Goal: Task Accomplishment & Management: Use online tool/utility

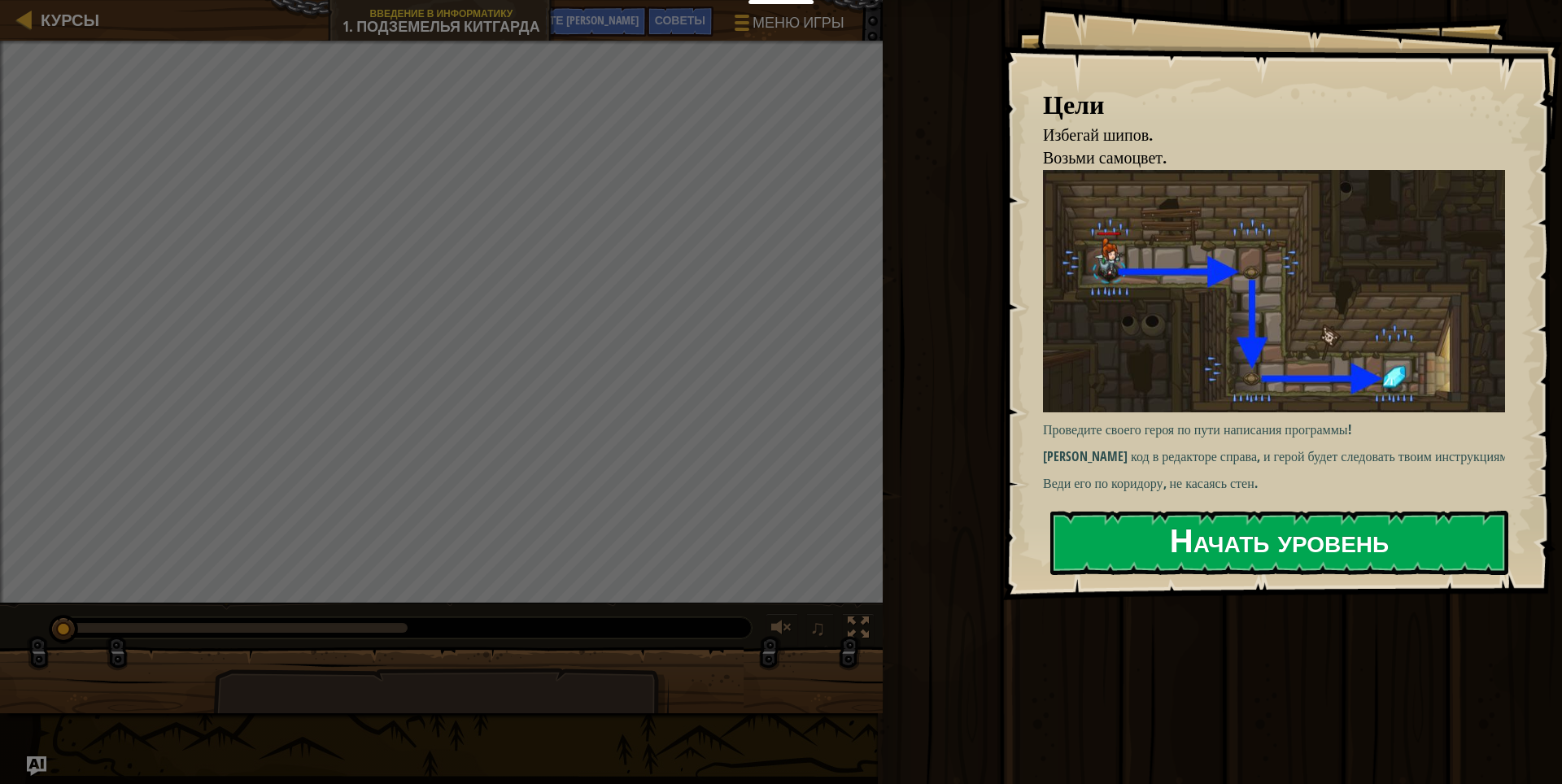
click at [1193, 0] on body "Мои панели мониторинга CodeCombat Учительская Панель Панель учителя [PERSON_NAM…" at bounding box center [781, 0] width 1562 height 0
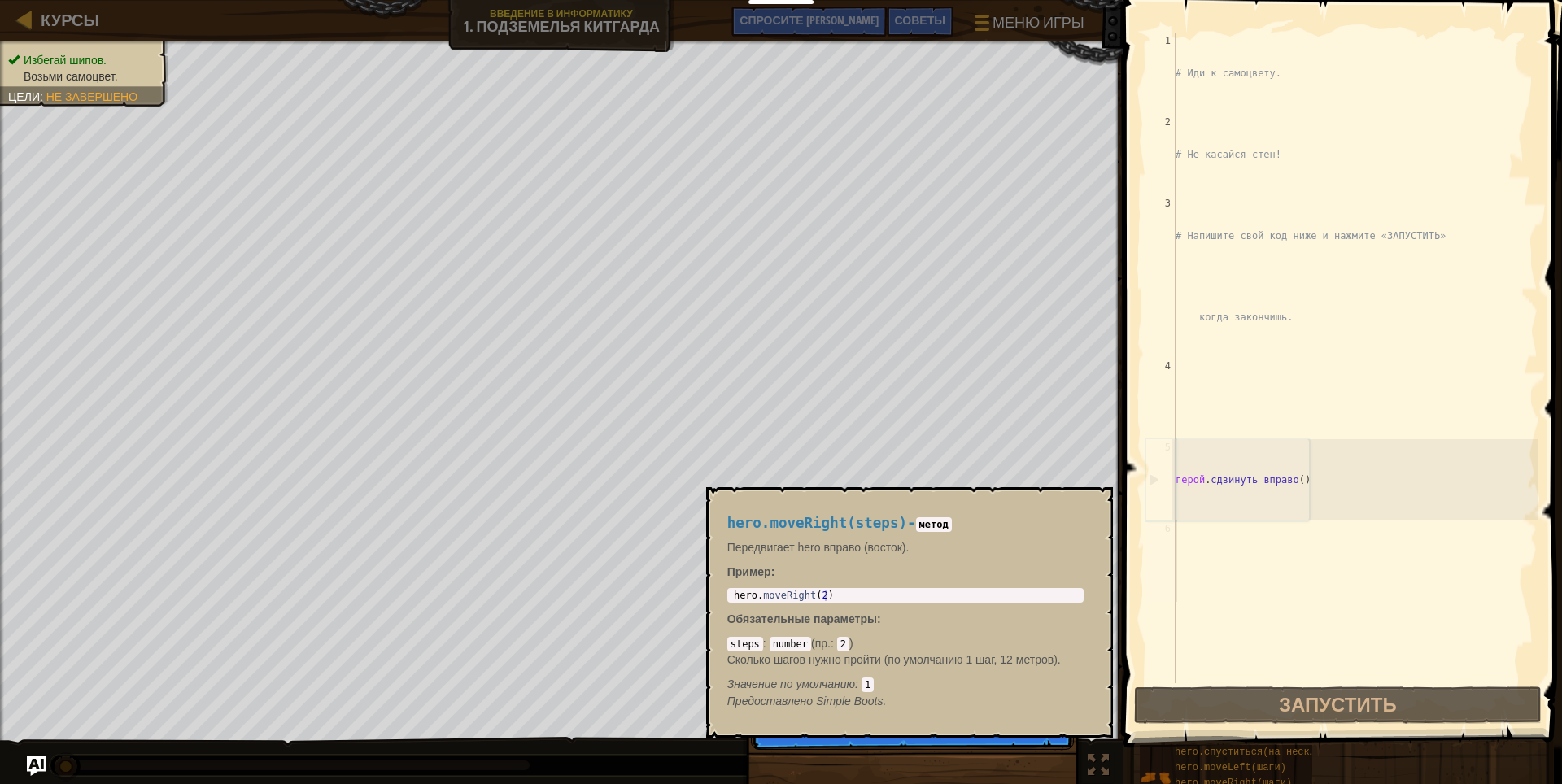
scroll to position [23, 0]
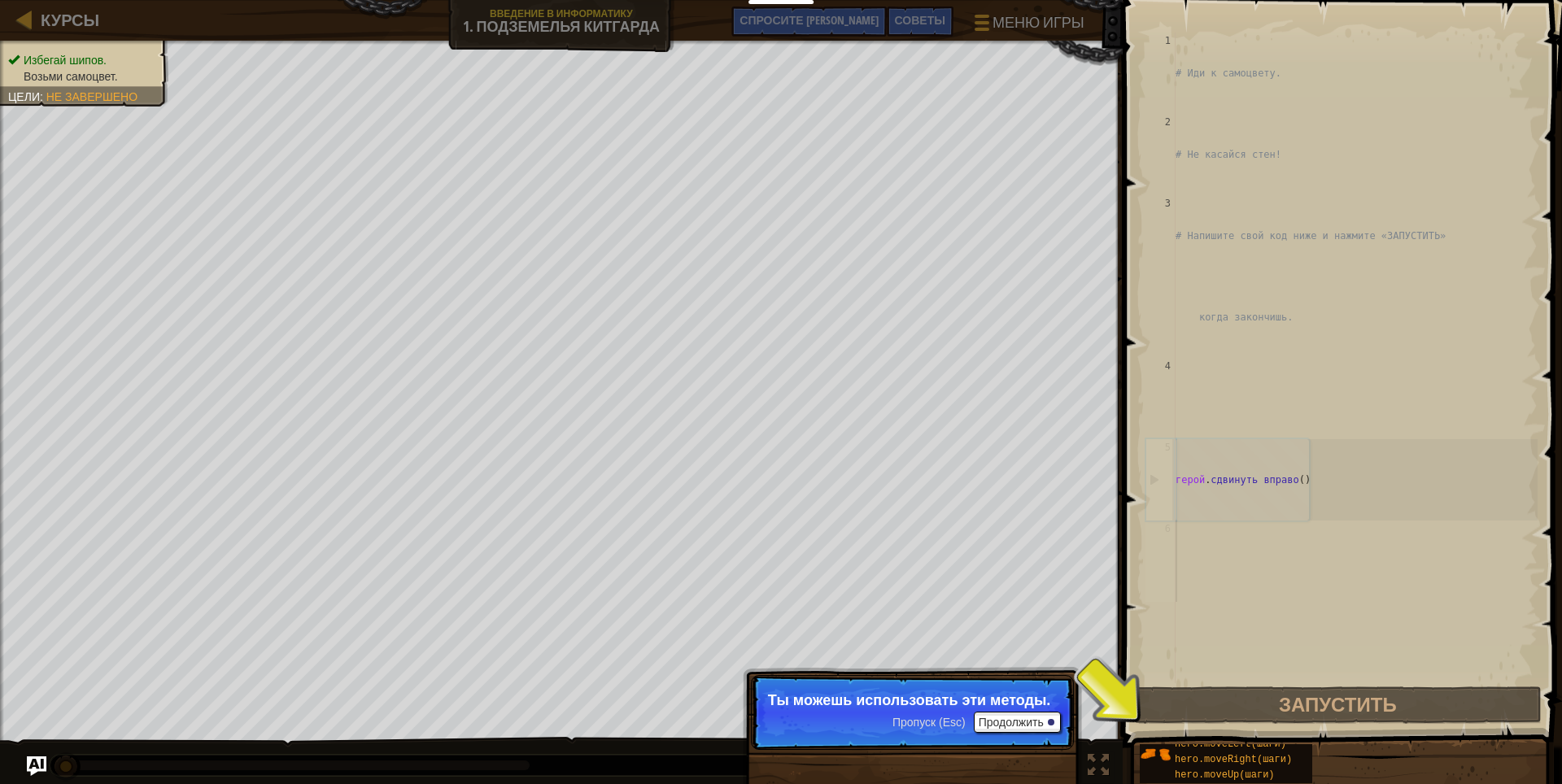
click at [1097, 757] on div "Избегай шипов. Возьми самоцвет. Цели : Не завершено ♫ [PERSON_NAME] 11 x: 7 y: …" at bounding box center [781, 412] width 1562 height 745
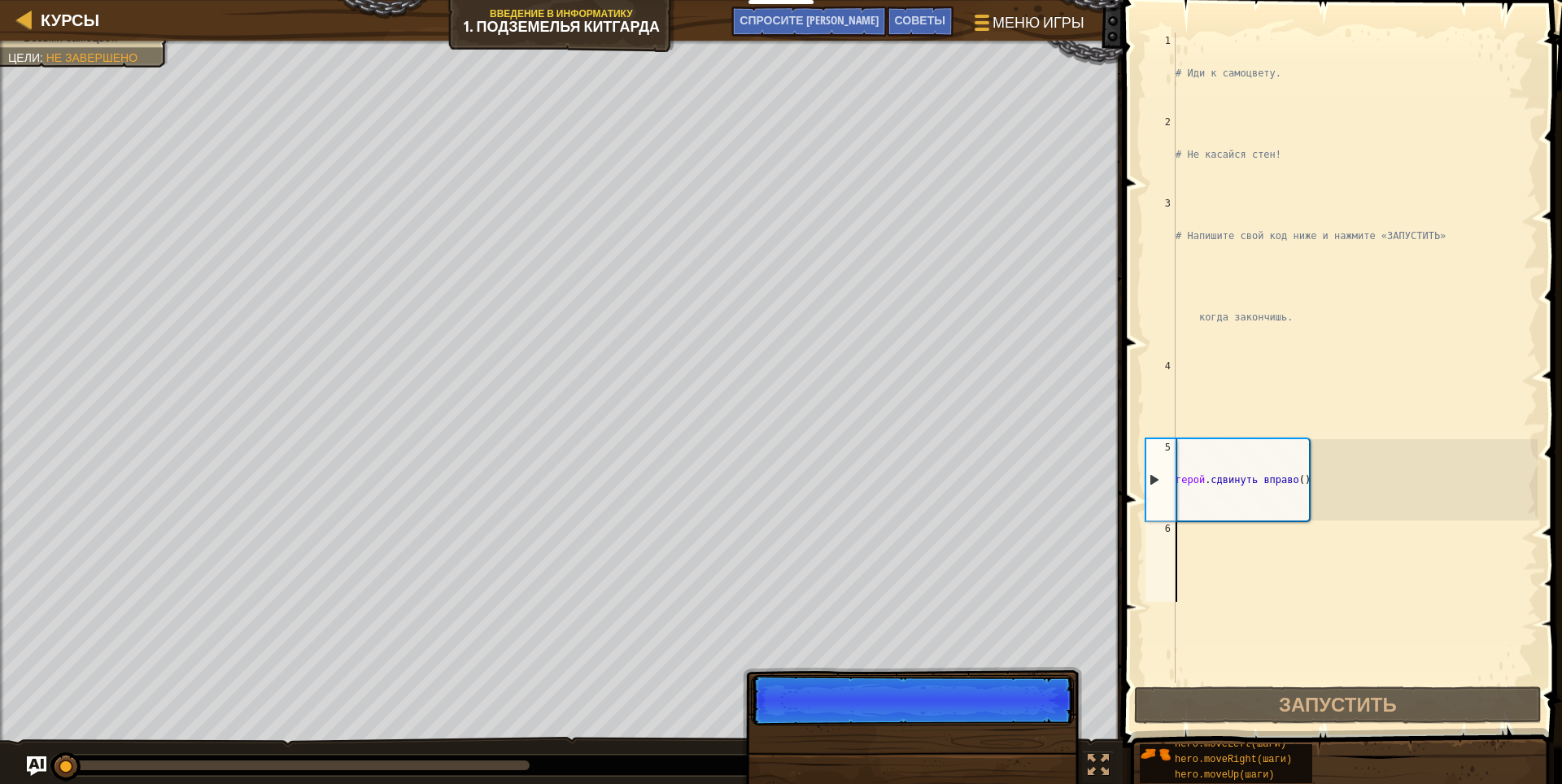
scroll to position [8, 0]
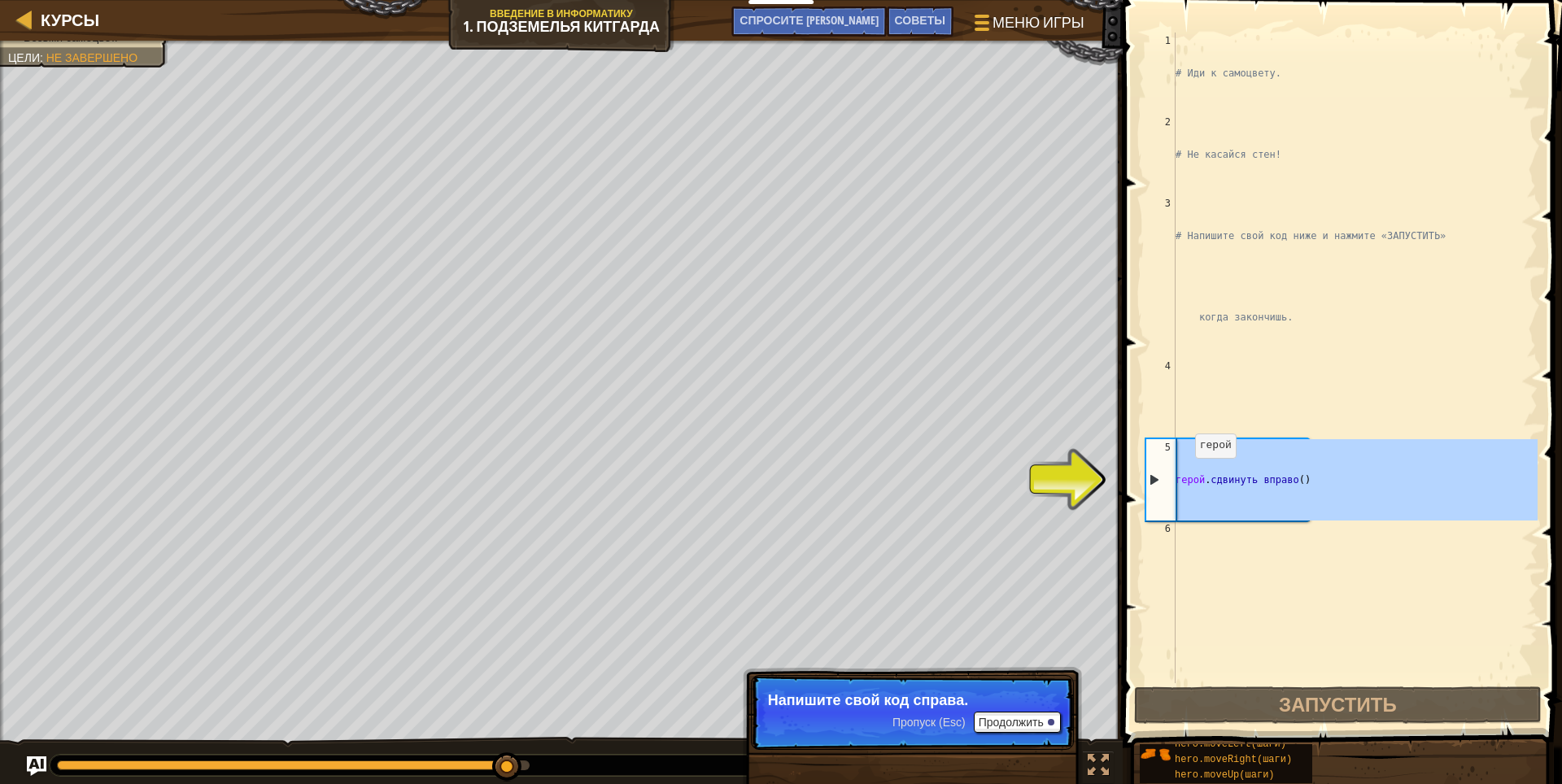
click at [1155, 476] on div "5" at bounding box center [1160, 480] width 29 height 81
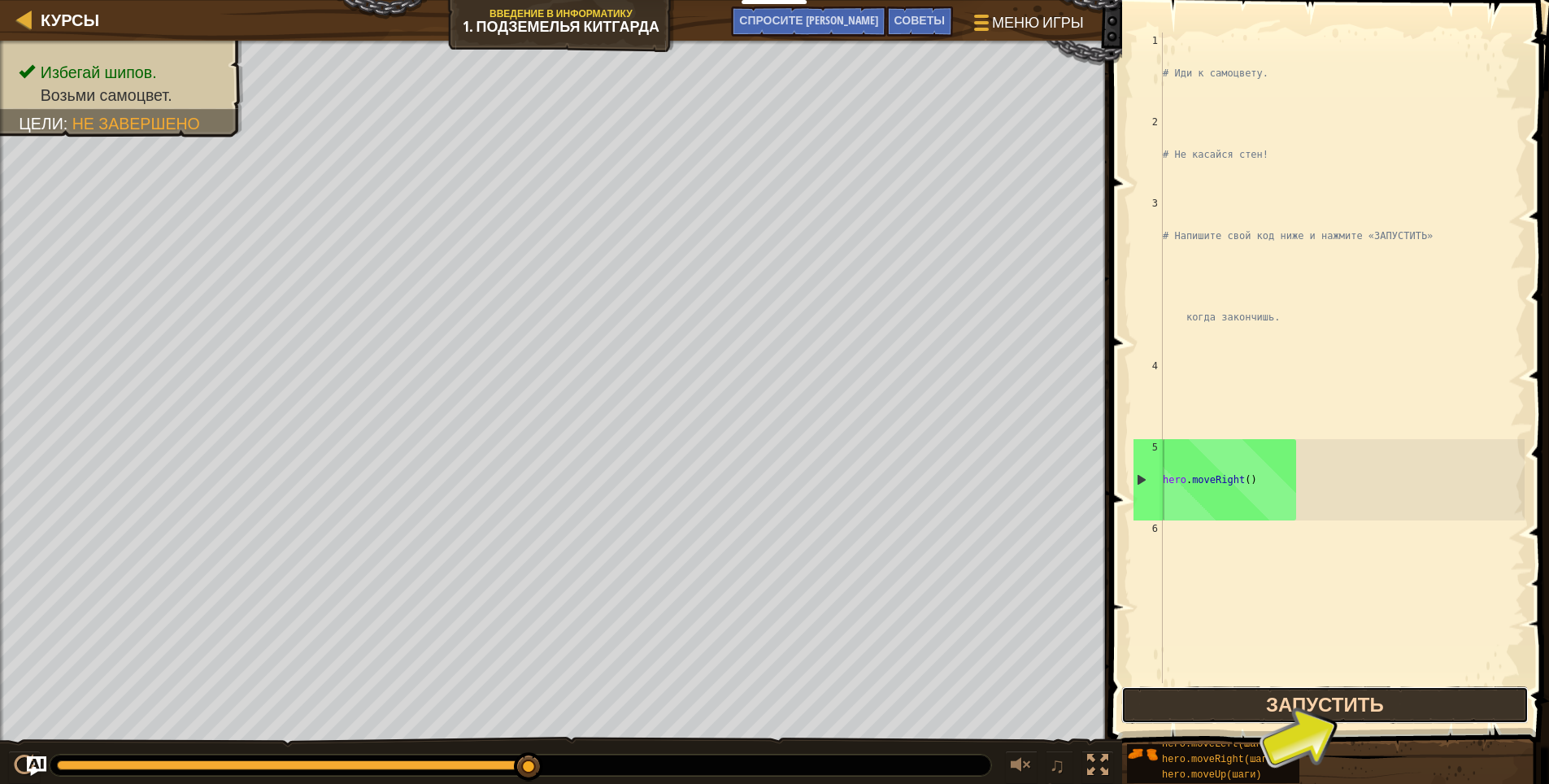
click at [1305, 708] on button "Запустить" at bounding box center [1325, 705] width 407 height 38
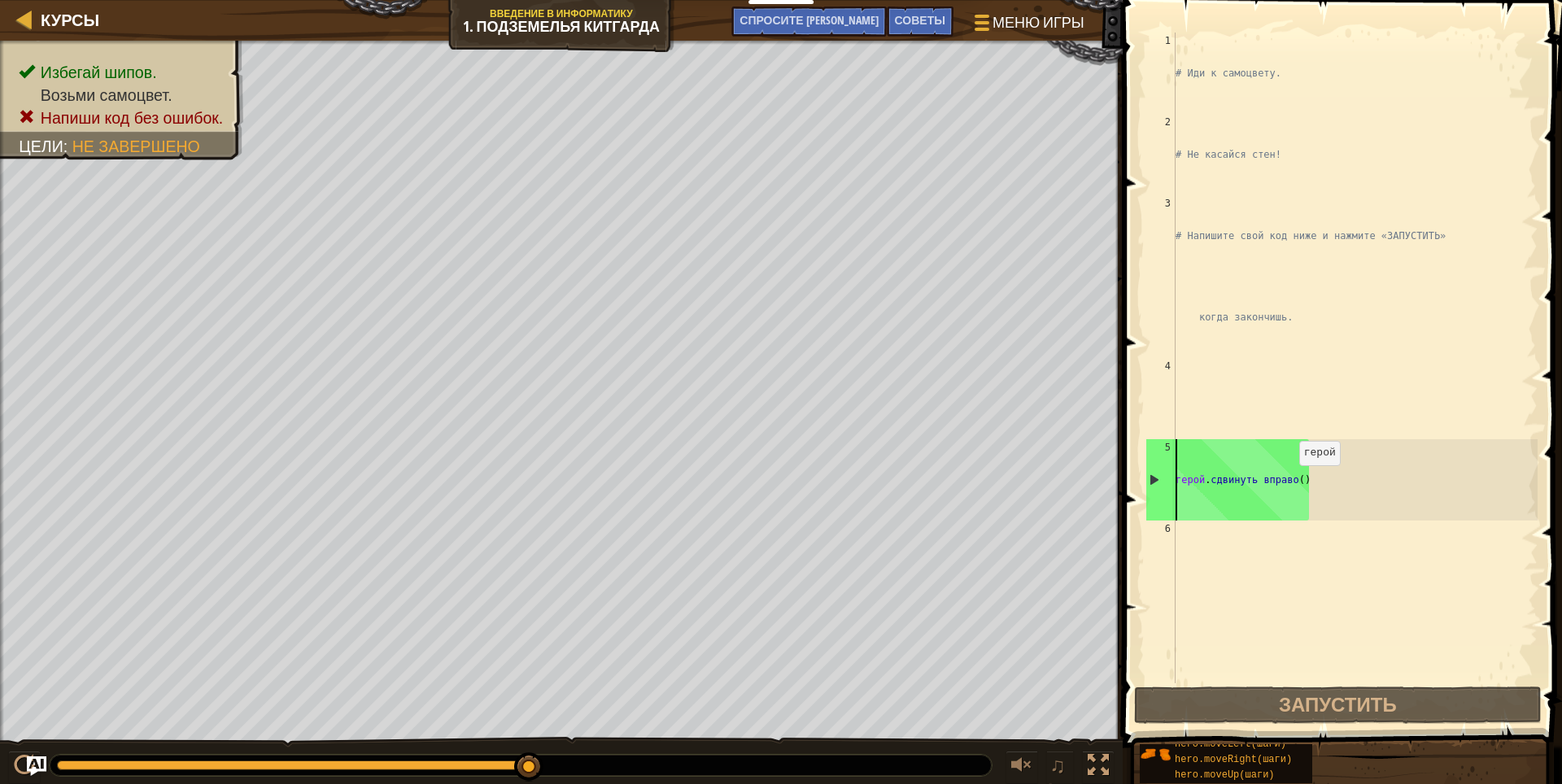
click at [1288, 482] on div "# Иди к самоцвету. # Не касайся стен! # Напишите свой код ниже и нажмите «ЗАПУС…" at bounding box center [1354, 439] width 365 height 813
click at [1176, 482] on div "hero.moveRight() 1 2 3 4 5 6 # Иди к самоцвету. # Не касайся стен! # Напишите с…" at bounding box center [1339, 357] width 395 height 650
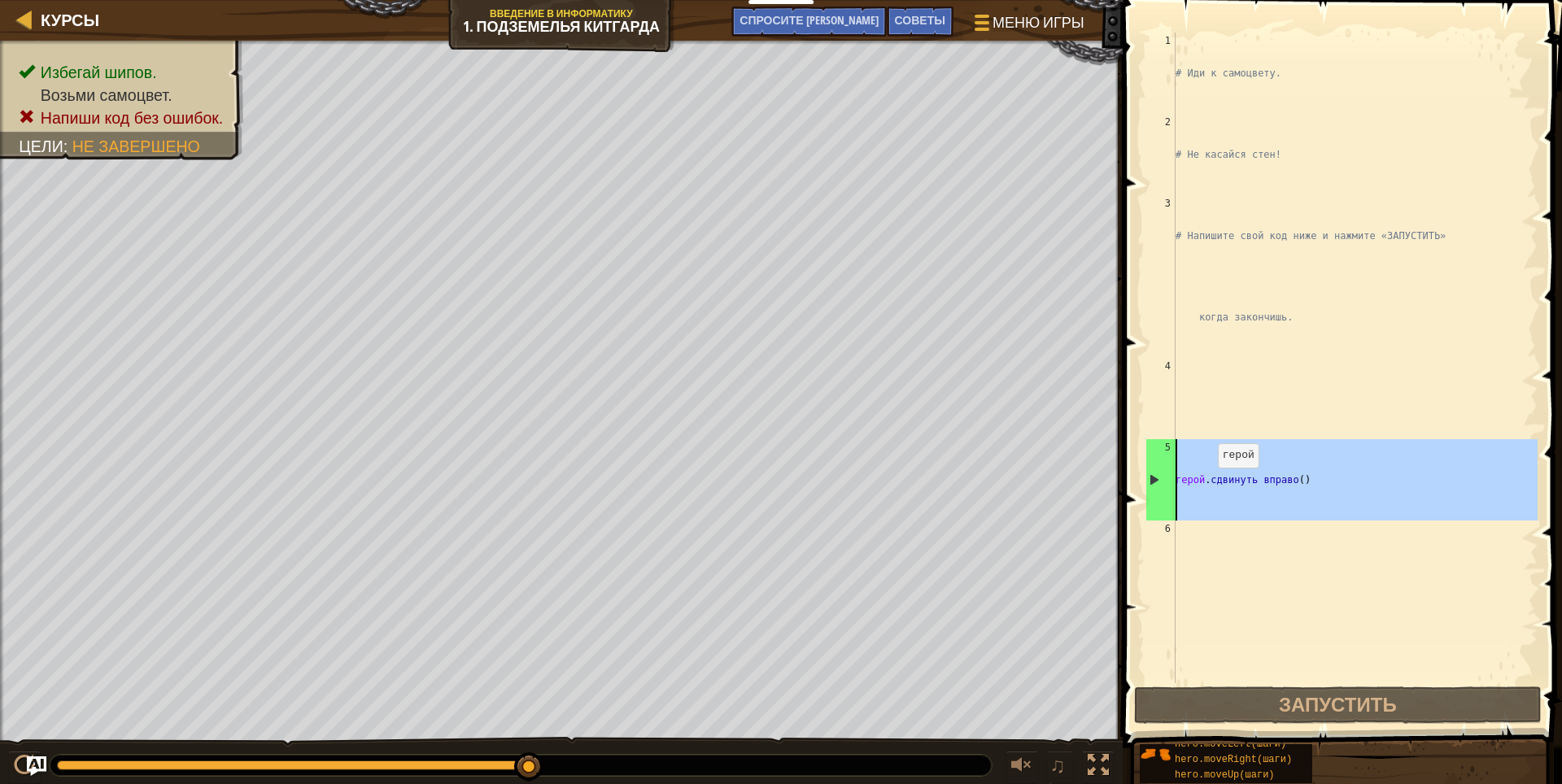
click at [1207, 483] on div "# Иди к самоцвету. # Не касайся стен! # Напишите свой код ниже и нажмите «ЗАПУС…" at bounding box center [1354, 357] width 365 height 650
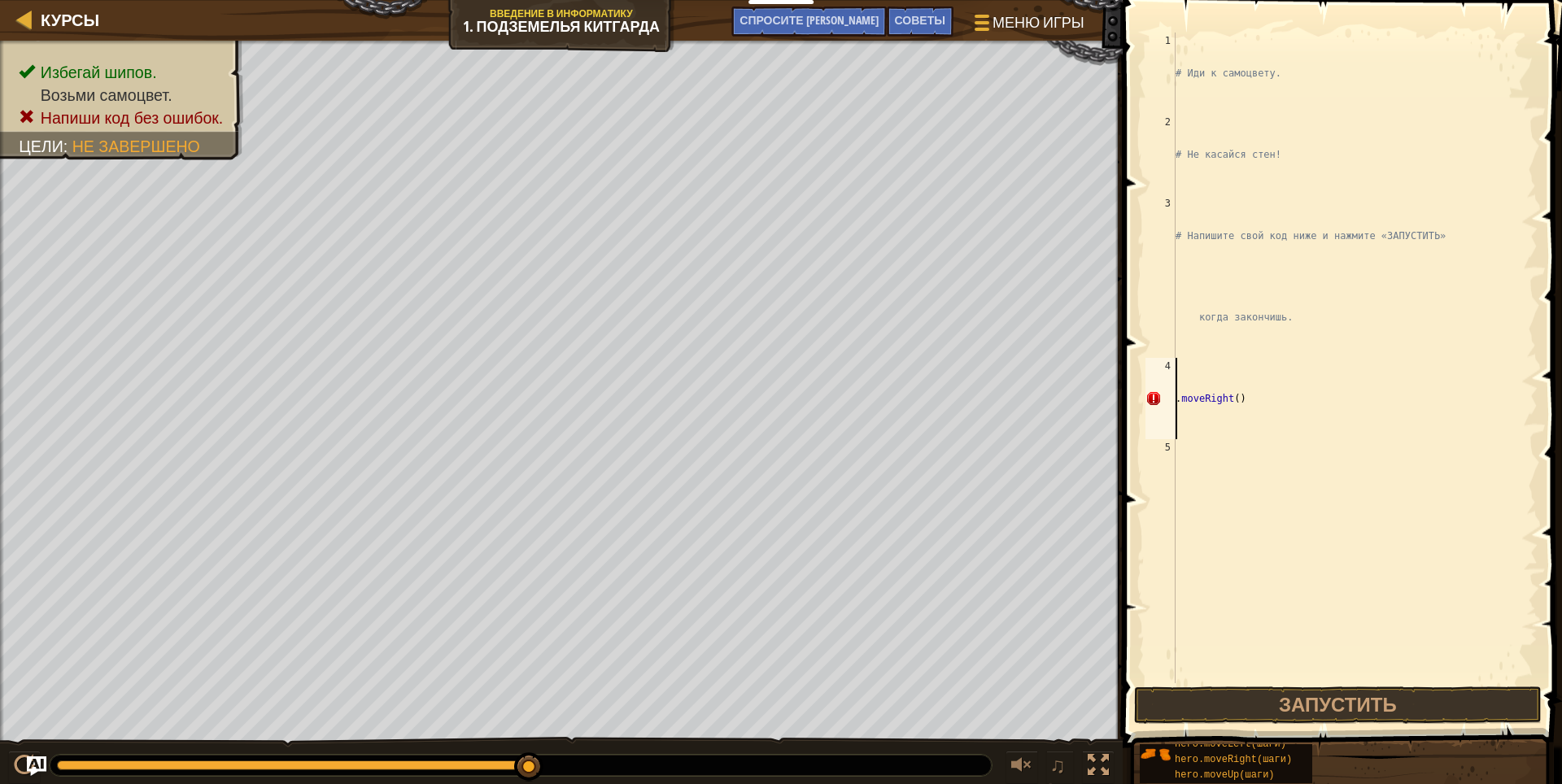
click at [1265, 420] on div "# Иди к самоцвету. # Не касайся стен! # Напишите свой код ниже и нажмите «ЗАПУС…" at bounding box center [1354, 439] width 365 height 813
type textarea ")"
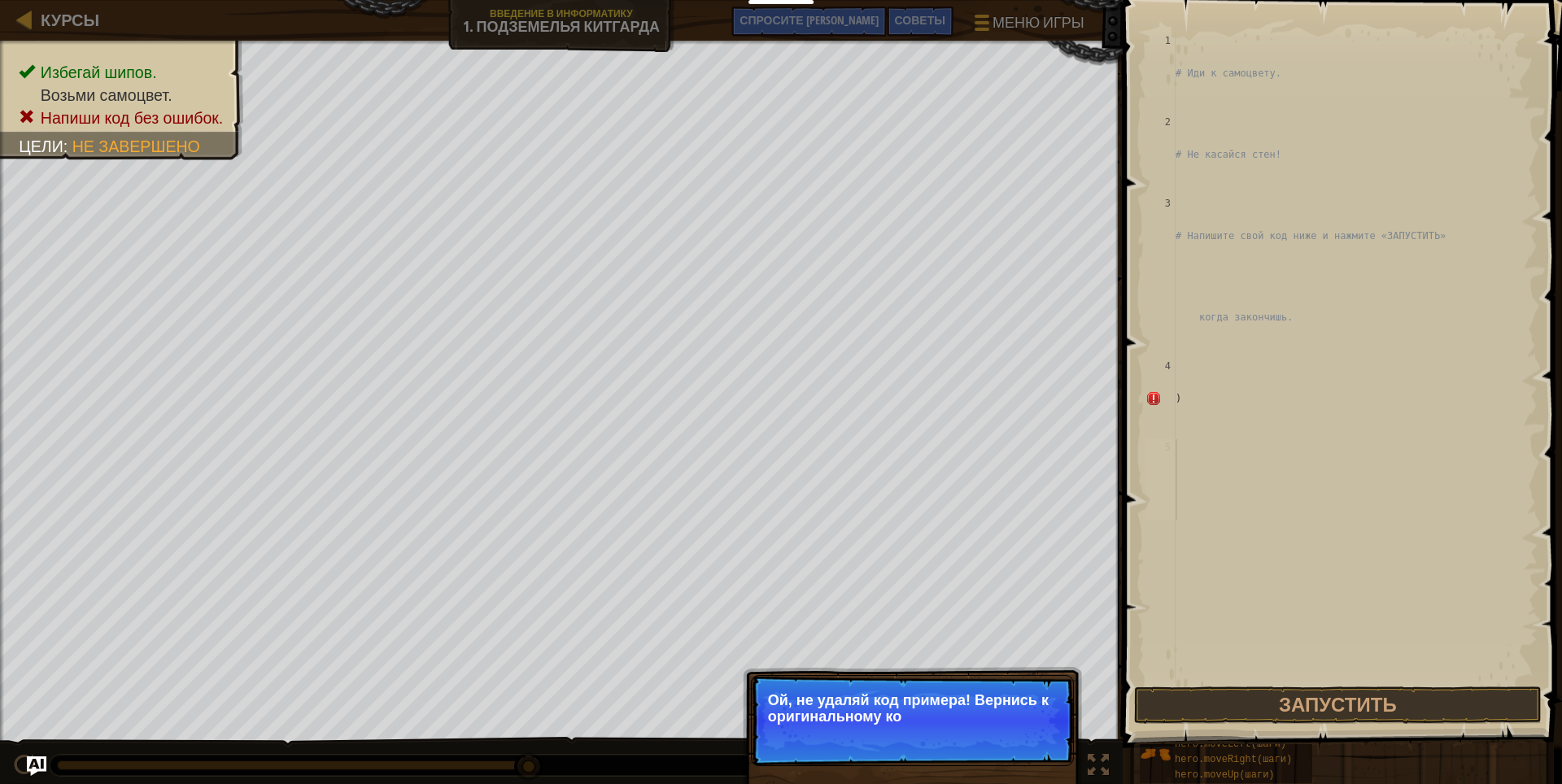
drag, startPoint x: 1243, startPoint y: 462, endPoint x: 1248, endPoint y: 702, distance: 240.1
click at [1248, 498] on div "# Иди к самоцвету. # Не касайся стен! # Напишите свой код ниже и нажмите «ЗАПУС…" at bounding box center [1354, 439] width 365 height 813
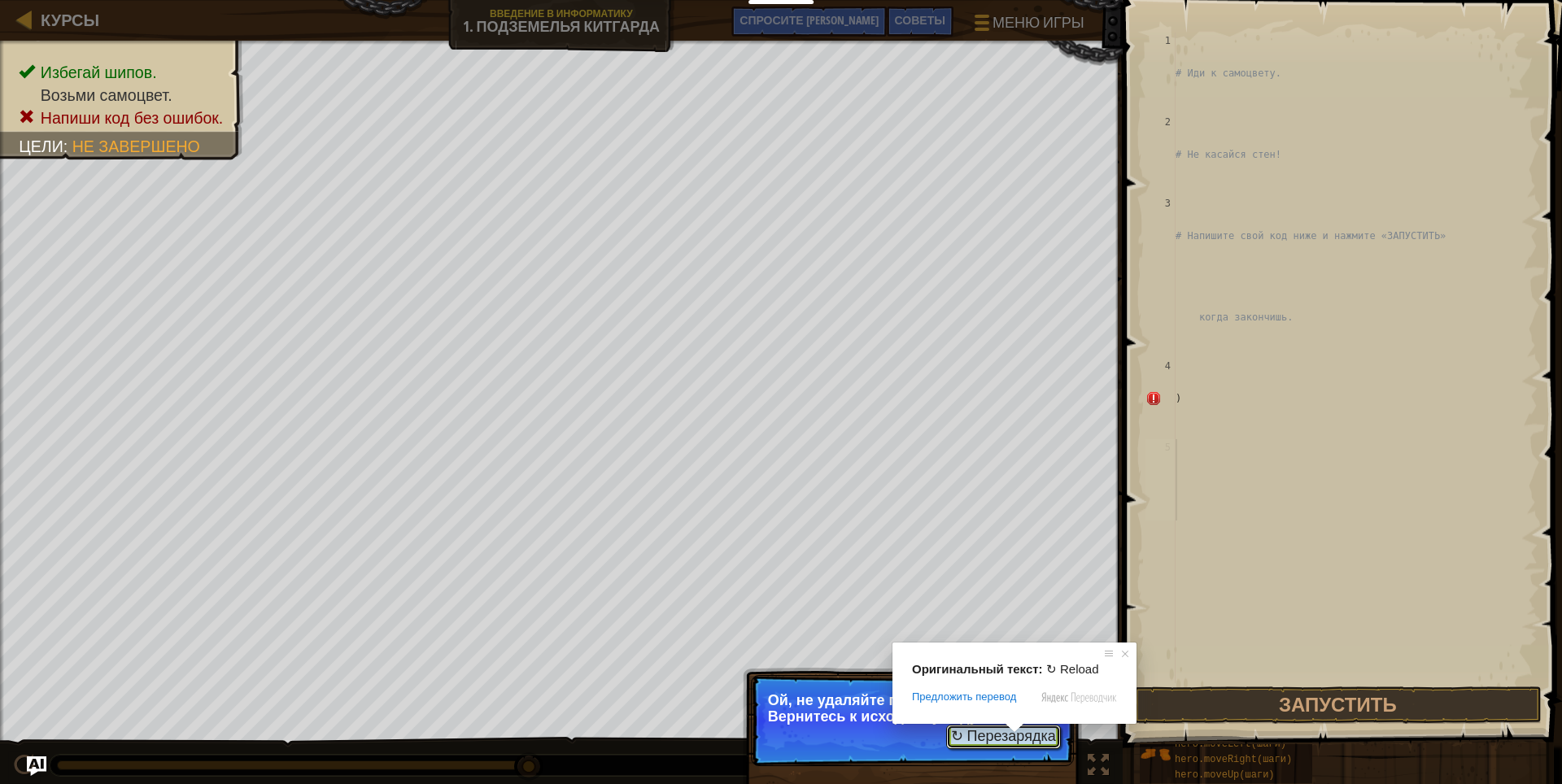
click at [1001, 732] on ya-tr-span "↻ Перезарядка" at bounding box center [1003, 736] width 105 height 16
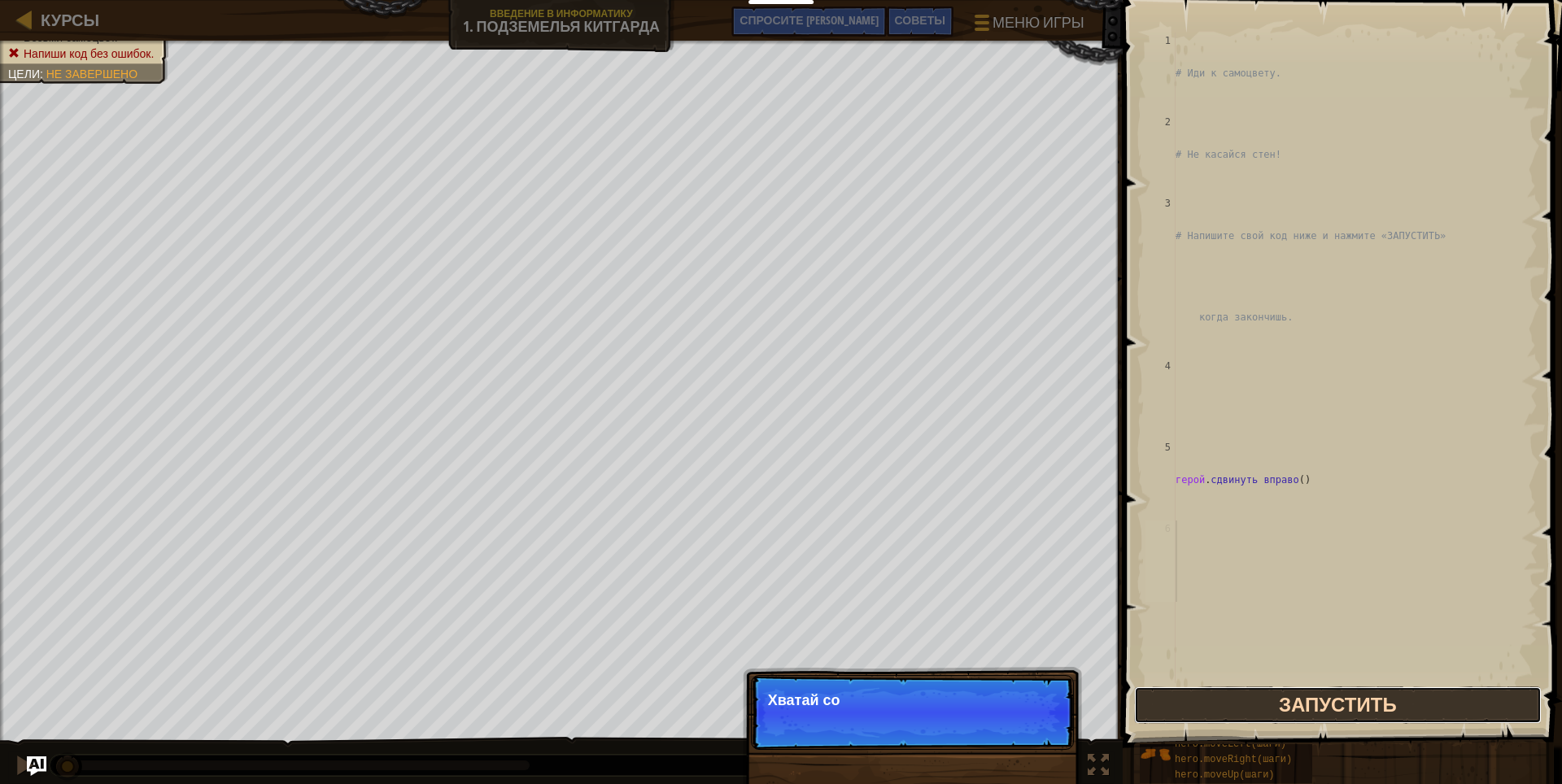
click at [1329, 705] on ya-tr-span "Запустить" at bounding box center [1337, 704] width 118 height 26
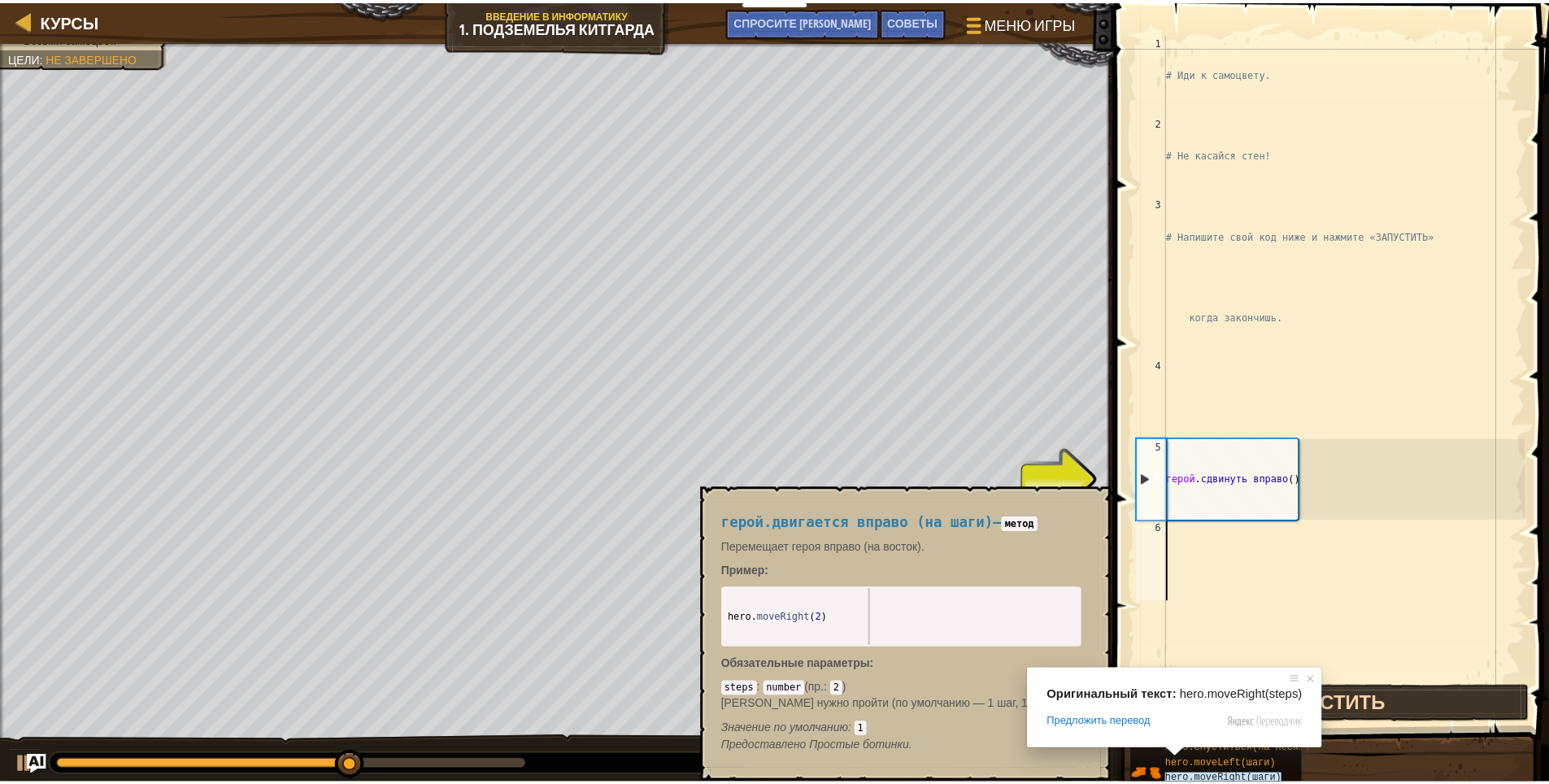
scroll to position [0, 0]
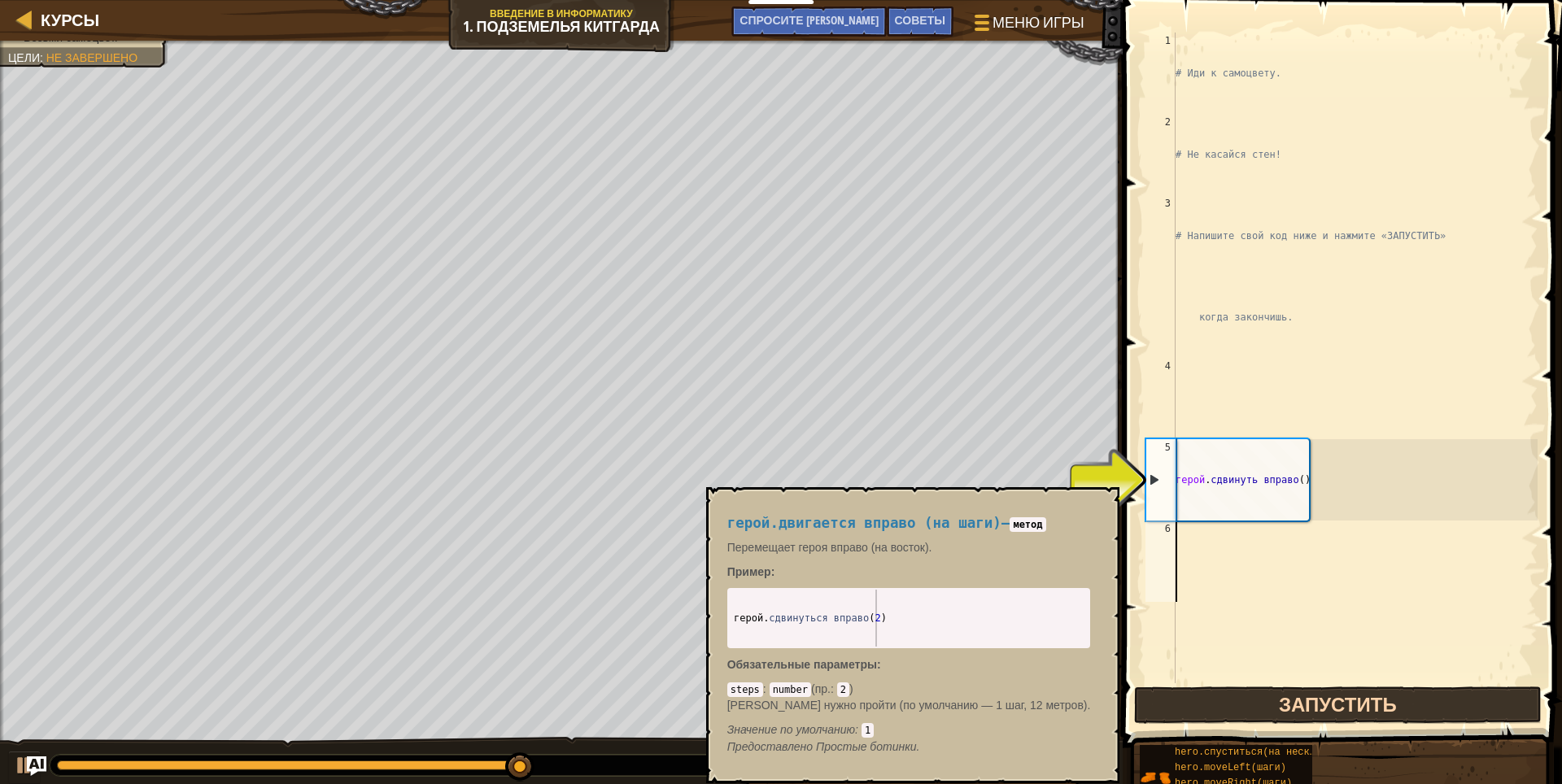
drag, startPoint x: 1256, startPoint y: 581, endPoint x: 1247, endPoint y: 582, distance: 9.1
click at [1248, 582] on div "# Иди к самоцвету. # Не касайся стен! # Напишите свой код ниже и нажмите «ЗАПУС…" at bounding box center [1354, 439] width 365 height 813
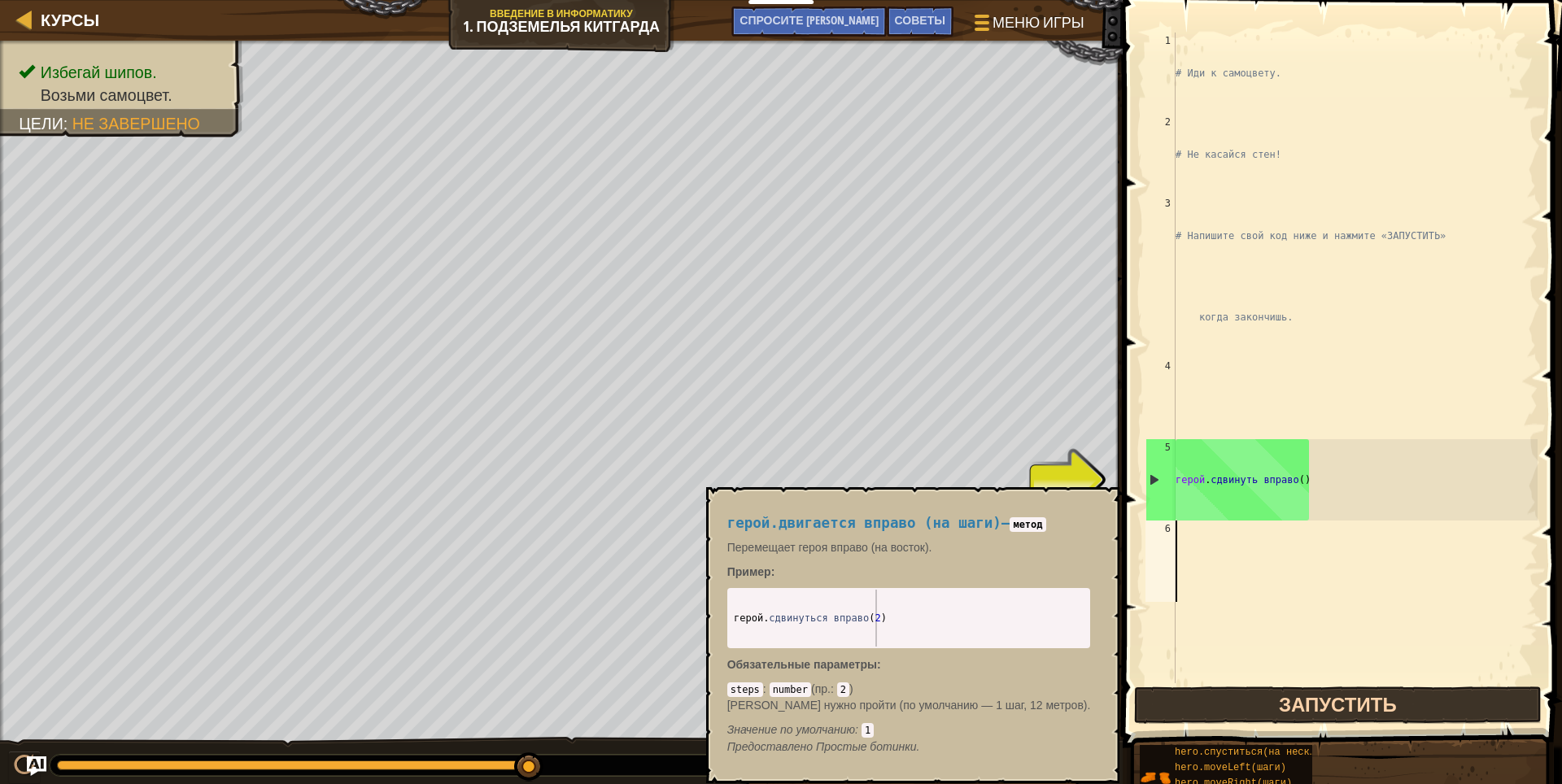
click at [1231, 584] on div "# Иди к самоцвету. # Не касайся стен! # Напишите свой код ниже и нажмите «ЗАПУС…" at bounding box center [1354, 439] width 365 height 813
click at [1250, 483] on div "# Иди к самоцвету. # Не касайся стен! # Напишите свой код ниже и нажмите «ЗАПУС…" at bounding box center [1354, 439] width 365 height 813
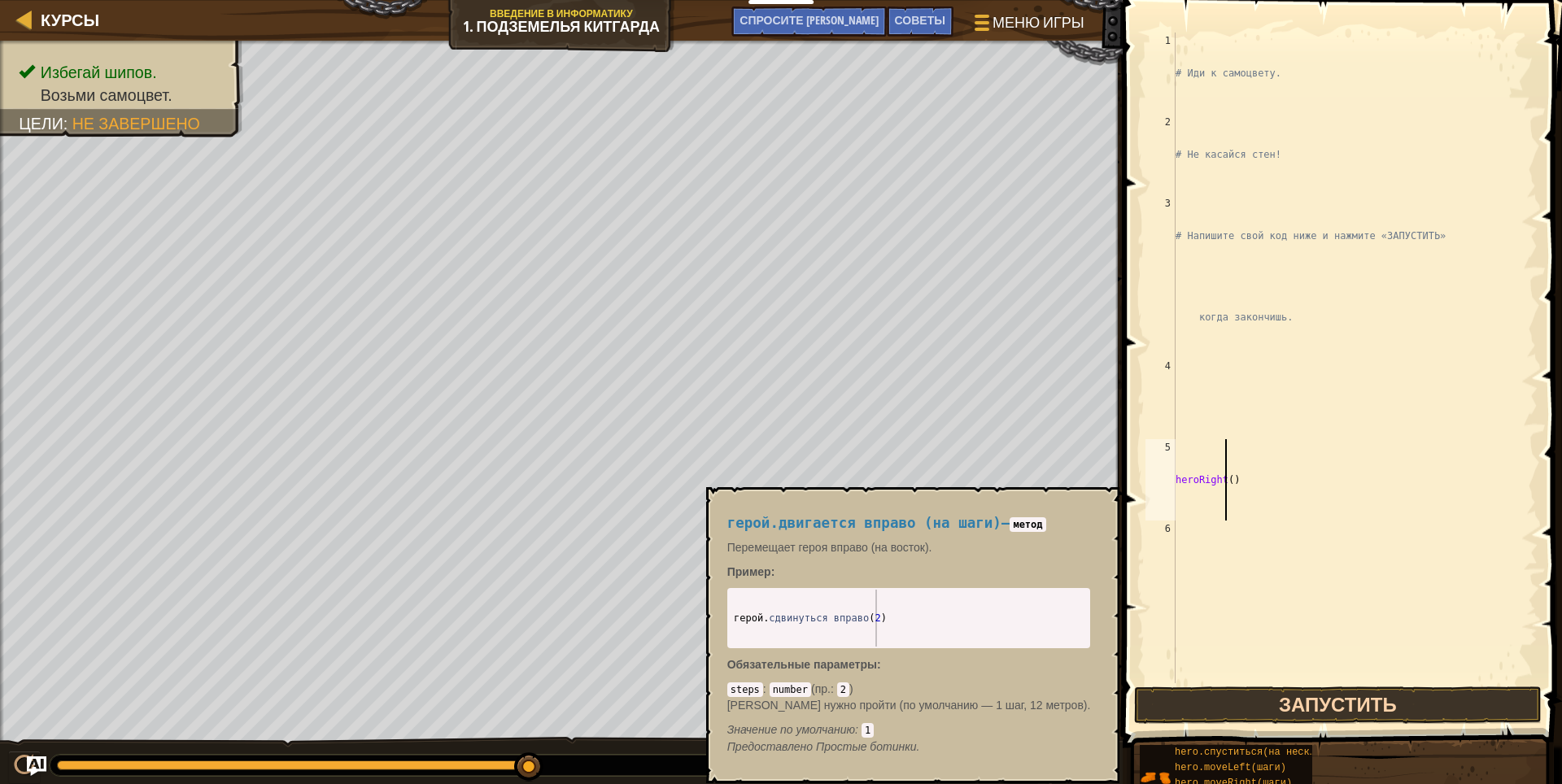
click at [1223, 481] on div "# Иди к самоцвету. # Не касайся стен! # Напишите свой код ниже и нажмите «ЗАПУС…" at bounding box center [1354, 439] width 365 height 813
type textarea "ght()"
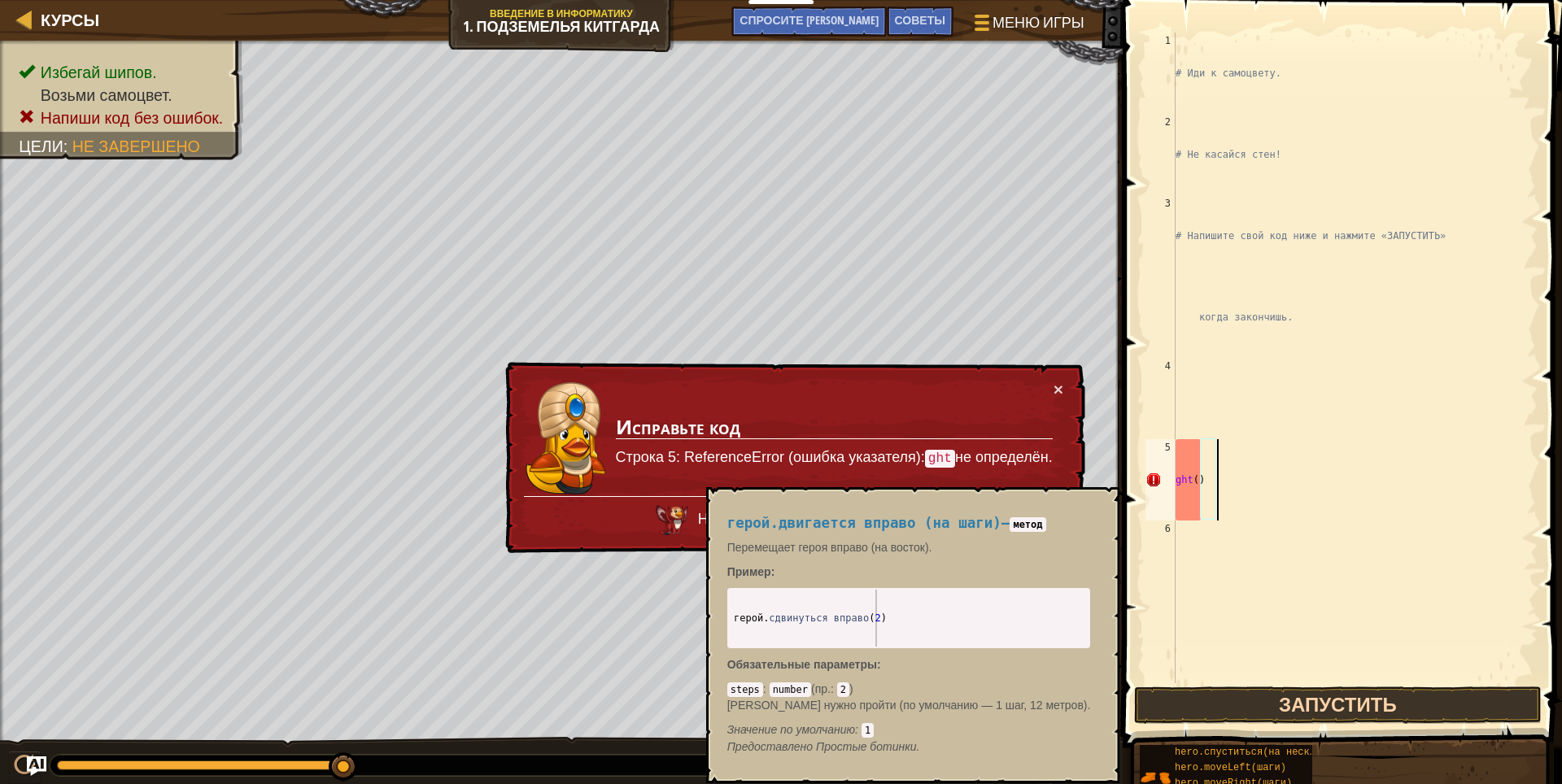
click at [1235, 476] on div "# Иди к самоцвету. # Не касайся стен! # Напишите свой код ниже и нажмите «ЗАПУС…" at bounding box center [1354, 439] width 365 height 813
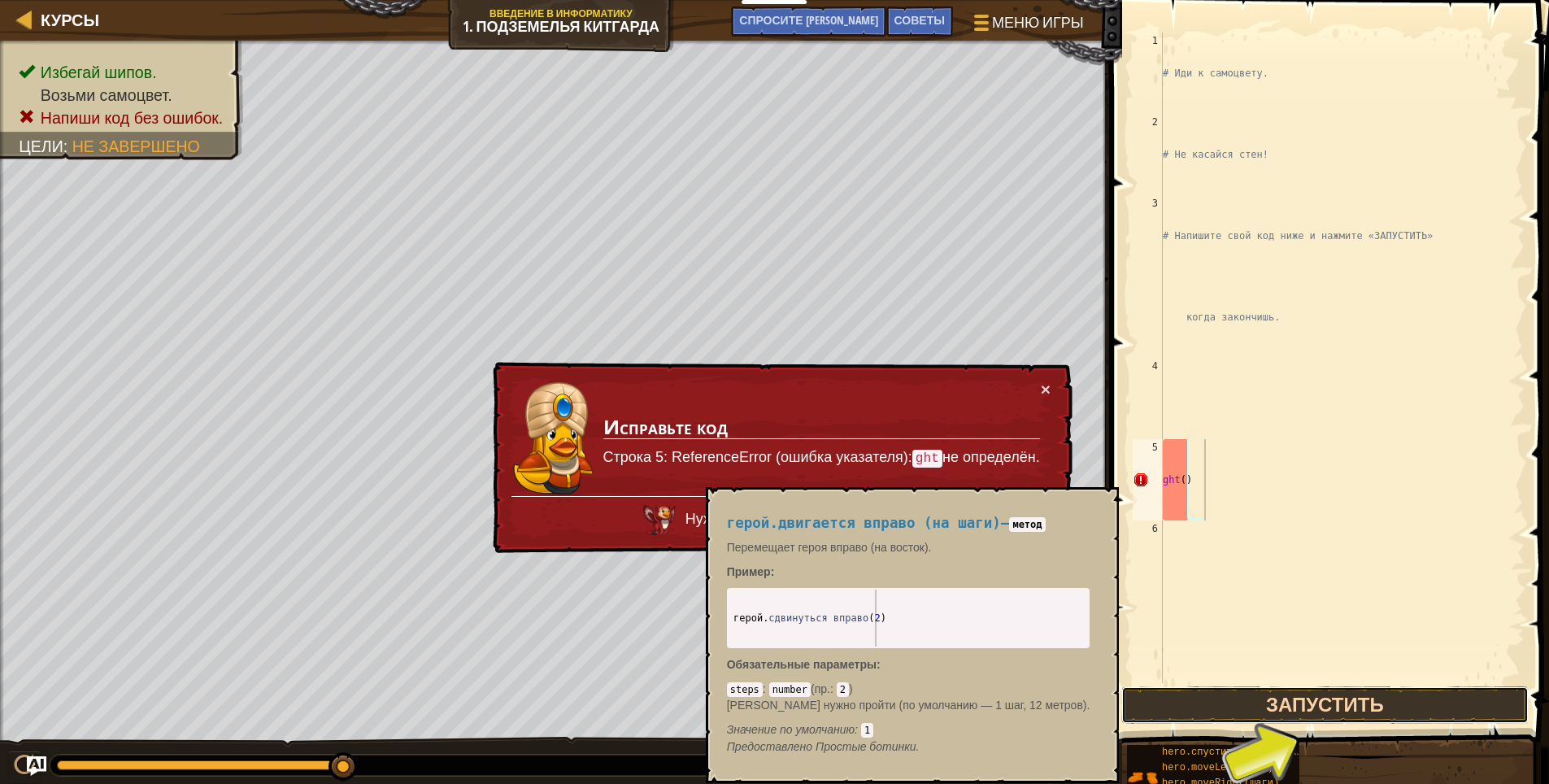
click at [1314, 689] on button "Запустить" at bounding box center [1325, 705] width 407 height 38
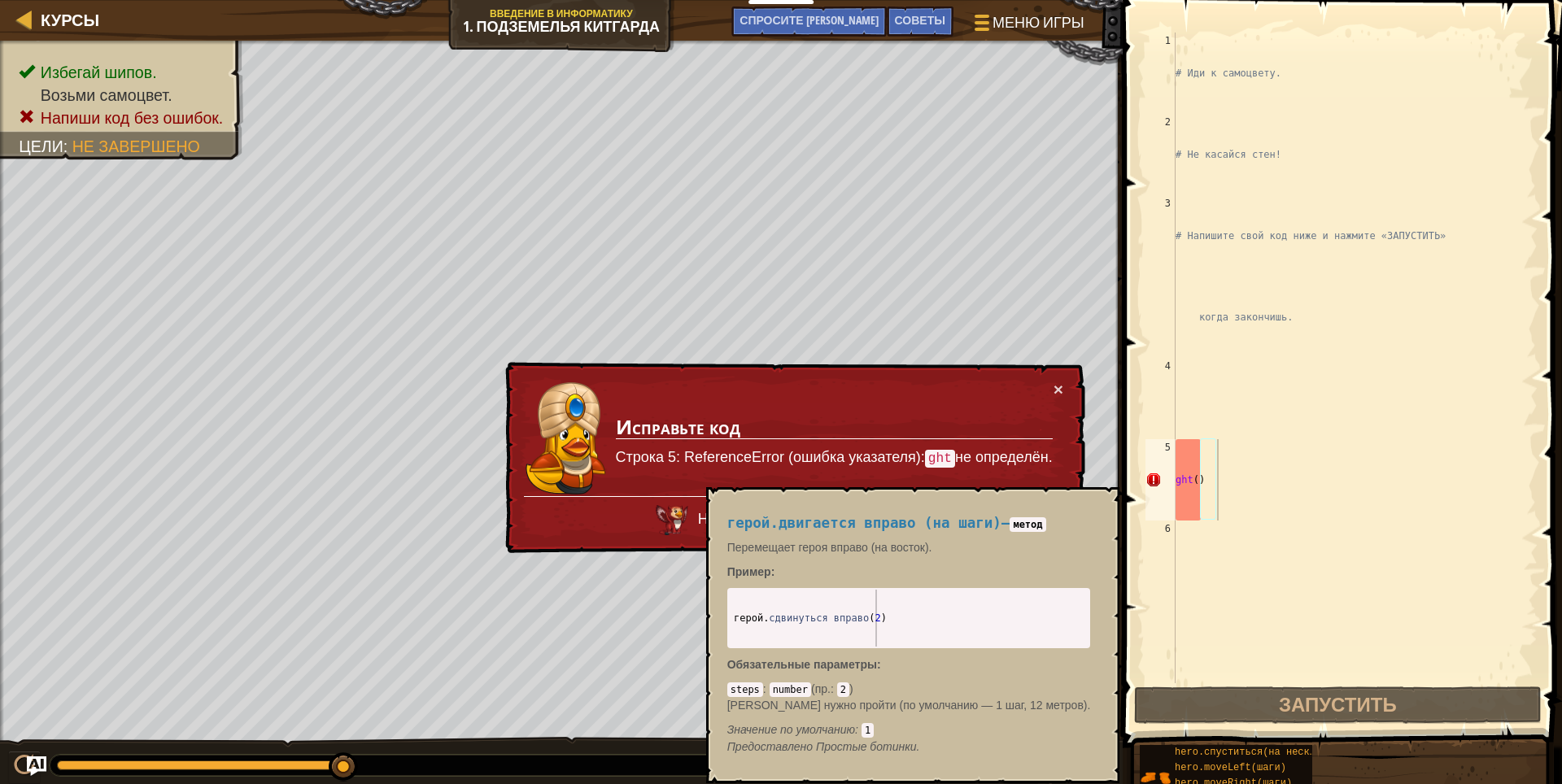
click at [1037, 378] on div "× Исправьте код Строка 5: ReferenceError (ошибка указателя): ght не определён. …" at bounding box center [793, 457] width 587 height 200
click at [1051, 409] on td "Исправьте код Строка 5: ReferenceError (ошибка указателя): ght не определён." at bounding box center [834, 438] width 438 height 117
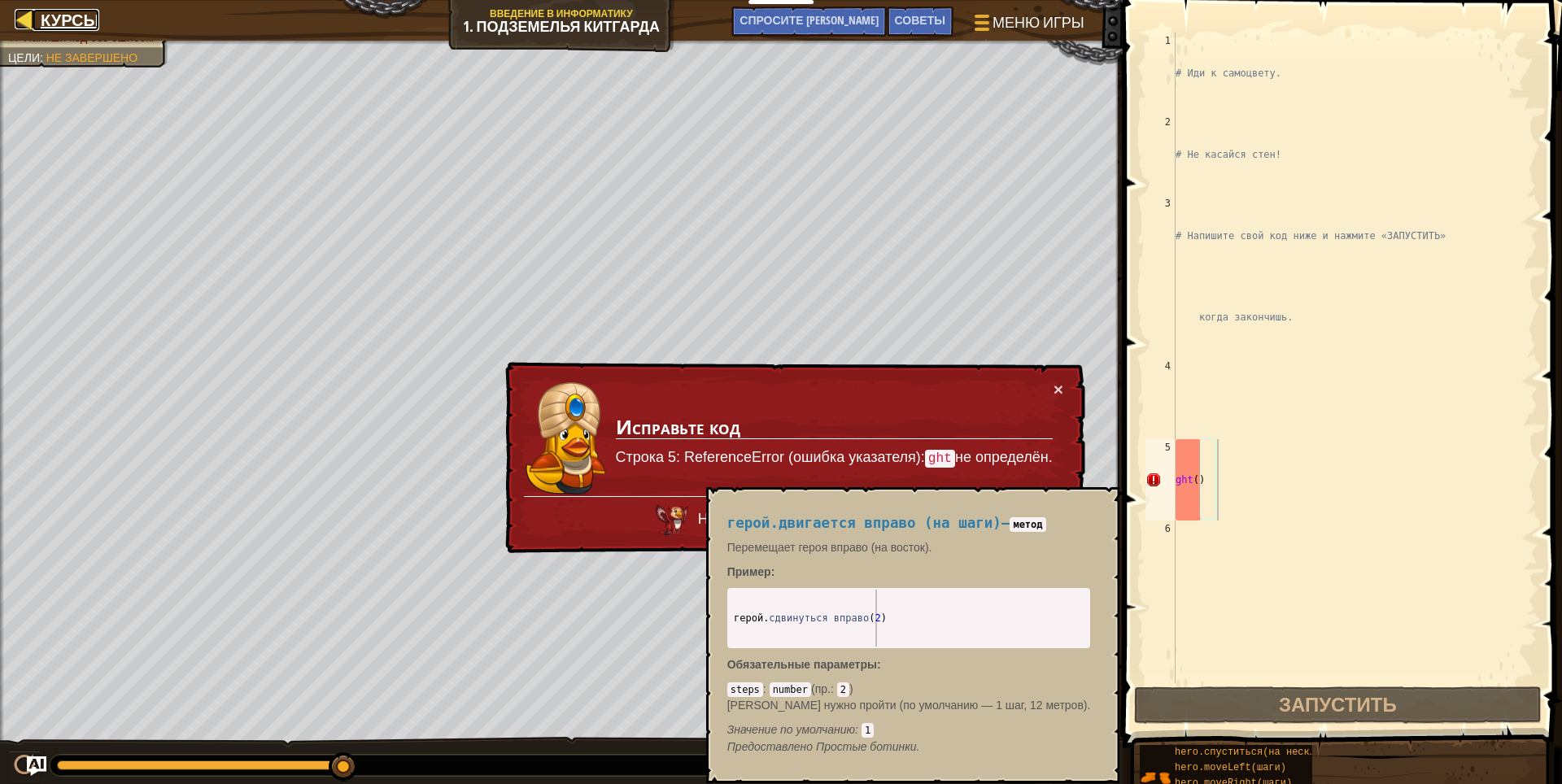
click at [22, 13] on div at bounding box center [24, 18] width 20 height 20
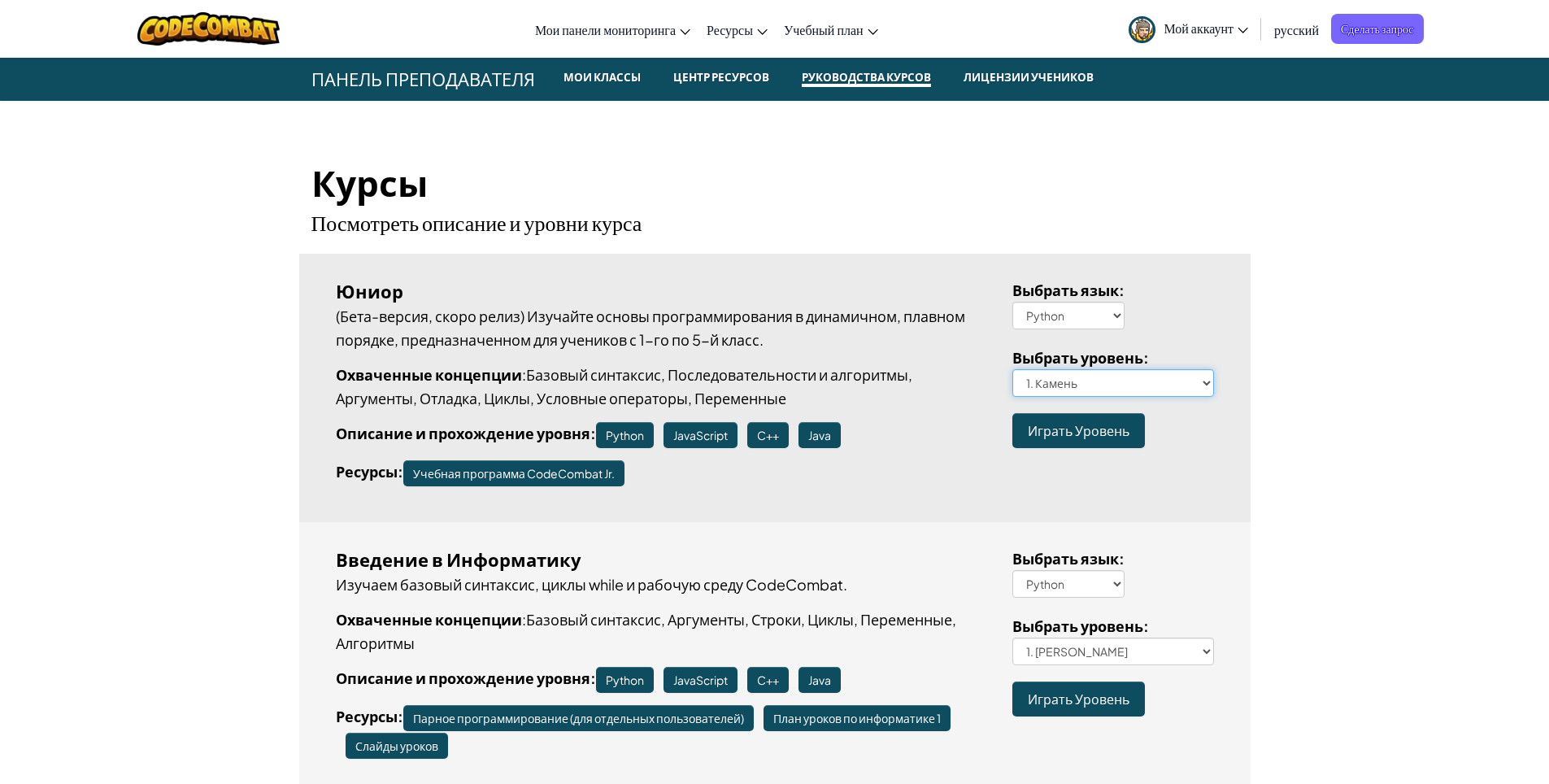
click at [1199, 380] on select "1. Камень 1a. The Gem A 1b. The Gem B 1c. The Gem C 1d. The Gem D 1e. The Gem E…" at bounding box center [1113, 382] width 201 height 28
click at [1202, 378] on select "1. Камень 1a. The Gem A 1b. The Gem B 1c. The Gem C 1d. The Gem D 1e. The Gem E…" at bounding box center [1113, 382] width 201 height 28
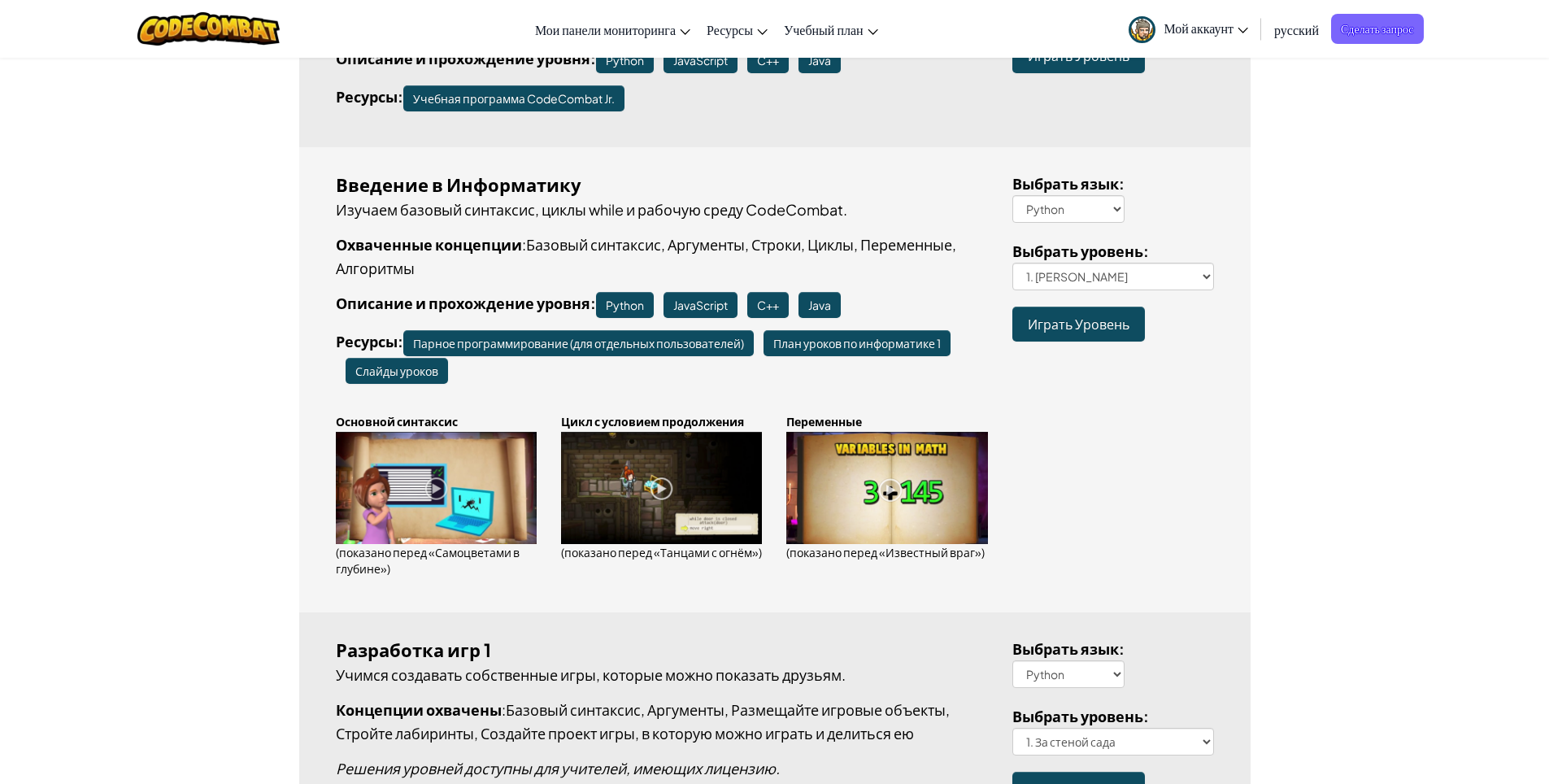
scroll to position [326, 0]
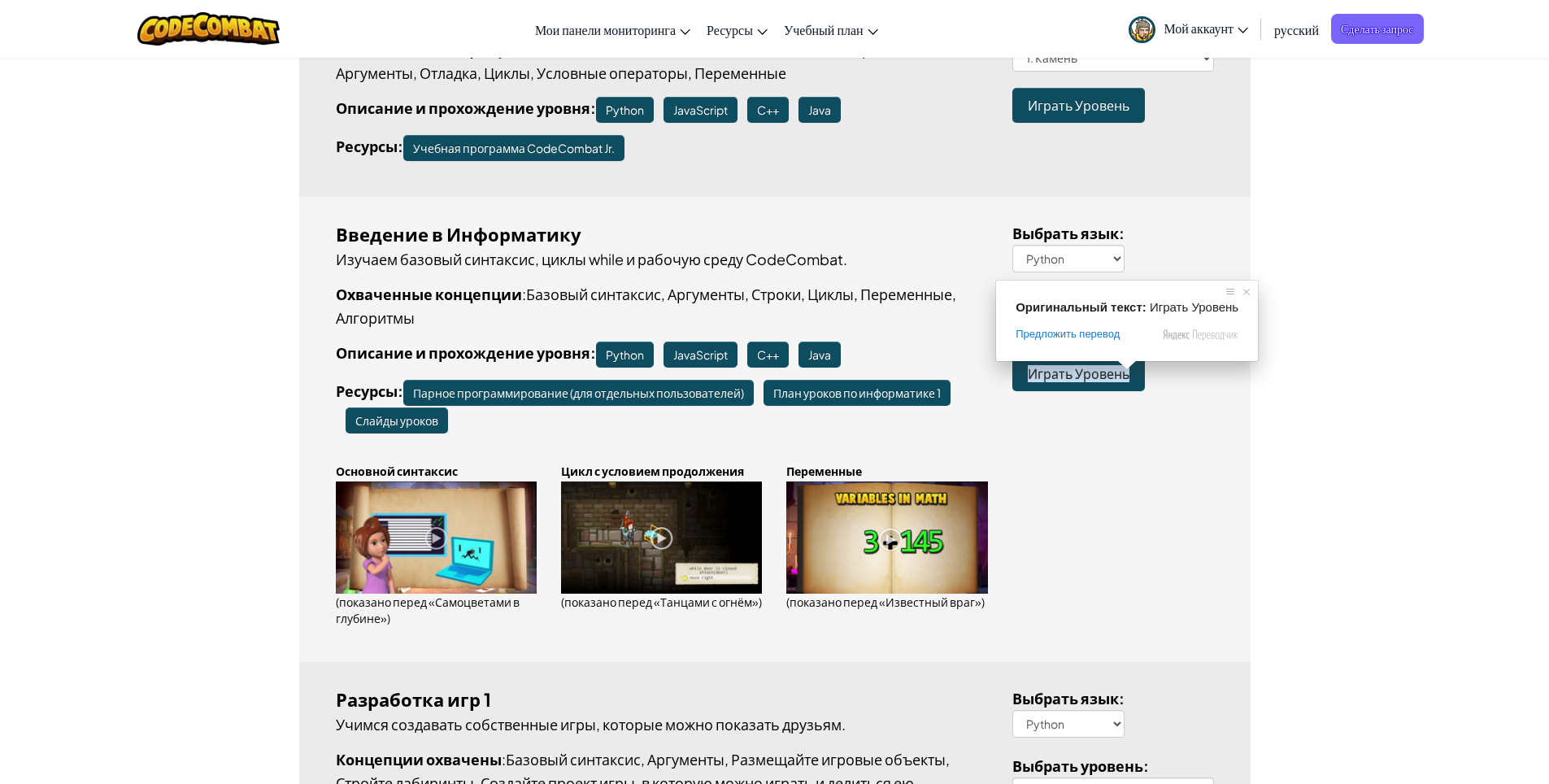
click at [1104, 369] on ya-tr-span "Играть Уровень" at bounding box center [1079, 374] width 102 height 17
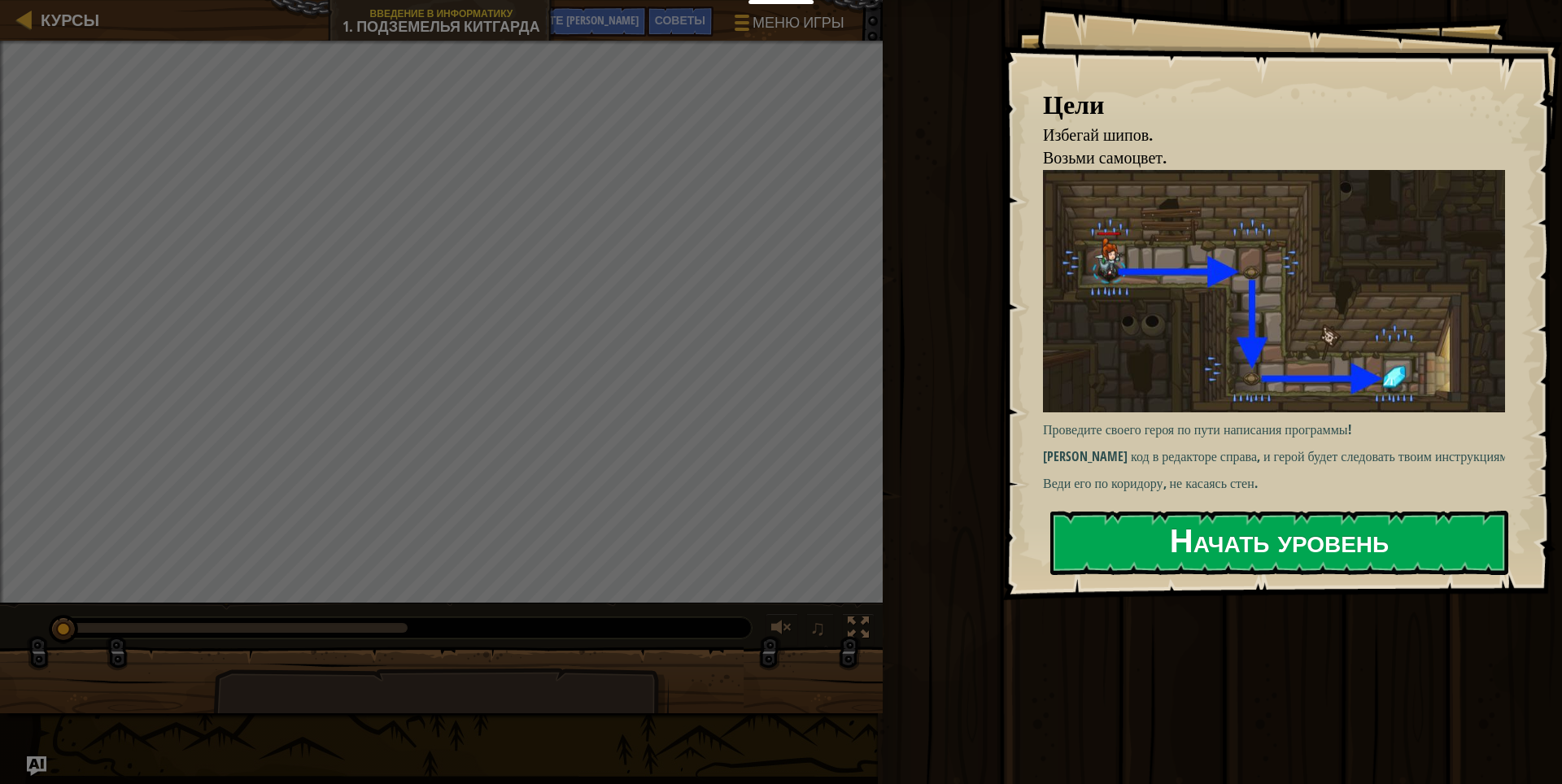
click at [1183, 535] on ya-tr-span "Начать уровень" at bounding box center [1279, 540] width 219 height 44
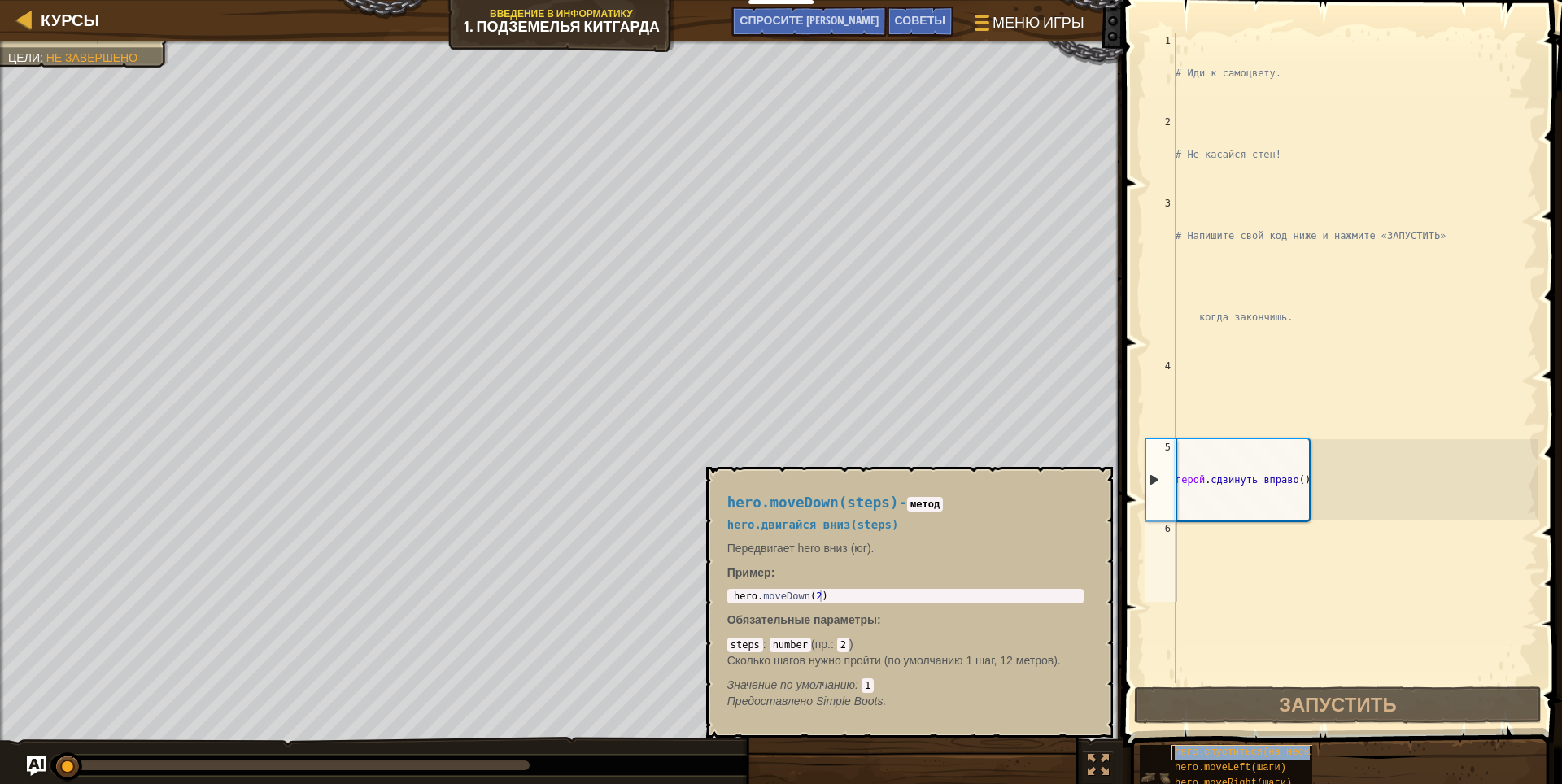
click at [1183, 745] on div "hero.спуститься(на несколько шагов)" at bounding box center [1249, 752] width 156 height 15
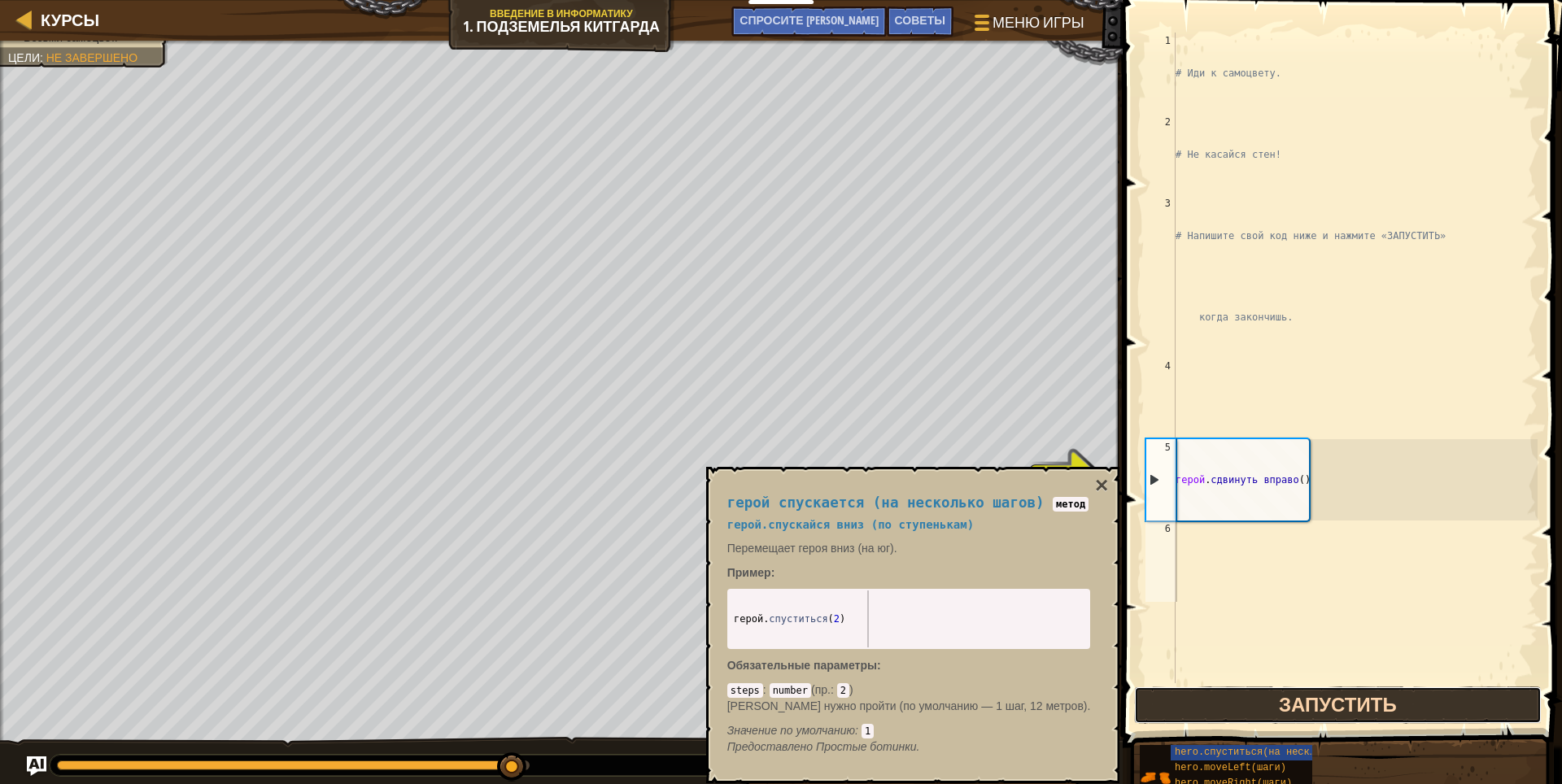
click at [1261, 713] on button "Запустить" at bounding box center [1337, 705] width 408 height 38
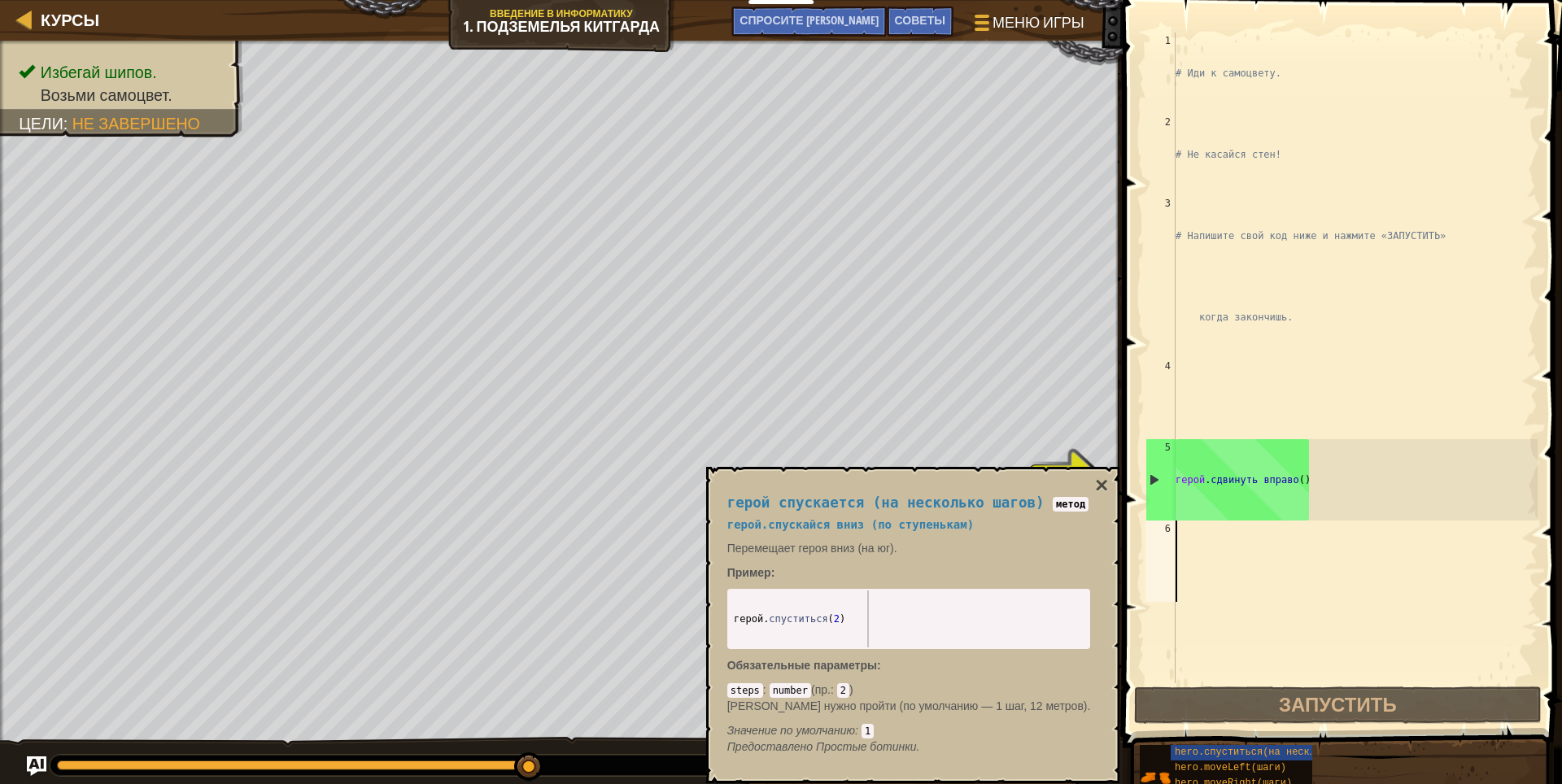
type textarea "hero.moveDown(2)"
click at [682, 0] on body "Мои панели мониторинга CodeCombat Учительская Панель Панель учителя [PERSON_NAM…" at bounding box center [781, 0] width 1562 height 0
drag, startPoint x: 1376, startPoint y: 488, endPoint x: 1361, endPoint y: 499, distance: 18.6
click at [1367, 494] on div "# Иди к самоцвету. # Не касайся стен! # Напишите свой код ниже и нажмите «ЗАПУС…" at bounding box center [1354, 439] width 365 height 813
paste textarea "hero.moveDown"
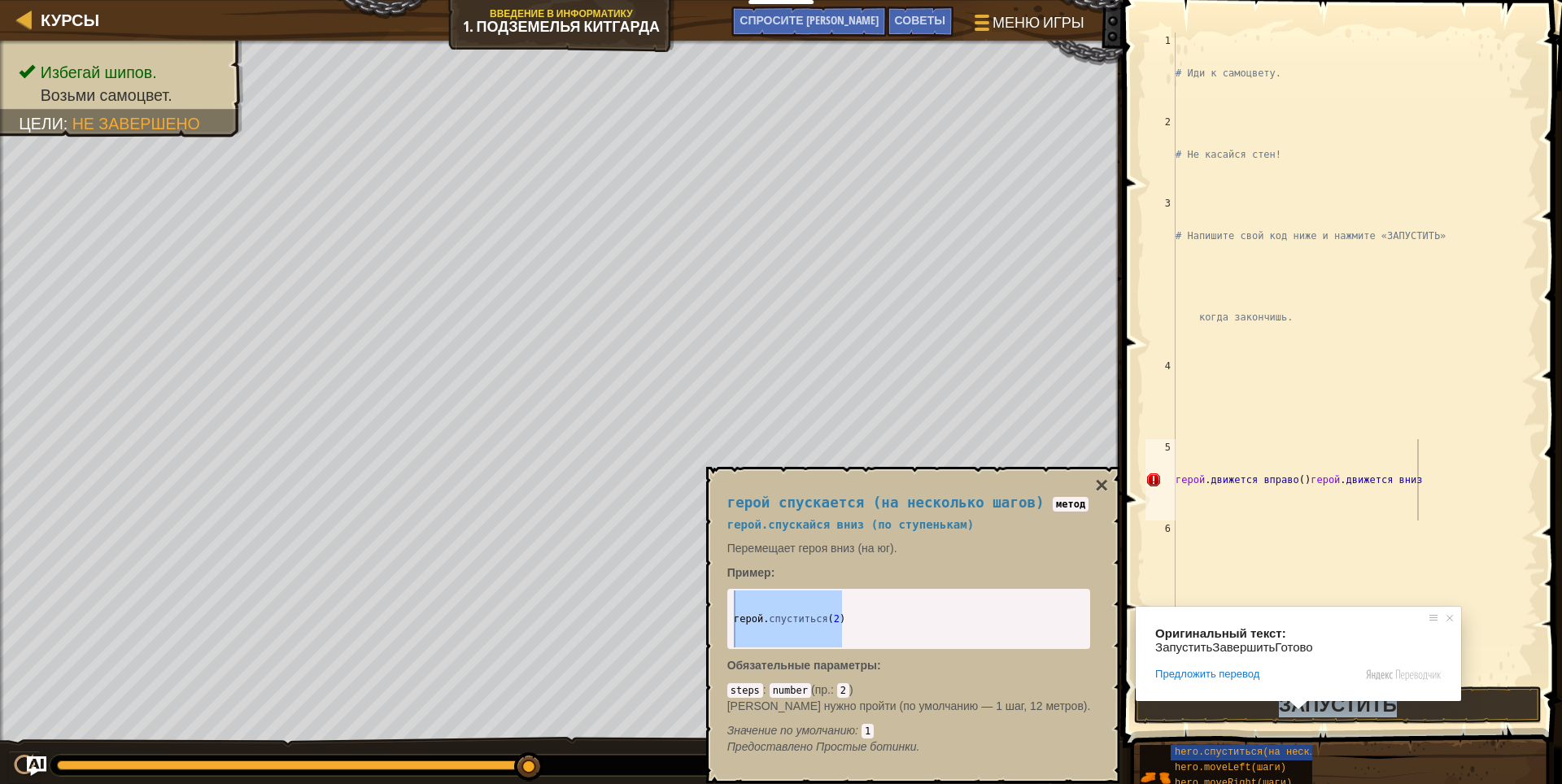
click at [1288, 700] on span at bounding box center [1298, 705] width 21 height 10
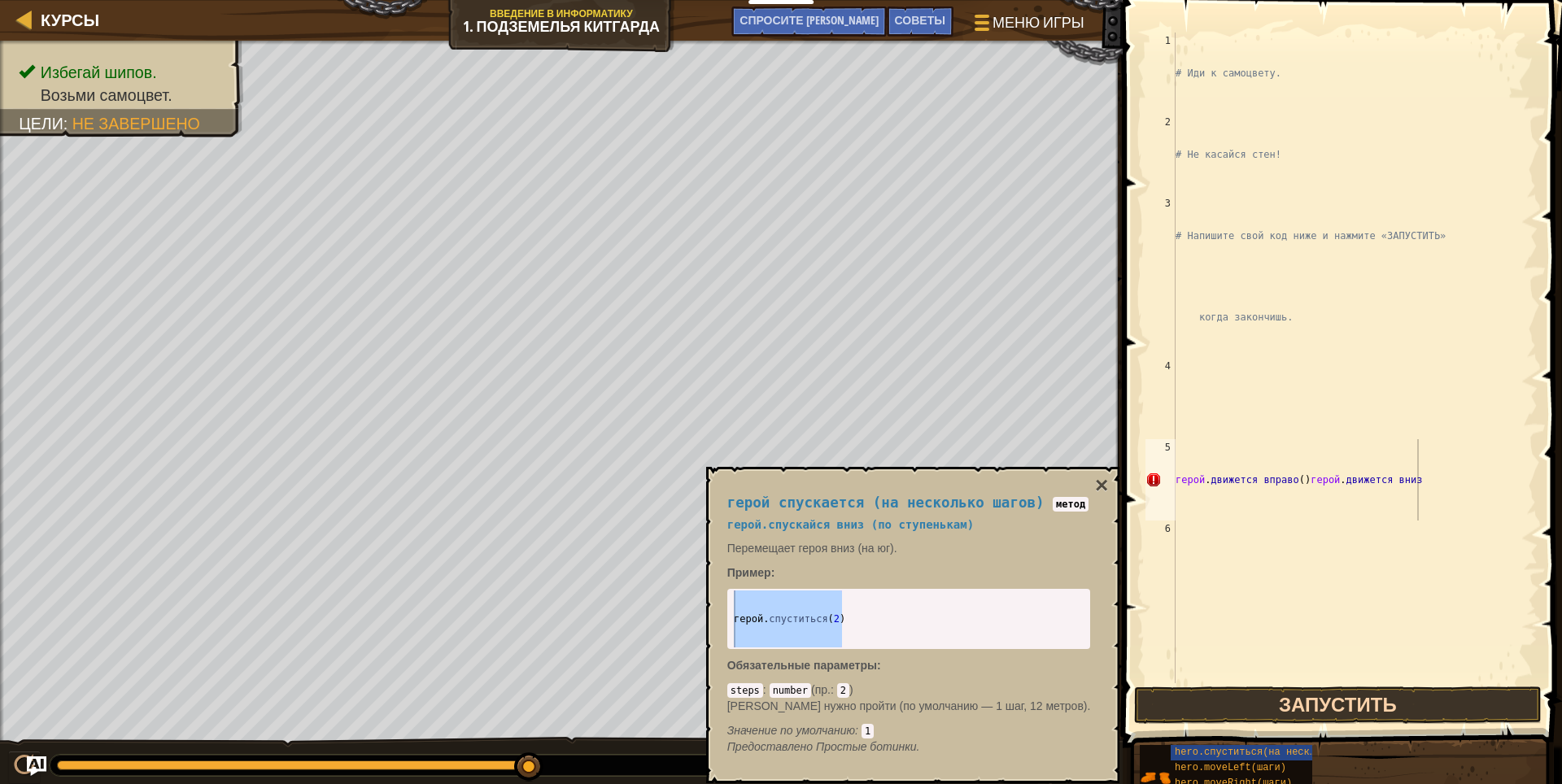
drag, startPoint x: 1251, startPoint y: 687, endPoint x: 1256, endPoint y: 695, distance: 9.4
click at [1252, 0] on body "Мои панели мониторинга CodeCombat Учительская Панель Панель учителя [PERSON_NAM…" at bounding box center [781, 0] width 1562 height 0
click at [1268, 697] on button "Запустить" at bounding box center [1337, 705] width 408 height 38
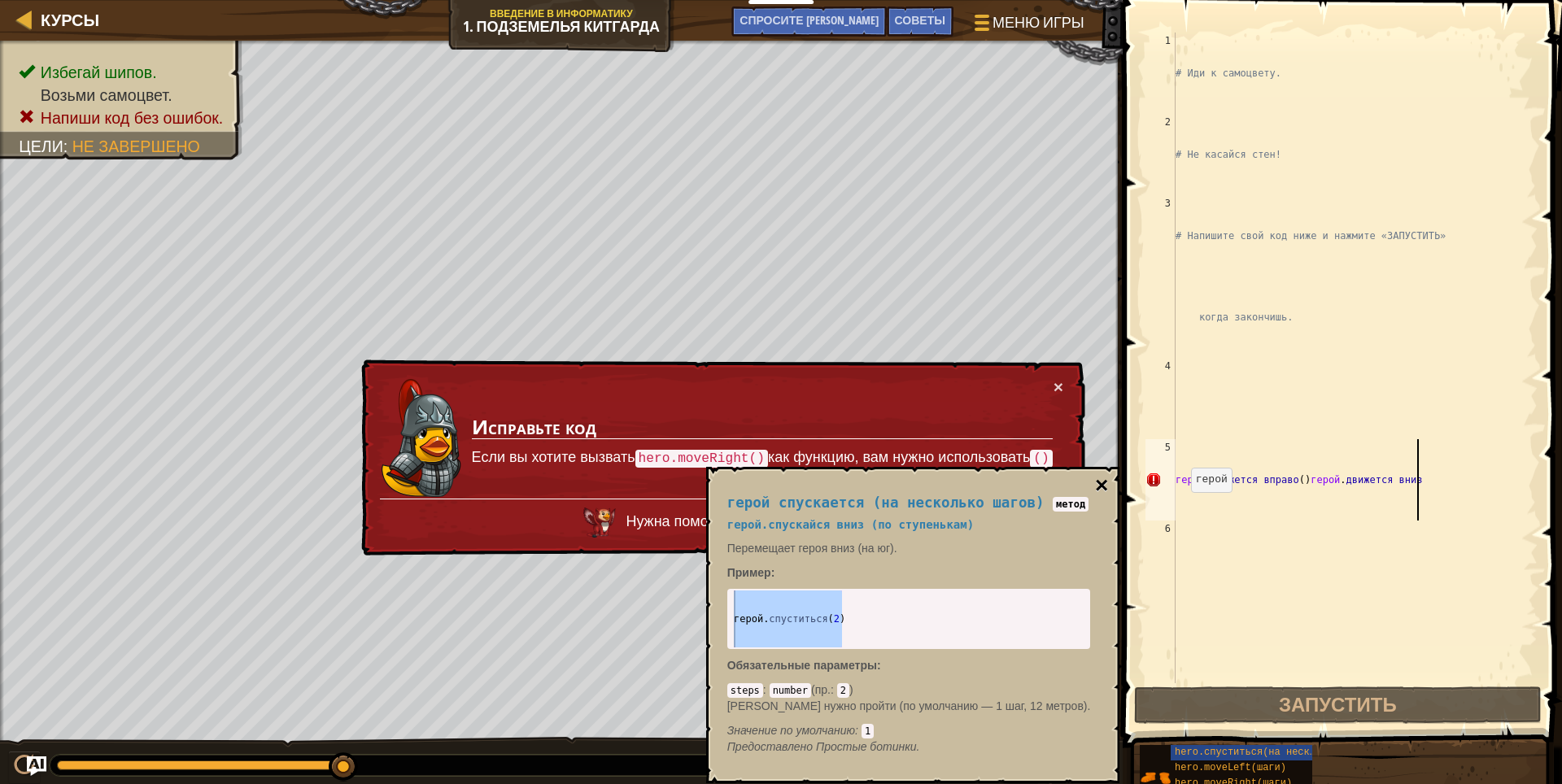
click at [1099, 0] on body "Мои панели мониторинга CodeCombat Учительская Панель Панель учителя [PERSON_NAM…" at bounding box center [781, 0] width 1562 height 0
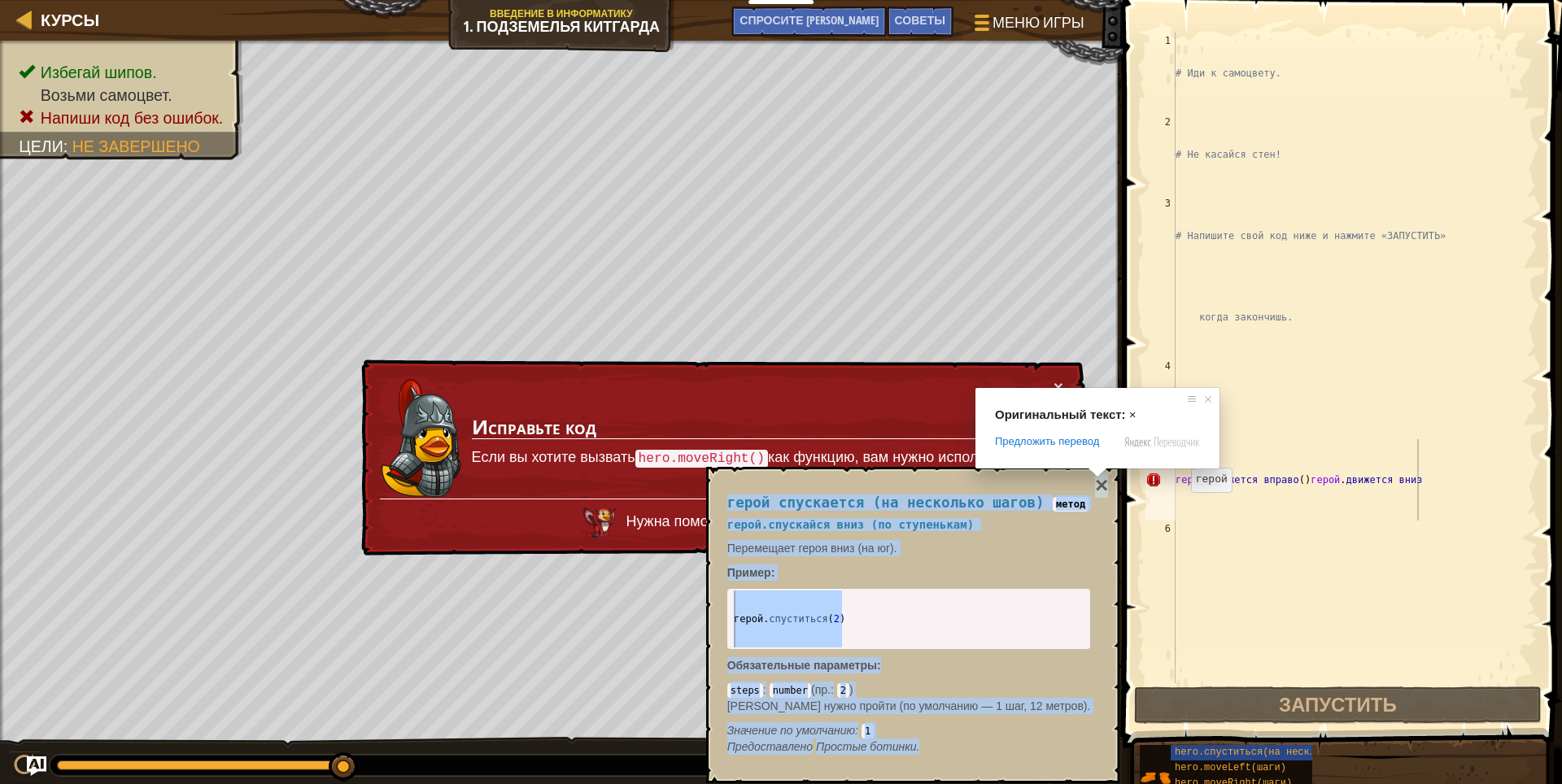
drag, startPoint x: 1094, startPoint y: 484, endPoint x: 1097, endPoint y: 472, distance: 12.4
click at [1097, 0] on body "Мои панели мониторинга CodeCombat Учительская Панель Панель учителя [PERSON_NAM…" at bounding box center [781, 0] width 1562 height 0
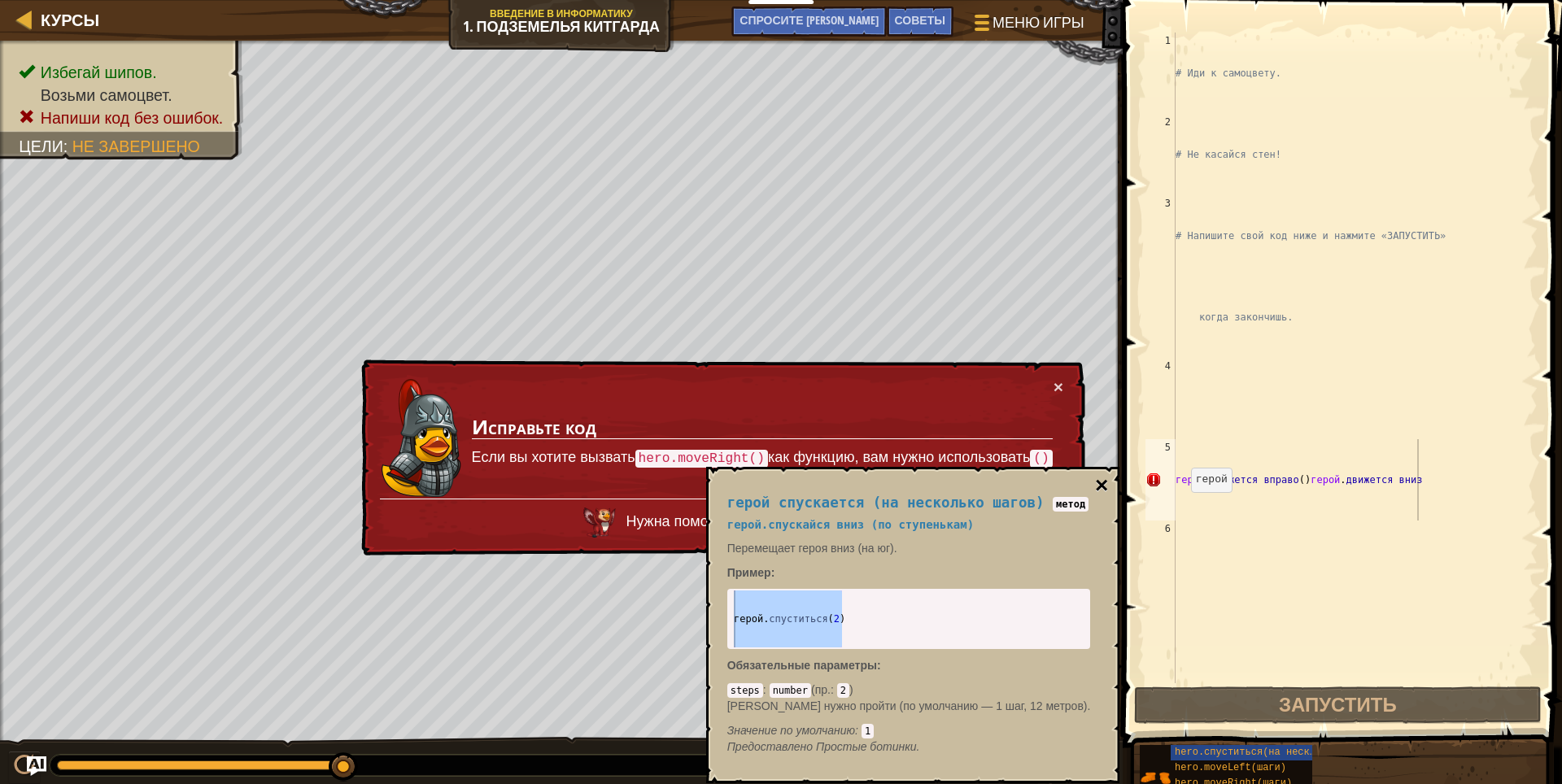
click at [1097, 0] on body "Мои панели мониторинга CodeCombat Учительская Панель Панель учителя [PERSON_NAM…" at bounding box center [781, 0] width 1562 height 0
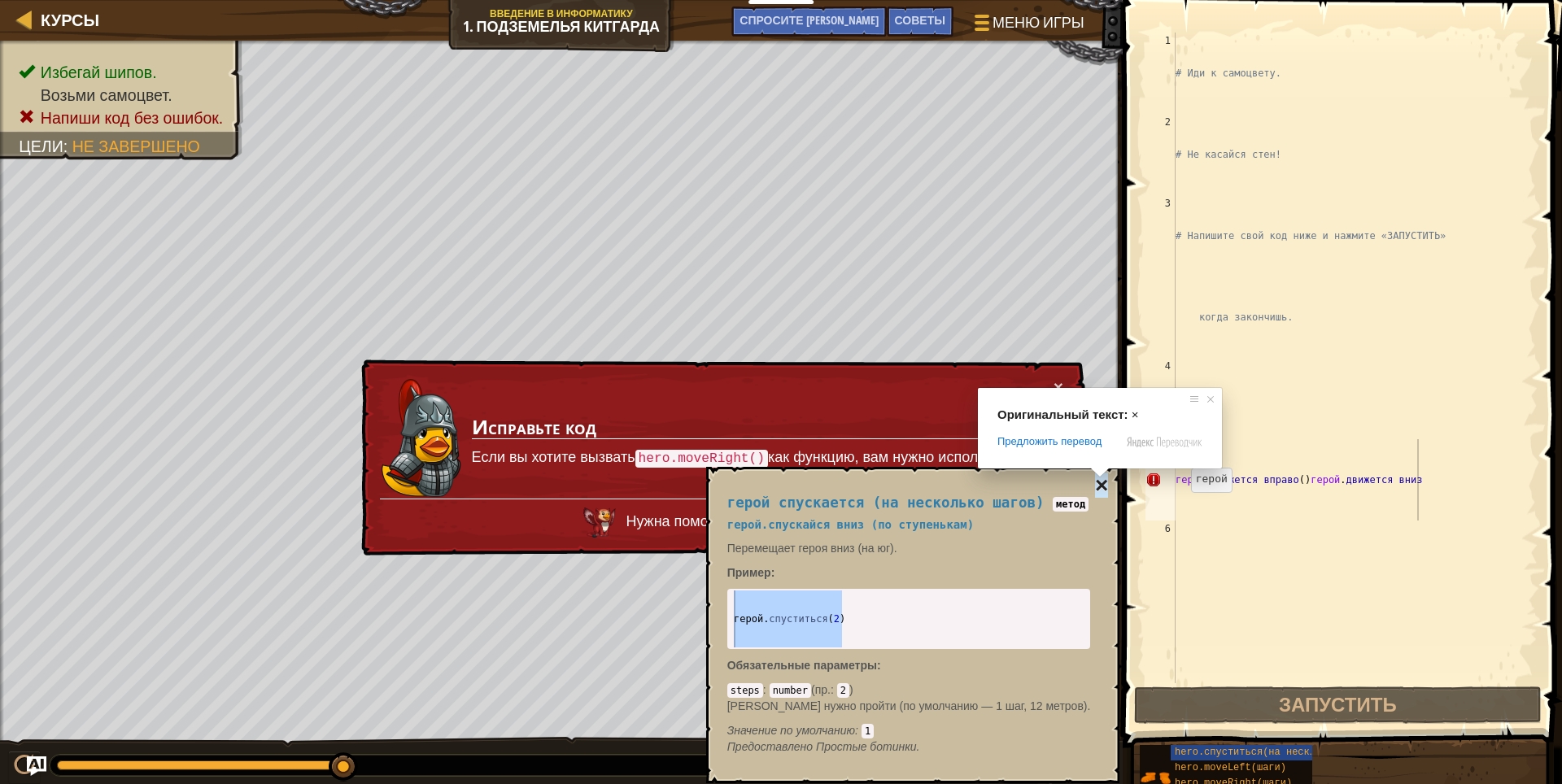
click at [1097, 482] on ya-tr-span "×" at bounding box center [1101, 484] width 13 height 25
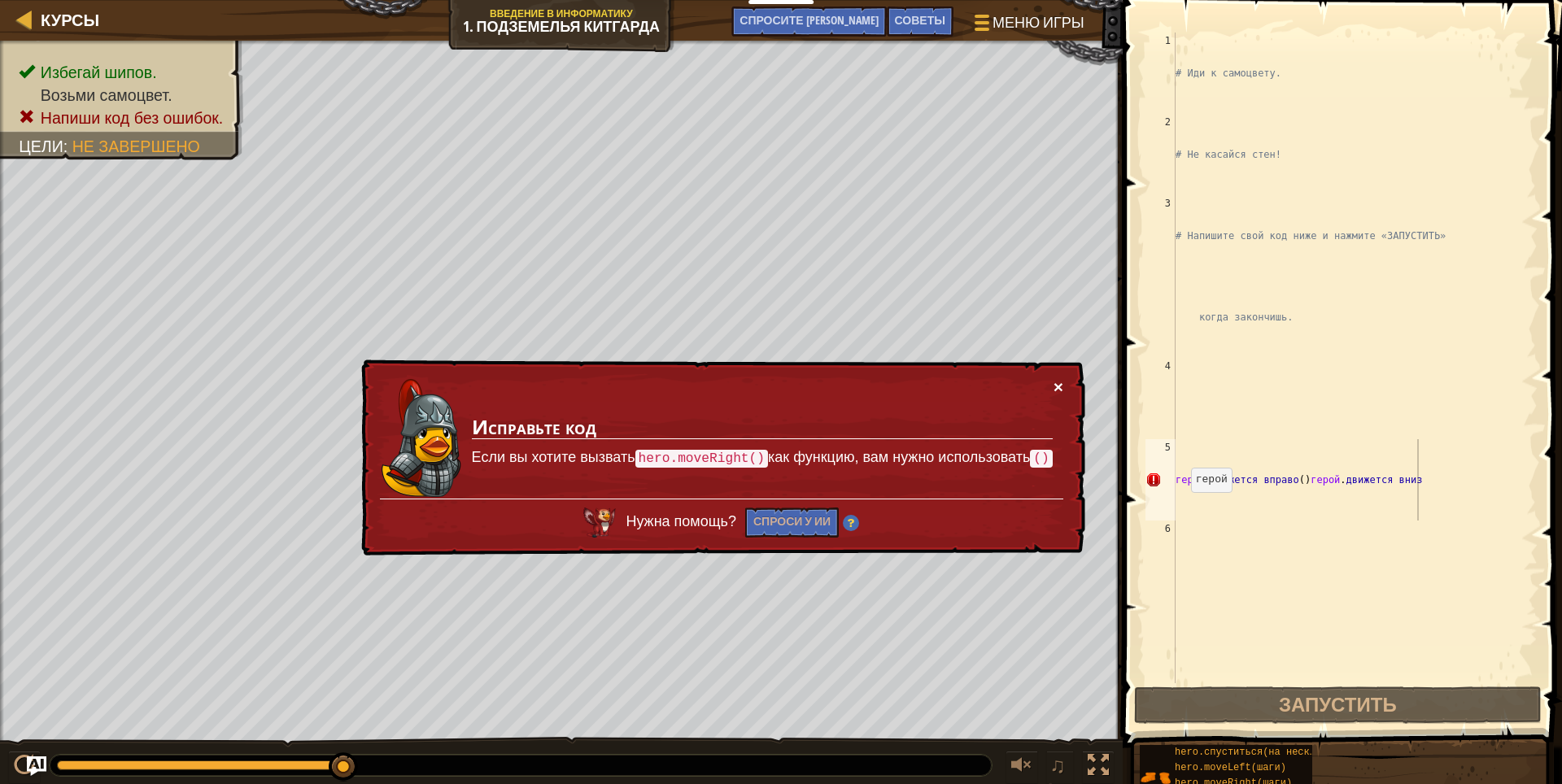
click at [1054, 0] on body "Мои панели мониторинга CodeCombat Учительская Панель Панель учителя [PERSON_NAM…" at bounding box center [781, 0] width 1562 height 0
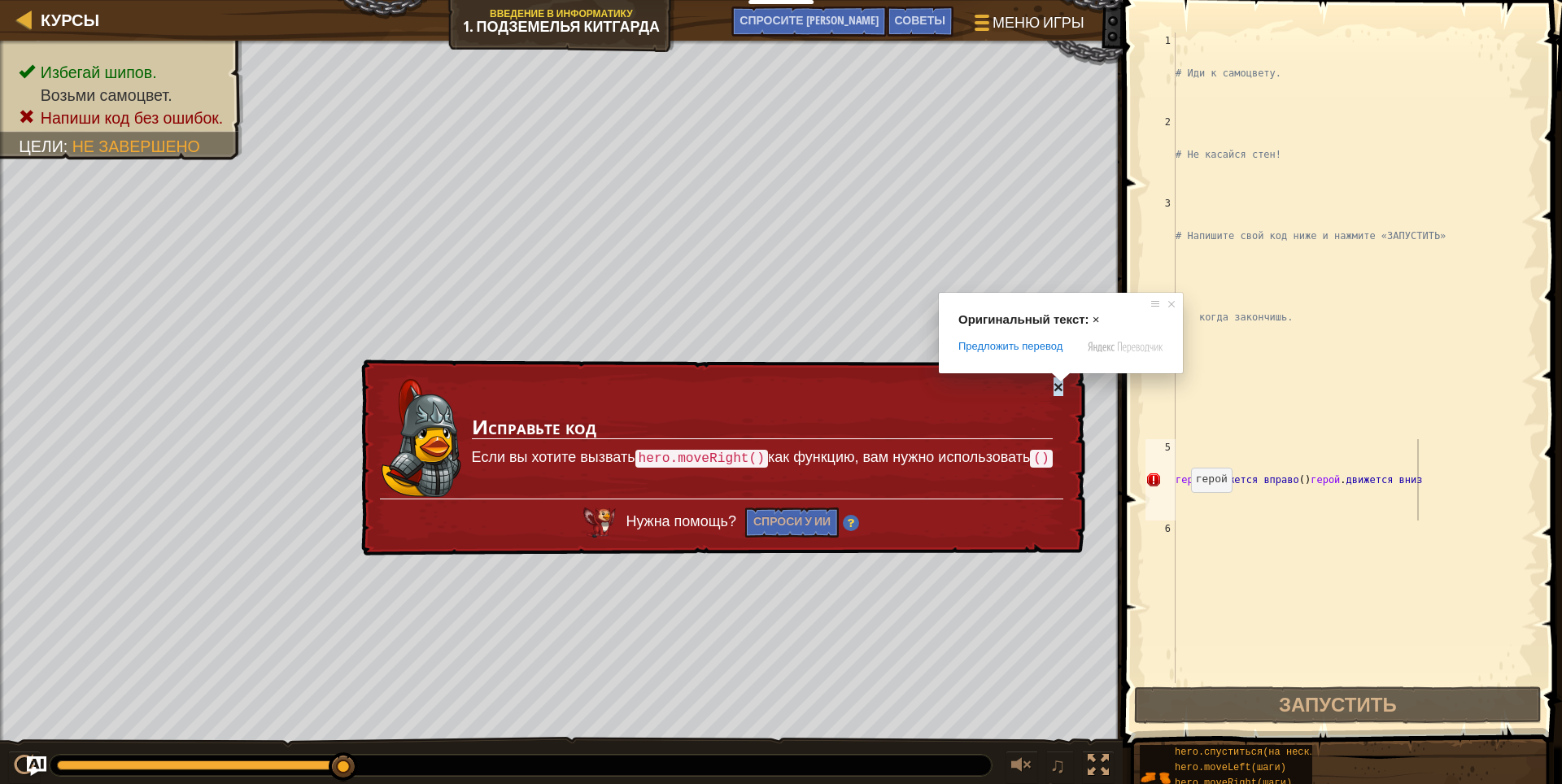
drag, startPoint x: 1058, startPoint y: 378, endPoint x: 1061, endPoint y: 395, distance: 17.3
click at [1061, 395] on ya-tr-span "×" at bounding box center [1058, 386] width 10 height 18
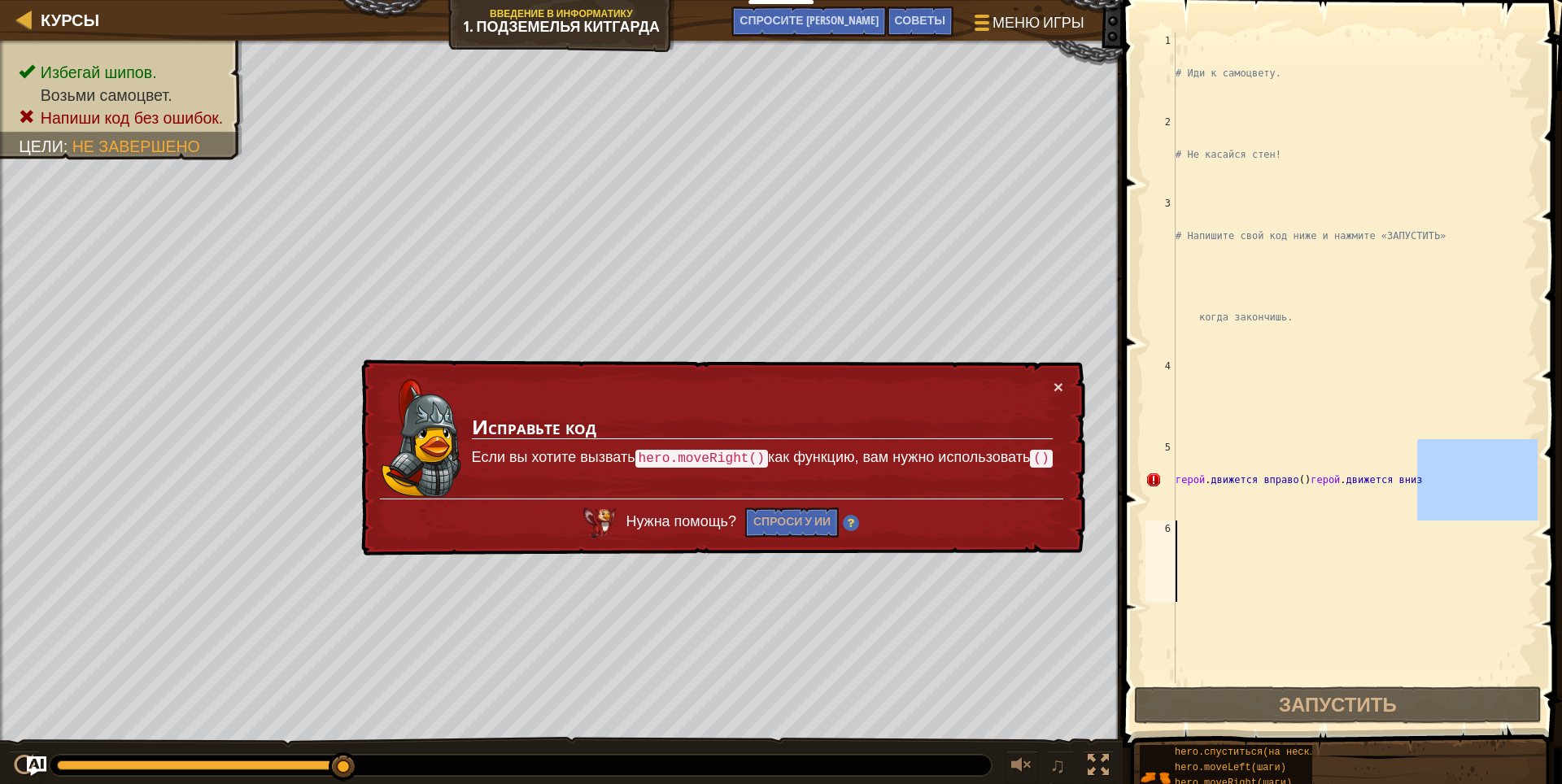
drag, startPoint x: 1418, startPoint y: 498, endPoint x: 1316, endPoint y: 511, distance: 102.8
click at [1316, 511] on div "# Иди к самоцвету. # Не касайся стен! # Напишите свой код ниже и нажмите «ЗАПУС…" at bounding box center [1354, 439] width 365 height 813
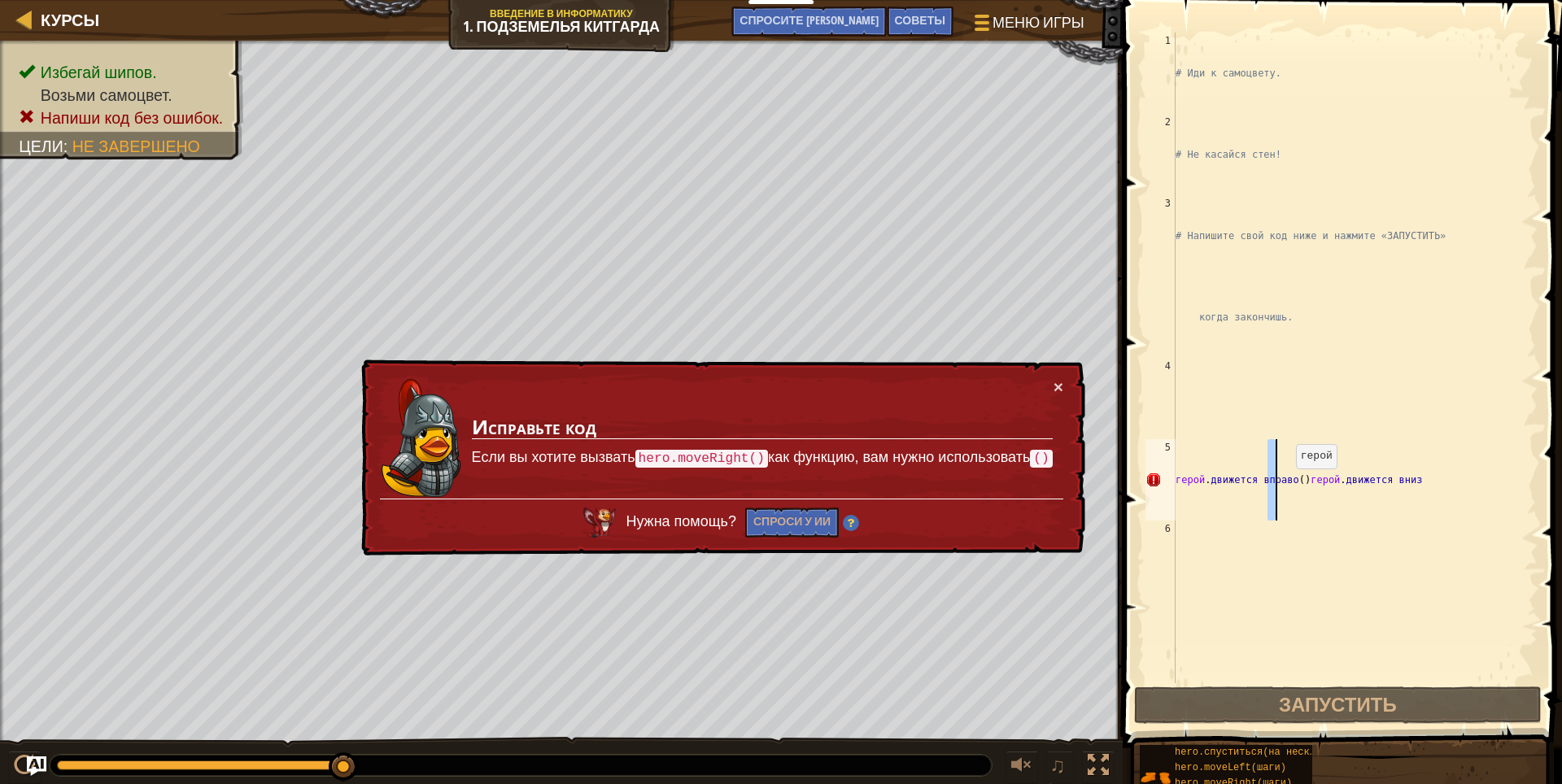
drag, startPoint x: 1271, startPoint y: 483, endPoint x: 1298, endPoint y: 487, distance: 27.3
click at [1298, 487] on div "# Иди к самоцвету. # Не касайся стен! # Напишите свой код ниже и нажмите «ЗАПУС…" at bounding box center [1354, 439] width 365 height 813
click at [1303, 488] on div "# Иди к самоцвету. # Не касайся стен! # Напишите свой код ниже и нажмите «ЗАПУС…" at bounding box center [1354, 357] width 365 height 650
drag, startPoint x: 1402, startPoint y: 482, endPoint x: 1297, endPoint y: 493, distance: 105.6
click at [1297, 493] on div "# Иди к самоцвету. # Не касайся стен! # Напишите свой код ниже и нажмите «ЗАПУС…" at bounding box center [1354, 439] width 365 height 813
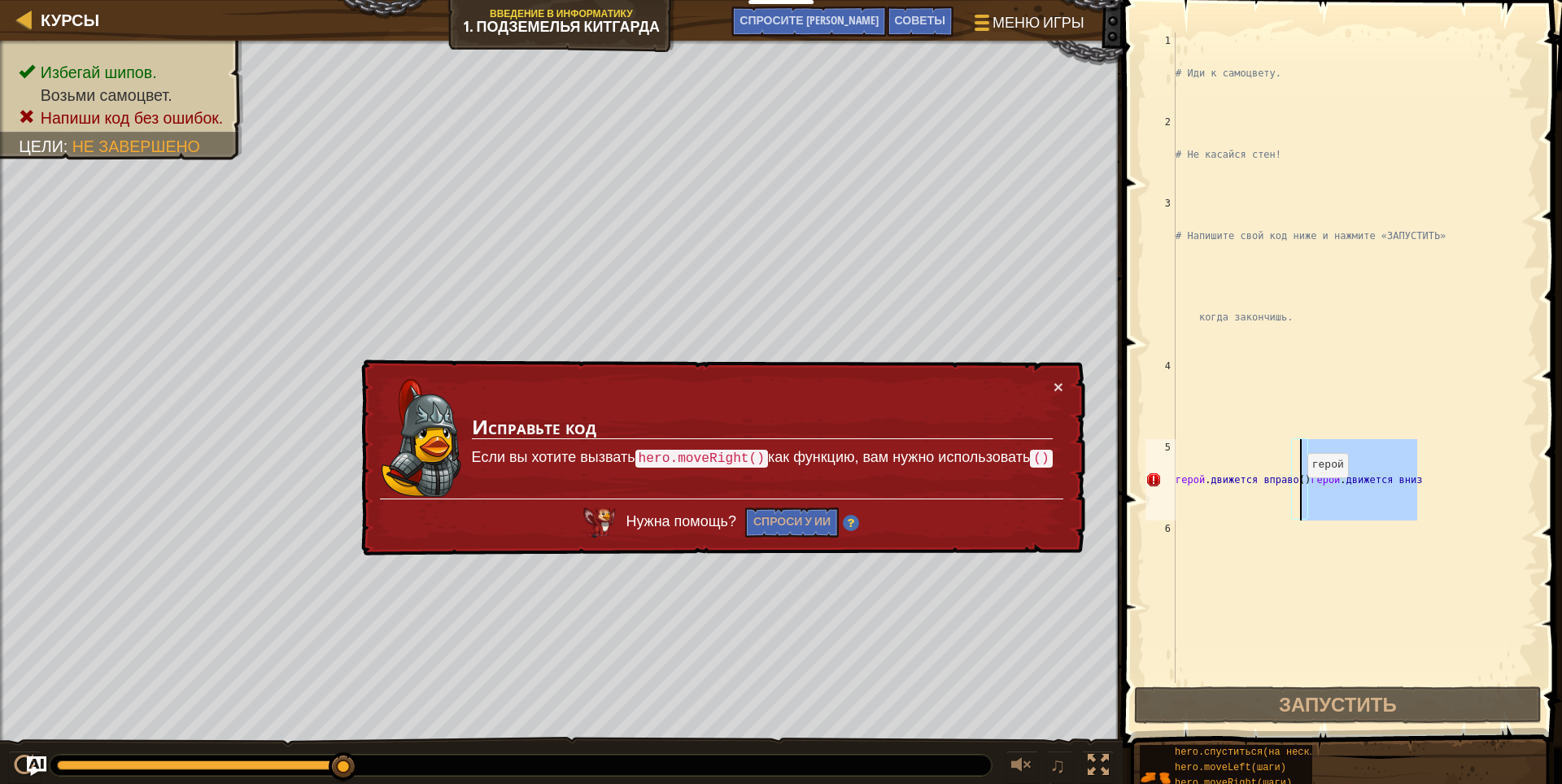
type textarea "hero.moveRight("
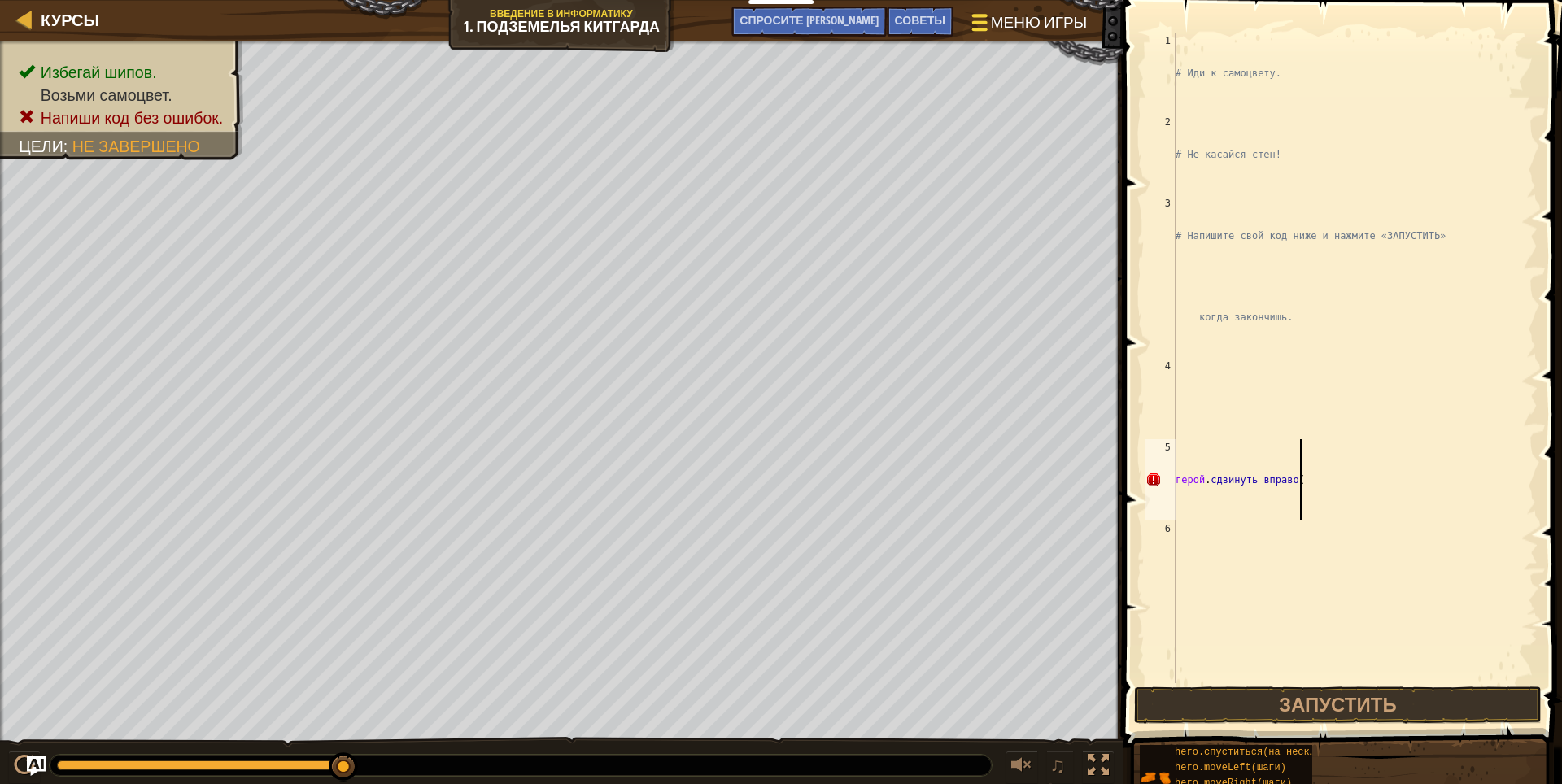
click at [995, 0] on body "Мои панели мониторинга CodeCombat Учительская Панель Панель учителя [PERSON_NAM…" at bounding box center [781, 0] width 1562 height 0
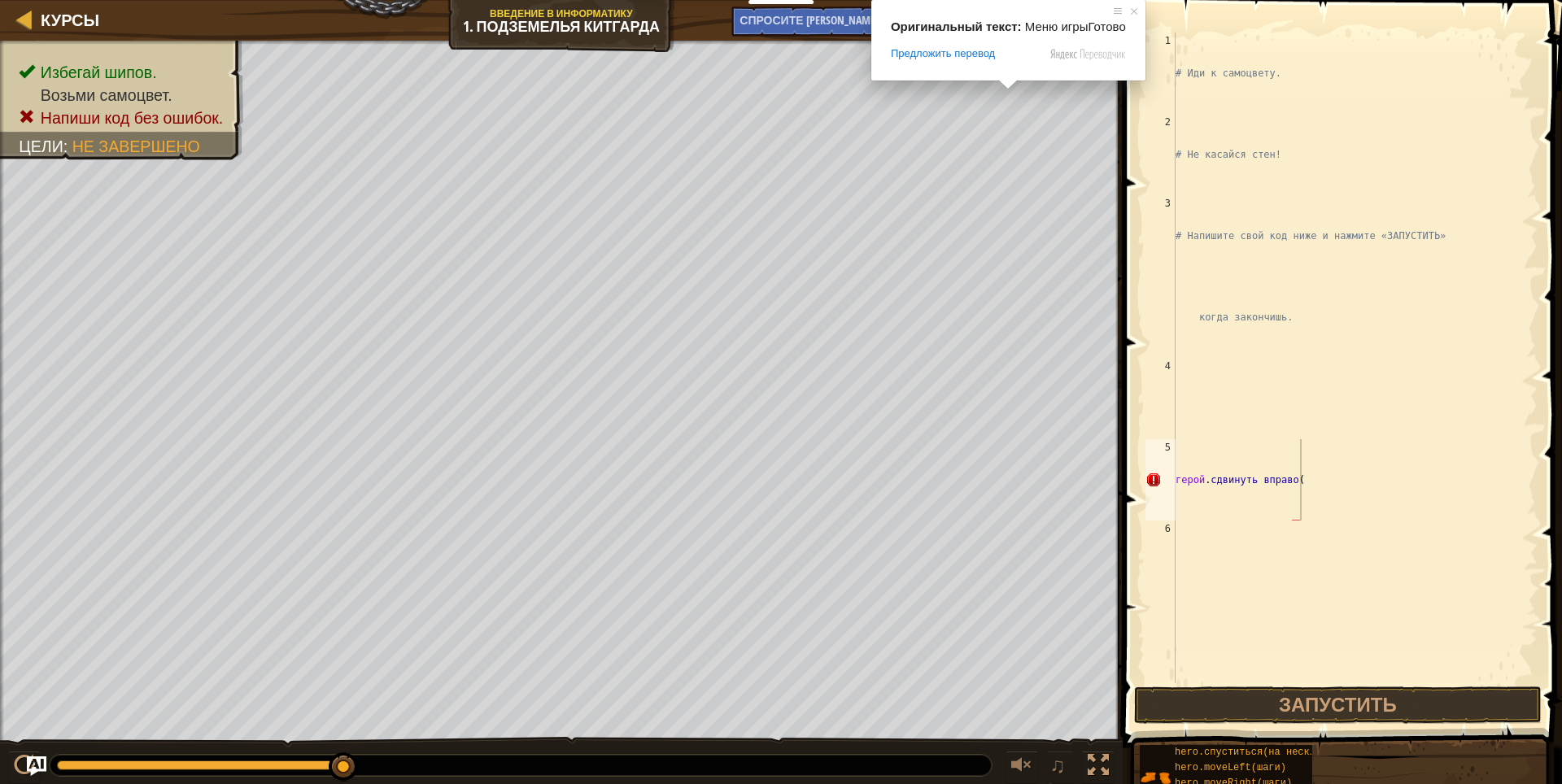
click at [1002, 0] on body "Мои панели мониторинга CodeCombat Учительская Панель Панель учителя [PERSON_NAM…" at bounding box center [781, 0] width 1562 height 0
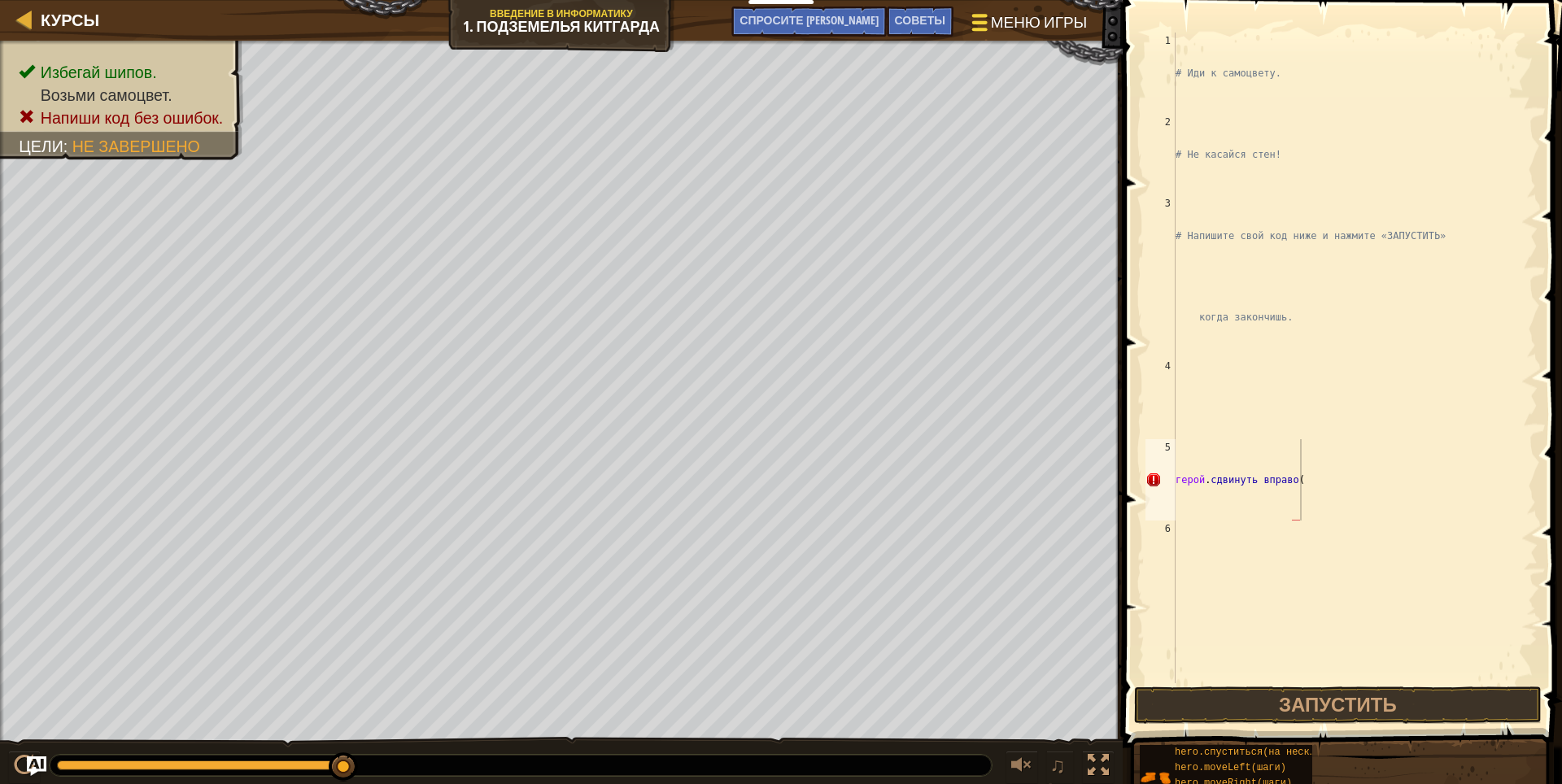
click at [1002, 0] on body "Мои панели мониторинга CodeCombat Учительская Панель Панель учителя [PERSON_NAM…" at bounding box center [781, 0] width 1562 height 0
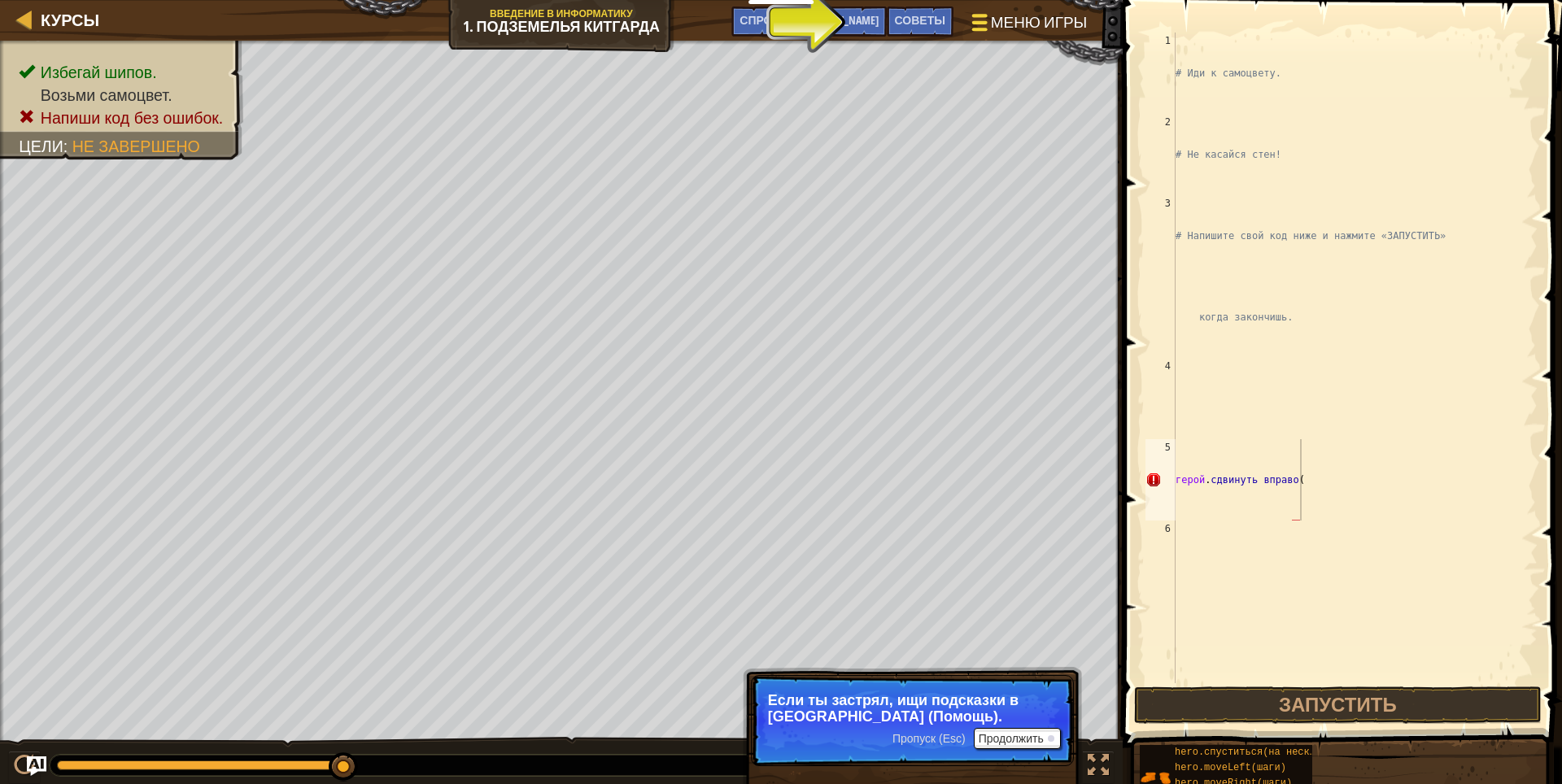
click at [974, 13] on div at bounding box center [979, 22] width 22 height 23
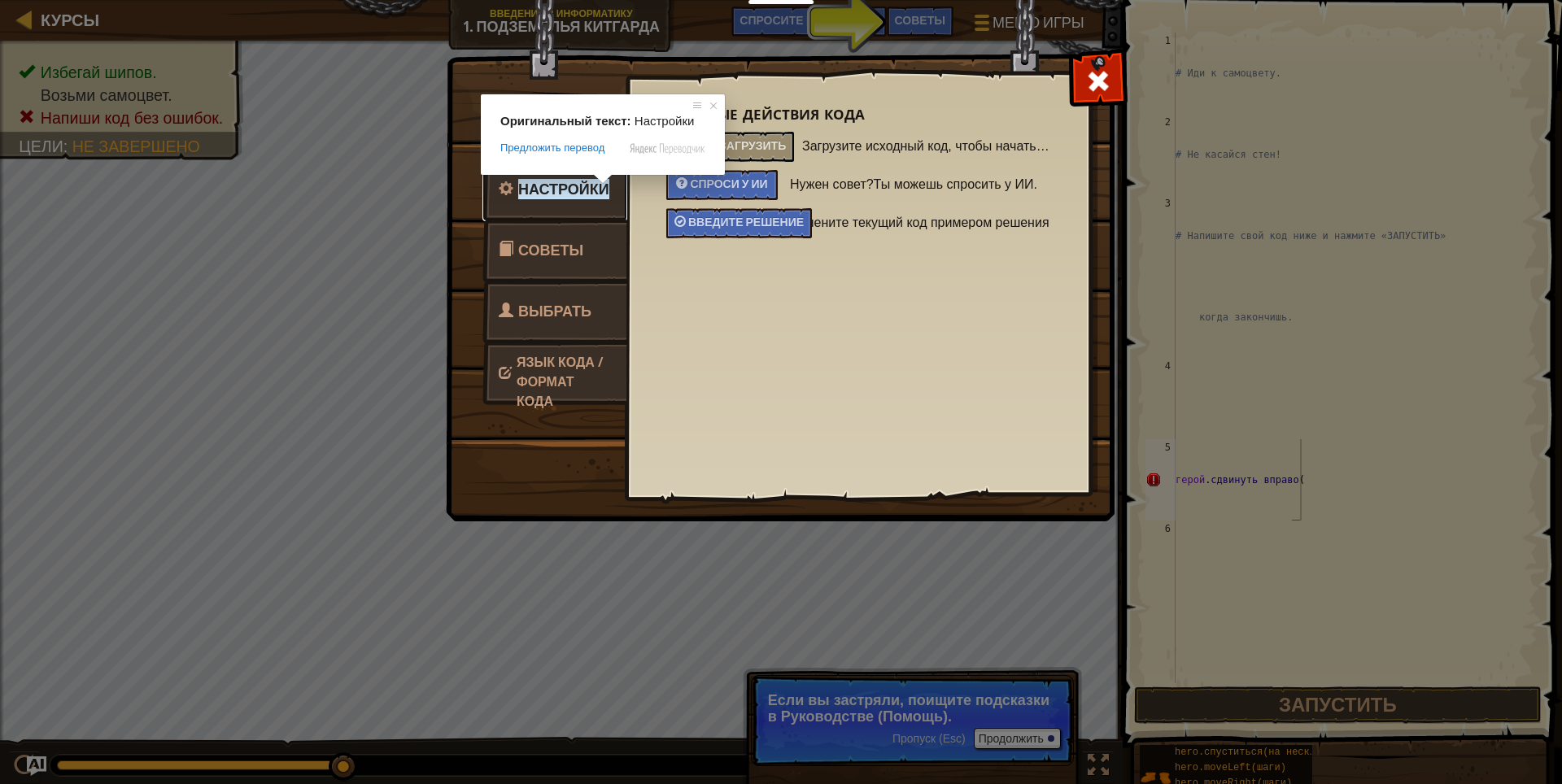
click at [596, 192] on ya-tr-span "Настройки" at bounding box center [564, 189] width 92 height 20
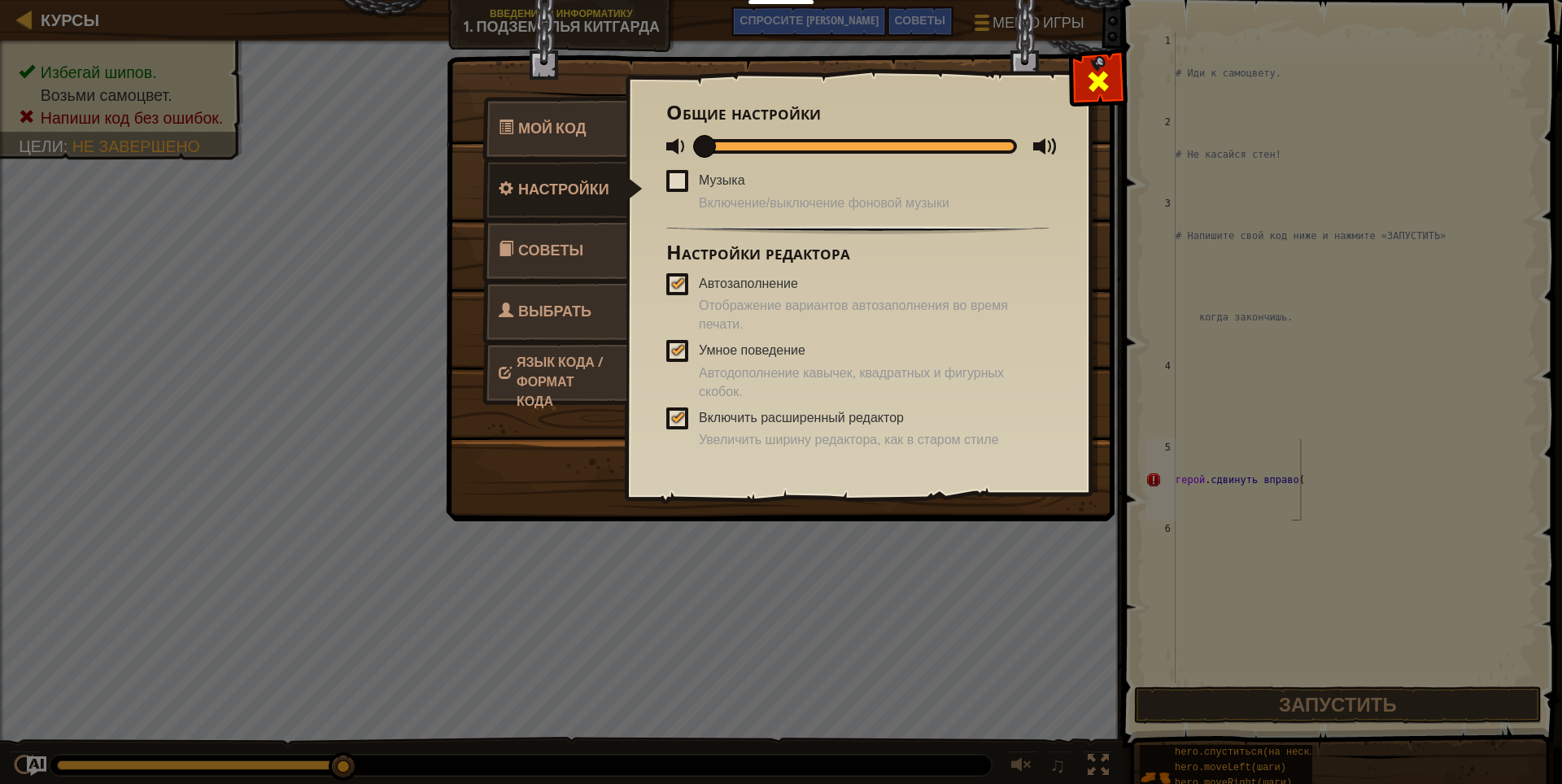
click at [1084, 88] on div at bounding box center [1098, 77] width 51 height 51
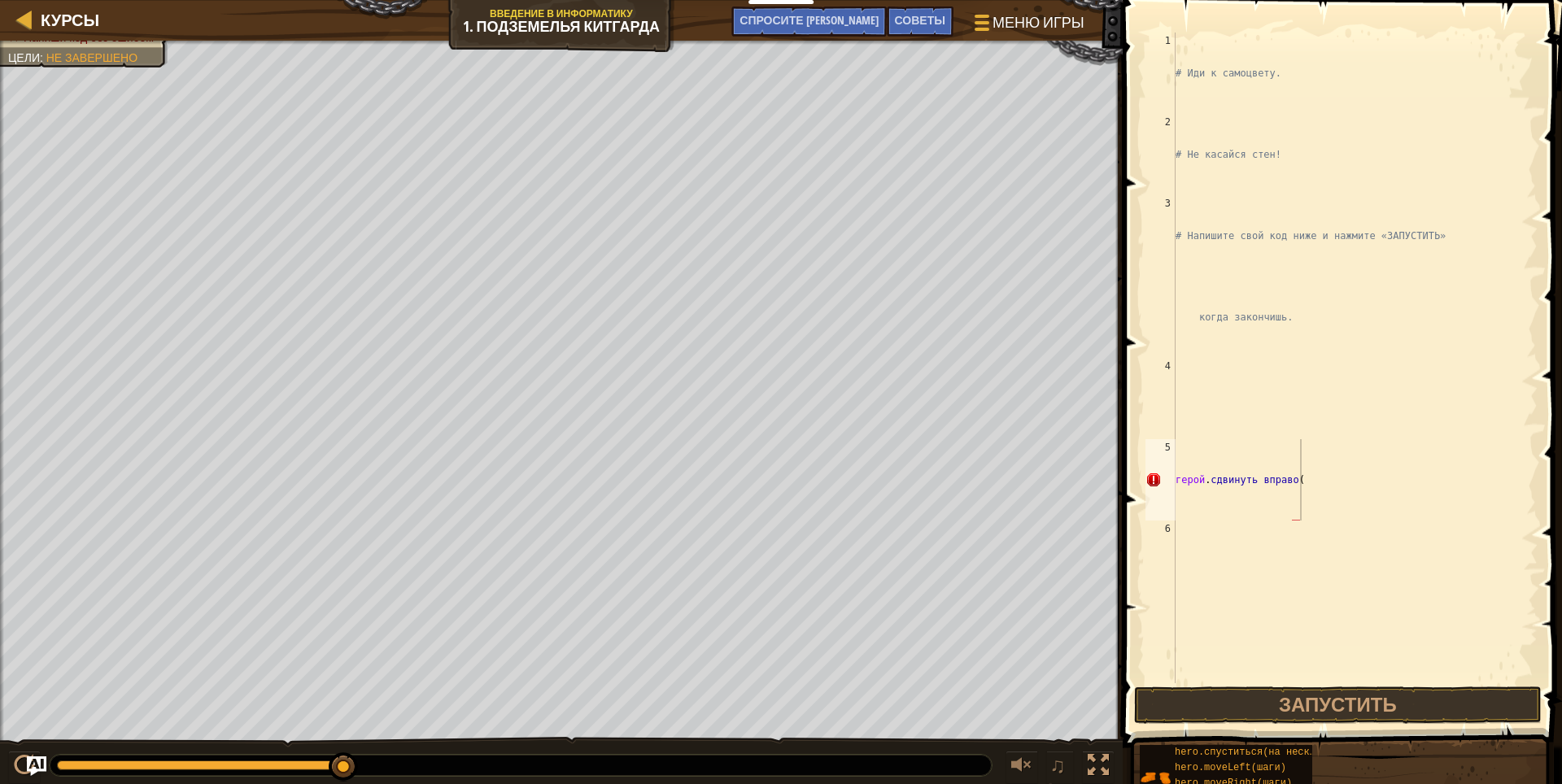
click at [1537, 751] on div "hero.спуститься(на несколько шагов) hero.moveLeft(шаги) hero.moveRight(шаги) he…" at bounding box center [1344, 775] width 411 height 64
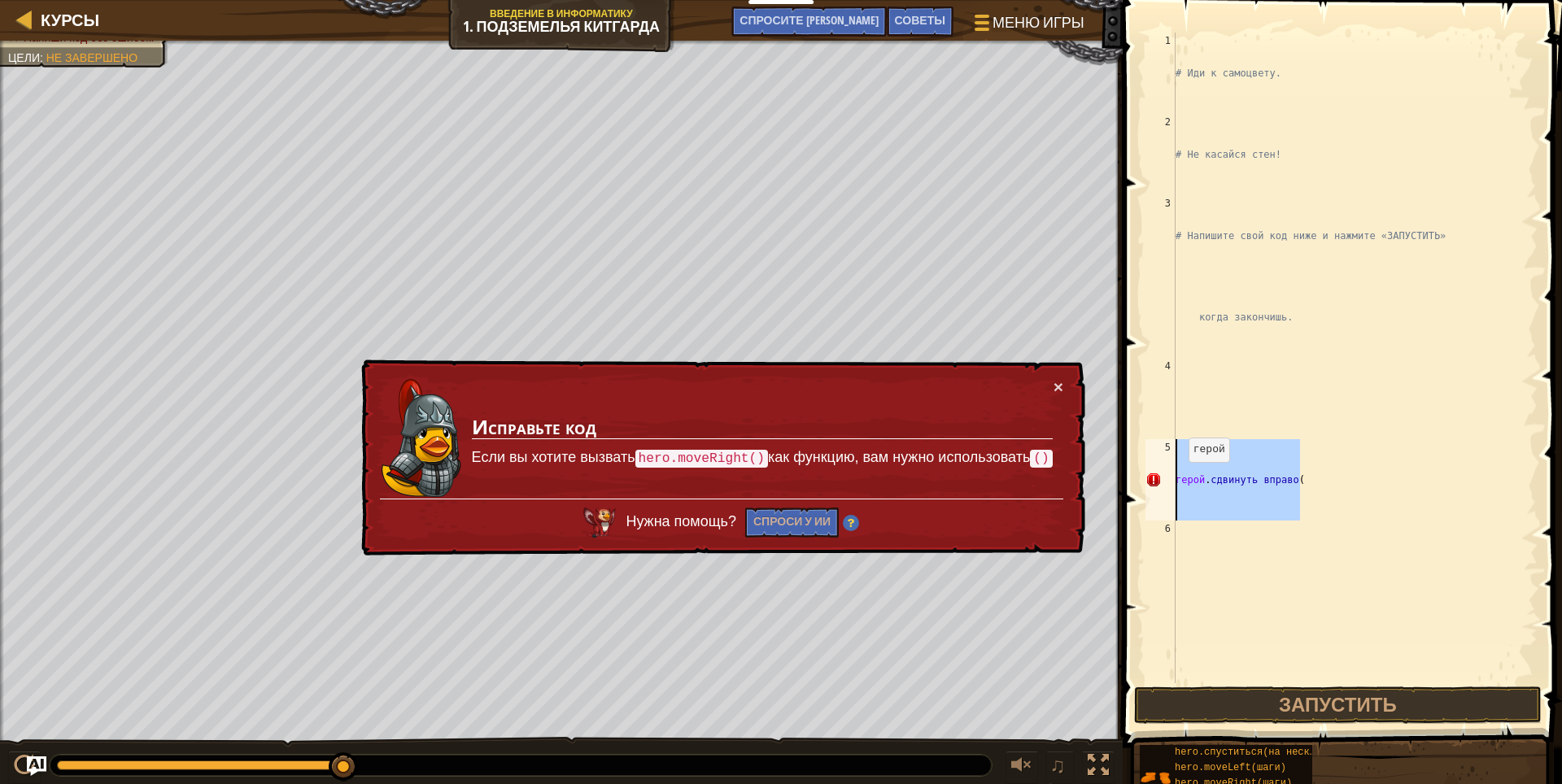
click at [1111, 479] on div "Курсы Введение в Информатику 1. Подземелья Китгарда Меню игры Готово Советы Спр…" at bounding box center [781, 392] width 1562 height 784
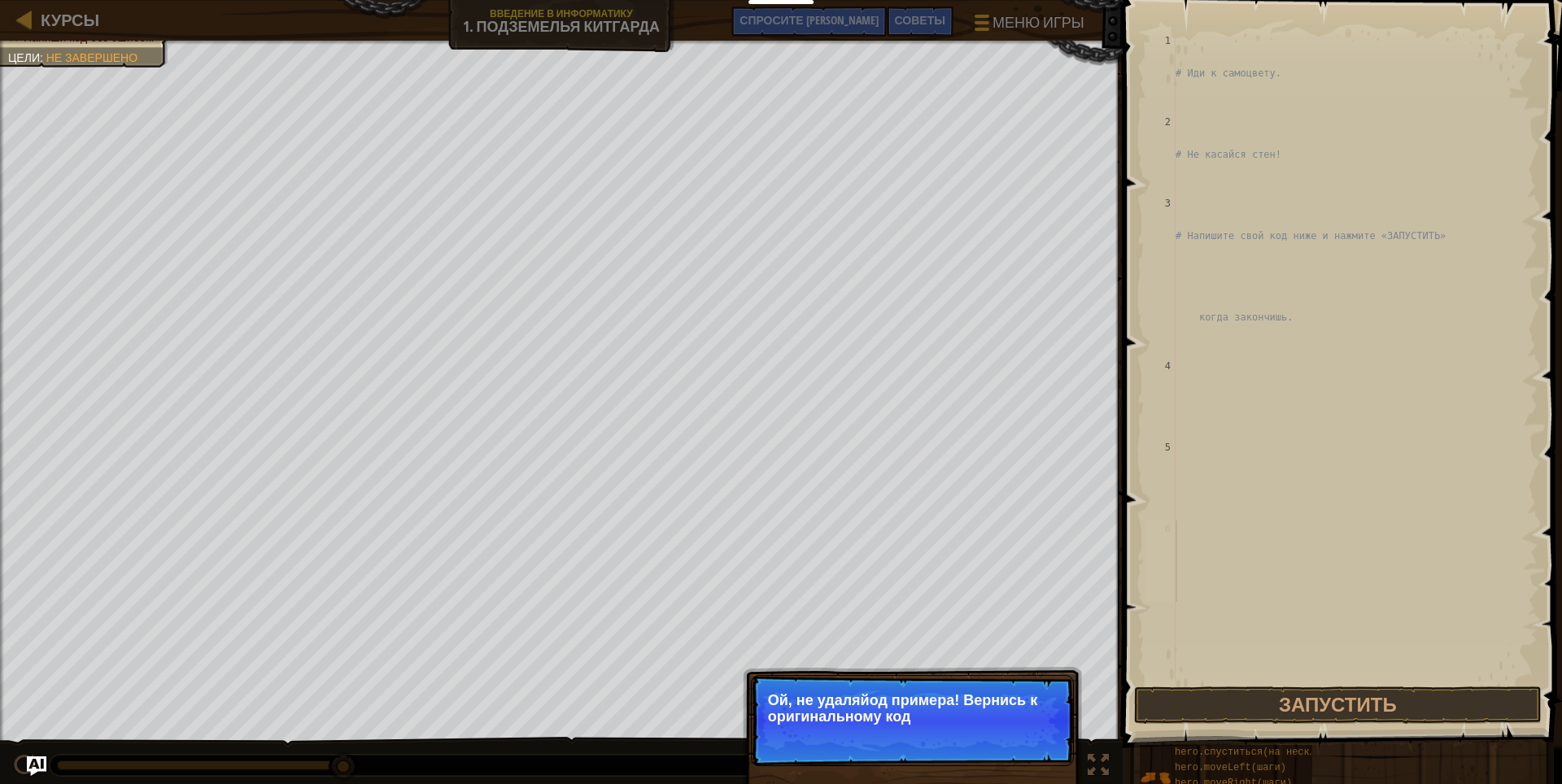
click at [1192, 571] on div "# Иди к самоцвету. # Не касайся стен! # Напишите свой код ниже и нажмите «ЗАПУС…" at bounding box center [1354, 439] width 365 height 813
click at [1033, 728] on ya-tr-span "↻ Перезарядка" at bounding box center [1003, 736] width 105 height 16
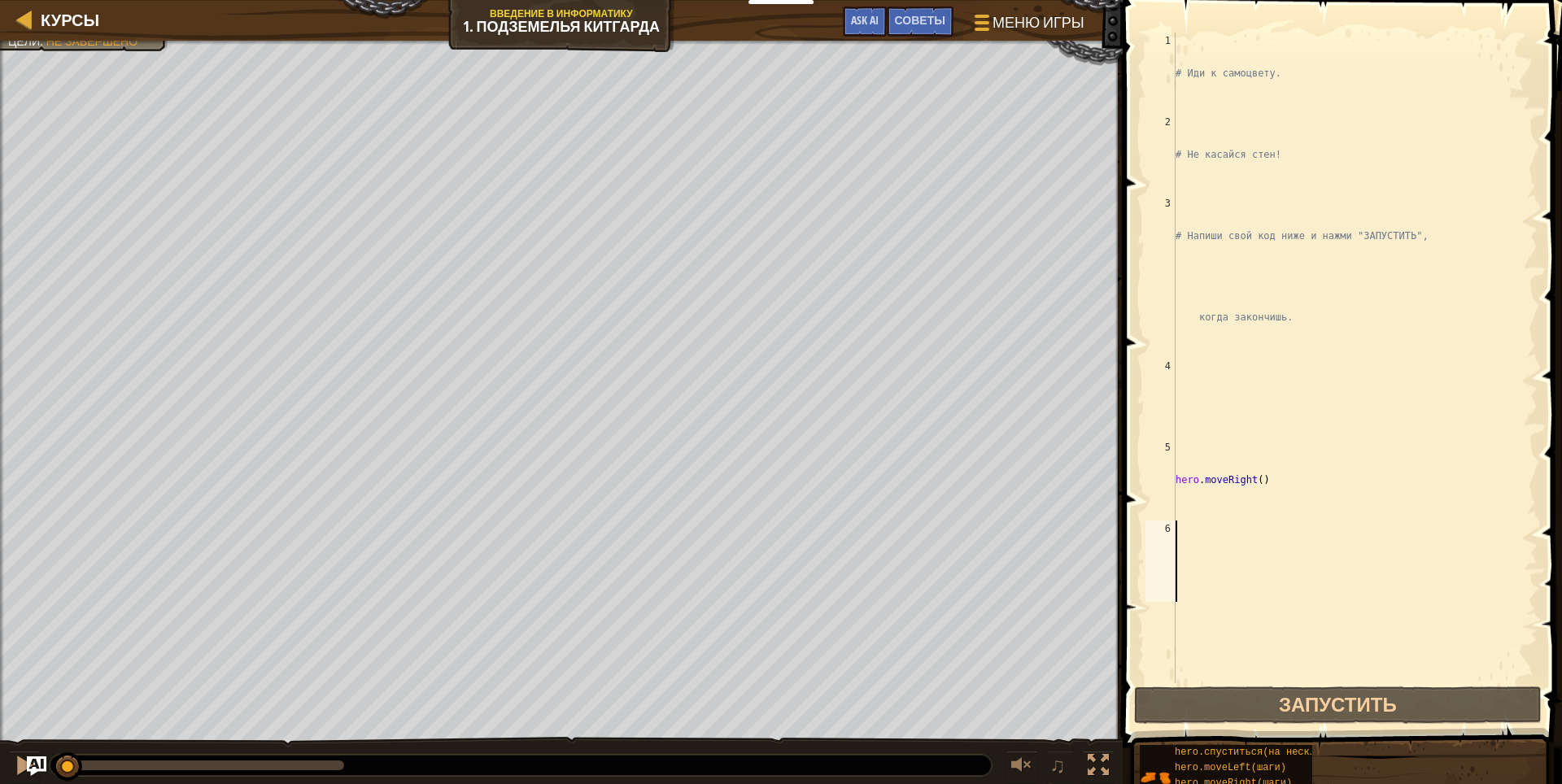
scroll to position [8, 0]
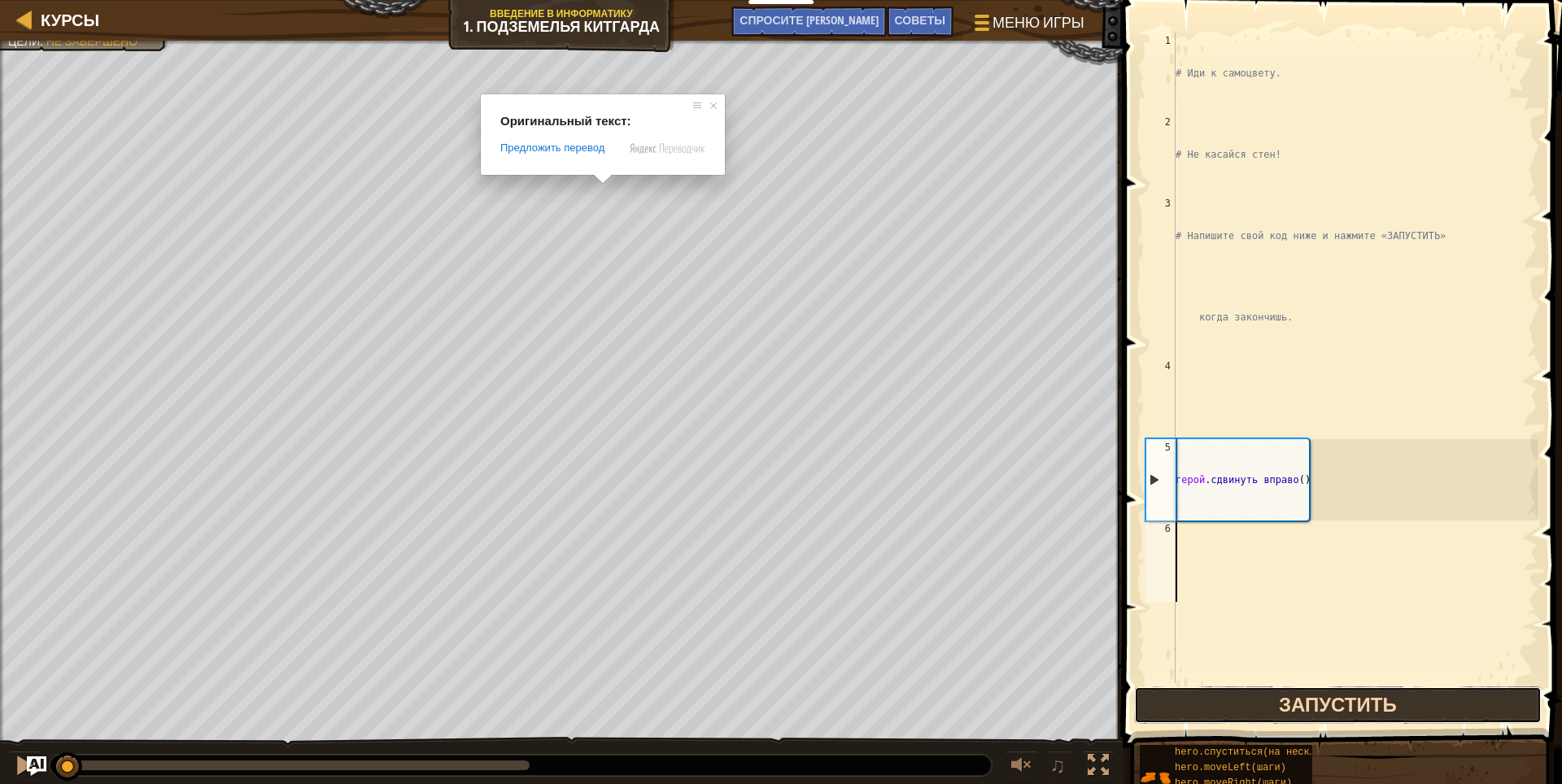
click at [1288, 0] on body "Мои панели мониторинга CodeCombat Учительская Панель Панель учителя [PERSON_NAM…" at bounding box center [781, 0] width 1562 height 0
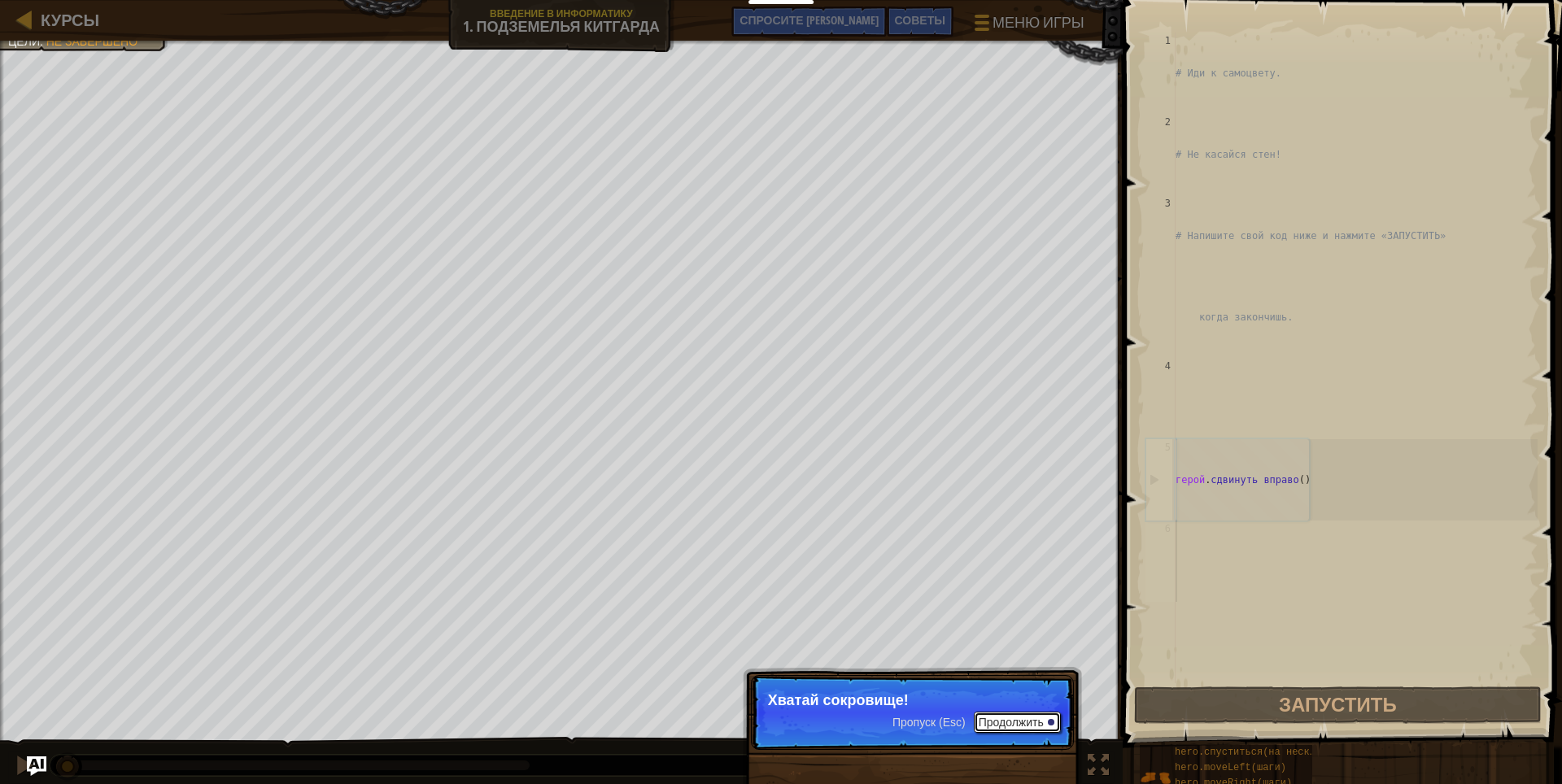
click at [1030, 717] on button "Продолжить" at bounding box center [1018, 722] width 87 height 21
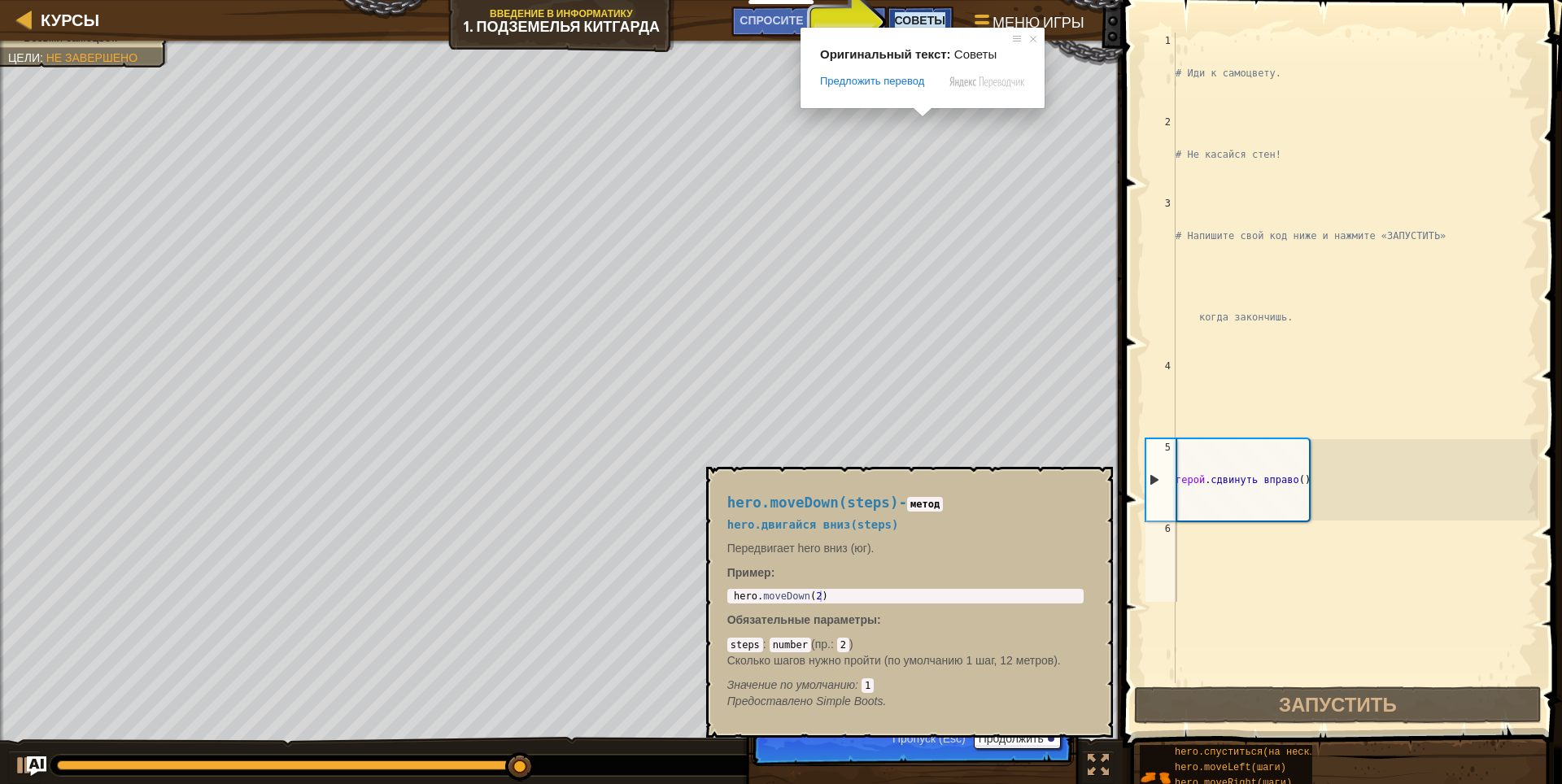
click at [921, 16] on ya-tr-span "Советы" at bounding box center [920, 20] width 50 height 15
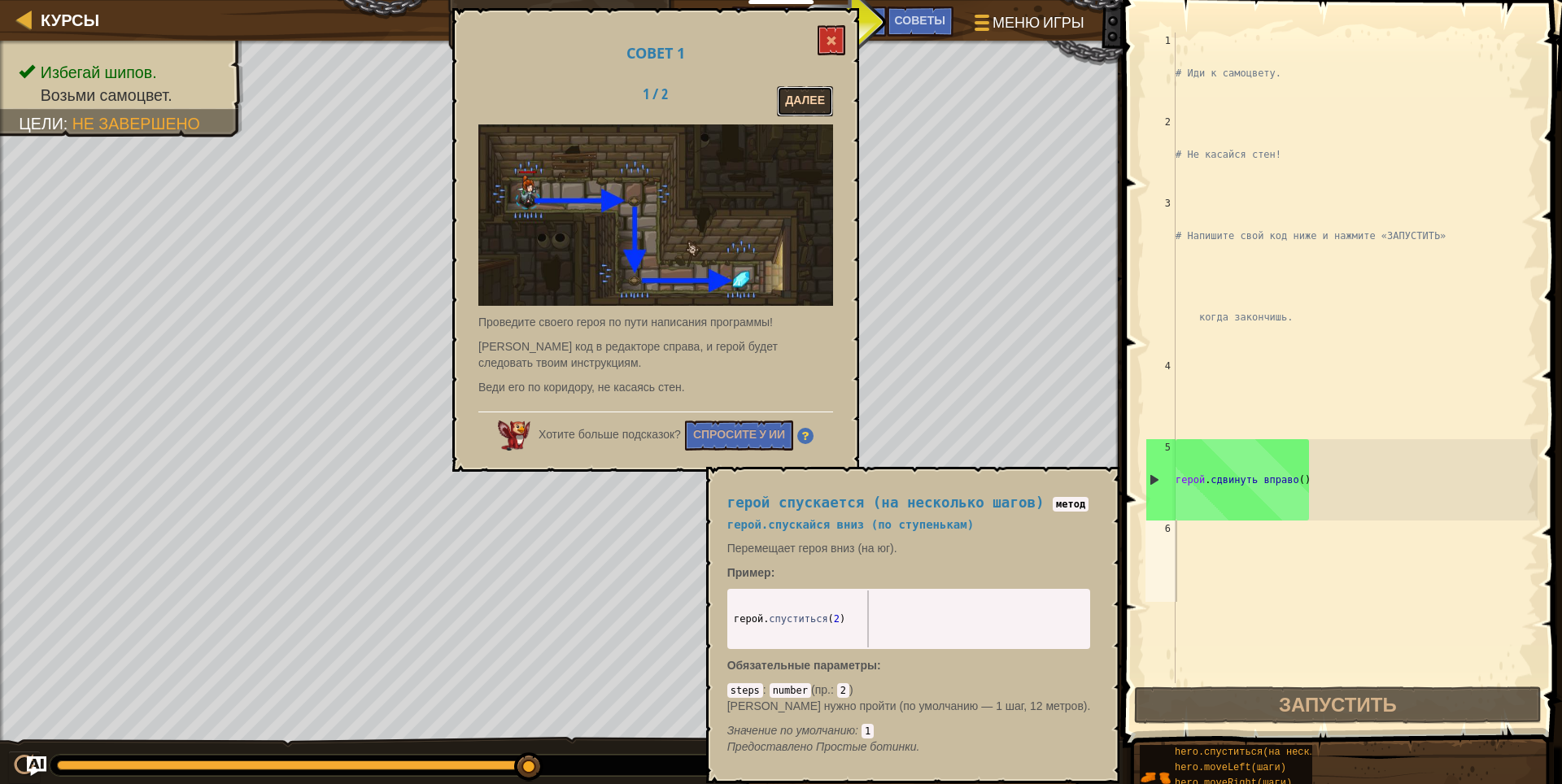
click at [791, 93] on ya-tr-span "Далее" at bounding box center [805, 99] width 40 height 15
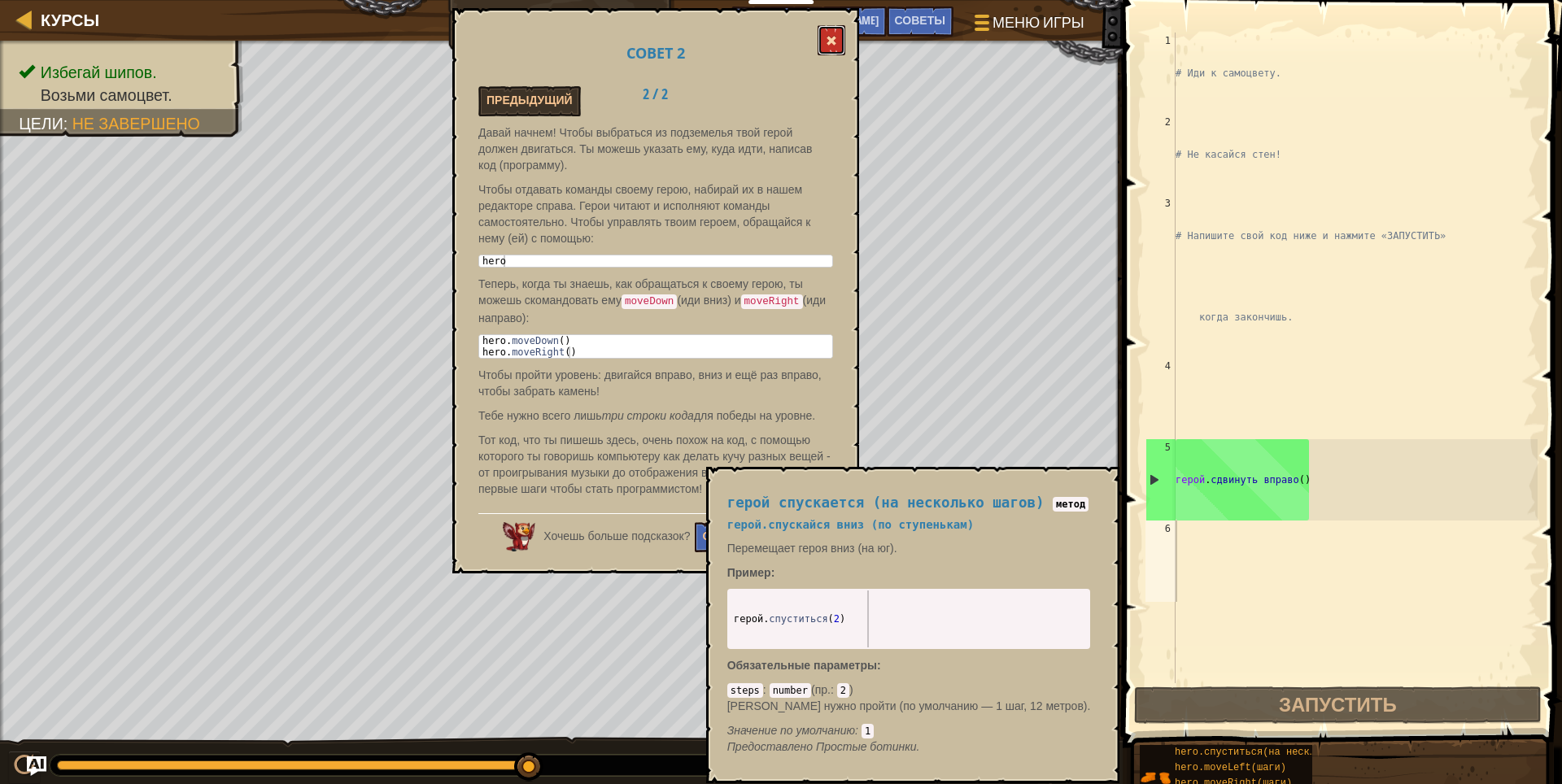
click at [822, 38] on button at bounding box center [831, 39] width 28 height 30
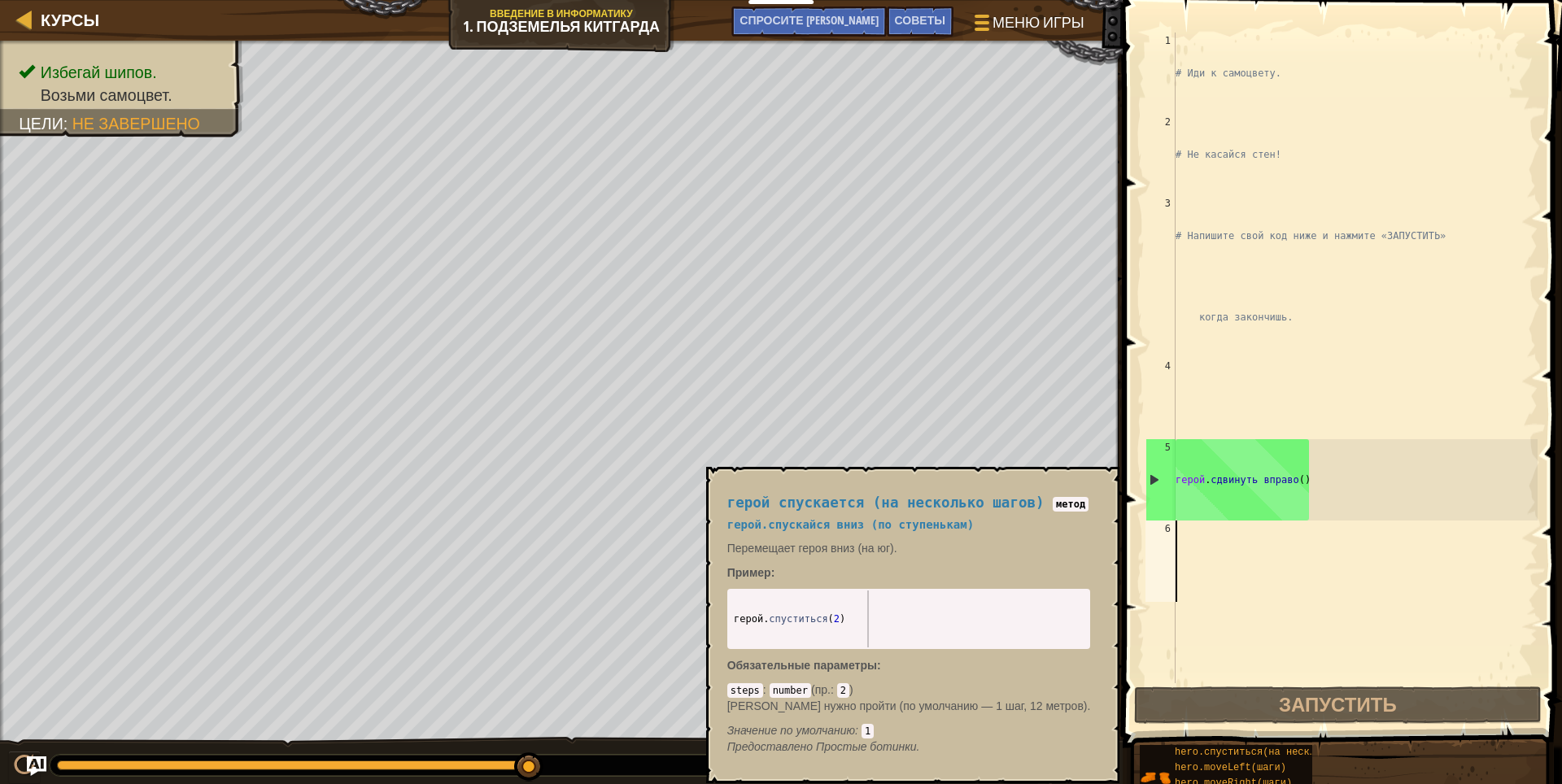
click at [1206, 616] on div "# Иди к самоцвету. # Не касайся стен! # Напишите свой код ниже и нажмите «ЗАПУС…" at bounding box center [1354, 439] width 365 height 813
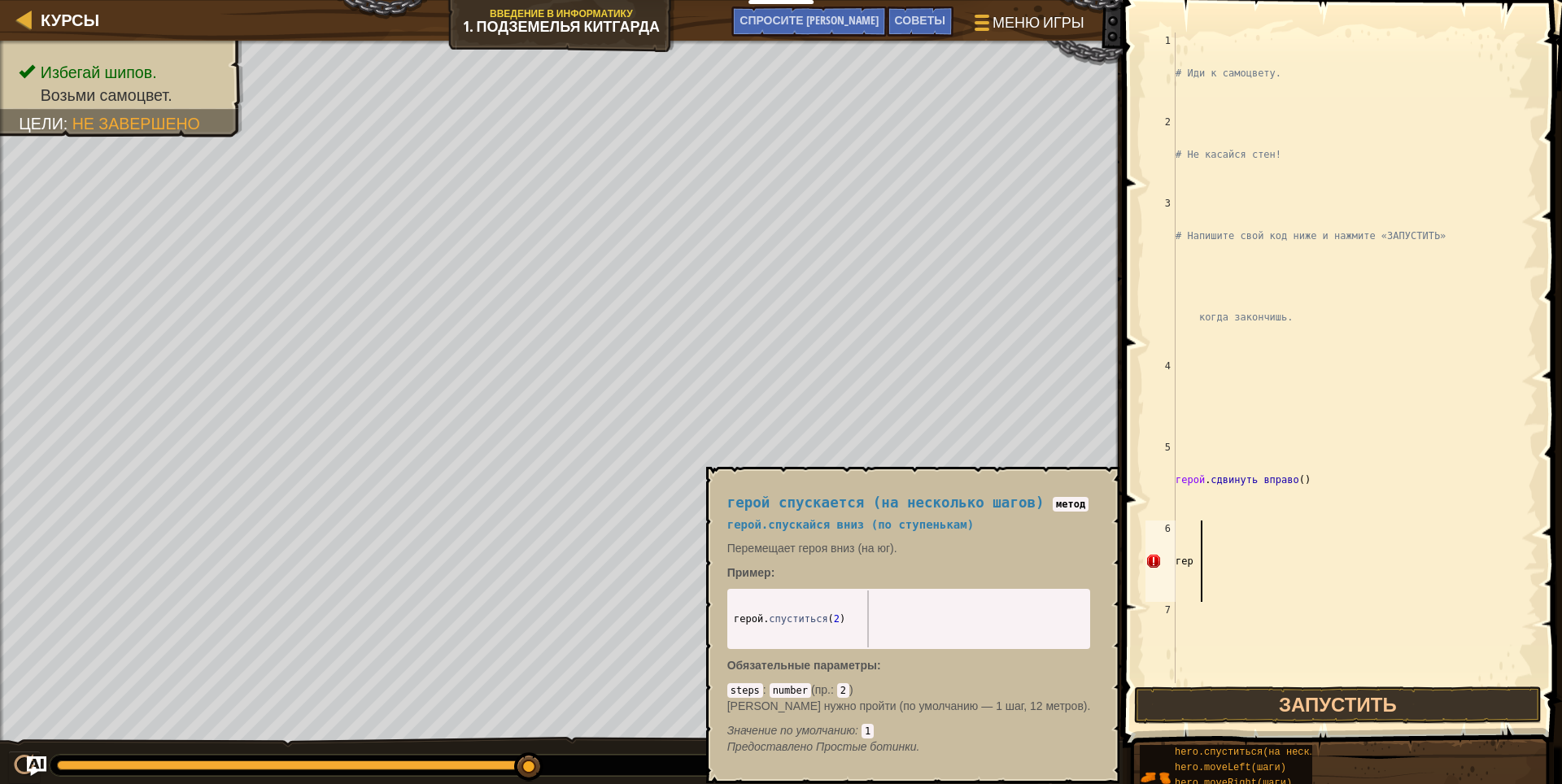
scroll to position [8, 1]
type textarea "герой"
click at [1213, 551] on div "# Иди к самоцвету. # Не касайся стен! # Напишите свой код ниже и нажмите «ЗАПУС…" at bounding box center [1348, 439] width 353 height 813
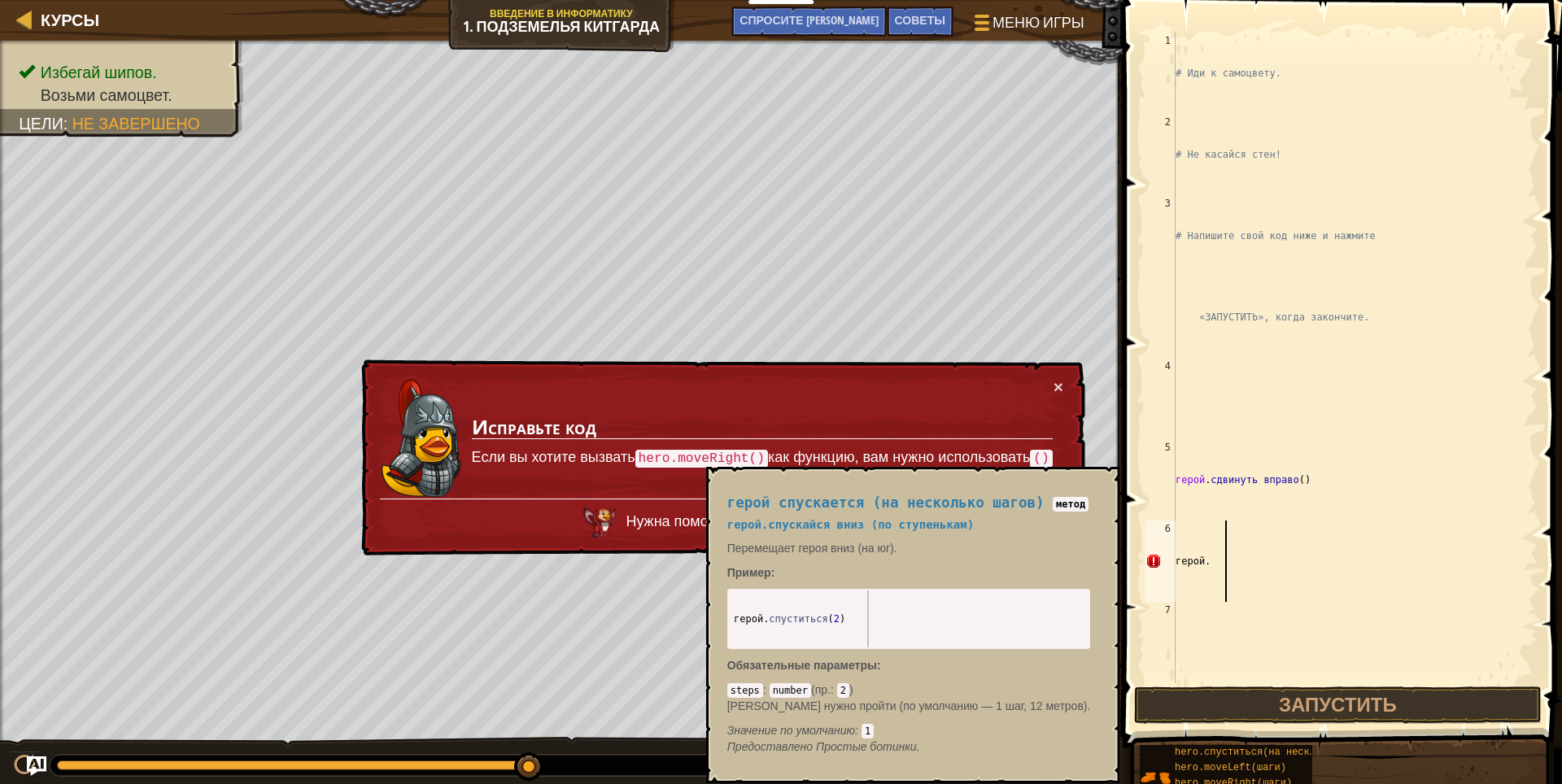
type textarea "герой."
type textarea "hero.moveDown(2)"
drag, startPoint x: 828, startPoint y: 609, endPoint x: 814, endPoint y: 607, distance: 14.1
click at [723, 610] on div "герой спускается (на несколько шагов) метод герой. спускайся вниз (по ступенька…" at bounding box center [909, 624] width 386 height 290
drag, startPoint x: 942, startPoint y: 584, endPoint x: 927, endPoint y: 553, distance: 34.4
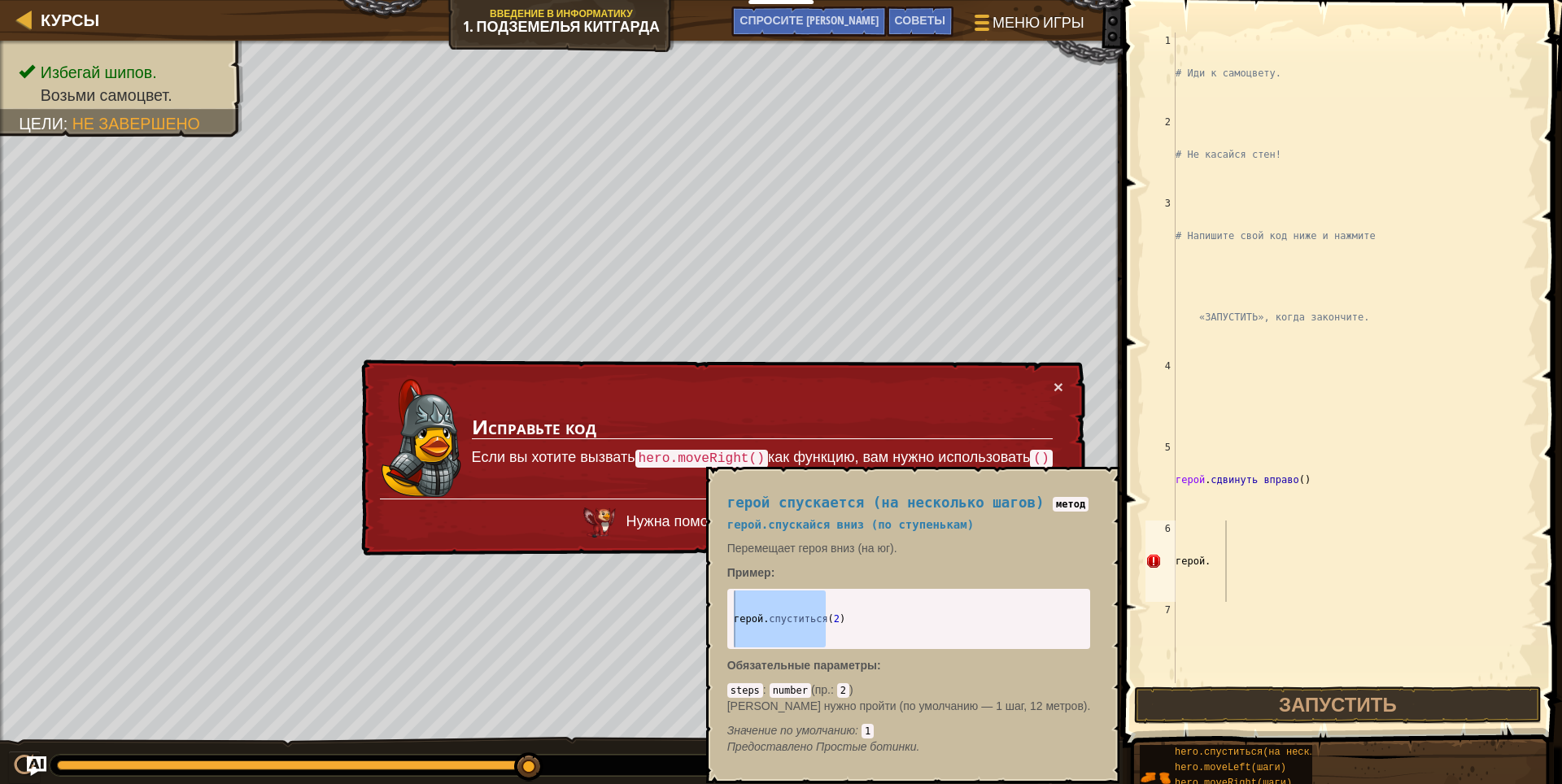
click at [944, 571] on div "герой спускается (на несколько шагов) метод герой. спускайся вниз (по ступенька…" at bounding box center [909, 624] width 386 height 290
click at [984, 561] on div "герой спускается (на несколько шагов) метод герой. спускайся вниз (по ступенька…" at bounding box center [909, 624] width 386 height 290
drag, startPoint x: 1020, startPoint y: 552, endPoint x: 1066, endPoint y: 515, distance: 59.0
click at [1039, 536] on div "герой спускается (на несколько шагов) метод герой. спускайся вниз (по ступенька…" at bounding box center [909, 624] width 386 height 290
click at [1053, 390] on ya-tr-span "×" at bounding box center [1058, 386] width 10 height 18
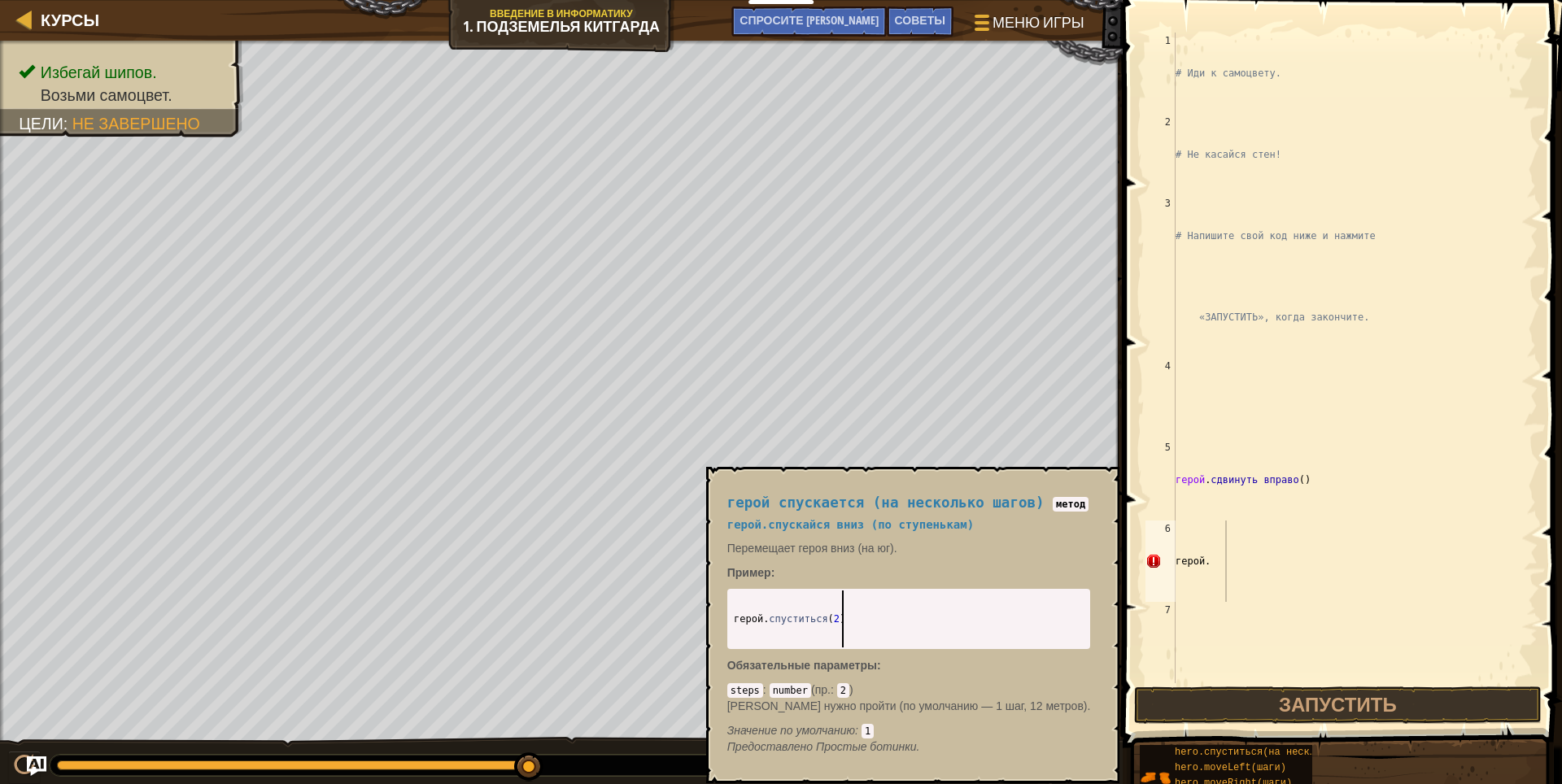
click at [842, 620] on div "герой . спуститься ( 2 )" at bounding box center [909, 675] width 357 height 170
drag, startPoint x: 837, startPoint y: 617, endPoint x: 713, endPoint y: 629, distance: 124.6
click at [713, 629] on div "герой спускается (на несколько шагов) метод герой. спускайся вниз (по ступенька…" at bounding box center [913, 625] width 414 height 316
click at [808, 617] on div "герой . спуститься ( 2 )" at bounding box center [909, 618] width 357 height 57
drag, startPoint x: 838, startPoint y: 624, endPoint x: 782, endPoint y: 624, distance: 56.0
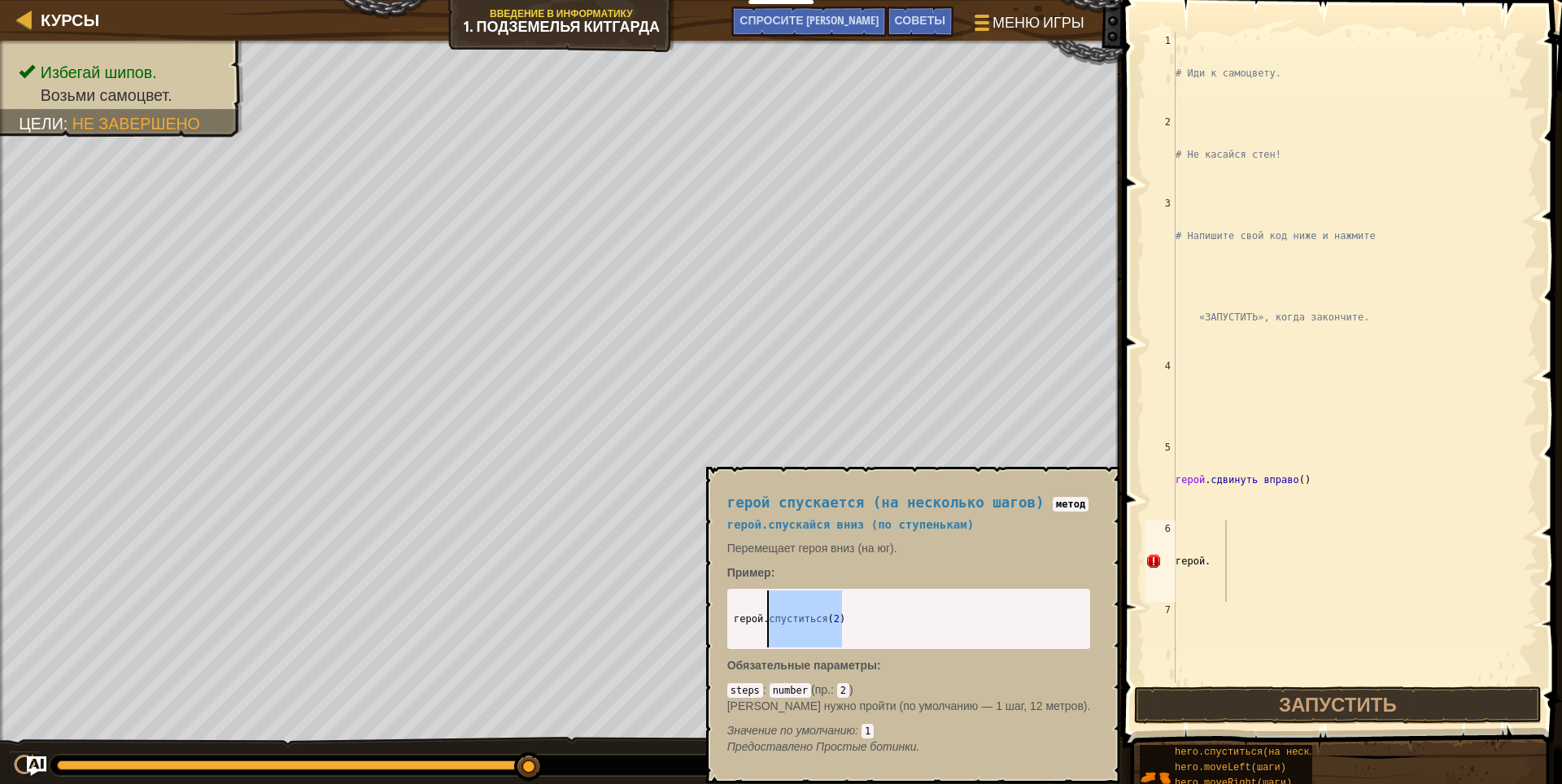
click at [782, 624] on div "герой . спуститься ( 2 )" at bounding box center [909, 675] width 357 height 170
click at [936, 588] on div "hero.moveDown(2) 1 герой . спуститься ( 2 ) ההההההההההההההההההההההההההההההההההה…" at bounding box center [909, 618] width 363 height 60
drag, startPoint x: 724, startPoint y: 619, endPoint x: 883, endPoint y: 625, distance: 159.1
click at [837, 629] on div "герой спускается (на несколько шагов) метод герой. спускайся вниз (по ступенька…" at bounding box center [909, 624] width 386 height 290
drag, startPoint x: 944, startPoint y: 614, endPoint x: 910, endPoint y: 630, distance: 37.6
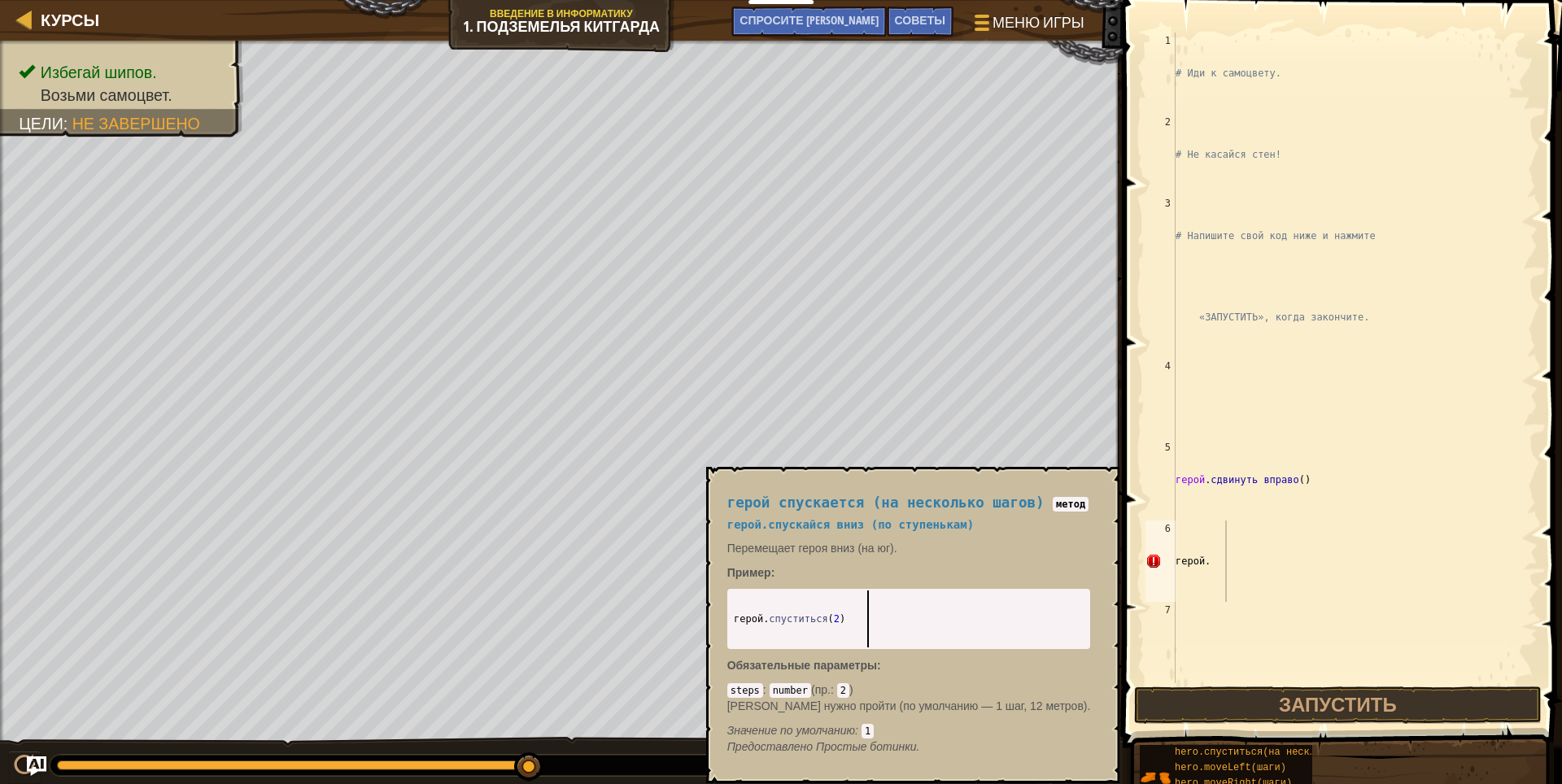
click at [942, 614] on div "герой . спуститься ( 2 )" at bounding box center [909, 675] width 357 height 170
drag, startPoint x: 834, startPoint y: 618, endPoint x: 718, endPoint y: 632, distance: 116.8
click at [718, 632] on div "герой спускается (на несколько шагов) метод герой. спускайся вниз (по ступенька…" at bounding box center [909, 624] width 386 height 290
click at [1244, 564] on div "# Иди к самоцвету. # Не касайся стен! # Напишите свой код ниже и нажмите «ЗАПУС…" at bounding box center [1348, 439] width 353 height 813
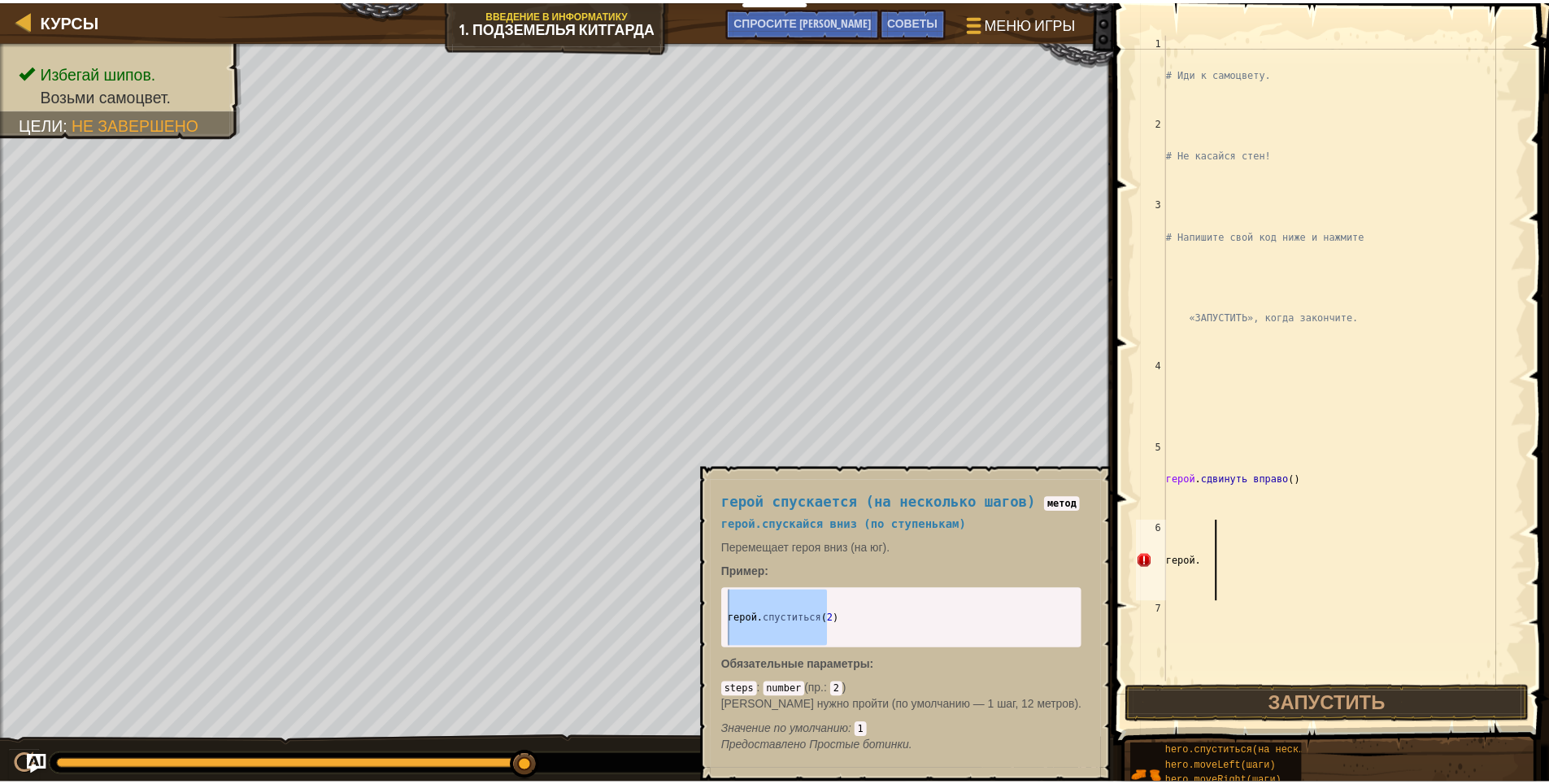
scroll to position [8, 0]
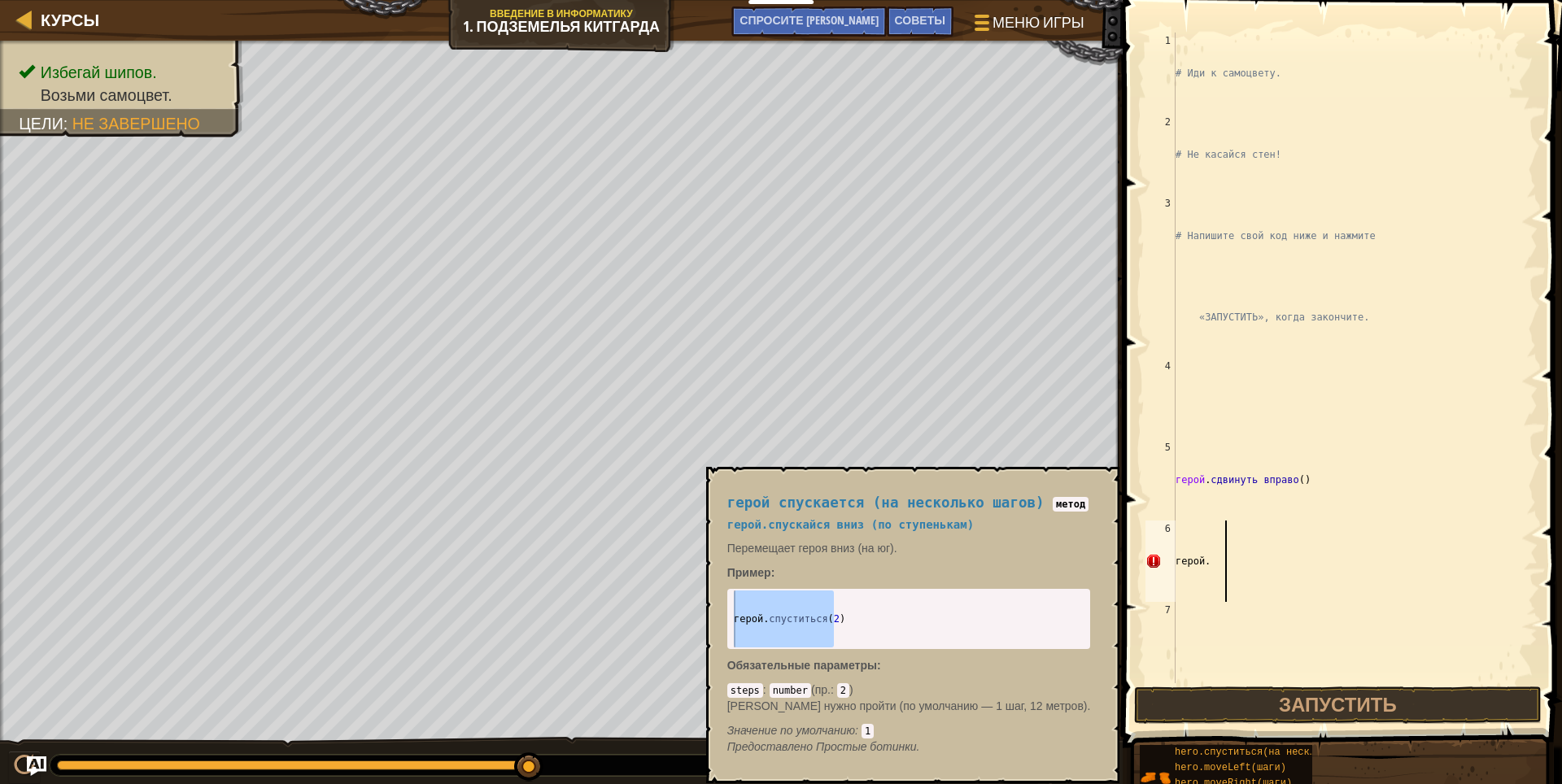
paste textarea "hero.moveDow"
click at [1197, 562] on div "# Иди к самоцвету. # Не касайся стен! # Напишите свой код ниже и нажмите «ЗАПУС…" at bounding box center [1348, 439] width 353 height 813
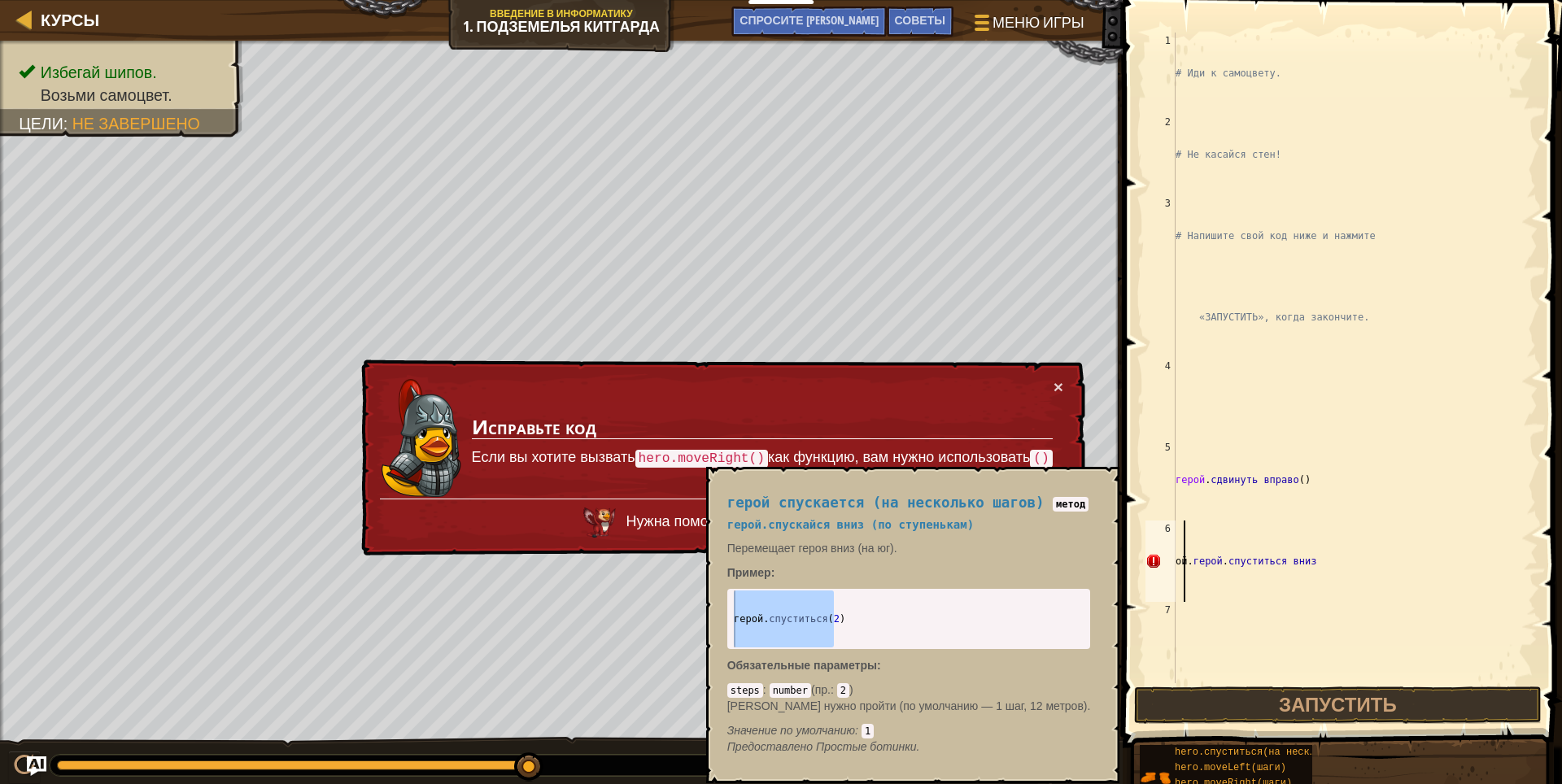
click at [1185, 562] on div "# Иди к самоцвету. # Не касайся стен! # Напишите свой код ниже и нажмите «ЗАПУС…" at bounding box center [1348, 439] width 353 height 813
click at [1182, 566] on div "# Иди к самоцвету. # Не касайся стен! # Напишите свой код ниже и нажмите «ЗАПУС…" at bounding box center [1348, 439] width 353 height 813
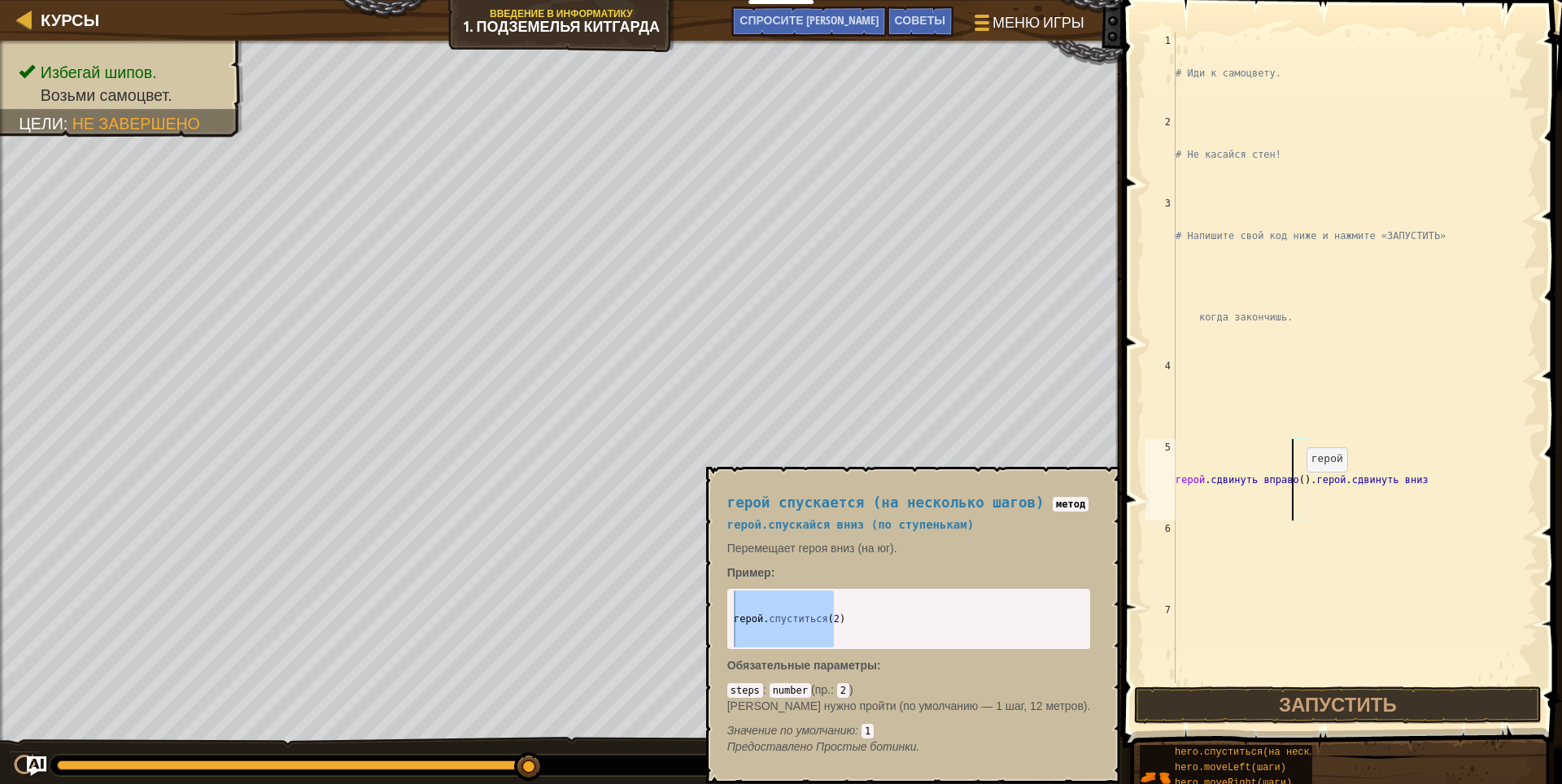
click at [1296, 488] on div "# Иди к самоцвету. # Не касайся стен! # Напишите свой код ниже и нажмите «ЗАПУС…" at bounding box center [1354, 439] width 365 height 813
click at [1299, 486] on div "# Иди к самоцвету. # Не касайся стен! # Напишите свой код ниже и нажмите «ЗАПУС…" at bounding box center [1354, 439] width 365 height 813
type textarea ".hero.moveDow"
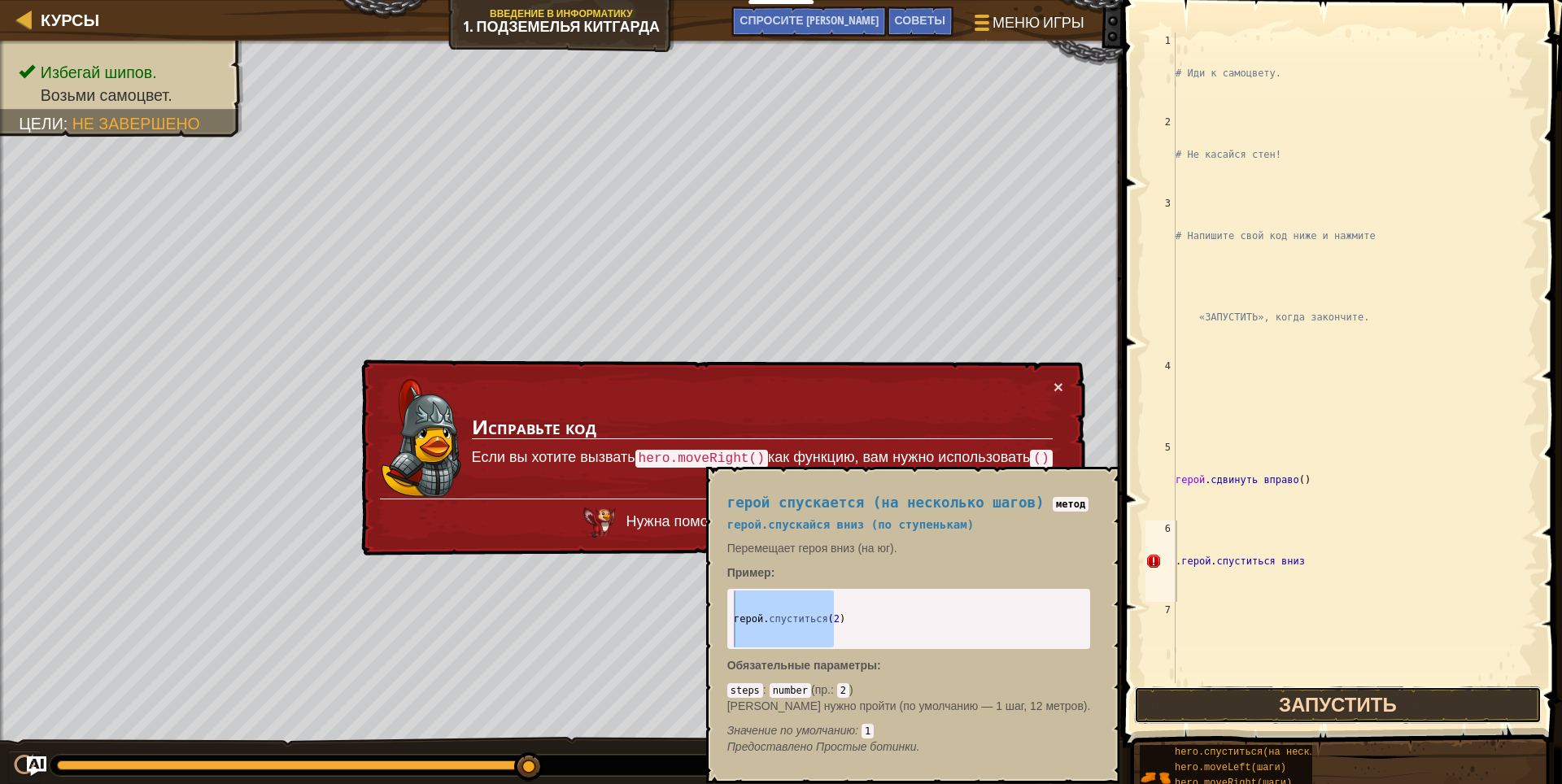
click at [1217, 698] on button "Запустить" at bounding box center [1337, 705] width 408 height 38
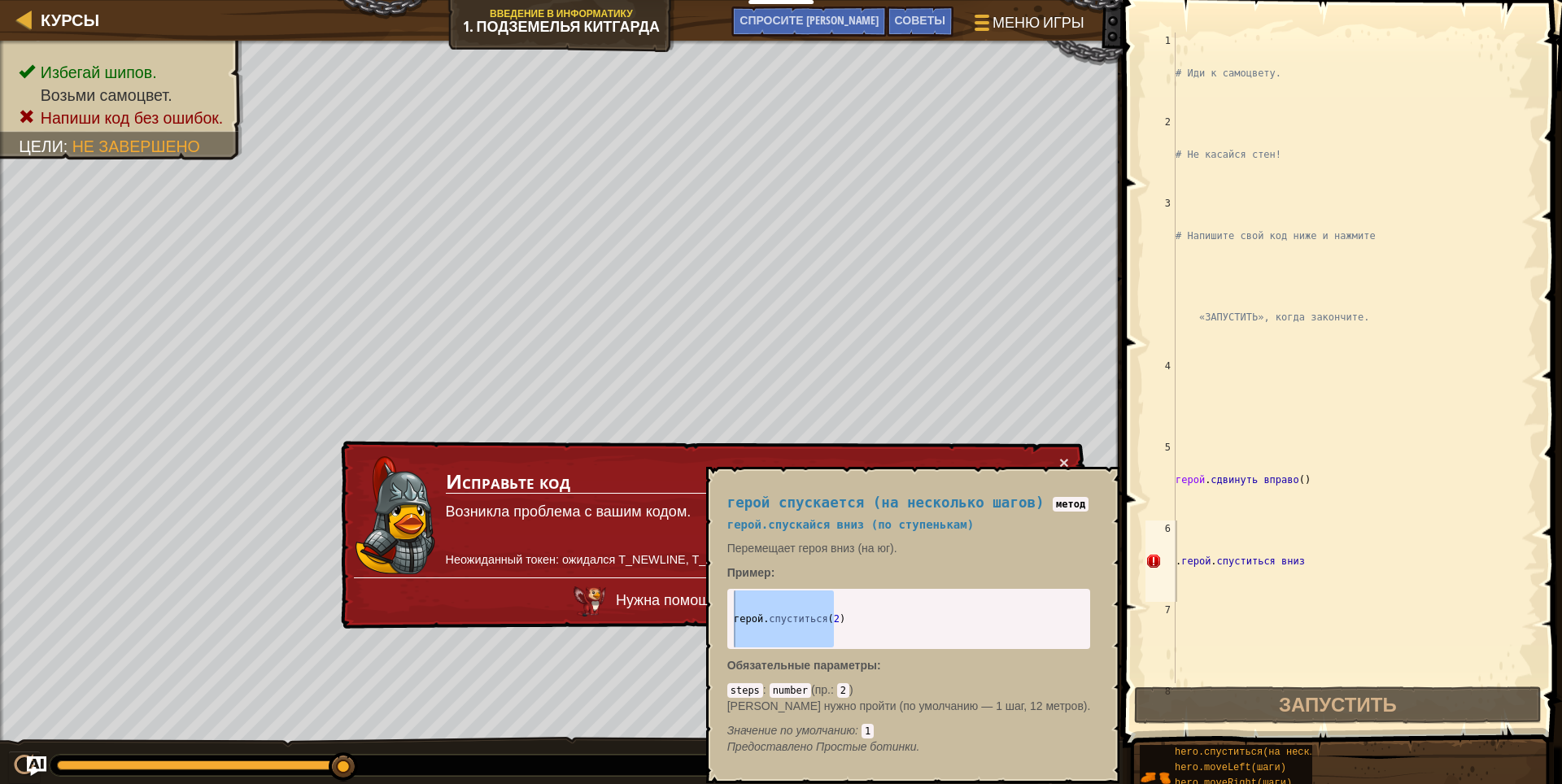
click at [1052, 454] on td "Исправьте код Возникла проблема с вашим кодом. Неожиданный токен: ожидался T_NE…" at bounding box center [752, 516] width 616 height 133
click at [1314, 561] on div "# Иди к самоцвету. # Не касайся стен! # Напишите свой код ниже и нажмите «ЗАПУС…" at bounding box center [1348, 439] width 353 height 813
click at [1309, 566] on div "# Иди к самоцвету. # Не касайся стен! # Напишите свой код ниже и нажмите «ЗАПУС…" at bounding box center [1348, 439] width 353 height 813
drag, startPoint x: 1339, startPoint y: 562, endPoint x: 1339, endPoint y: 572, distance: 10.0
click at [1339, 571] on div "# Иди к самоцвету. # Не касайся стен! # Напишите свой код ниже и нажмите «ЗАПУС…" at bounding box center [1348, 439] width 353 height 813
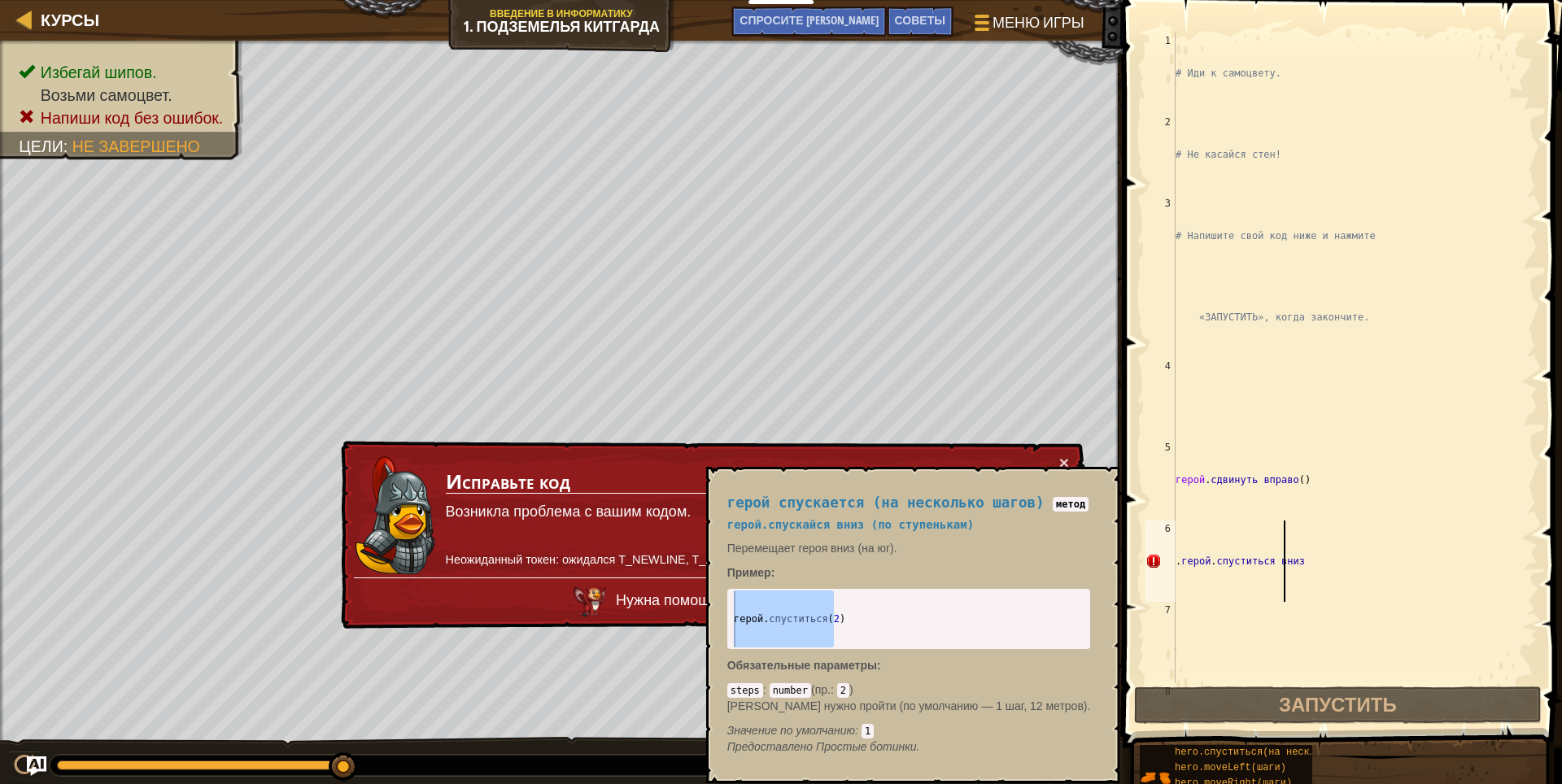
click at [1341, 572] on div "# Иди к самоцвету. # Не касайся стен! # Напишите свой код ниже и нажмите «ЗАПУС…" at bounding box center [1348, 439] width 353 height 813
click at [1314, 572] on div "# Иди к самоцвету. # Не касайся стен! # Напишите свой код ниже и нажмите «ЗАПУС…" at bounding box center [1348, 439] width 353 height 813
drag, startPoint x: 1099, startPoint y: 481, endPoint x: 1086, endPoint y: 481, distance: 13.0
click at [1099, 481] on div "герой спускается (на несколько шагов) метод герой. спускайся вниз (по ступенька…" at bounding box center [913, 625] width 414 height 316
click at [23, 12] on div at bounding box center [24, 18] width 20 height 20
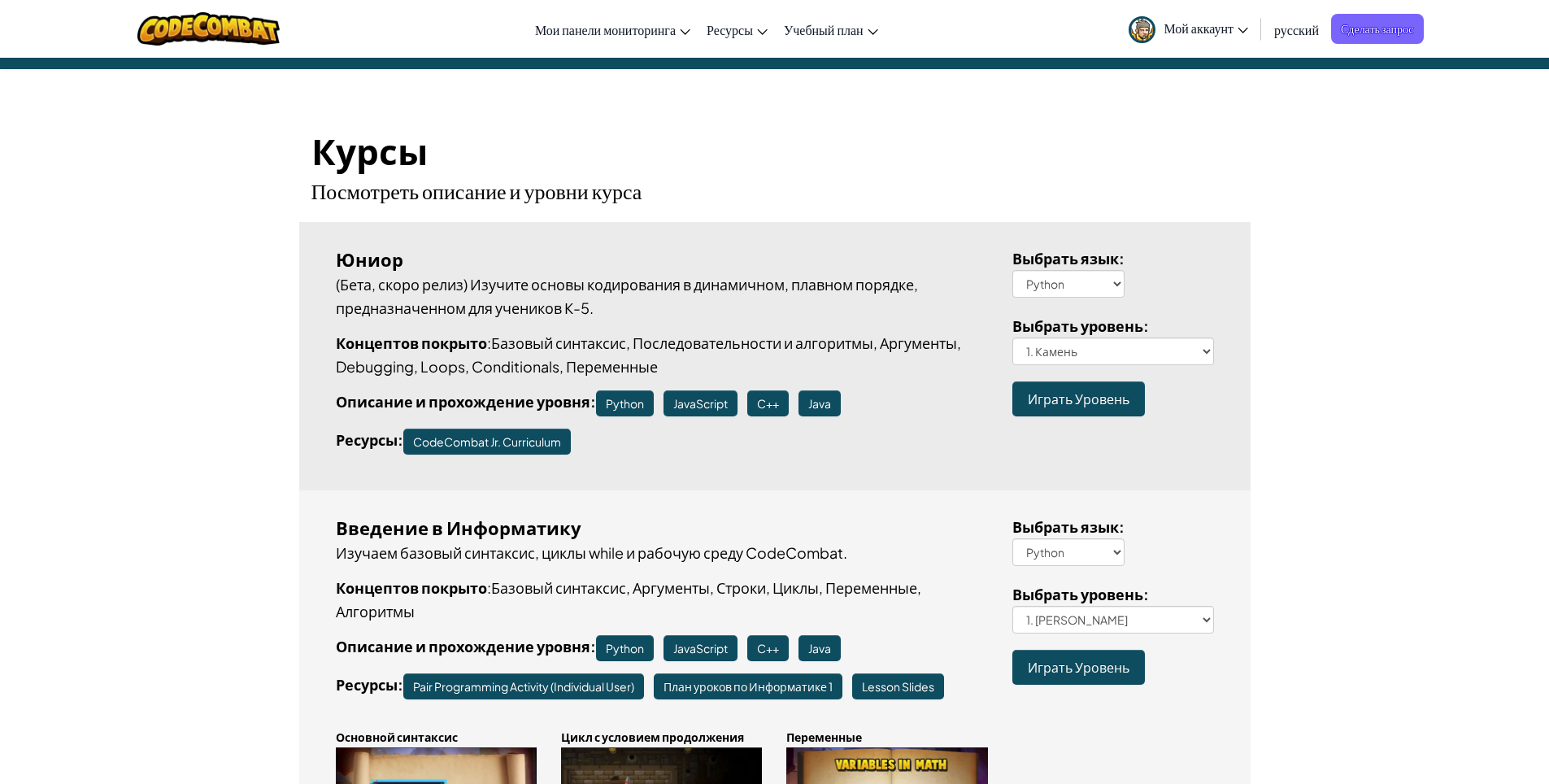
scroll to position [163, 0]
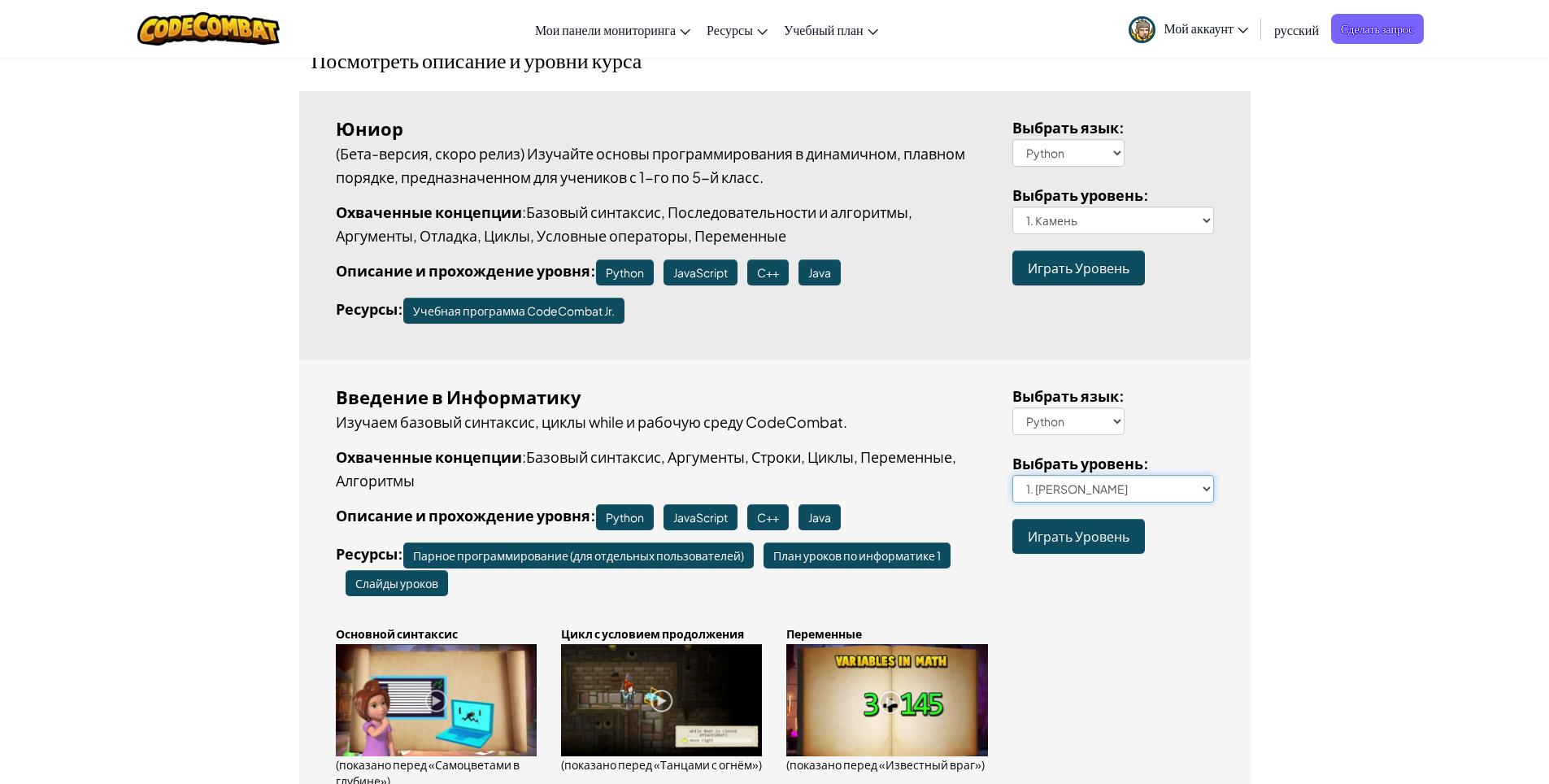
click at [1203, 485] on select "1. Подземелья Китгарда 2. Самоцветы в глубине 3. Охранник в тени 3a. В обратном…" at bounding box center [1113, 488] width 201 height 28
select select "shadow-guard"
click at [1012, 475] on select "1. Подземелья Китгарда 2. Самоцветы в глубине 3. Охранник в тени 3a. В обратном…" at bounding box center [1113, 488] width 201 height 28
click at [1081, 538] on span "Играть Уровень" at bounding box center [1079, 536] width 102 height 17
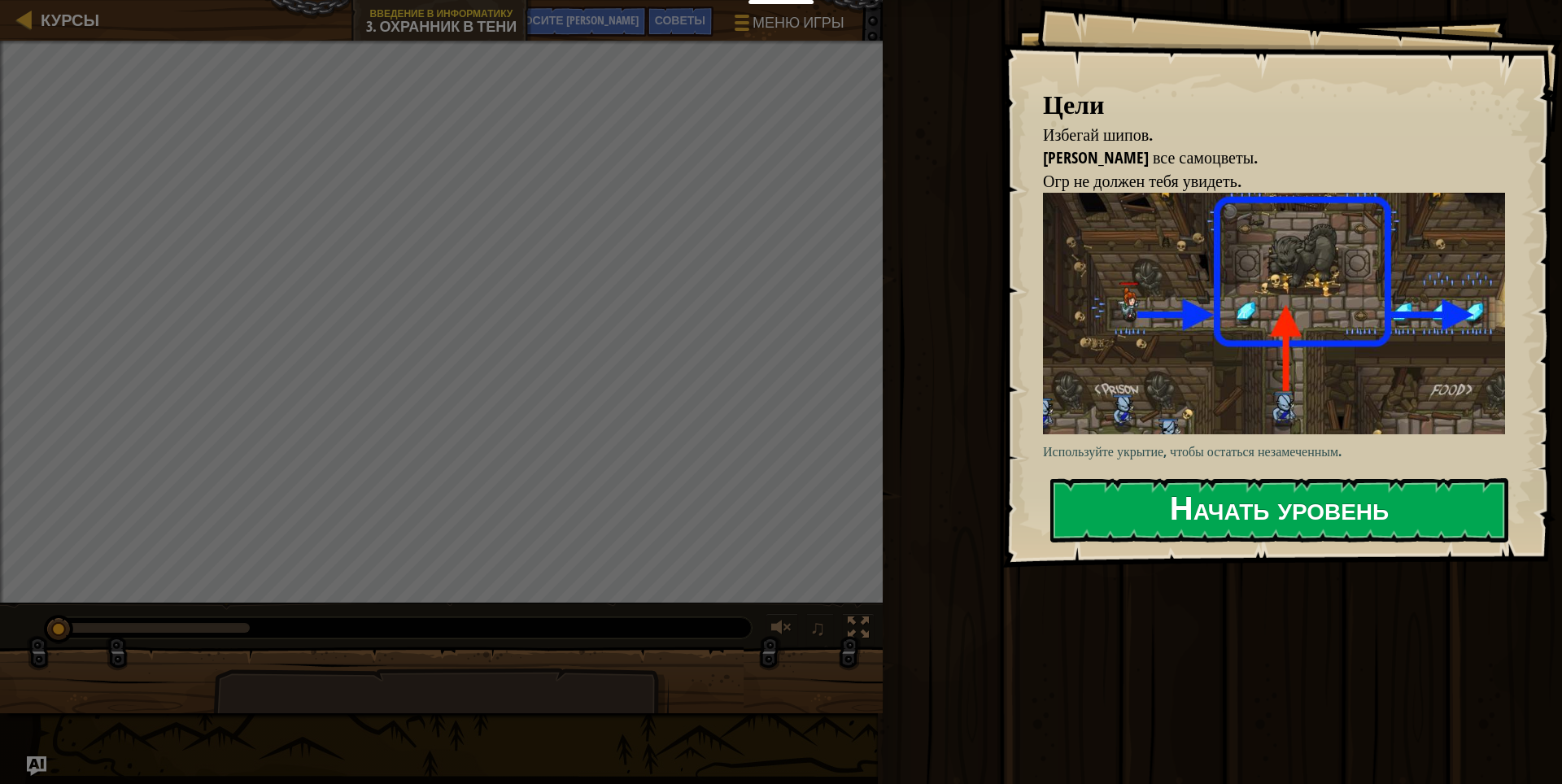
click at [1143, 512] on button "Начать уровень" at bounding box center [1279, 510] width 458 height 65
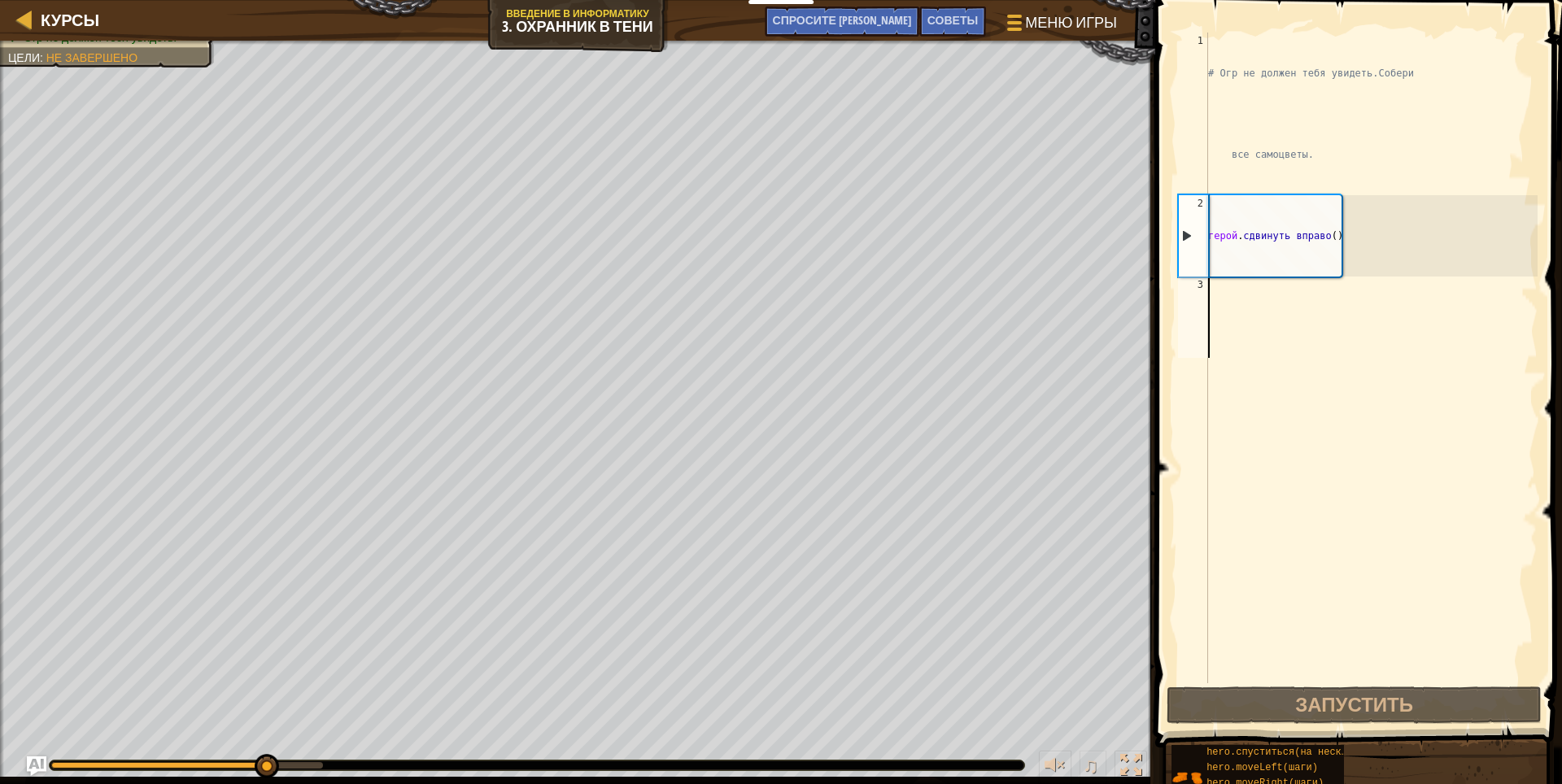
click at [1226, 329] on div "# Огр не должен тебя увидеть. Собери все самоцветы. герой . сдвинуть вправо ( )" at bounding box center [1370, 480] width 332 height 895
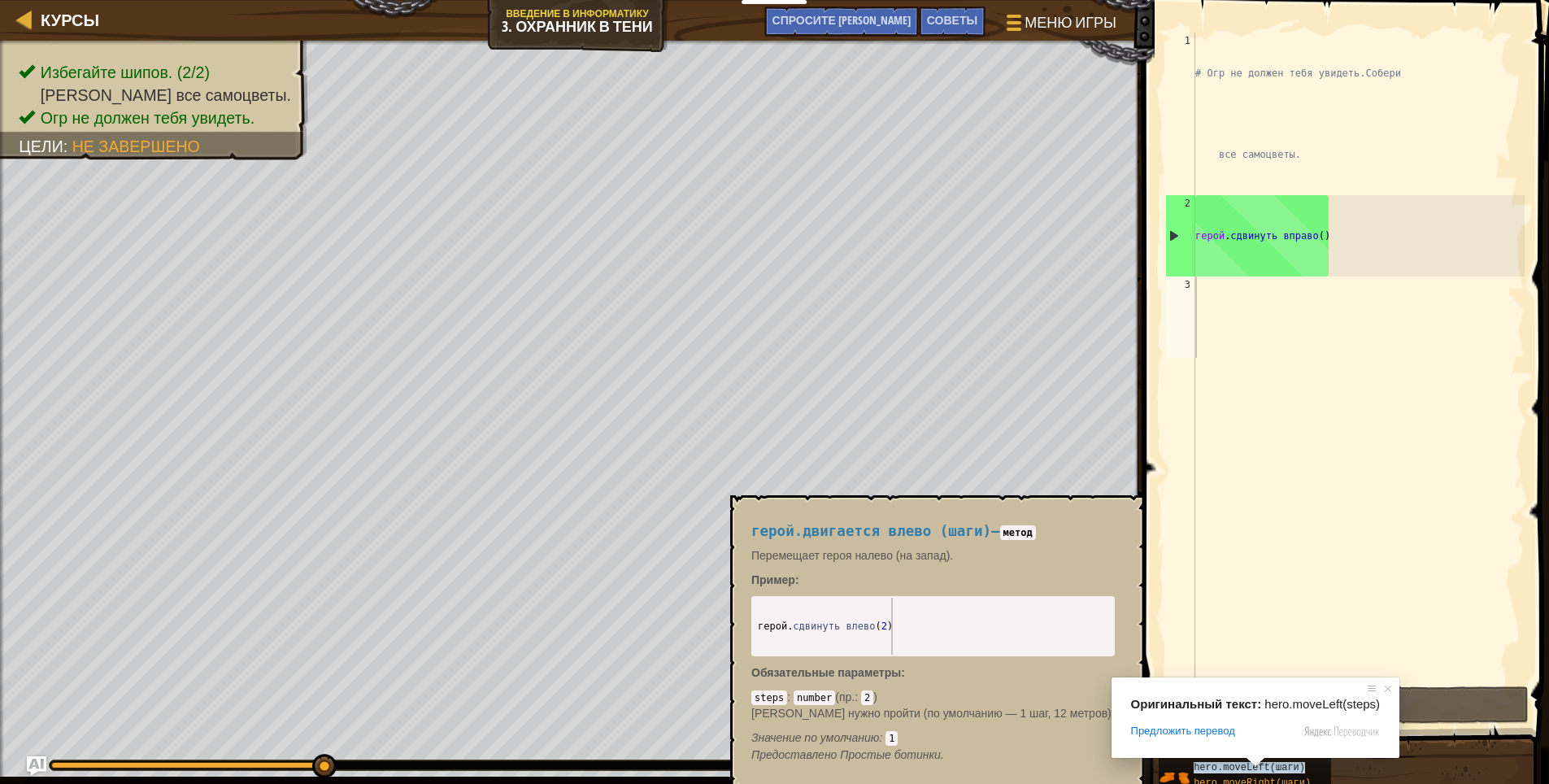
click at [1250, 763] on span at bounding box center [1255, 762] width 21 height 10
drag, startPoint x: 1250, startPoint y: 763, endPoint x: 1245, endPoint y: 739, distance: 24.5
click at [1245, 739] on div "Оригинальный текст: hero.moveLeft(steps) Предложить перевод Чтобы начать играть…" at bounding box center [1256, 718] width 289 height 81
click at [1183, 732] on span "Предложить перевод" at bounding box center [1183, 730] width 104 height 14
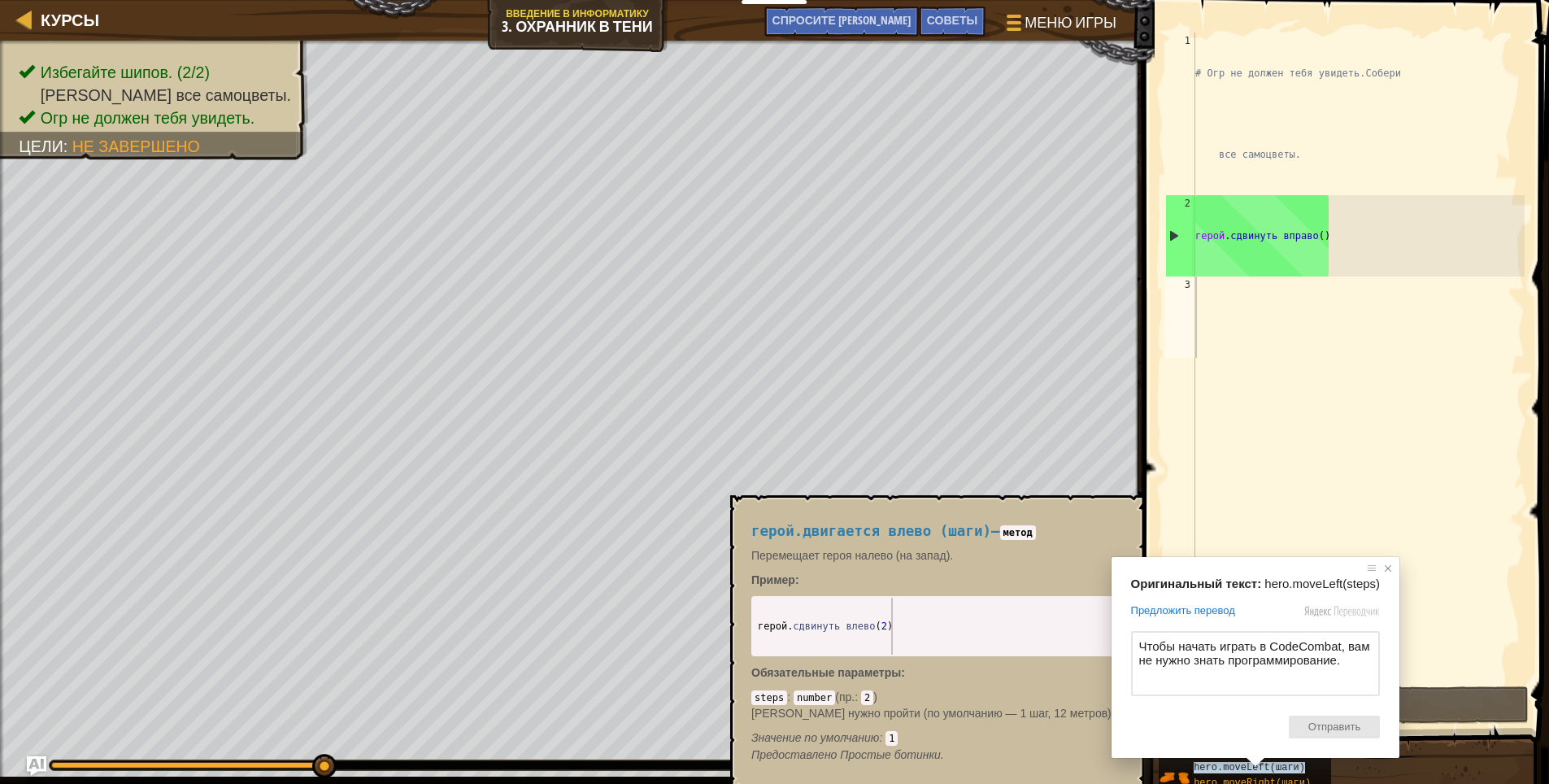
click at [1380, 569] on span at bounding box center [1388, 568] width 16 height 16
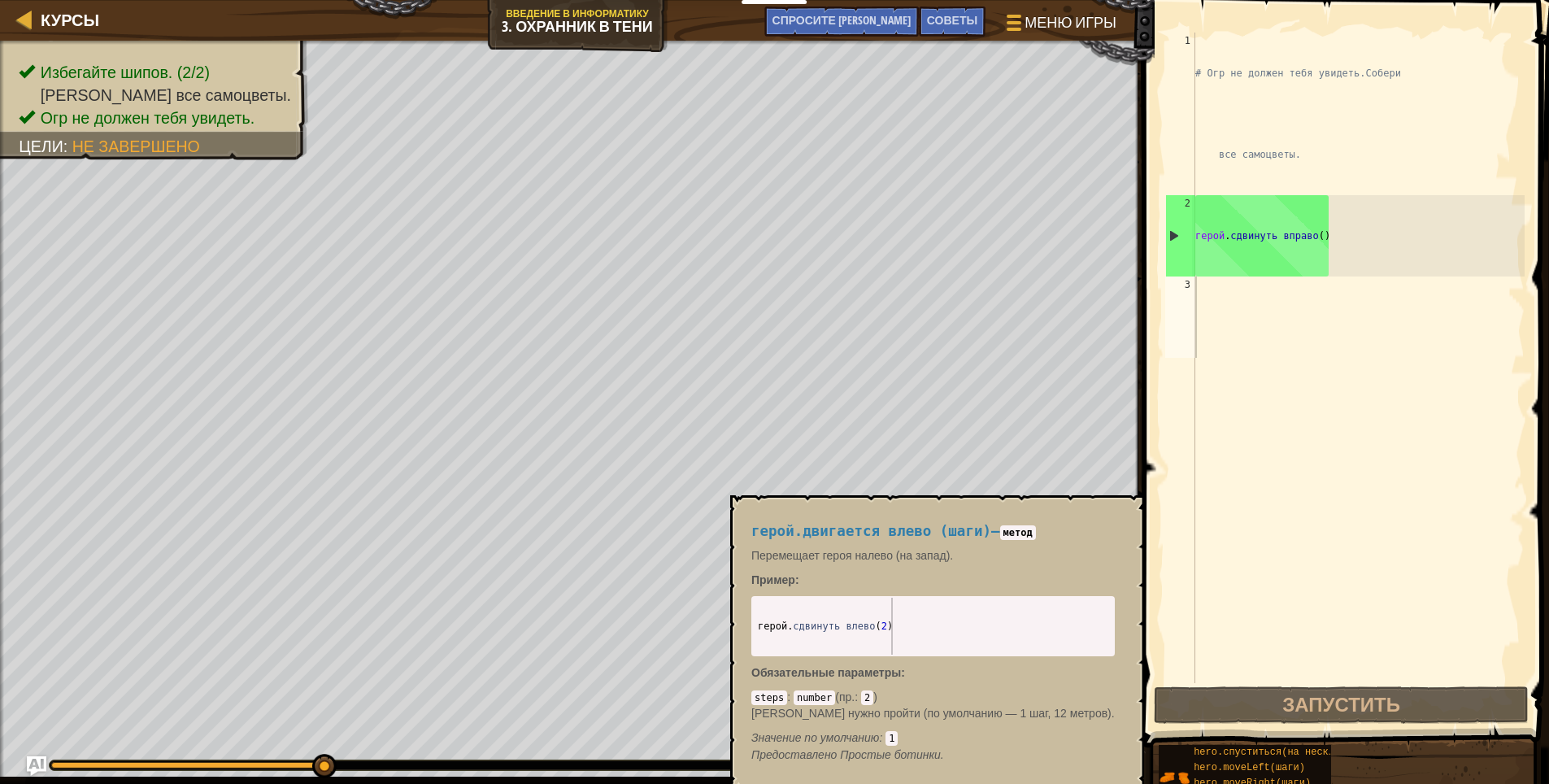
click at [1238, 331] on div "# Огр не должен тебя увидеть. Собери все самоцветы. герой . сдвинуть вправо ( )" at bounding box center [1358, 480] width 332 height 895
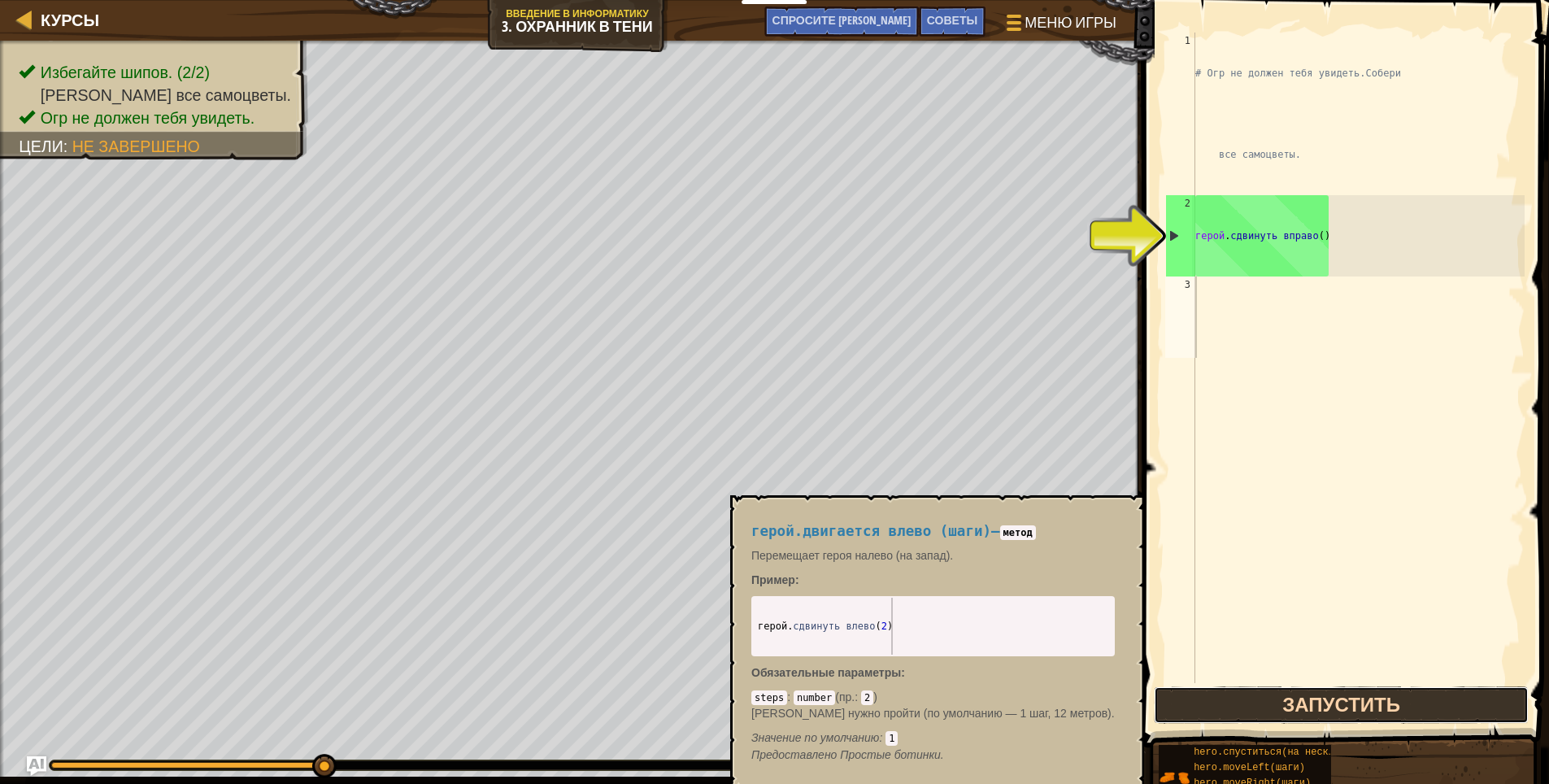
click at [1351, 700] on ya-tr-span "Запустить" at bounding box center [1341, 704] width 118 height 26
click at [1308, 239] on div "# Огр не должен тебя увидеть. Собери все самоцветы. герой . сдвинуть вправо ( )" at bounding box center [1358, 480] width 332 height 895
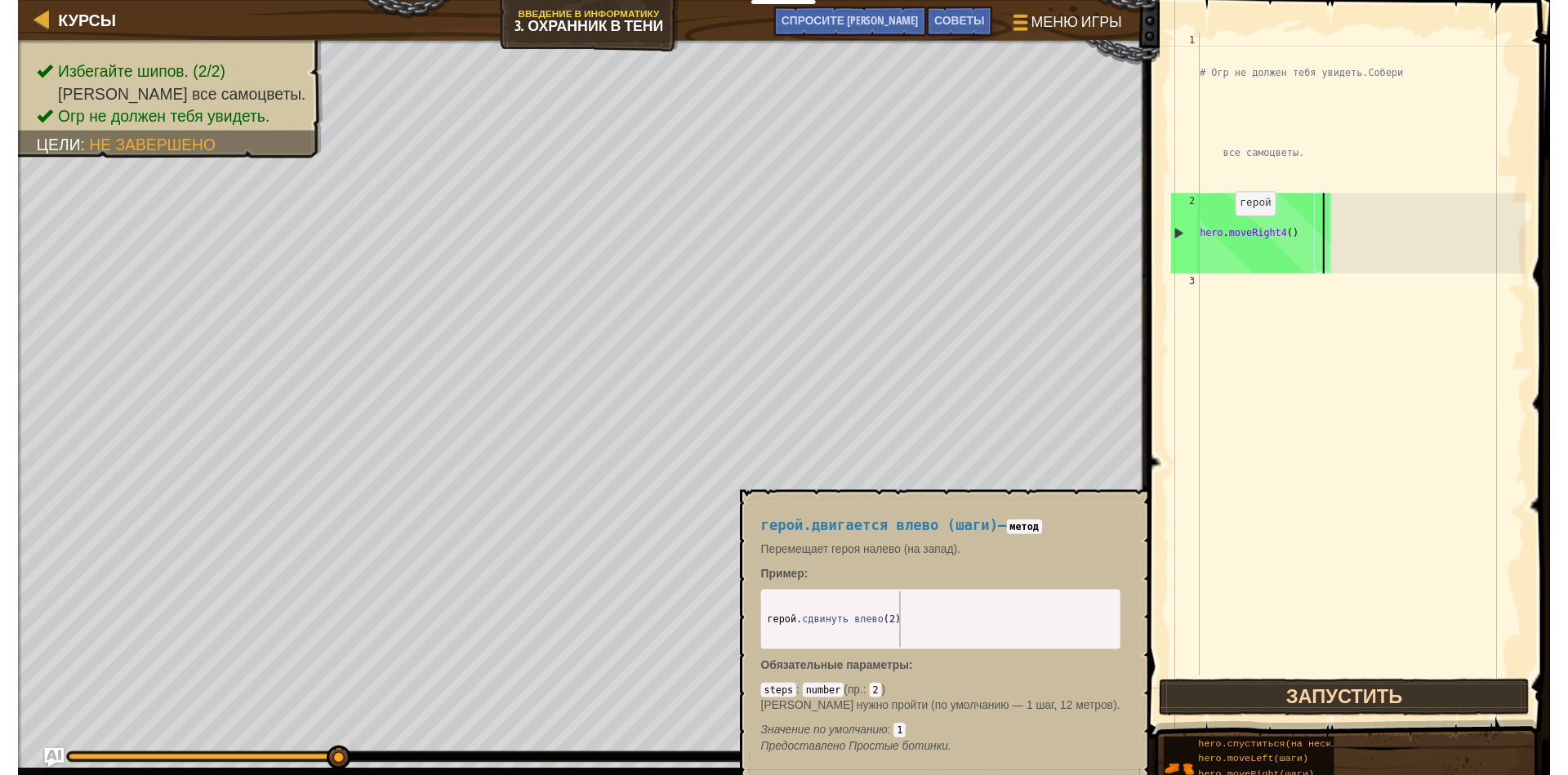
scroll to position [8, 7]
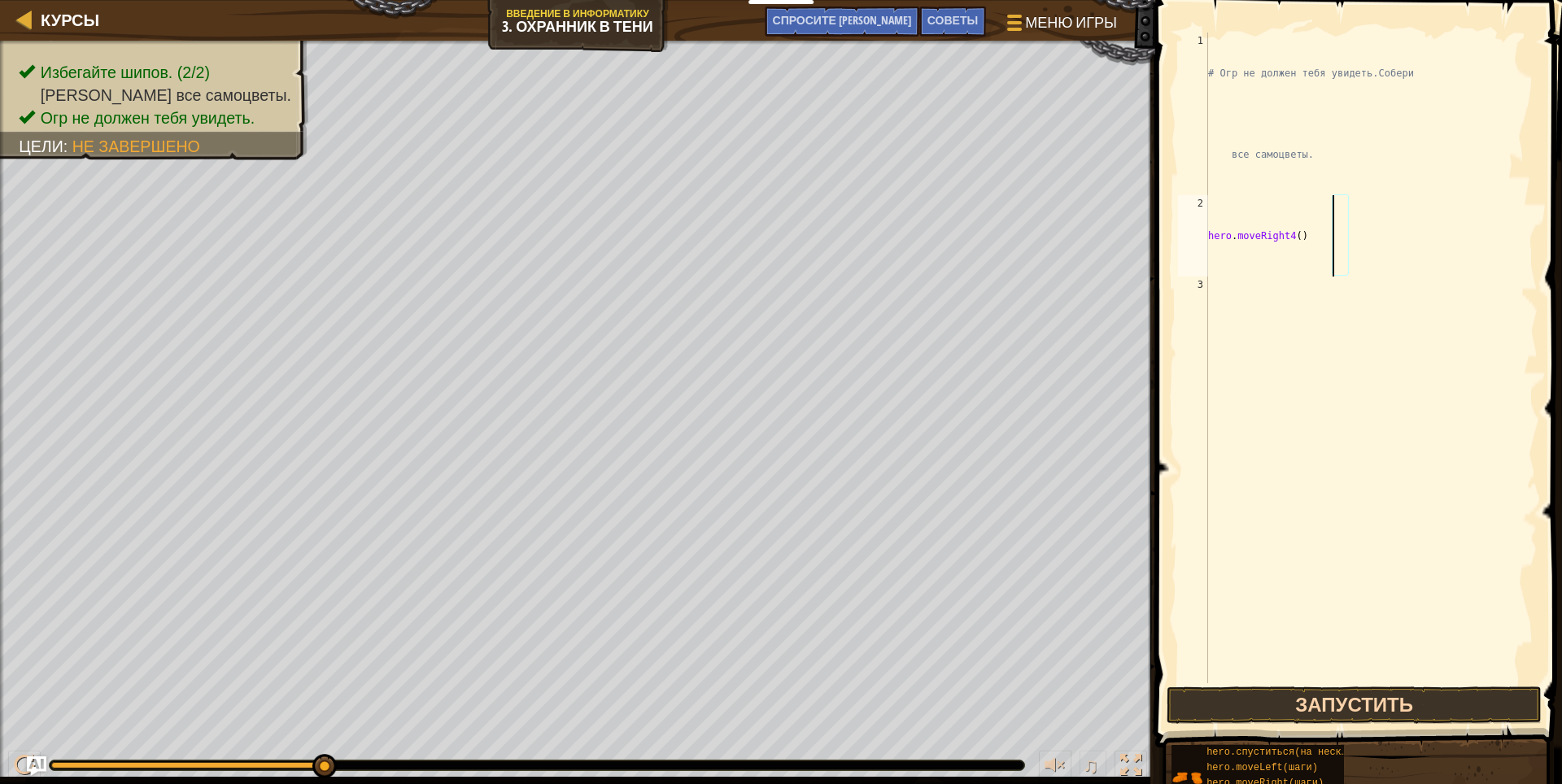
type textarea "hero.moveRight4()"
click at [1281, 705] on button "Запустить" at bounding box center [1355, 705] width 376 height 38
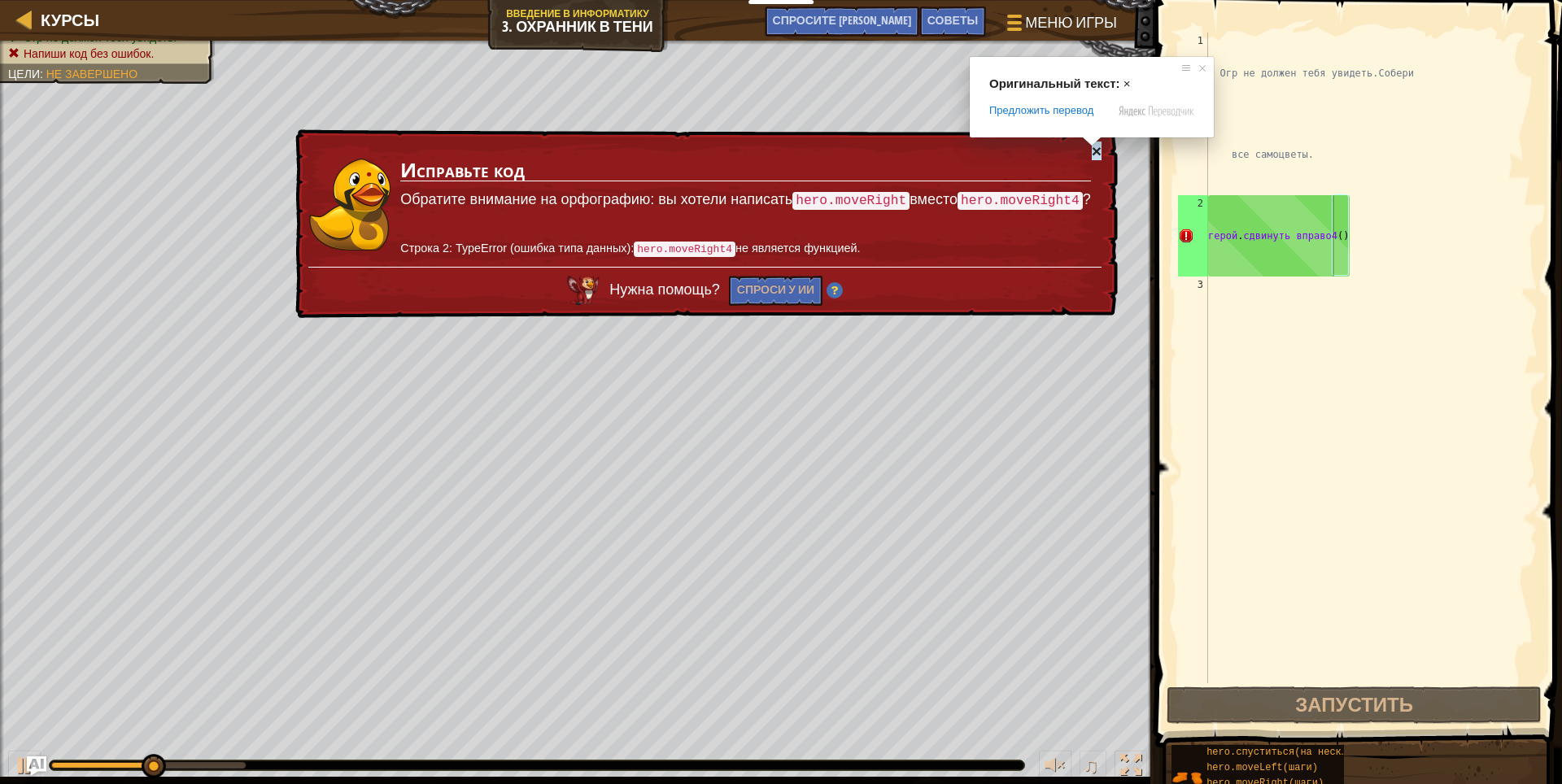
click at [1099, 142] on span at bounding box center [1092, 142] width 21 height 10
click at [1097, 150] on ya-tr-span "×" at bounding box center [1097, 150] width 10 height 18
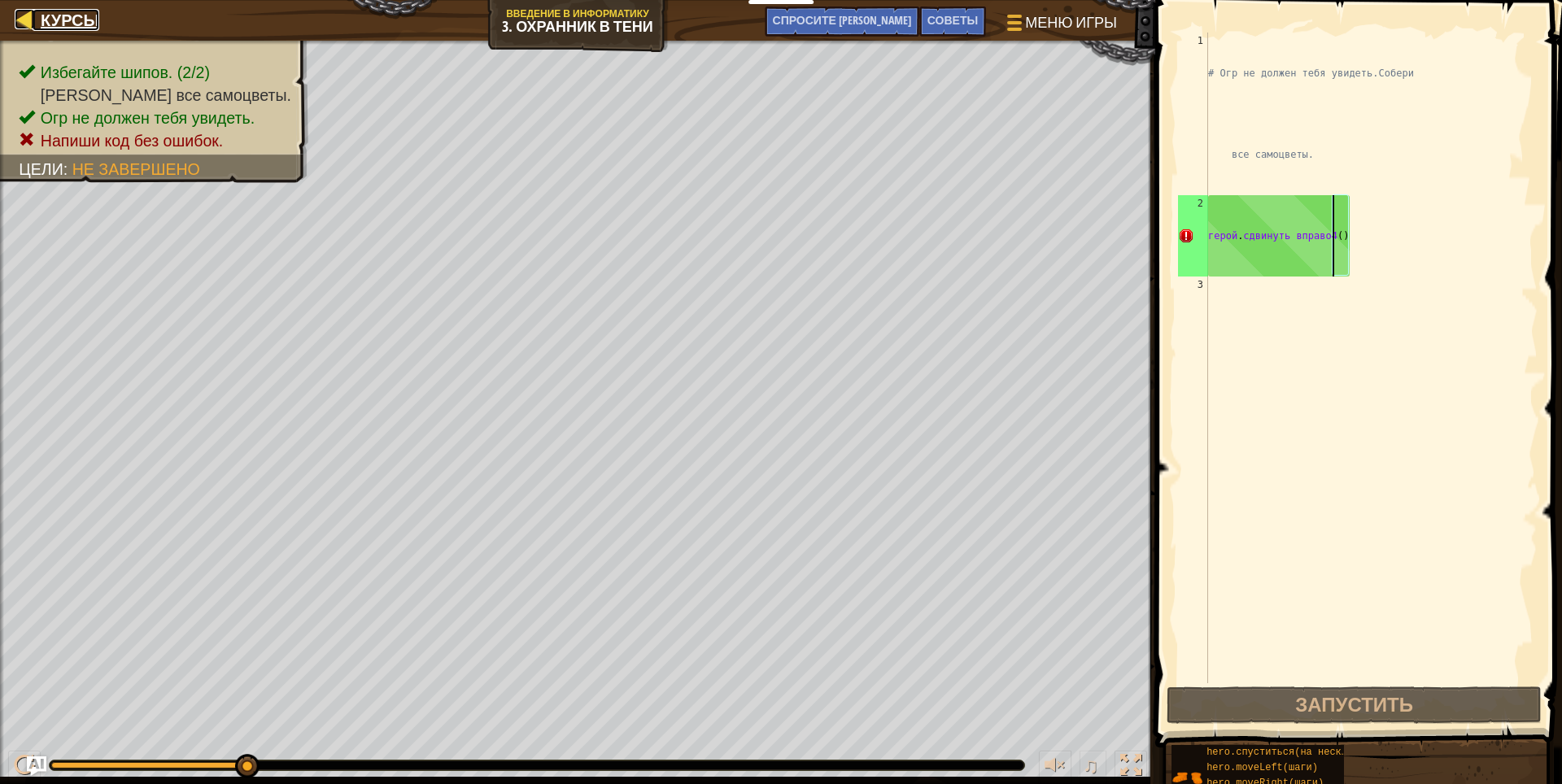
click at [24, 11] on div at bounding box center [24, 18] width 20 height 20
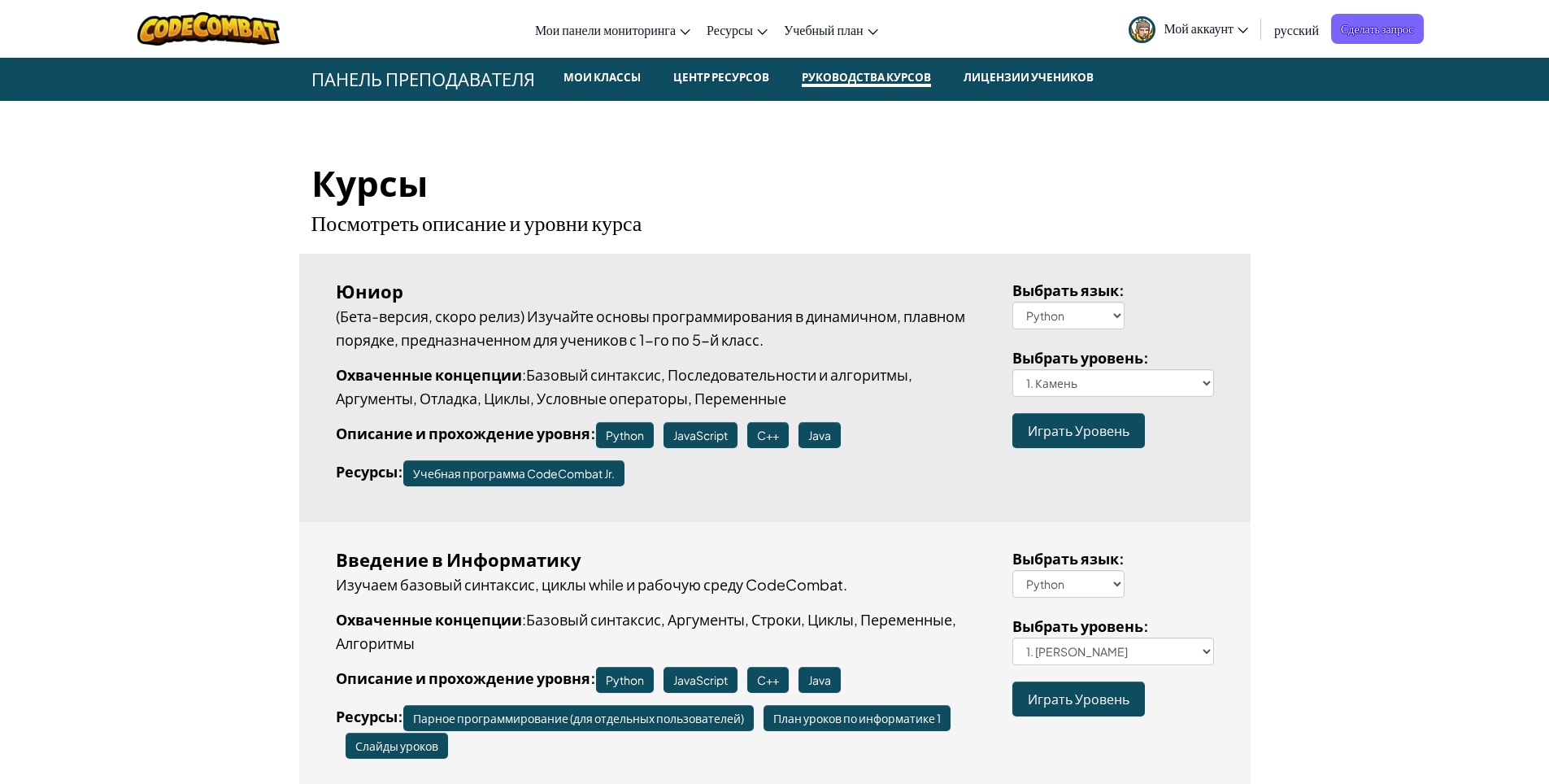
click at [1088, 696] on ya-tr-span "Играть Уровень" at bounding box center [1079, 699] width 102 height 17
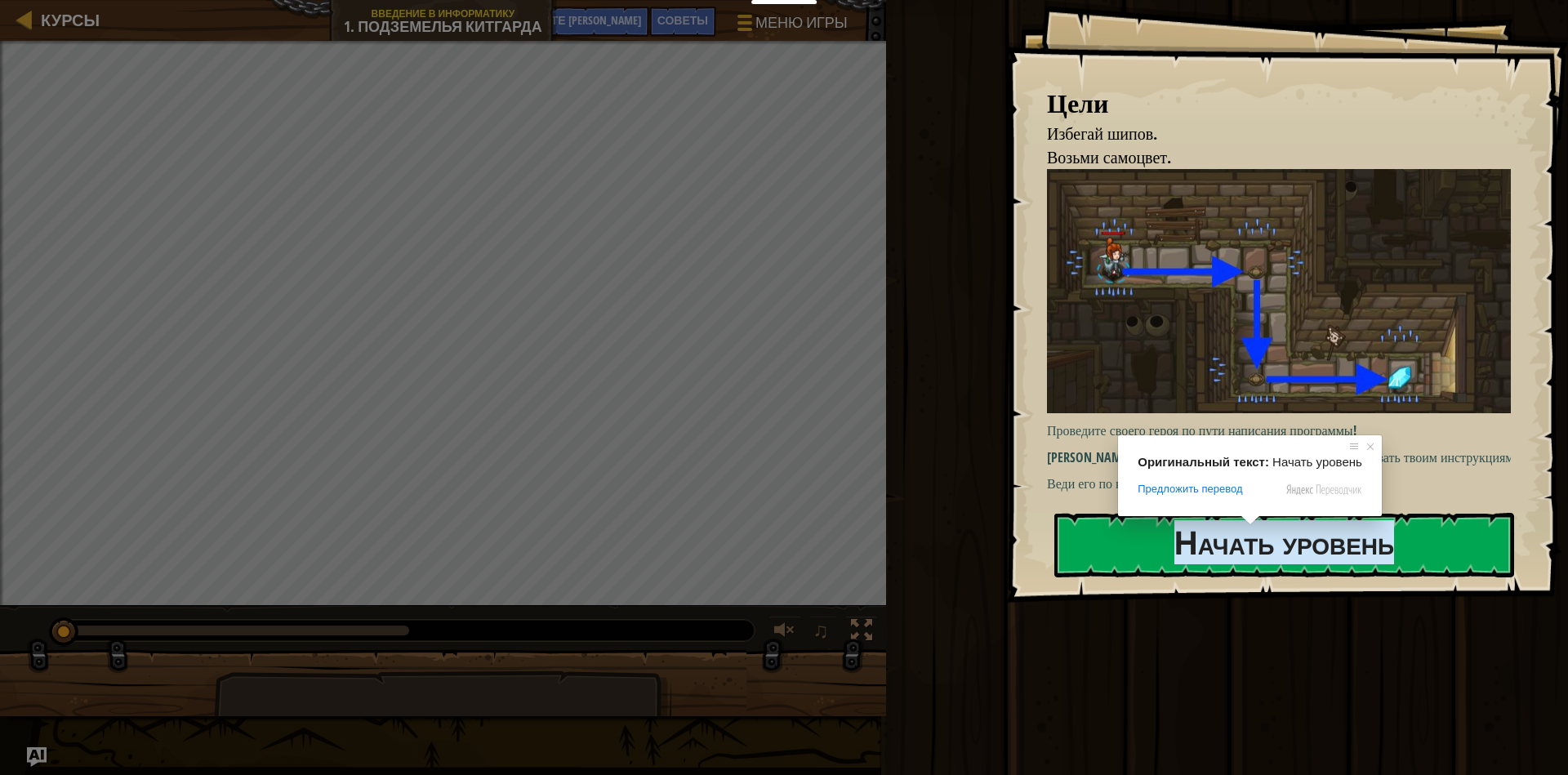
click at [1352, 561] on ya-tr-span "Начать уровень" at bounding box center [1284, 543] width 220 height 45
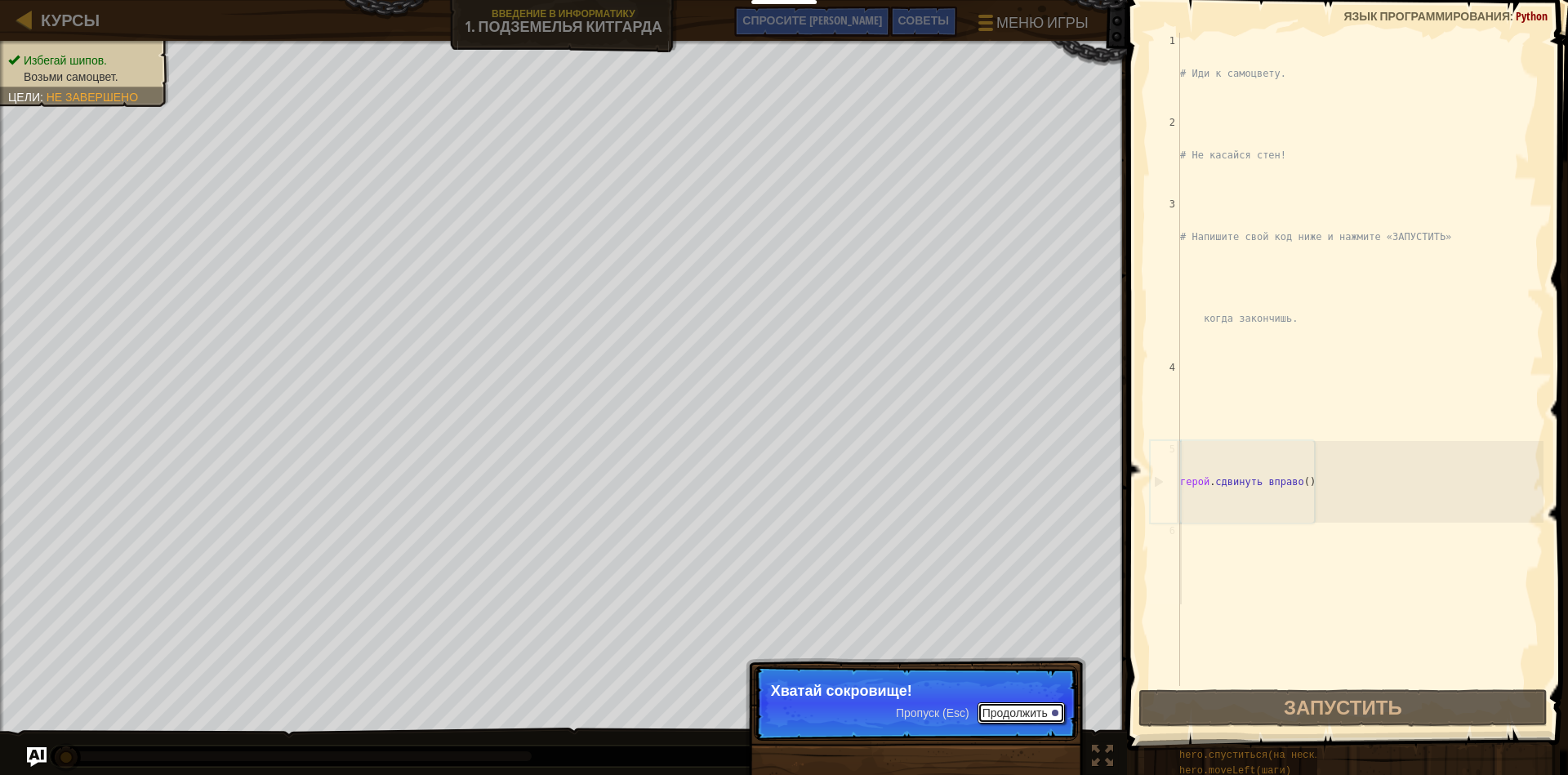
click at [1021, 705] on button "Продолжить" at bounding box center [1021, 713] width 87 height 21
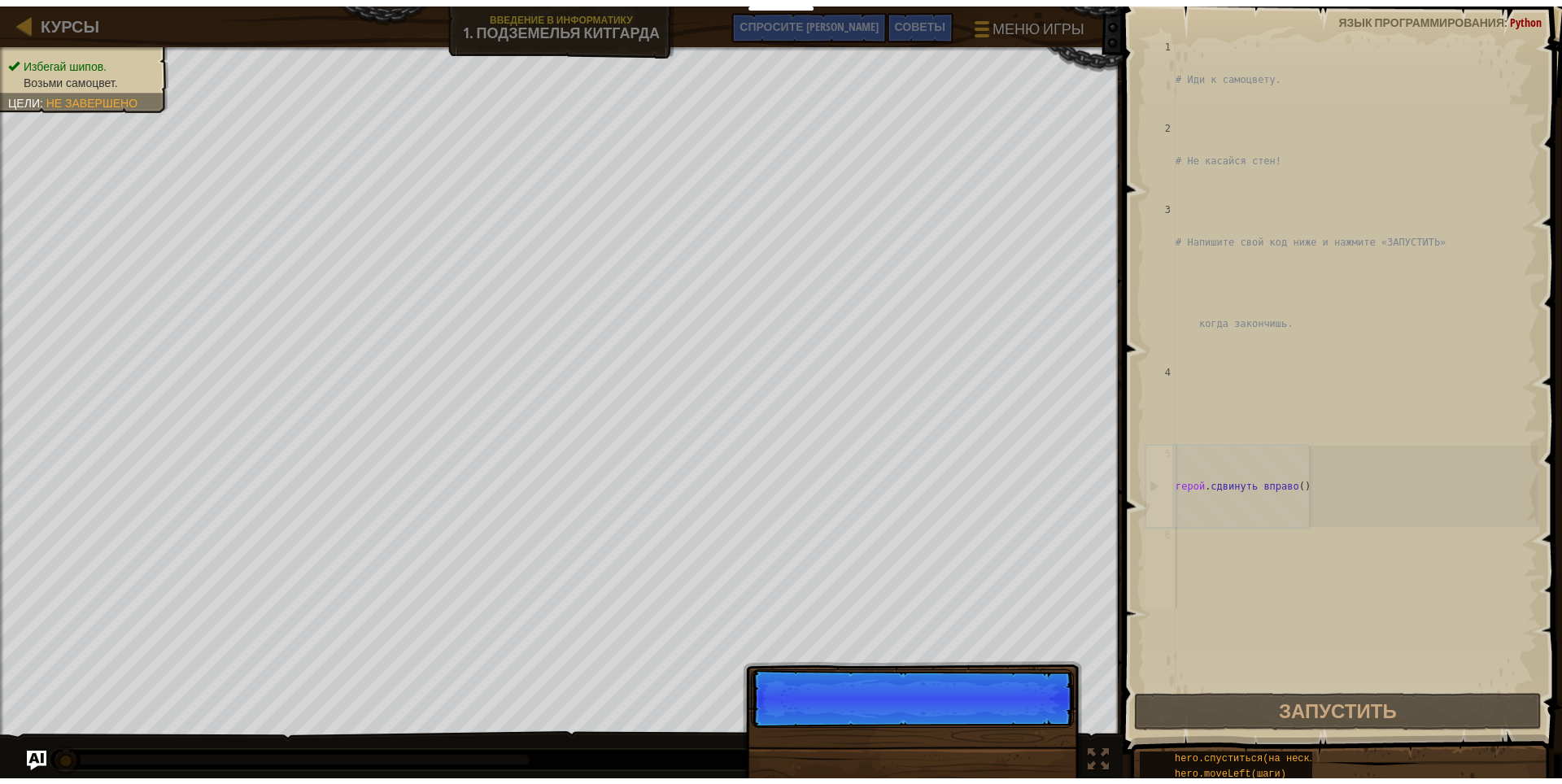
scroll to position [8, 0]
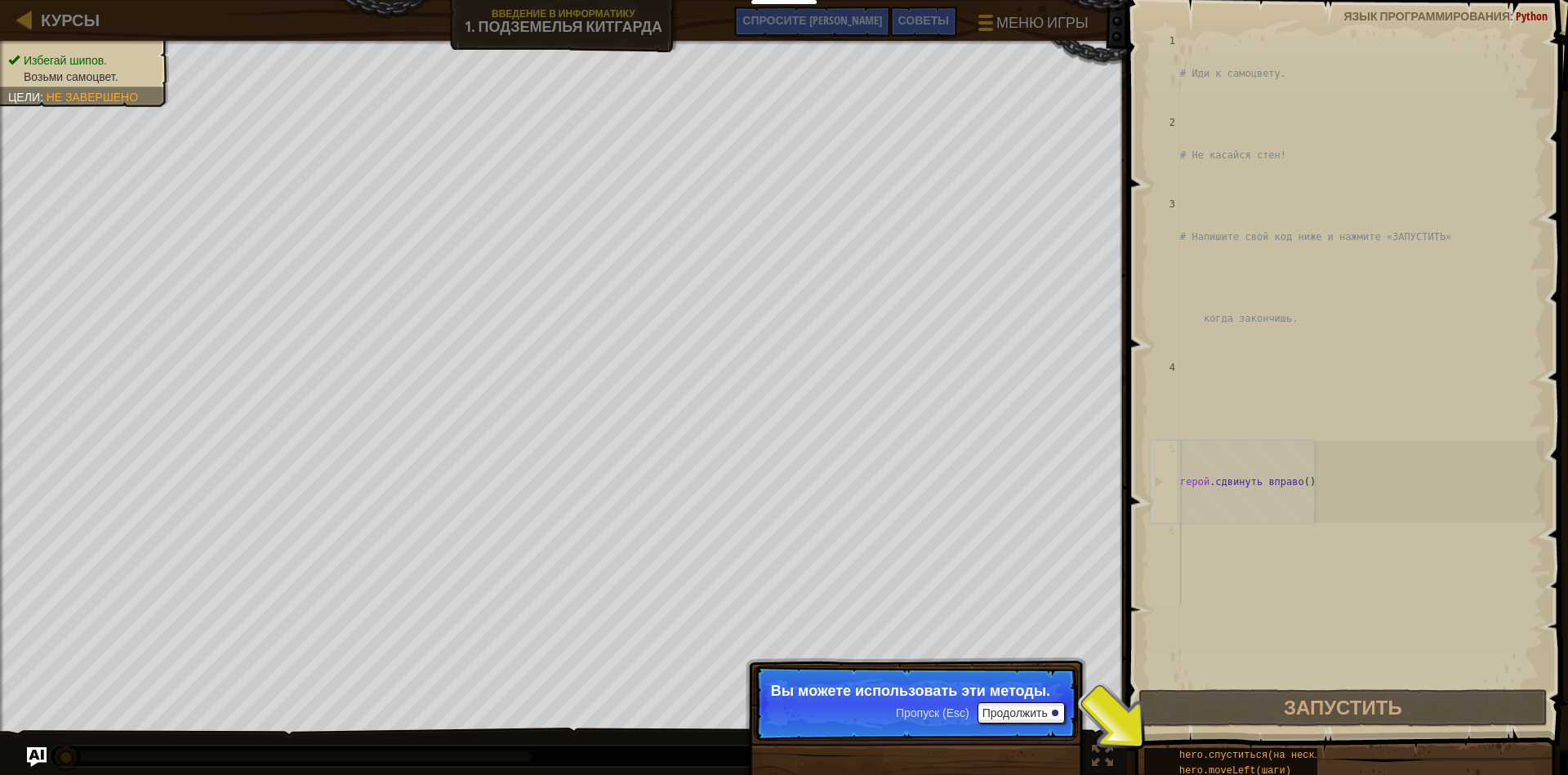
click at [1167, 588] on div "6" at bounding box center [1165, 563] width 30 height 81
click at [1247, 706] on button "Запустить" at bounding box center [1343, 708] width 409 height 38
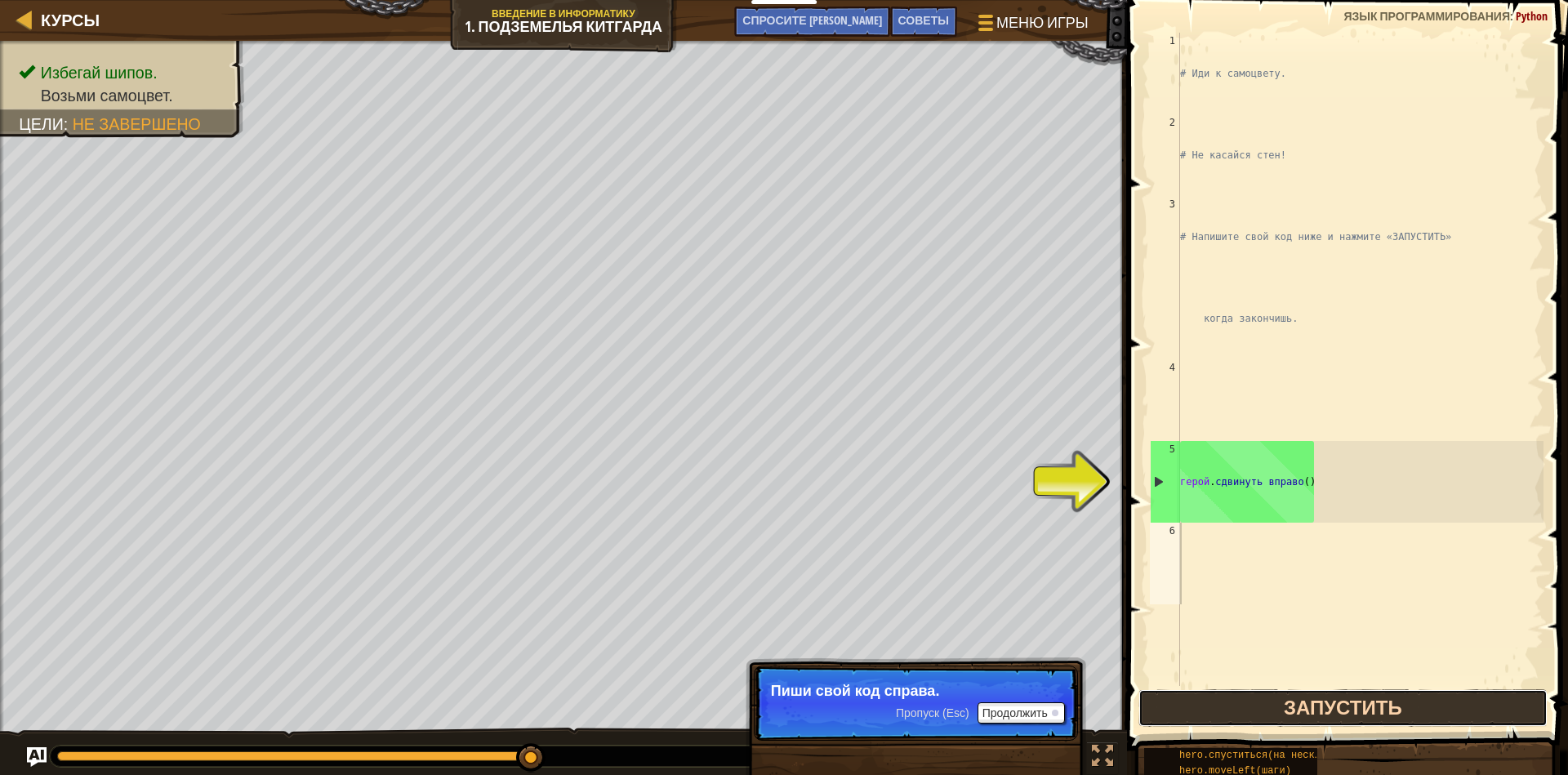
click at [1238, 705] on button "Запустить" at bounding box center [1343, 708] width 409 height 38
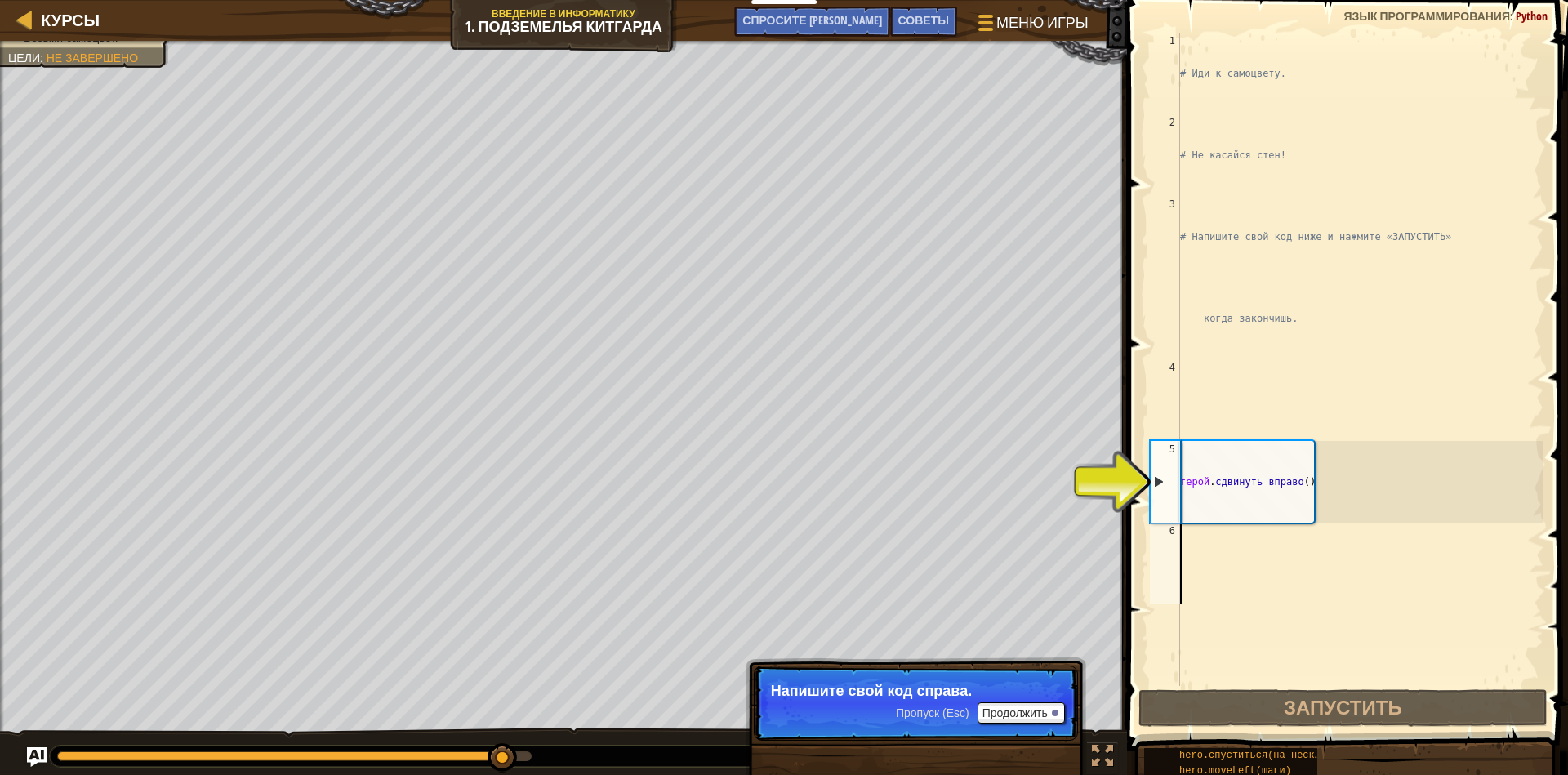
click at [1172, 553] on div "6" at bounding box center [1165, 563] width 30 height 81
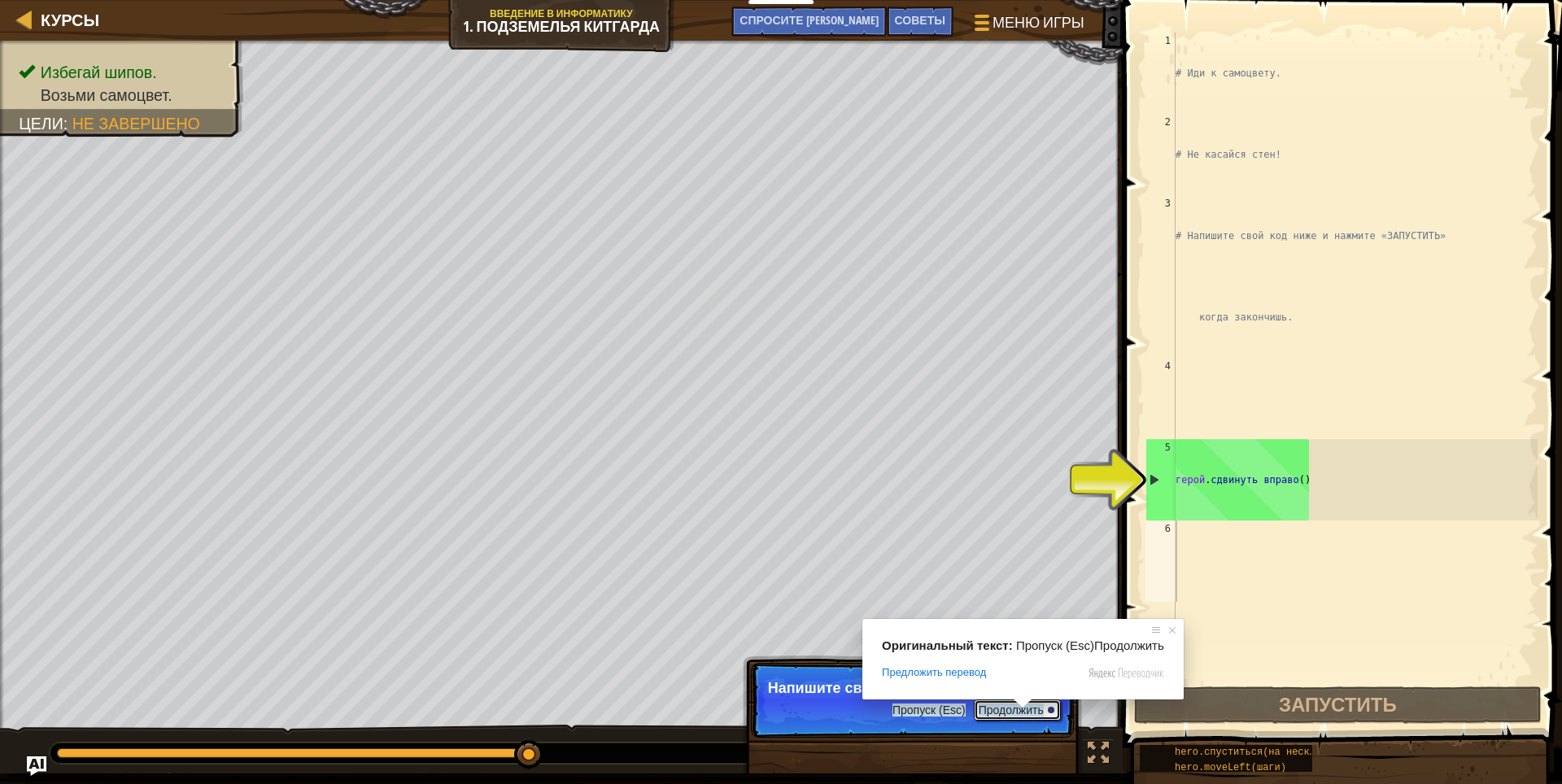
click at [1020, 713] on ya-tr-span "Продолжить" at bounding box center [1012, 710] width 66 height 13
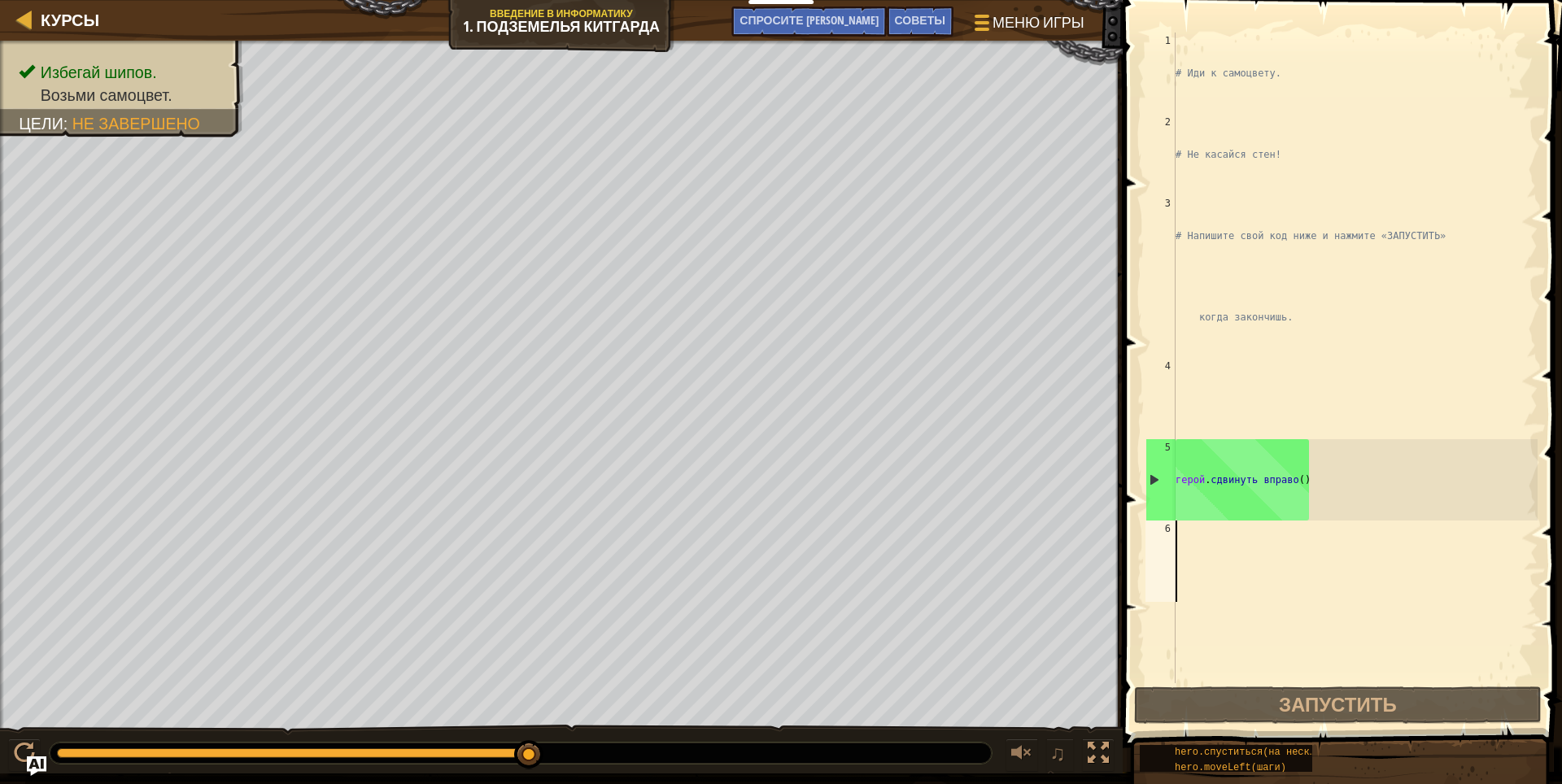
click at [1219, 581] on div "# Иди к самоцвету. # Не касайся стен! # Напишите свой код ниже и нажмите «ЗАПУС…" at bounding box center [1354, 439] width 365 height 813
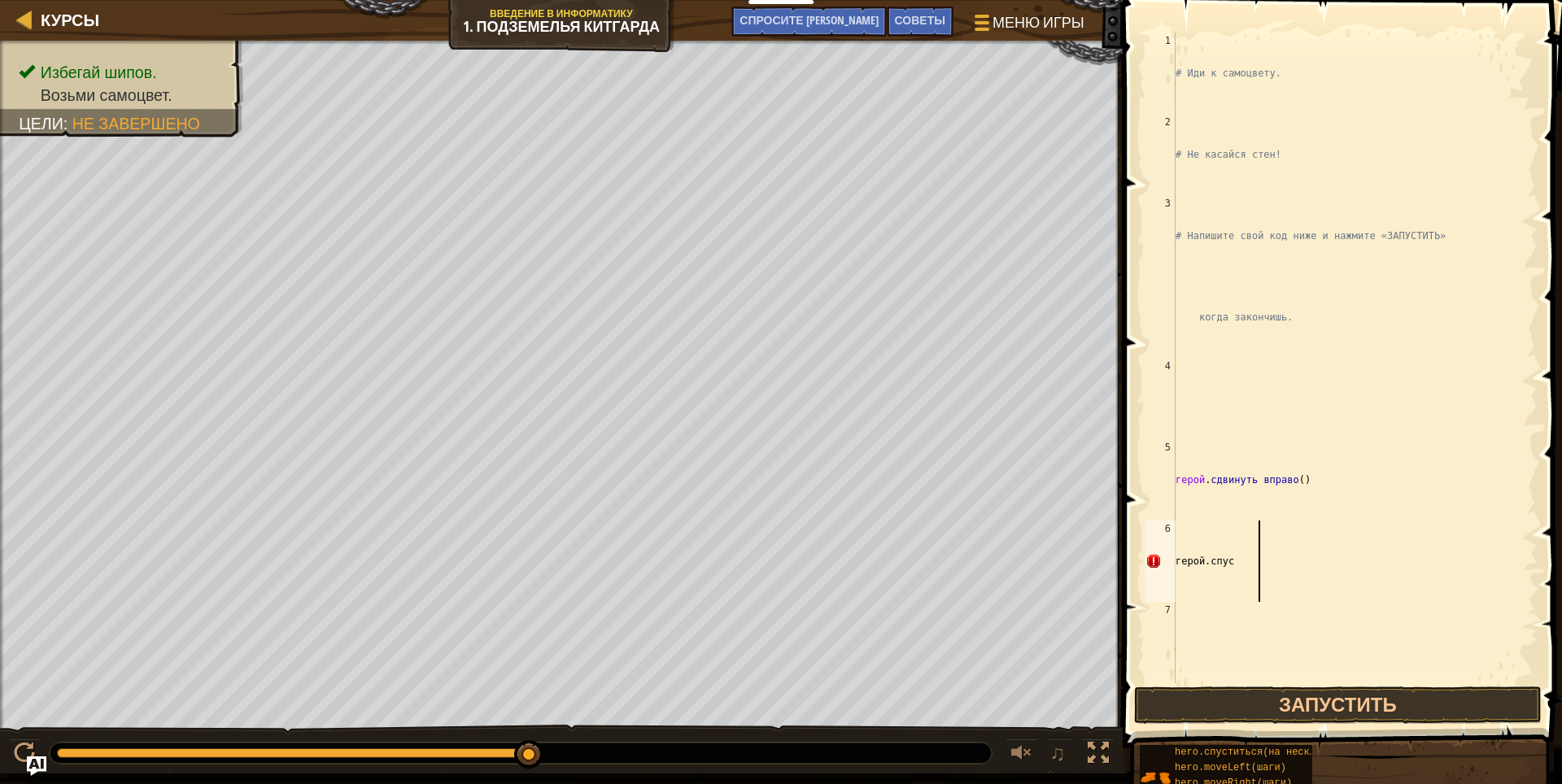
scroll to position [8, 2]
type textarea "г"
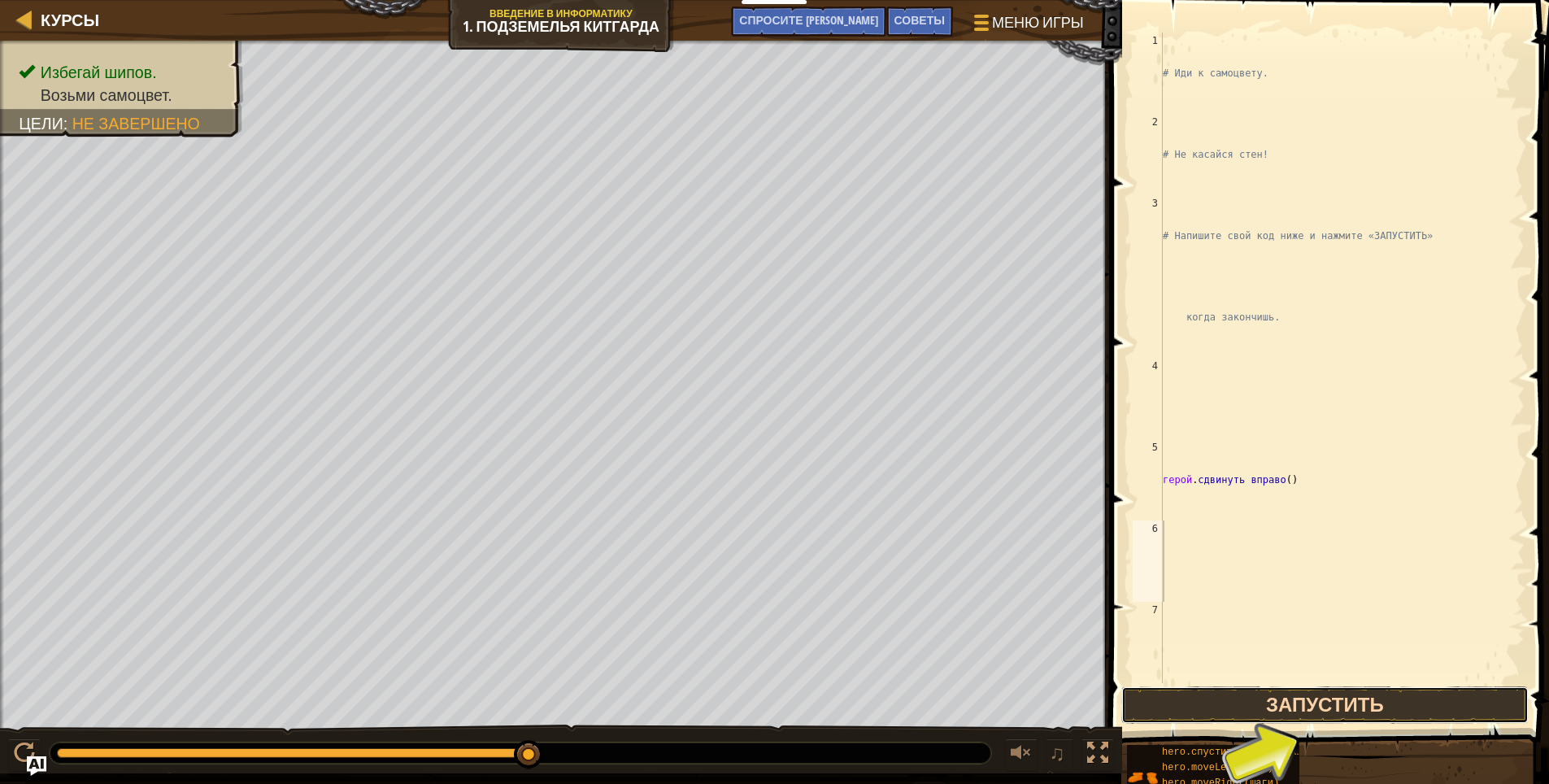
click at [1318, 708] on button "Запустить" at bounding box center [1325, 705] width 407 height 38
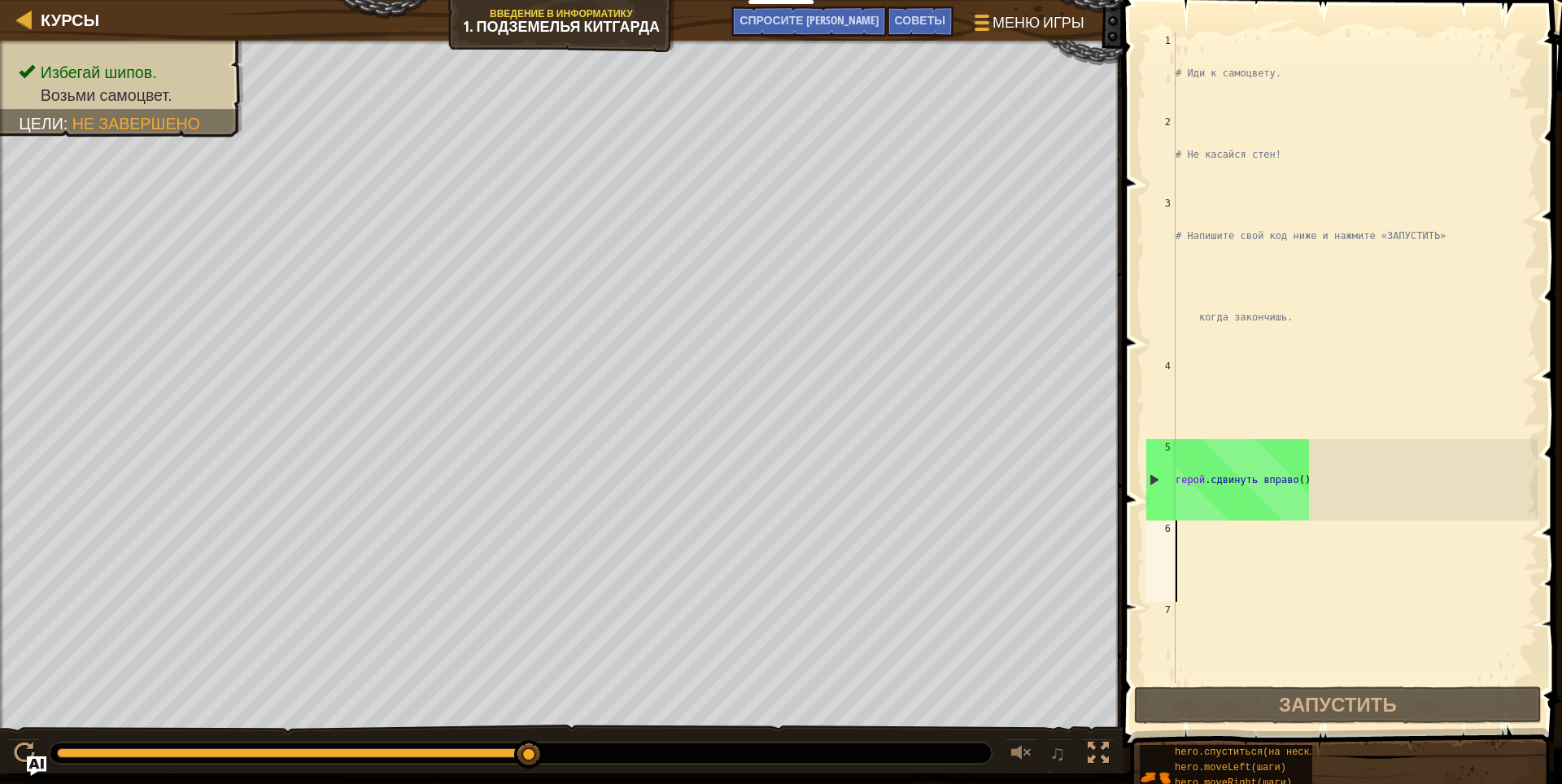
click at [1185, 563] on div "# Иди к самоцвету. # Не касайся стен! # Напишите свой код ниже и нажмите «ЗАПУС…" at bounding box center [1354, 439] width 365 height 813
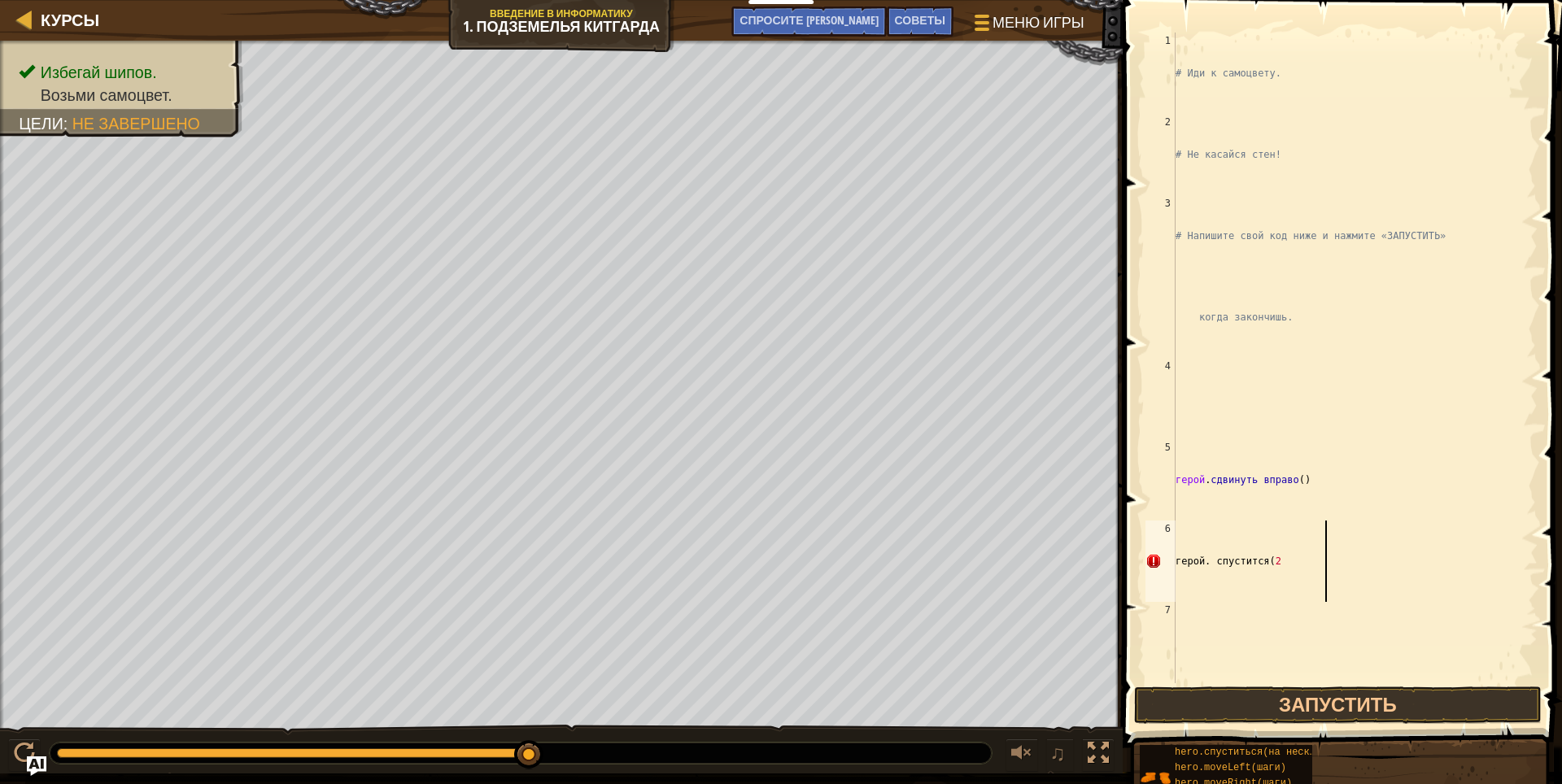
scroll to position [8, 8]
click at [1310, 700] on ya-tr-span "Запустить" at bounding box center [1337, 704] width 118 height 26
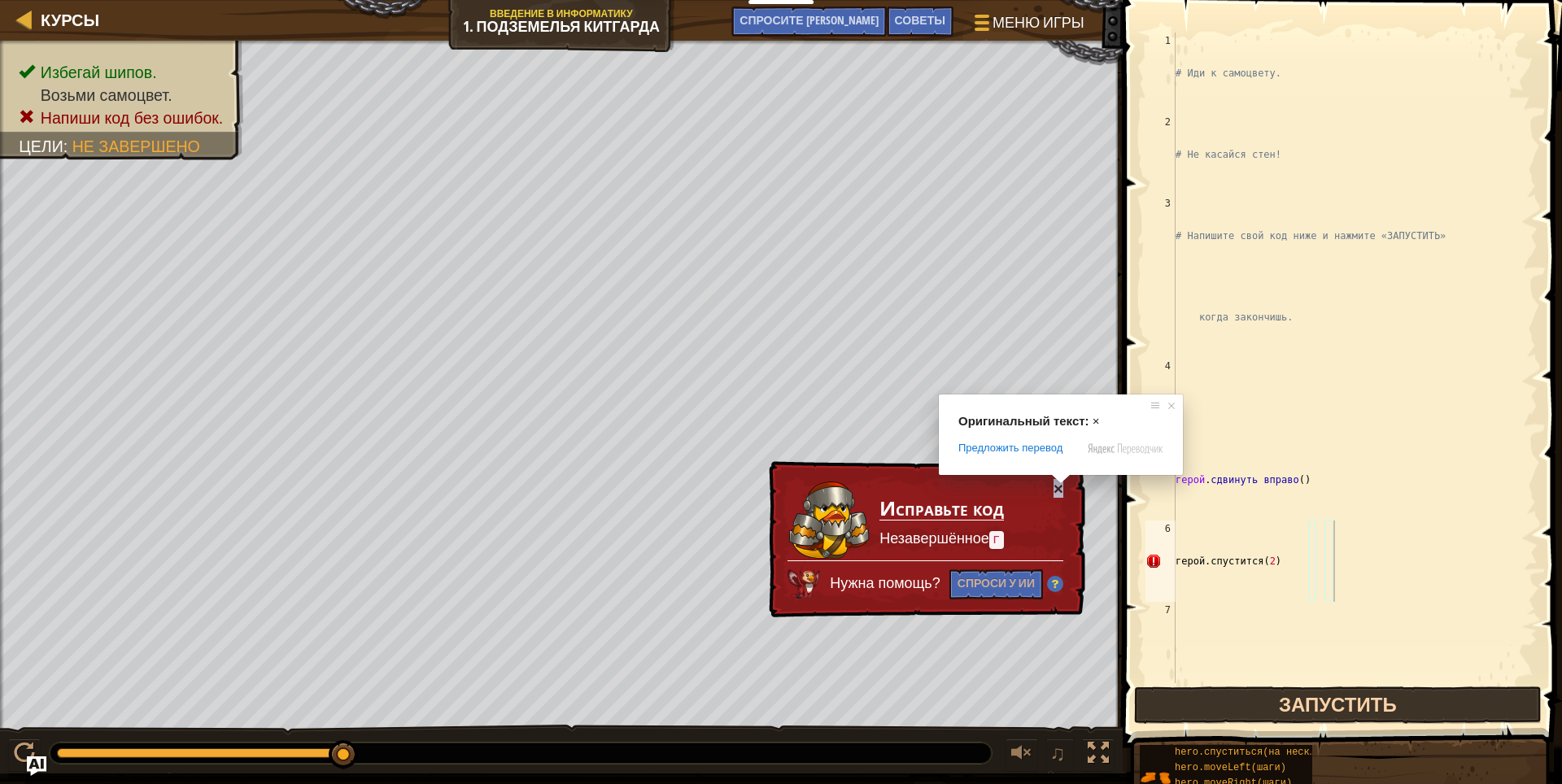
click at [1057, 483] on span at bounding box center [1061, 479] width 21 height 10
click at [1057, 481] on span at bounding box center [1054, 479] width 21 height 10
click at [1057, 488] on ya-tr-span "×" at bounding box center [1058, 487] width 10 height 18
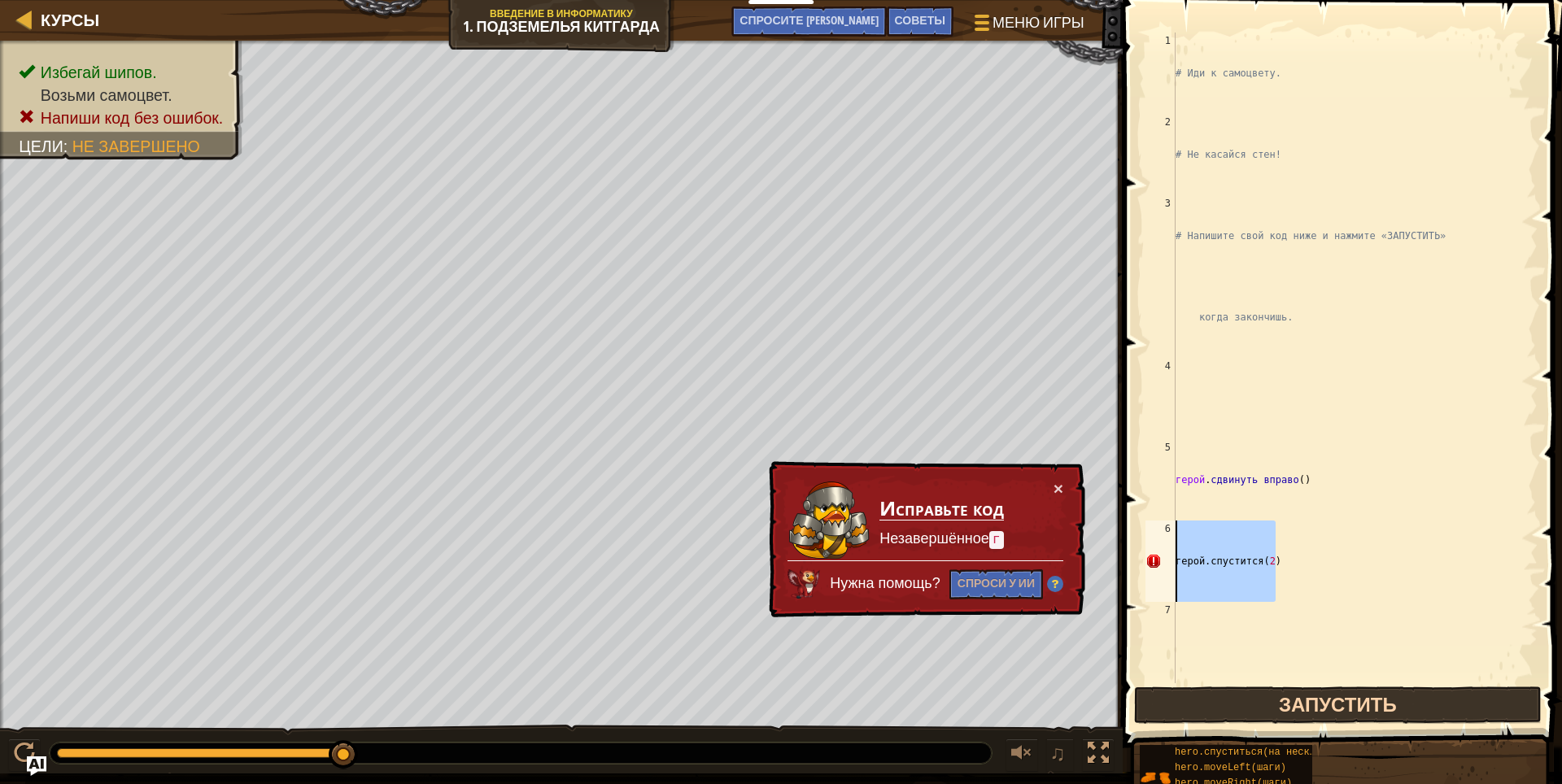
drag, startPoint x: 1271, startPoint y: 564, endPoint x: 1147, endPoint y: 578, distance: 124.8
click at [1147, 578] on div "герой. спустится[PHONE_NUMBER] # Иди к самоцвету. # Не касайся стен! # Напишите…" at bounding box center [1339, 357] width 395 height 650
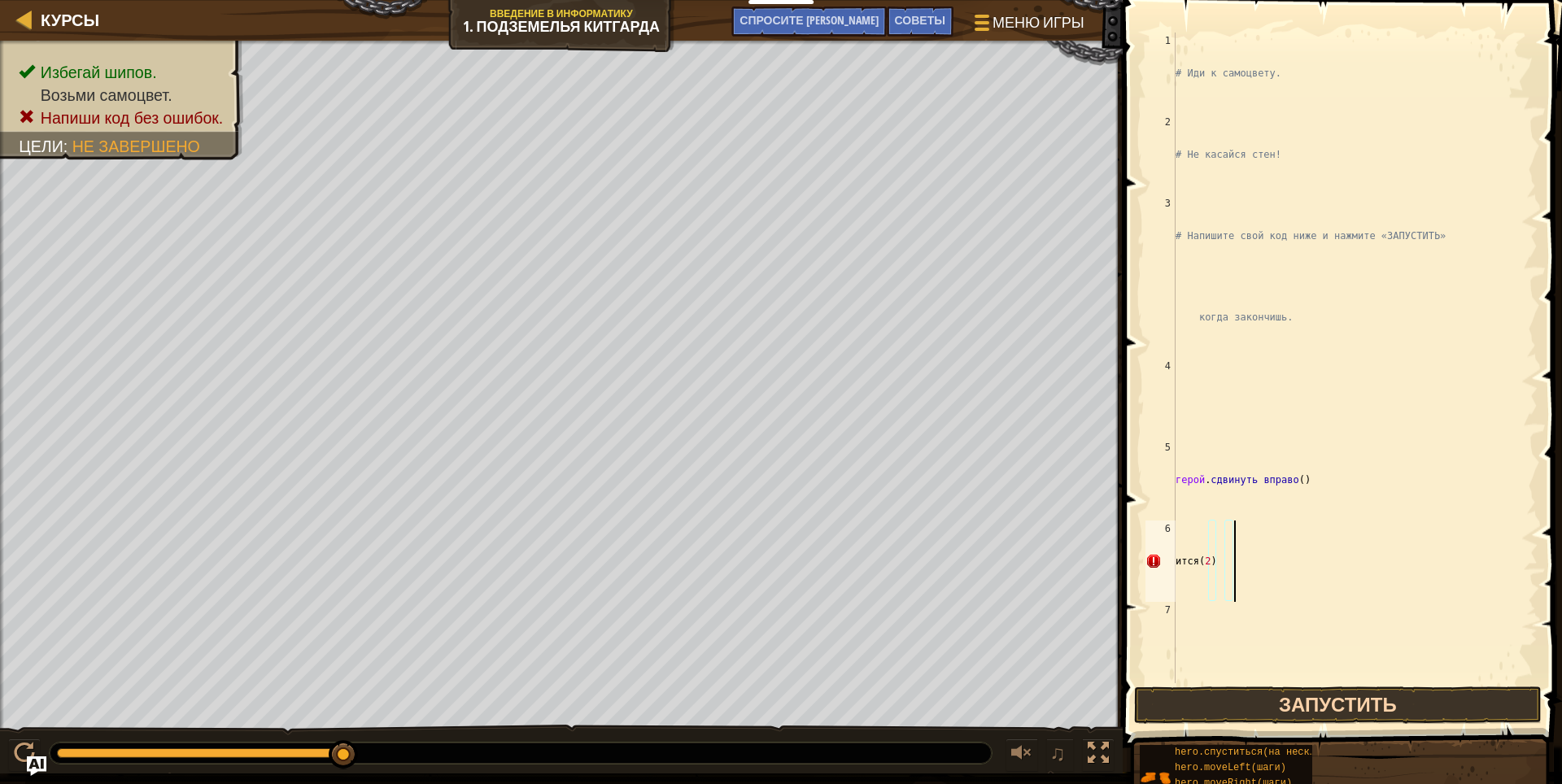
click at [1267, 570] on div "# Иди к самоцвету. # Не касайся стен! # Напишите свой код ниже и нажмите «ЗАПУС…" at bounding box center [1354, 439] width 365 height 813
type textarea "и"
click at [1207, 45] on div "# Иди к самоцвету. # Не касайся стен! # Напишите свой код ниже и нажмите «ЗАПУС…" at bounding box center [1354, 439] width 365 height 813
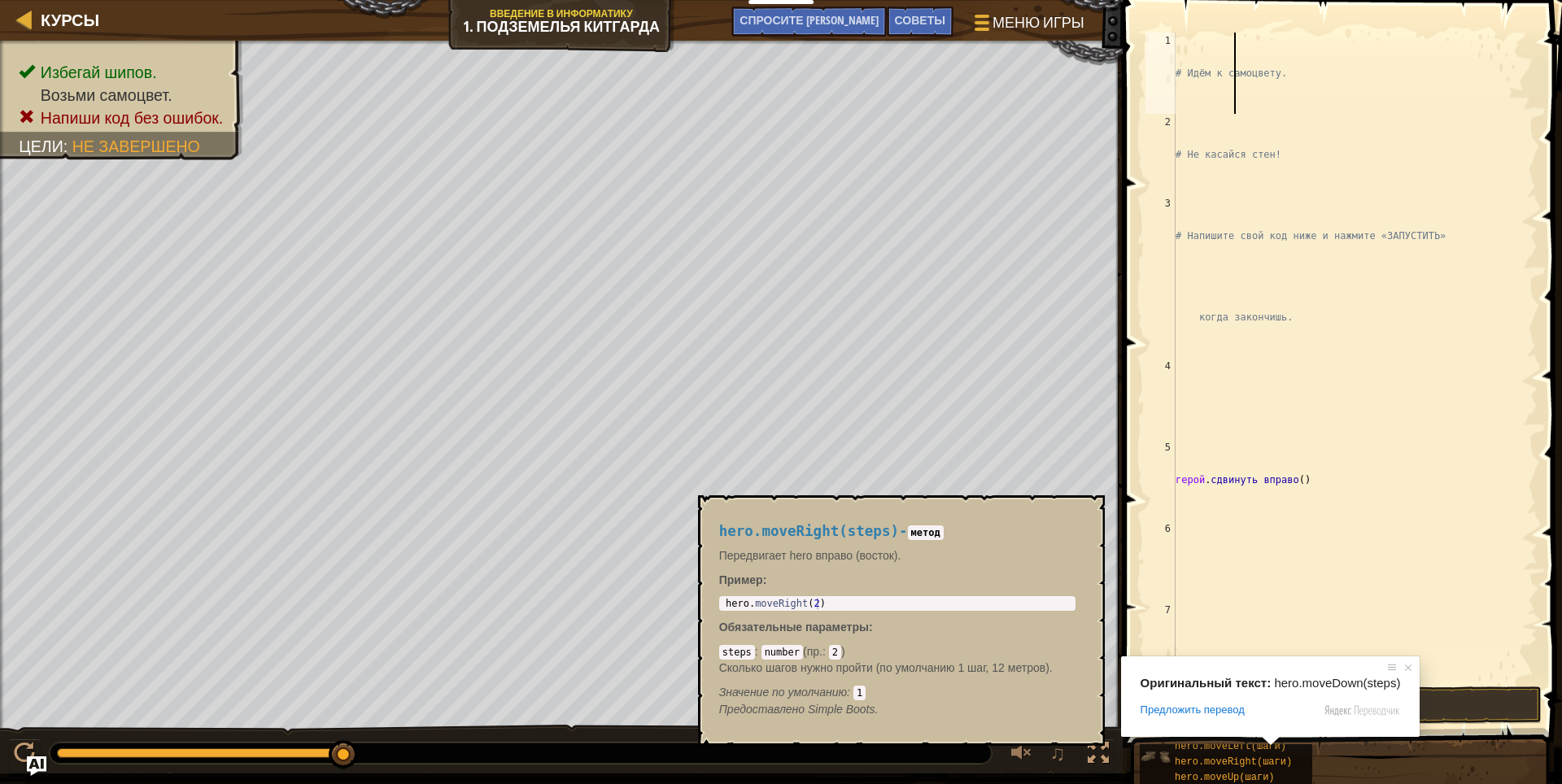
scroll to position [23, 0]
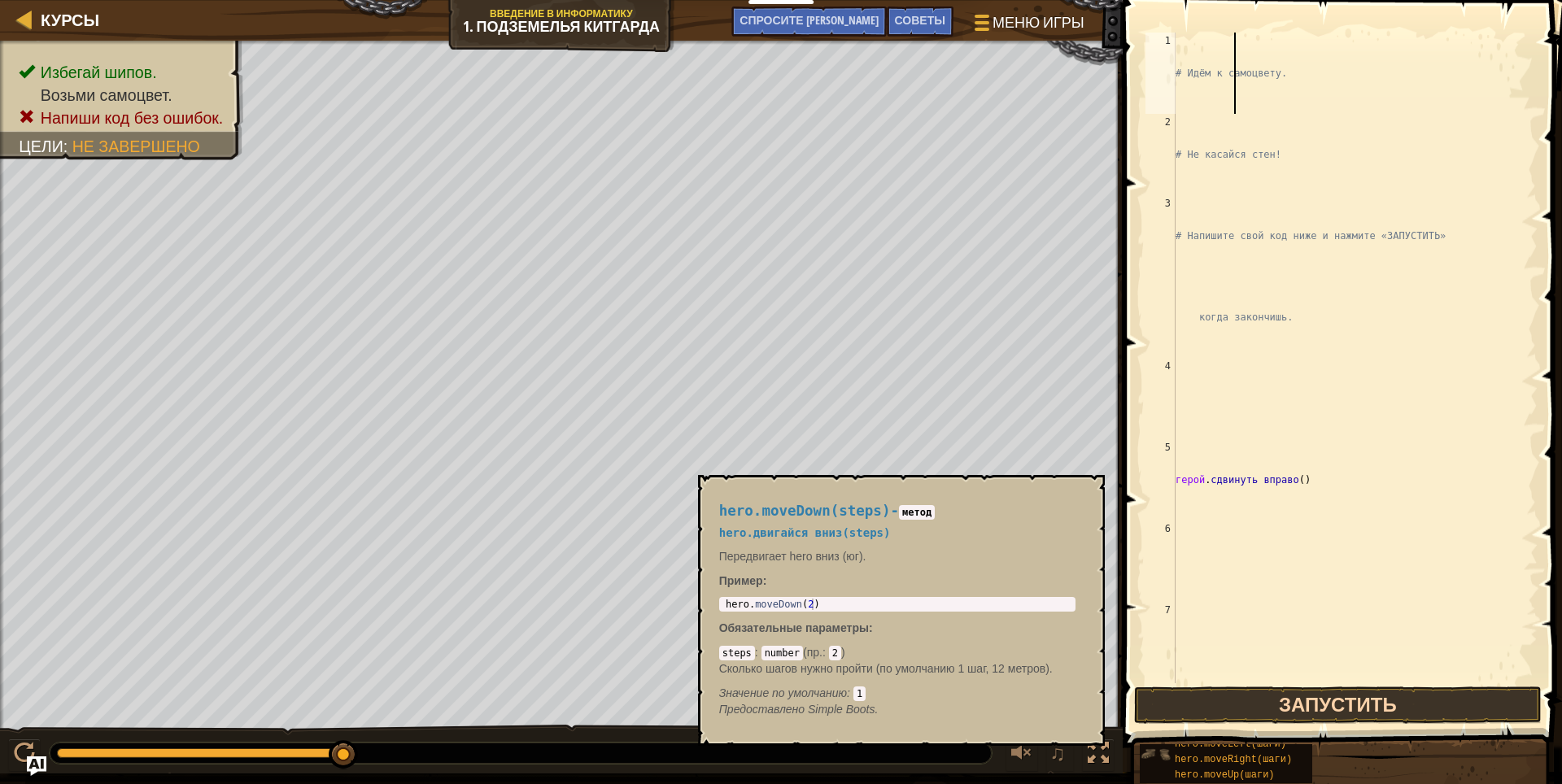
type textarea "# Ид яыи к самоцвету."
click at [1142, 750] on img at bounding box center [1155, 754] width 31 height 31
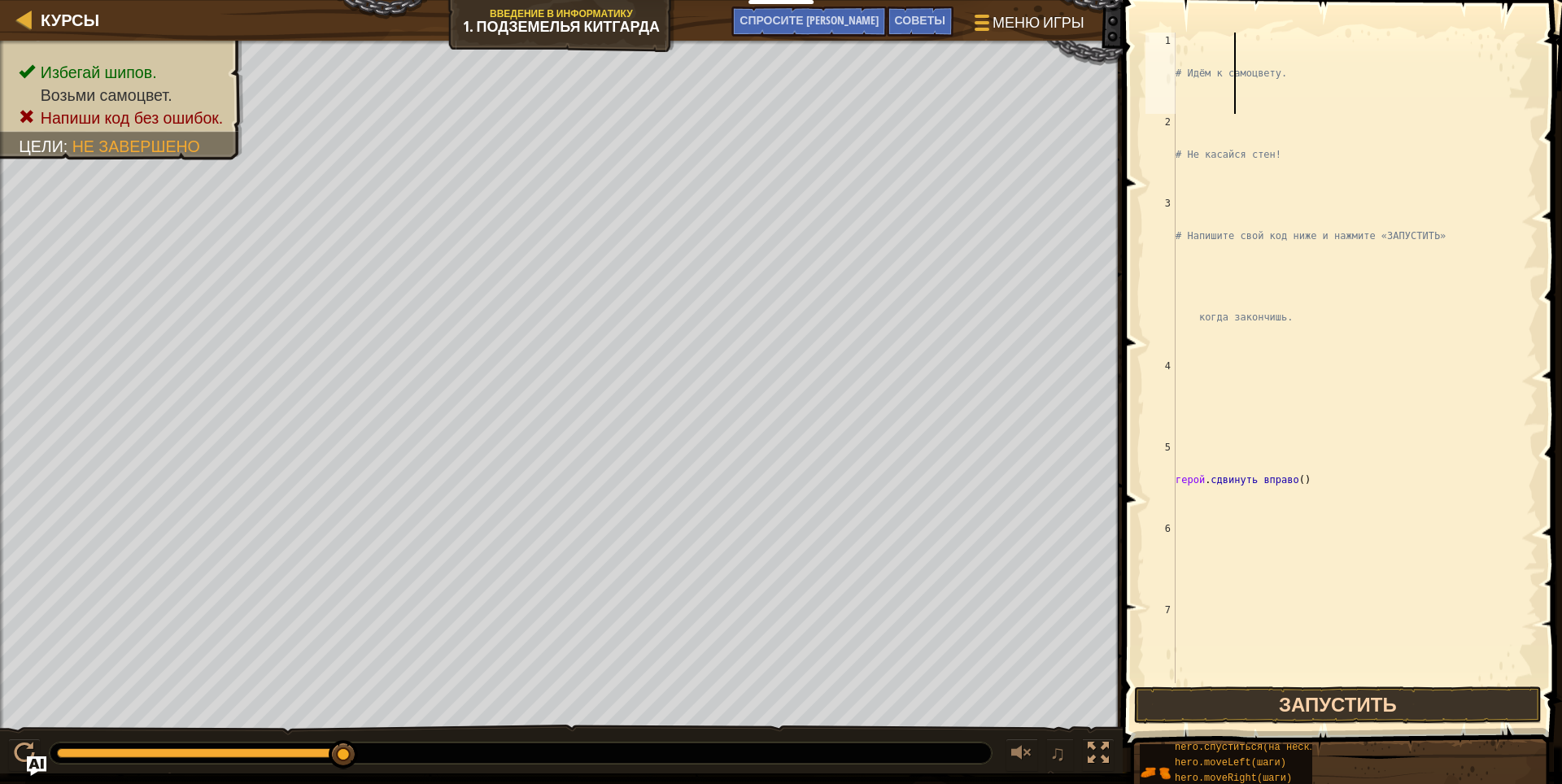
scroll to position [0, 0]
click at [979, 18] on div at bounding box center [979, 22] width 22 height 23
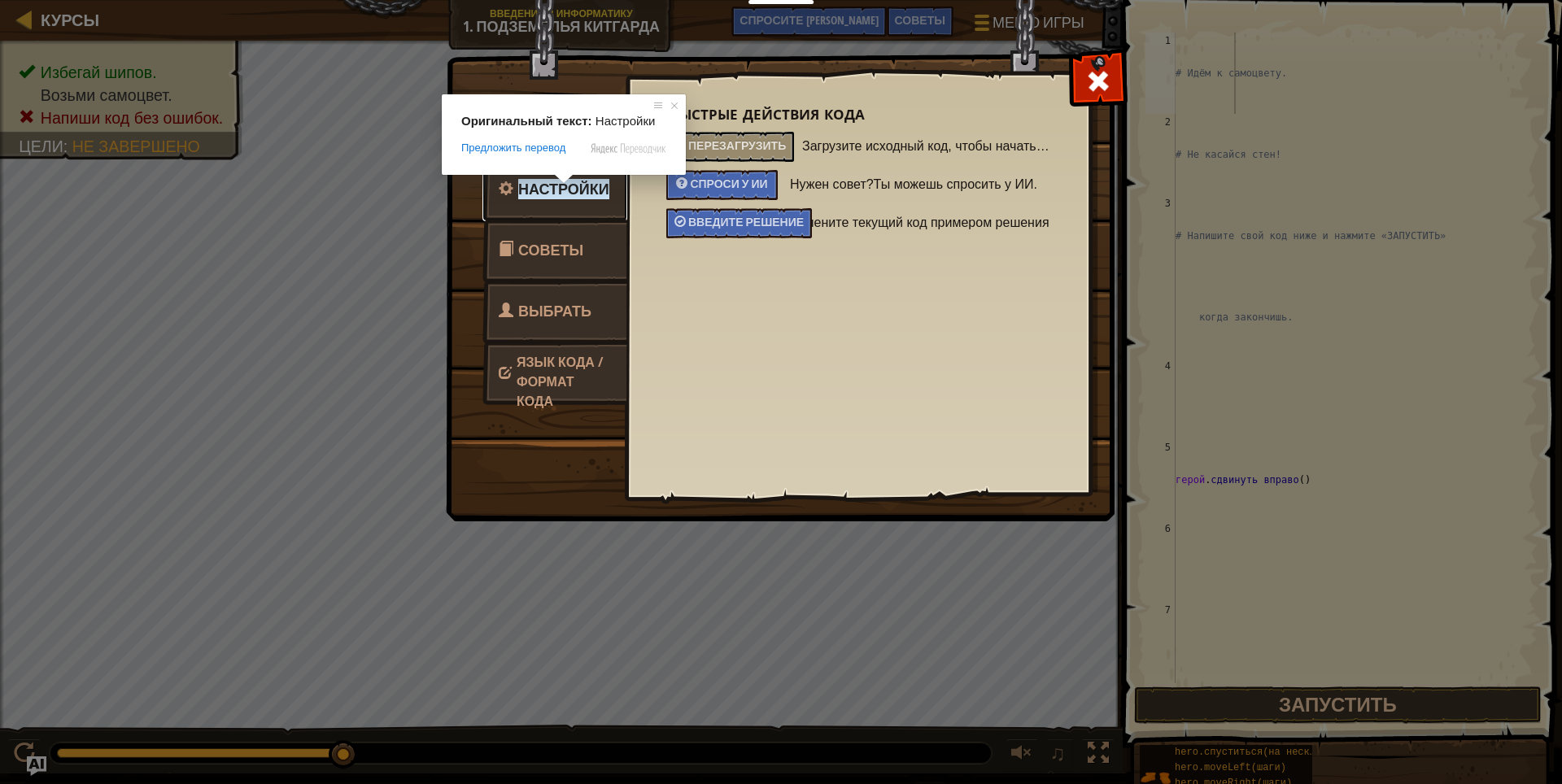
click at [563, 194] on ya-tr-span "Настройки" at bounding box center [564, 189] width 92 height 20
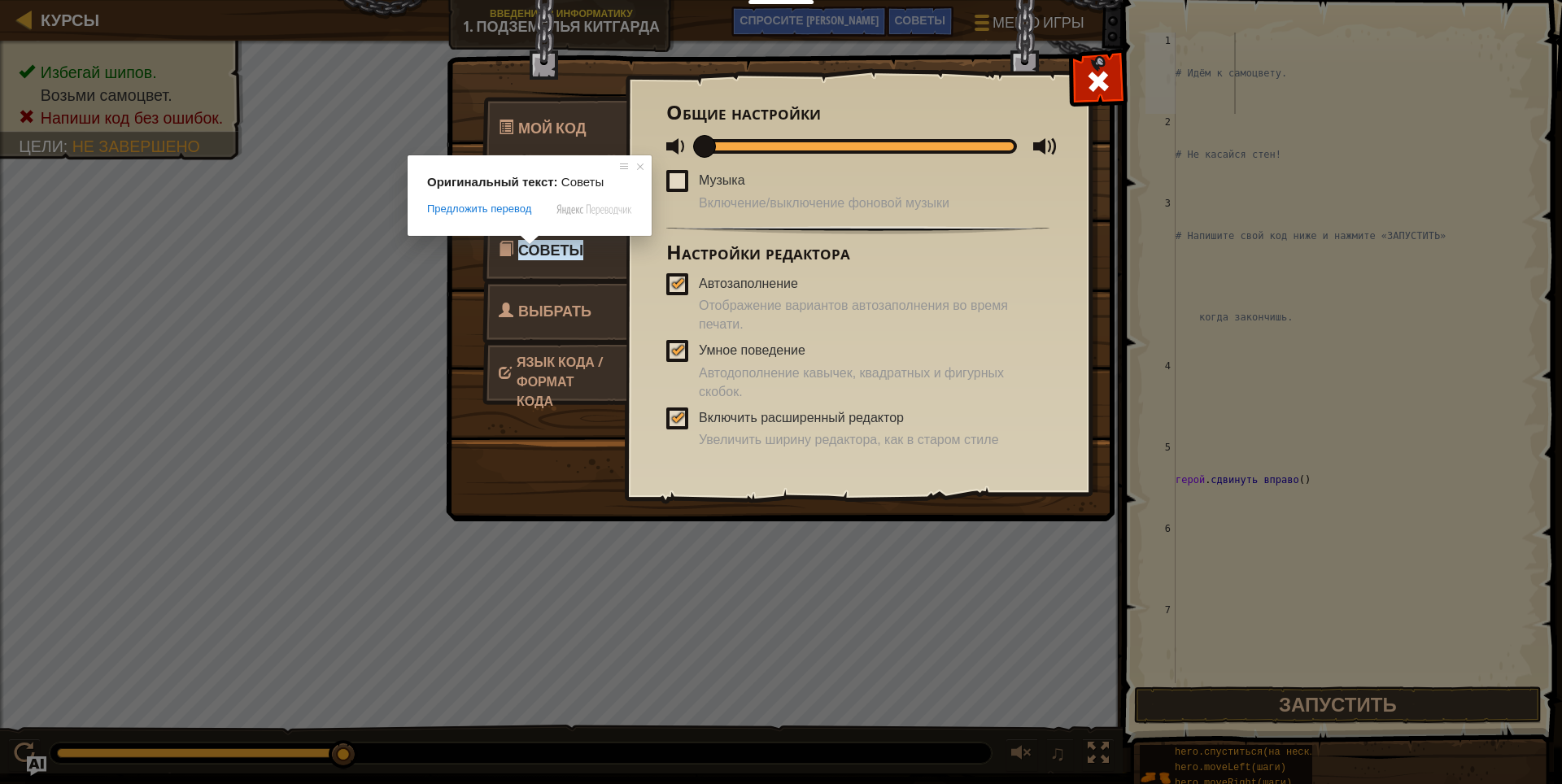
click at [530, 303] on ya-tr-span "Выбрать героя" at bounding box center [544, 330] width 93 height 61
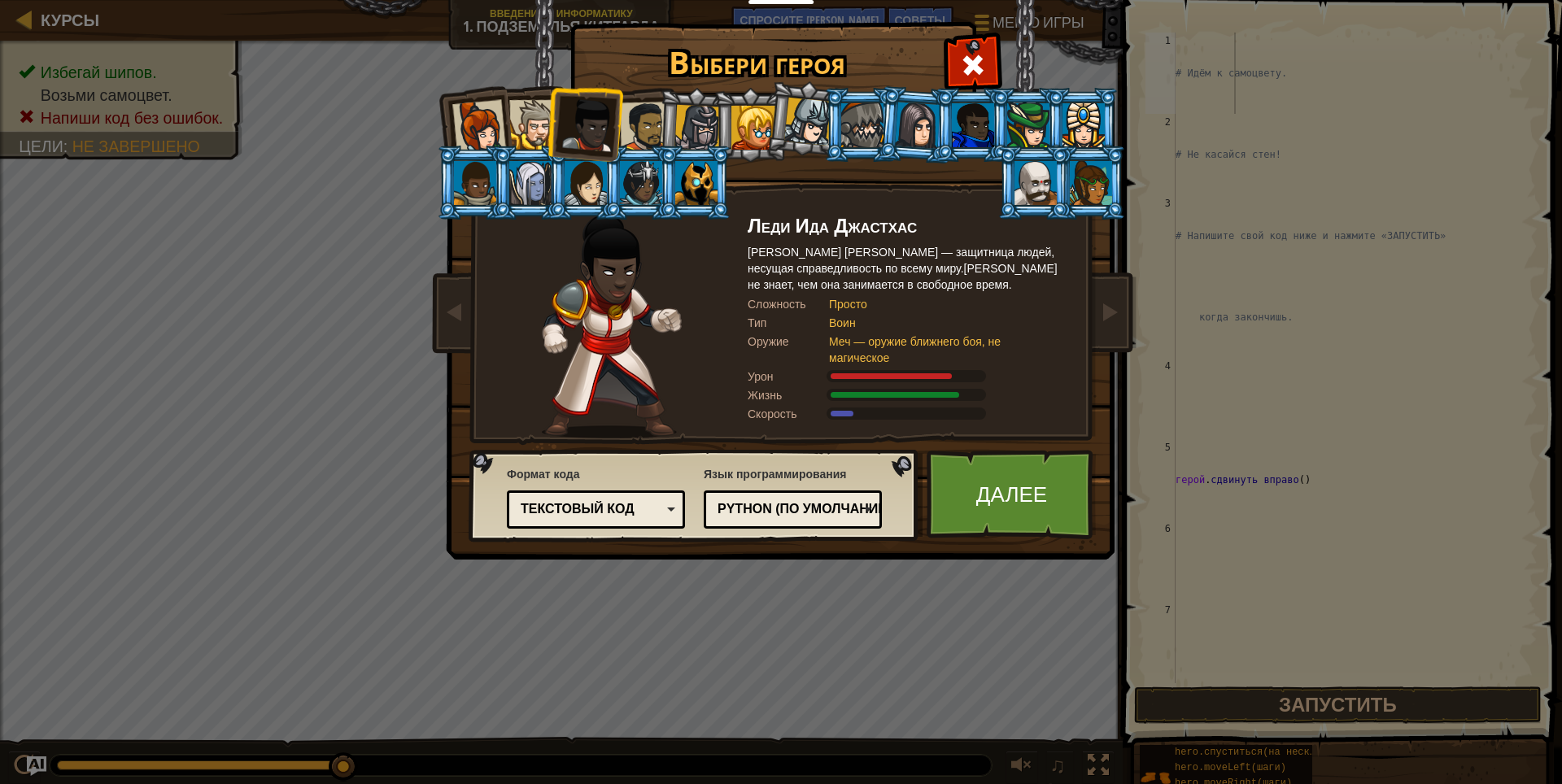
click at [530, 132] on div at bounding box center [533, 124] width 49 height 49
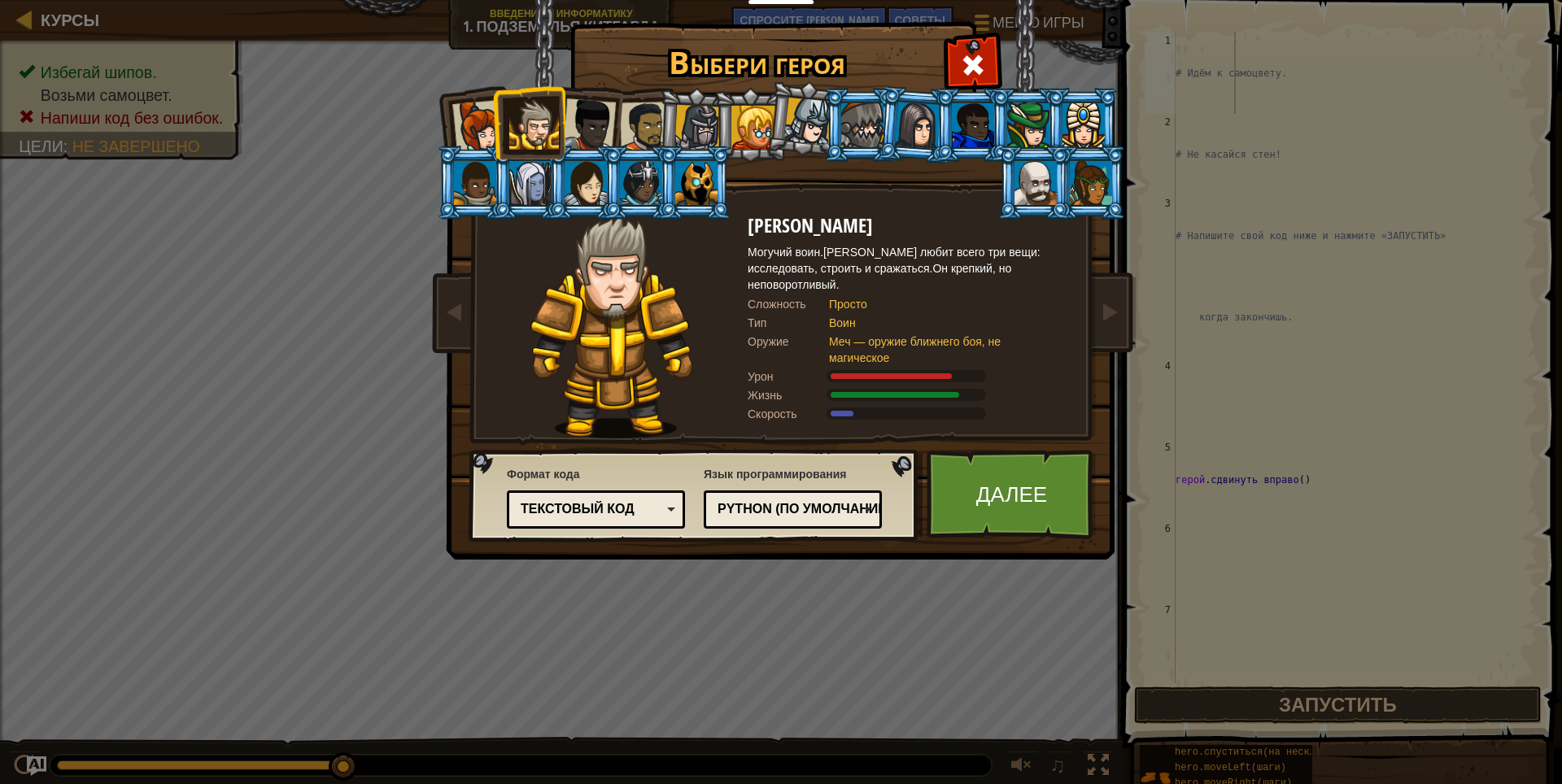
drag, startPoint x: 469, startPoint y: 137, endPoint x: 504, endPoint y: 138, distance: 35.0
click at [467, 139] on div at bounding box center [479, 127] width 54 height 54
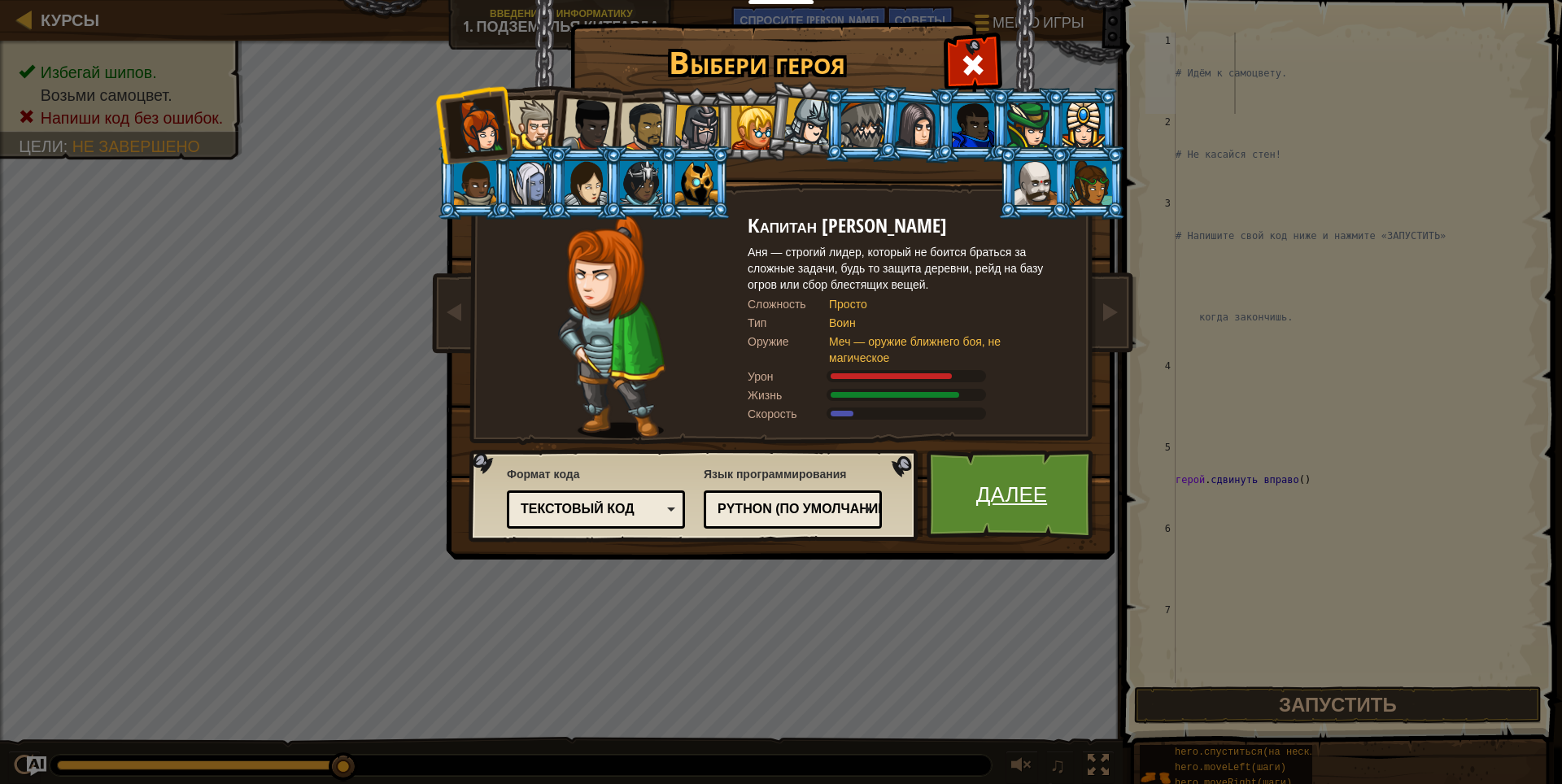
click at [975, 468] on link "Далее" at bounding box center [1012, 494] width 170 height 90
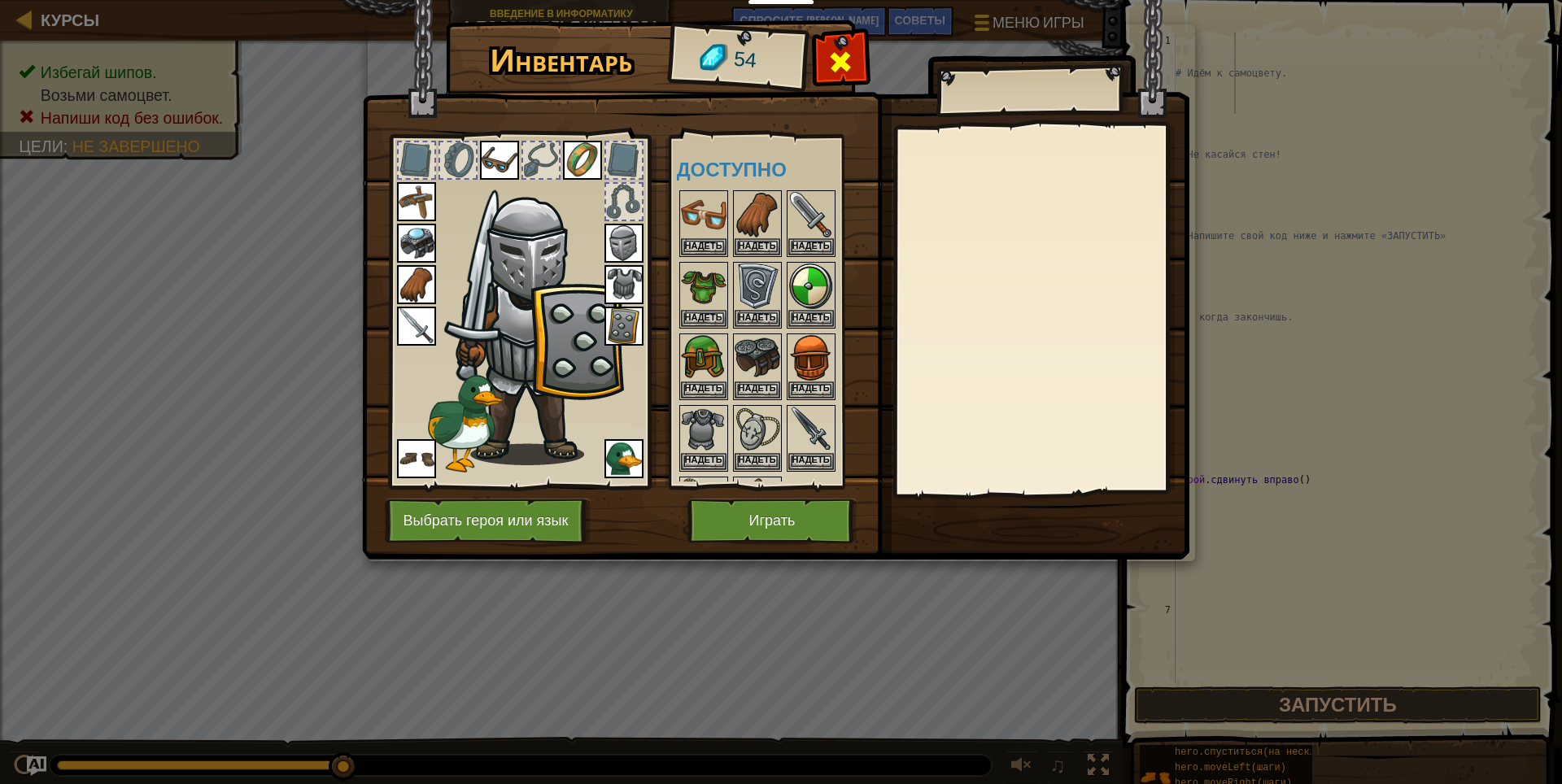
click at [834, 60] on span at bounding box center [840, 62] width 26 height 26
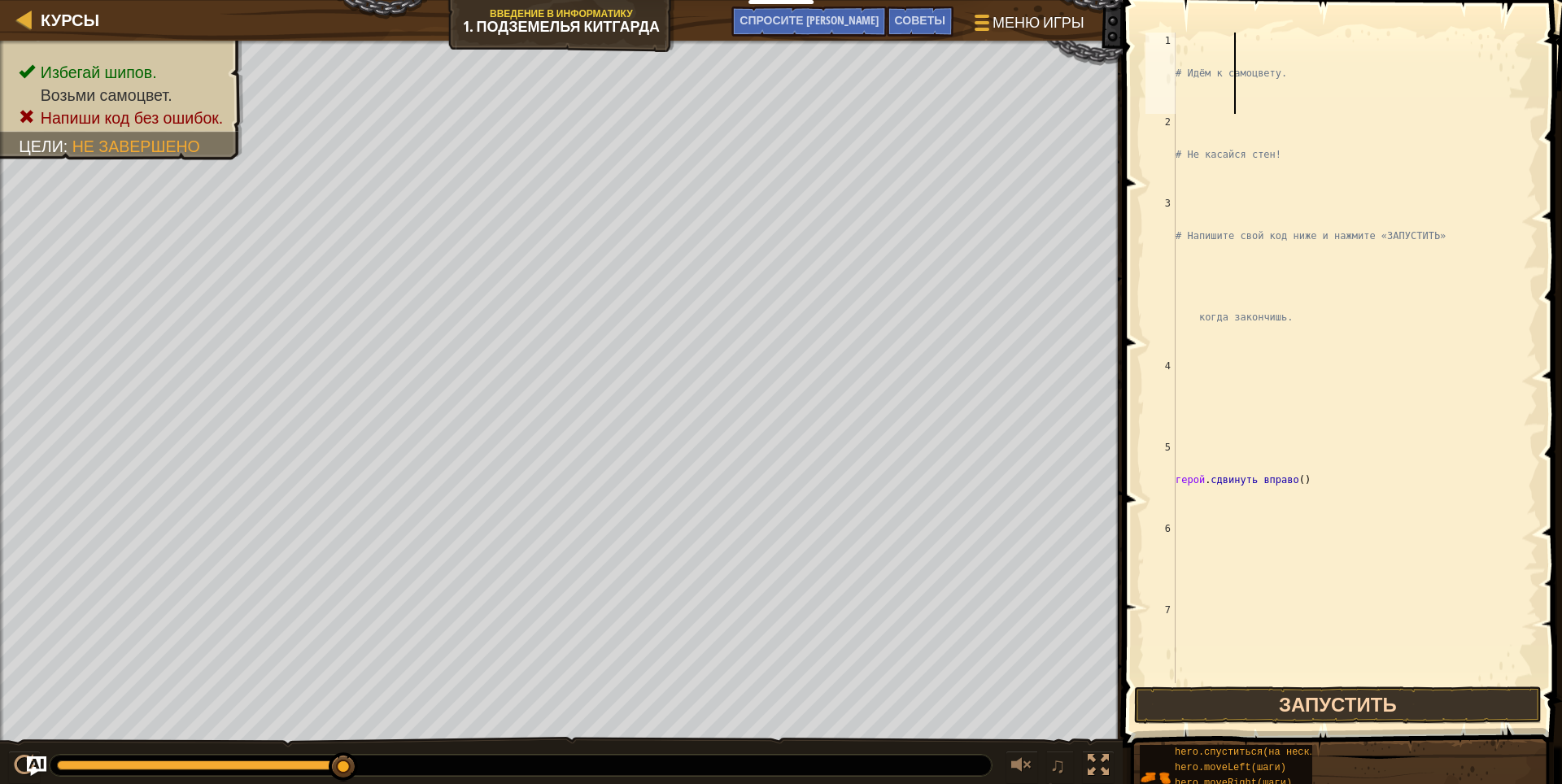
click at [1333, 42] on div "# Идём к самоцвету. # Не касайся стен! # Напишите свой код ниже и нажмите «ЗАПУ…" at bounding box center [1354, 439] width 365 height 813
click at [1297, 59] on div "# Идём к самоцвету. # Не касайся стен! # Напишите свой код ниже и нажмите «ЗАПУ…" at bounding box center [1354, 439] width 365 height 813
drag, startPoint x: 1290, startPoint y: 65, endPoint x: 1270, endPoint y: 65, distance: 20.0
click at [1271, 65] on div "# Идём к самоцвету. # Не касайся стен! # Напишите свой код ниже и нажмите «ЗАПУ…" at bounding box center [1354, 439] width 365 height 813
click at [1270, 65] on div "# Идём к самоцвету. # Не касайся стен! # Напишите свой код ниже и нажмите «ЗАПУ…" at bounding box center [1354, 439] width 365 height 813
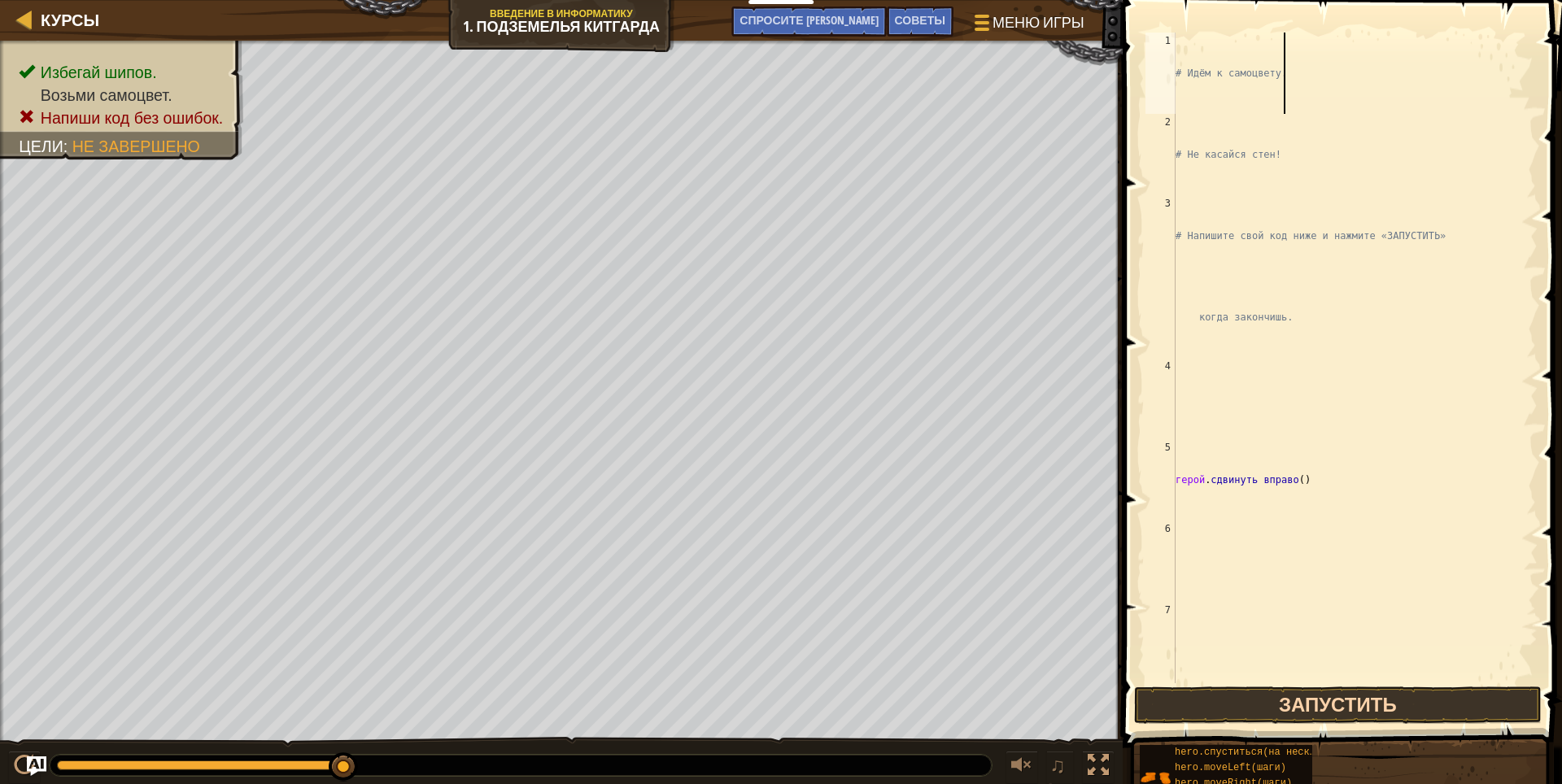
drag, startPoint x: 1286, startPoint y: 70, endPoint x: 1282, endPoint y: 272, distance: 202.0
click at [1286, 71] on div "# Идём к самоцвету. # Не касайся стен! # Напишите свой код ниже и нажмите «ЗАПУ…" at bounding box center [1354, 439] width 365 height 813
click at [1225, 715] on button "Запустить" at bounding box center [1337, 705] width 408 height 38
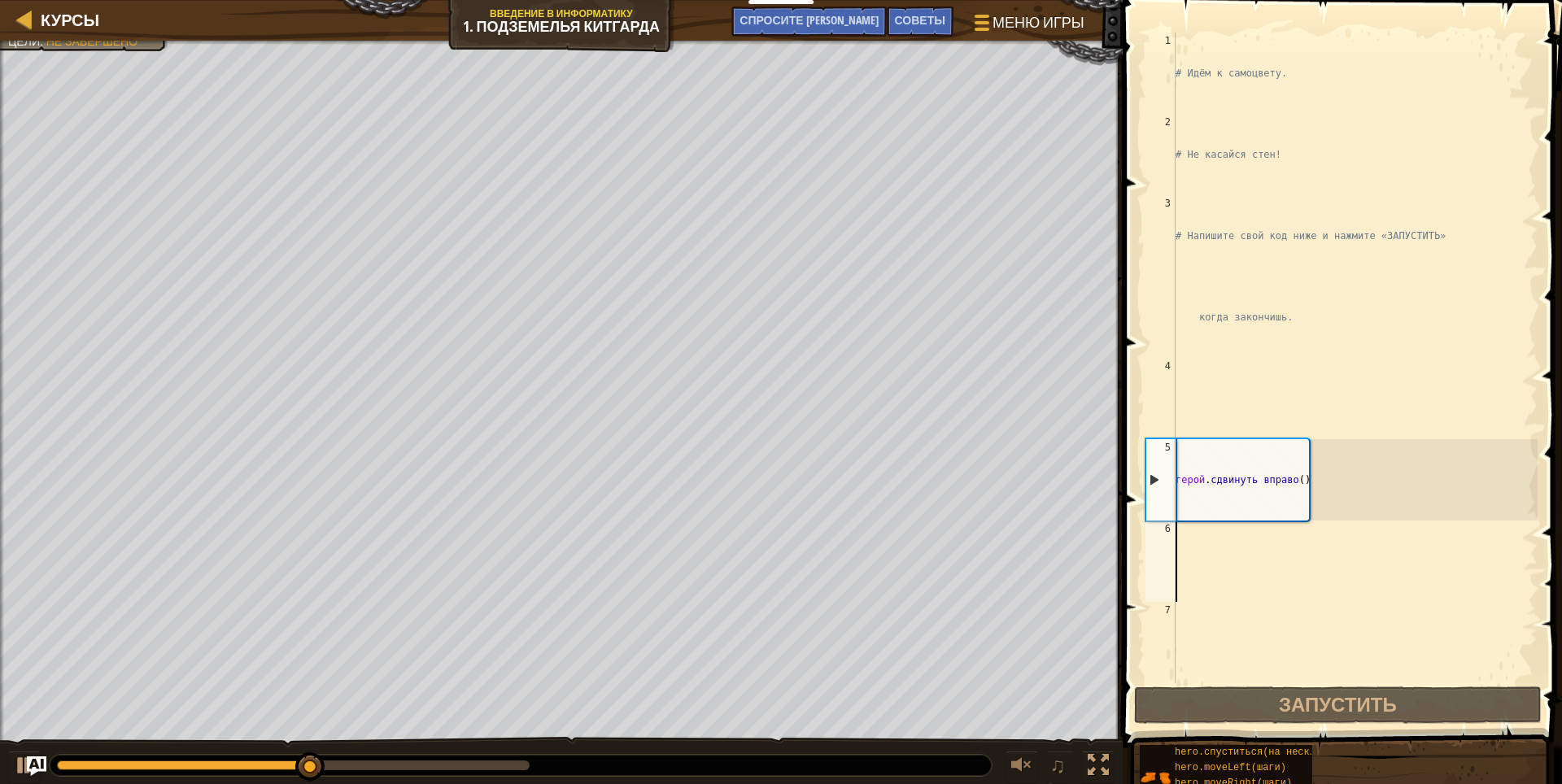
click at [1194, 558] on div "# Идём к самоцвету. # Не касайся стен! # Напишите свой код ниже и нажмите «ЗАПУ…" at bounding box center [1354, 439] width 365 height 813
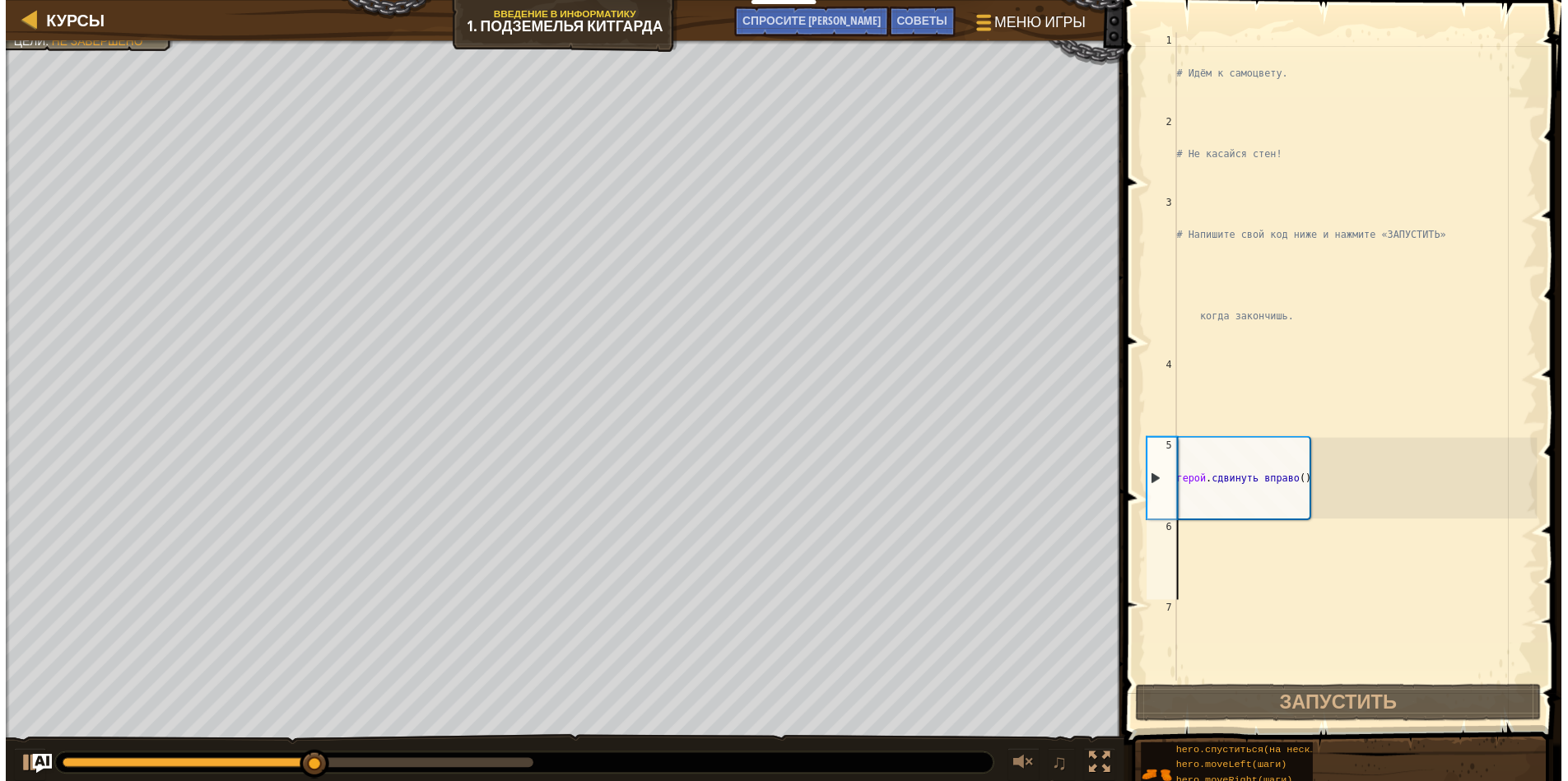
scroll to position [8, 0]
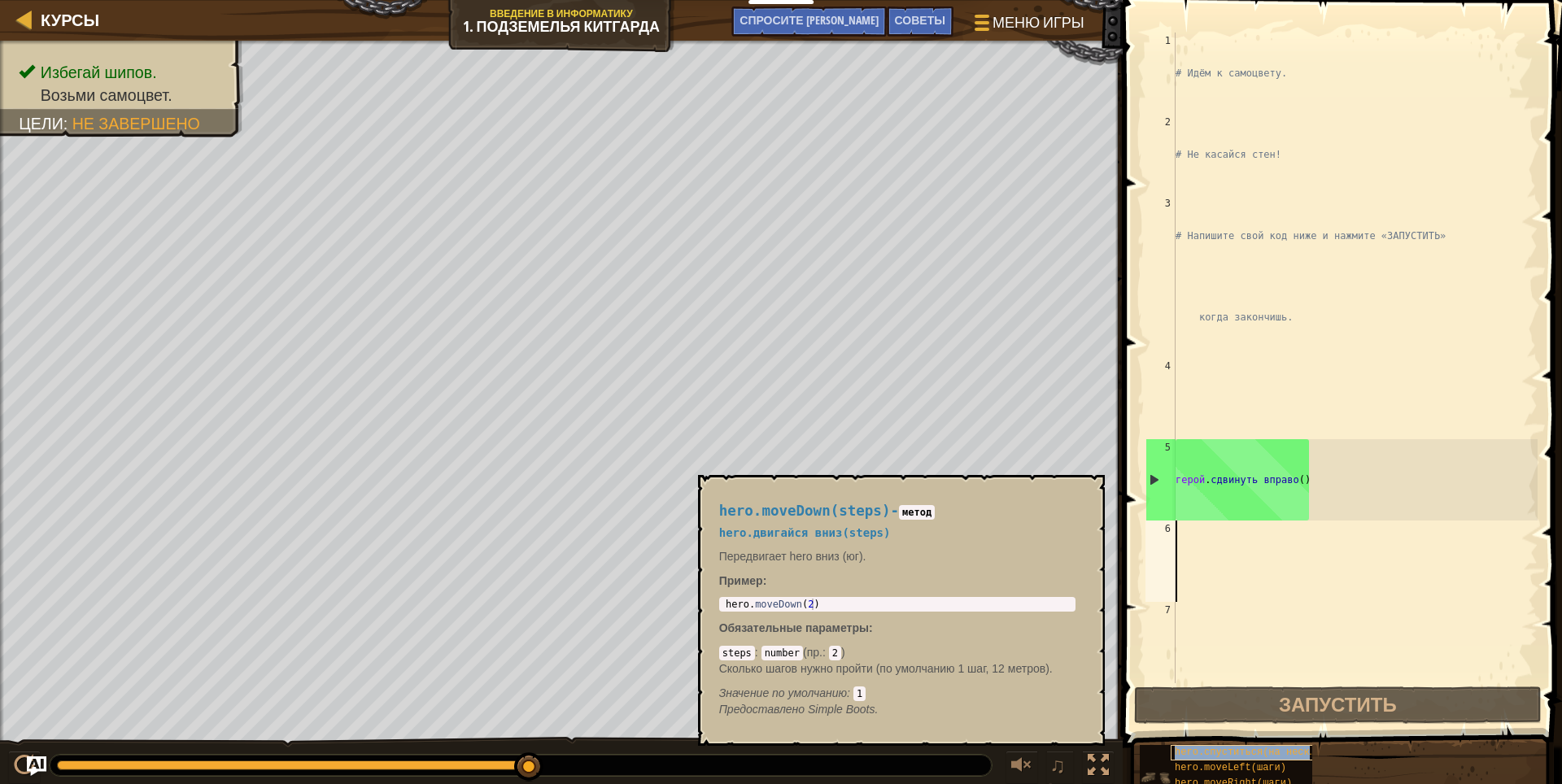
click at [1239, 0] on body "Мои панели мониторинга CodeCombat Учительская Панель Панель учителя [PERSON_NAM…" at bounding box center [781, 0] width 1562 height 0
click at [1239, 748] on ya-tr-span "hero.спуститься(на несколько шагов)" at bounding box center [1277, 752] width 205 height 12
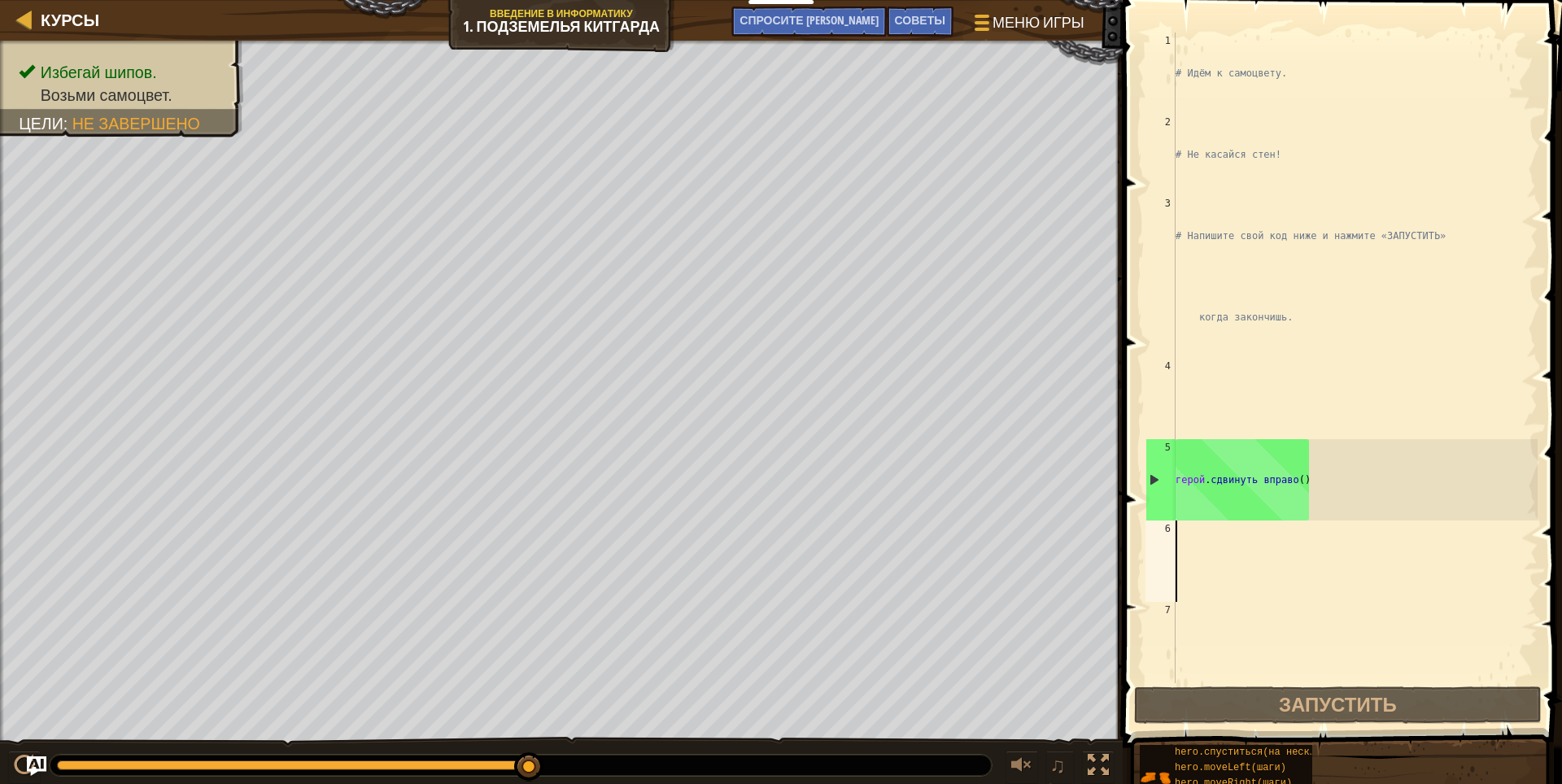
drag, startPoint x: 1199, startPoint y: 571, endPoint x: 1178, endPoint y: 676, distance: 107.1
click at [1199, 572] on div "# Идём к самоцвету. # Не касайся стен! # Напишите свой код ниже и нажмите «ЗАПУ…" at bounding box center [1354, 439] width 365 height 813
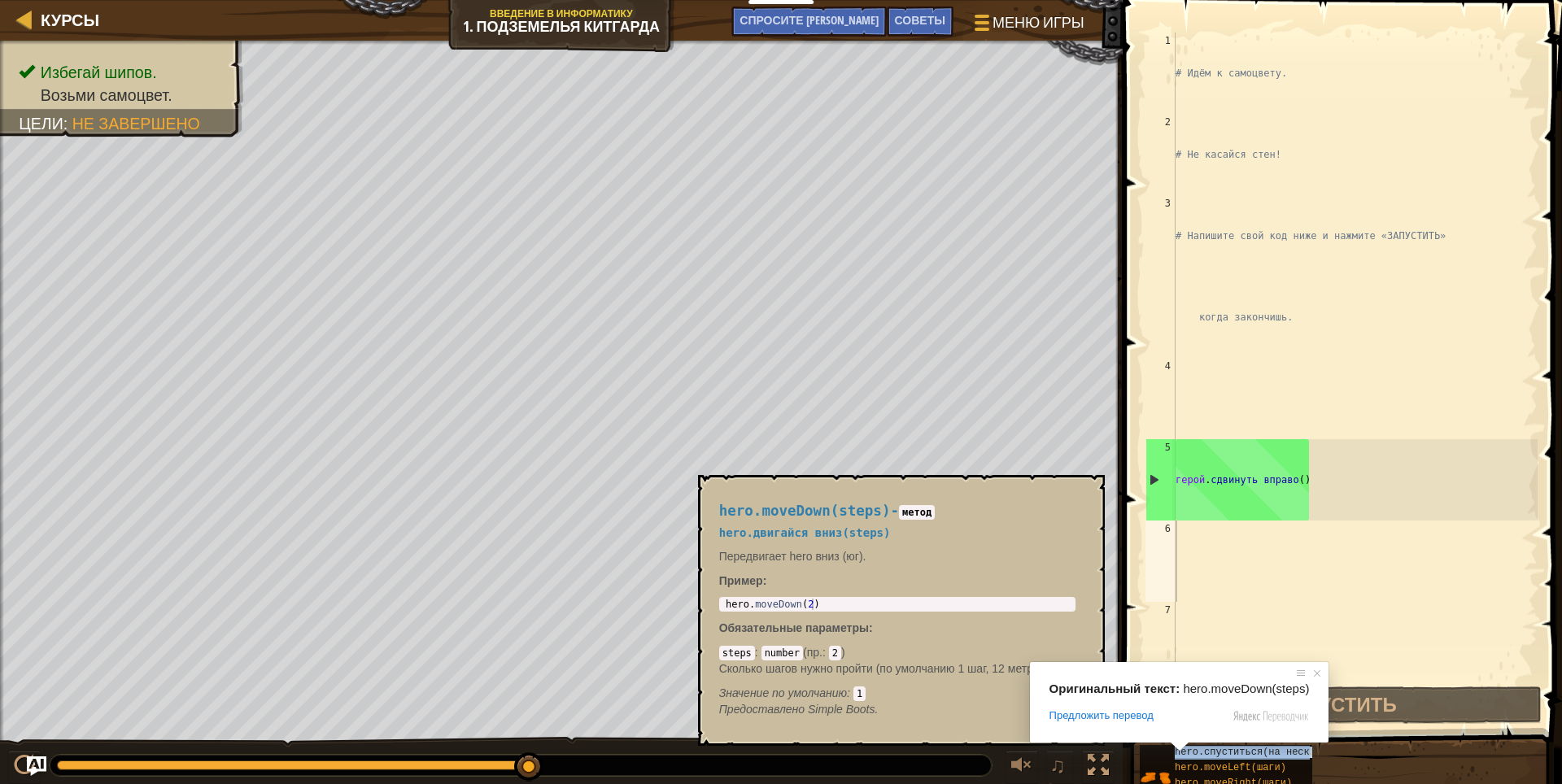
drag, startPoint x: 1178, startPoint y: 750, endPoint x: 1132, endPoint y: 640, distance: 119.2
click at [1239, 0] on body "Мои панели мониторинга CodeCombat Учительская Панель Панель учителя [PERSON_NAM…" at bounding box center [781, 0] width 1562 height 0
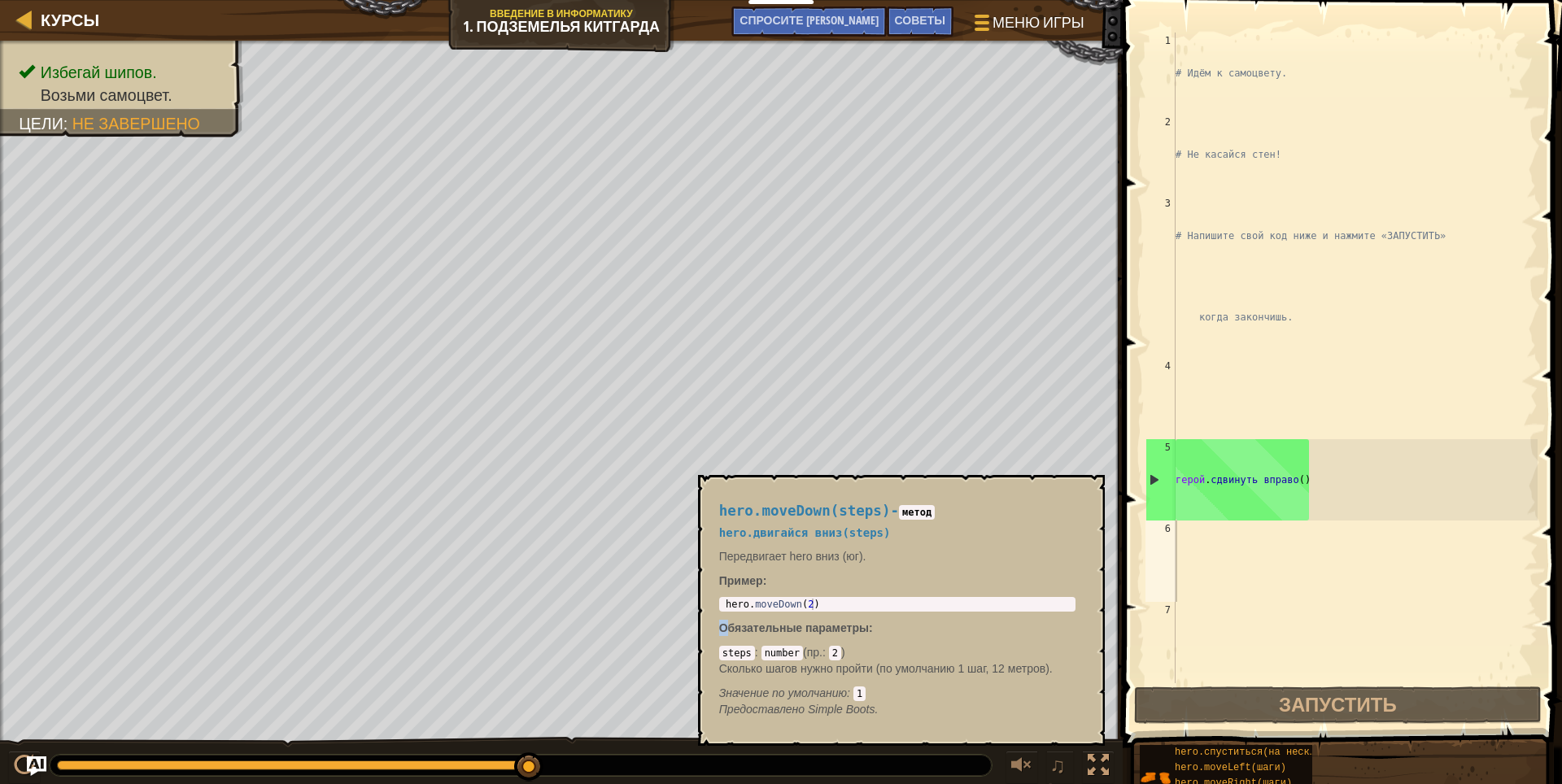
drag, startPoint x: 718, startPoint y: 597, endPoint x: 729, endPoint y: 614, distance: 20.2
click at [729, 614] on div "hero.moveDown(steps) - метод hero.двигайся вниз(steps) Передвигает hero вниз (ю…" at bounding box center [896, 611] width 379 height 245
click at [720, 605] on div "hero.moveDown(steps) - метод hero.двигайся вниз(steps) Передвигает hero вниз (ю…" at bounding box center [896, 611] width 379 height 245
type textarea "hero.moveDown(2)"
drag, startPoint x: 722, startPoint y: 604, endPoint x: 808, endPoint y: 607, distance: 86.1
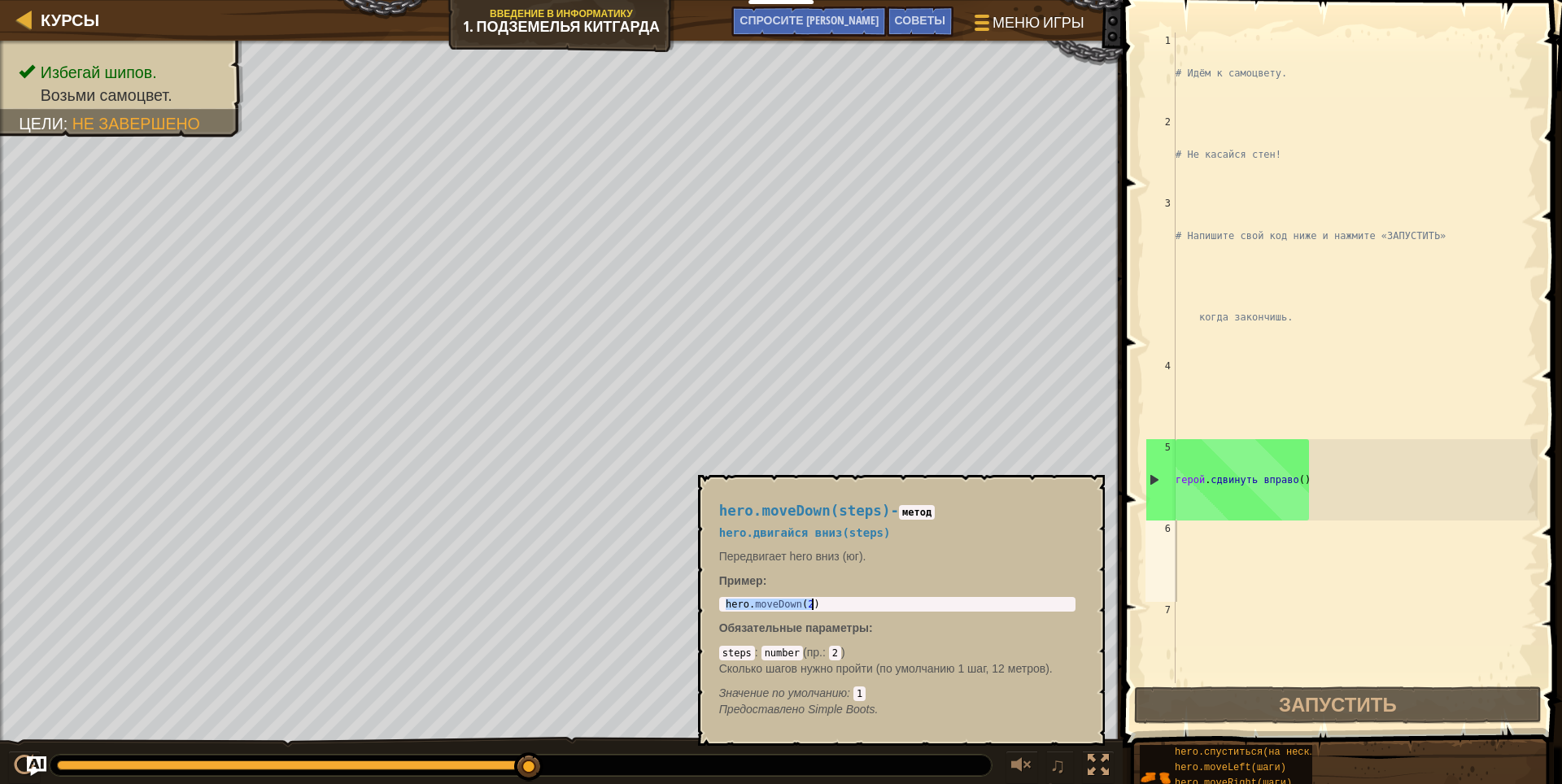
click at [808, 607] on div "hero . moveDown ( 2 )" at bounding box center [897, 604] width 350 height 12
click at [1206, 552] on div "# Идём к самоцвету. # Не касайся стен! # Напишите свой код ниже и нажмите «ЗАПУ…" at bounding box center [1354, 439] width 365 height 813
paste textarea "hero.moveDown(2)"
type textarea "hero.moveDown(2)"
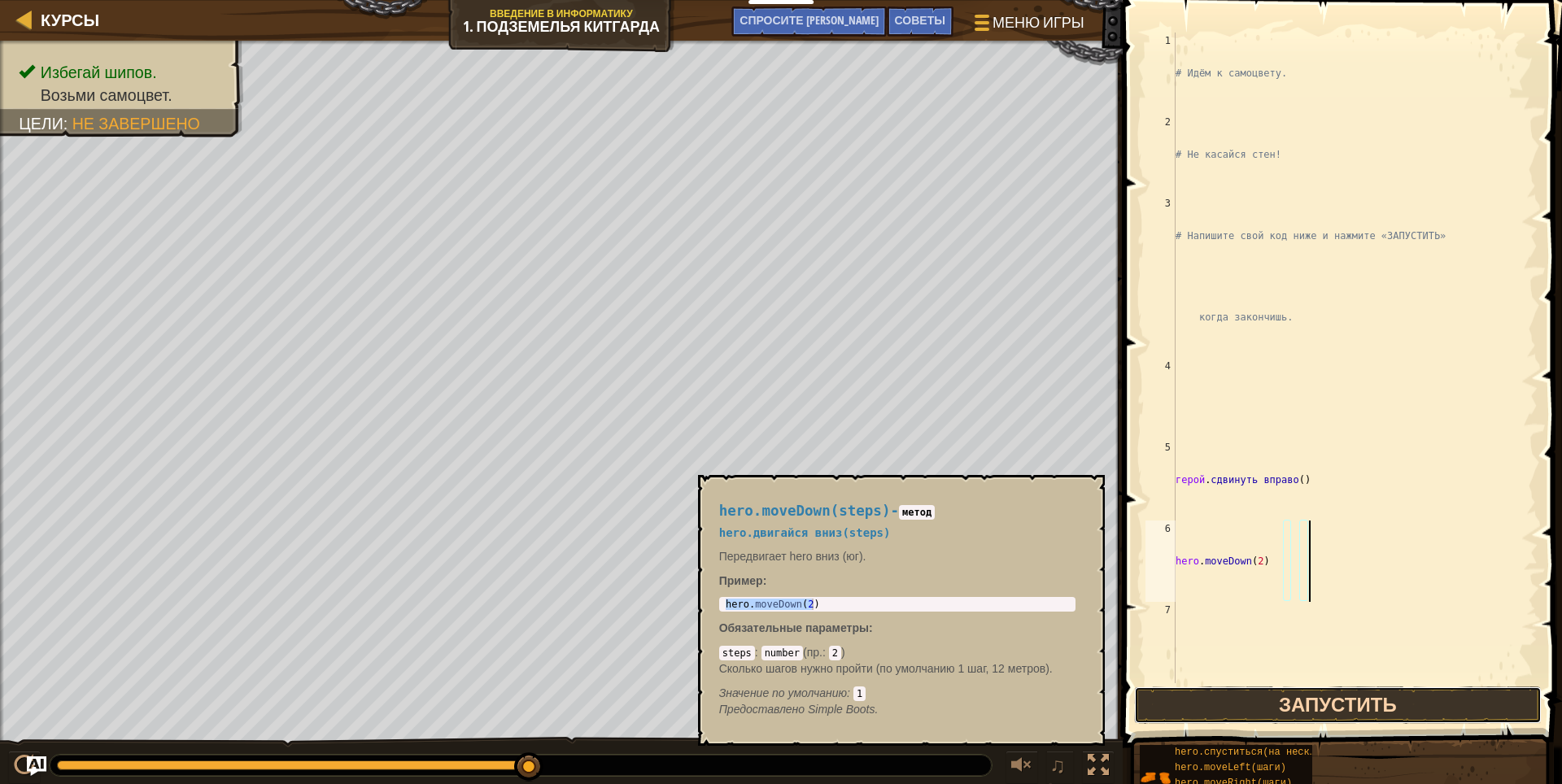
click at [1256, 698] on button "Запустить" at bounding box center [1337, 705] width 408 height 38
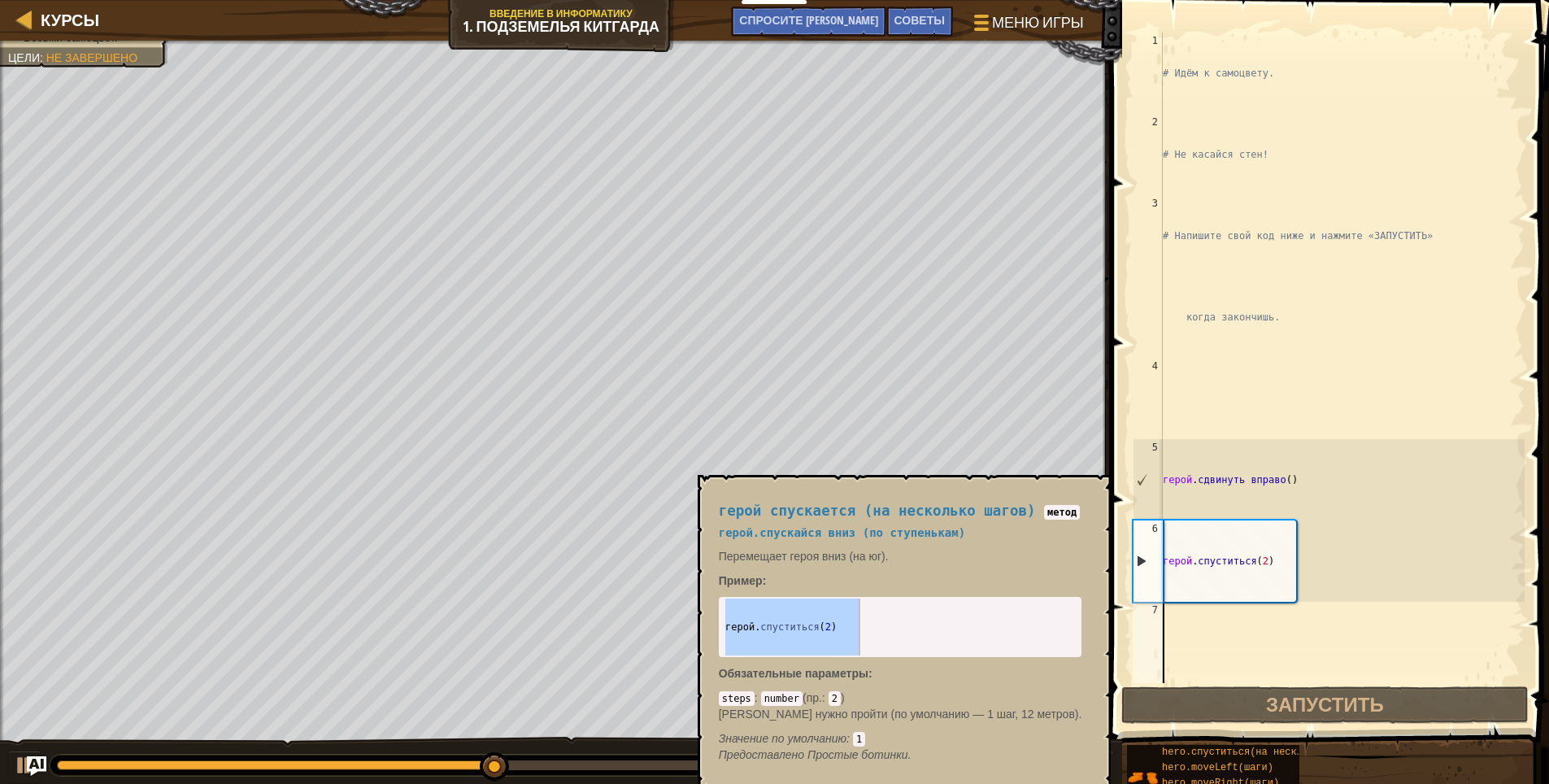
click at [1170, 636] on div "# Идём к самоцвету. # Не касайся стен! # Напишите свой код ниже и нажмите «ЗАПУ…" at bounding box center [1342, 439] width 365 height 813
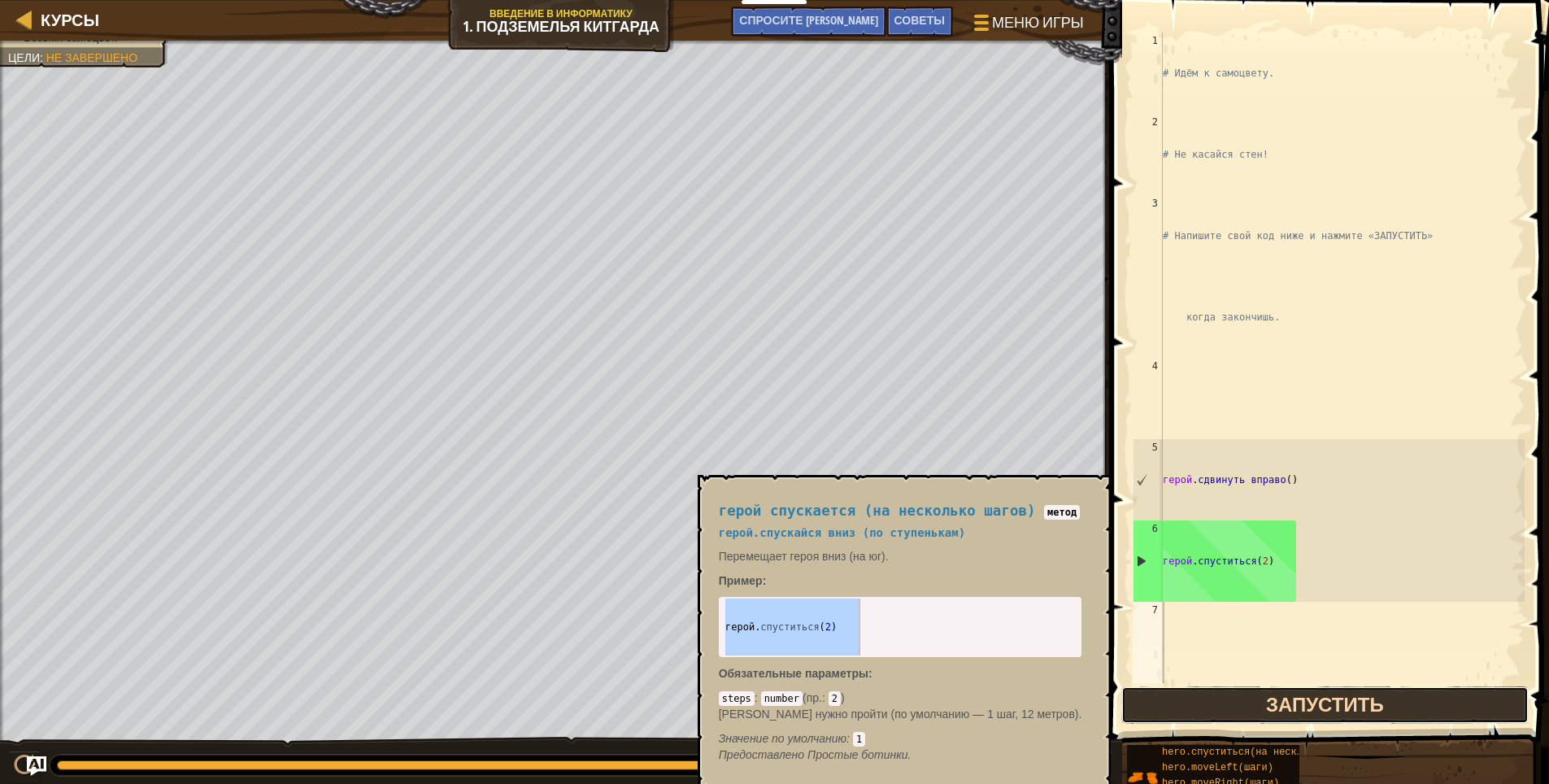
click at [1265, 695] on button "Запустить" at bounding box center [1325, 705] width 407 height 38
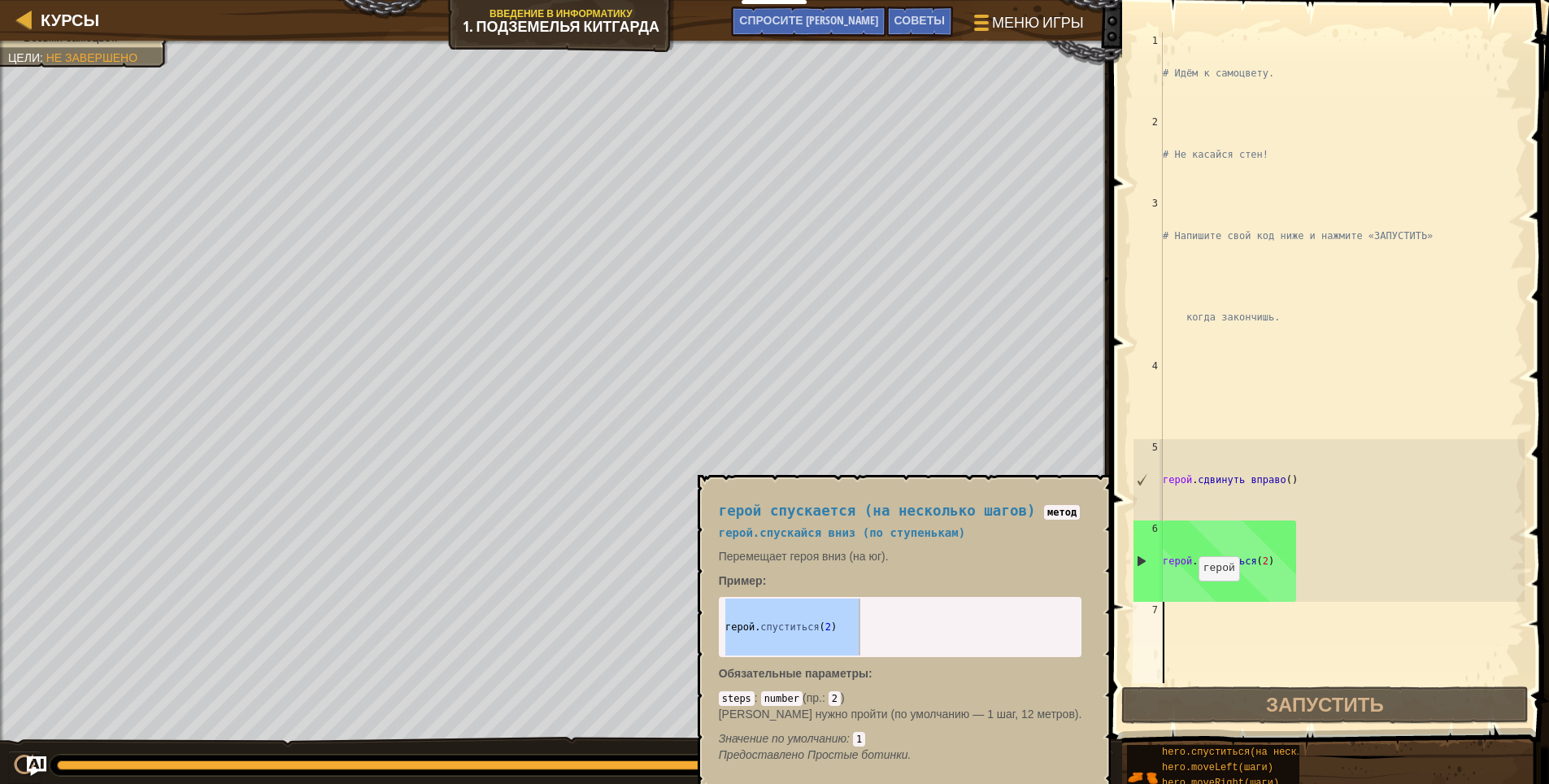
click at [1188, 597] on div "# Идём к самоцвету. # Не касайся стен! # Напишите свой код ниже и нажмите «ЗАПУ…" at bounding box center [1342, 439] width 365 height 813
type textarea "hero.moveDown(2)"
drag, startPoint x: 1174, startPoint y: 622, endPoint x: 1171, endPoint y: 648, distance: 26.2
click at [1171, 646] on div "# Идём к самоцвету. # Не касайся стен! # Напишите свой код ниже и нажмите «ЗАПУ…" at bounding box center [1342, 439] width 365 height 813
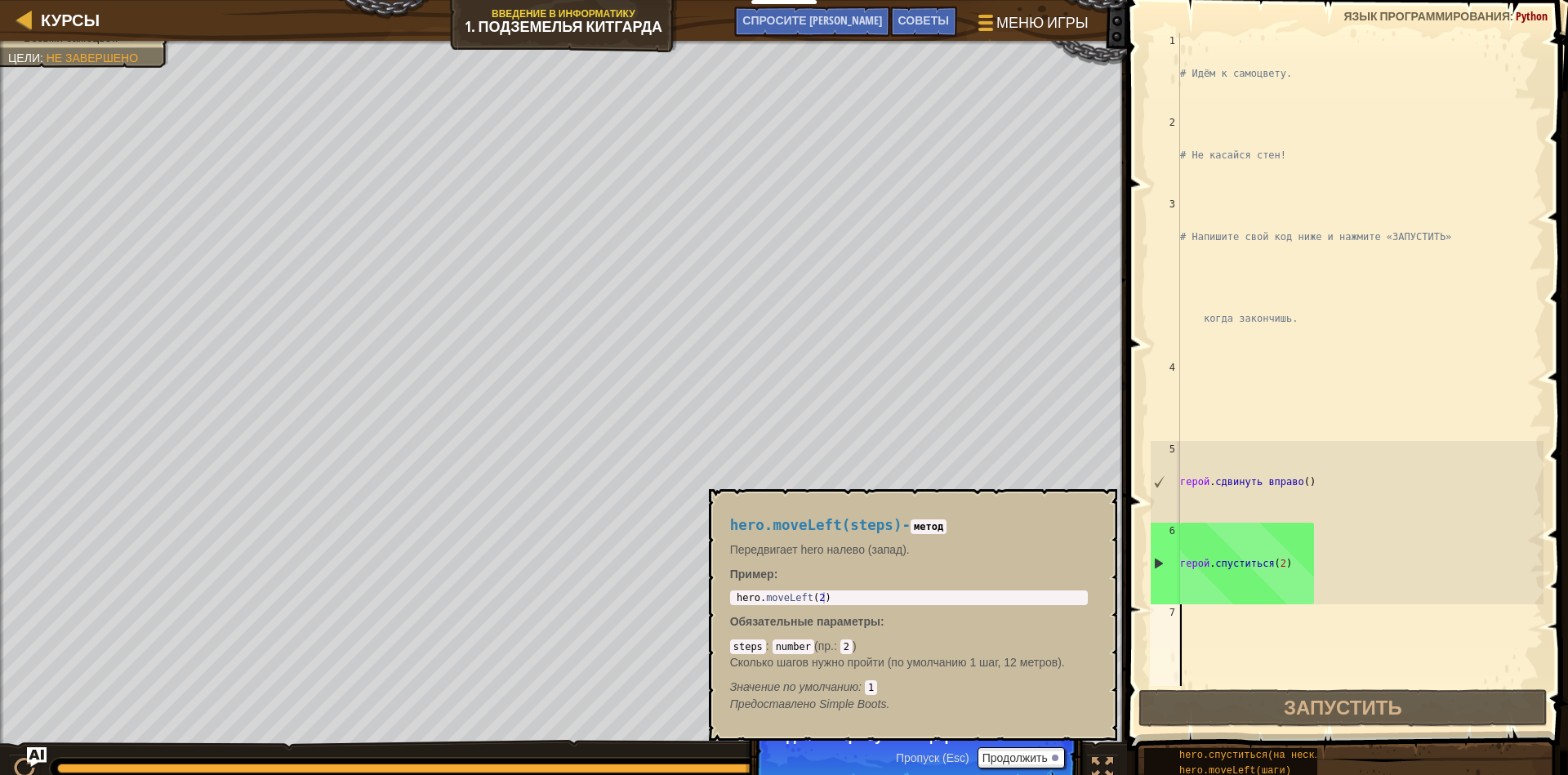
type textarea "hero.moveLeft(2)"
drag, startPoint x: 735, startPoint y: 600, endPoint x: 824, endPoint y: 612, distance: 89.8
click at [824, 612] on div "hero.moveLeft(steps) - метод Передвигает hero налево (запад). Пример : hero.mov…" at bounding box center [908, 614] width 380 height 225
click at [1193, 642] on div "# Идём к самоцвету. # Не касайся стен! # Напишите свой код ниже и нажмите «ЗАПУ…" at bounding box center [1359, 441] width 367 height 817
paste textarea "hero.moveLeft(2)"
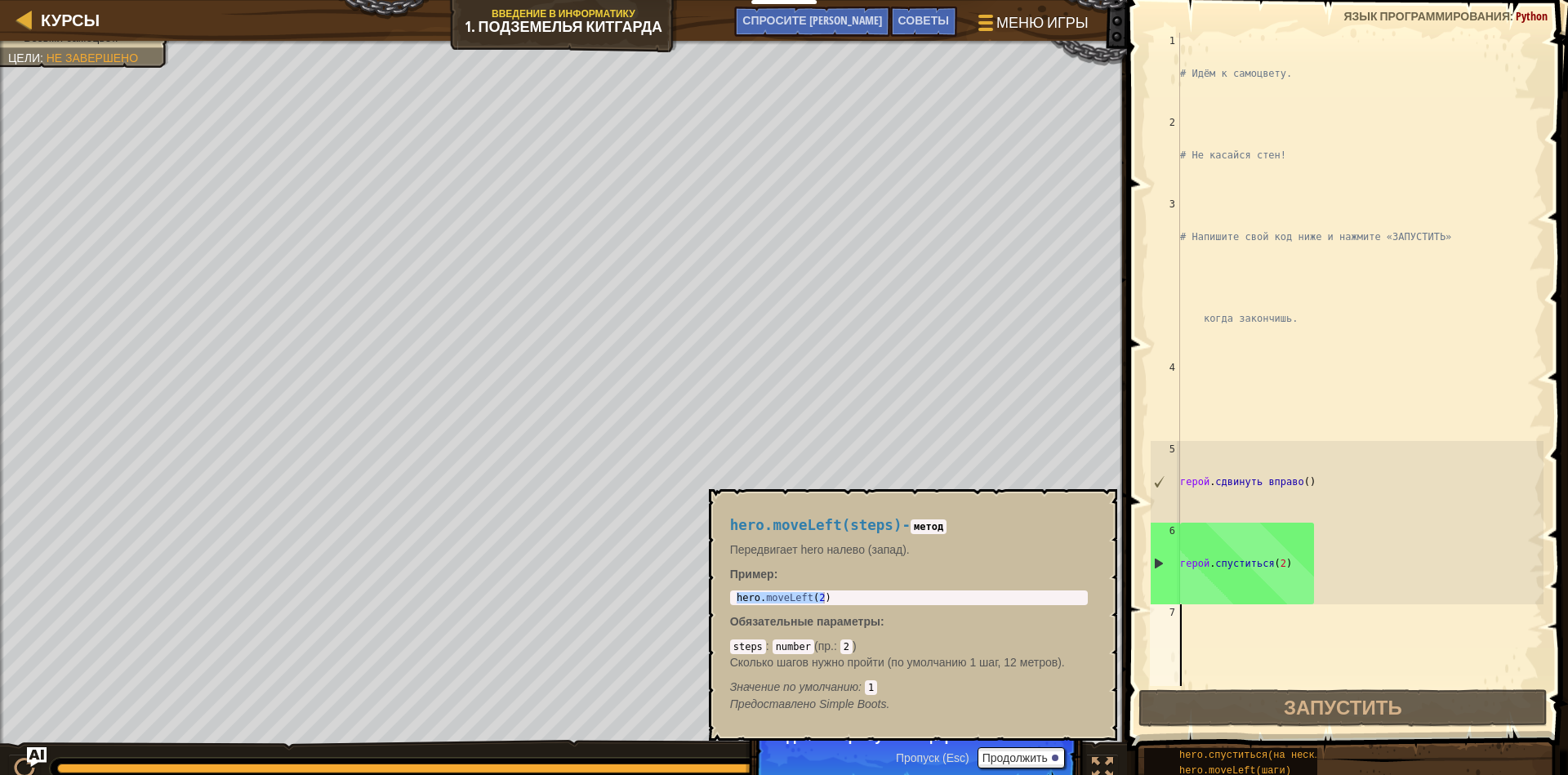
type textarea "hero.moveLeft(2)"
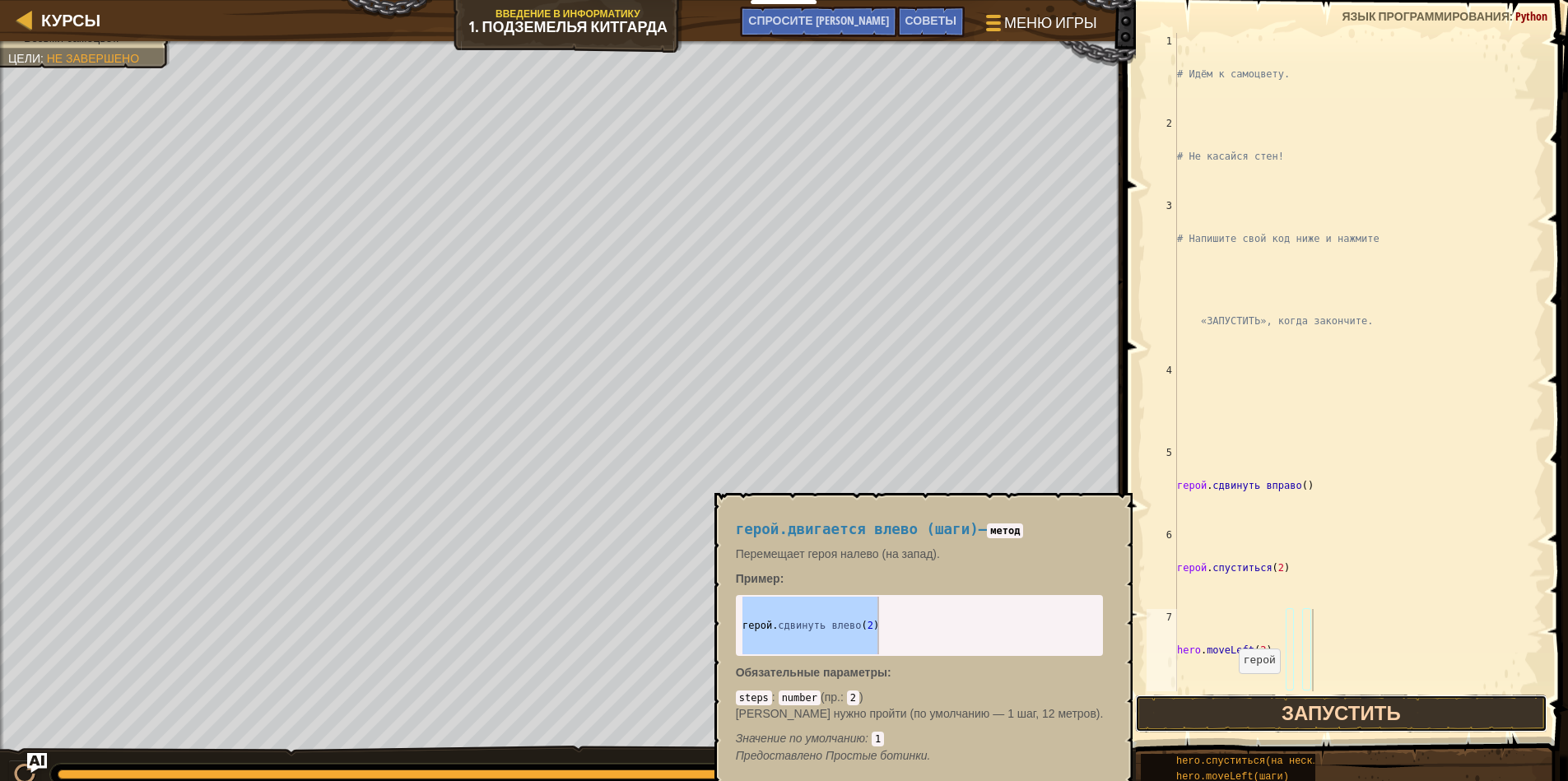
click at [1260, 700] on button "Запустить" at bounding box center [1341, 714] width 412 height 38
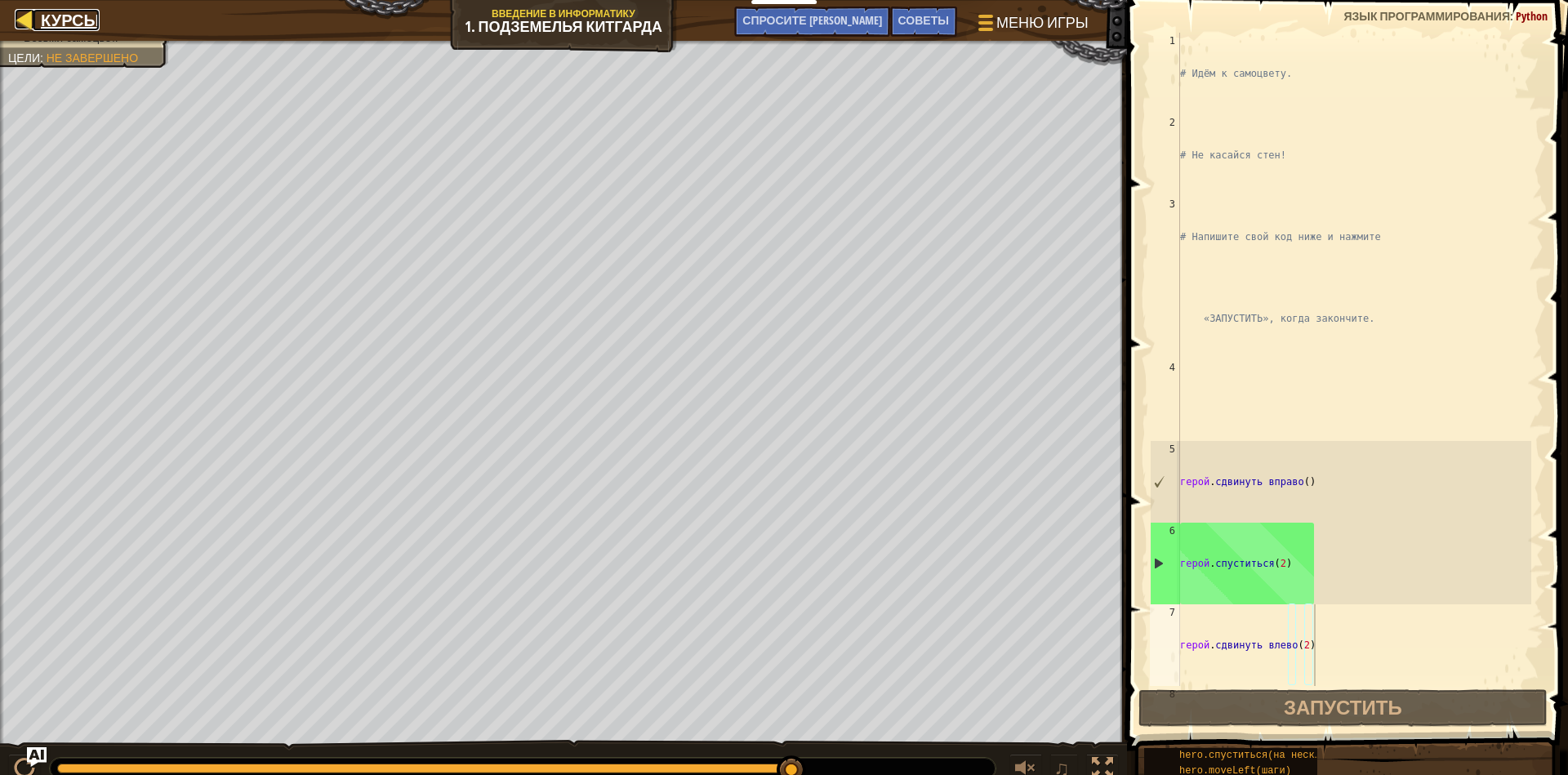
click at [25, 15] on div at bounding box center [24, 18] width 20 height 20
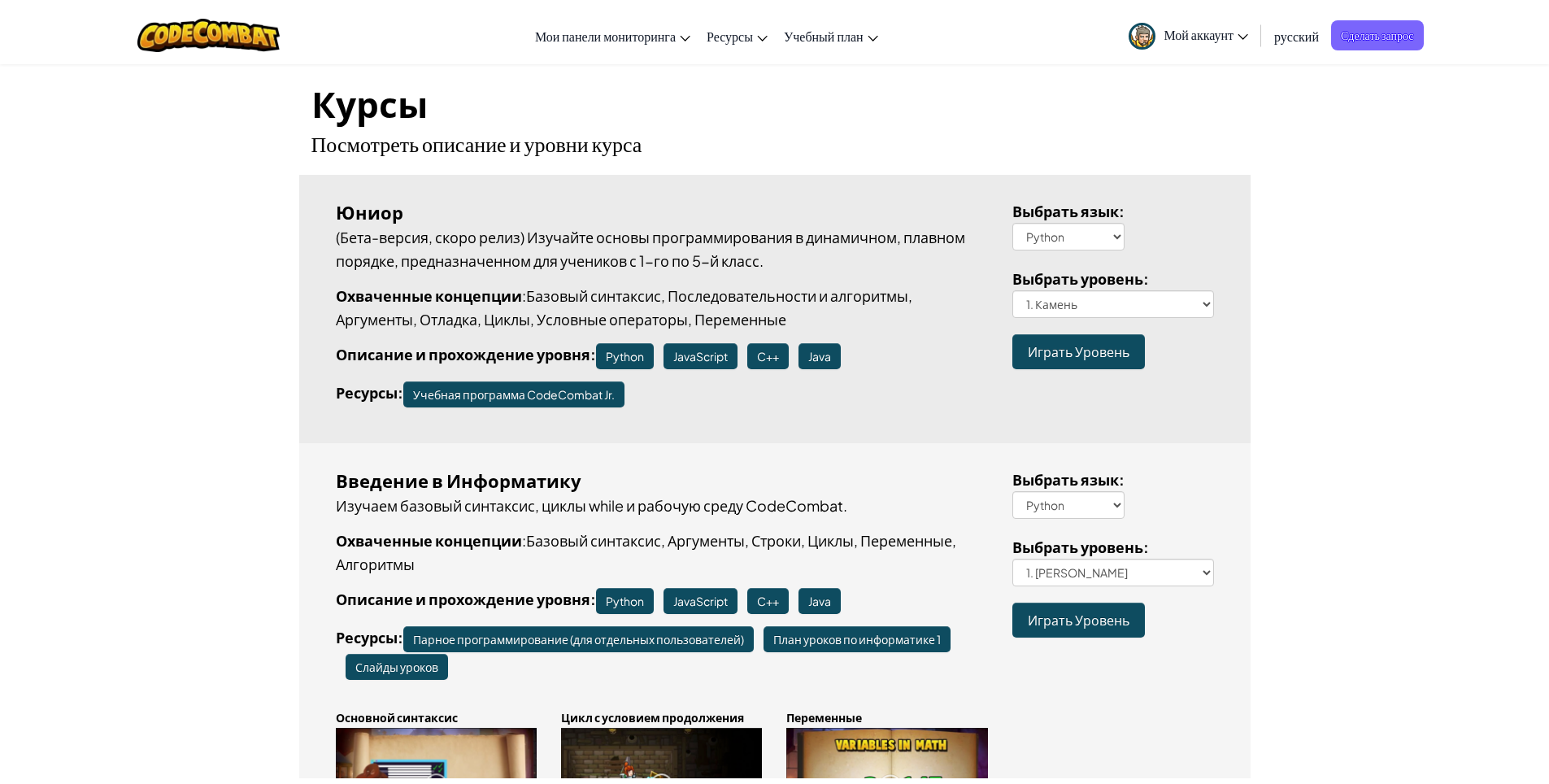
scroll to position [163, 0]
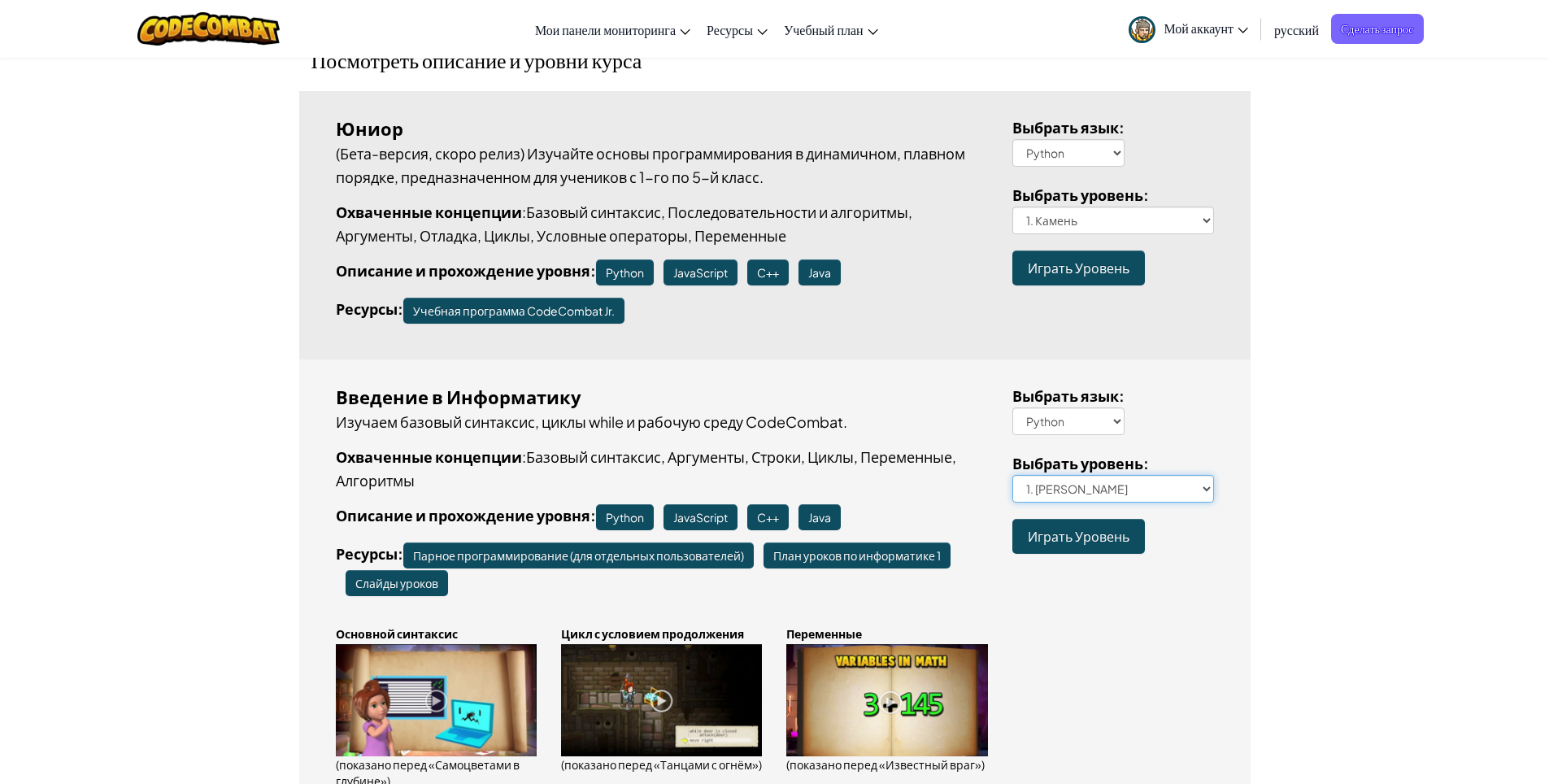
click at [1198, 486] on select "1. Подземелья Китгарда 2. Самоцветы в глубине 3. Охранник в тени 3a. В обратном…" at bounding box center [1113, 488] width 201 height 28
select select "gems-in-the-deep"
click at [1012, 475] on select "1. Подземелья Китгарда 2. Самоцветы в глубине 3. Охранник в тени 3a. В обратном…" at bounding box center [1113, 488] width 201 height 28
click at [1086, 529] on ya-tr-span "Играть Уровень" at bounding box center [1079, 536] width 102 height 17
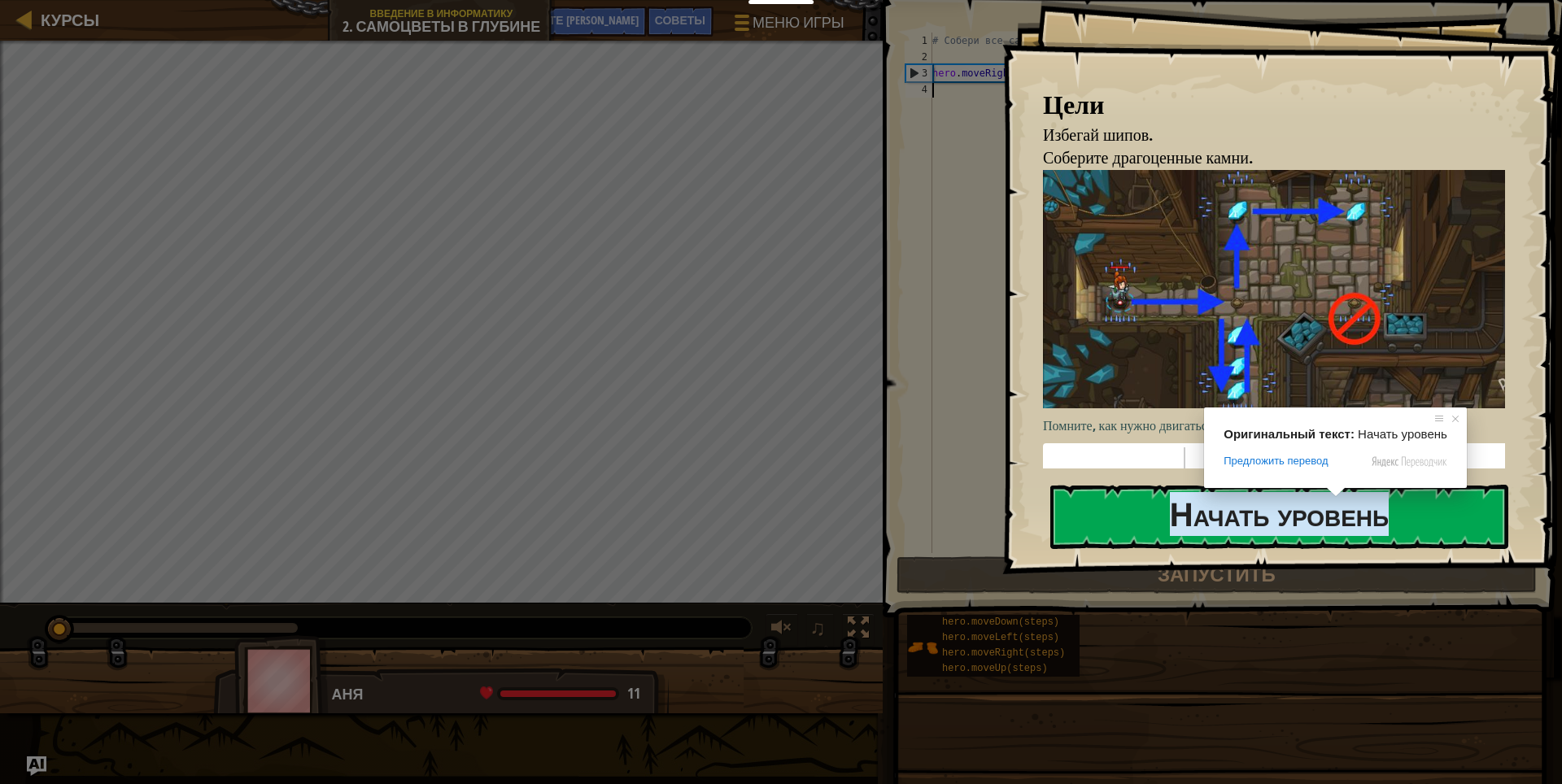
click at [1360, 511] on ya-tr-span "Начать уровень" at bounding box center [1279, 514] width 219 height 44
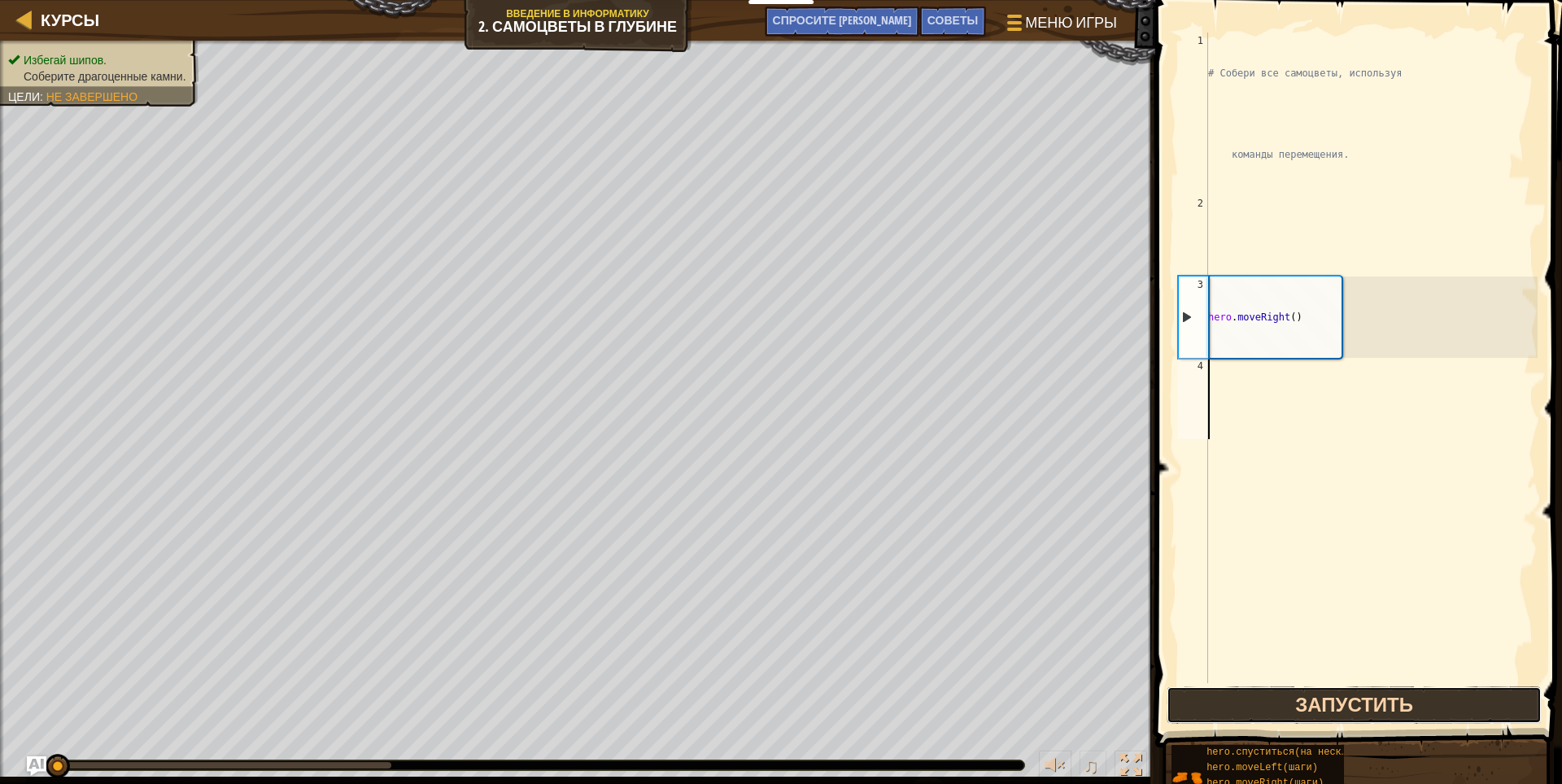
click at [1308, 710] on ya-tr-span "Запустить" at bounding box center [1354, 704] width 118 height 26
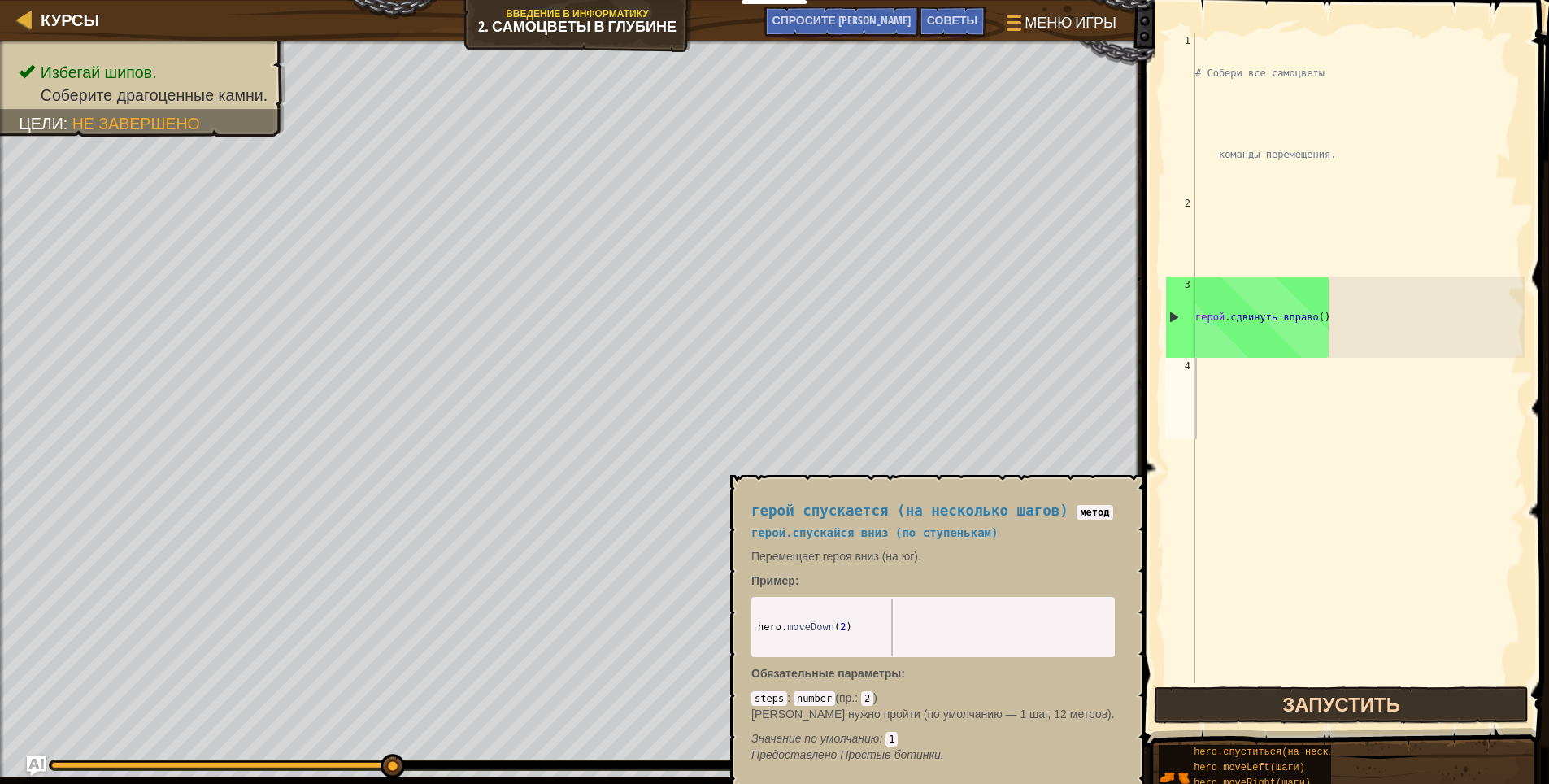
drag, startPoint x: 749, startPoint y: 597, endPoint x: 780, endPoint y: 562, distance: 46.8
click at [781, 592] on div "герой спускается (на несколько шагов) метод герой. спускайся вниз (по ступенька…" at bounding box center [932, 633] width 386 height 290
drag, startPoint x: 754, startPoint y: 627, endPoint x: 774, endPoint y: 640, distance: 23.9
click at [782, 638] on div "1 hero . moveDown ( 2 ) ההההההההההההההההההההההההההההההההההההההההההההההההההההההה…" at bounding box center [932, 627] width 363 height 60
type textarea "hero.moveDown(2)"
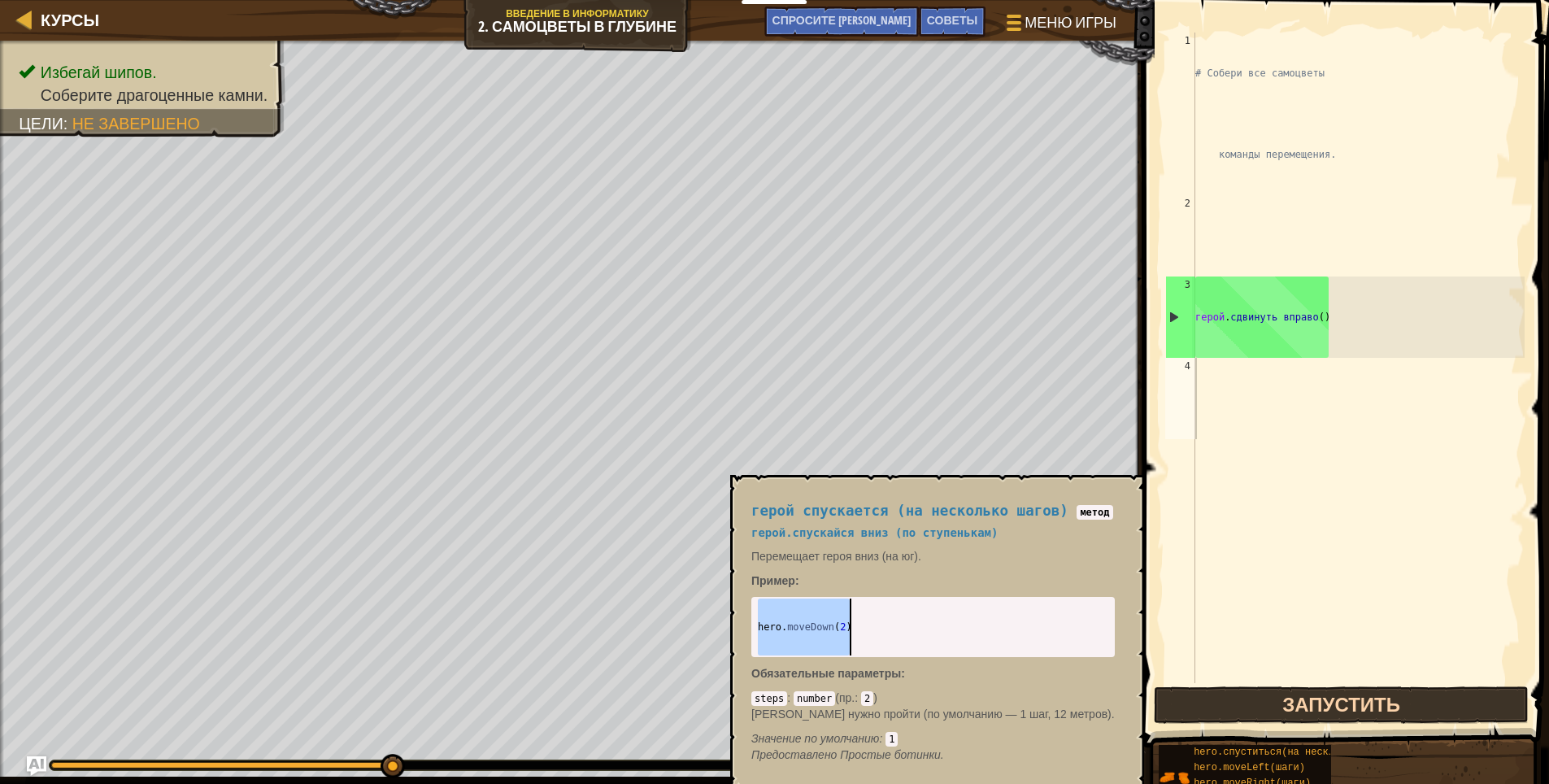
drag, startPoint x: 755, startPoint y: 627, endPoint x: 848, endPoint y: 635, distance: 93.3
click at [848, 635] on div "hero . moveDown ( 2 )" at bounding box center [932, 683] width 357 height 170
click at [1211, 420] on div "# Собери все самоцветы команды перемещения. герой . сдвинуть вправо ( )" at bounding box center [1358, 480] width 332 height 895
click at [837, 646] on div "герой . спуститься ( 2 )" at bounding box center [932, 626] width 357 height 57
drag, startPoint x: 759, startPoint y: 630, endPoint x: 870, endPoint y: 618, distance: 111.6
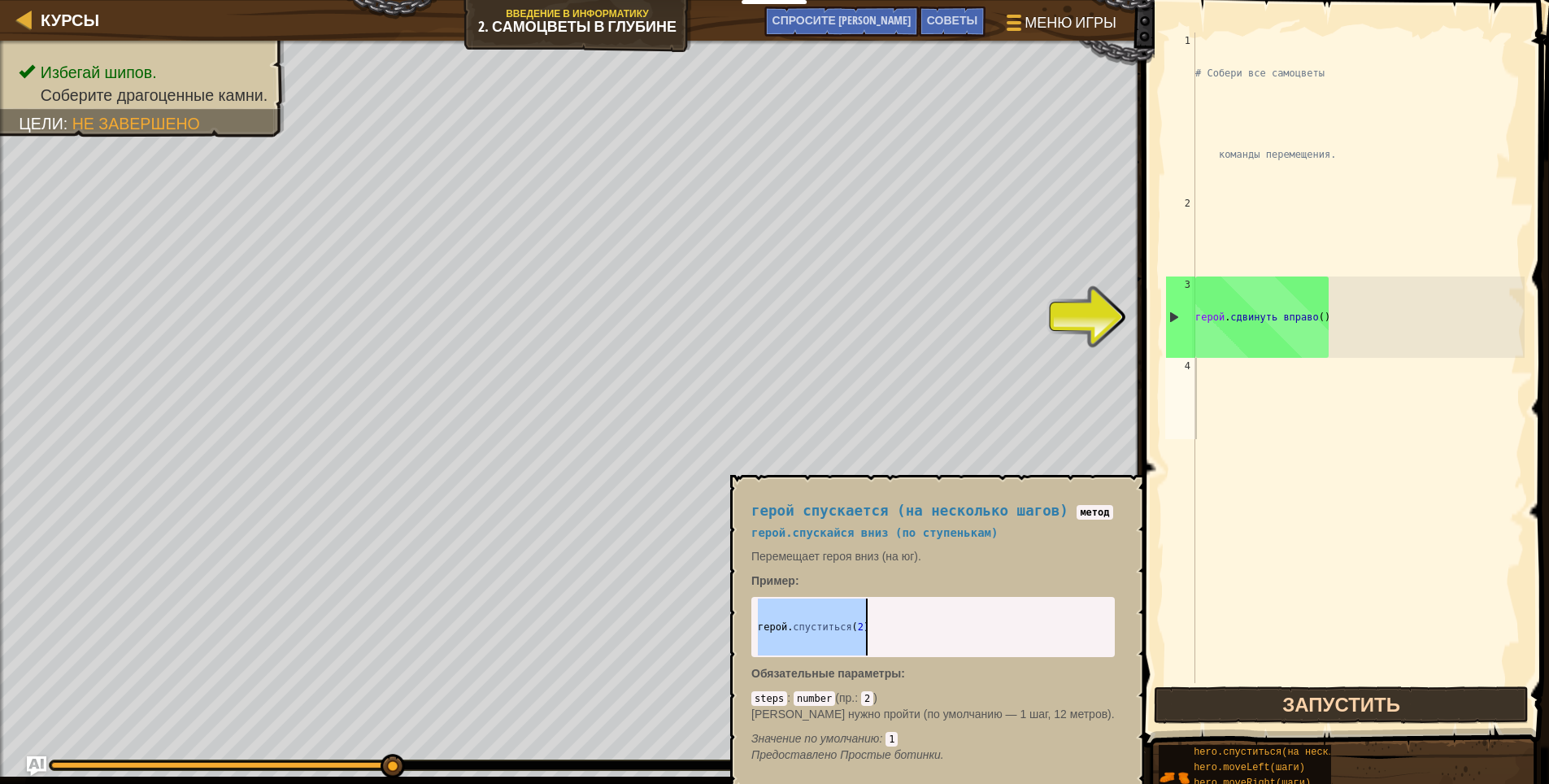
click at [870, 618] on div "герой . спуститься ( 2 )" at bounding box center [932, 683] width 357 height 170
paste textarea "hero.moveLeft(2)"
type textarea "hero.moveLeft(2)"
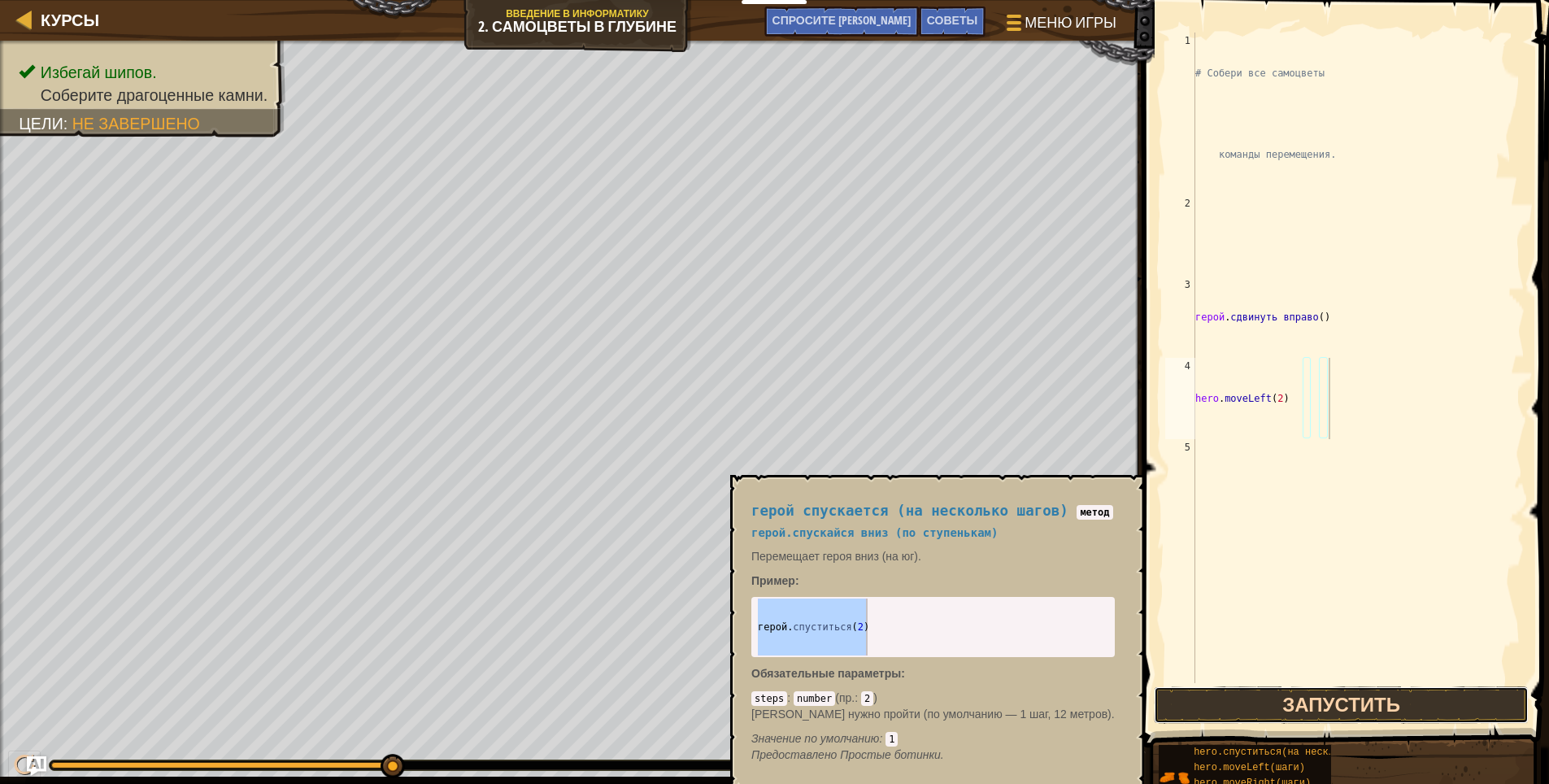
click at [1253, 703] on button "Запустить" at bounding box center [1342, 705] width 376 height 38
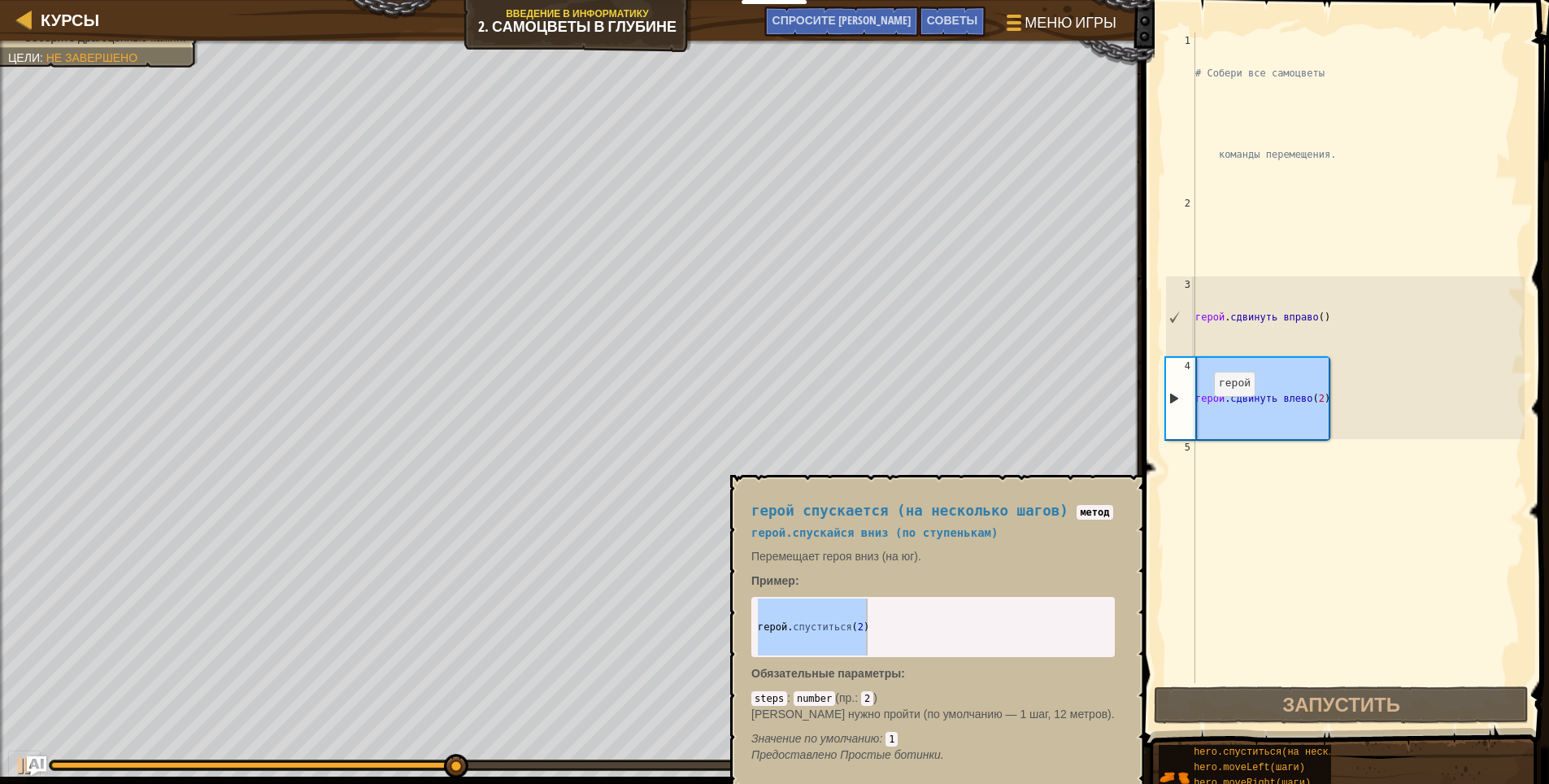
drag, startPoint x: 1333, startPoint y: 414, endPoint x: 1180, endPoint y: 416, distance: 153.0
click at [1180, 416] on div "hero.moveLeft(2) 1 2 3 4 5 # Собери все самоцветы команды перемещения. герой . …" at bounding box center [1343, 357] width 363 height 650
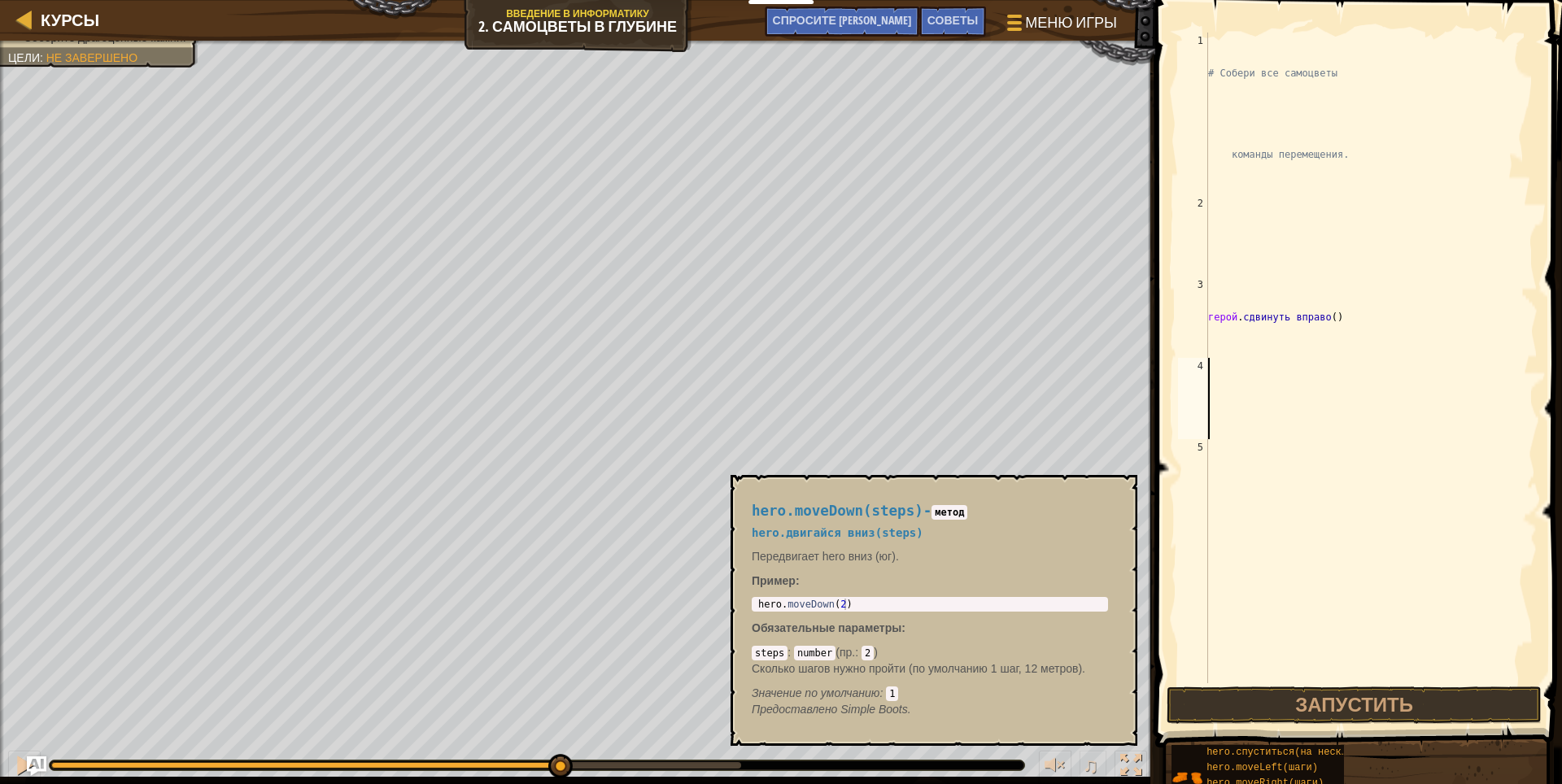
type textarea "hero.moveDown(2)"
drag, startPoint x: 755, startPoint y: 603, endPoint x: 845, endPoint y: 598, distance: 90.1
click at [845, 598] on div "hero . moveDown ( 2 )" at bounding box center [929, 614] width 350 height 34
click at [804, 603] on div "hero . moveDown ( 2 )" at bounding box center [929, 604] width 350 height 12
drag, startPoint x: 757, startPoint y: 603, endPoint x: 849, endPoint y: 604, distance: 92.0
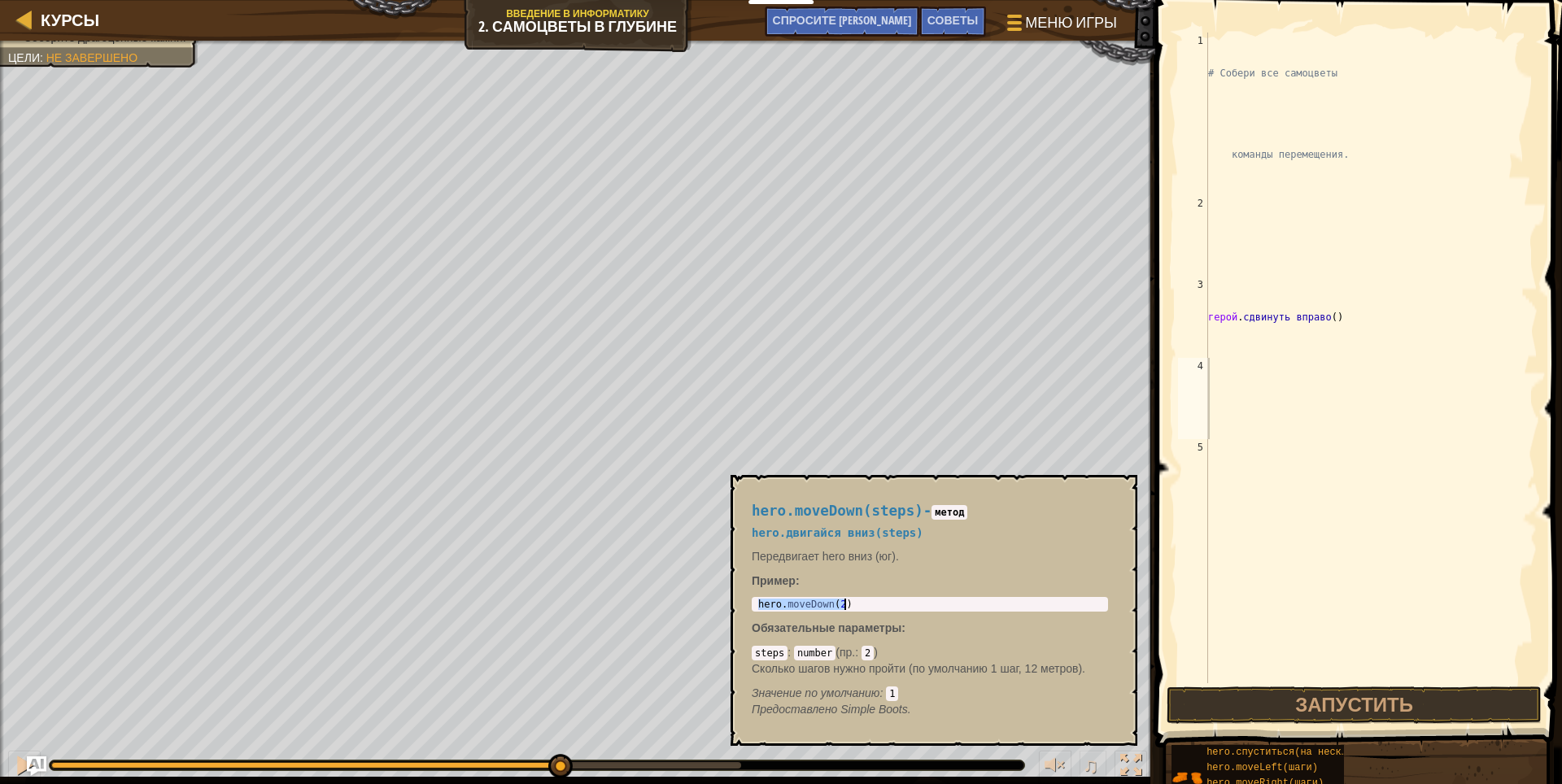
click at [849, 604] on div "hero . moveDown ( 2 )" at bounding box center [929, 614] width 350 height 34
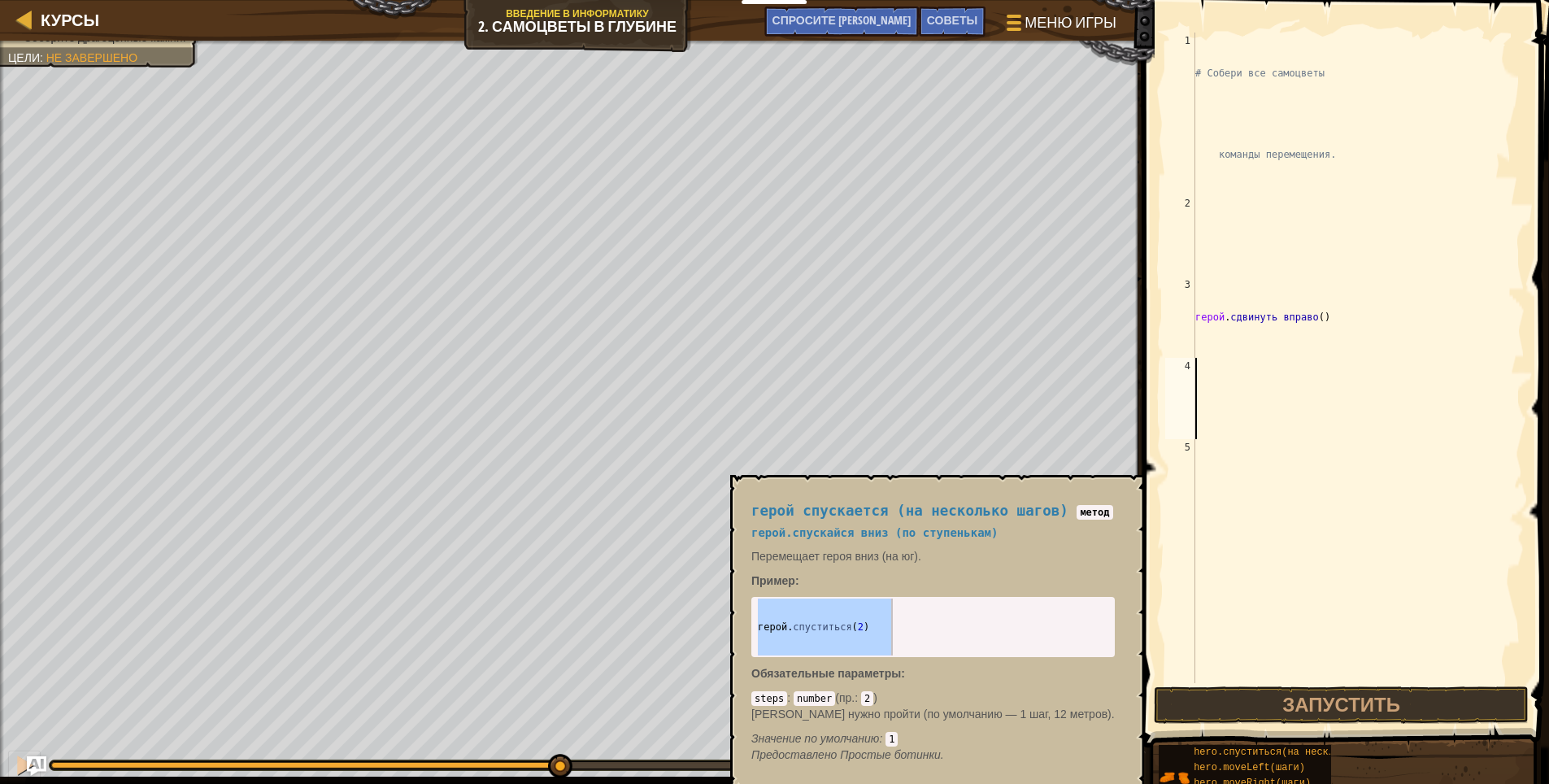
click at [1195, 382] on div "4" at bounding box center [1180, 398] width 30 height 81
click at [1271, 358] on div "# Собери все самоцветы команды перемещения. герой . сдвинуть вправо ( )" at bounding box center [1358, 480] width 332 height 895
drag, startPoint x: 747, startPoint y: 624, endPoint x: 875, endPoint y: 624, distance: 128.0
click at [822, 614] on div "герой спускается (на несколько шагов) метод герой. спускайся вниз (по ступенька…" at bounding box center [932, 633] width 386 height 290
click at [875, 624] on div "герой . спуститься ( 2 )" at bounding box center [932, 626] width 357 height 57
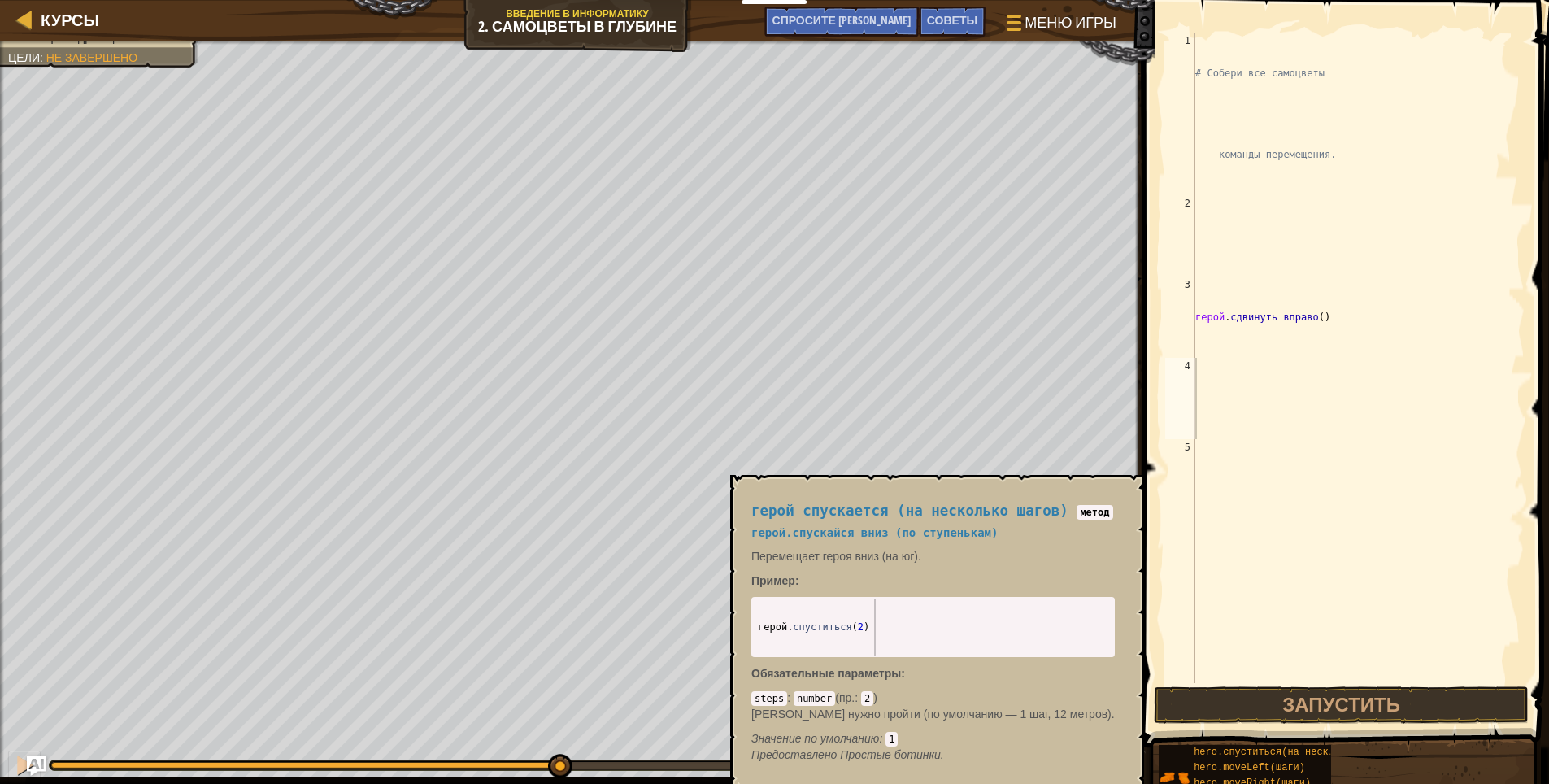
drag, startPoint x: 752, startPoint y: 619, endPoint x: 799, endPoint y: 636, distance: 50.0
click at [798, 634] on div "hero.moveDown(2) 1 герой . спуститься ( 2 ) ההההההההההההההההההההההההההההההההההה…" at bounding box center [932, 627] width 363 height 60
drag, startPoint x: 865, startPoint y: 630, endPoint x: 756, endPoint y: 627, distance: 109.0
click at [756, 627] on div "герой . спуститься ( 2 )" at bounding box center [932, 683] width 357 height 170
paste textarea "hero.moveDown"
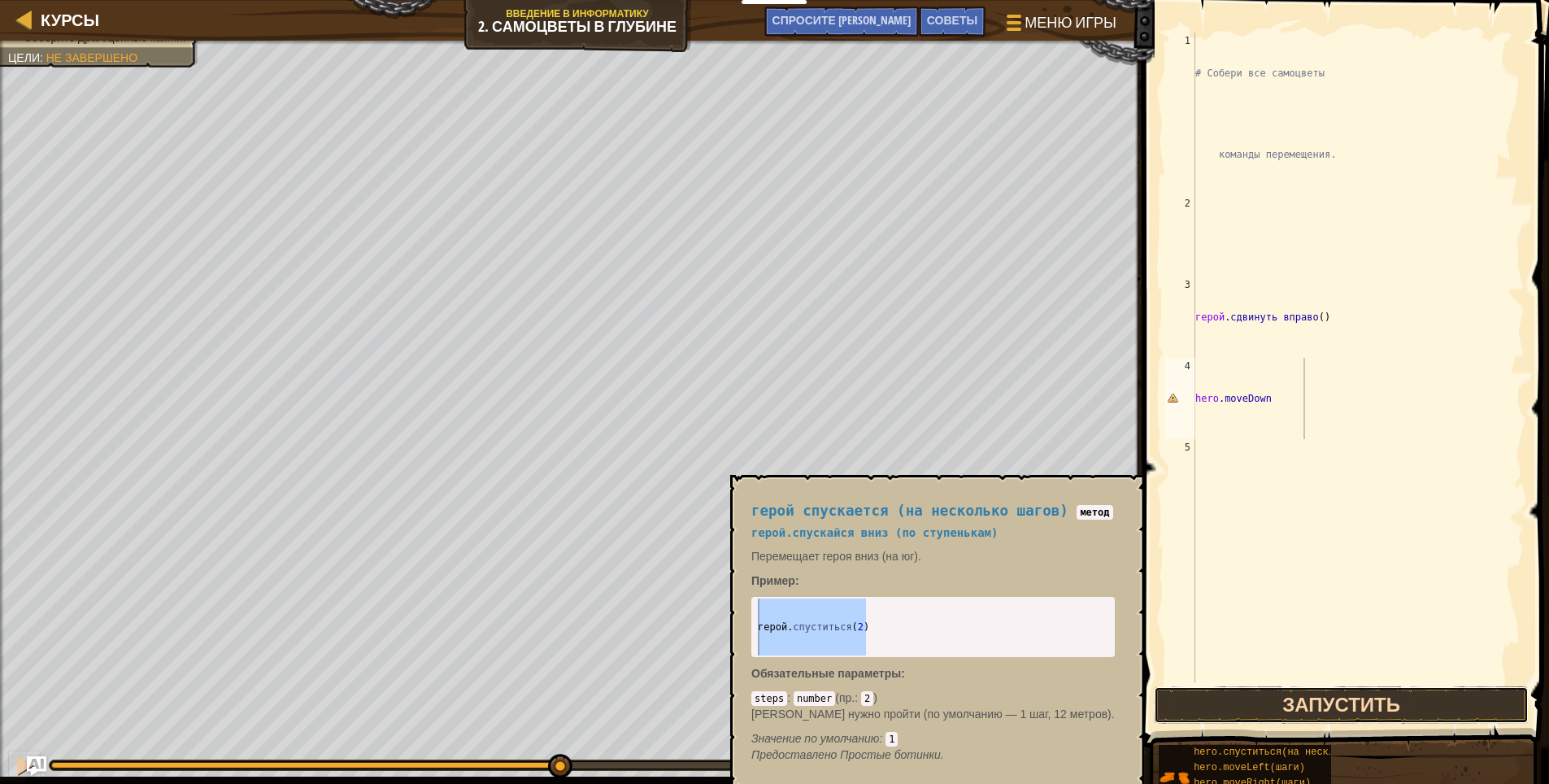
click at [1326, 694] on button "Запустить" at bounding box center [1342, 705] width 376 height 38
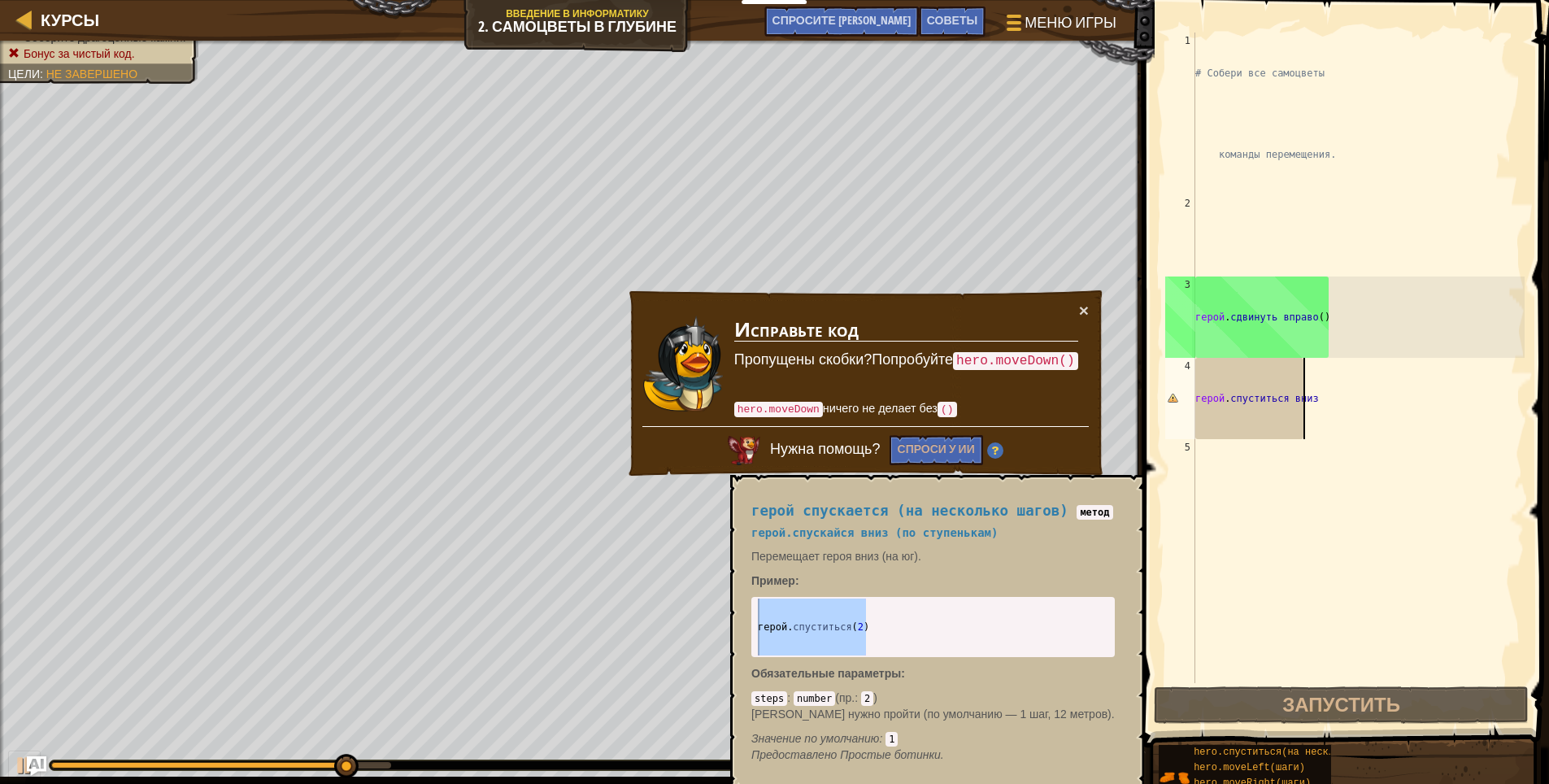
click at [1302, 410] on div "# Собери все самоцветы команды перемещения. герой . сдвинуть вправо ( ) герой .…" at bounding box center [1358, 480] width 332 height 895
click at [1312, 402] on div "# Собери все самоцветы команды перемещения. герой . сдвинуть вправо ( ) герой .…" at bounding box center [1358, 480] width 332 height 895
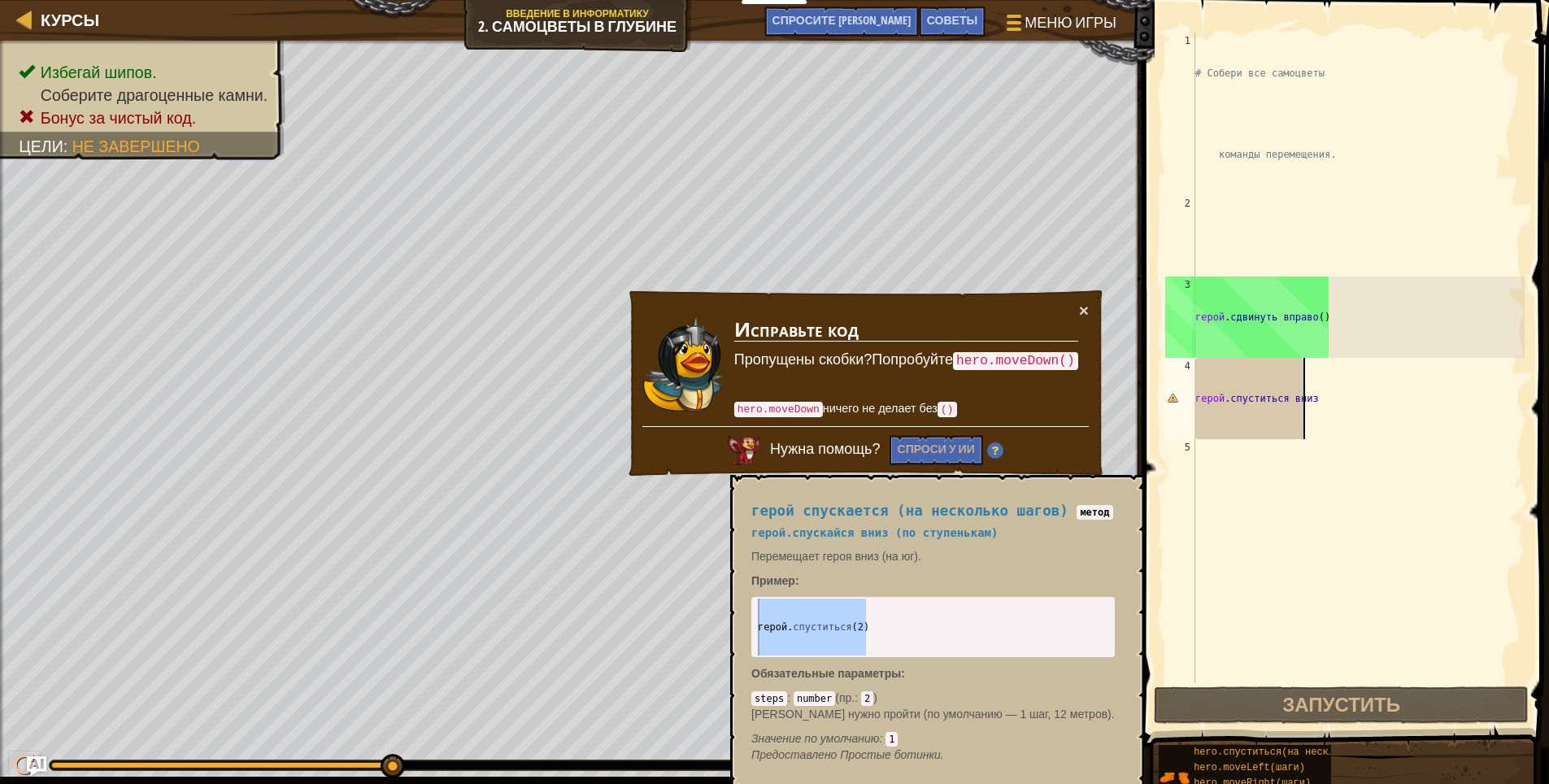
click at [1312, 402] on div "# Собери все самоцветы команды перемещения. герой . сдвинуть вправо ( ) герой .…" at bounding box center [1358, 480] width 332 height 895
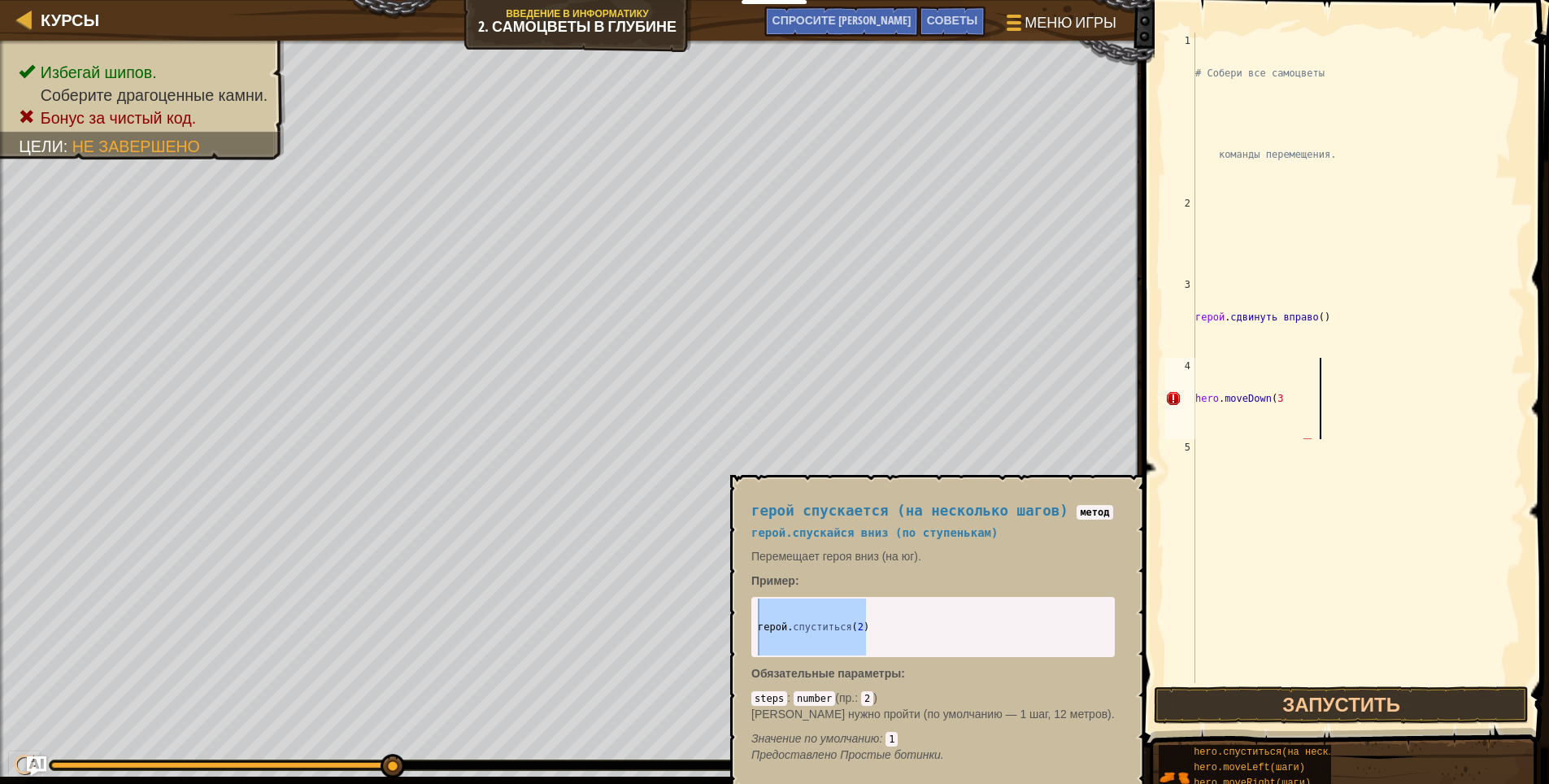
scroll to position [8, 6]
type textarea "hero.moveDown(3)"
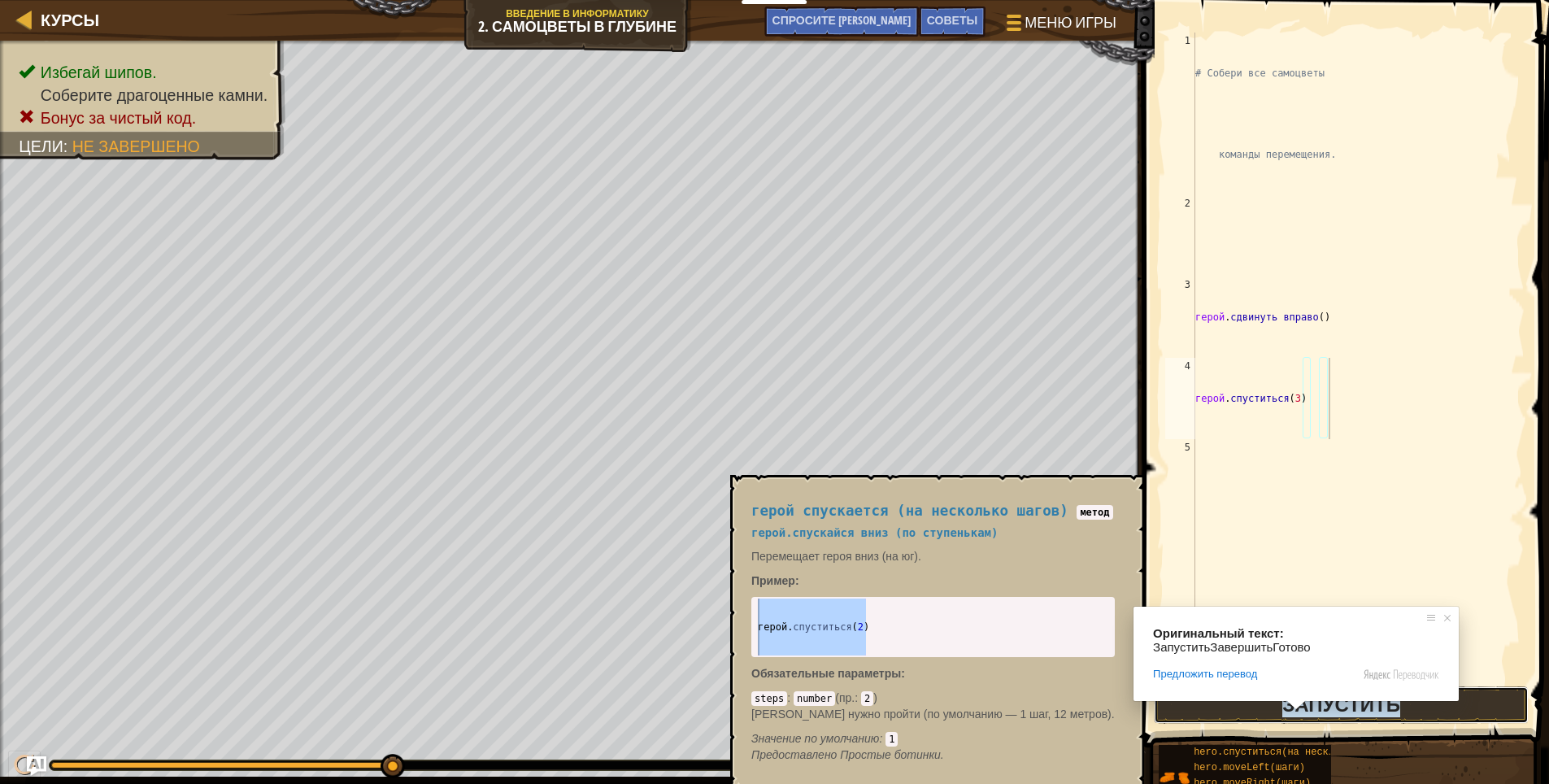
click at [1292, 713] on ya-tr-span "Запустить" at bounding box center [1341, 704] width 118 height 26
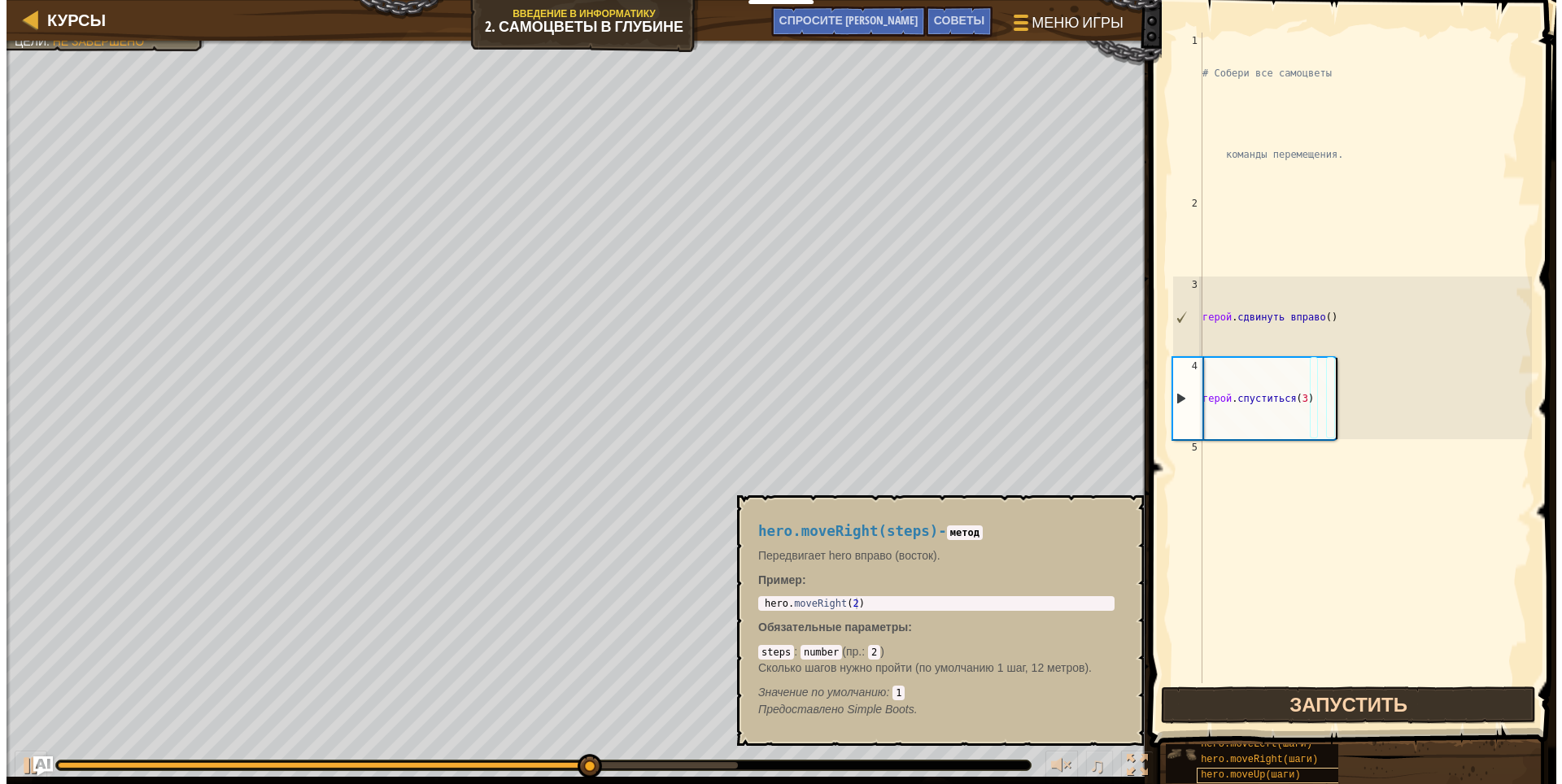
scroll to position [0, 0]
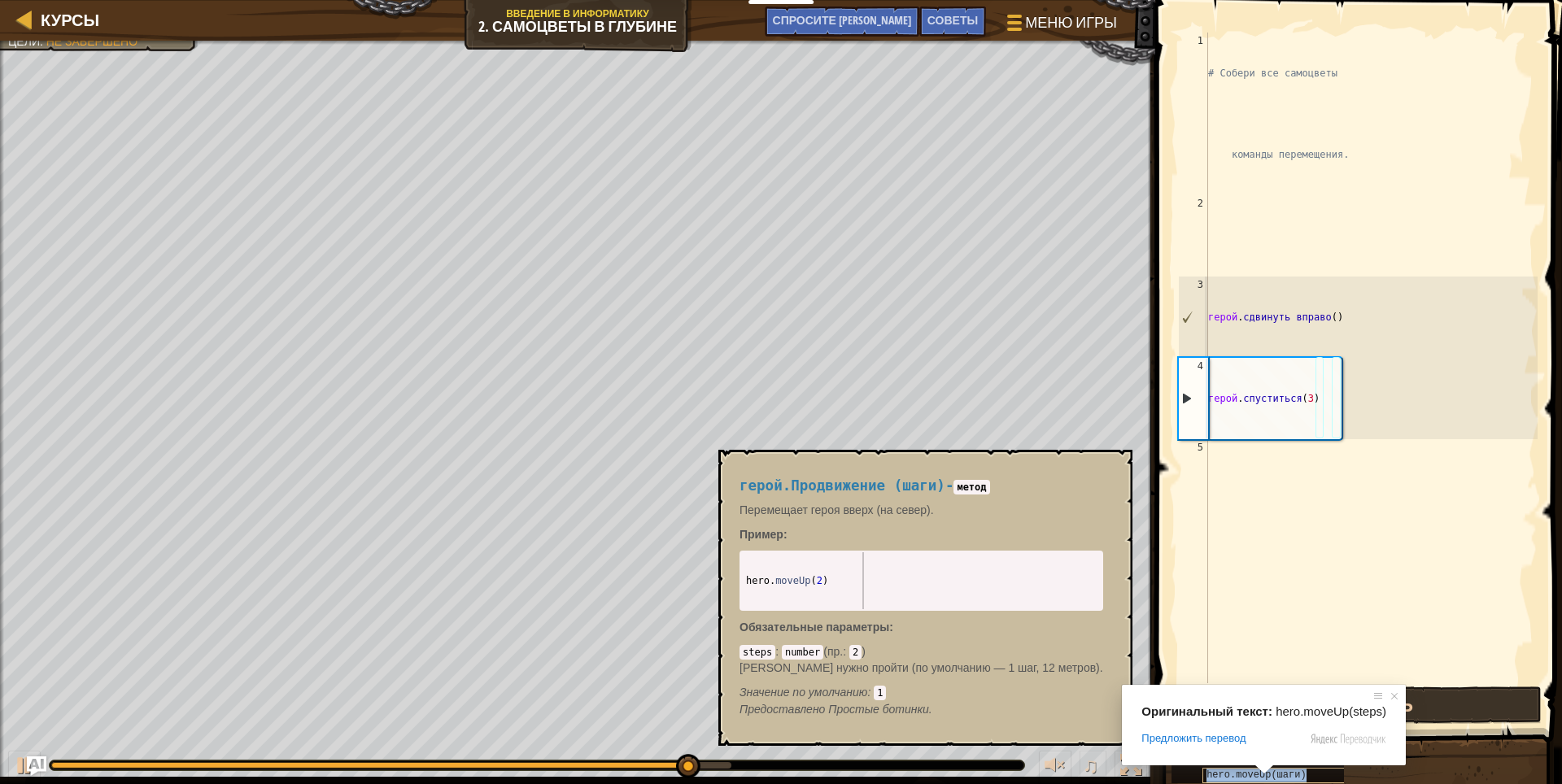
click at [1298, 771] on div "hero.moveUp(шаги)" at bounding box center [1281, 775] width 156 height 15
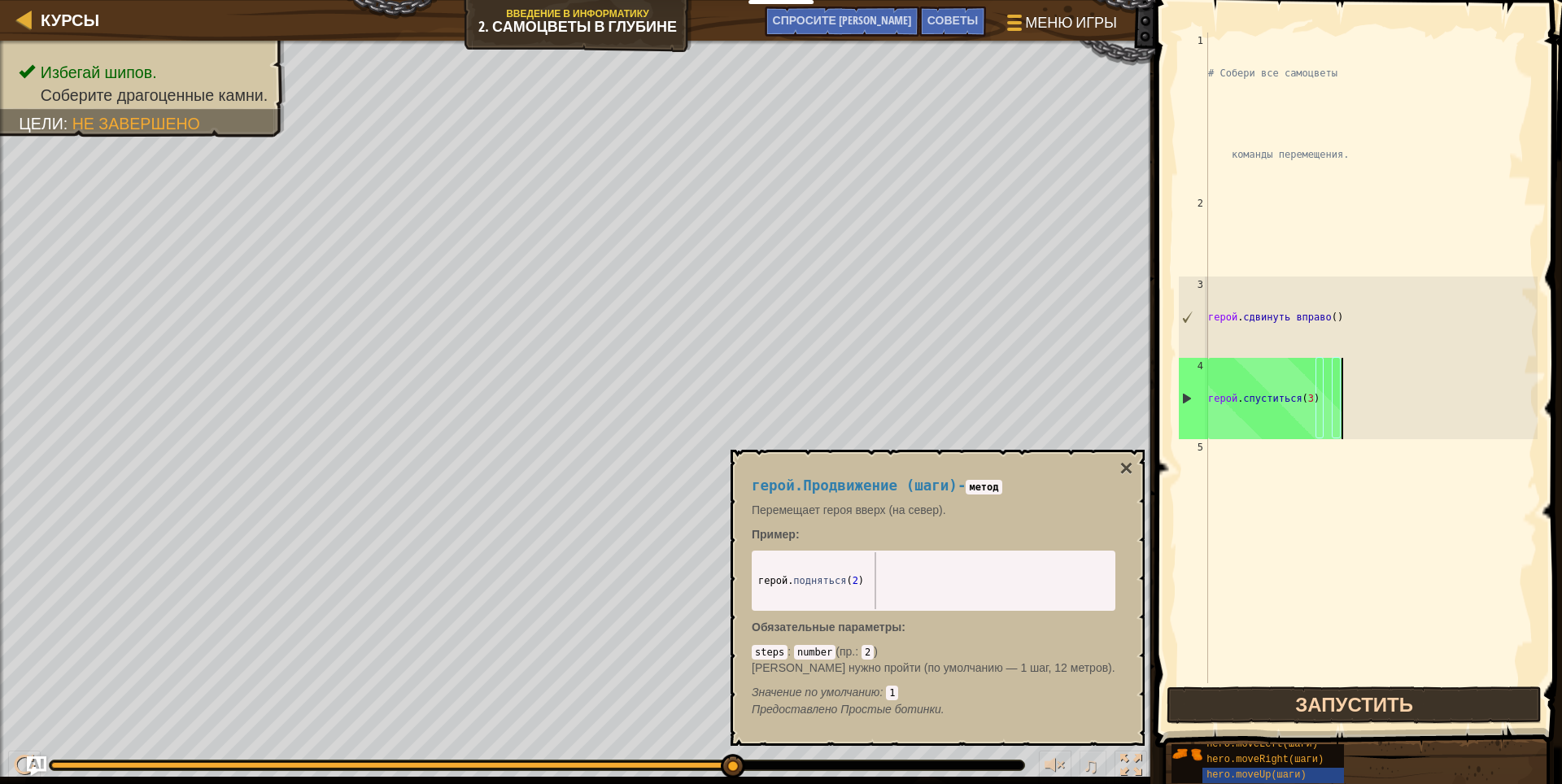
type textarea "hero.moveUp(2)"
drag, startPoint x: 756, startPoint y: 578, endPoint x: 865, endPoint y: 582, distance: 109.1
click at [865, 582] on div "герой . подняться ( 2 )" at bounding box center [933, 637] width 357 height 170
click at [1219, 496] on div "# Собери все самоцветы команды перемещения. герой . сдвинуть вправо ( ) герой .…" at bounding box center [1370, 480] width 332 height 895
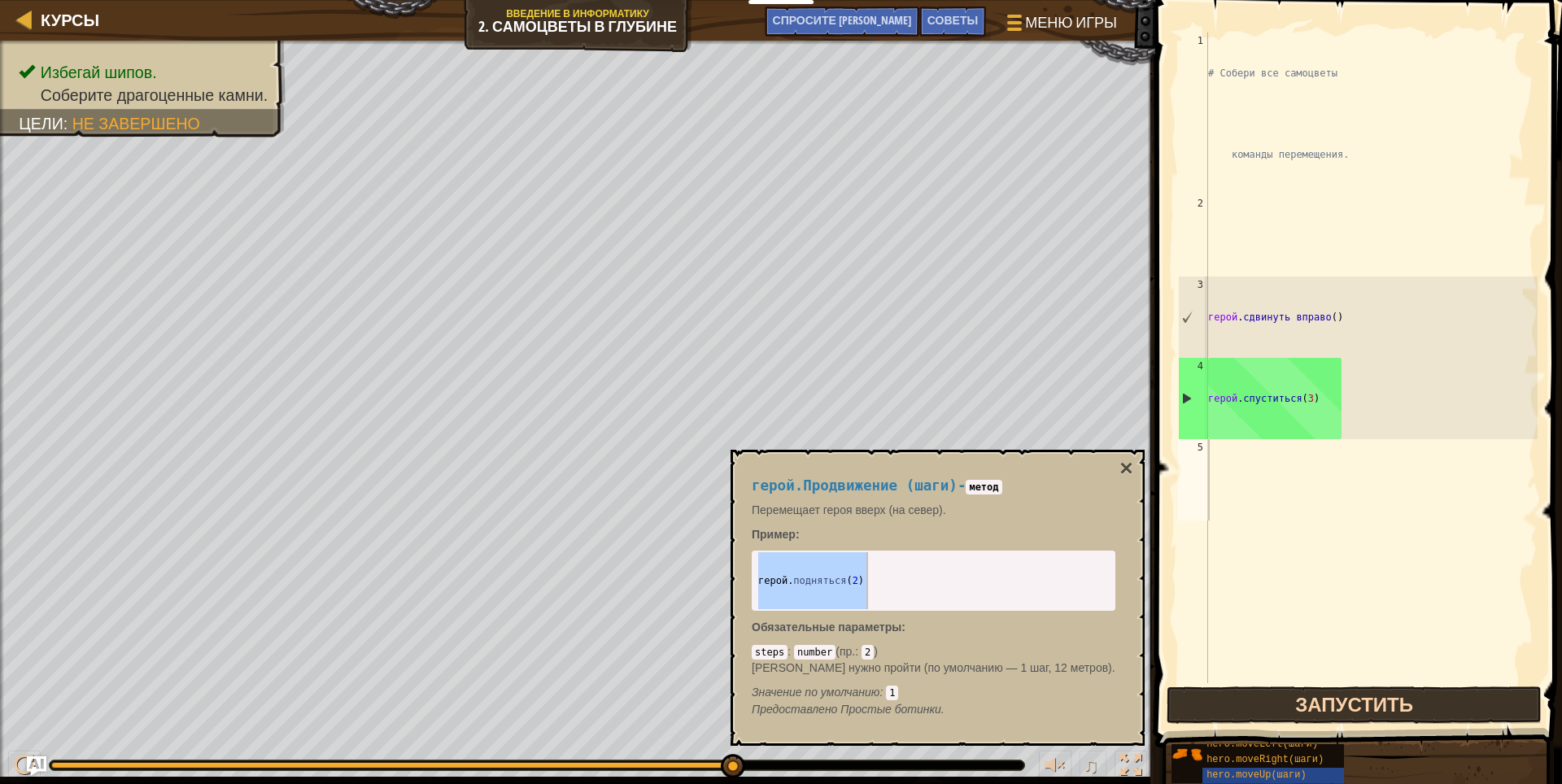
drag, startPoint x: 749, startPoint y: 578, endPoint x: 831, endPoint y: 590, distance: 82.9
click at [831, 590] on div "герой.Продвижение (шаги) - метод Перемещает героя вверх (на север). Пример : he…" at bounding box center [933, 597] width 386 height 270
click at [1266, 488] on div "# Собери все самоцветы команды перемещения. герой . сдвинуть вправо ( ) герой .…" at bounding box center [1370, 480] width 332 height 895
paste textarea "hero.moveUp(2"
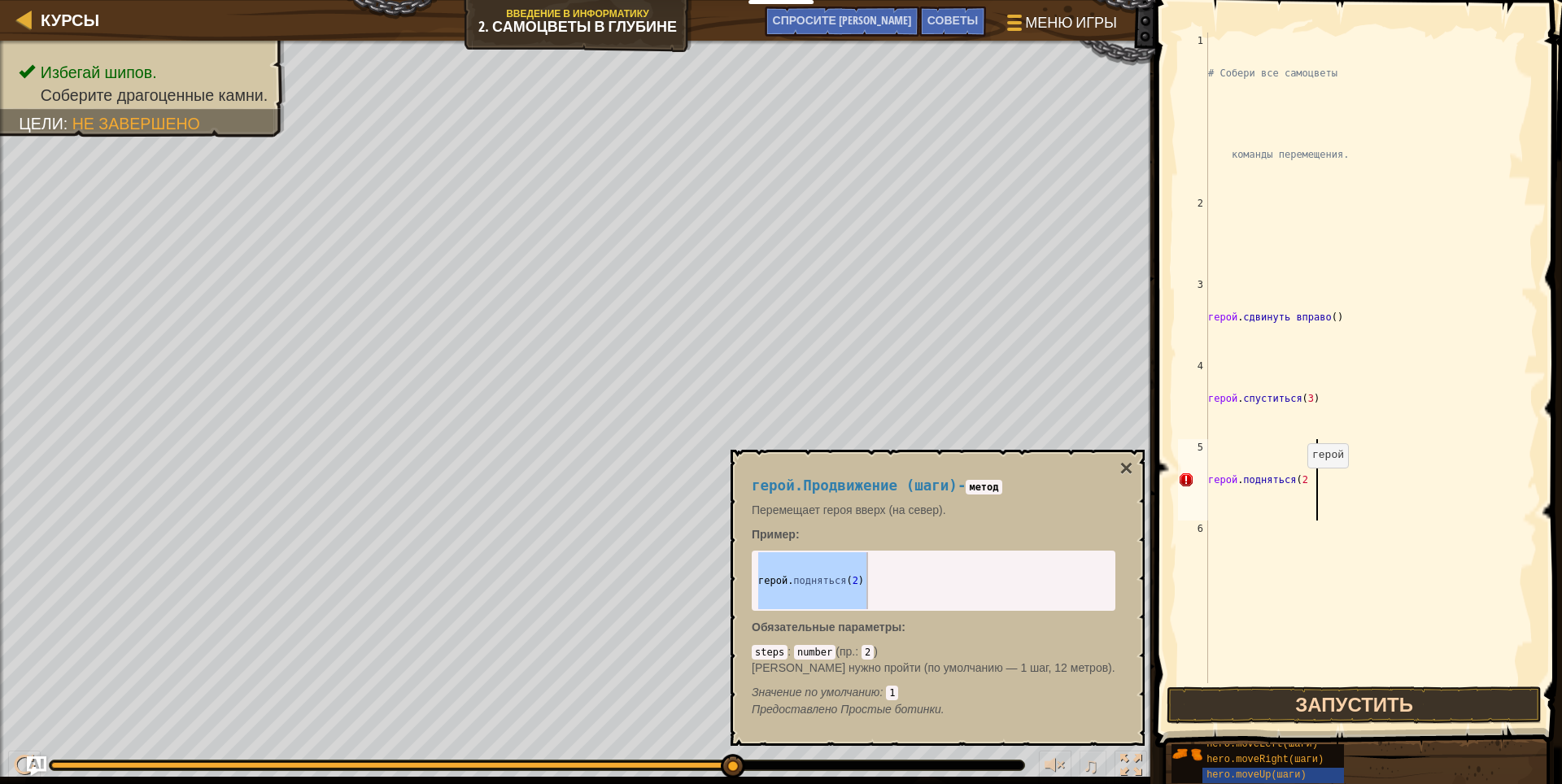
click at [1297, 483] on div "# Собери все самоцветы команды перемещения. герой . сдвинуть вправо ( ) герой .…" at bounding box center [1370, 480] width 332 height 895
click at [1226, 480] on div "# Собери все самоцветы команды перемещения. герой . сдвинуть вправо ( ) герой .…" at bounding box center [1370, 480] width 332 height 895
type textarea "("
click at [1282, 702] on button "Запустить" at bounding box center [1355, 705] width 376 height 38
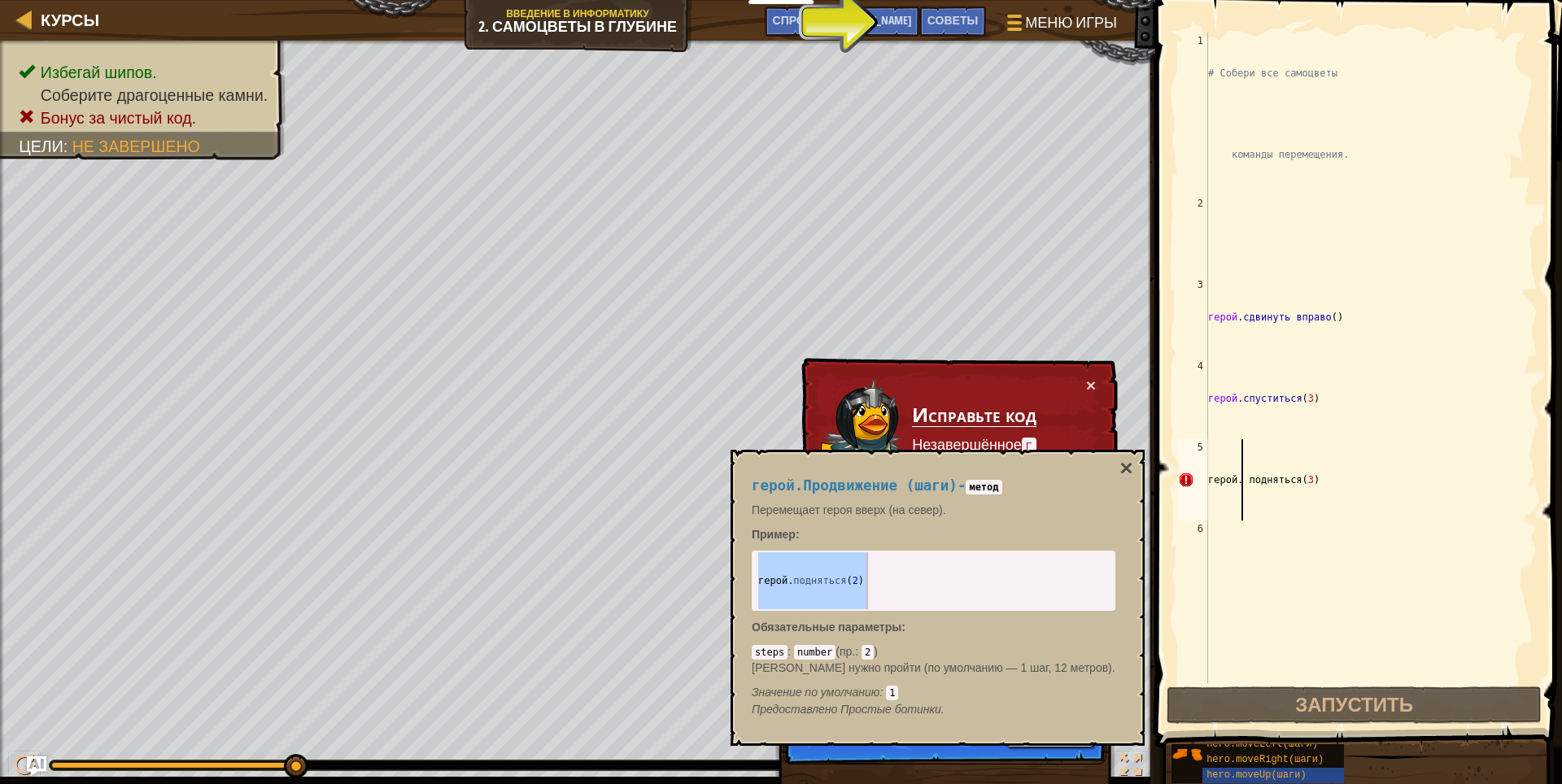
click at [1244, 480] on div "# Собери все самоцветы команды перемещения. герой . сдвинуть вправо ( ) герой .…" at bounding box center [1370, 480] width 332 height 895
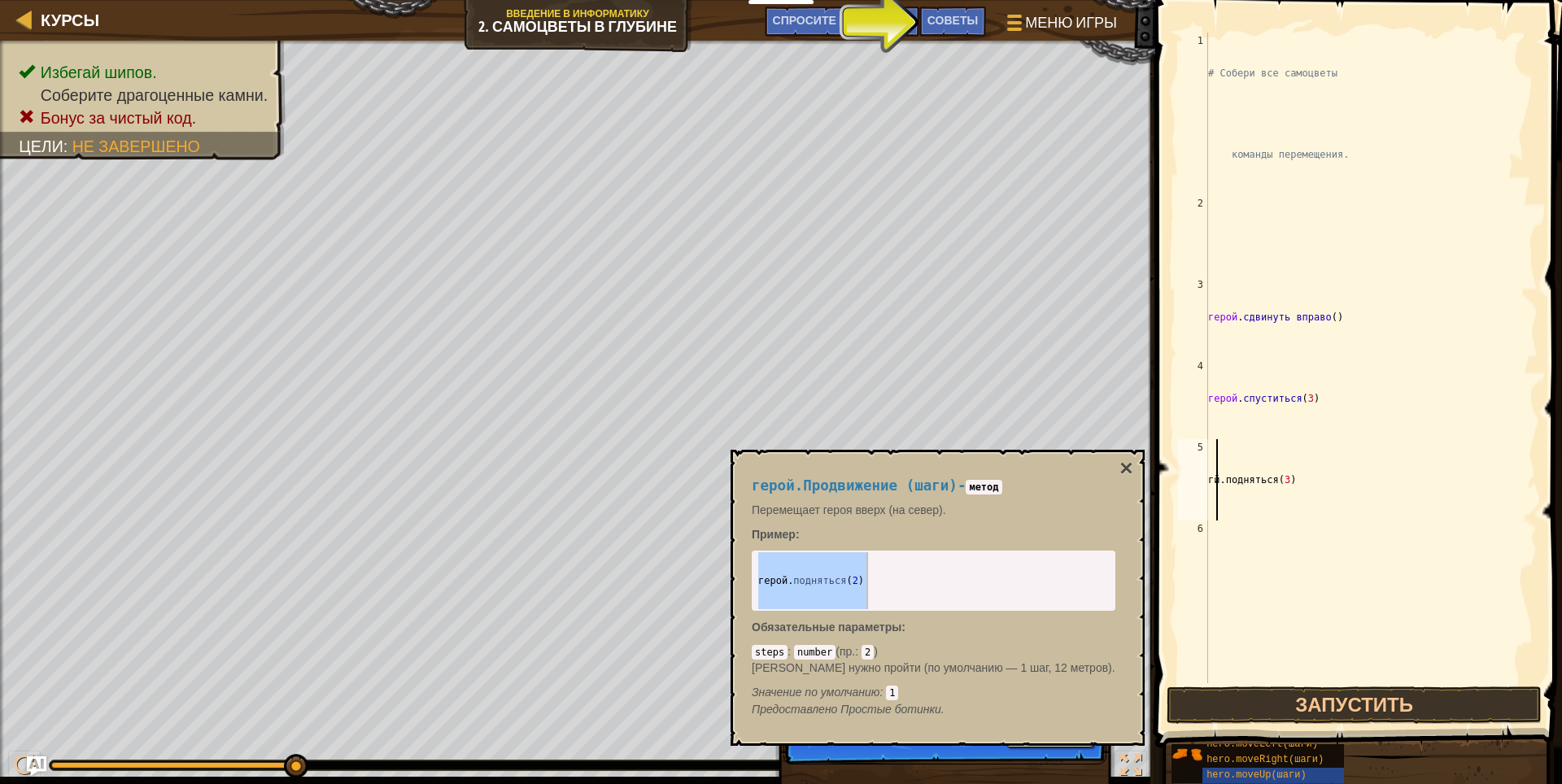
scroll to position [8, 6]
click at [1316, 488] on div "# Собери все самоцветы команды перемещения. герой . сдвинуть вправо ( ) герой .…" at bounding box center [1370, 480] width 332 height 895
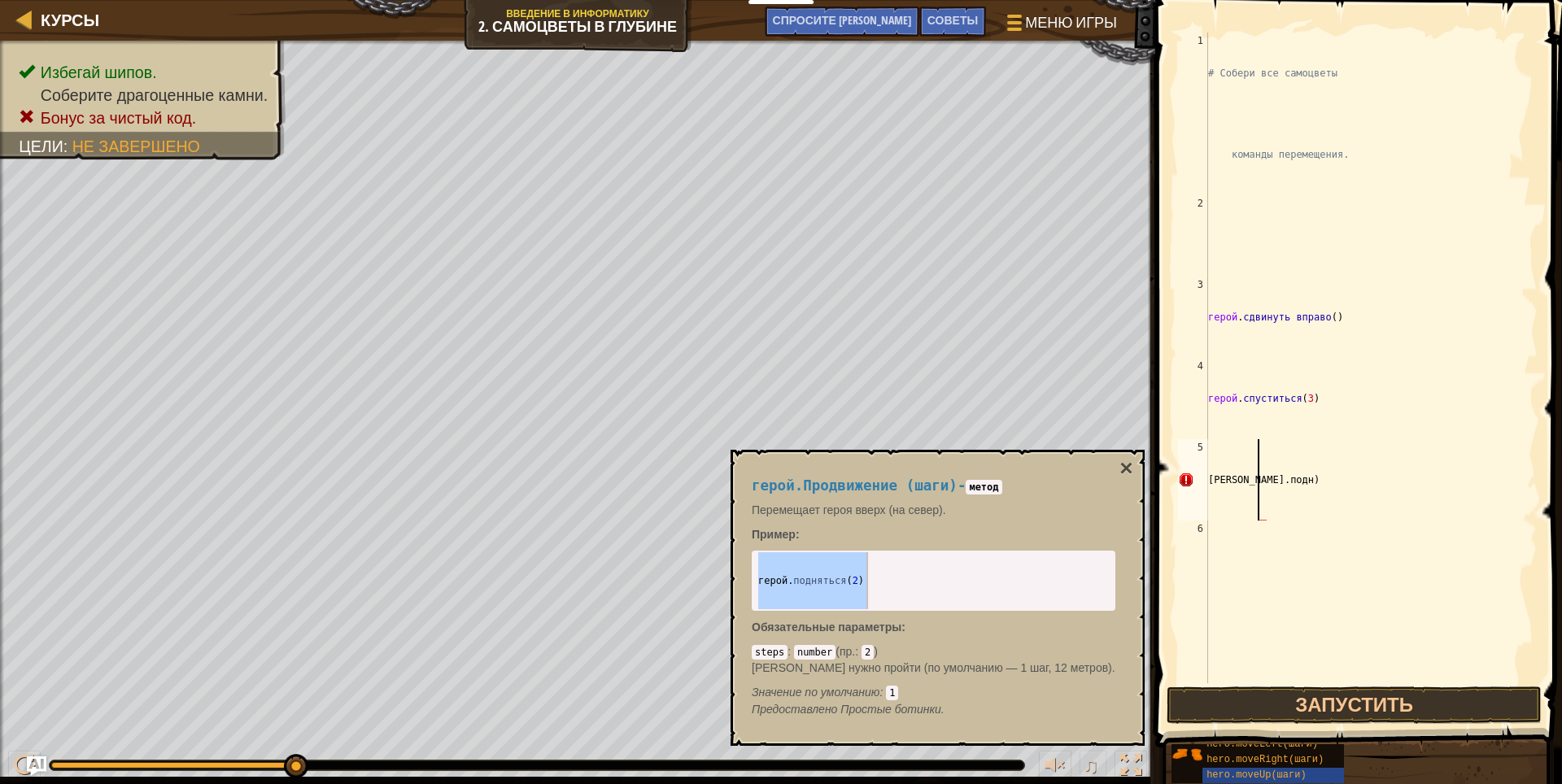
scroll to position [8, 1]
type textarea ")"
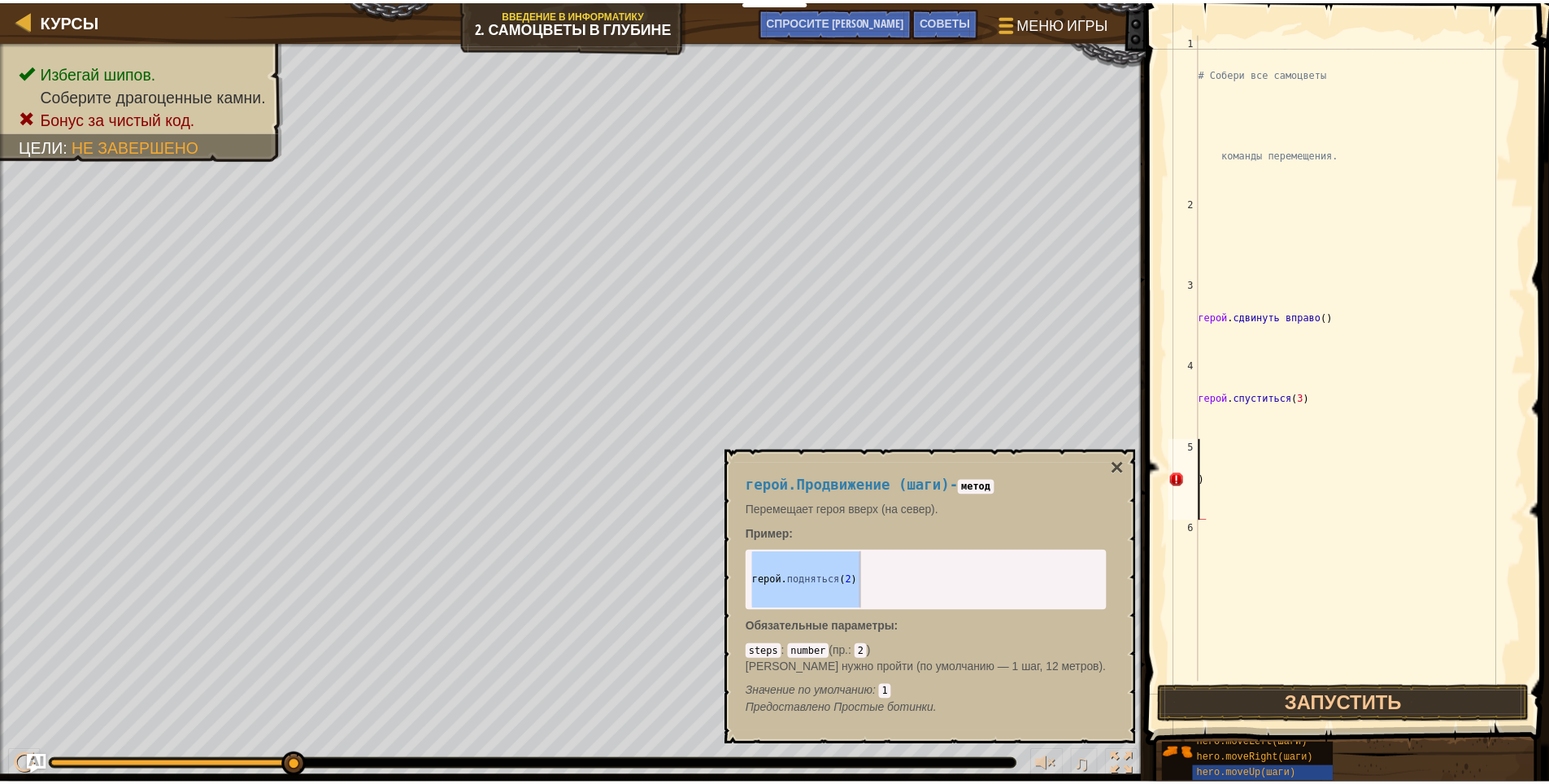
scroll to position [8, 0]
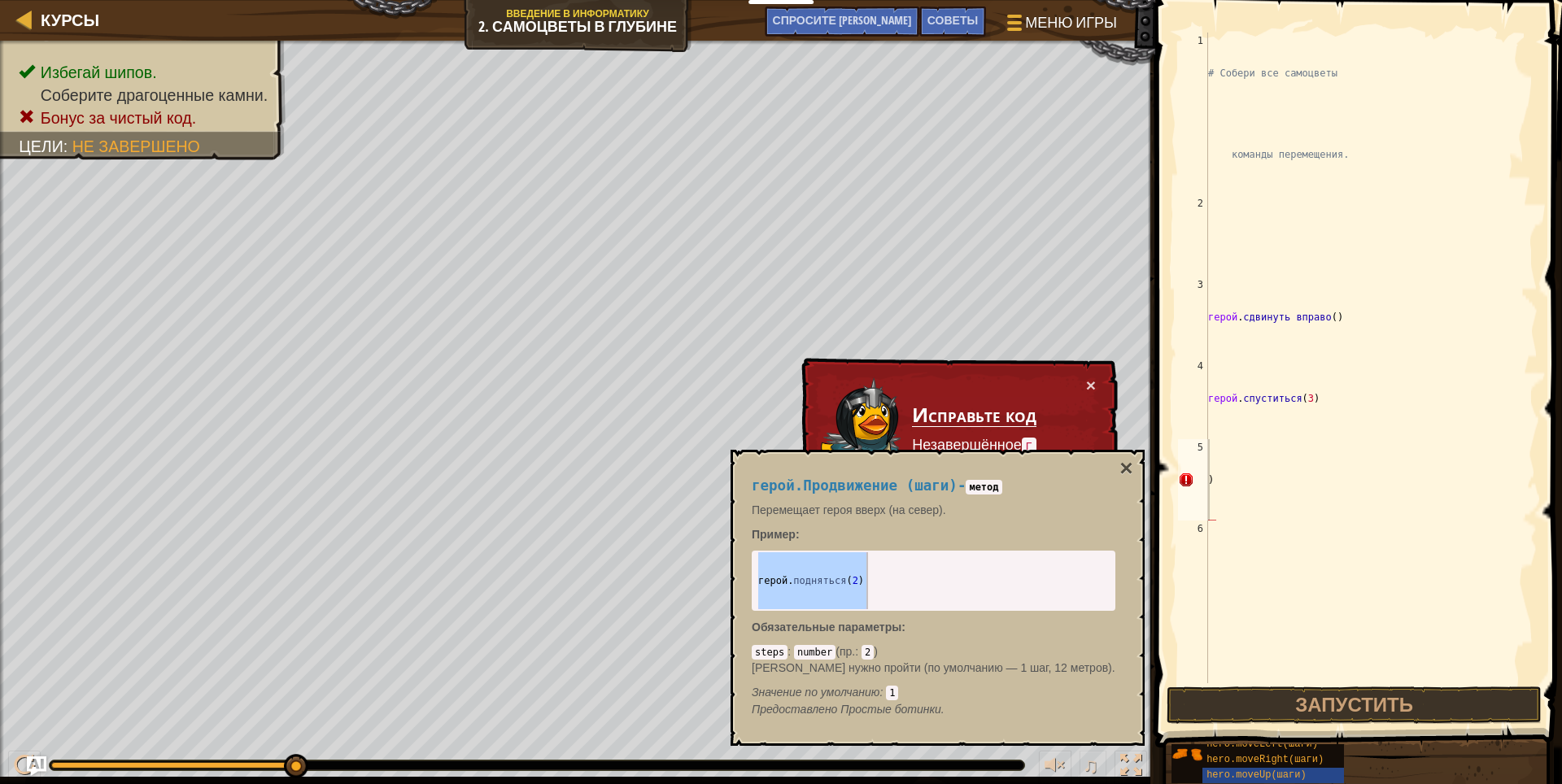
click at [1118, 454] on div "герой.Продвижение (шаги) - метод Перемещает героя вверх (на север). Пример : he…" at bounding box center [938, 597] width 414 height 296
click at [1124, 0] on body "Мои панели мониторинга CodeCombat Учительская Панель Панель учителя [PERSON_NAM…" at bounding box center [781, 0] width 1562 height 0
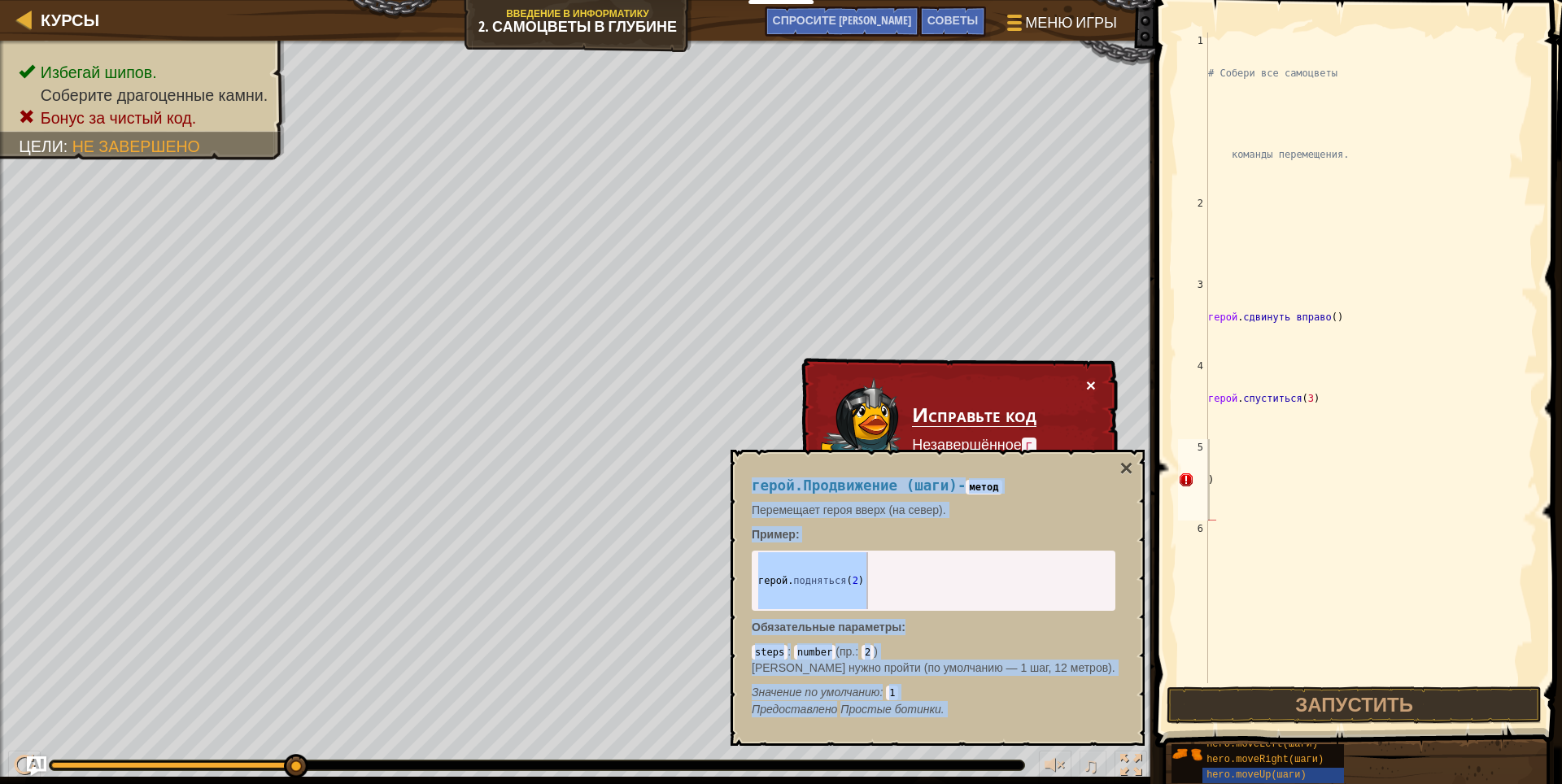
click at [1093, 385] on ya-tr-span "×" at bounding box center [1091, 384] width 10 height 18
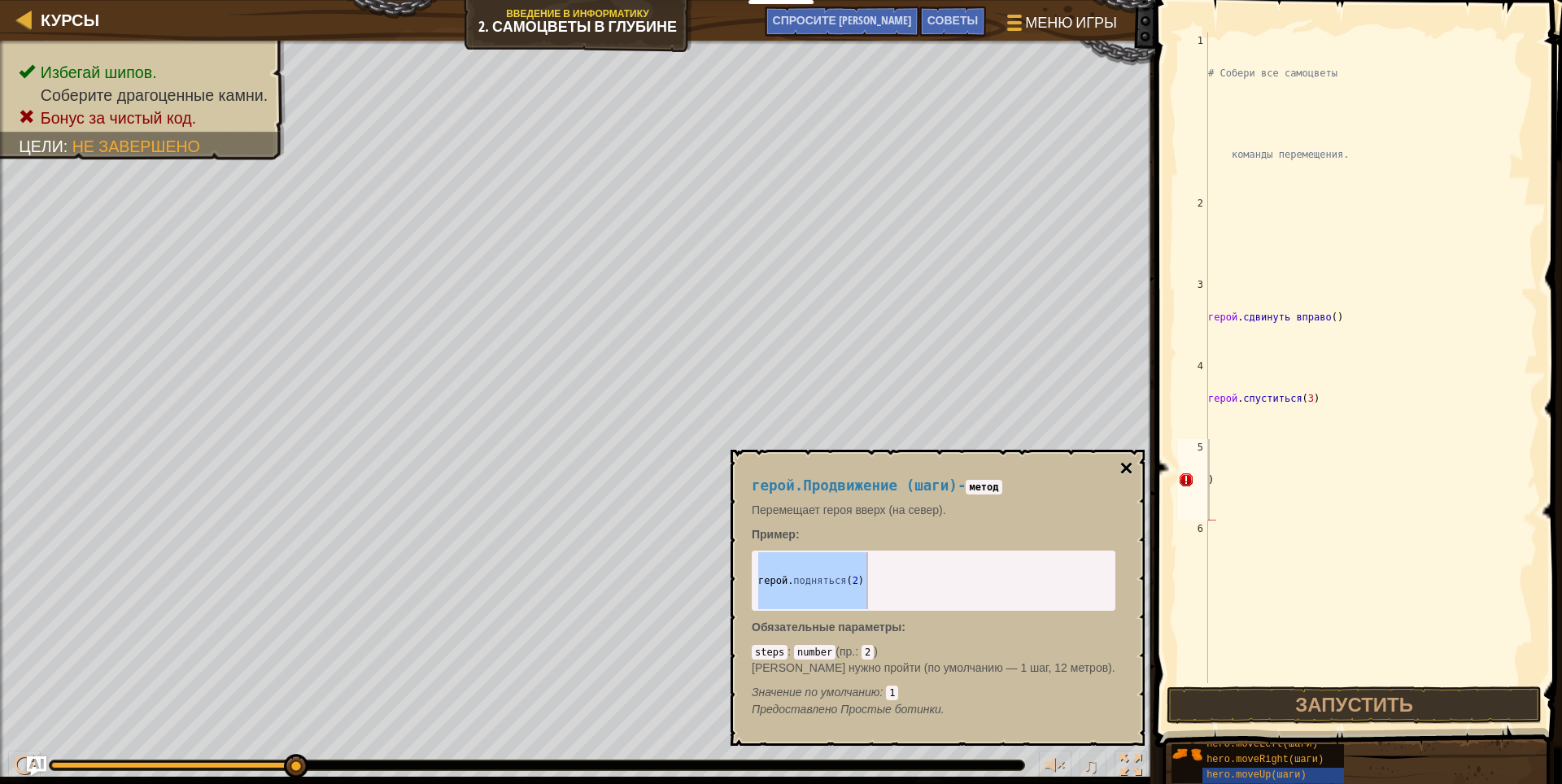
click at [1120, 465] on button "×" at bounding box center [1126, 468] width 13 height 23
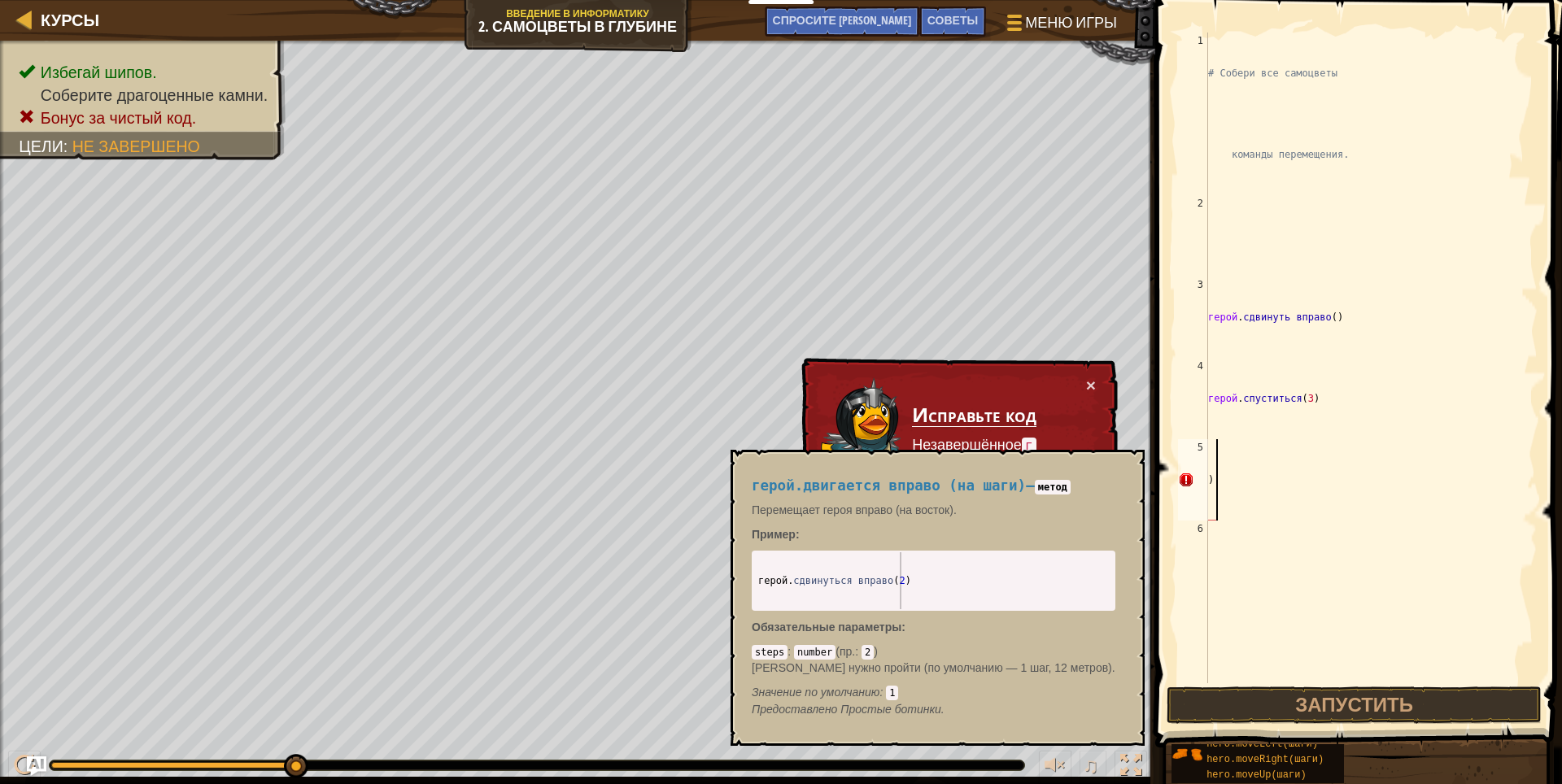
click at [1219, 478] on div "# Собери все самоцветы команды перемещения. герой . сдвинуть вправо ( ) герой .…" at bounding box center [1370, 480] width 332 height 895
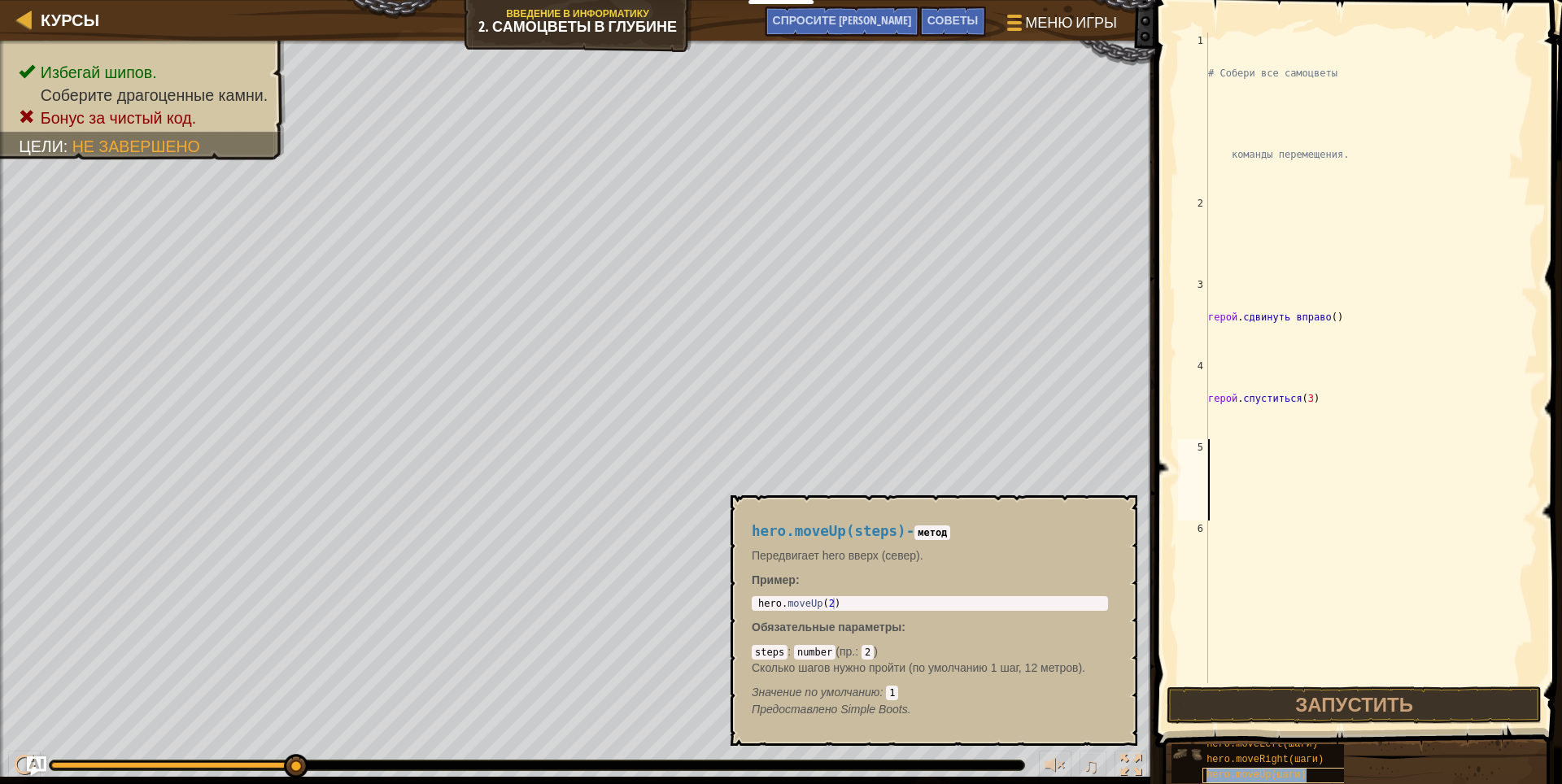
click at [1271, 0] on body "Мои панели мониторинга CodeCombat Учительская Панель Панель учителя [PERSON_NAM…" at bounding box center [781, 0] width 1562 height 0
type textarea "hero.moveUp(2)"
drag, startPoint x: 755, startPoint y: 603, endPoint x: 804, endPoint y: 617, distance: 51.0
click at [804, 617] on div "hero.moveUp(steps) - метод Передвигает hero вверх (север). Пример : hero.moveUp…" at bounding box center [929, 620] width 379 height 224
click at [1211, 496] on div "# Собери все самоцветы команды перемещения. герой . сдвинуть вправо ( ) герой .…" at bounding box center [1370, 480] width 332 height 895
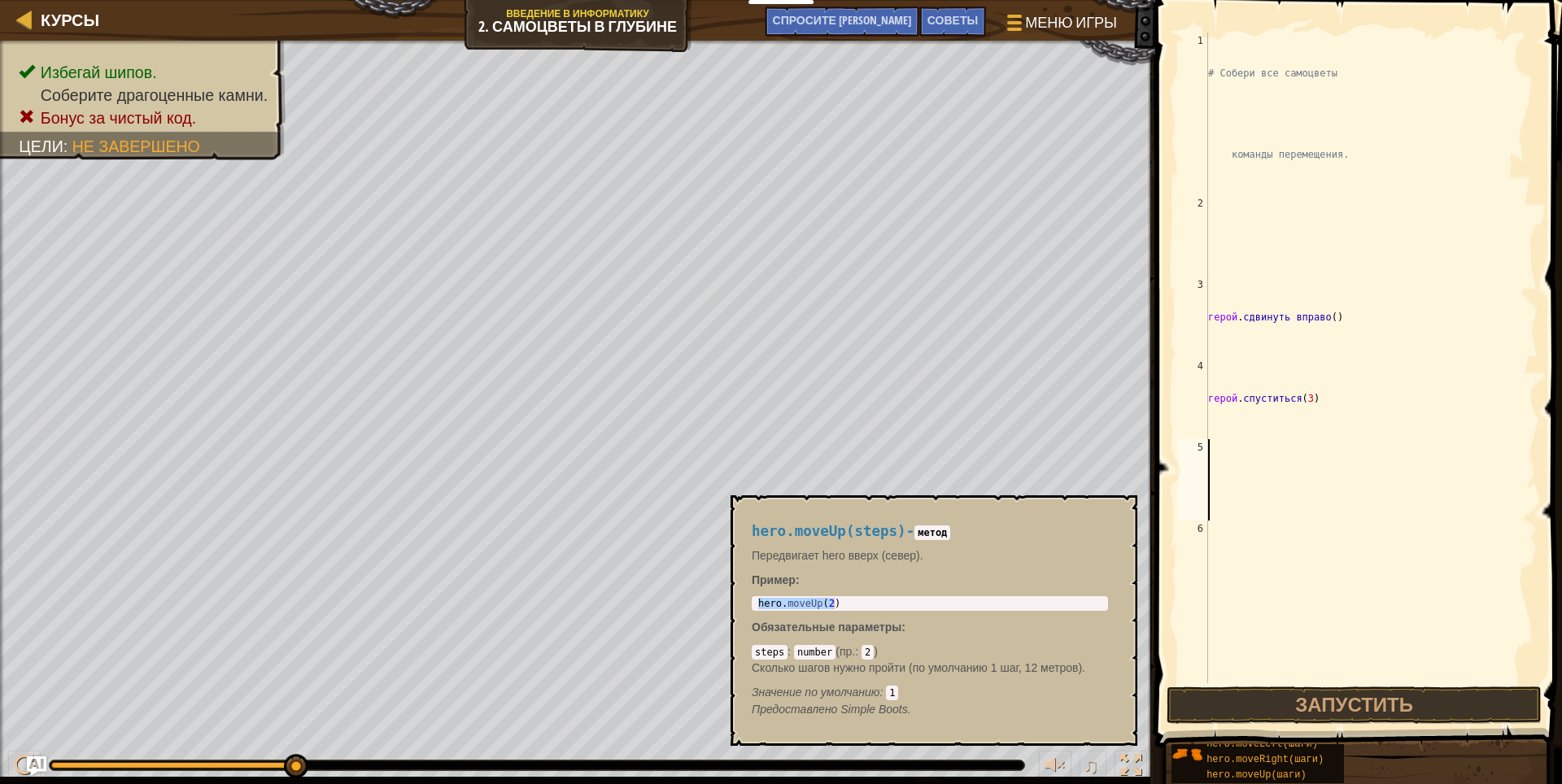
paste textarea "hero.moveUp(2)"
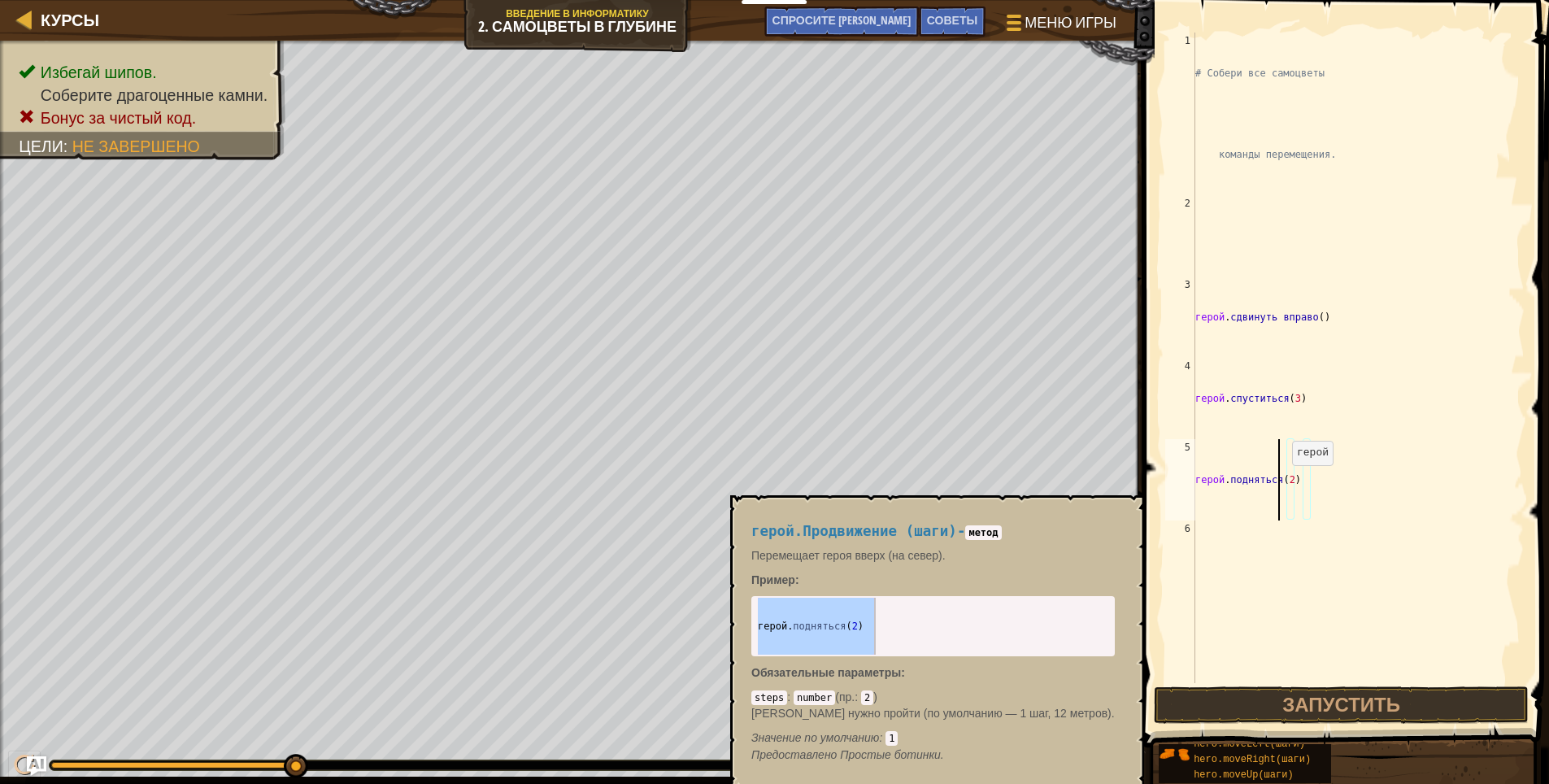
click at [1281, 482] on div "# Собери все самоцветы команды перемещения. герой . сдвинуть вправо ( ) герой .…" at bounding box center [1358, 480] width 332 height 895
click at [1283, 481] on div "# Собери все самоцветы команды перемещения. герой . сдвинуть вправо ( ) герой .…" at bounding box center [1358, 480] width 332 height 895
click at [1273, 460] on div "# Собери все самоцветы команды перемещения. герой . сдвинуть вправо ( ) герой .…" at bounding box center [1358, 480] width 332 height 895
type textarea "("
paste textarea "hero.moveUp(2)"
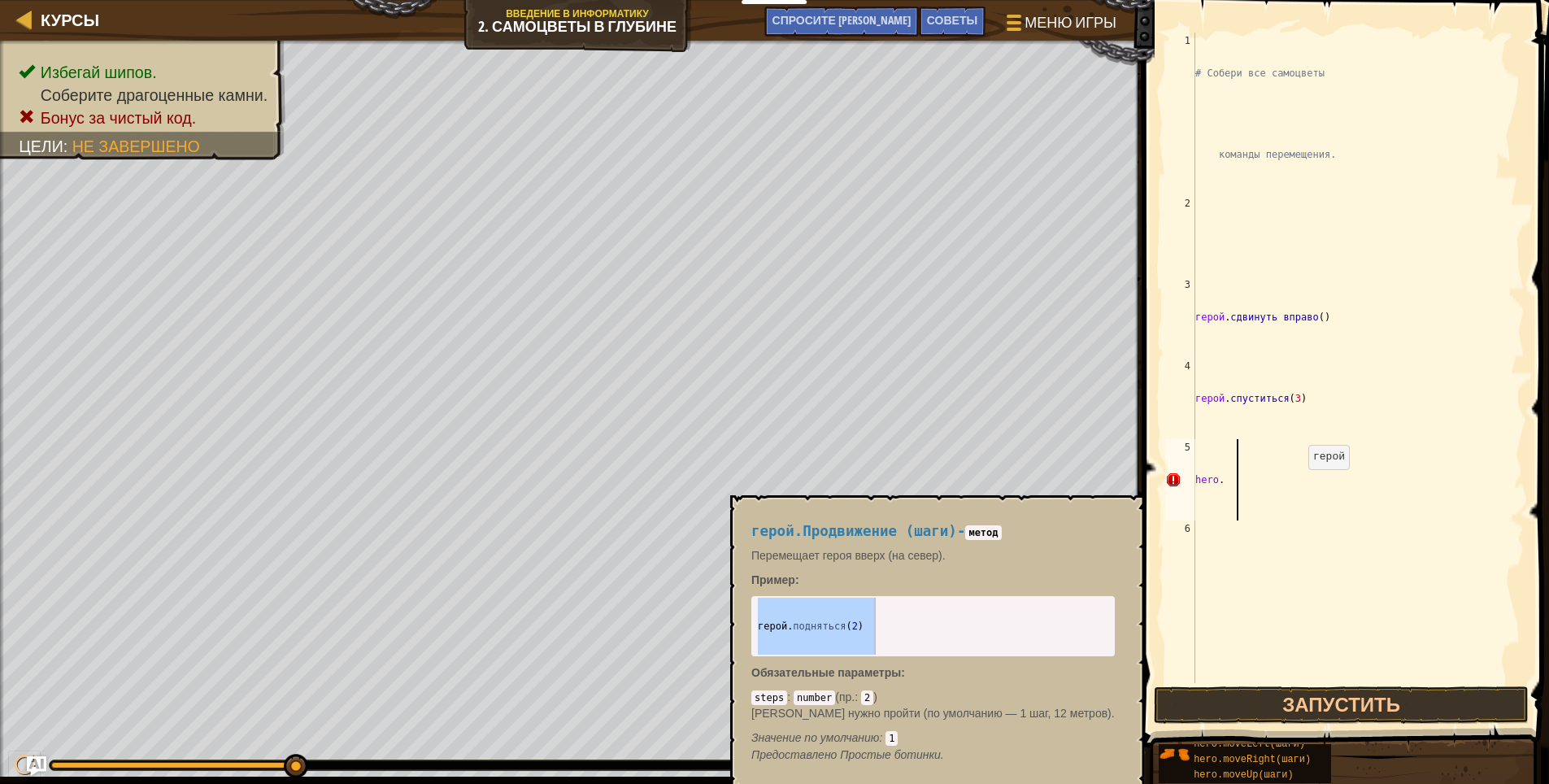
type textarea "h"
type textarea "р"
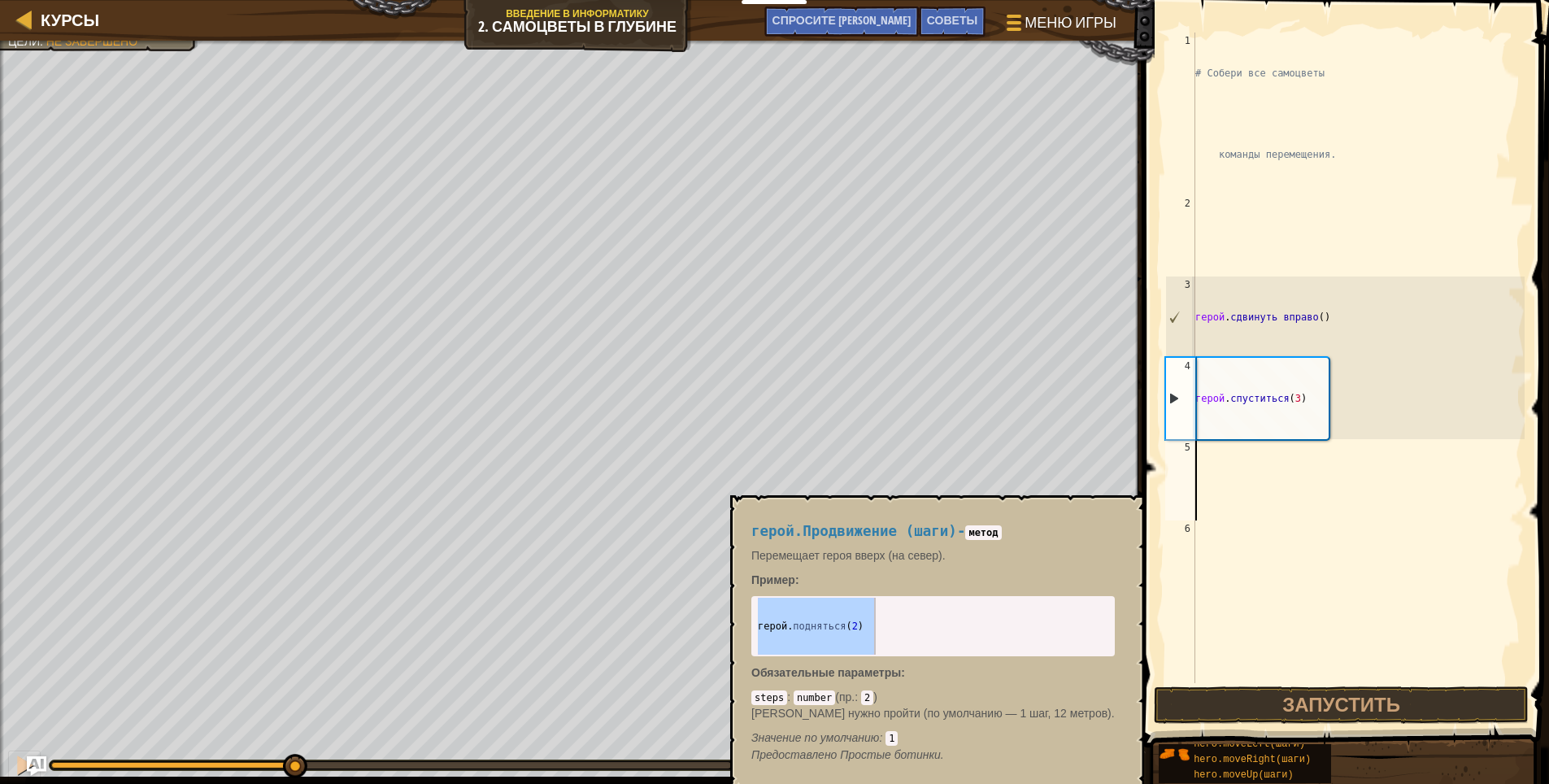
type textarea "р"
type textarea "h"
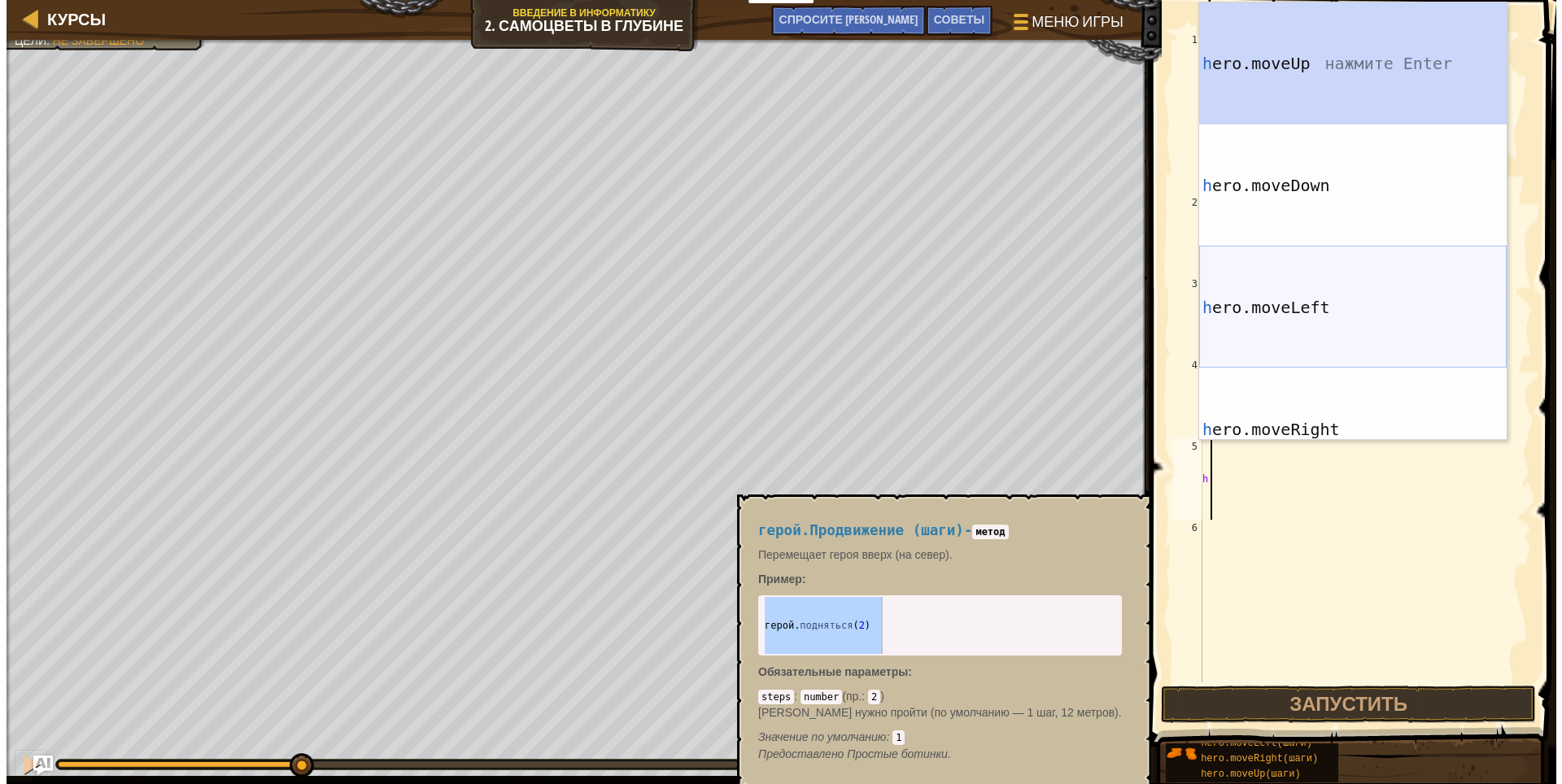
scroll to position [0, 0]
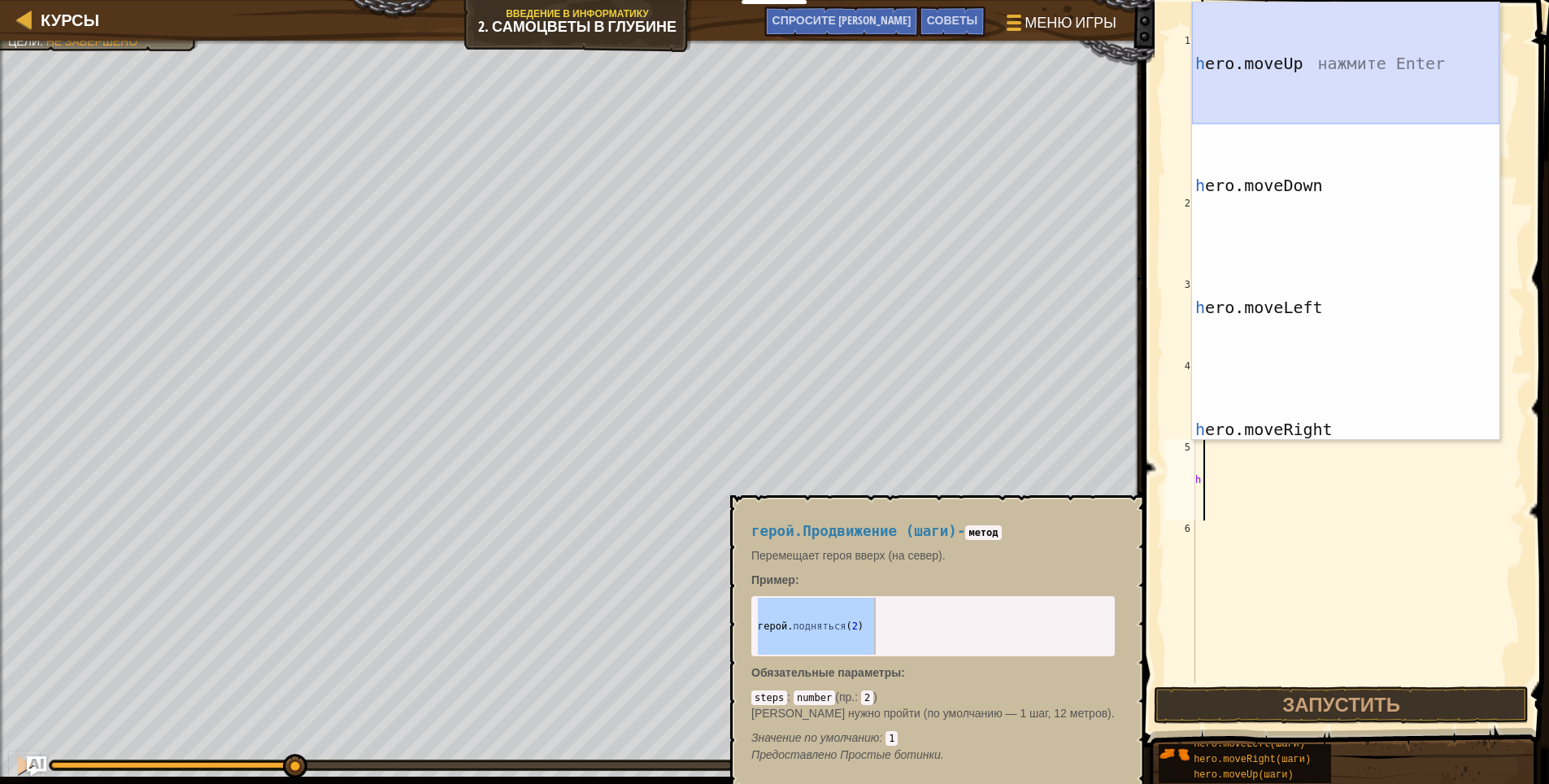
click at [1406, 74] on div "h ero.moveUp нажмите Enter h ero.moveDown нажмите Enter h ero.moveLeft нажмите …" at bounding box center [1346, 344] width 307 height 682
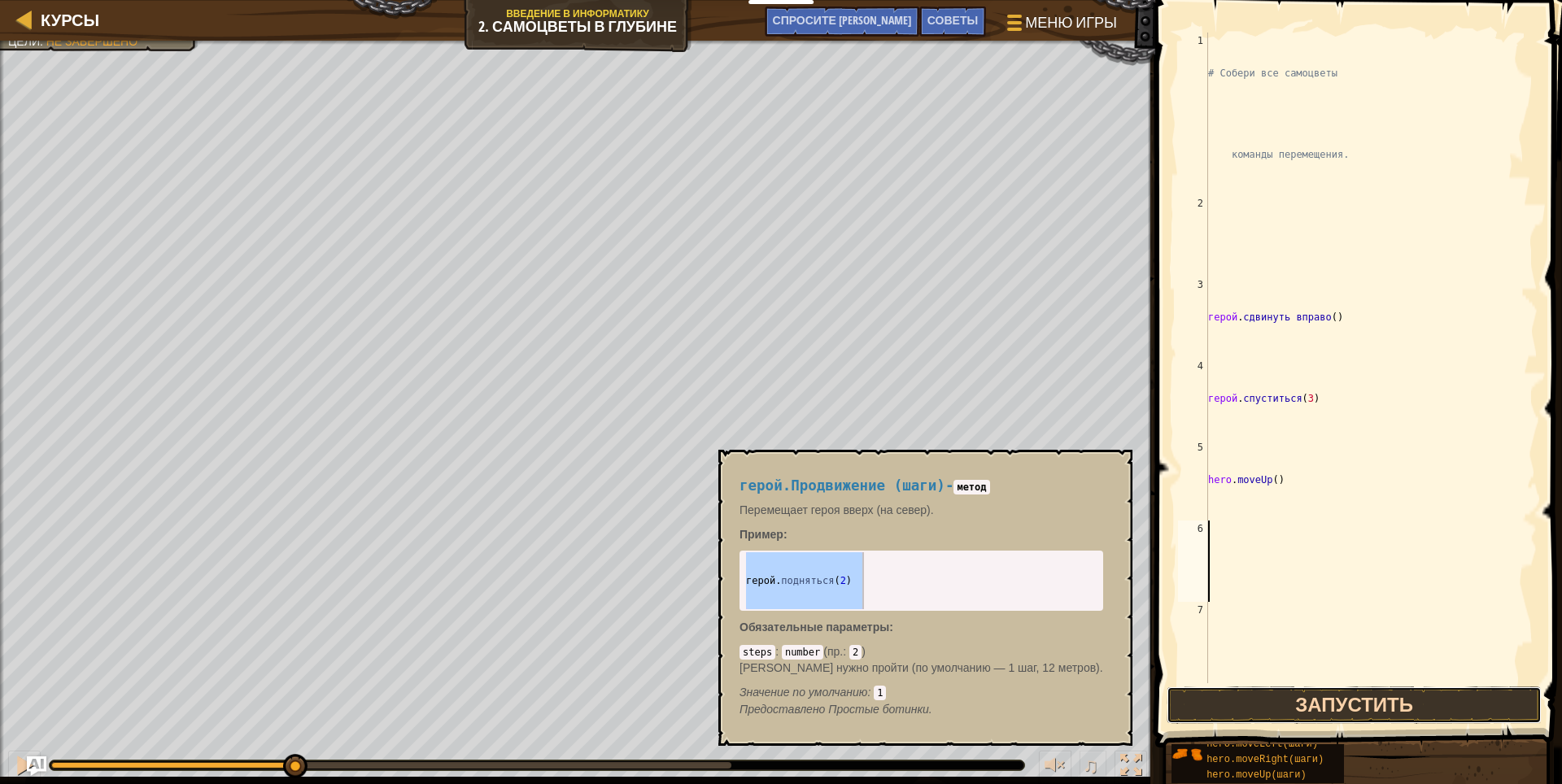
click at [1220, 707] on button "Запустить" at bounding box center [1355, 705] width 376 height 38
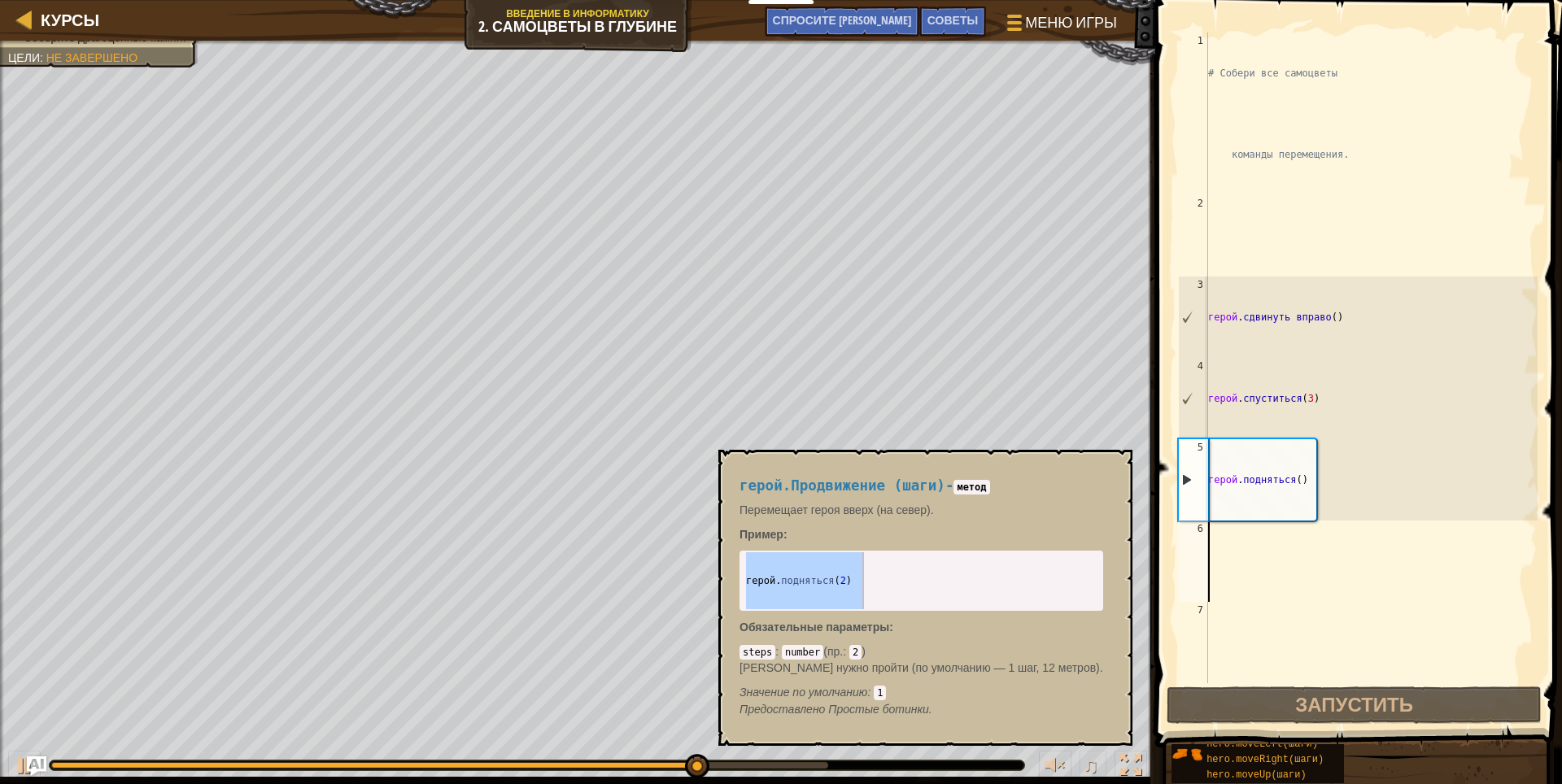
click at [1212, 572] on div "# Собери все самоцветы команды перемещения. герой . сдвинуть вправо ( ) герой .…" at bounding box center [1370, 480] width 332 height 895
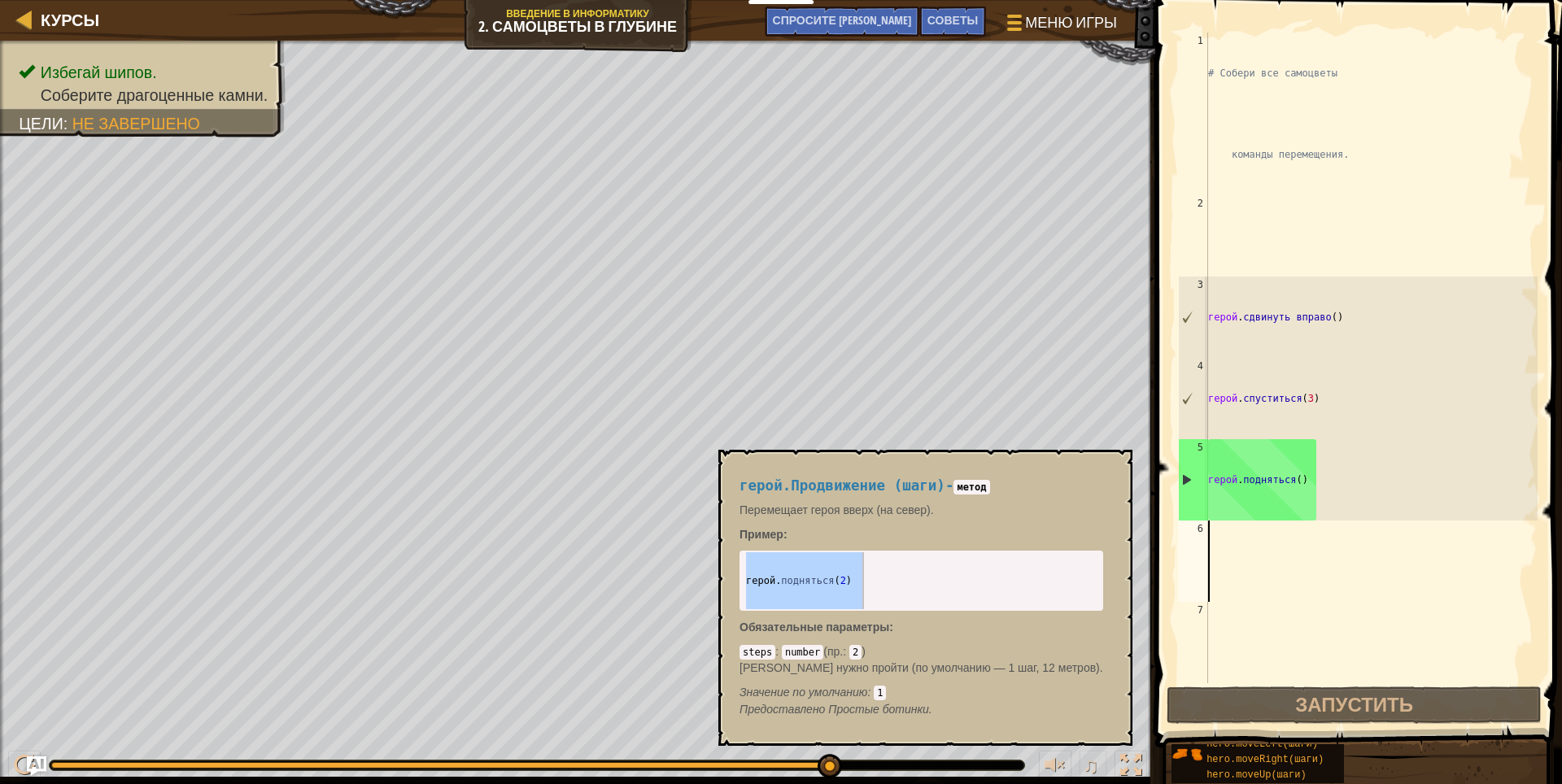
type textarea "h"
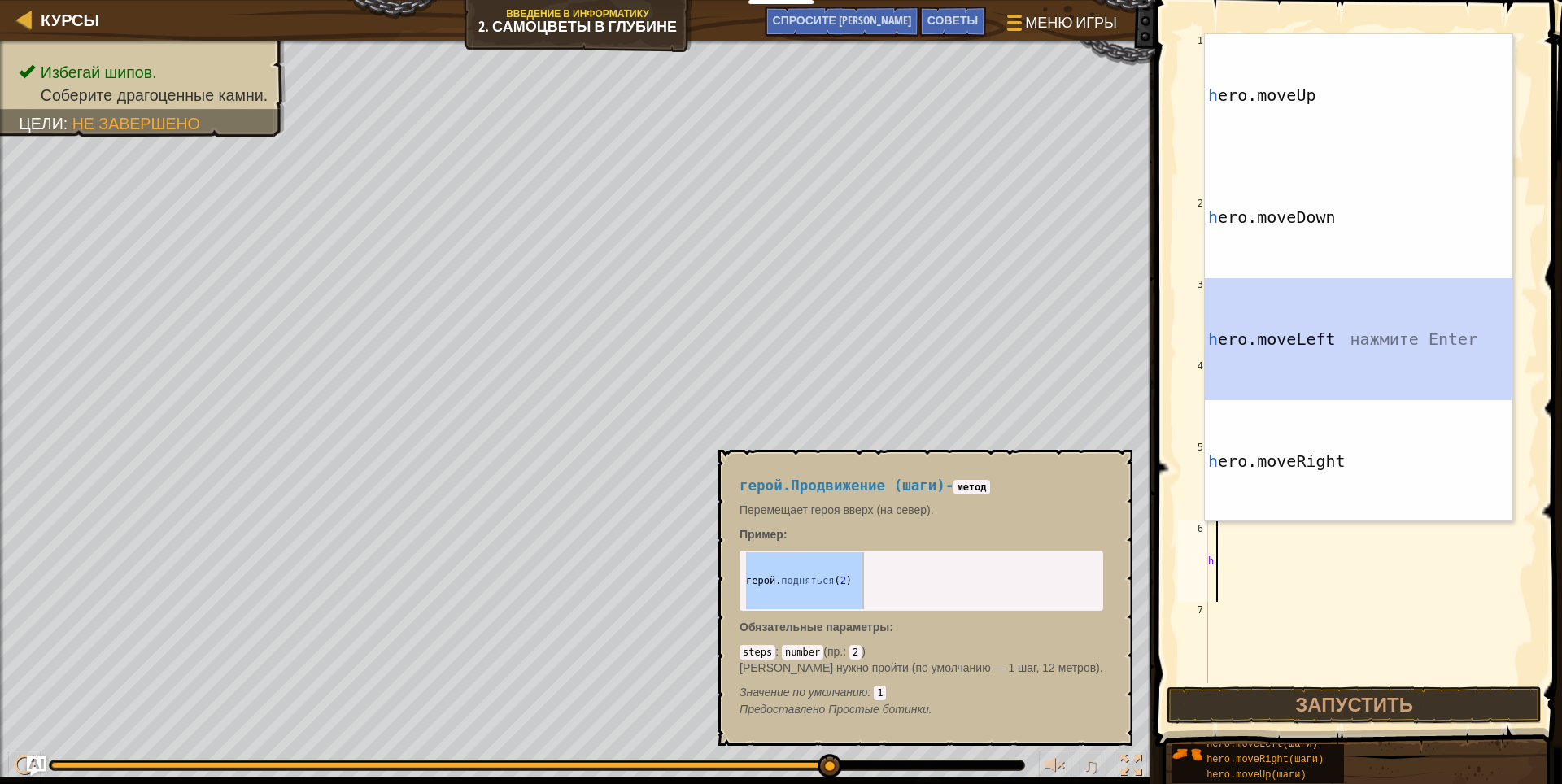
click at [1311, 373] on div "h ero.moveUp нажмите Enter h ero.moveDown нажмите Enter h ero.moveLeft нажмите …" at bounding box center [1358, 400] width 307 height 732
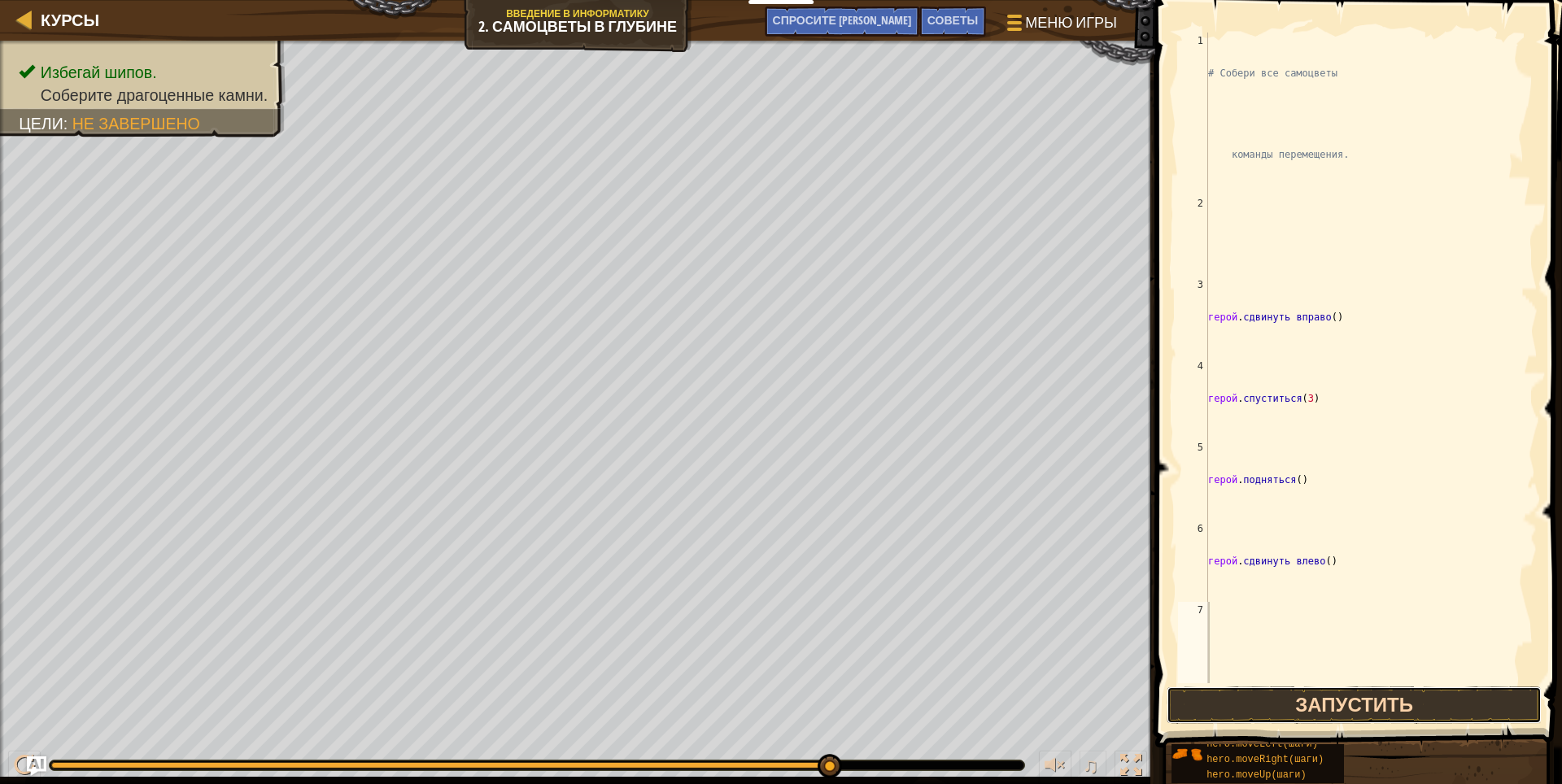
click at [1295, 706] on button "Запустить" at bounding box center [1355, 705] width 376 height 38
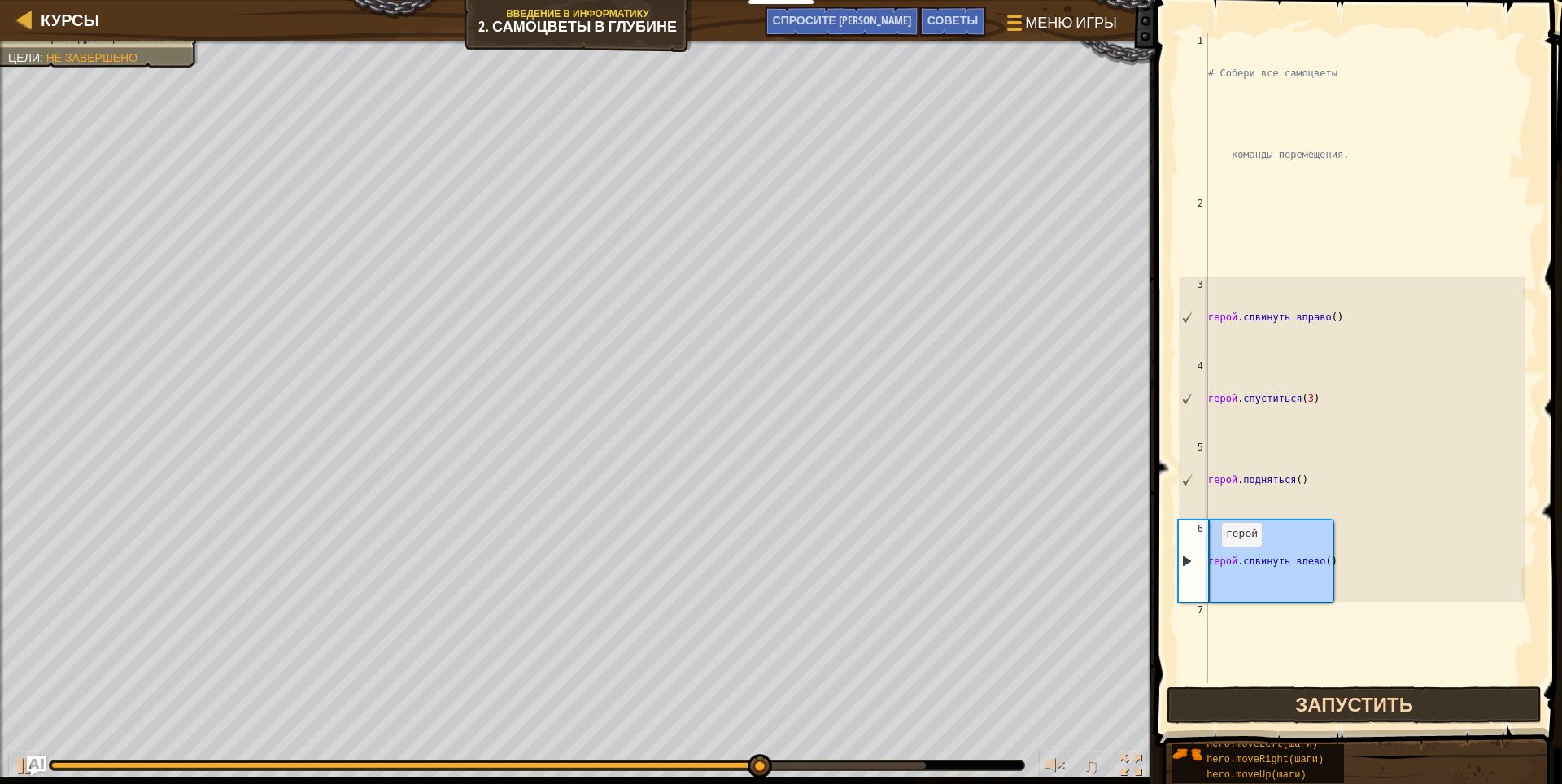
drag, startPoint x: 1339, startPoint y: 555, endPoint x: 1188, endPoint y: 558, distance: 151.0
click at [1188, 558] on div "1 2 3 4 5 6 7 8 # Собери все самоцветы команды перемещения. герой . сдвинуть вп…" at bounding box center [1356, 357] width 363 height 650
type textarea "hero.moveLeft()"
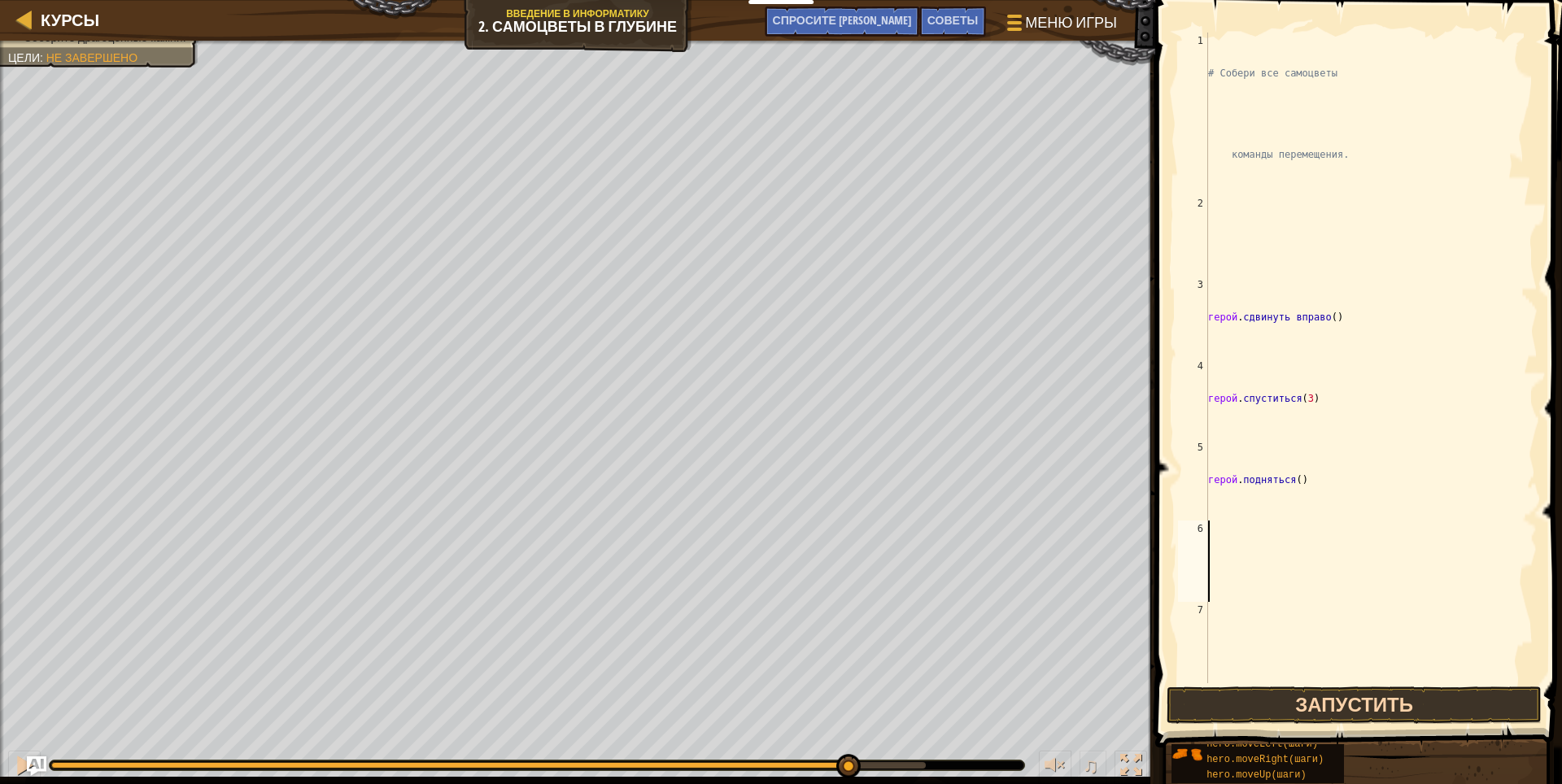
type textarea "h"
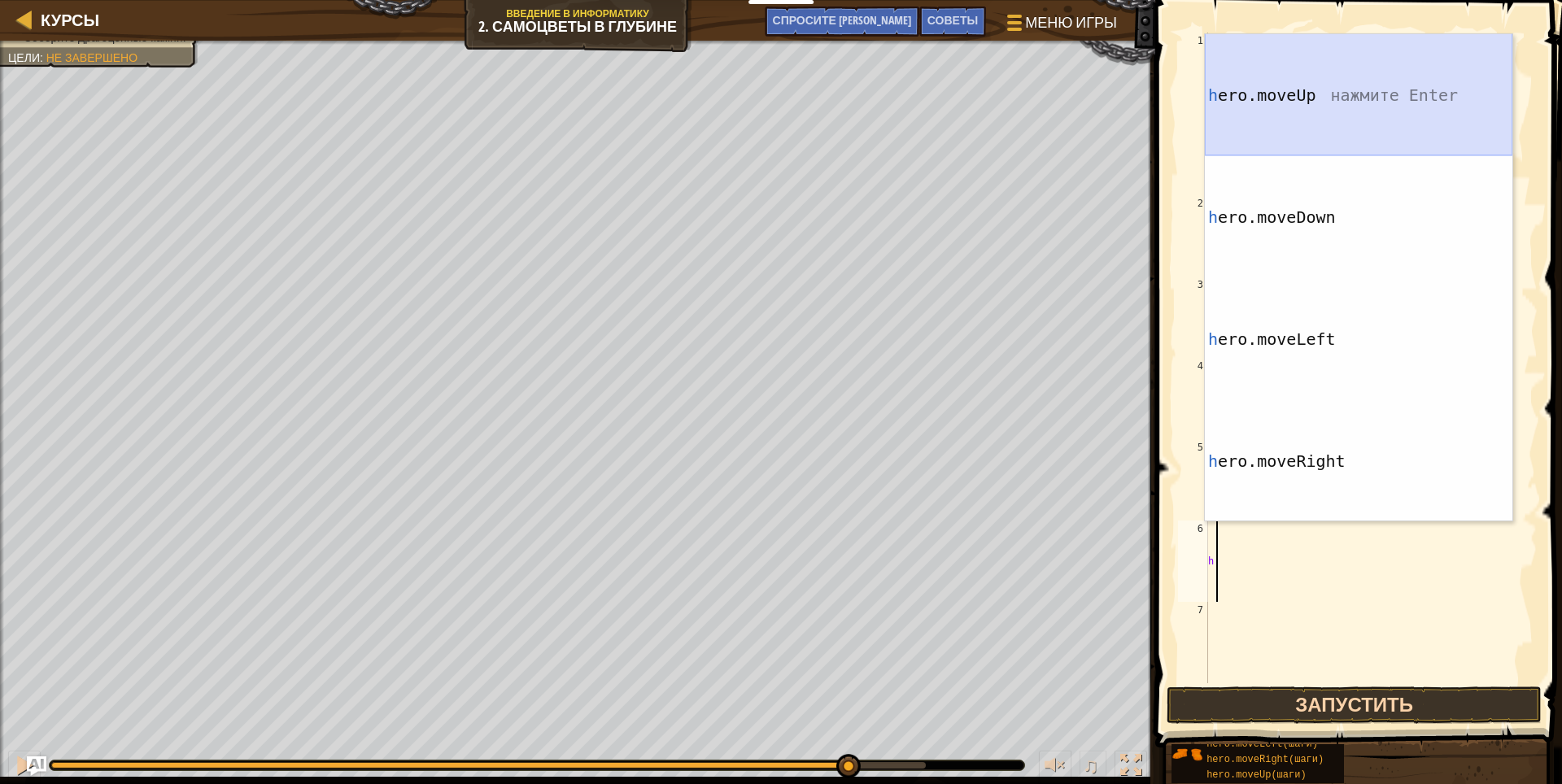
click at [1288, 68] on div "h ero.moveUp нажмите Enter h ero.moveDown нажмите Enter h ero.moveLeft нажмите …" at bounding box center [1358, 400] width 307 height 732
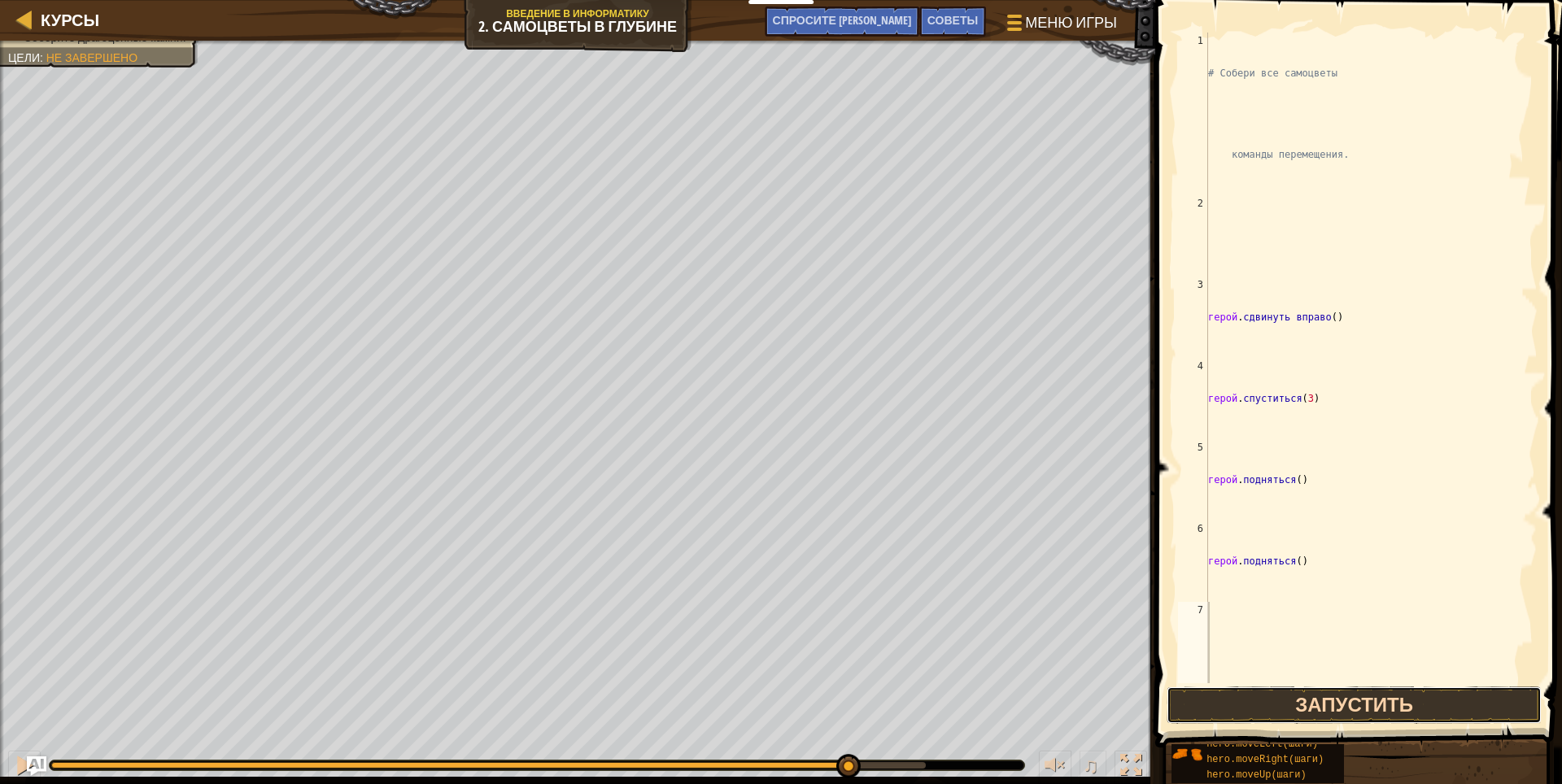
click at [1324, 714] on ya-tr-span "Запустить" at bounding box center [1354, 704] width 118 height 26
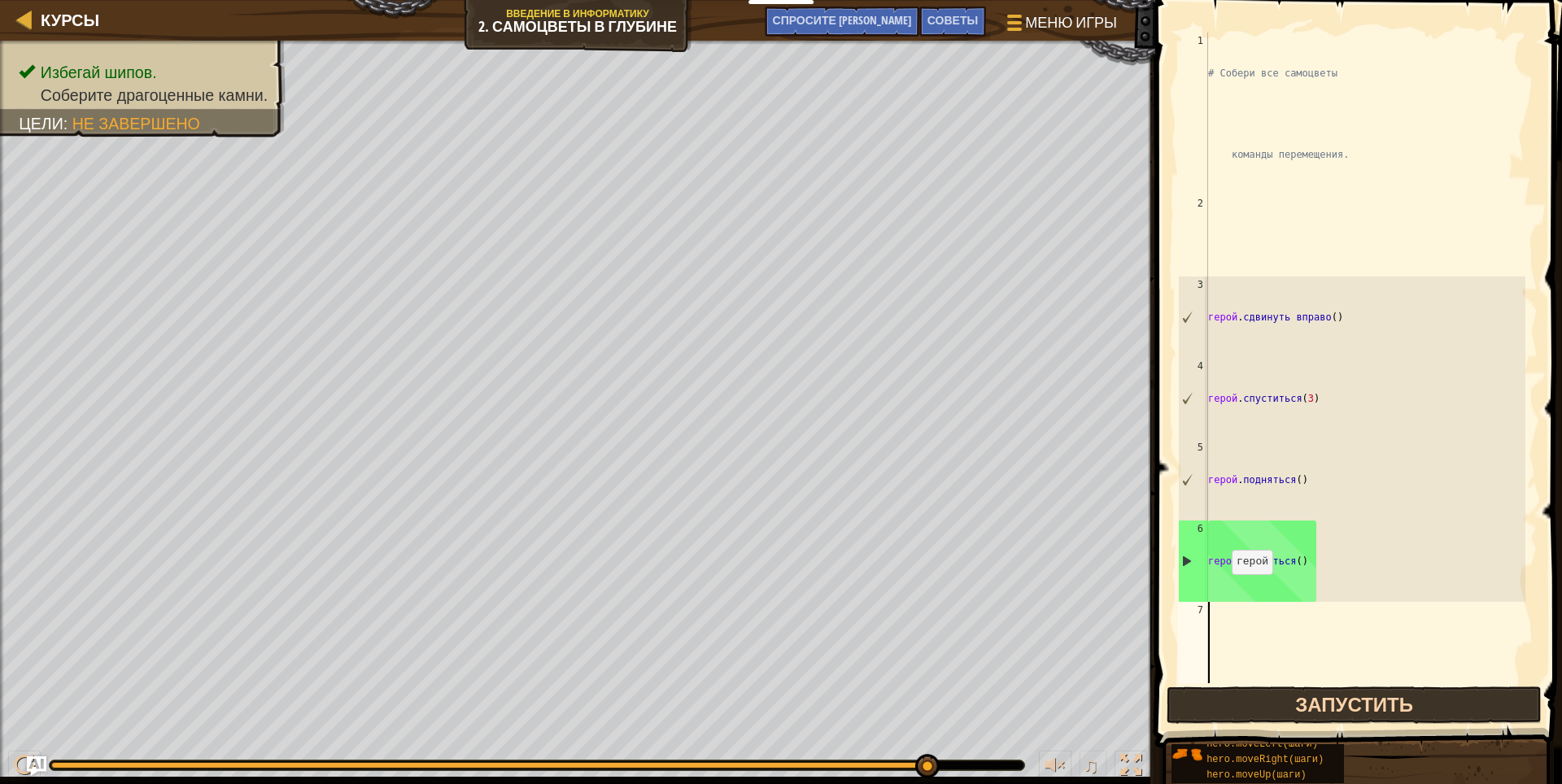
type textarea "h"
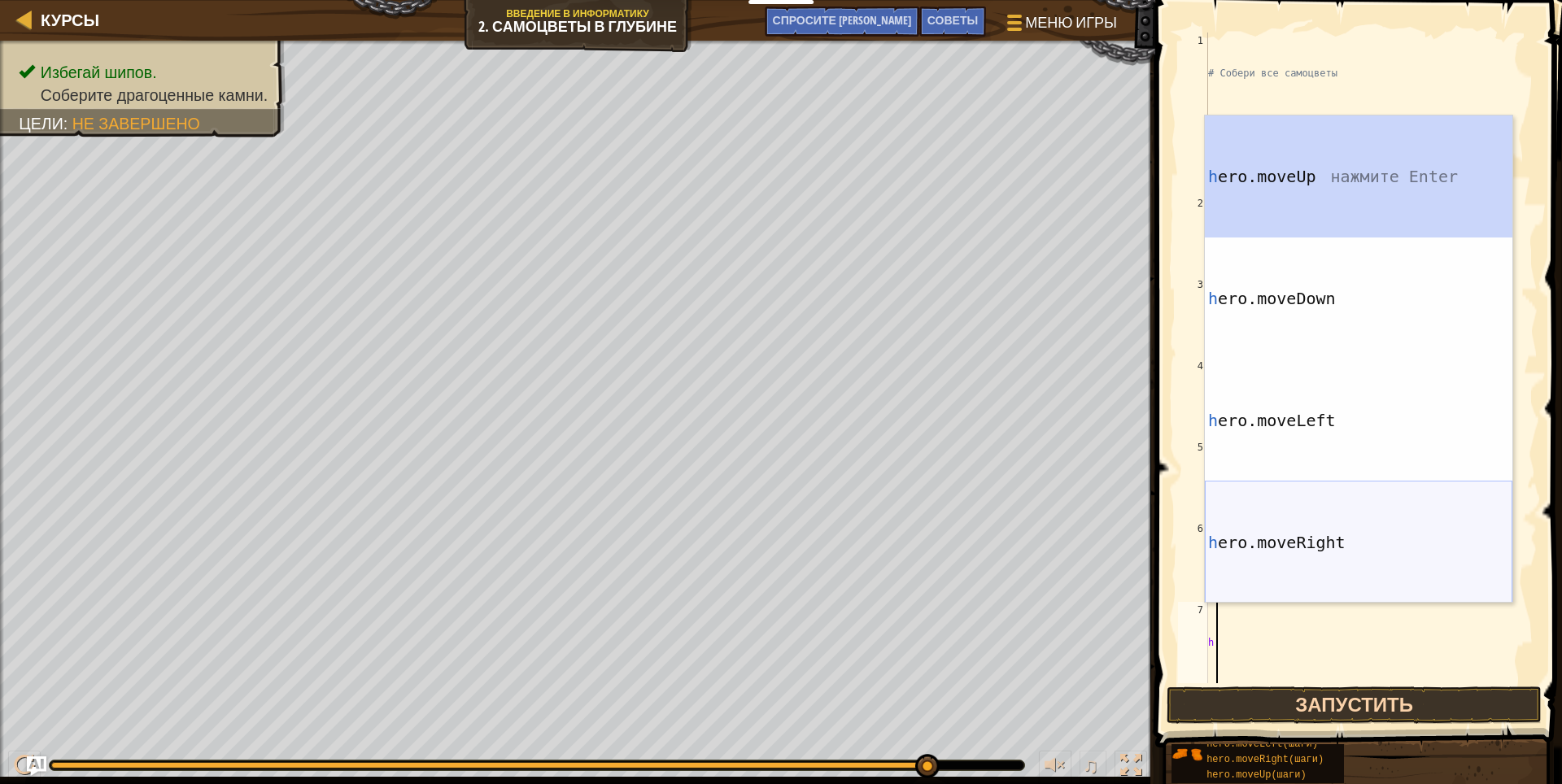
click at [1306, 545] on div "h ero.moveUp нажмите Enter h ero.moveDown нажмите Enter h ero.moveLeft нажмите …" at bounding box center [1358, 482] width 307 height 732
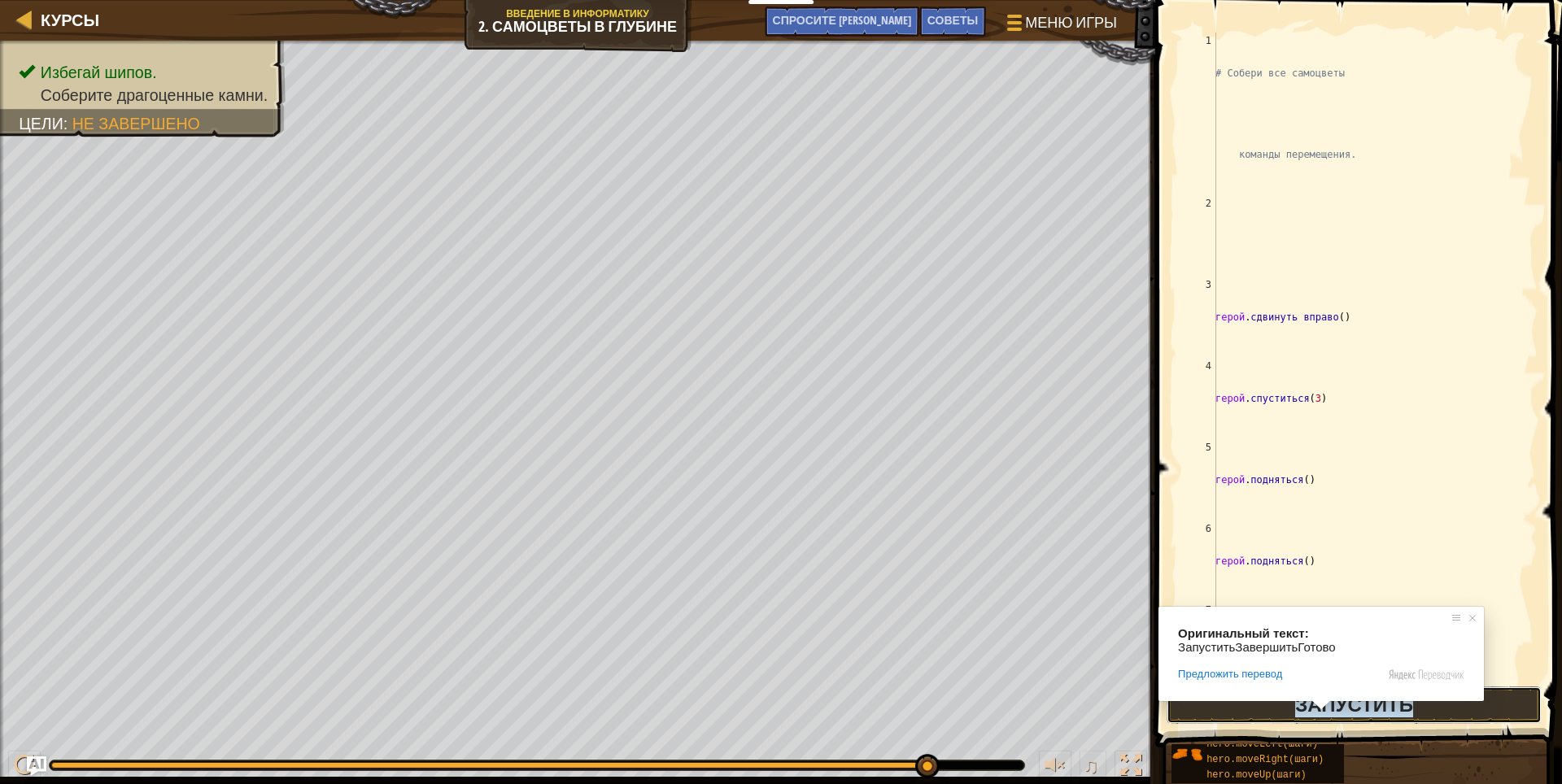
click at [1306, 702] on ya-tr-span "Запустить" at bounding box center [1354, 704] width 118 height 26
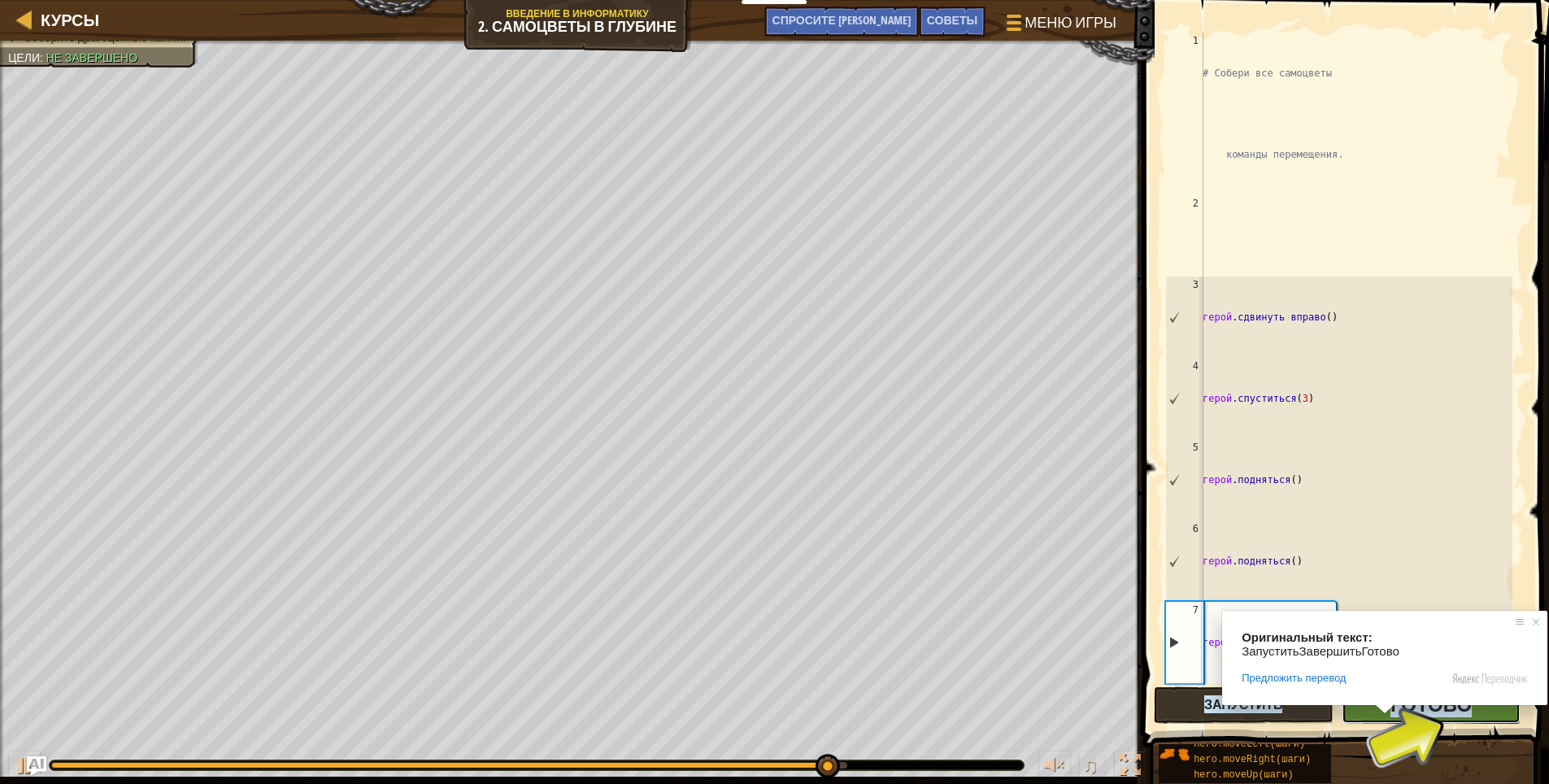
click at [1398, 699] on ya-tr-span "Готово" at bounding box center [1431, 704] width 81 height 26
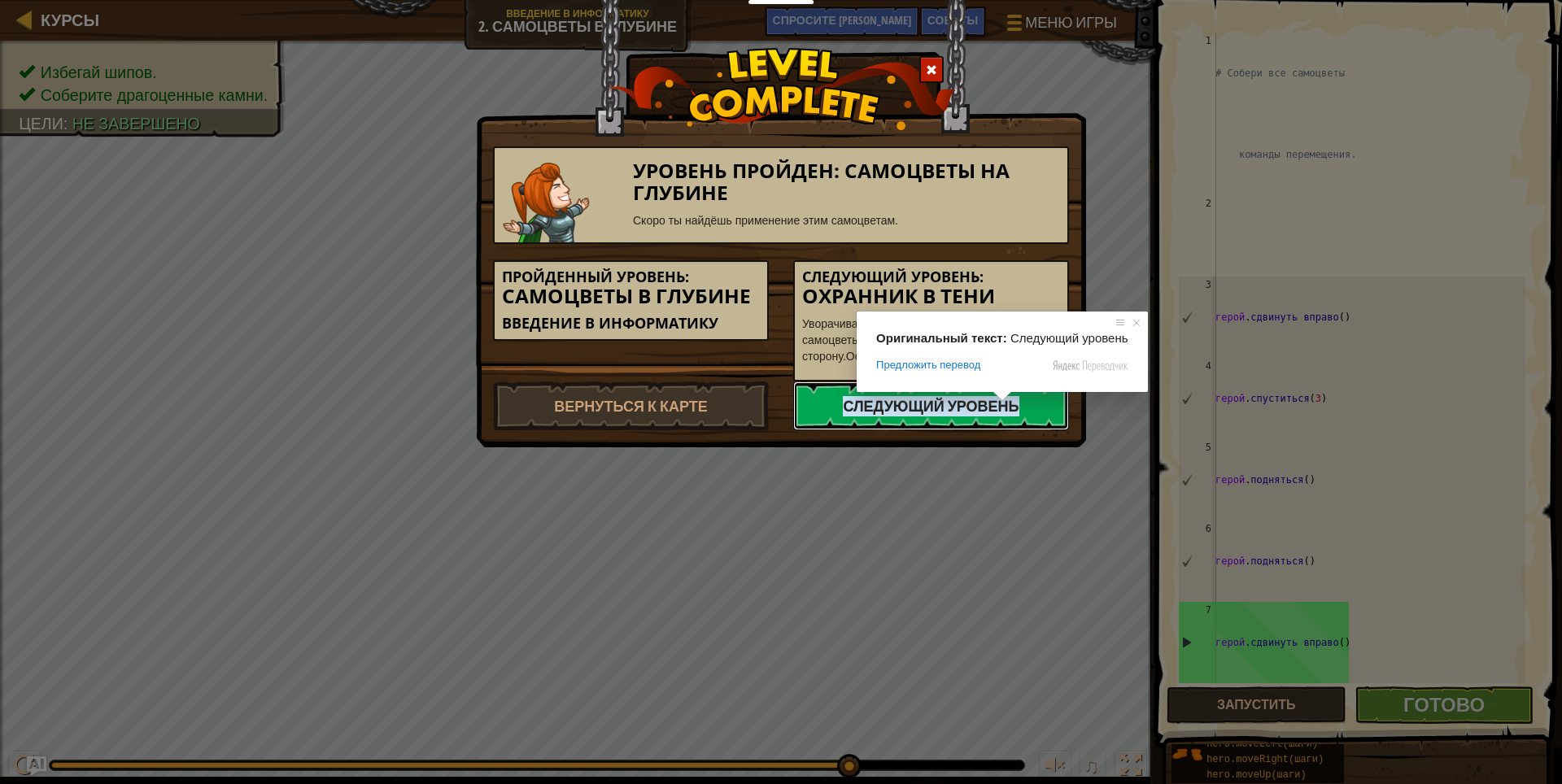
click at [974, 400] on ya-tr-span "Следующий уровень" at bounding box center [931, 405] width 175 height 20
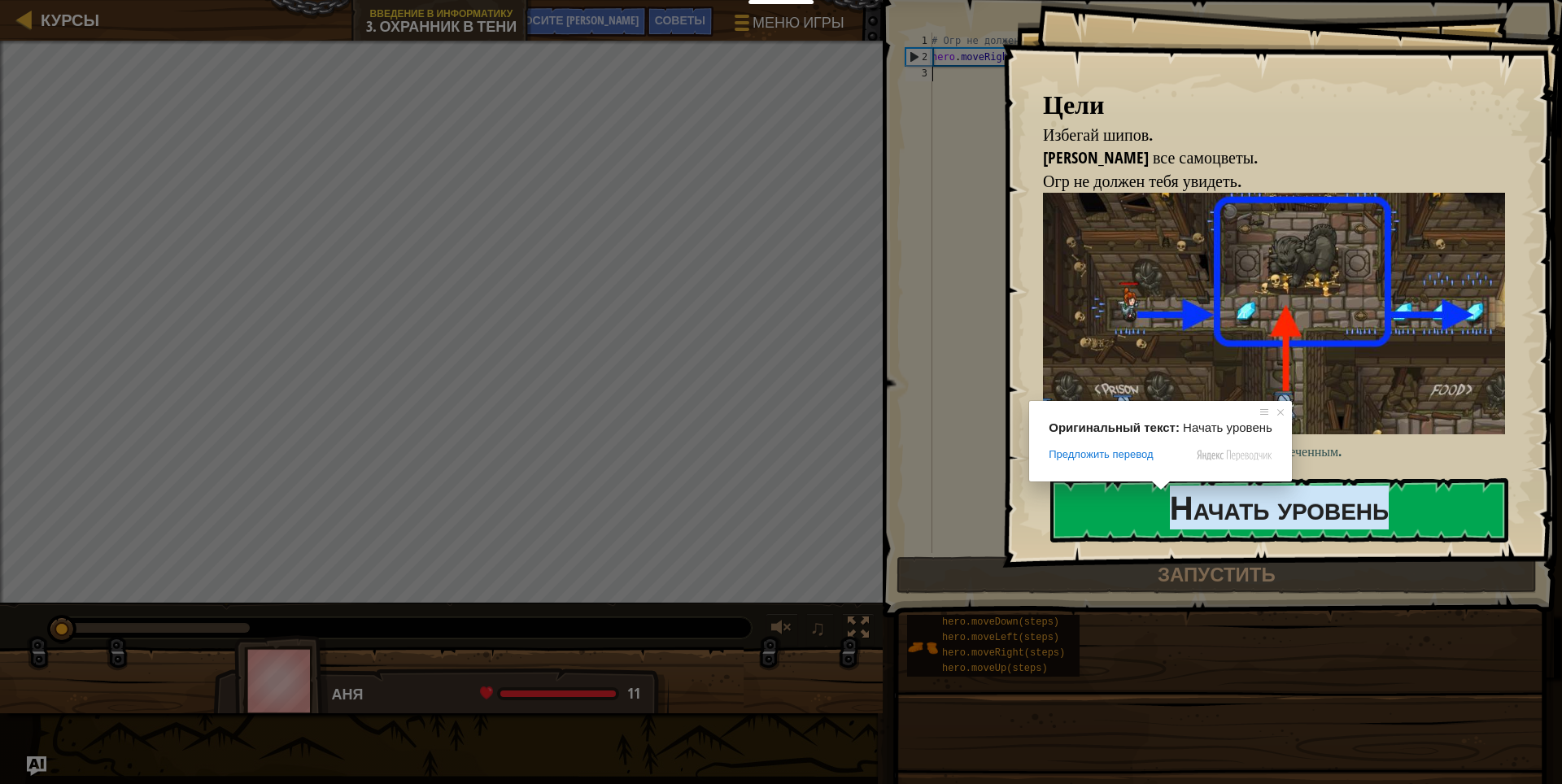
click at [1218, 511] on ya-tr-span "Начать уровень" at bounding box center [1279, 508] width 219 height 44
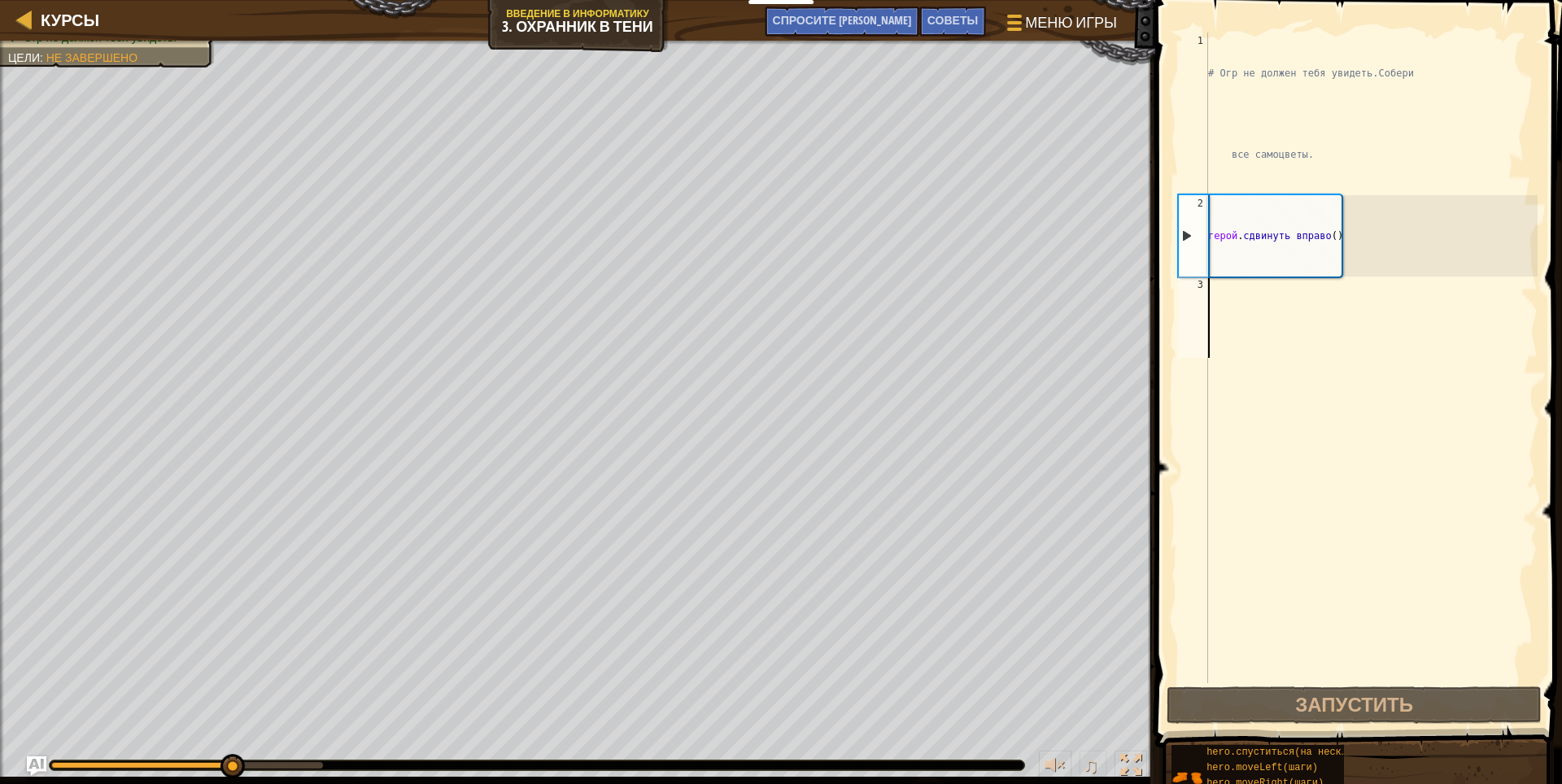
type textarea "h"
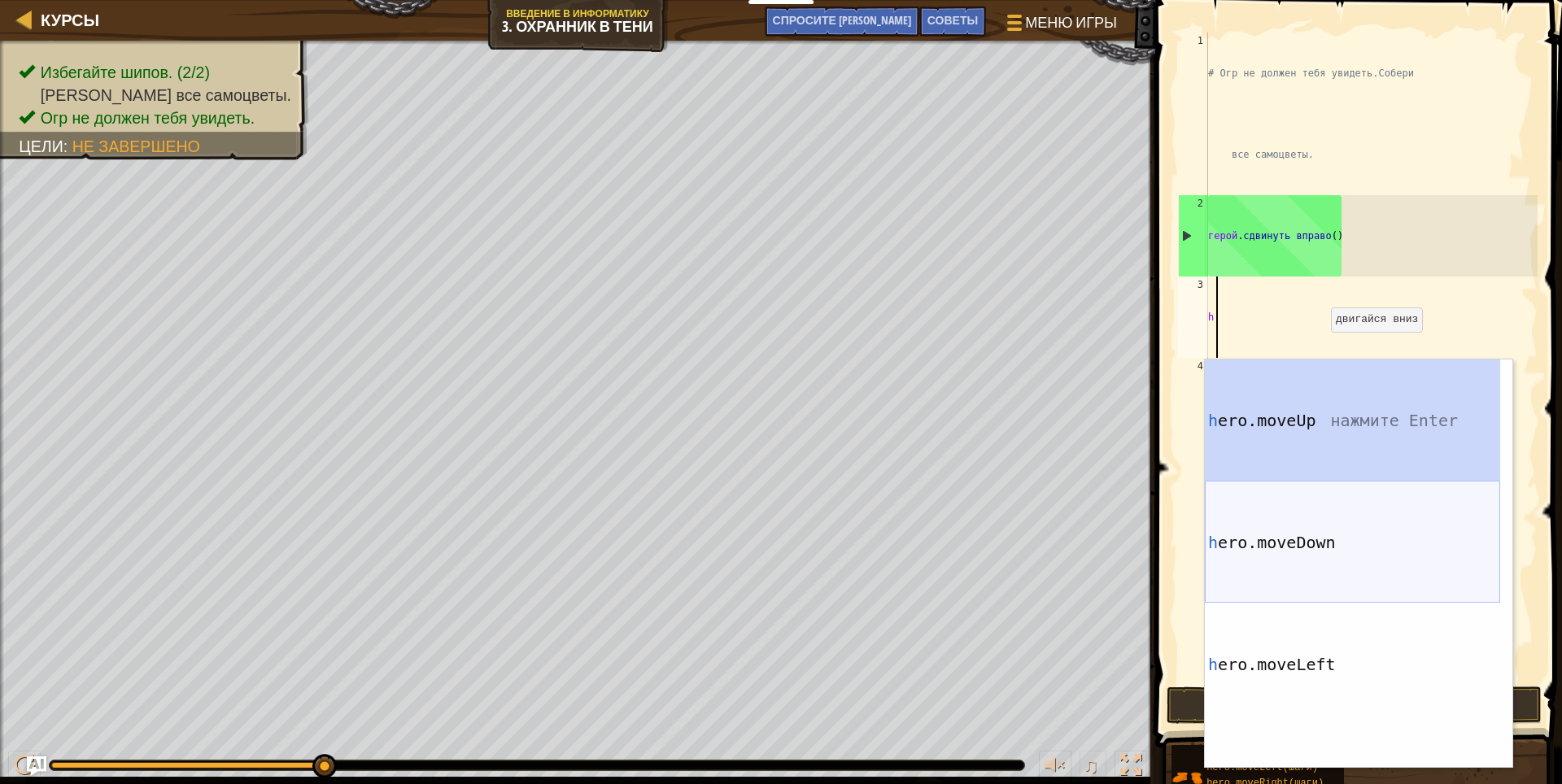
scroll to position [79, 0]
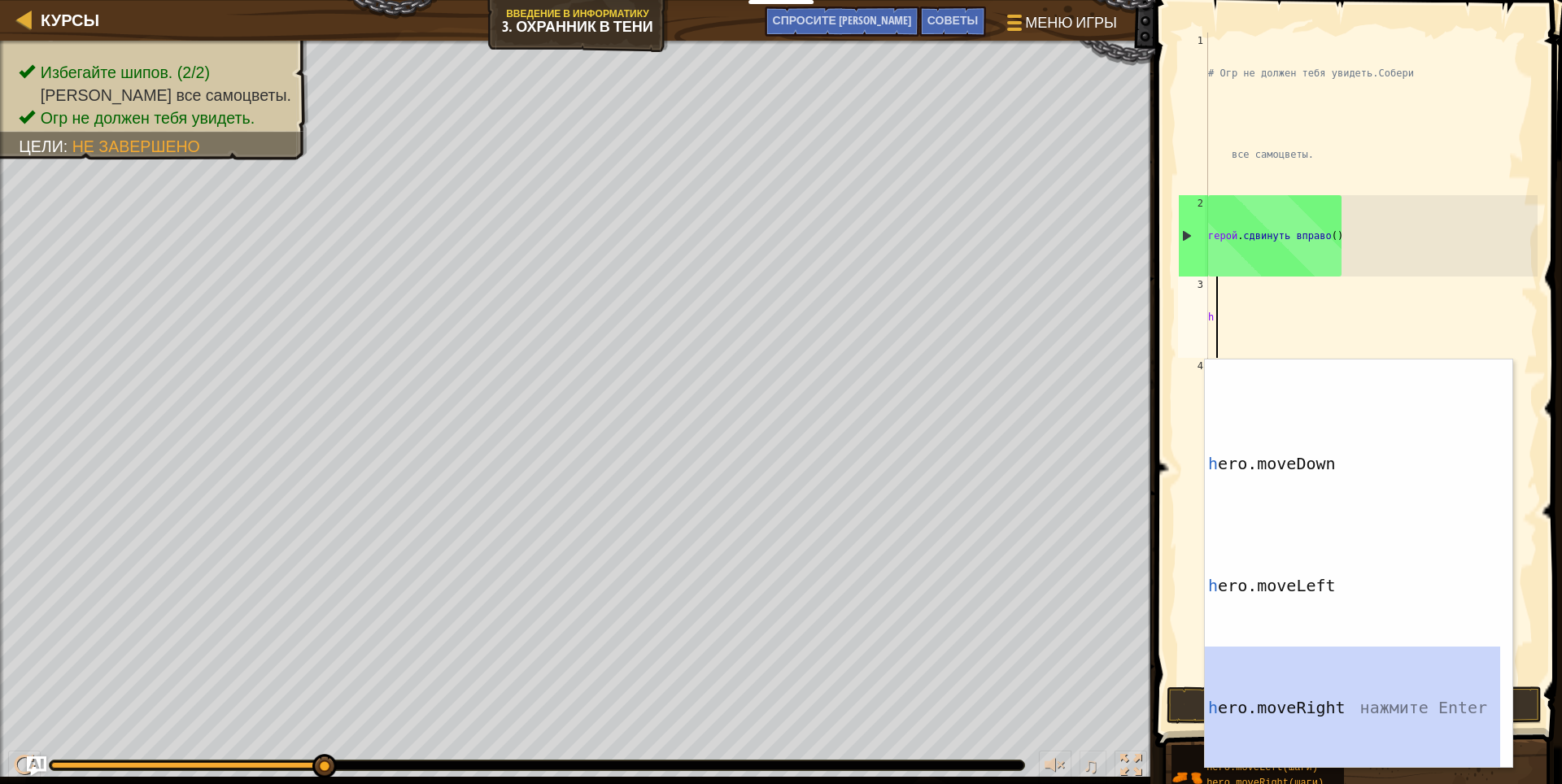
click at [1350, 674] on div "h ero.moveUp нажмите Enter h ero.moveDown нажмите Enter h ero.moveLeft нажмите …" at bounding box center [1352, 607] width 295 height 653
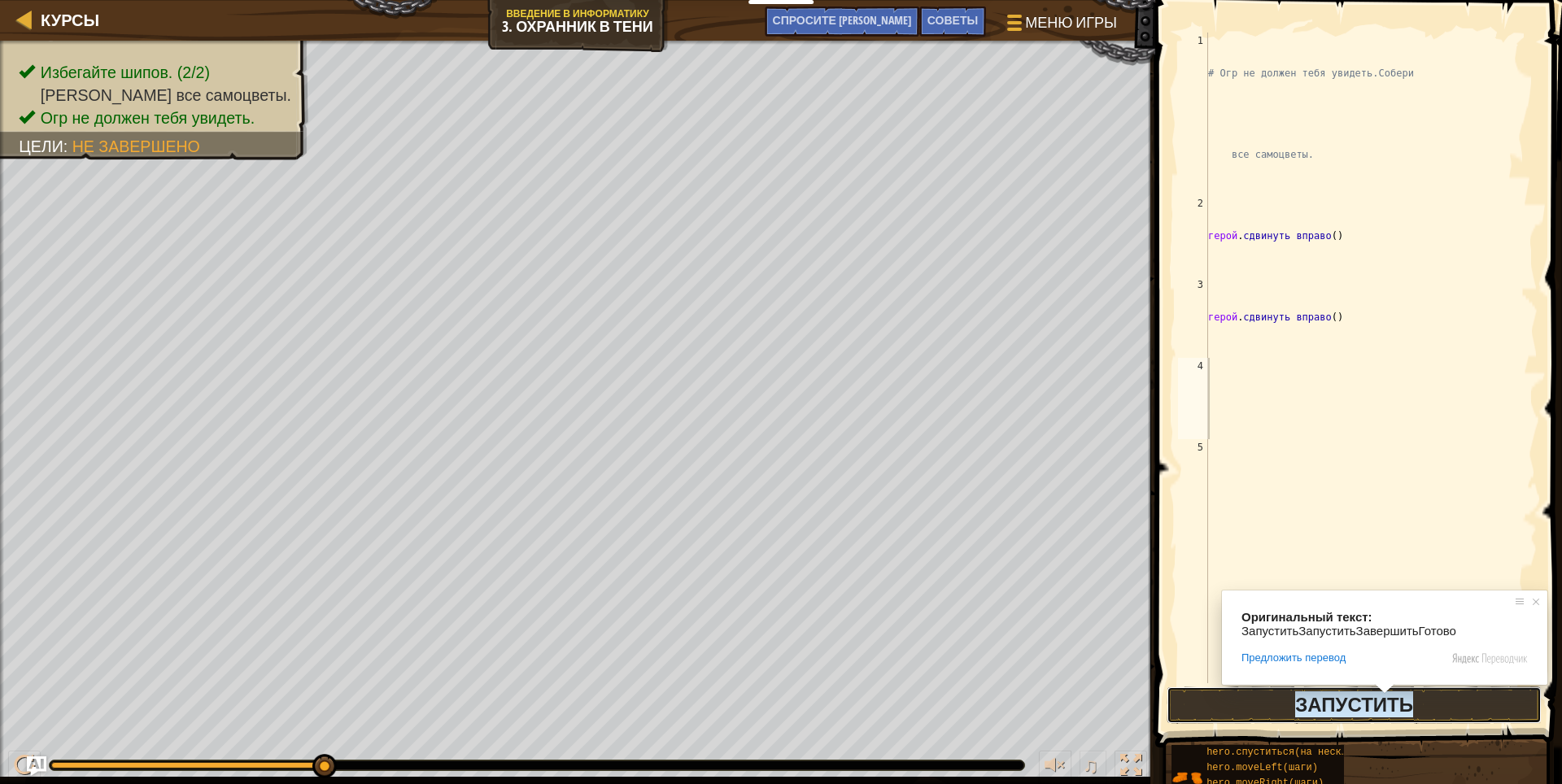
click at [1376, 709] on ya-tr-span "Запустить" at bounding box center [1354, 704] width 118 height 26
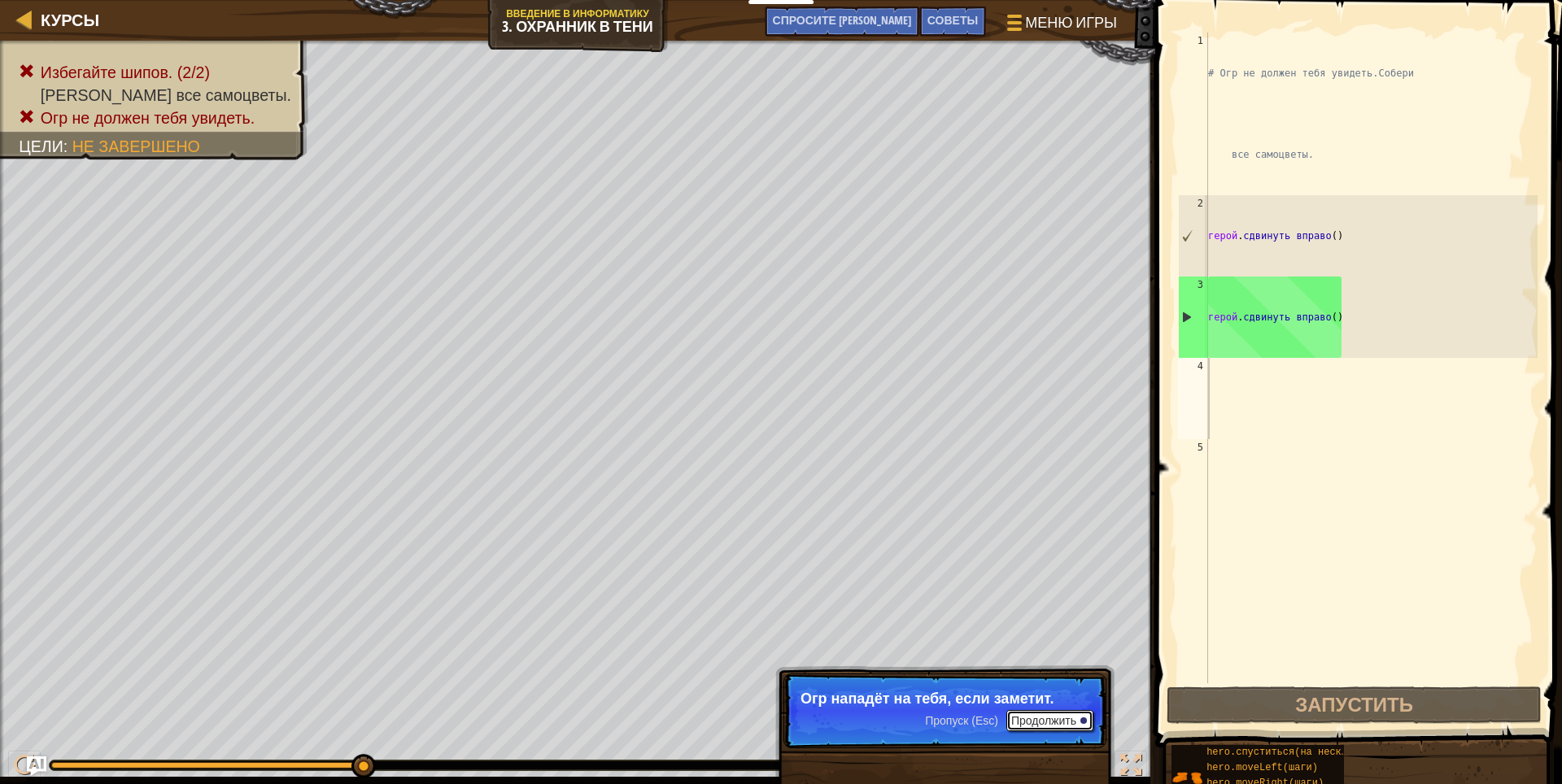
click at [1045, 0] on body "Мои панели мониторинга CodeCombat Учительская Панель Панель учителя [PERSON_NAM…" at bounding box center [781, 0] width 1562 height 0
click at [1388, 321] on div "# Огр не должен тебя увидеть. Собери все самоцветы. герой . сдвинуть вправо ( )…" at bounding box center [1370, 480] width 332 height 895
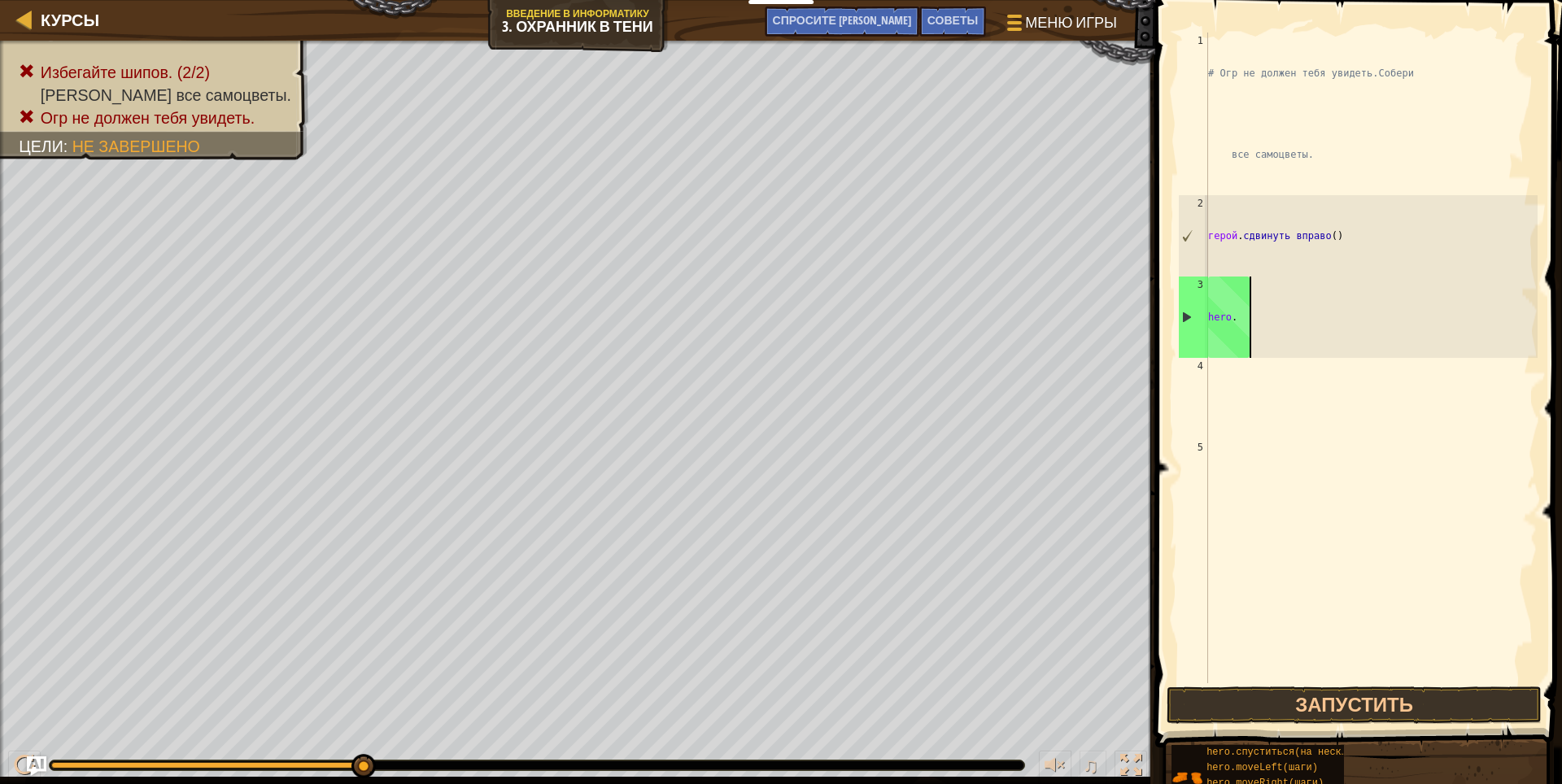
type textarea "h"
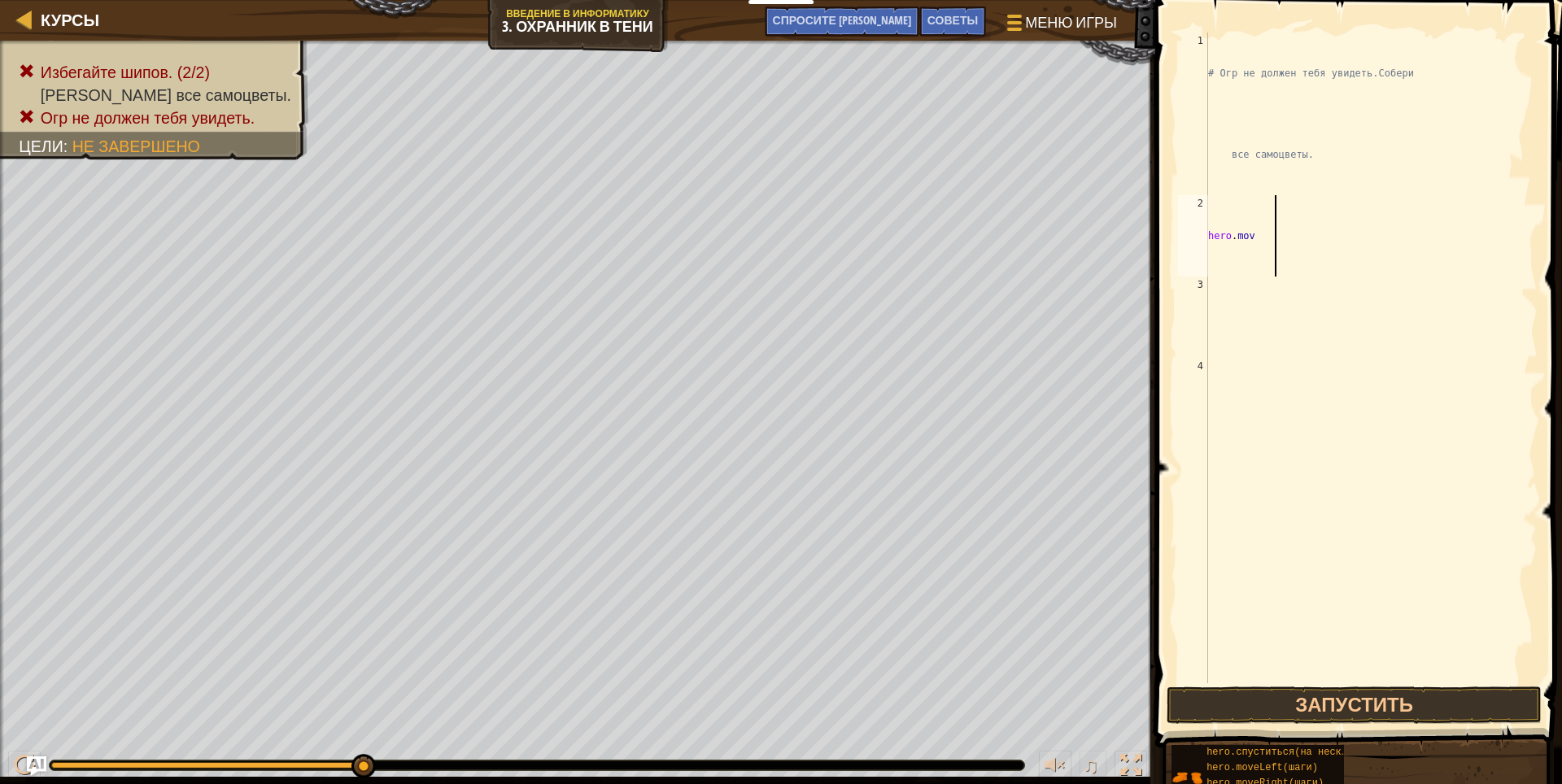
type textarea "h"
click at [1233, 688] on button "Запустить" at bounding box center [1355, 705] width 376 height 38
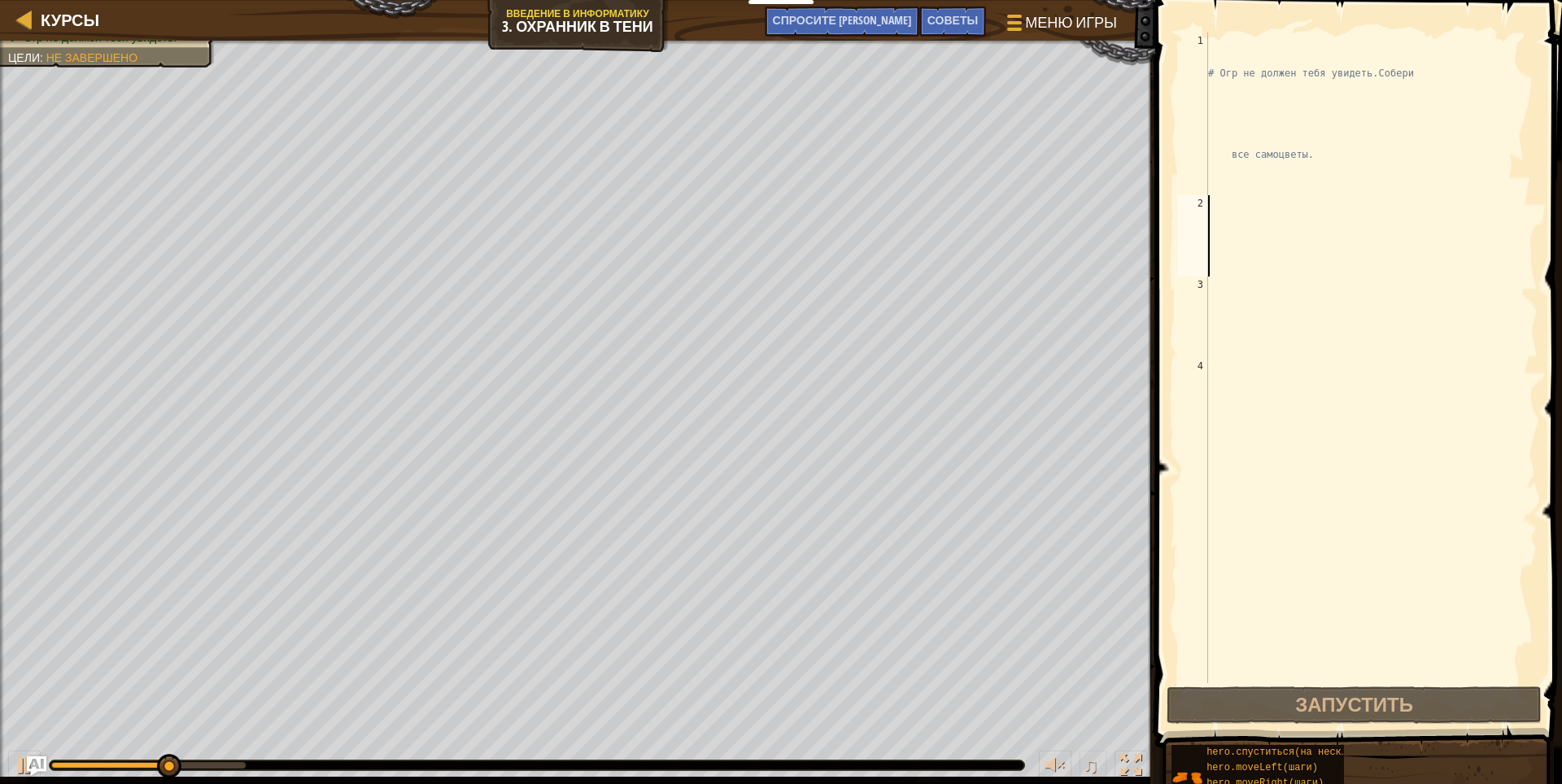
type textarea "h"
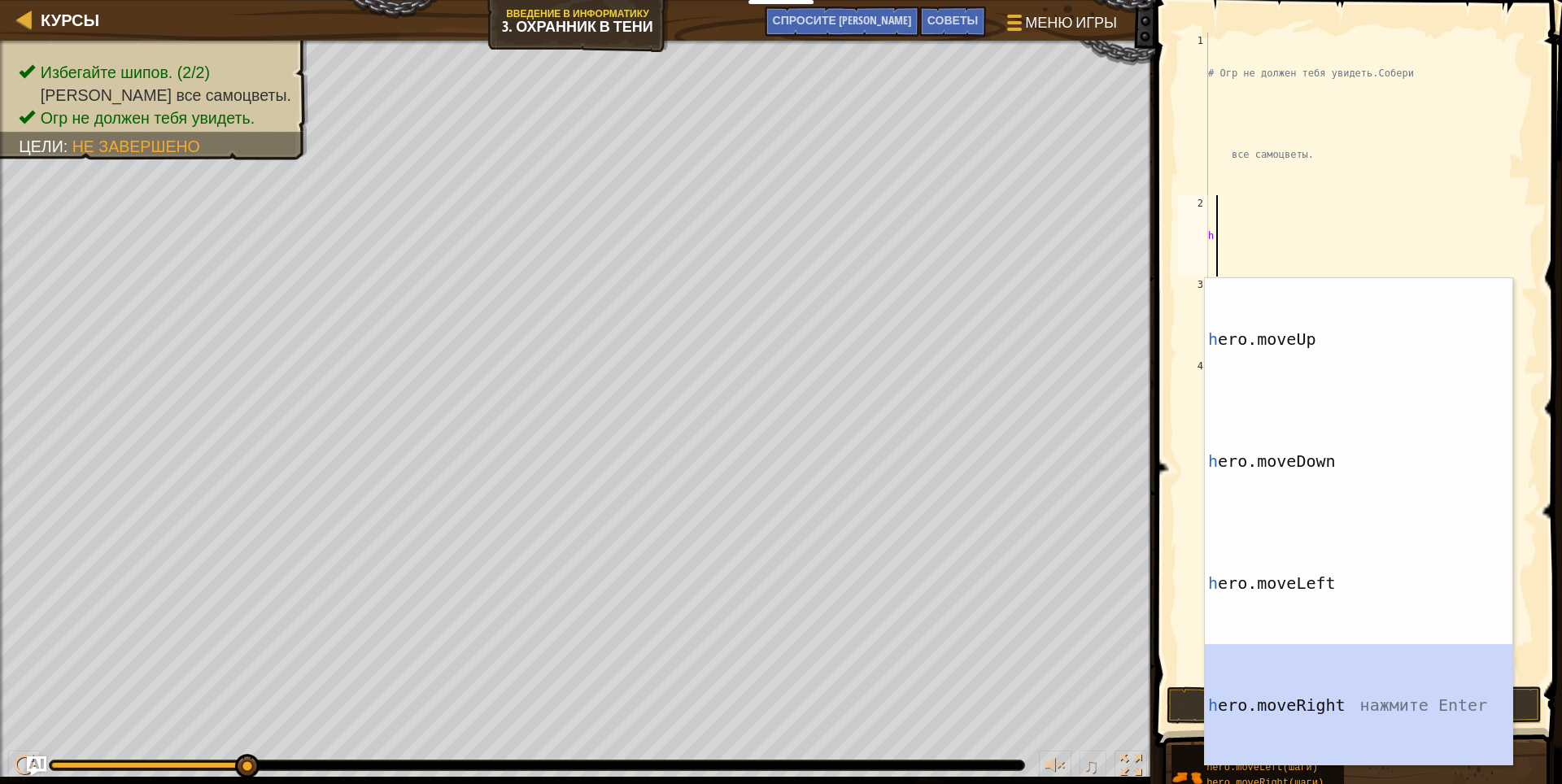
click at [1316, 696] on div "h ero.moveUp нажмите Enter h ero.moveDown нажмите Enter h ero.moveLeft нажмите …" at bounding box center [1358, 644] width 307 height 732
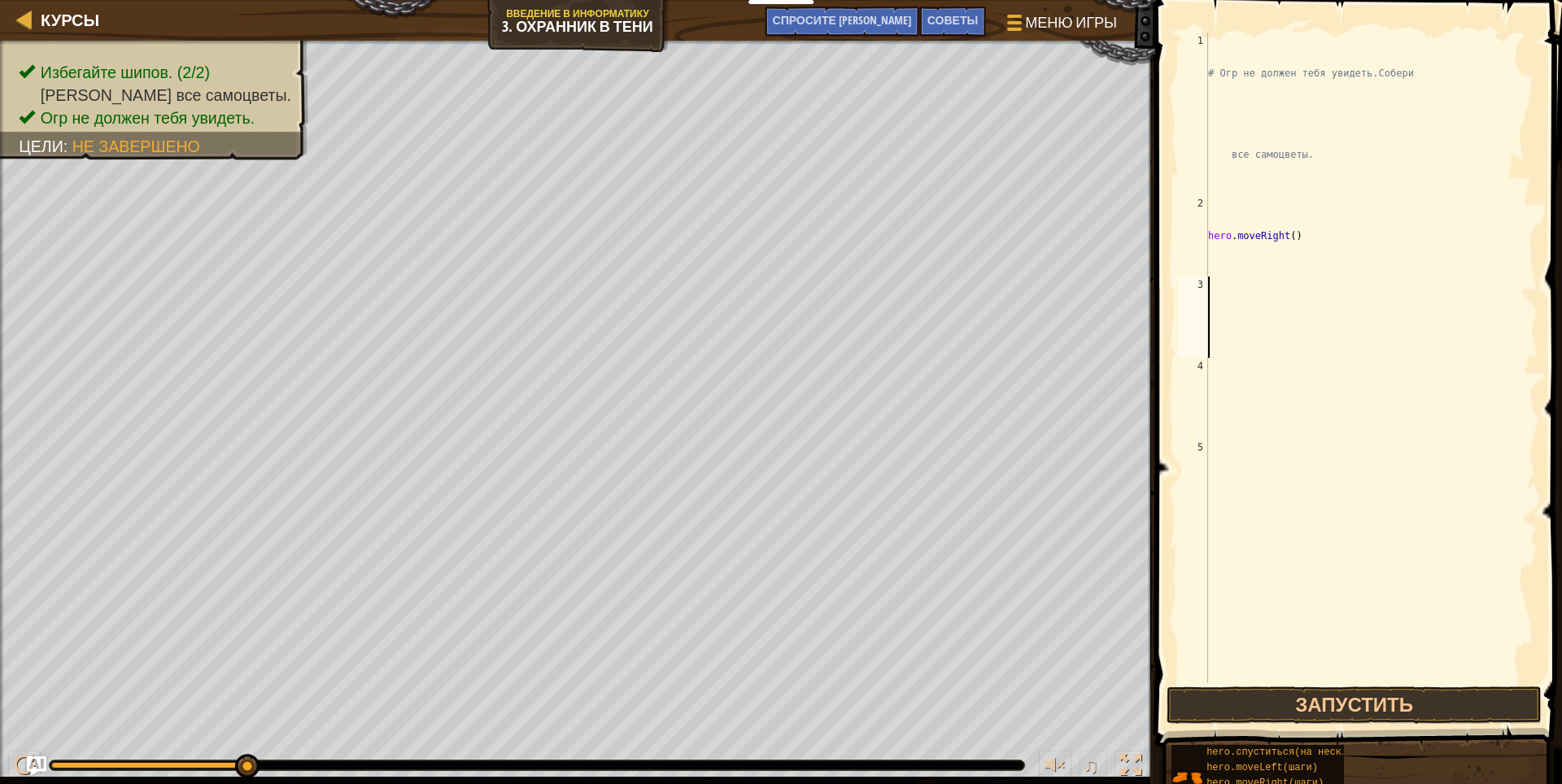
type textarea "h"
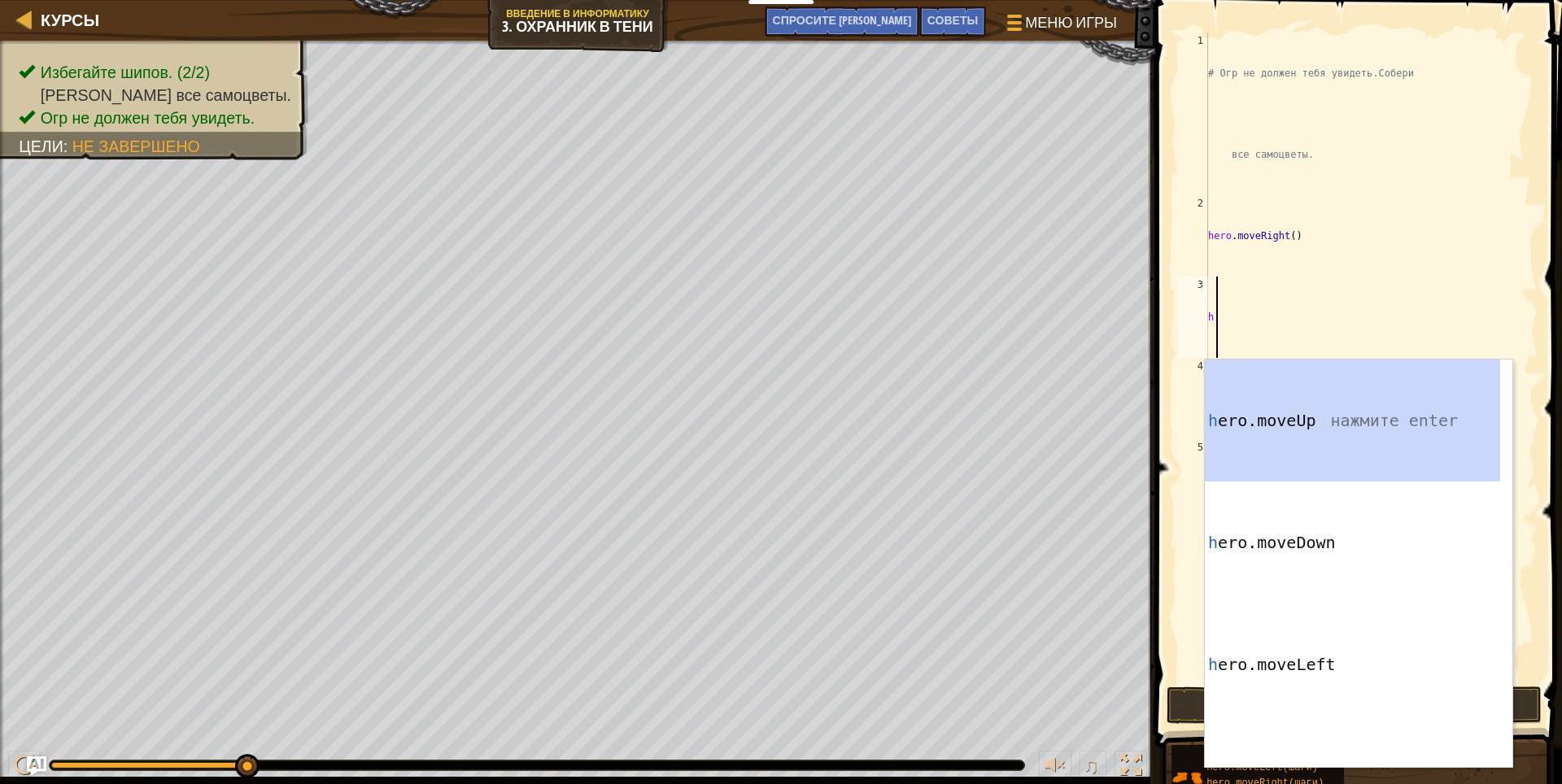
scroll to position [0, 0]
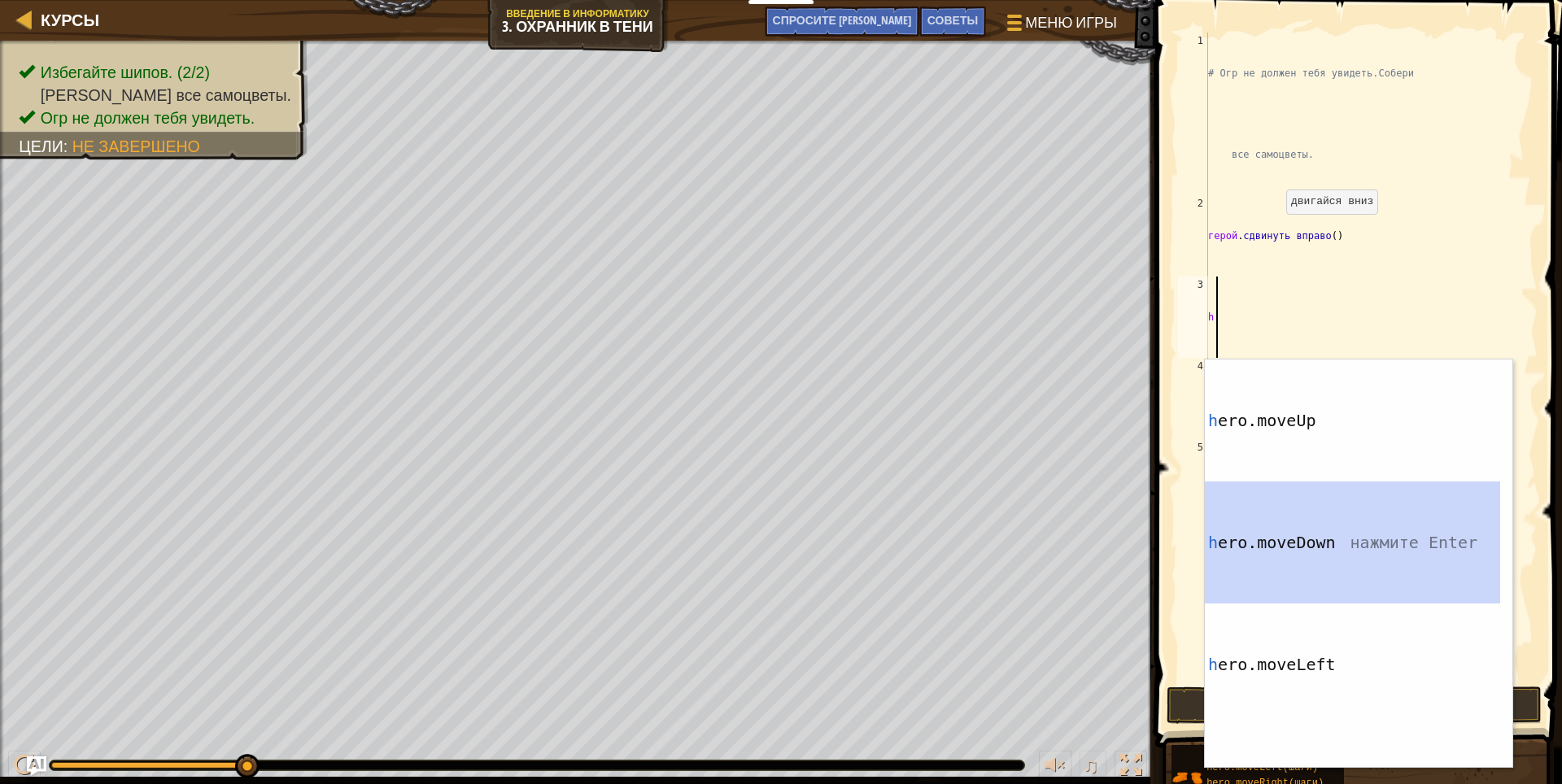
click at [1338, 566] on div "h ero.moveUp нажмите Enter h ero.moveDown нажмите Enter h ero.moveLeft нажмите …" at bounding box center [1352, 686] width 295 height 653
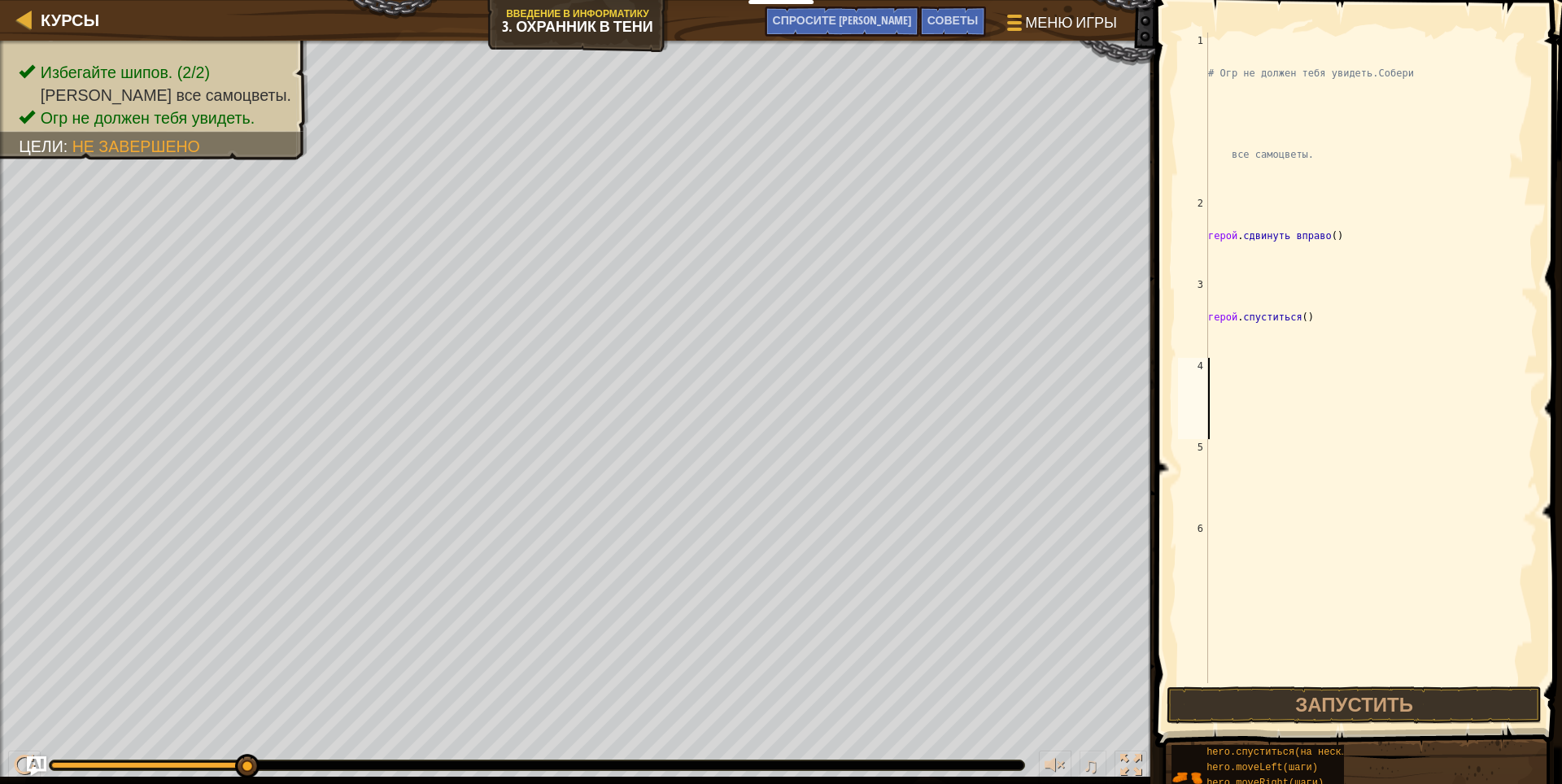
click at [1247, 381] on div "# Огр не должен тебя увидеть. Собери все самоцветы. герой . сдвинуть вправо ( )…" at bounding box center [1370, 480] width 332 height 895
type textarea "h"
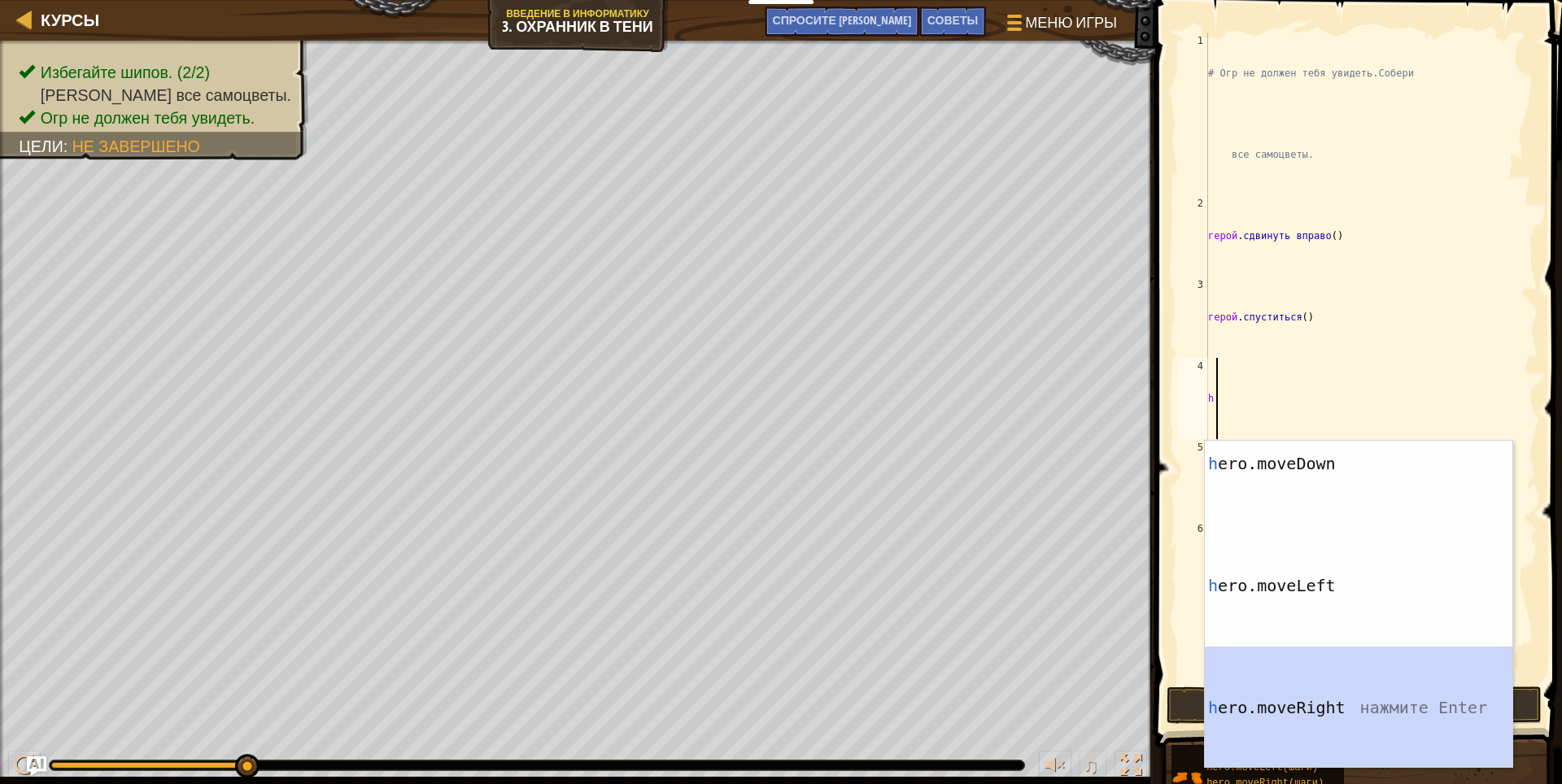
click at [1309, 710] on div "h ero.moveDown нажмите Enter h ero.moveLeft нажмите Enter h ero.moveRight нажми…" at bounding box center [1358, 688] width 307 height 571
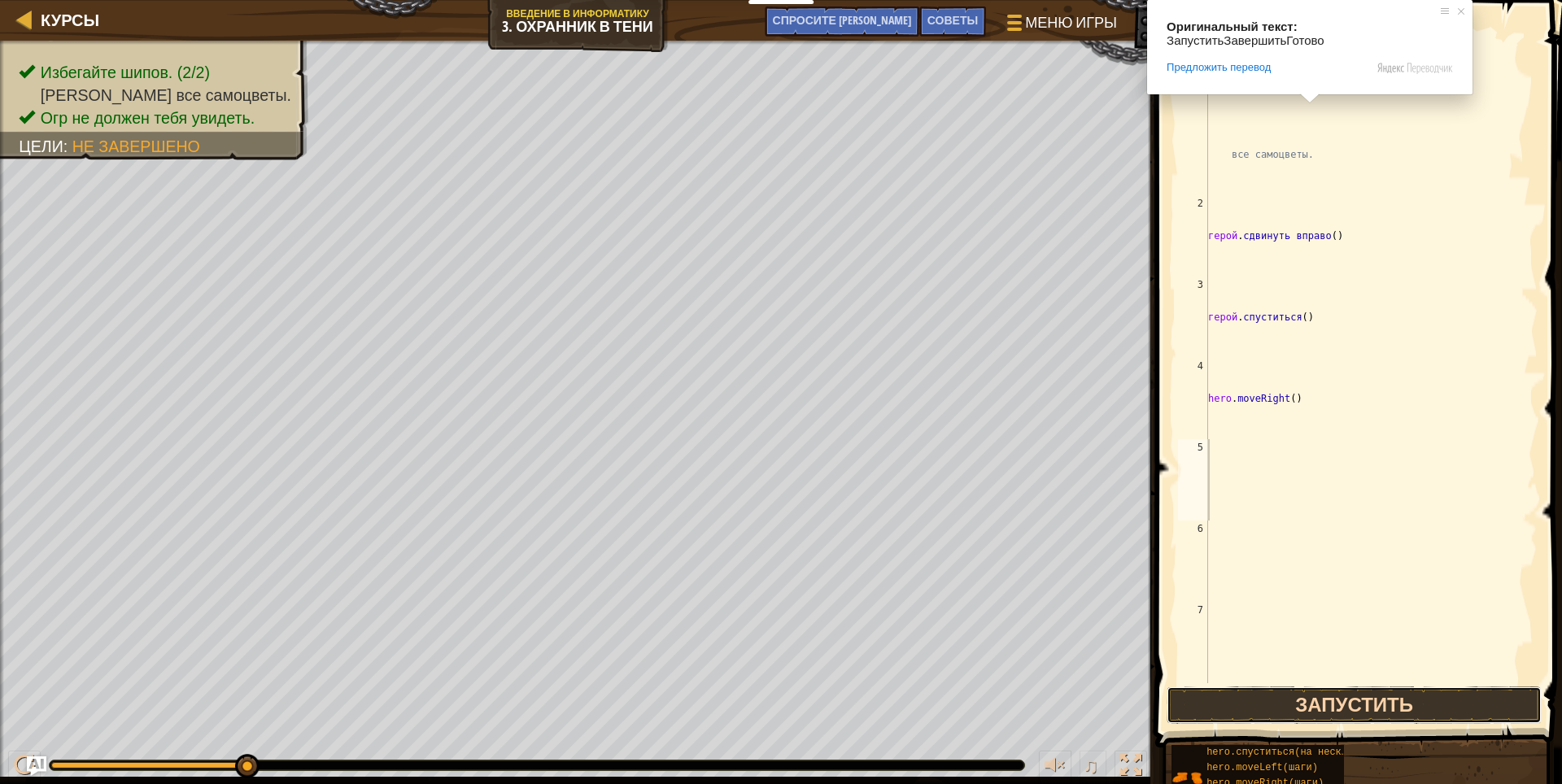
click at [1316, 692] on button "Запустить" at bounding box center [1355, 705] width 376 height 38
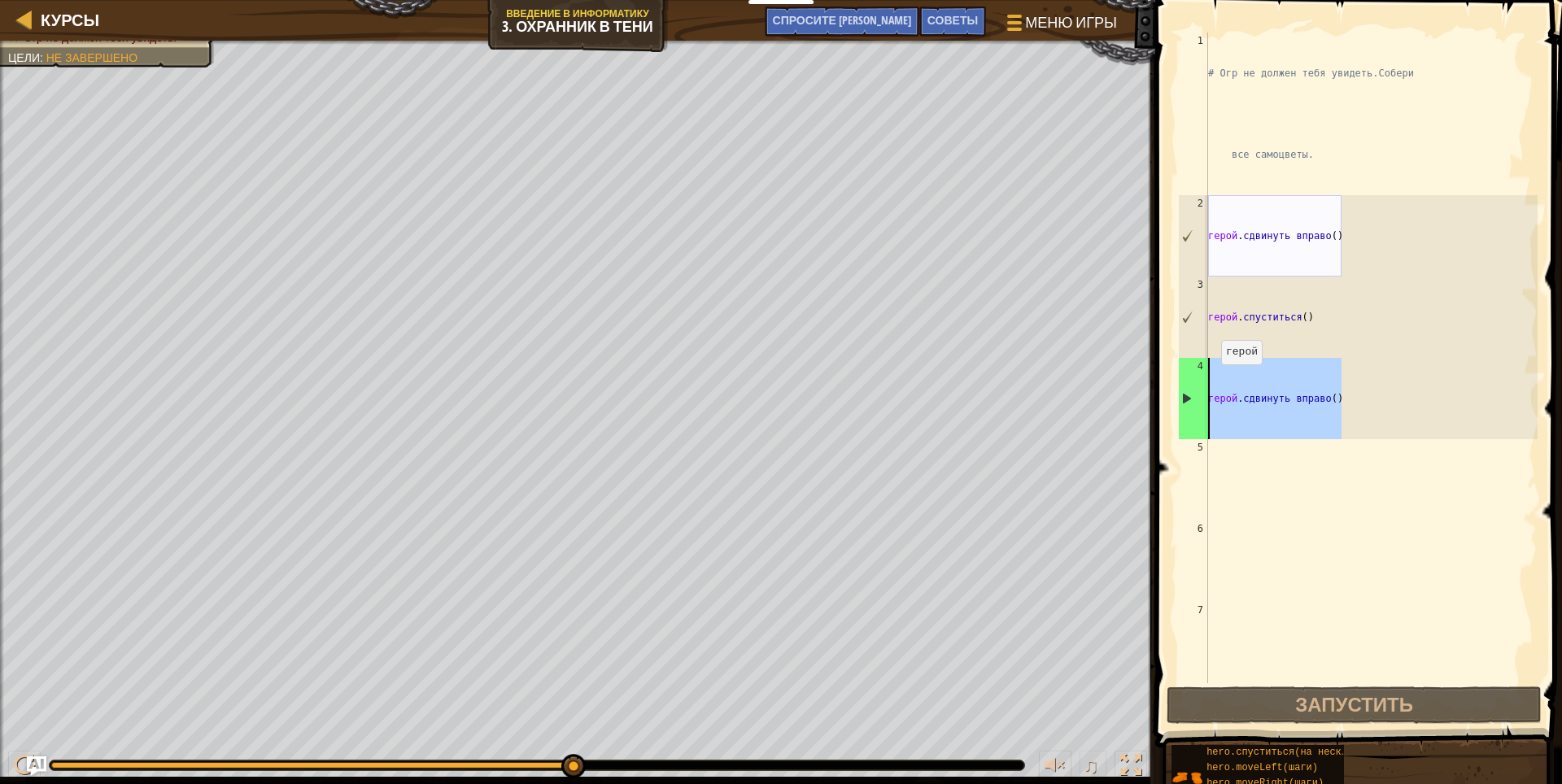
drag, startPoint x: 1396, startPoint y: 387, endPoint x: 1180, endPoint y: 384, distance: 216.0
click at [1180, 384] on div "1 2 3 4 5 6 7 # Огр не должен тебя увидеть. Собери все самоцветы. герой . сдвин…" at bounding box center [1356, 357] width 363 height 650
type textarea "hero.moveRight()"
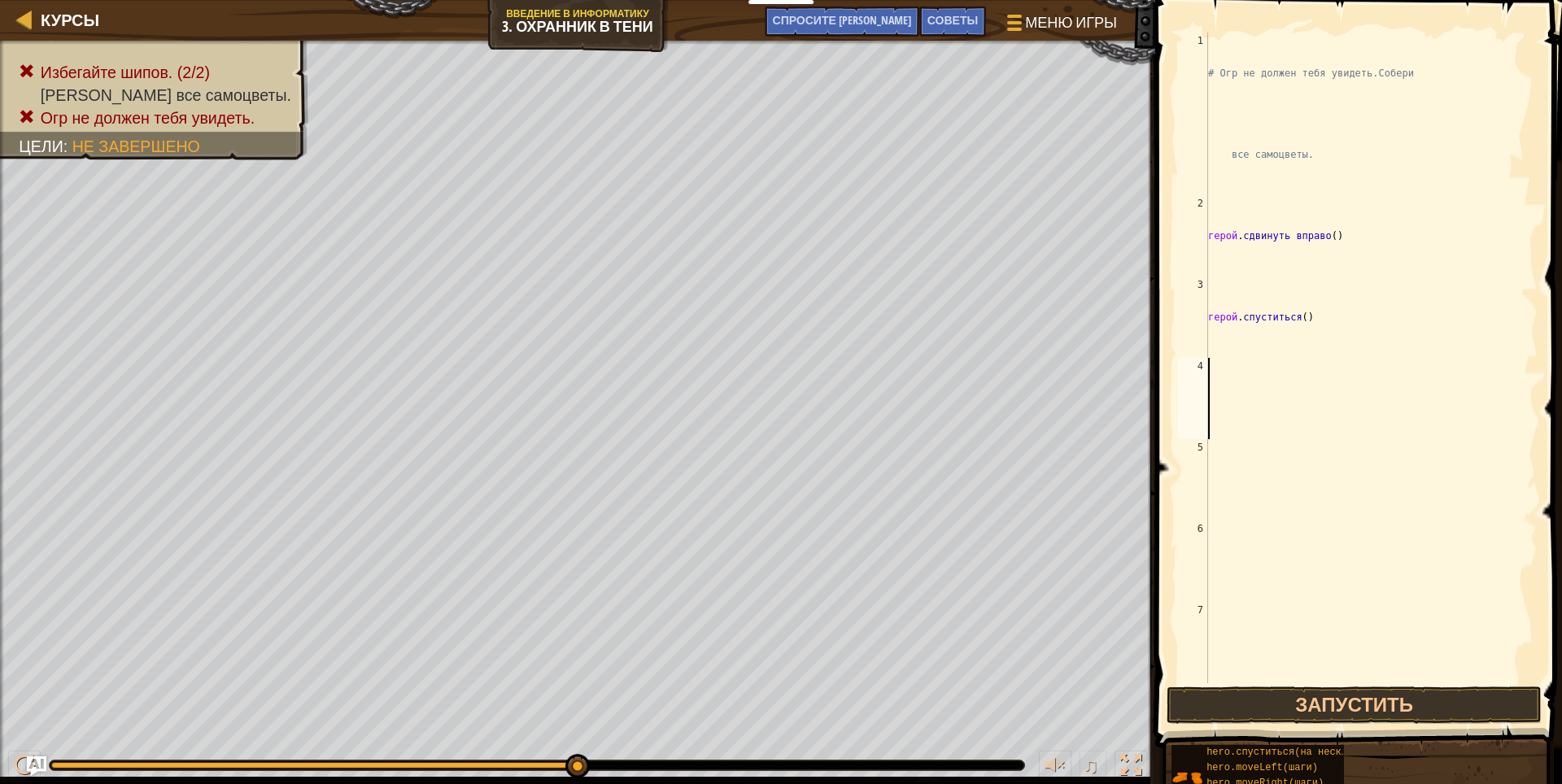
type textarea "h"
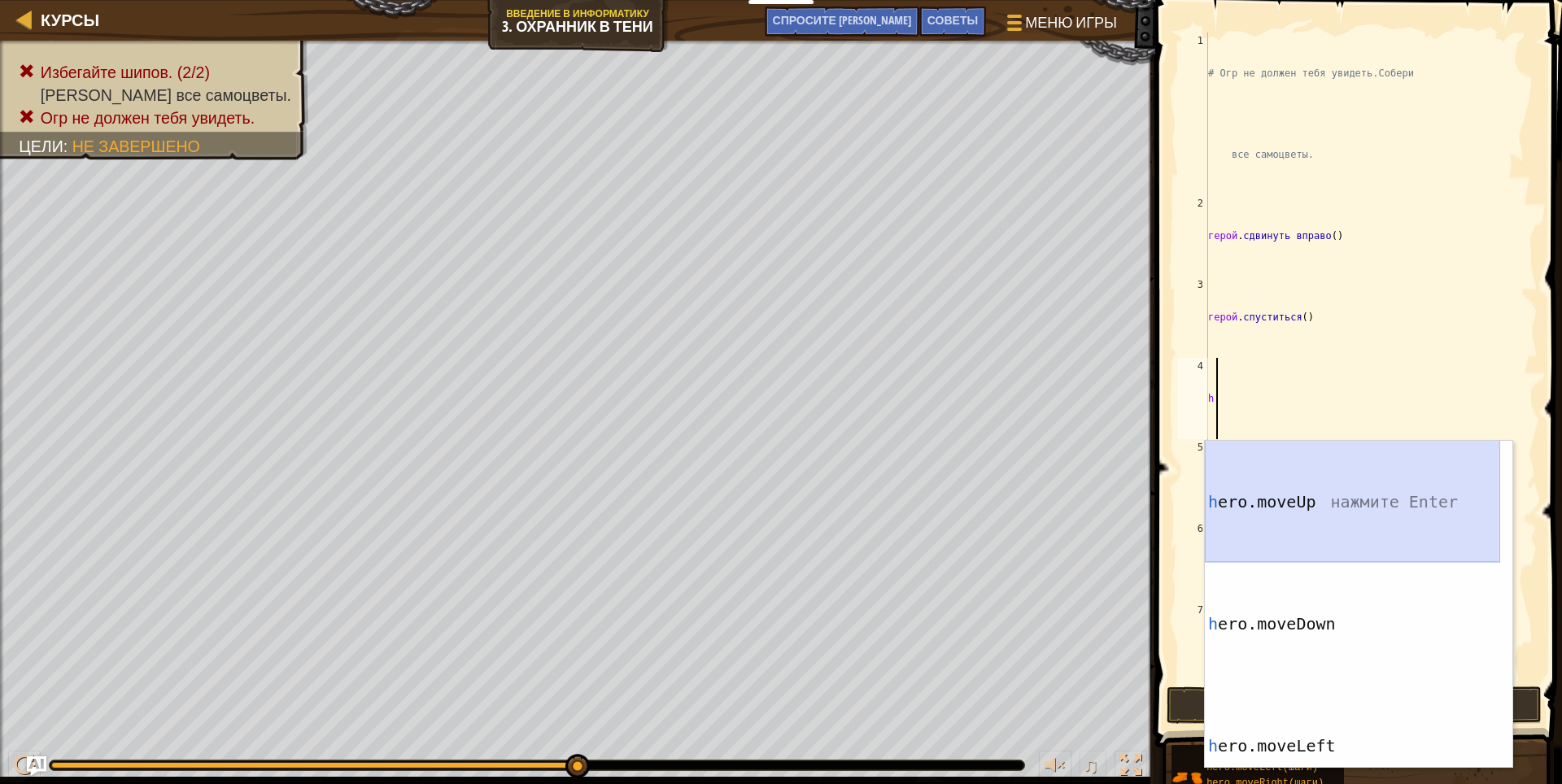
click at [1300, 530] on div "h ero.moveUp нажмите Enter h ero.moveDown нажмите Enter h ero.moveLeft нажмите …" at bounding box center [1352, 726] width 295 height 571
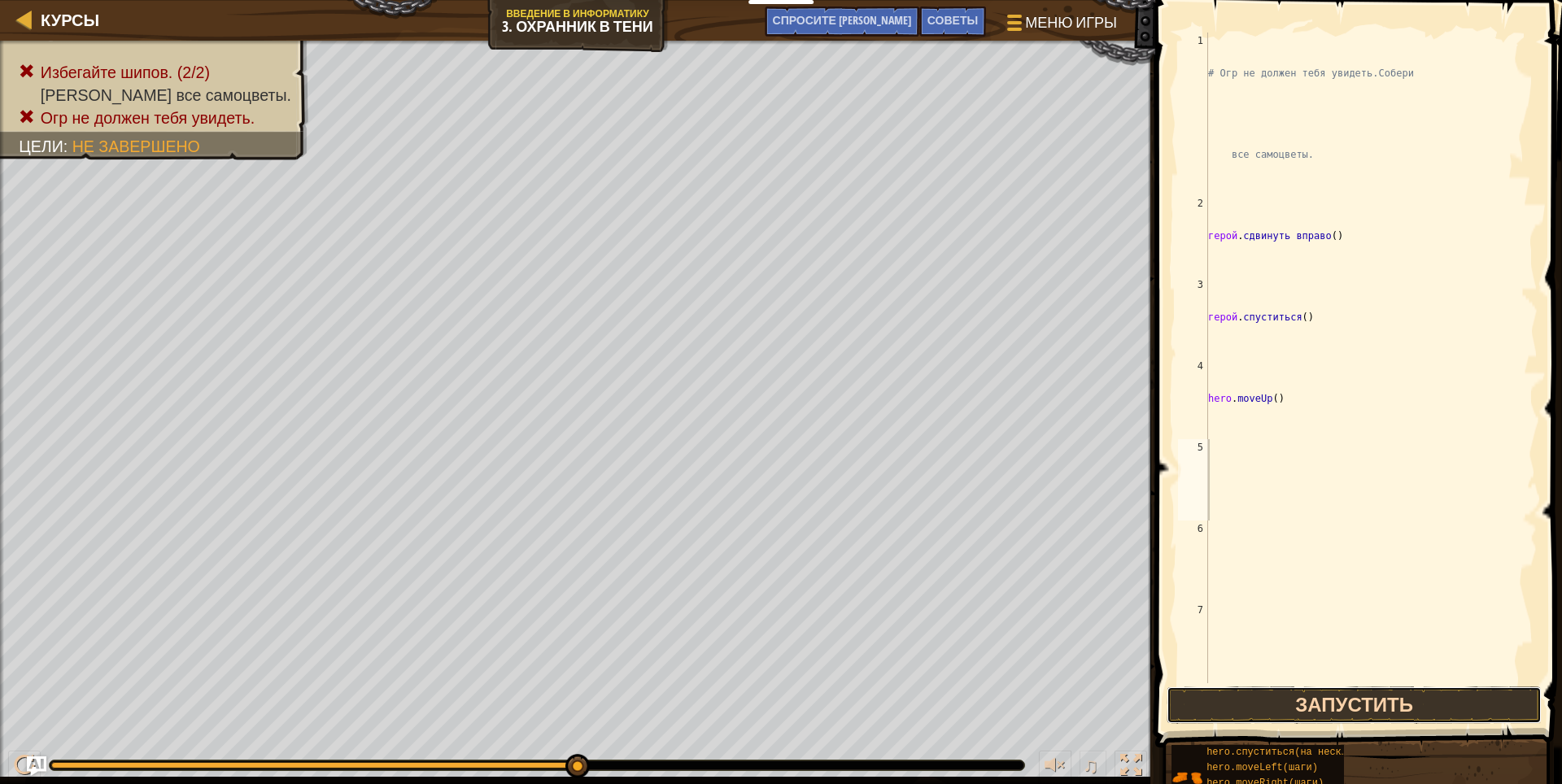
click at [1323, 704] on button "Запустить" at bounding box center [1355, 705] width 376 height 38
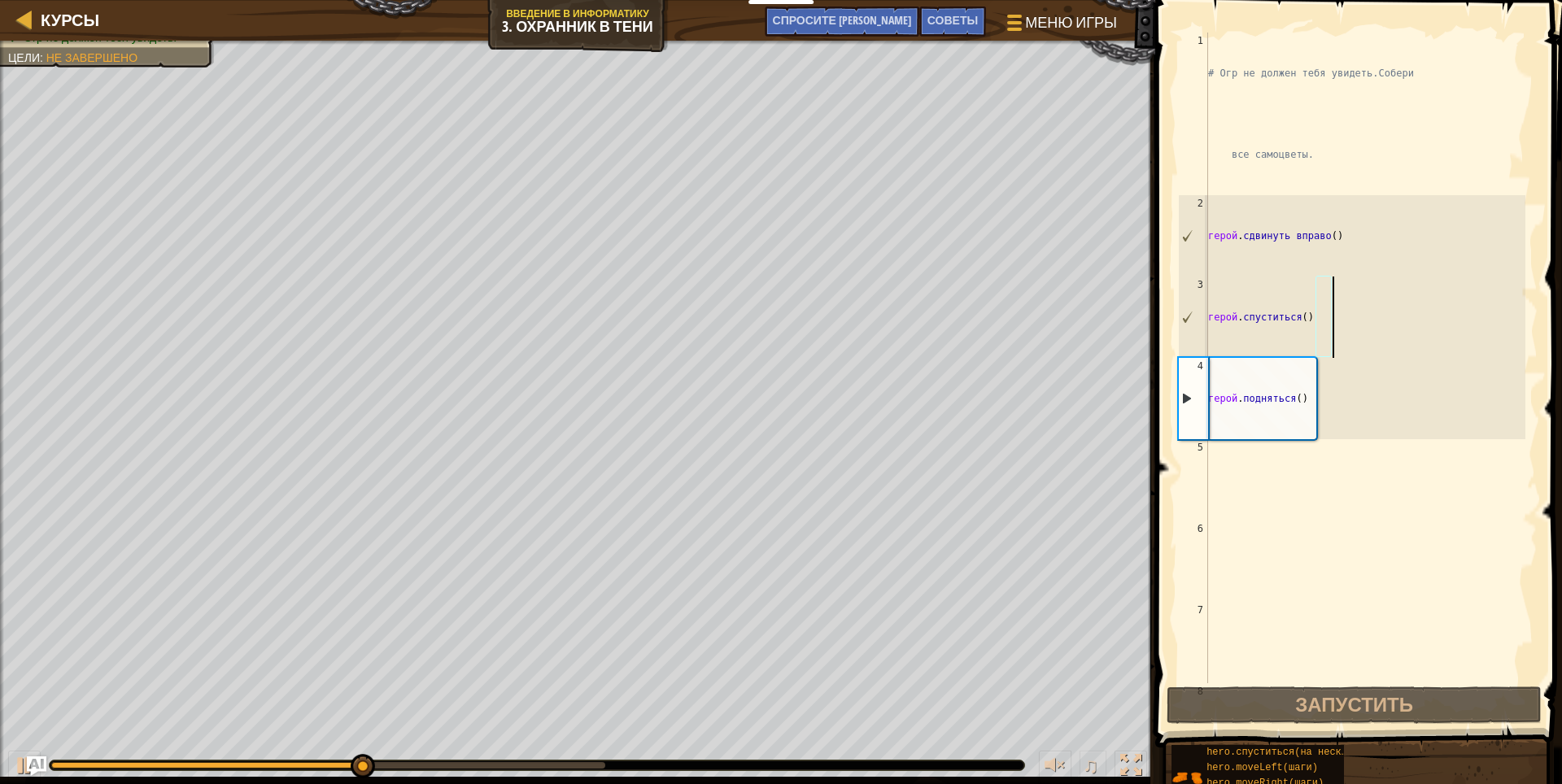
click at [1345, 335] on div "# Огр не должен тебя увидеть. Собери все самоцветы. герой . сдвинуть вправо ( )…" at bounding box center [1364, 480] width 321 height 895
type textarea "hero.moveDown()"
drag, startPoint x: 1343, startPoint y: 329, endPoint x: 1188, endPoint y: 330, distance: 155.0
click at [1188, 330] on div "hero.moveDown() 1 2 3 4 5 6 7 8 # Огр не должен тебя увидеть. Собери все самоцв…" at bounding box center [1356, 357] width 363 height 650
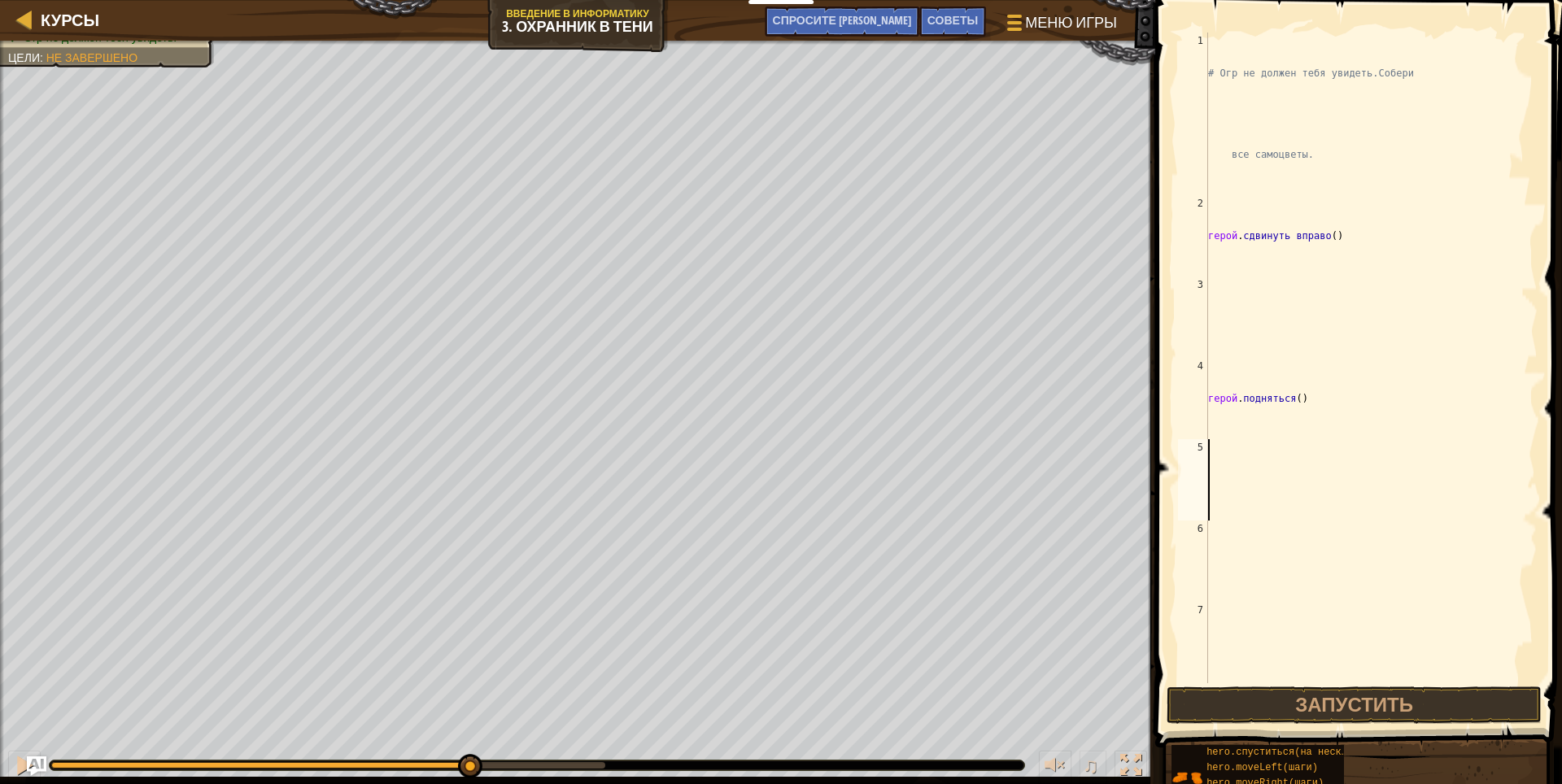
click at [1217, 473] on div "# Огр не должен тебя увидеть. Собери все самоцветы. герой . сдвинуть вправо ( )…" at bounding box center [1364, 480] width 321 height 895
type textarea "h"
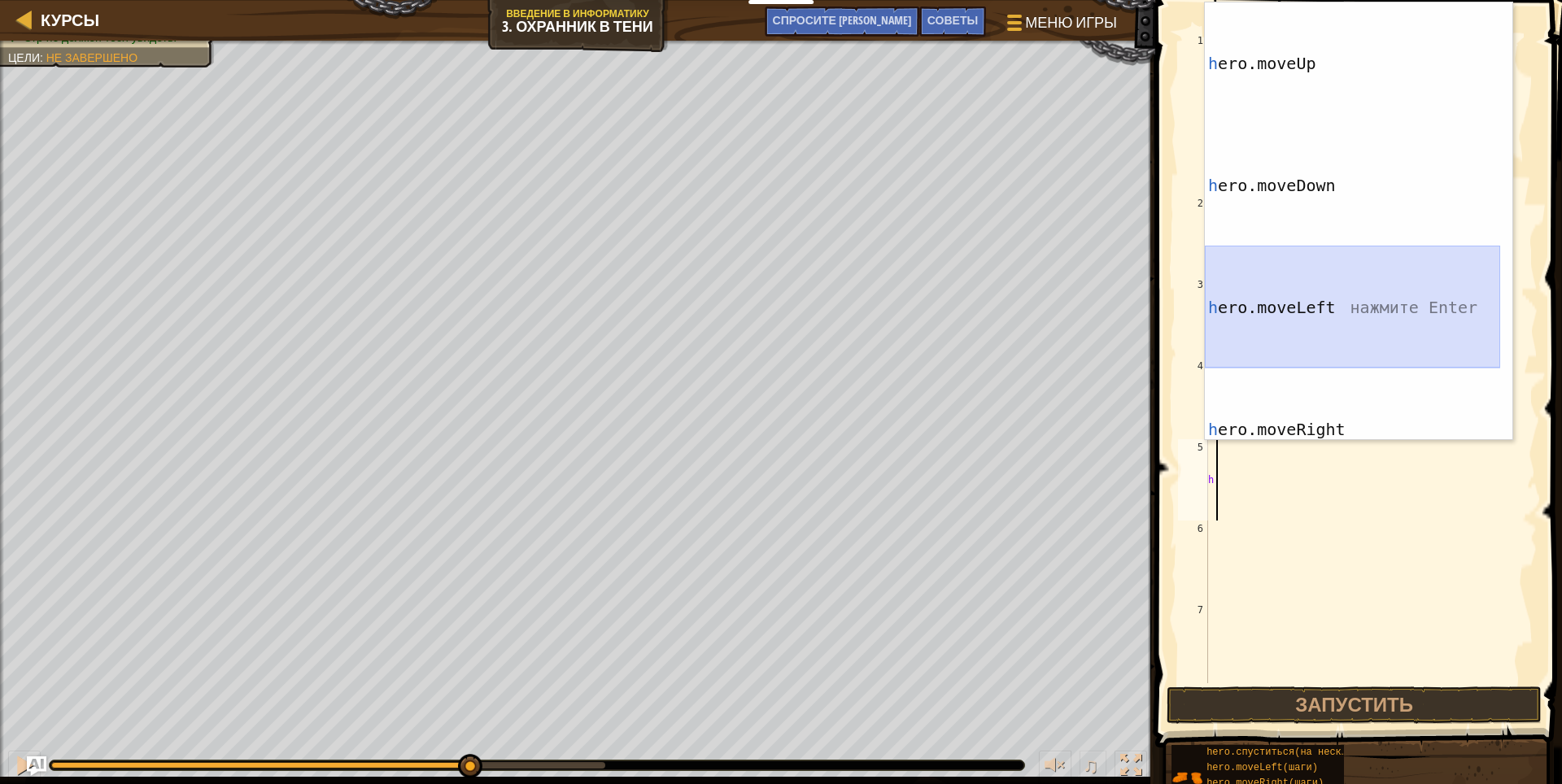
click at [1315, 297] on div "h ero.moveUp нажмите Enter h ero.moveDown нажмите Enter h ero.moveLeft нажмите …" at bounding box center [1352, 344] width 295 height 682
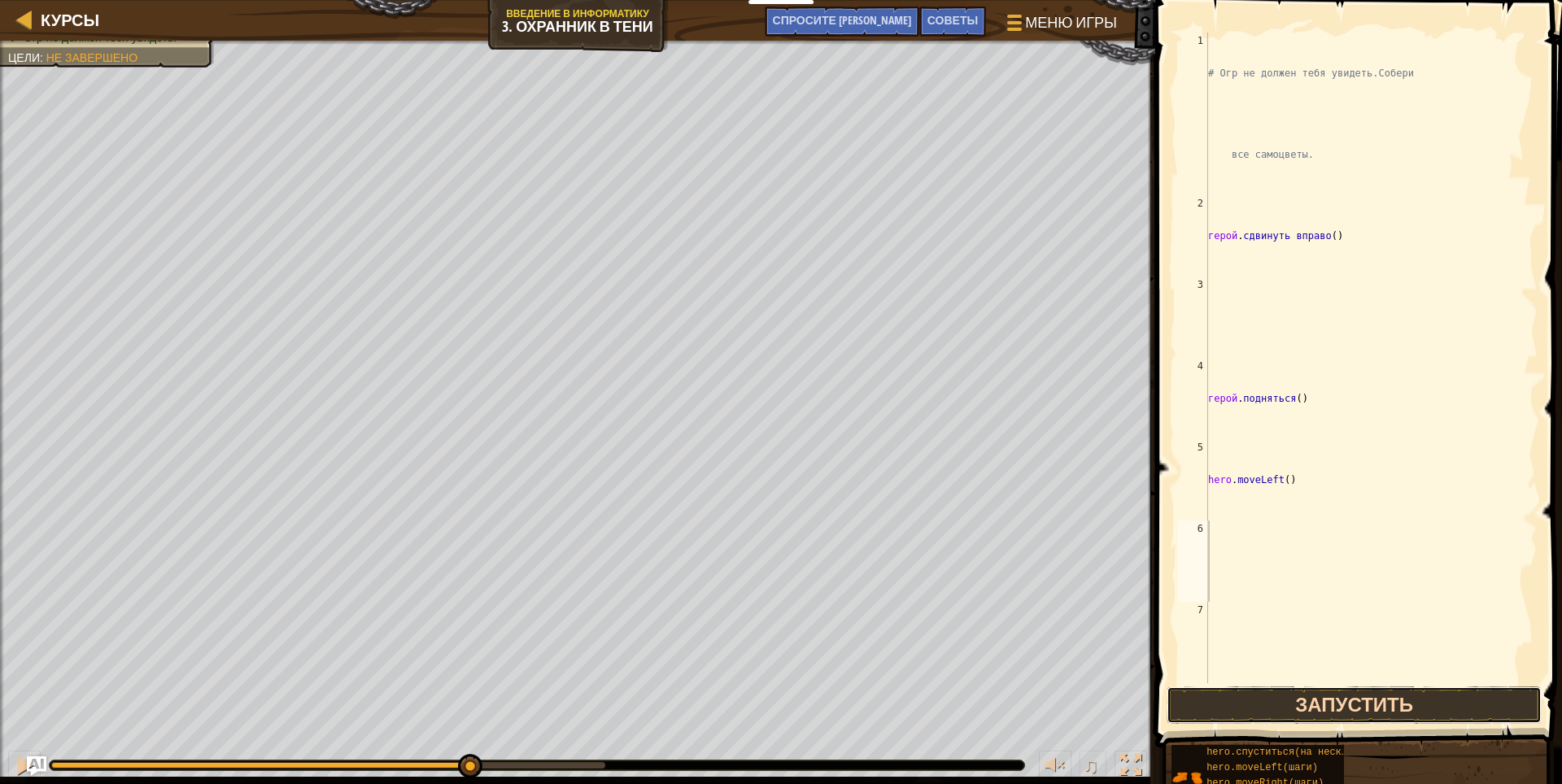
click at [1230, 698] on button "Запустить" at bounding box center [1355, 705] width 376 height 38
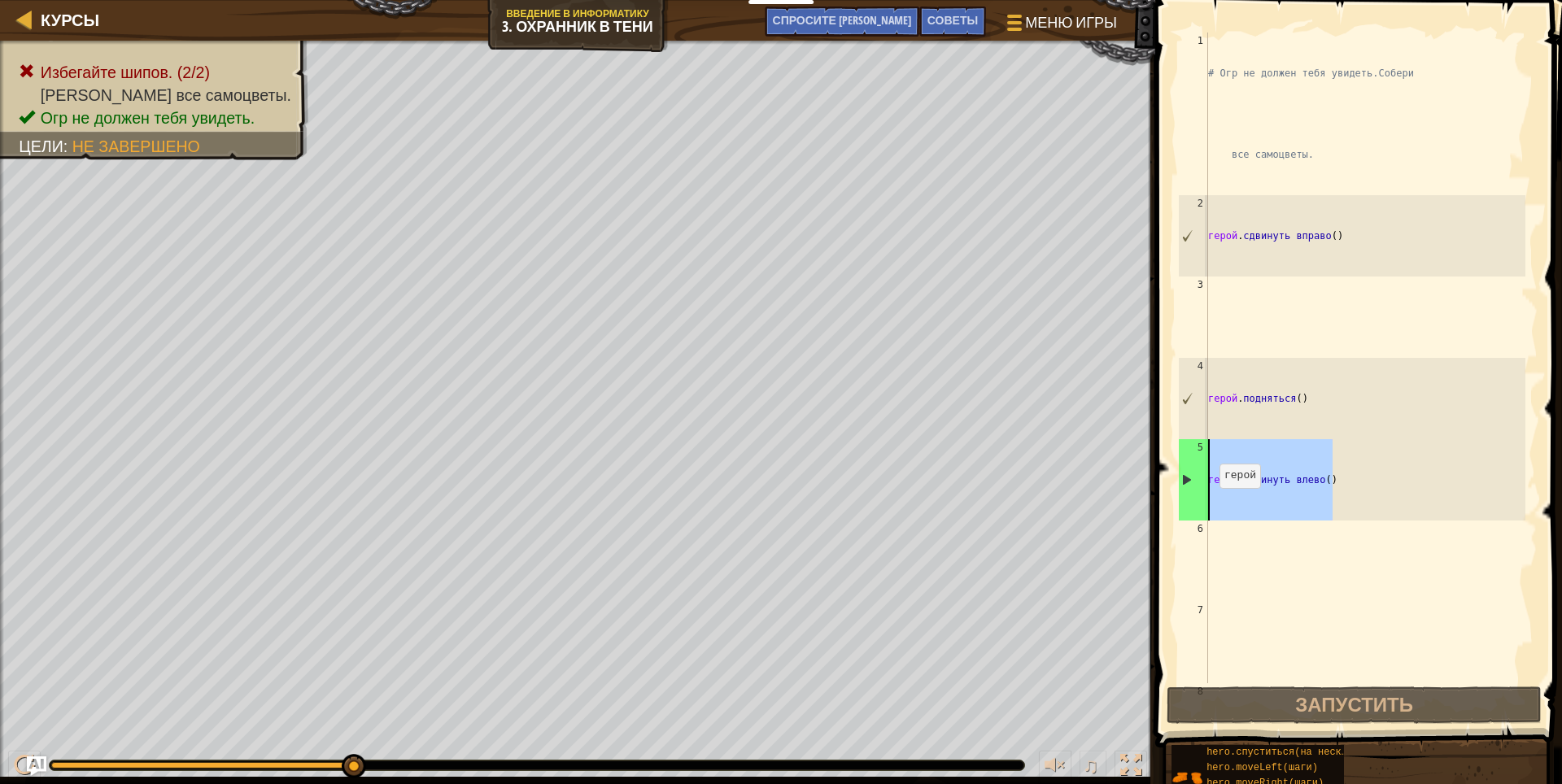
drag, startPoint x: 1350, startPoint y: 478, endPoint x: 1201, endPoint y: 509, distance: 152.2
click at [1201, 509] on div "1 2 3 4 5 6 7 8 # Огр не должен тебя увидеть. Собери все самоцветы. герой . сдв…" at bounding box center [1356, 357] width 363 height 650
type textarea "hero.moveLeft()"
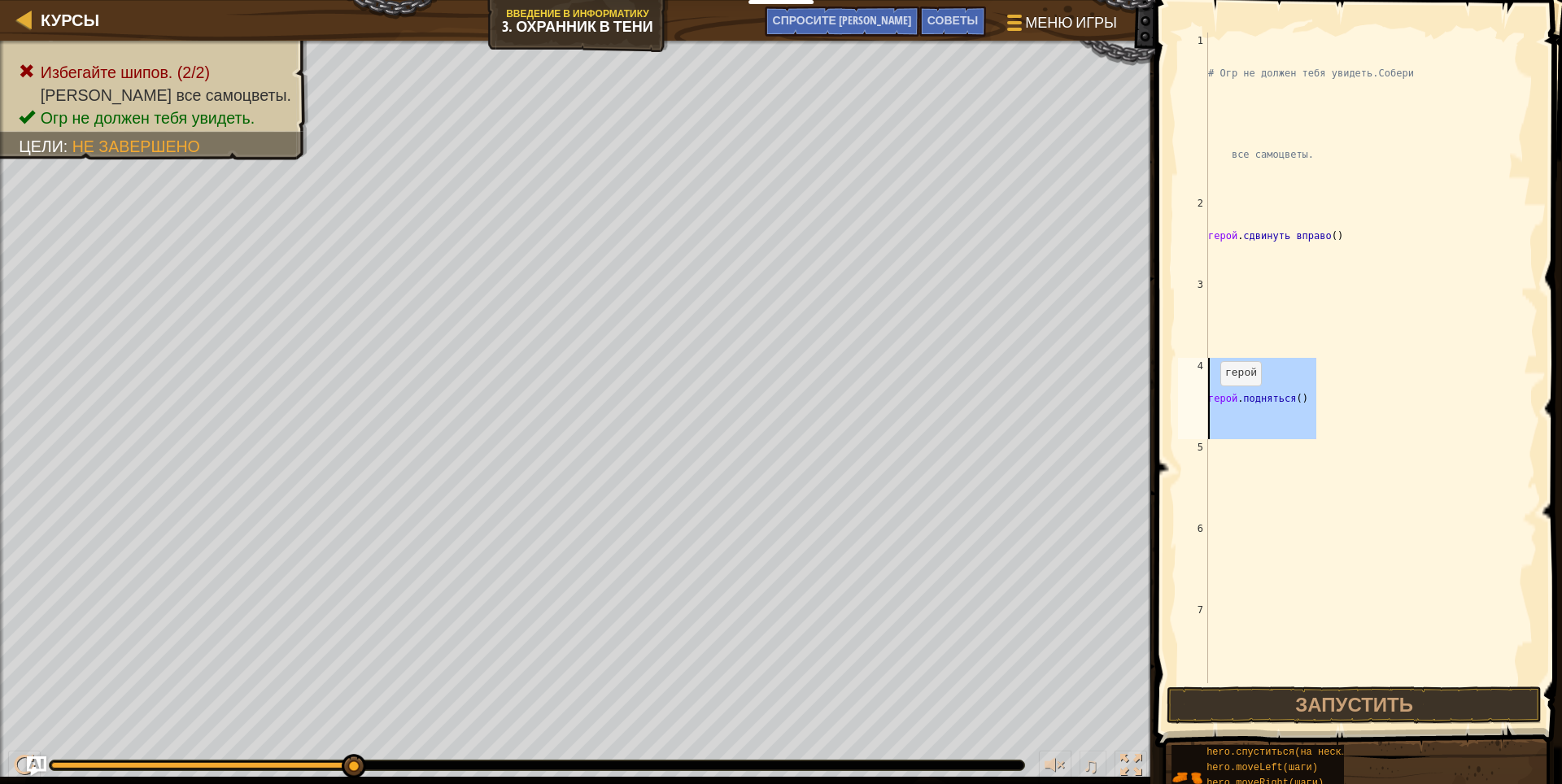
drag, startPoint x: 1363, startPoint y: 385, endPoint x: 1209, endPoint y: 402, distance: 154.9
click at [1209, 402] on div "# Огр не должен тебя увидеть. Собери все самоцветы. герой . сдвинуть вправо ( )…" at bounding box center [1364, 480] width 321 height 895
type textarea "hero.moveUp()"
click at [1238, 304] on div "# Огр не должен тебя увидеть. Собери все самоцветы. герой . сдвинуть вправо ( )" at bounding box center [1364, 480] width 321 height 895
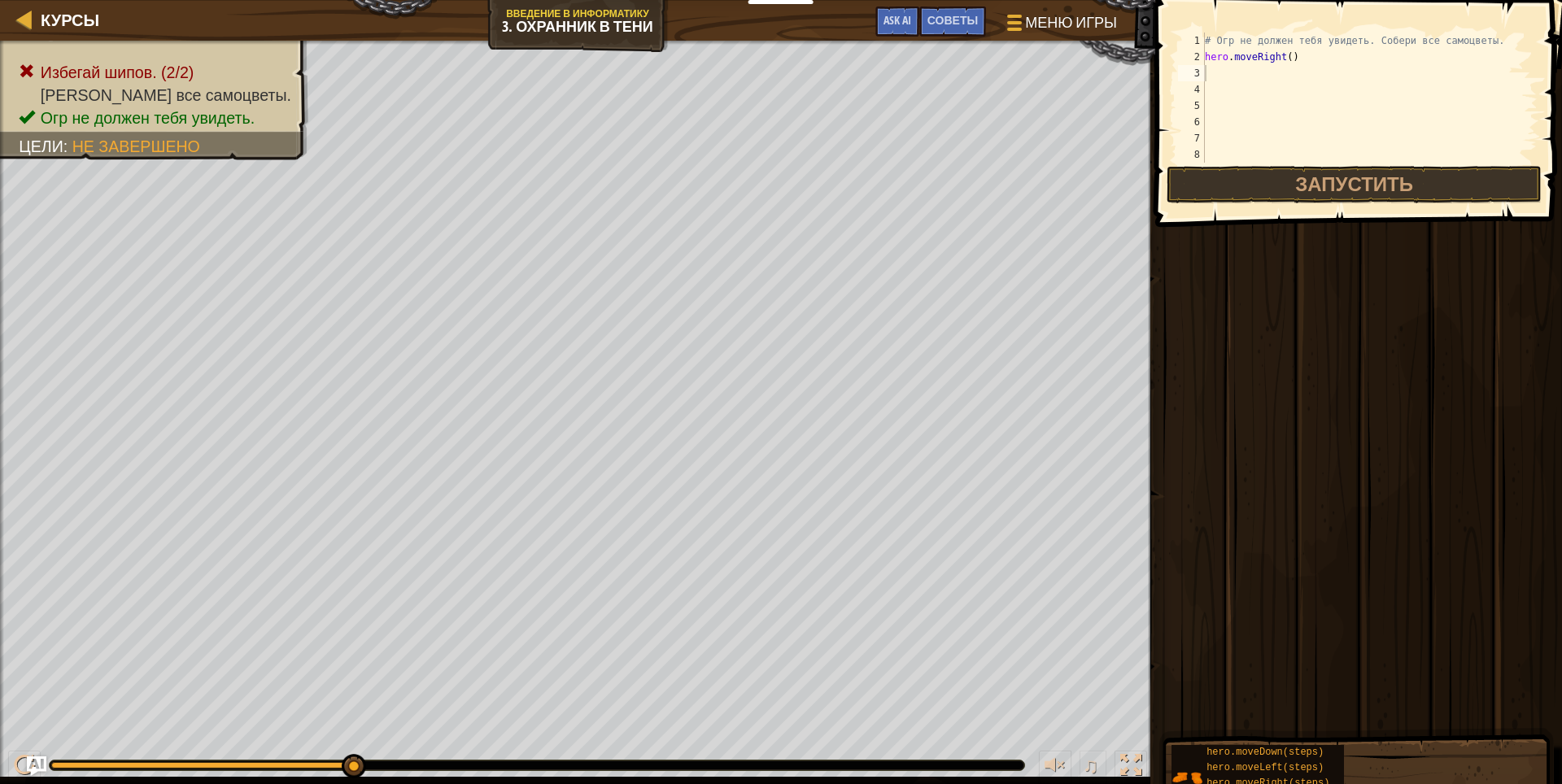
click at [1228, 79] on div "# Огр не должен тебя увидеть. Собери все самоцветы. hero . moveRight ( )" at bounding box center [1363, 114] width 324 height 163
type textarea "h"
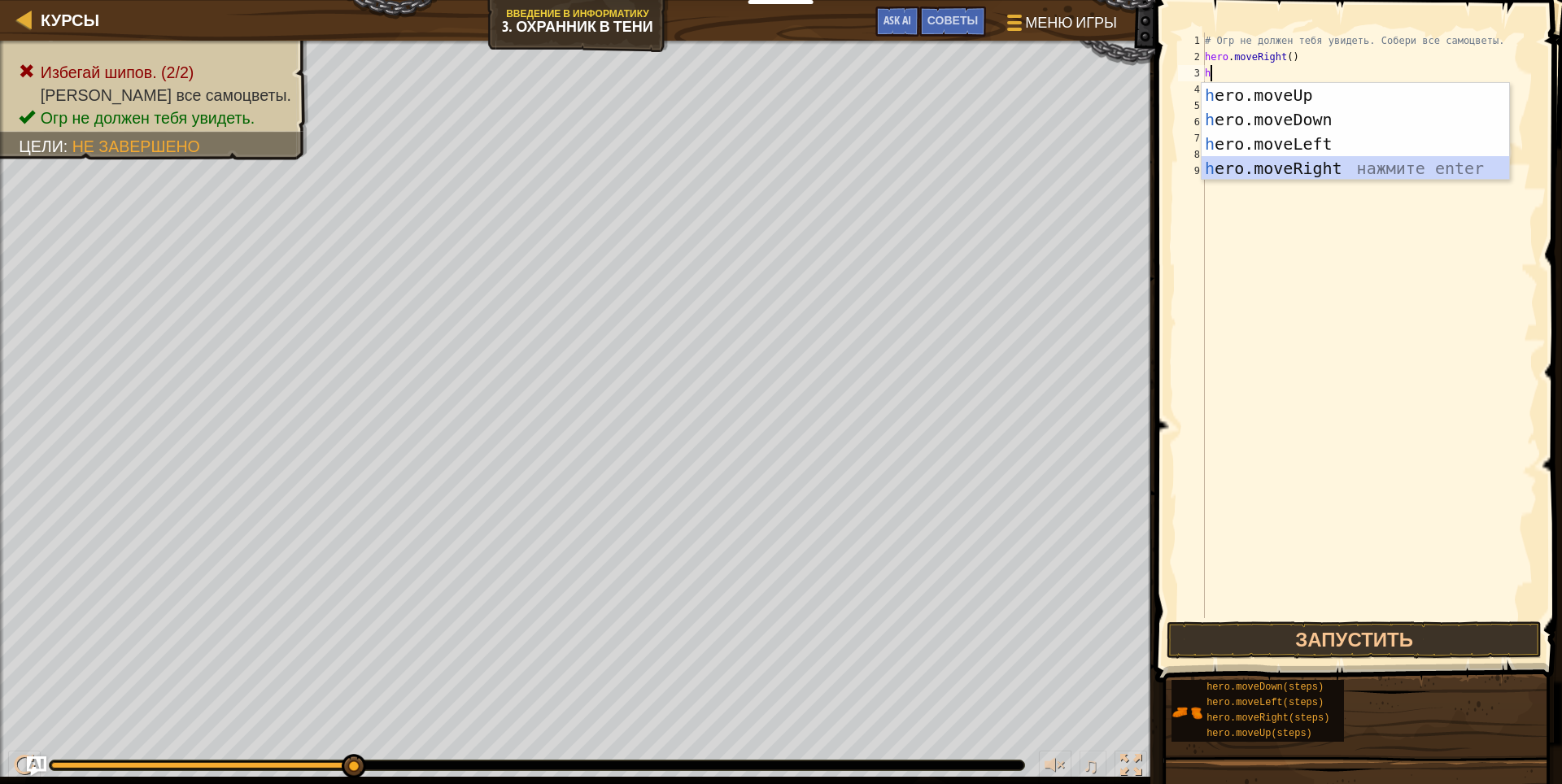
click at [1315, 163] on div "h ero.moveUp нажмите enter h ero.moveDown нажмите enter h ero.moveLeft нажмите …" at bounding box center [1355, 156] width 307 height 146
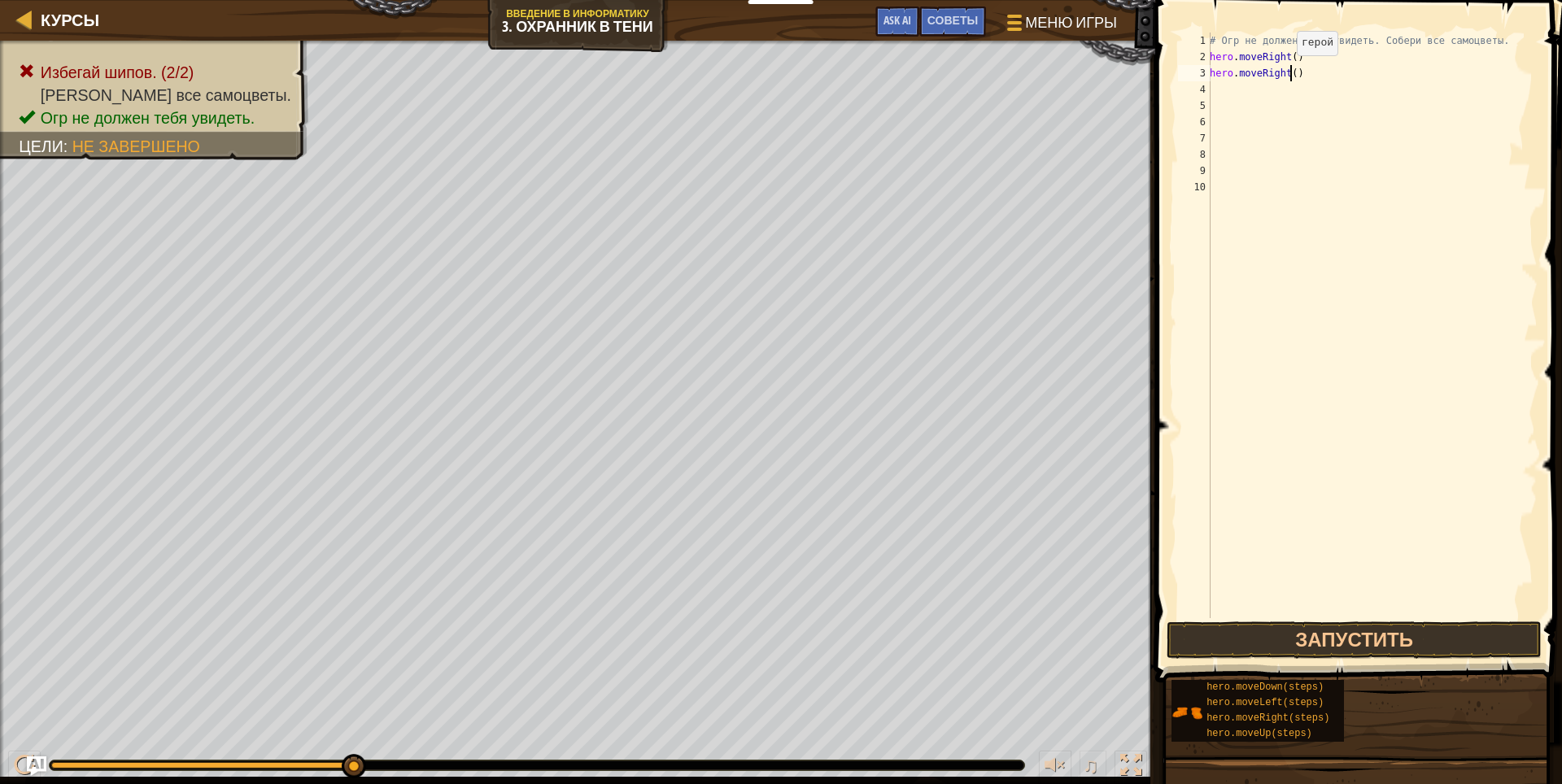
click at [1287, 71] on div "# Огр не должен тебя увидеть. Собери все самоцветы. hero . moveRight ( ) hero .…" at bounding box center [1372, 342] width 331 height 618
drag, startPoint x: 1363, startPoint y: 631, endPoint x: 1350, endPoint y: 632, distance: 13.0
click at [1361, 631] on button "Запустить" at bounding box center [1355, 640] width 376 height 38
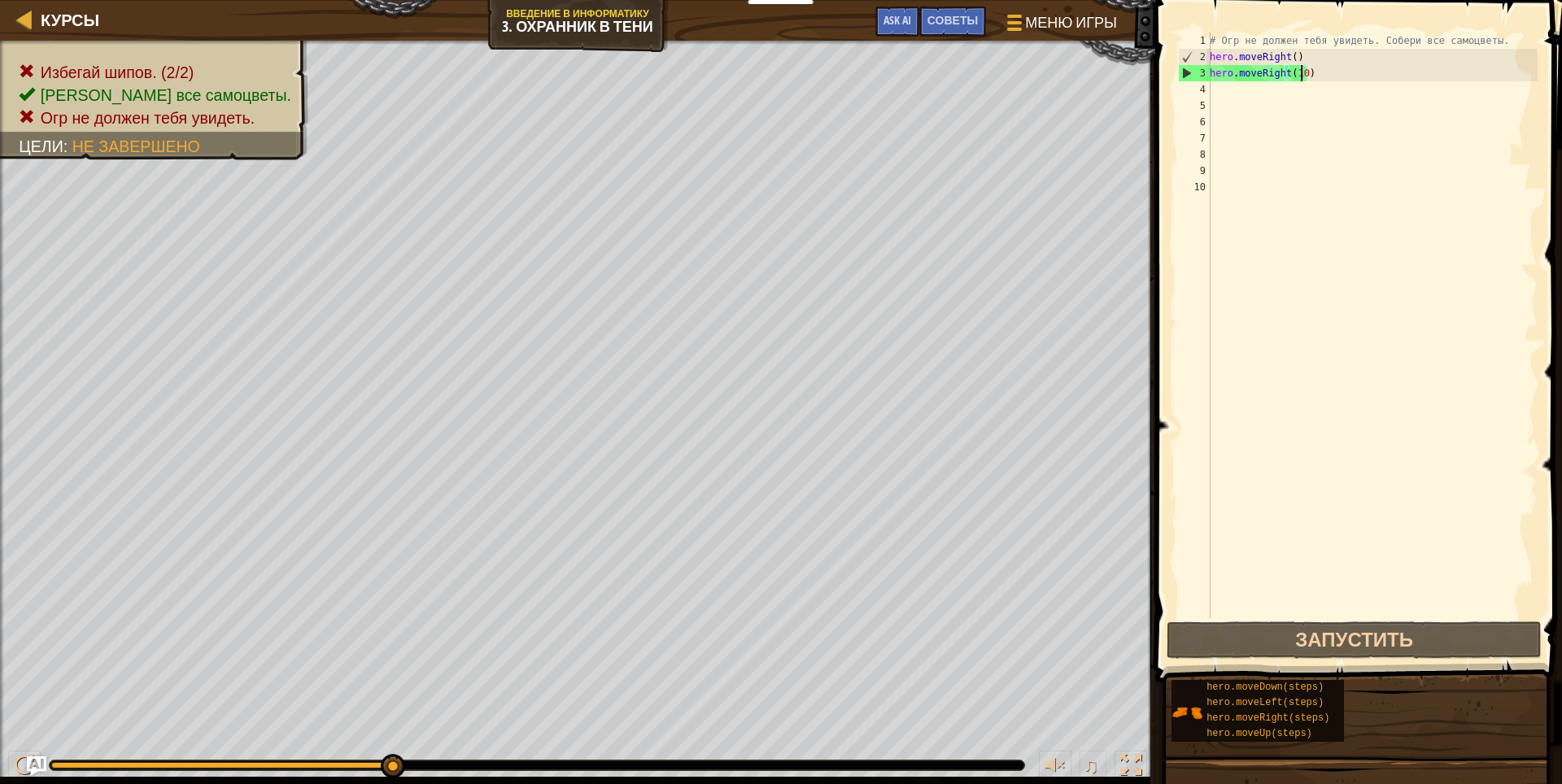
click at [1327, 64] on div "# Огр не должен тебя увидеть. Собери все самоцветы. hero . moveRight ( ) hero .…" at bounding box center [1372, 342] width 331 height 618
click at [1322, 71] on div "# Огр не должен тебя увидеть. Собери все самоцветы. hero . moveRight ( ) hero .…" at bounding box center [1372, 342] width 331 height 618
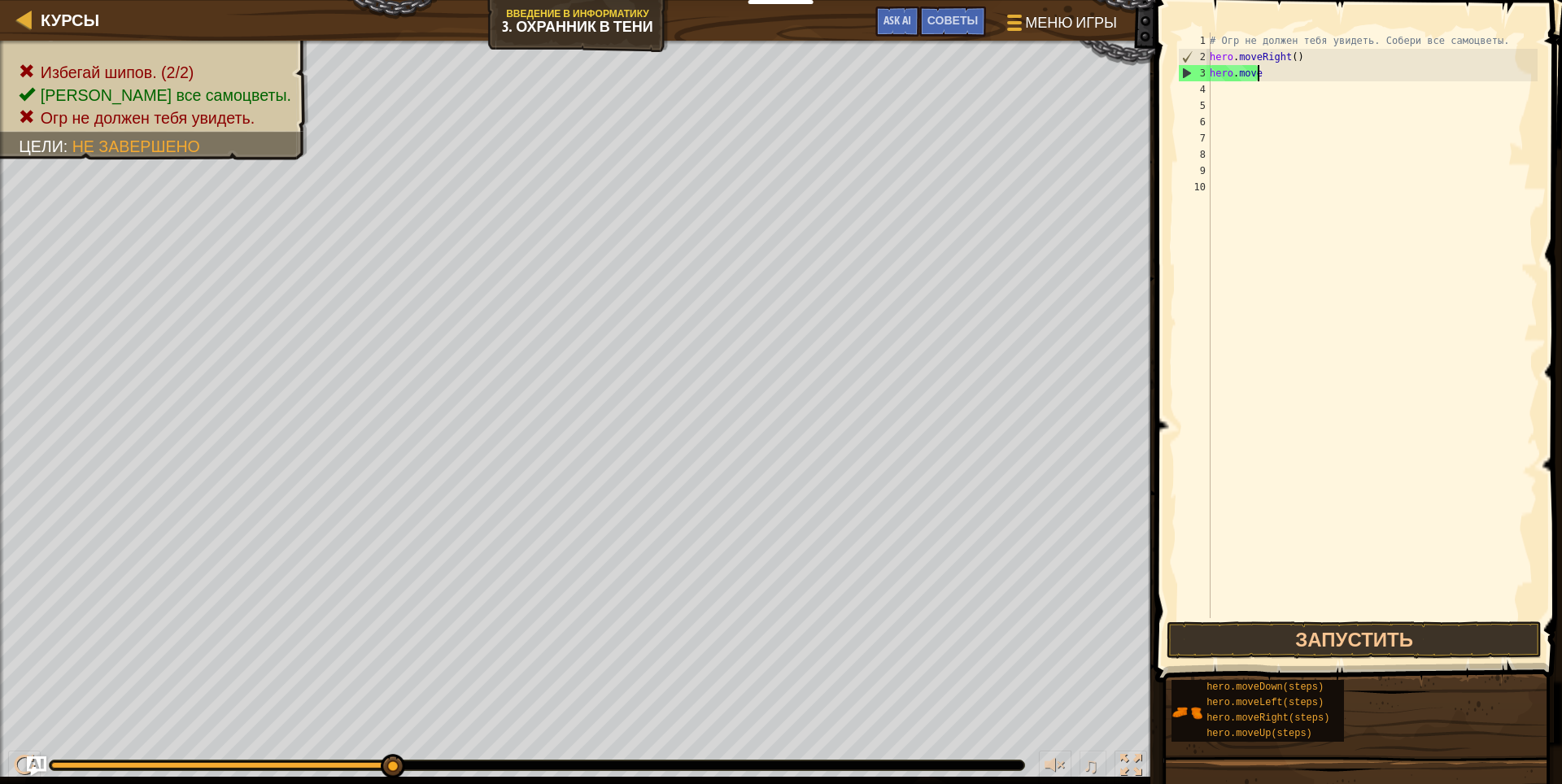
scroll to position [8, 1]
type textarea "h"
type textarea "hero.moveRight()"
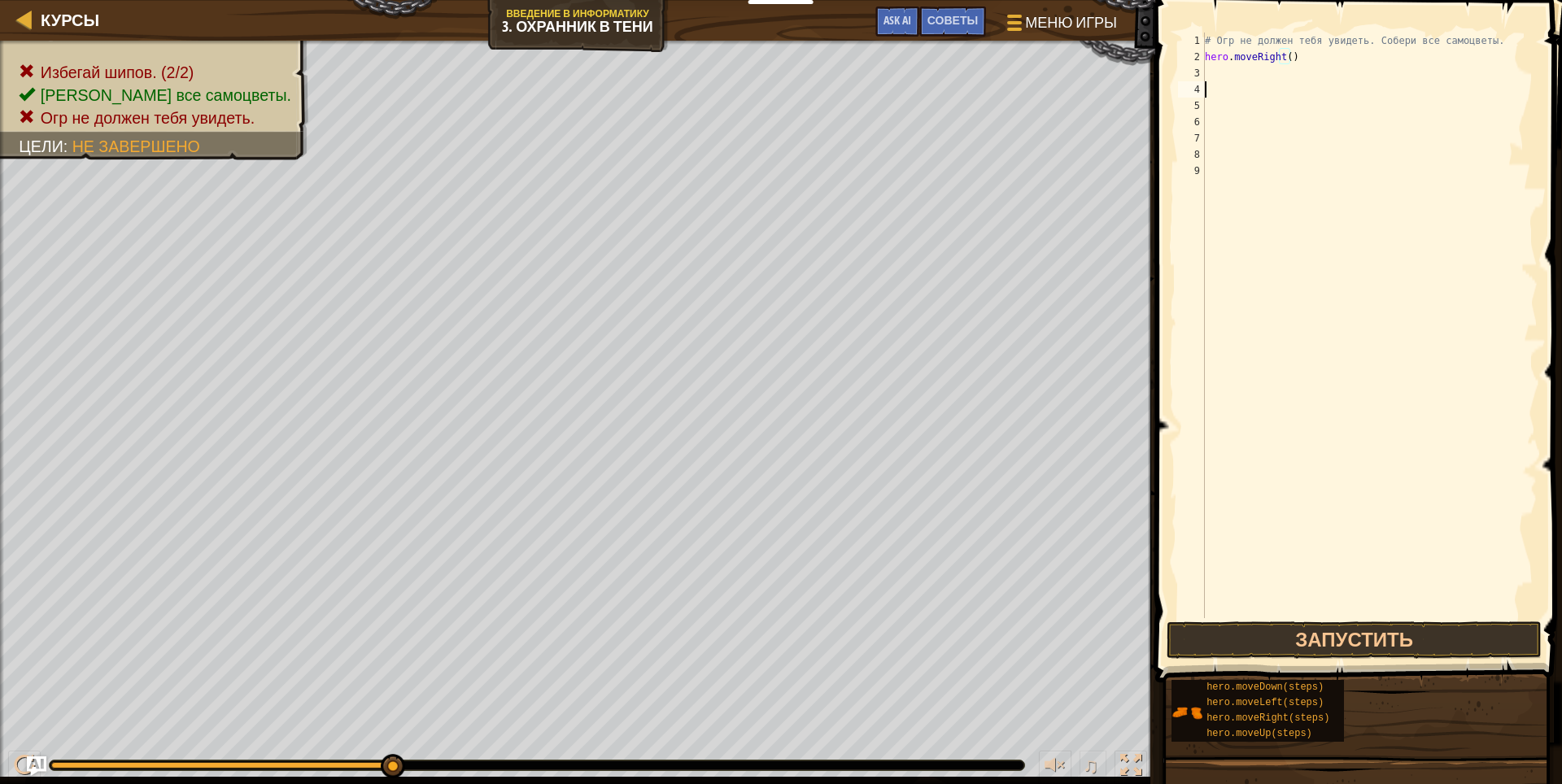
click at [1205, 81] on div "# Огр не должен тебя увидеть. Собери все самоцветы. hero . moveRight ( )" at bounding box center [1369, 342] width 336 height 618
drag, startPoint x: 1205, startPoint y: 81, endPoint x: 1205, endPoint y: 65, distance: 16.0
click at [1205, 65] on div "# Огр не должен тебя увидеть. Собери все самоцветы. hero . moveRight ( )" at bounding box center [1369, 342] width 336 height 618
type textarea "hero.moveRight()"
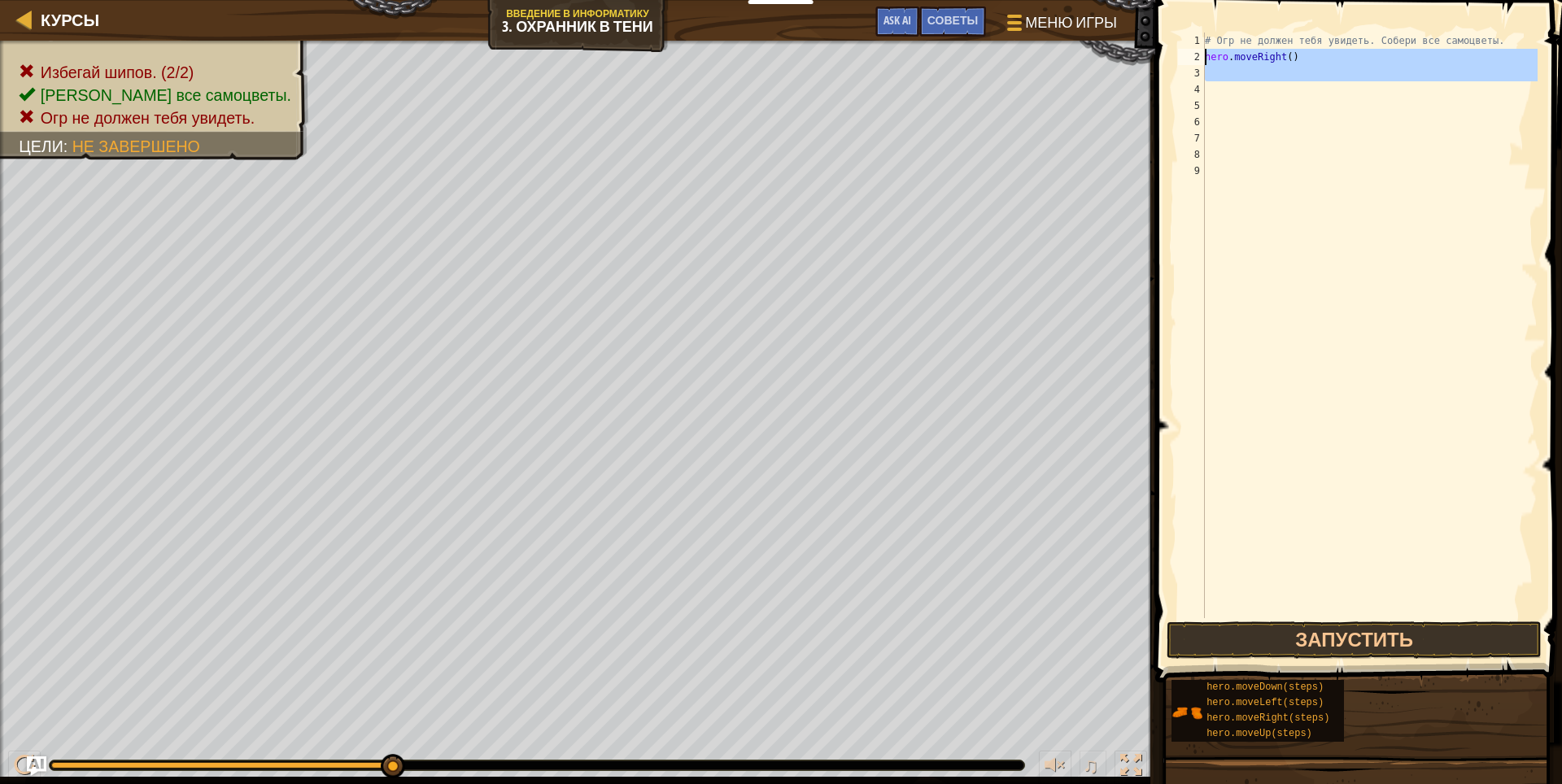
click at [1205, 74] on div "# Огр не должен тебя увидеть. Собери все самоцветы. hero . moveRight ( )" at bounding box center [1369, 326] width 336 height 586
click at [1205, 74] on div "# Огр не должен тебя увидеть. Собери все самоцветы. hero . moveRight ( )" at bounding box center [1369, 342] width 336 height 618
type textarea "h"
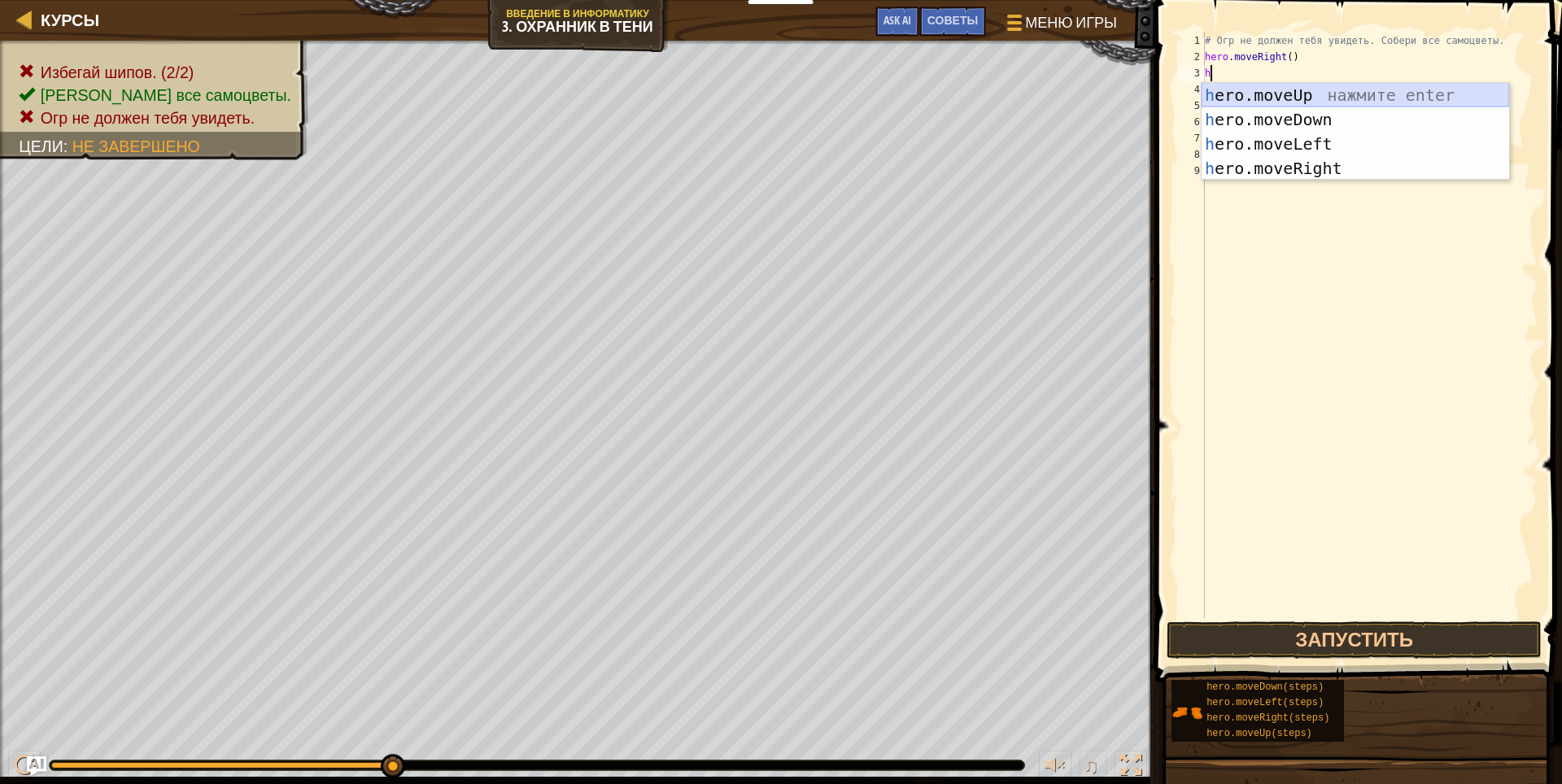
click at [1256, 89] on div "h ero.moveUp нажмите enter h ero.moveDown нажмите enter h ero.moveLeft нажмите …" at bounding box center [1355, 156] width 307 height 146
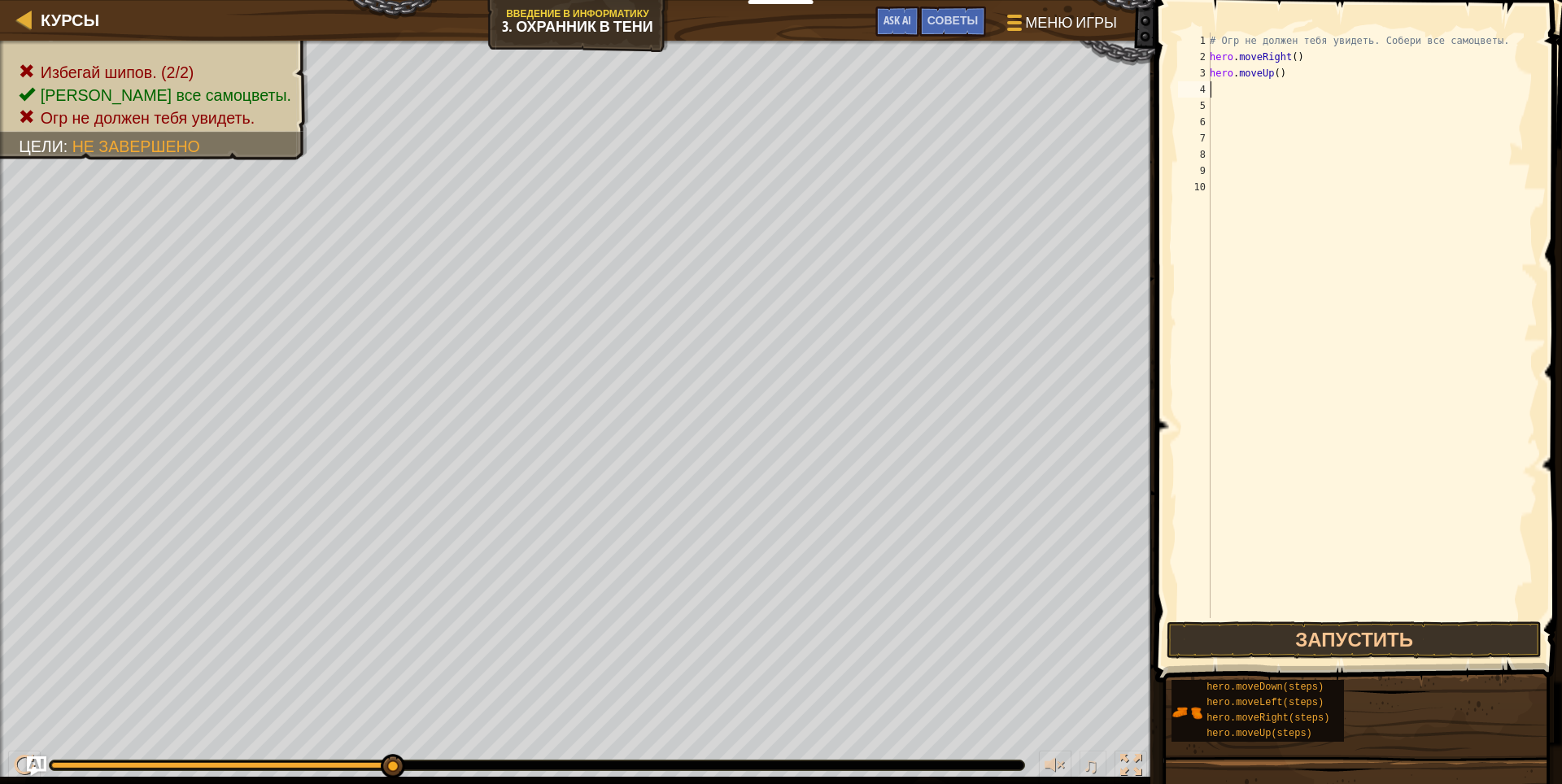
type textarea "h"
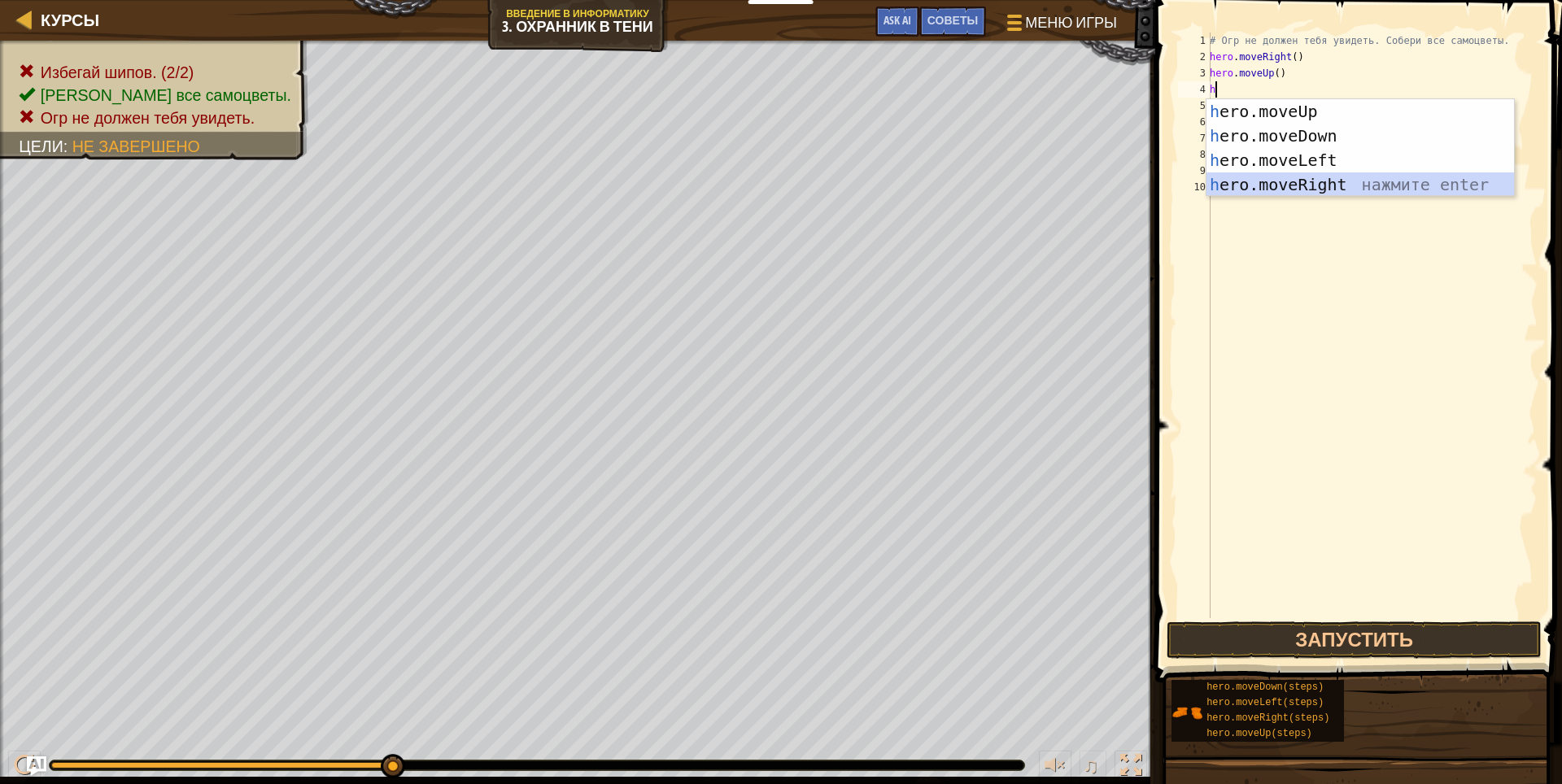
click at [1330, 186] on div "h ero.moveUp нажмите enter h ero.moveDown нажмите enter h ero.moveLeft нажмите …" at bounding box center [1360, 172] width 307 height 146
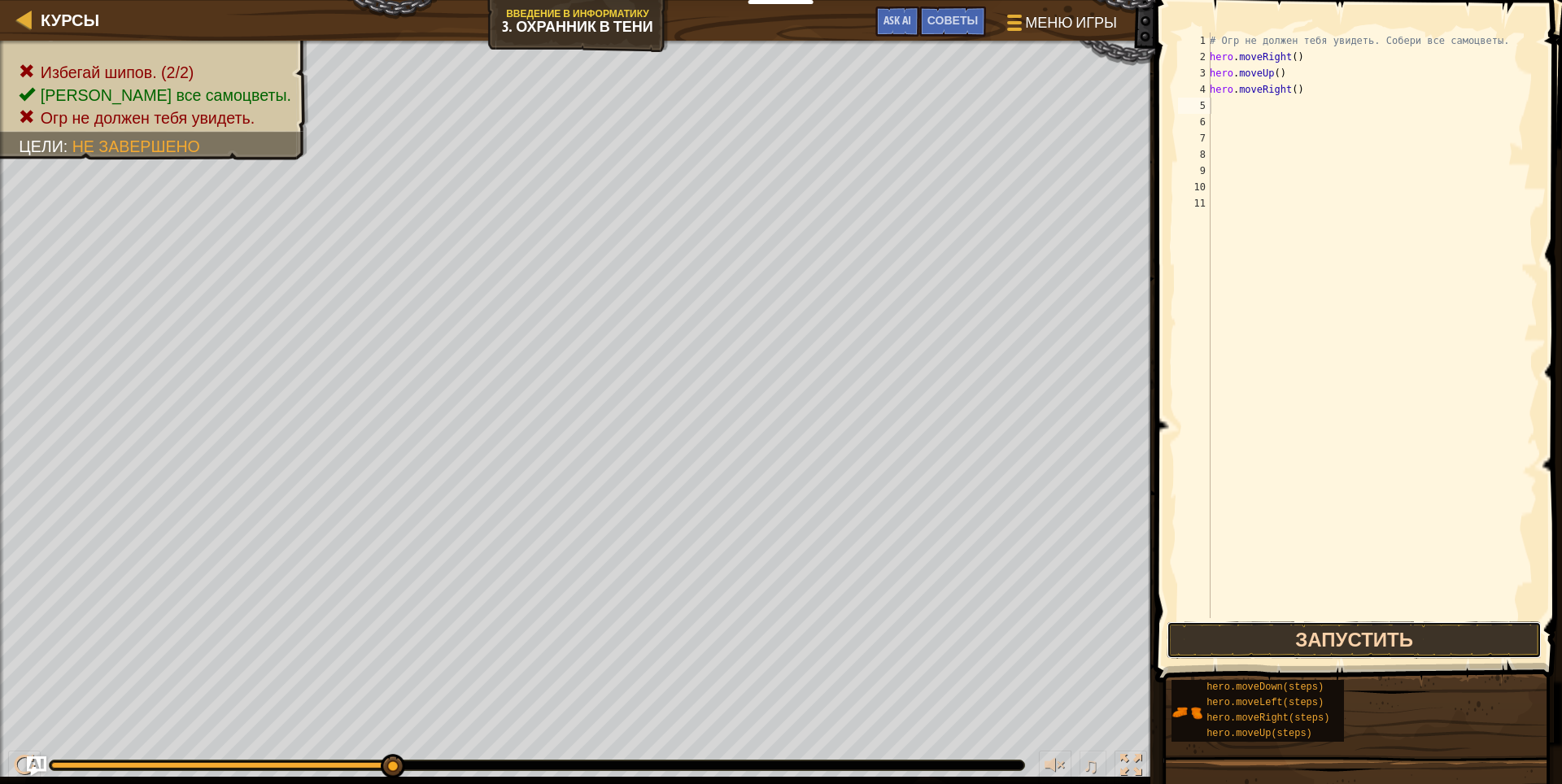
click at [1283, 627] on button "Запустить" at bounding box center [1355, 640] width 376 height 38
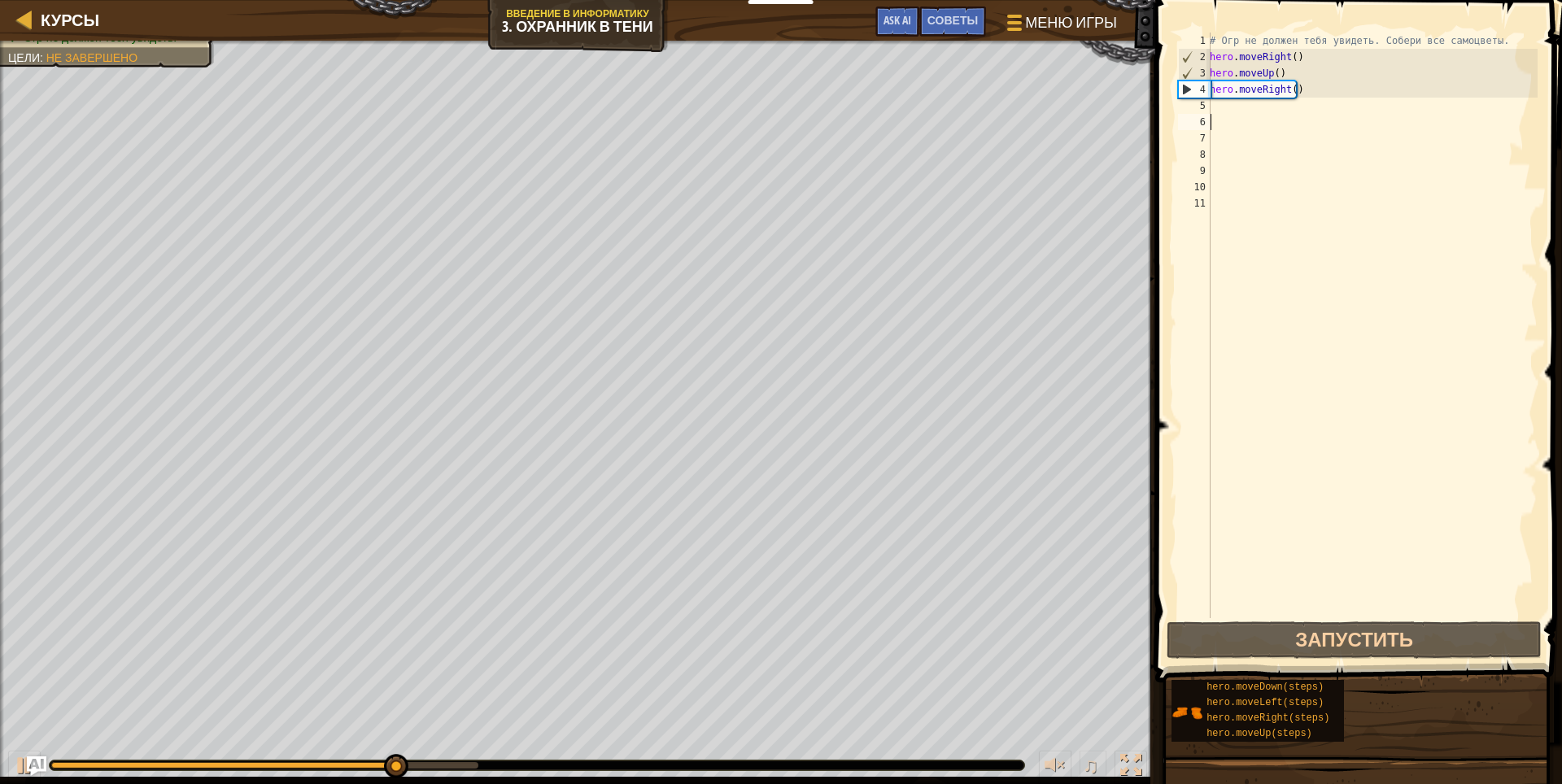
click at [1266, 117] on div "# Огр не должен тебя увидеть. Собери все самоцветы. hero . moveRight ( ) hero .…" at bounding box center [1372, 342] width 331 height 618
click at [1266, 109] on div "# Огр не должен тебя увидеть. Собери все самоцветы. hero . moveRight ( ) hero .…" at bounding box center [1372, 342] width 331 height 618
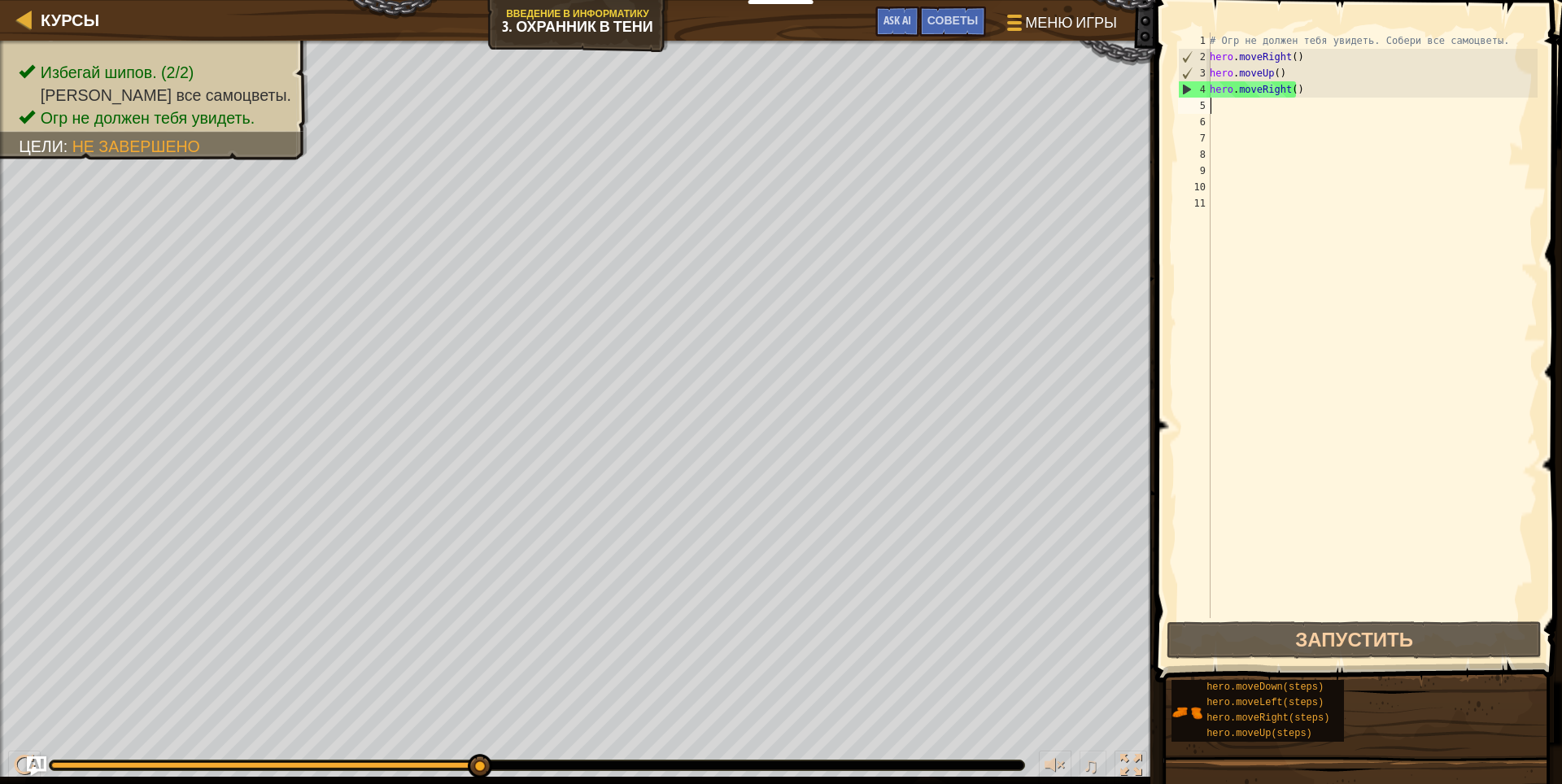
type textarea "h"
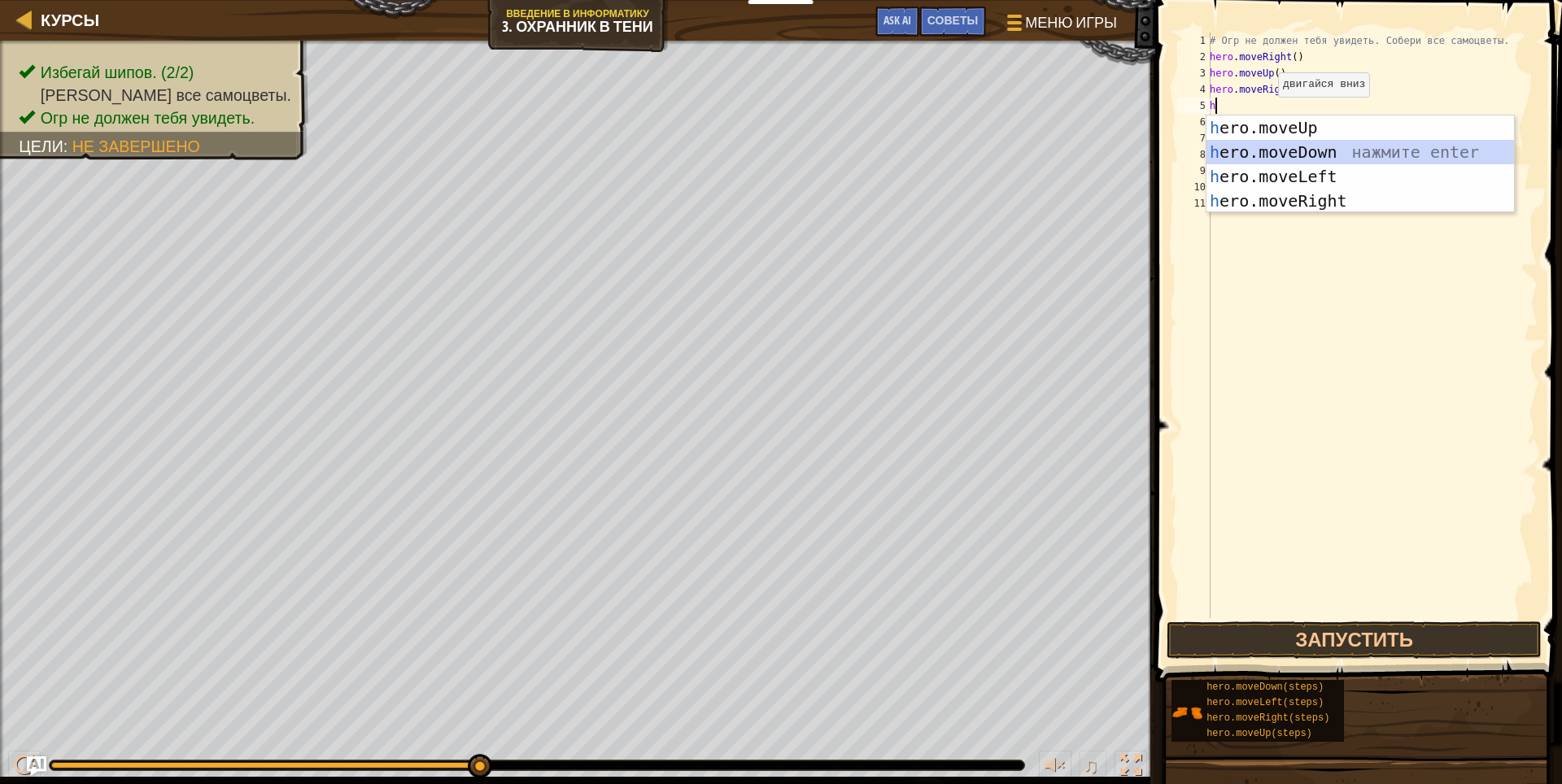
click at [1327, 147] on div "h ero.moveUp нажмите enter h ero.moveDown нажмите enter h ero.moveLeft нажмите …" at bounding box center [1360, 189] width 307 height 146
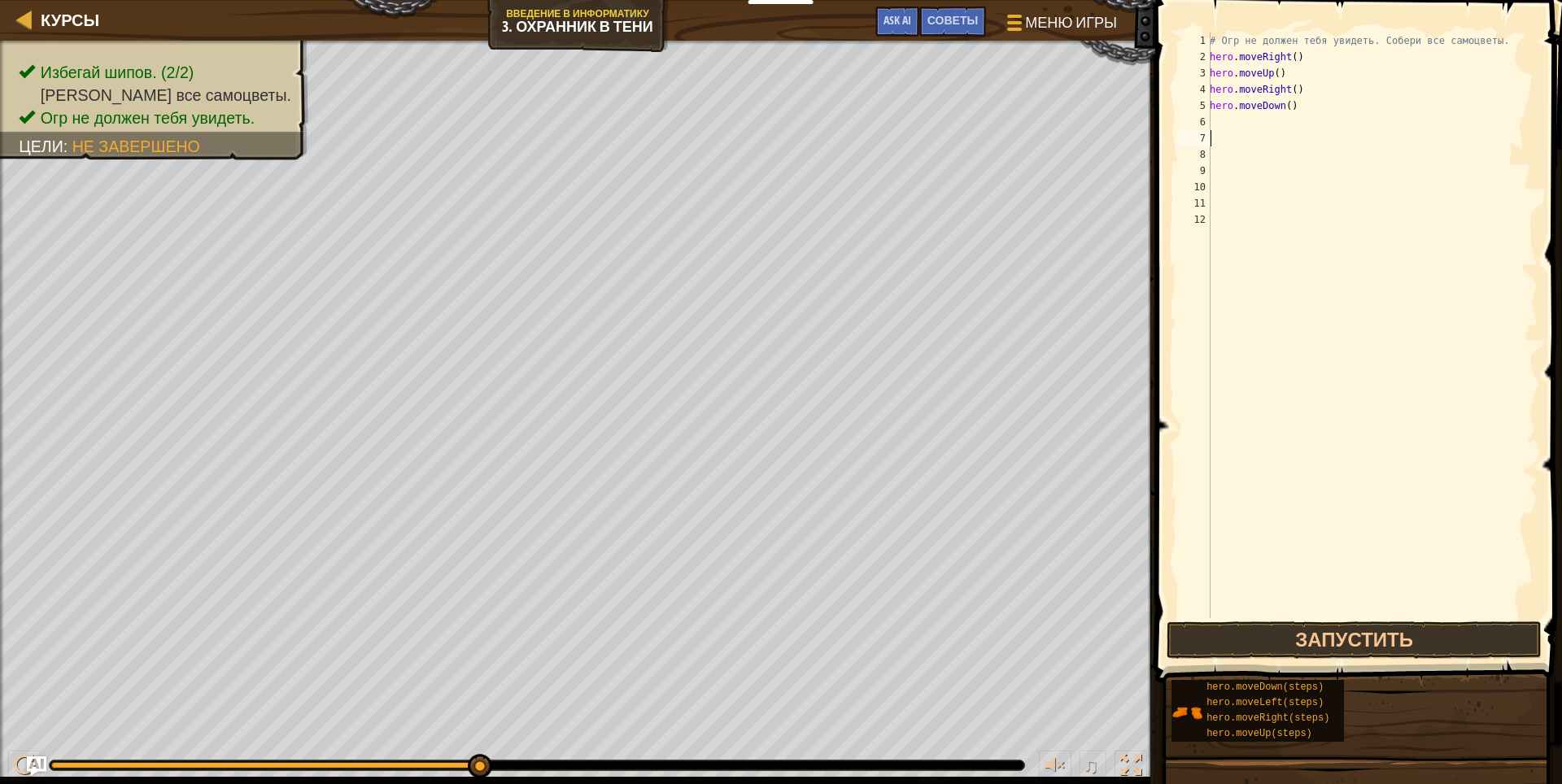
click at [1232, 133] on div "# Огр не должен тебя увидеть. Собери все самоцветы. hero . moveRight ( ) hero .…" at bounding box center [1372, 342] width 331 height 618
drag, startPoint x: 1231, startPoint y: 113, endPoint x: 1222, endPoint y: 123, distance: 13.5
click at [1230, 115] on div "# Огр не должен тебя увидеть. Собери все самоцветы. hero . moveRight ( ) hero .…" at bounding box center [1372, 342] width 331 height 618
type textarea "hero.moveDown()"
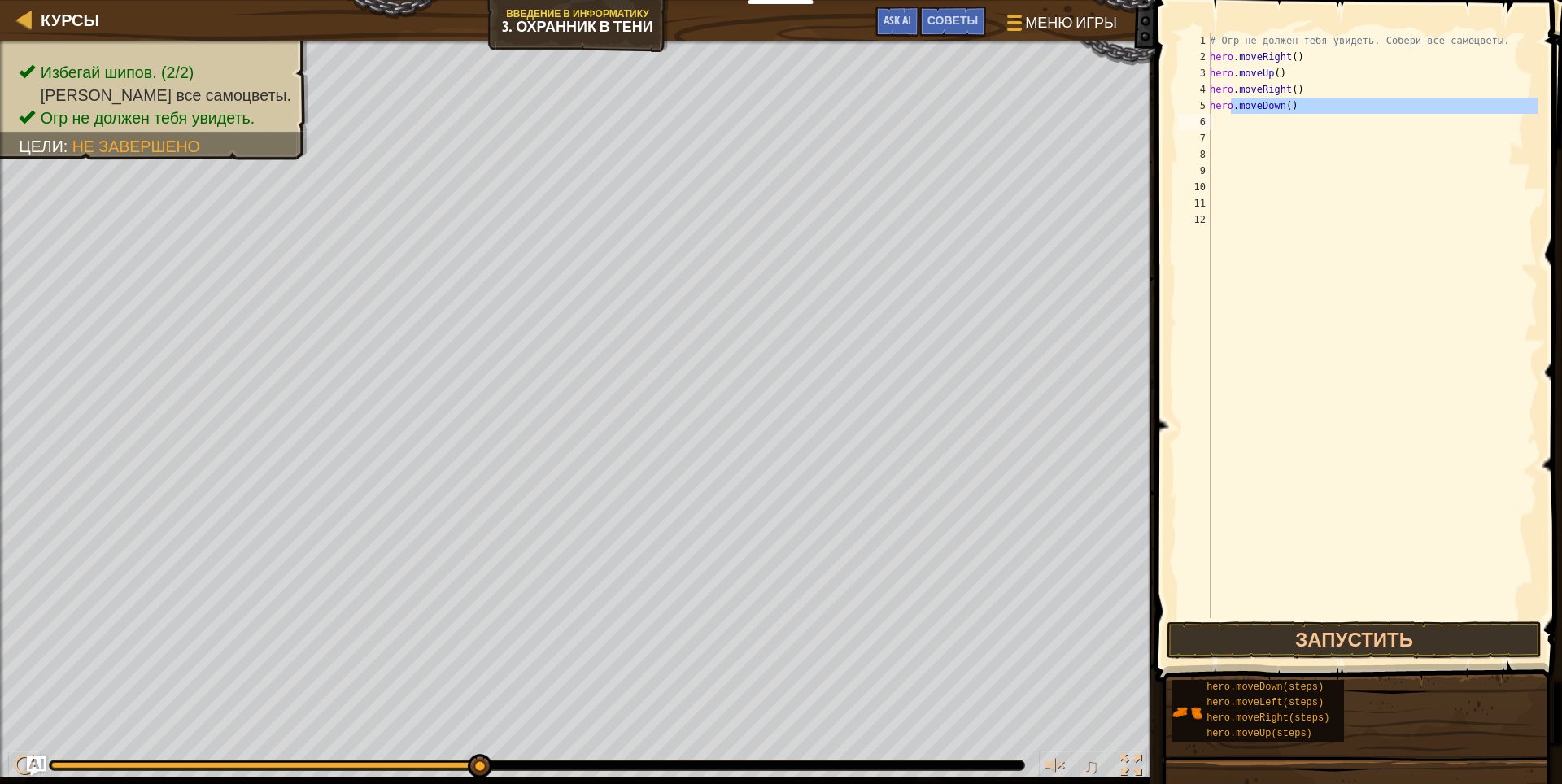
click at [1215, 126] on div "# Огр не должен тебя увидеть. Собери все самоцветы. hero . moveRight ( ) hero .…" at bounding box center [1372, 326] width 331 height 586
type textarea "h"
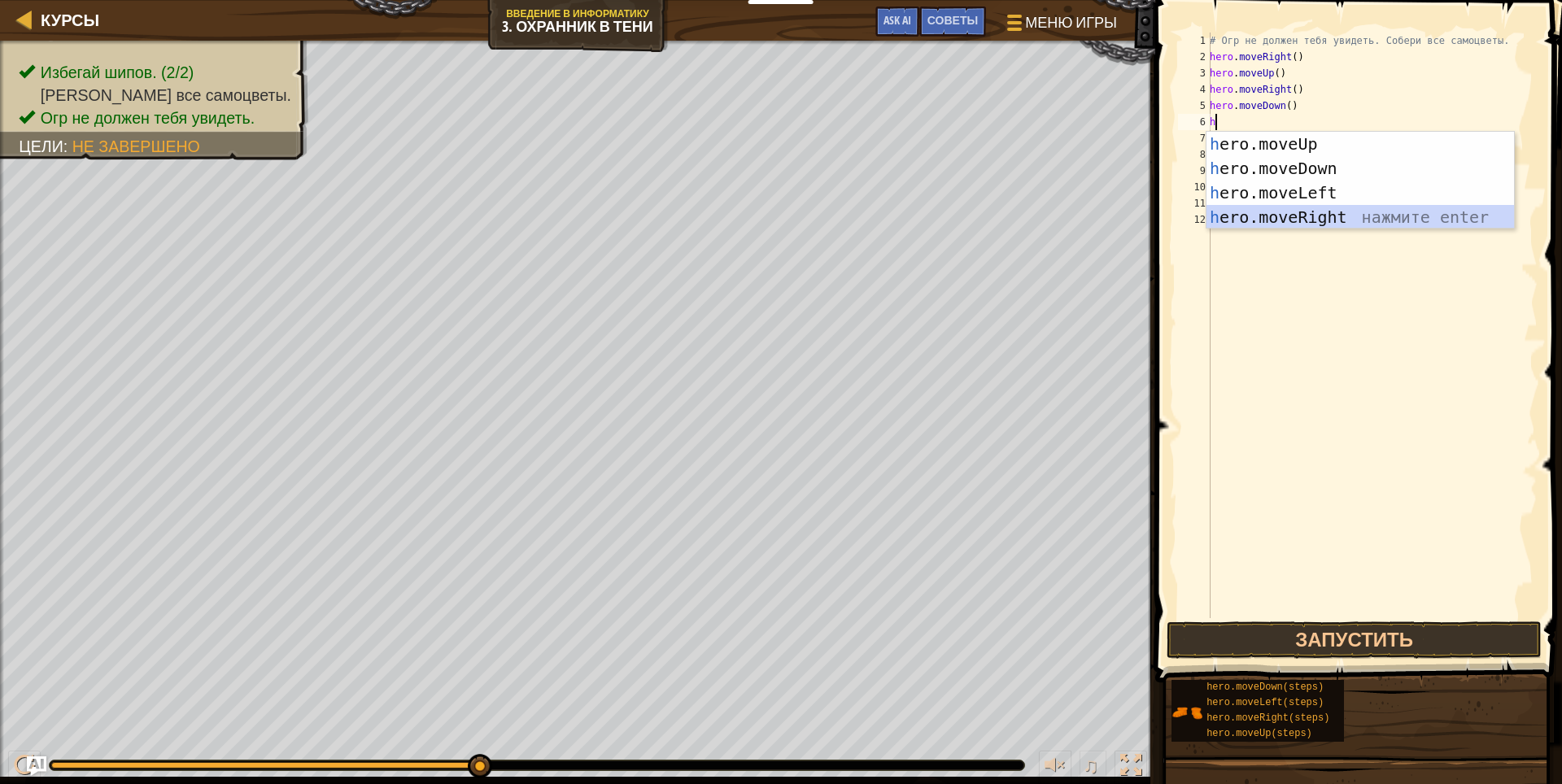
click at [1328, 212] on div "h ero.moveUp нажмите enter h ero.moveDown нажмите enter h ero.moveLeft нажмите …" at bounding box center [1360, 205] width 307 height 146
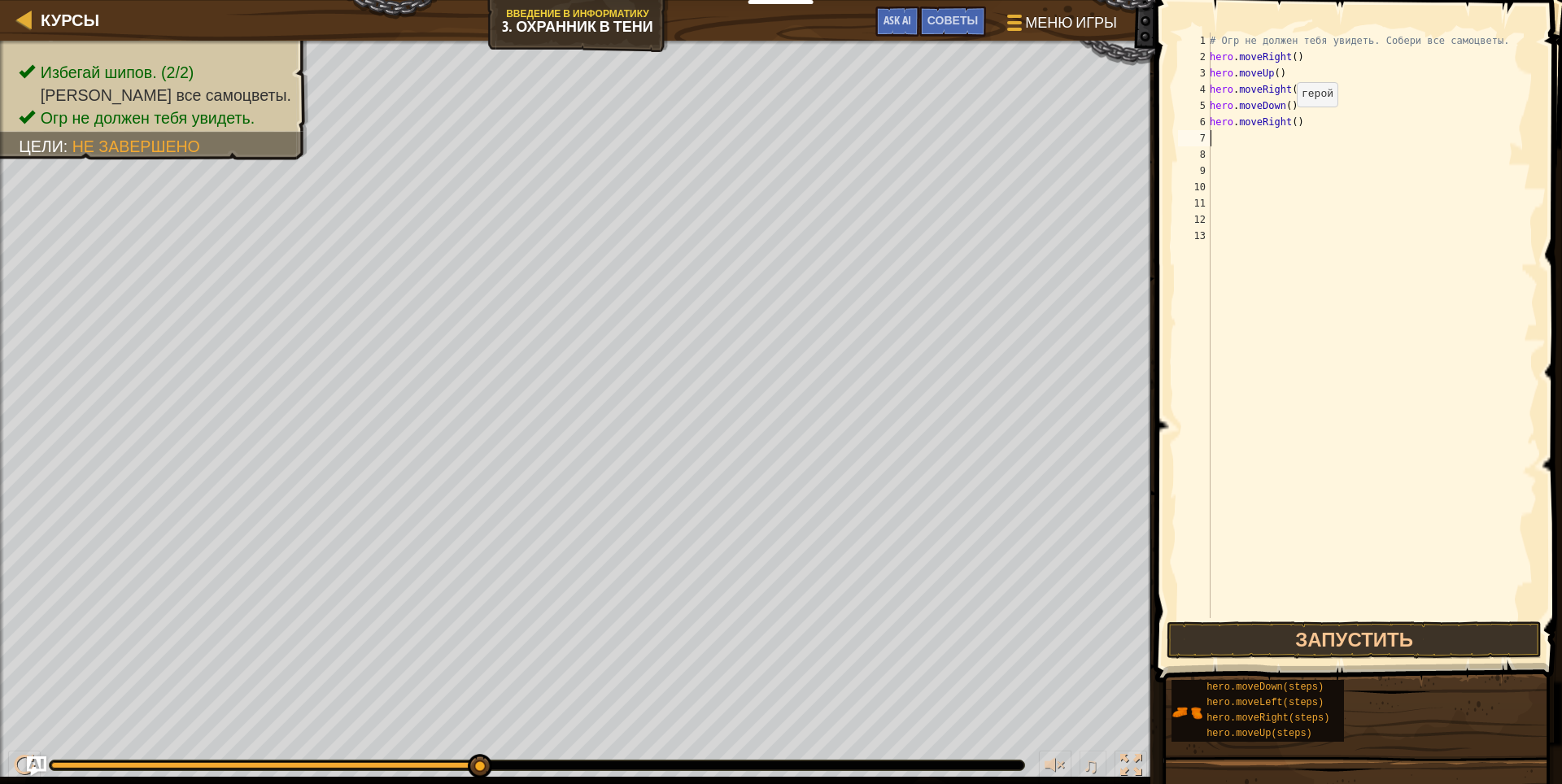
click at [1287, 122] on div "# Огр не должен тебя увидеть. Собери все самоцветы. hero . moveRight ( ) hero .…" at bounding box center [1372, 342] width 331 height 618
type textarea "hero.moveRight(4)"
click at [1261, 650] on button "Запустить" at bounding box center [1355, 640] width 376 height 38
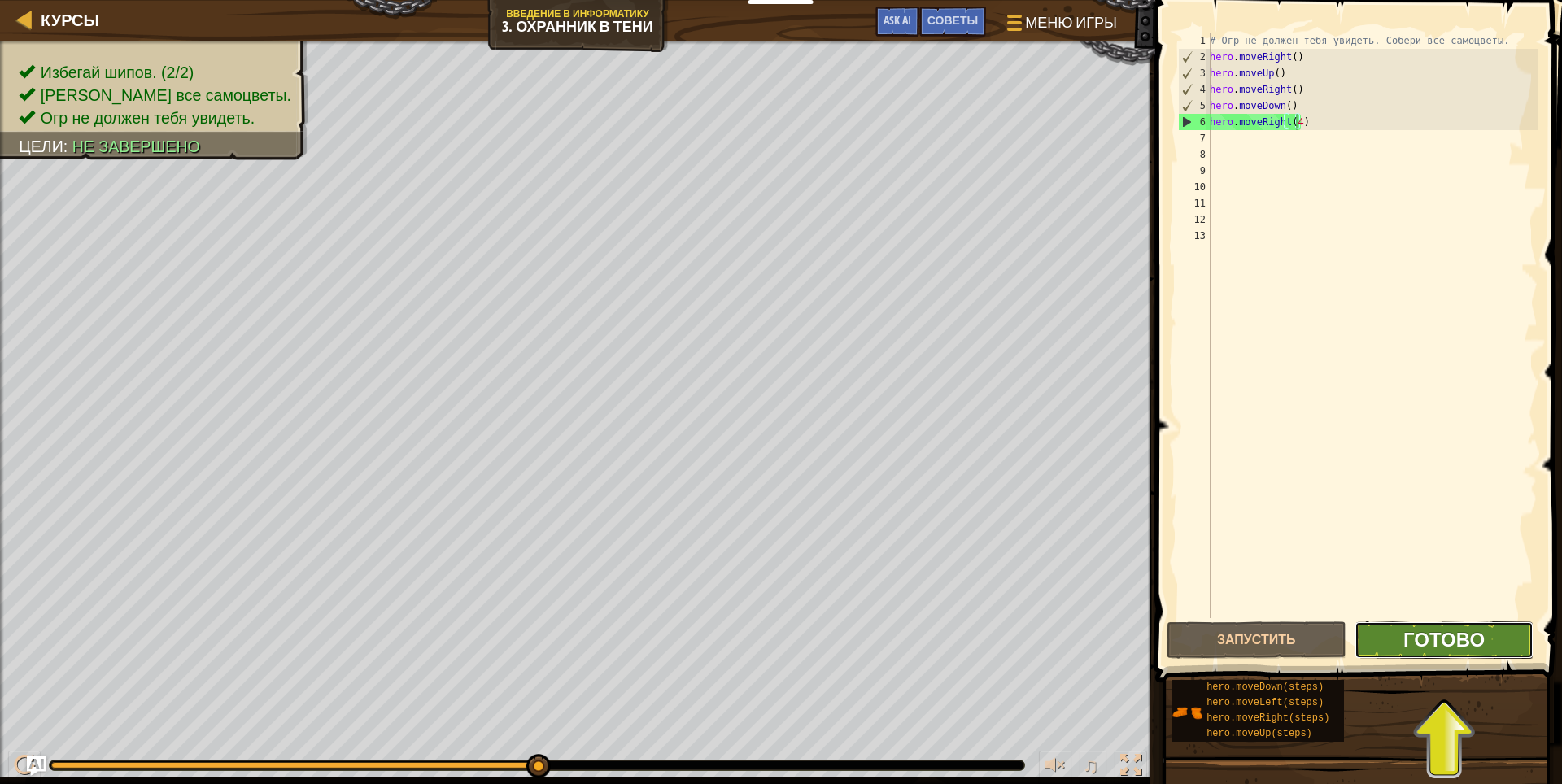
click at [1432, 634] on ya-tr-span "Готово" at bounding box center [1443, 639] width 81 height 26
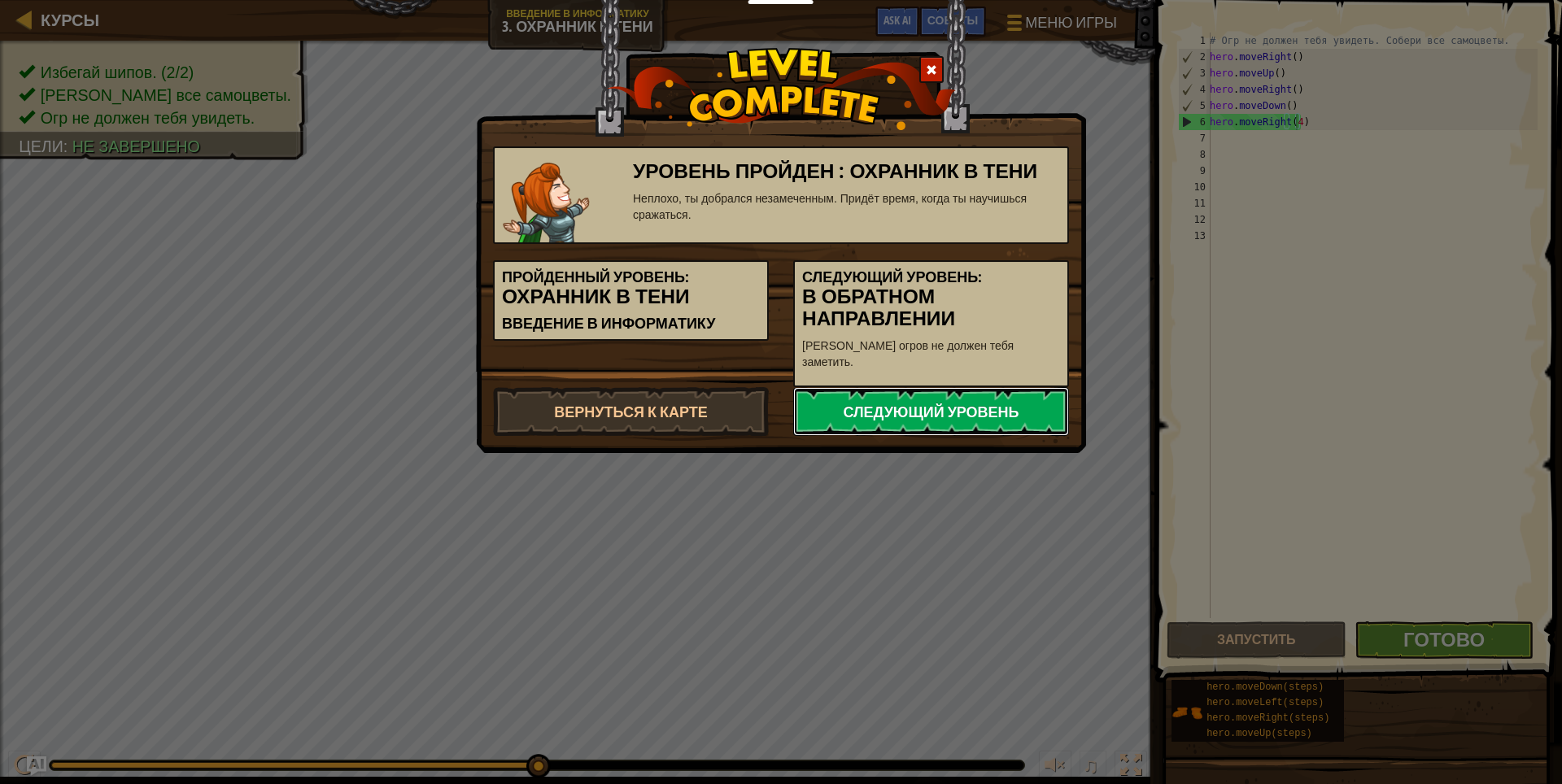
click at [923, 389] on link "Следующий уровень" at bounding box center [931, 411] width 276 height 49
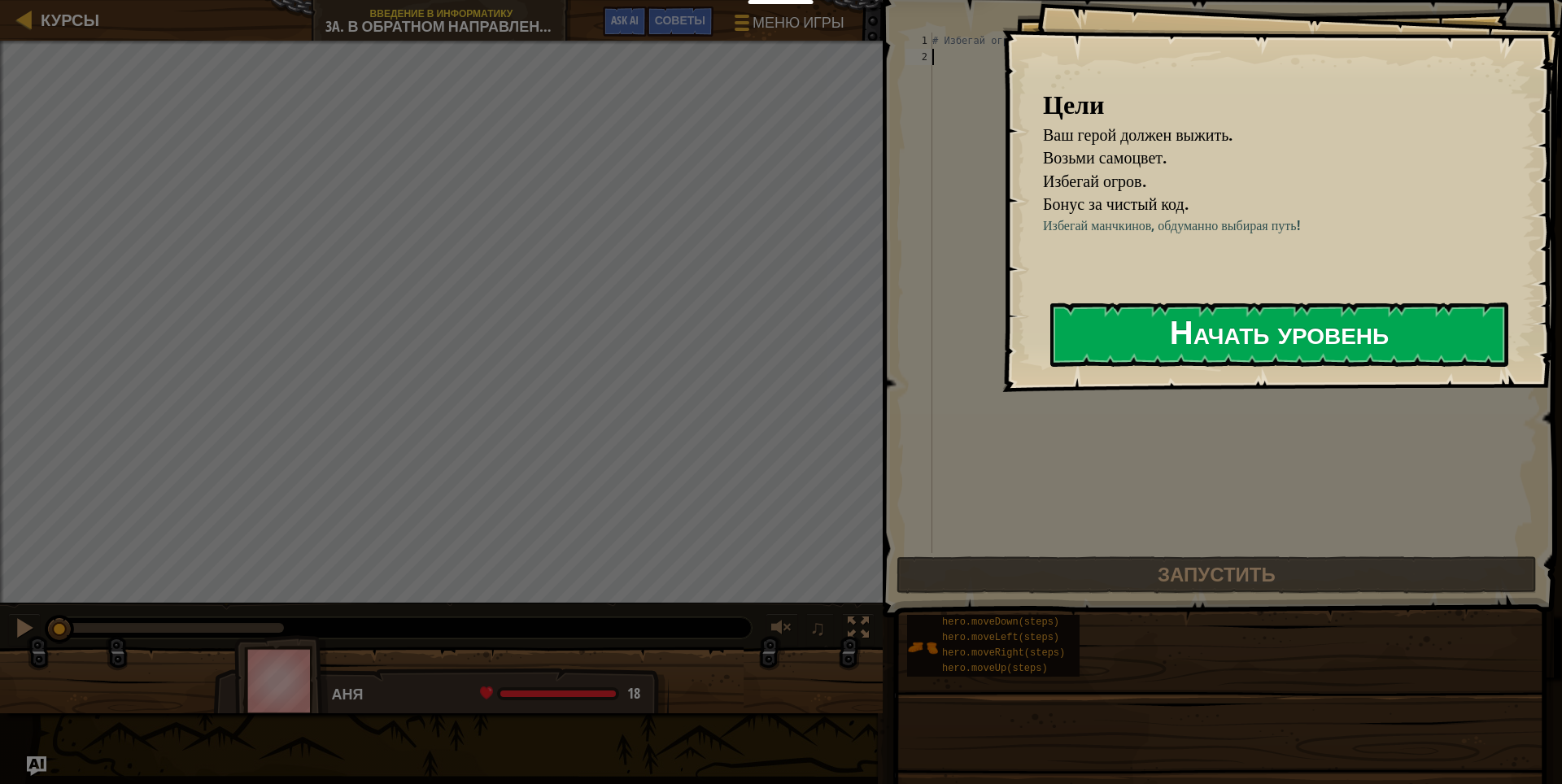
click at [1204, 350] on button "Начать уровень" at bounding box center [1279, 334] width 458 height 65
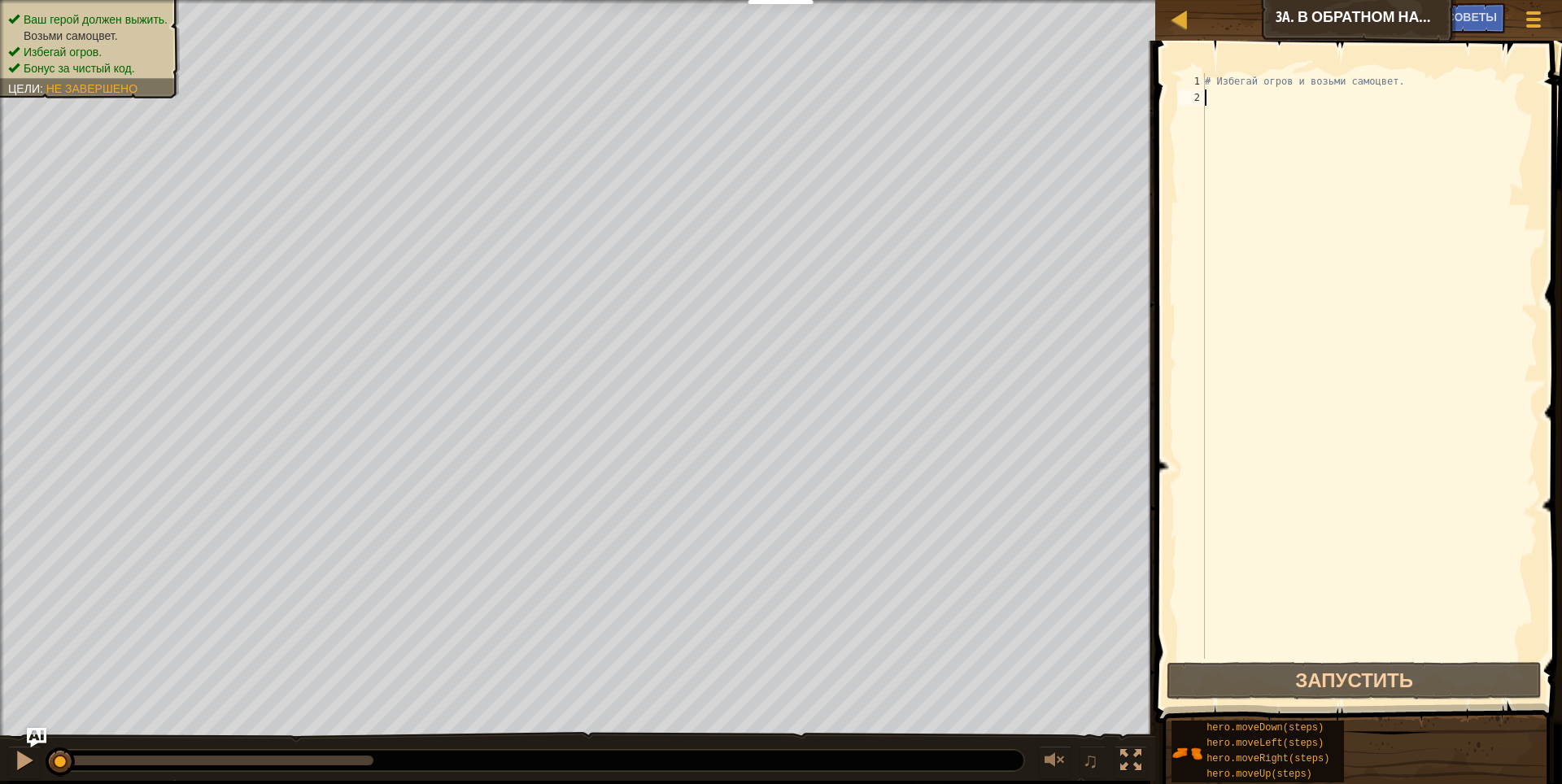
type textarea "h"
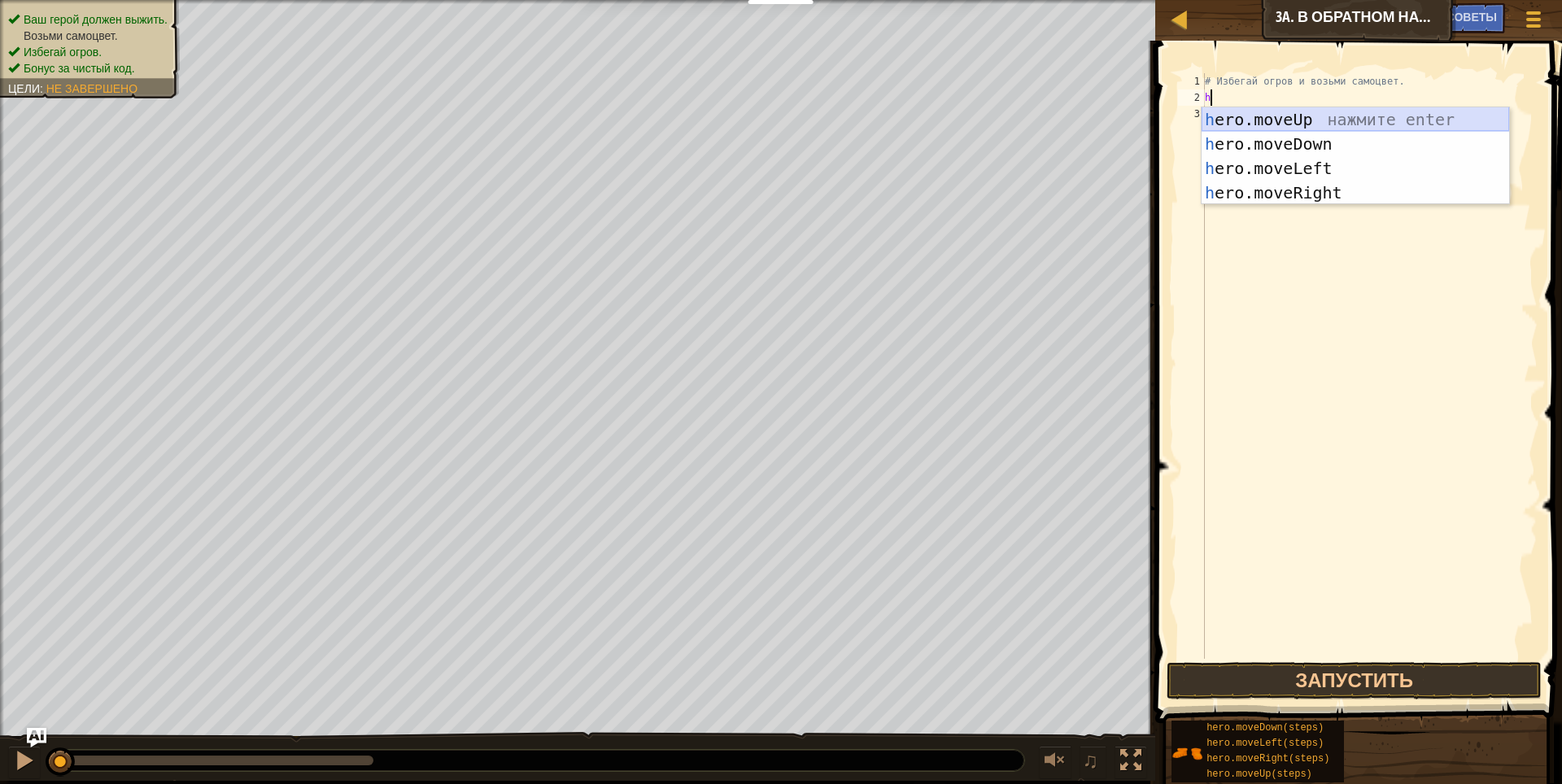
click at [1323, 114] on div "h ero.moveUp нажмите enter h ero.moveDown нажмите enter h ero.moveLeft нажмите …" at bounding box center [1355, 180] width 307 height 146
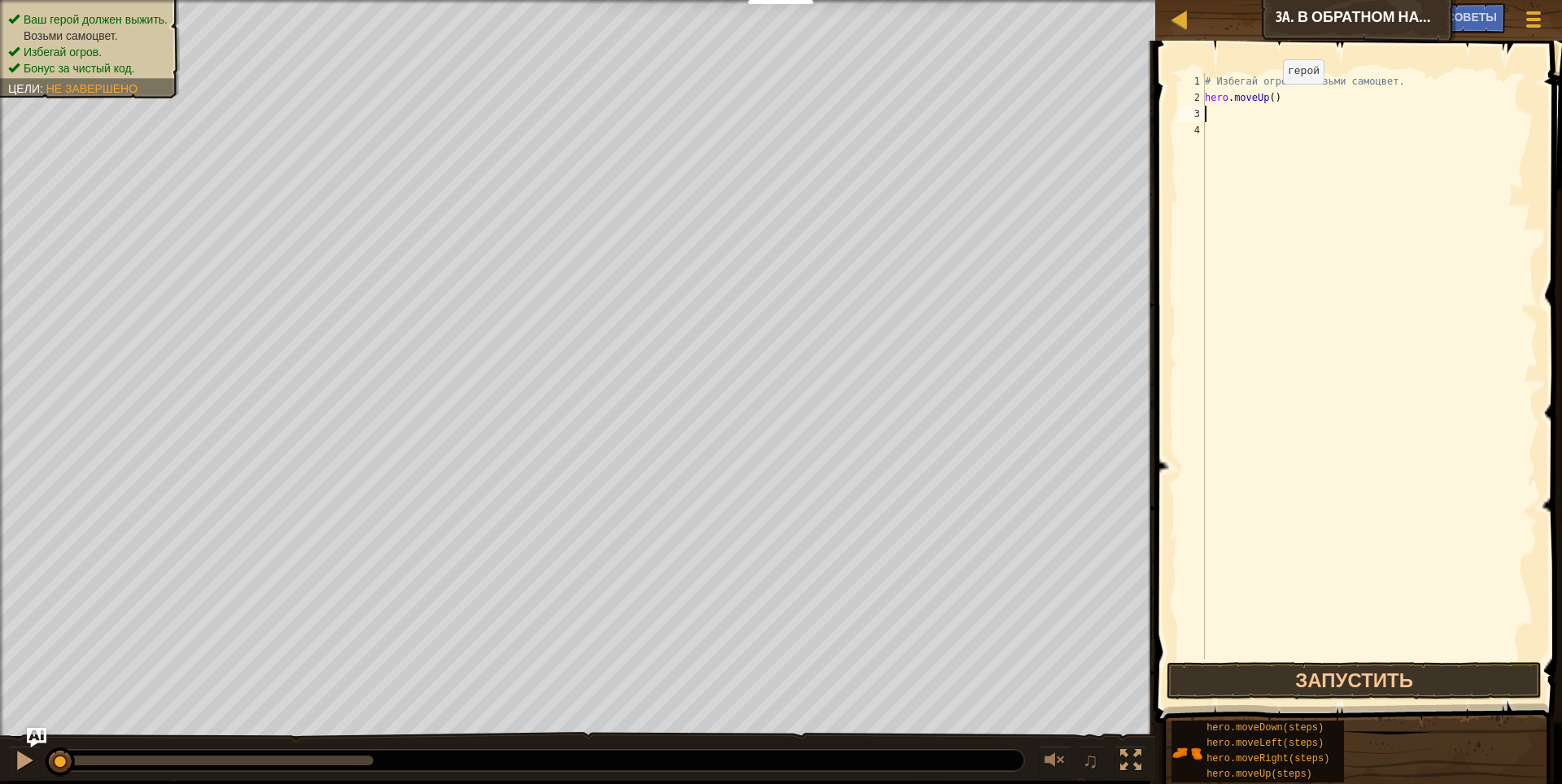
click at [1269, 100] on div "# Избегай огров и возьми самоцвет. hero . moveUp ( )" at bounding box center [1369, 382] width 336 height 618
type textarea "hero.moveUp(3)"
click at [1225, 120] on div "# Избегай огров и возьми самоцвет. hero . moveUp ( 3 )" at bounding box center [1369, 382] width 336 height 618
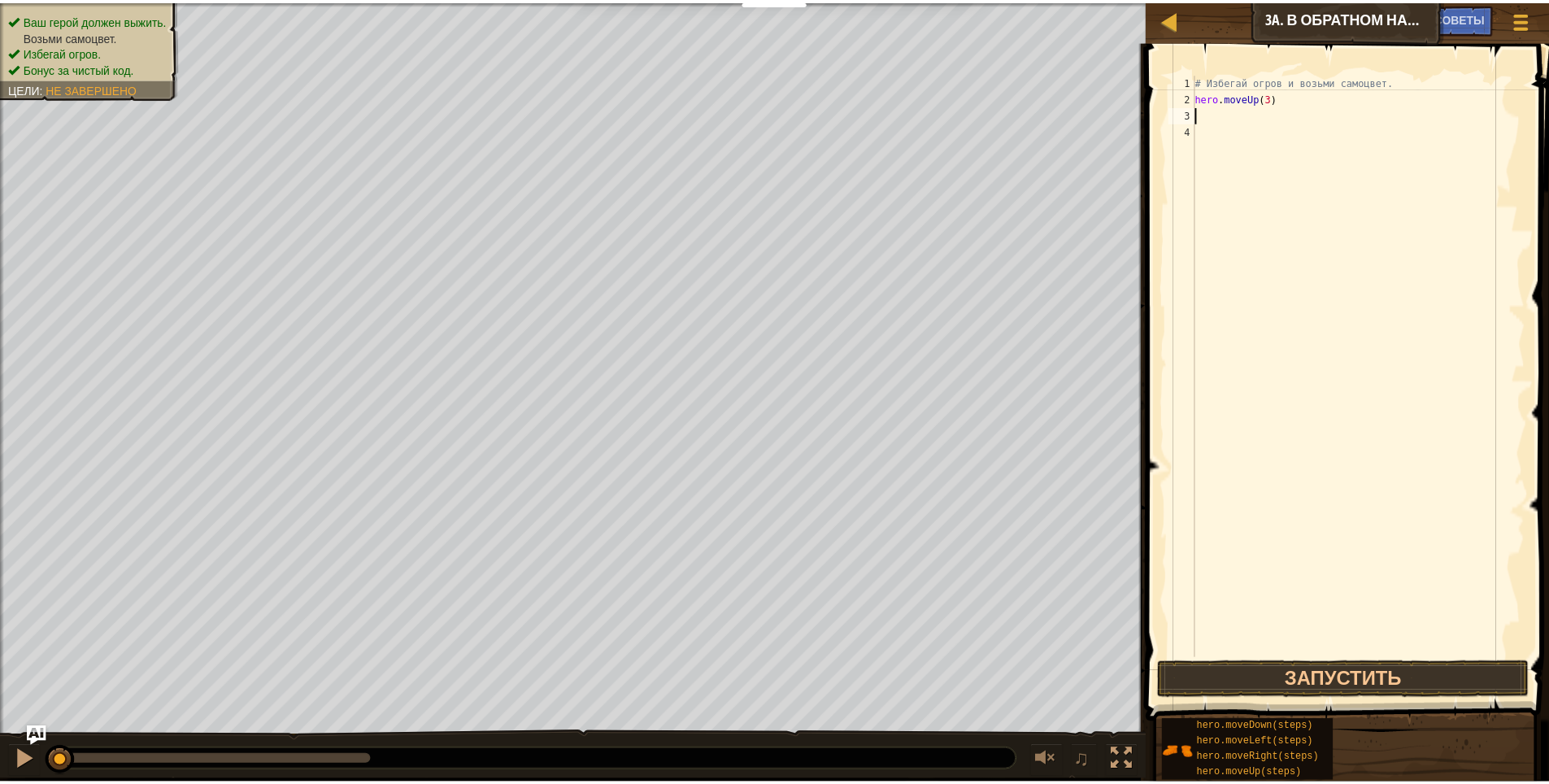
scroll to position [8, 0]
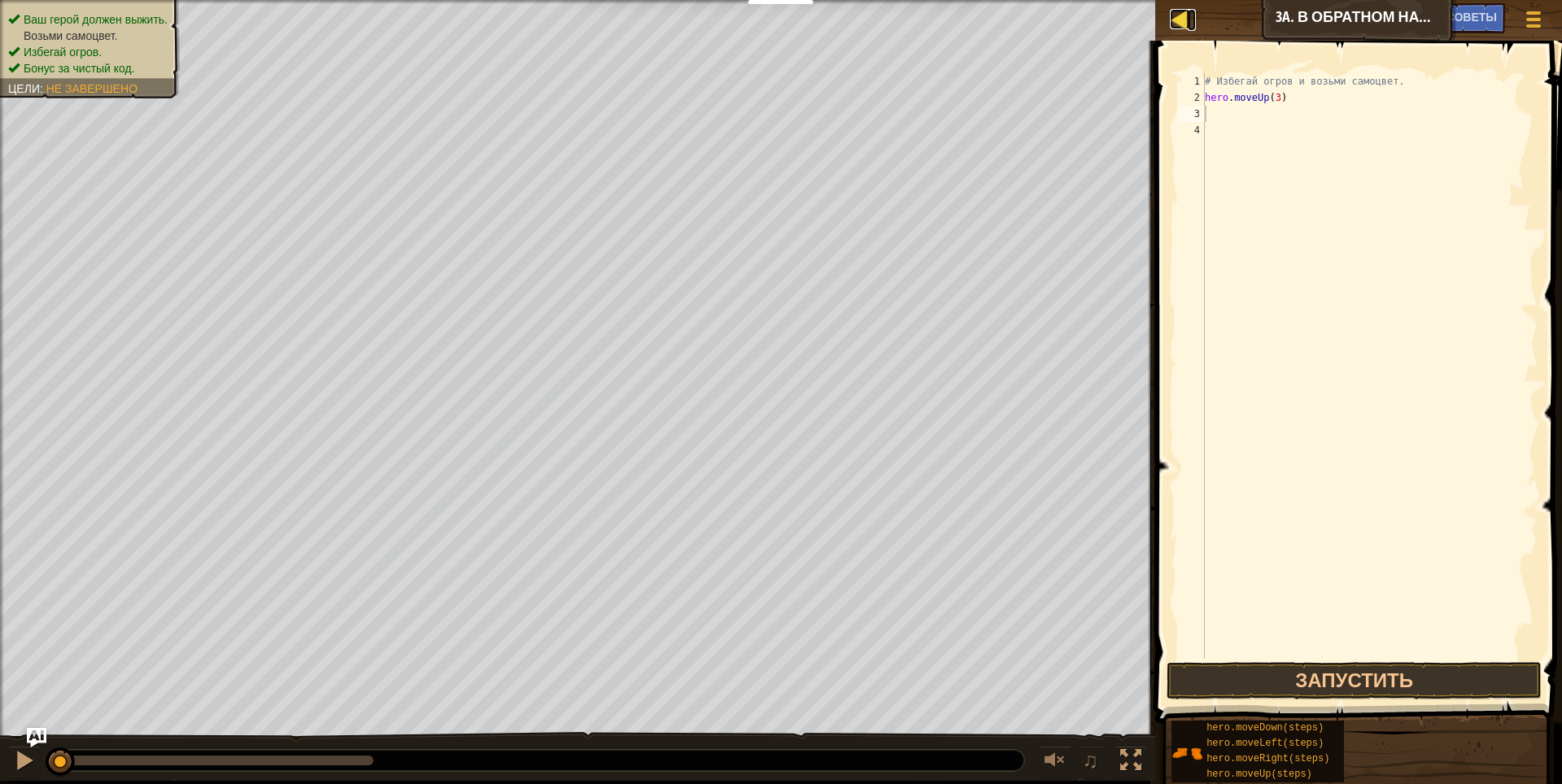
click at [1179, 13] on div at bounding box center [1179, 18] width 20 height 20
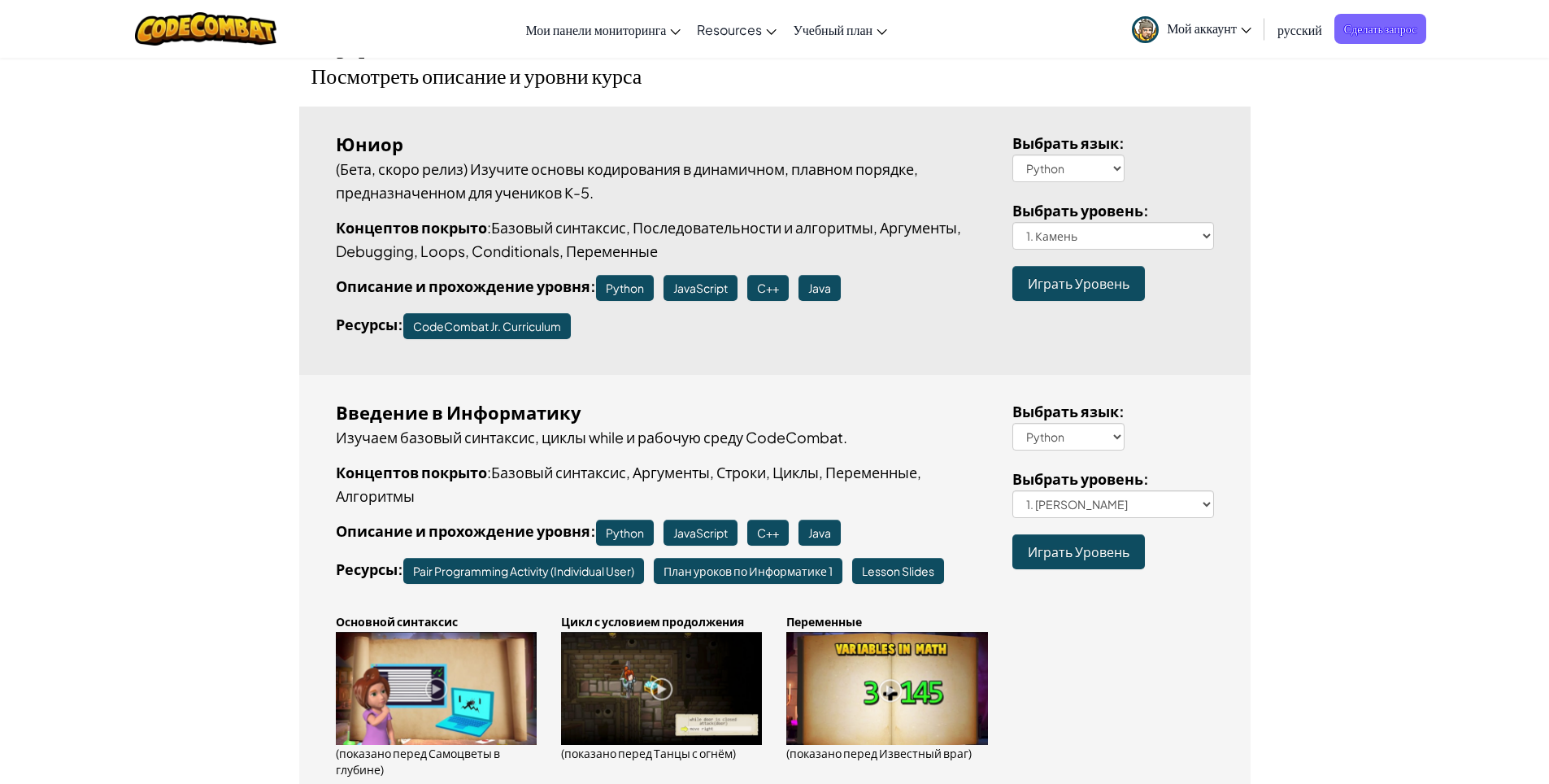
scroll to position [244, 0]
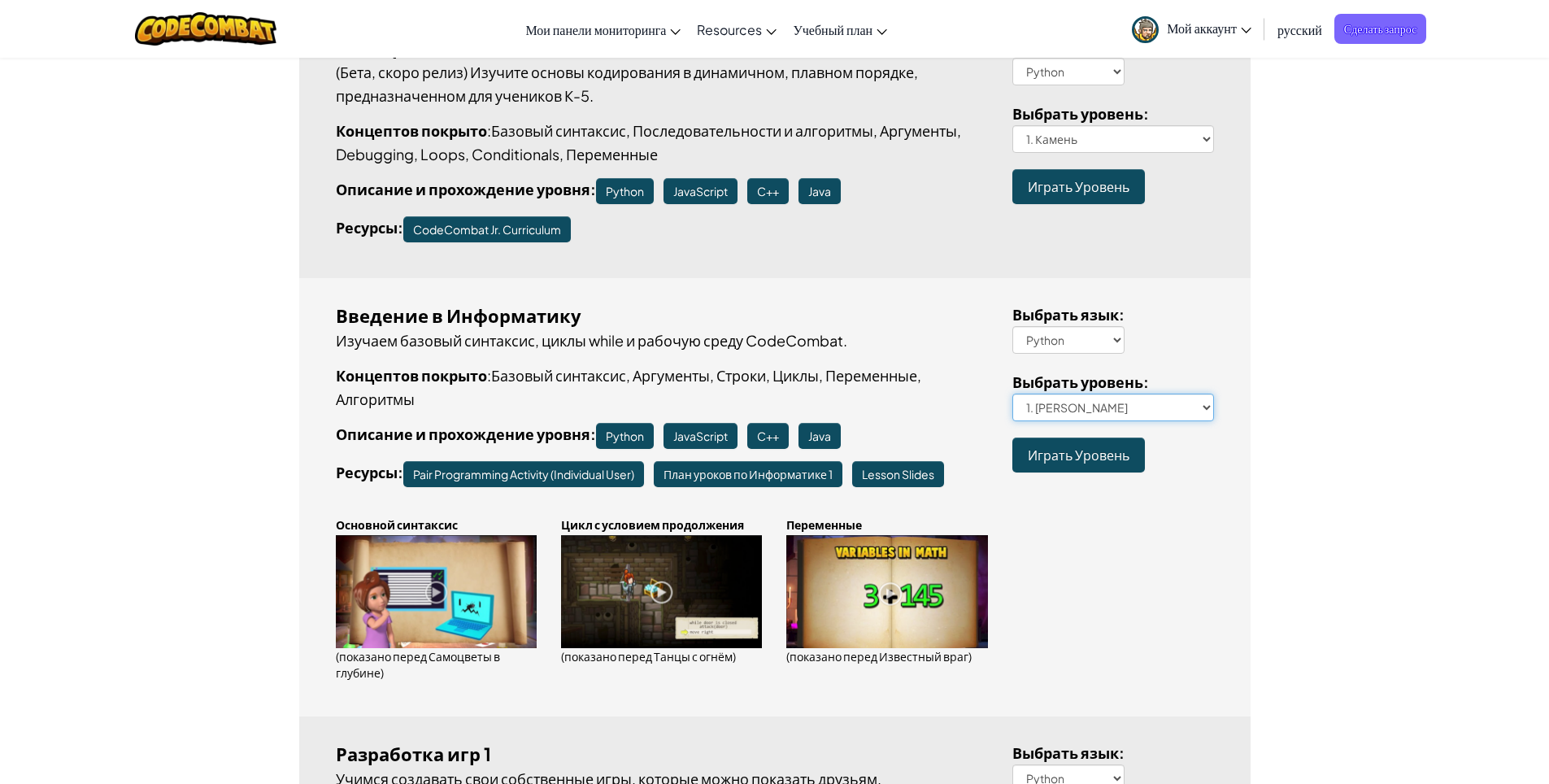
click at [1203, 407] on select "1. Подземелья Китгарда 2. Самоцветы в глубине 3. Охранник в тени 3a. В обратном…" at bounding box center [1113, 407] width 201 height 28
drag, startPoint x: 1188, startPoint y: 554, endPoint x: 1179, endPoint y: 557, distance: 9.5
click at [1179, 557] on div "Введение в Информатику Изучаем базовый синтаксис, циклы while и рабочую [DATE] …" at bounding box center [775, 497] width 952 height 438
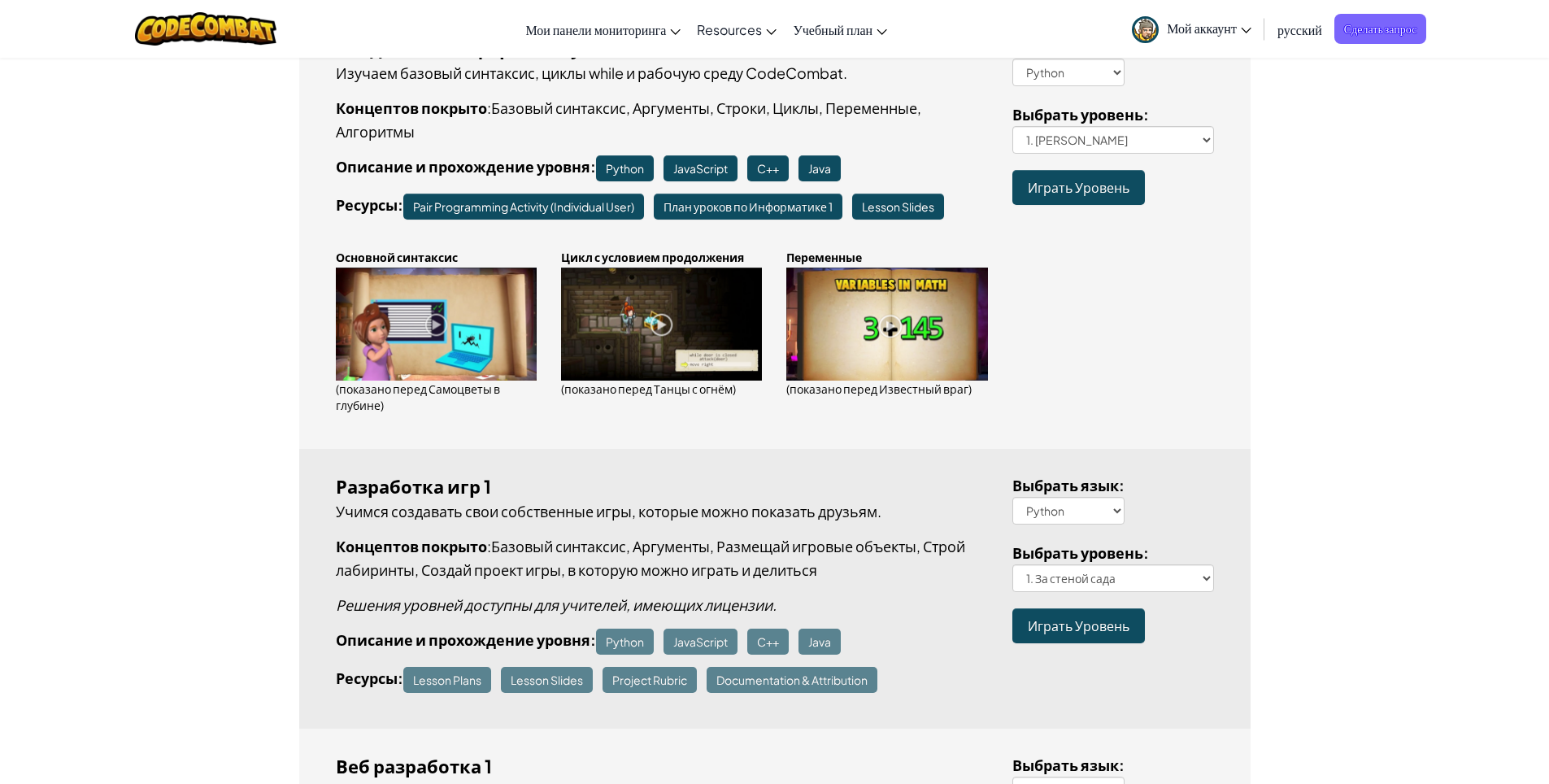
scroll to position [569, 0]
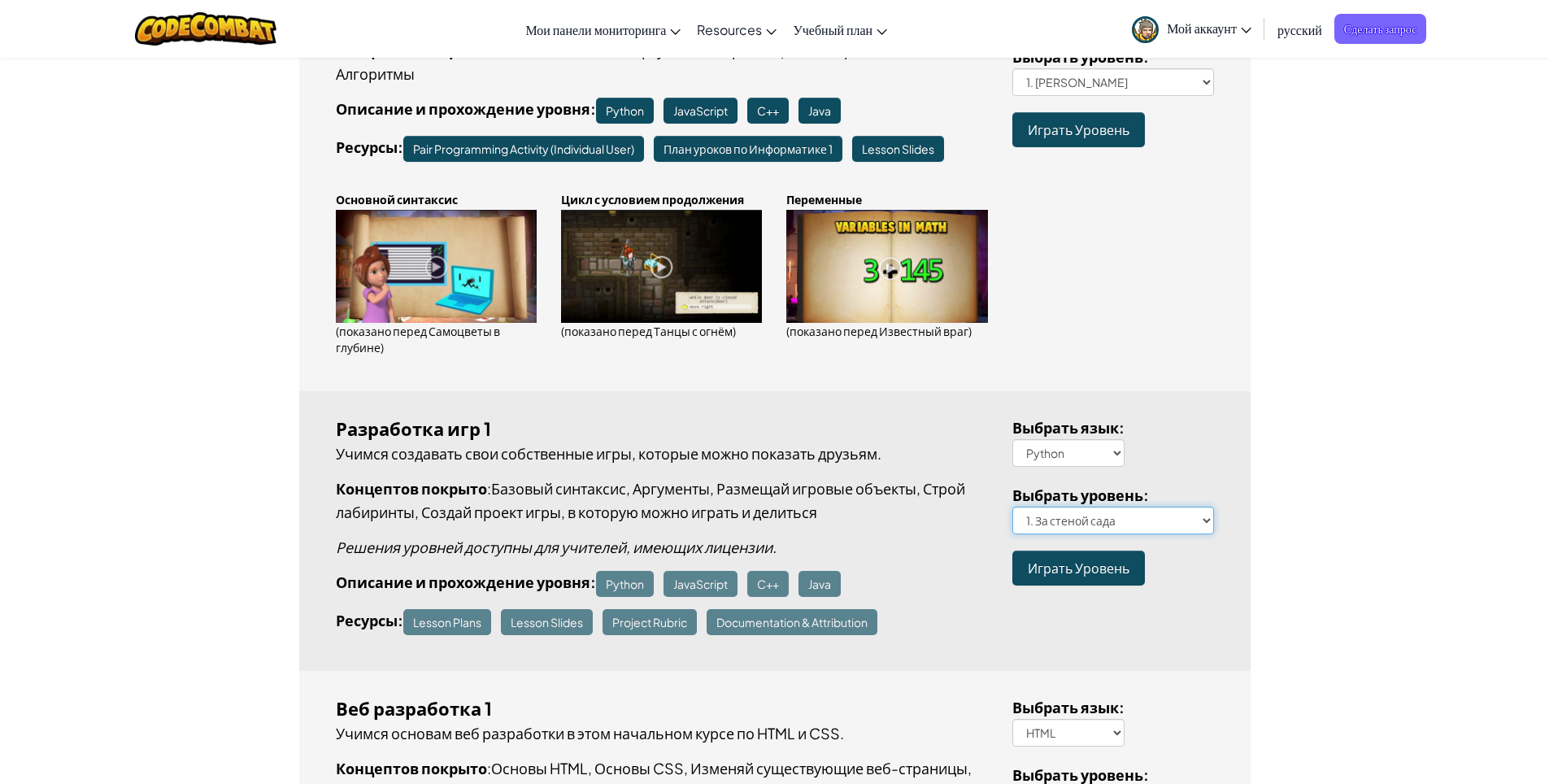
click at [1202, 518] on select "1. За стеной сада 2. Прогулка по кликам 3. Героическое путешествие 4. Уди-лабир…" at bounding box center [1113, 520] width 201 height 28
select select "gemtacular"
click at [1012, 507] on select "1. За стеной сада 2. Прогулка по кликам 3. Героическое путешествие 4. Уди-лабир…" at bounding box center [1113, 520] width 201 height 28
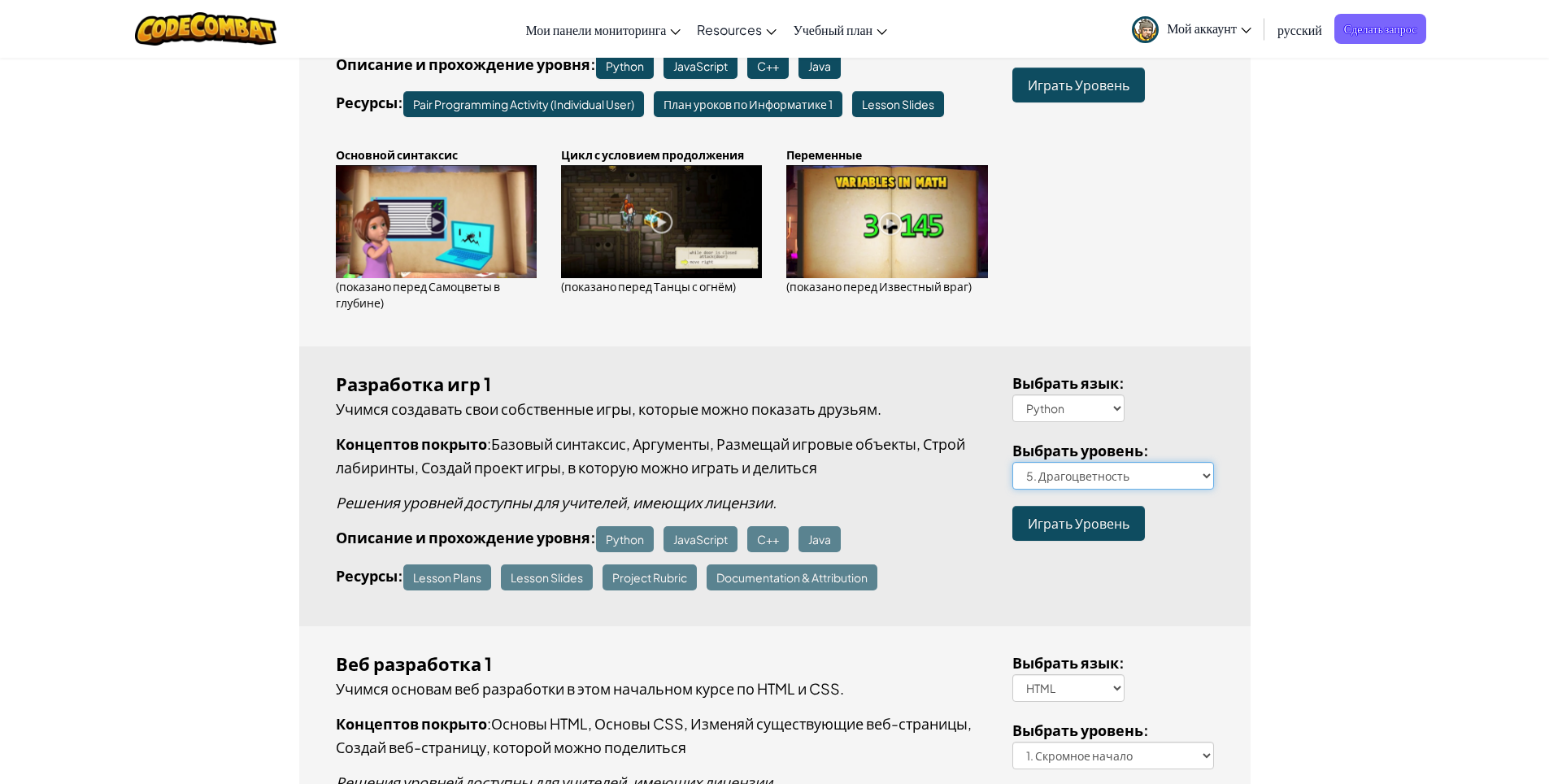
scroll to position [650, 0]
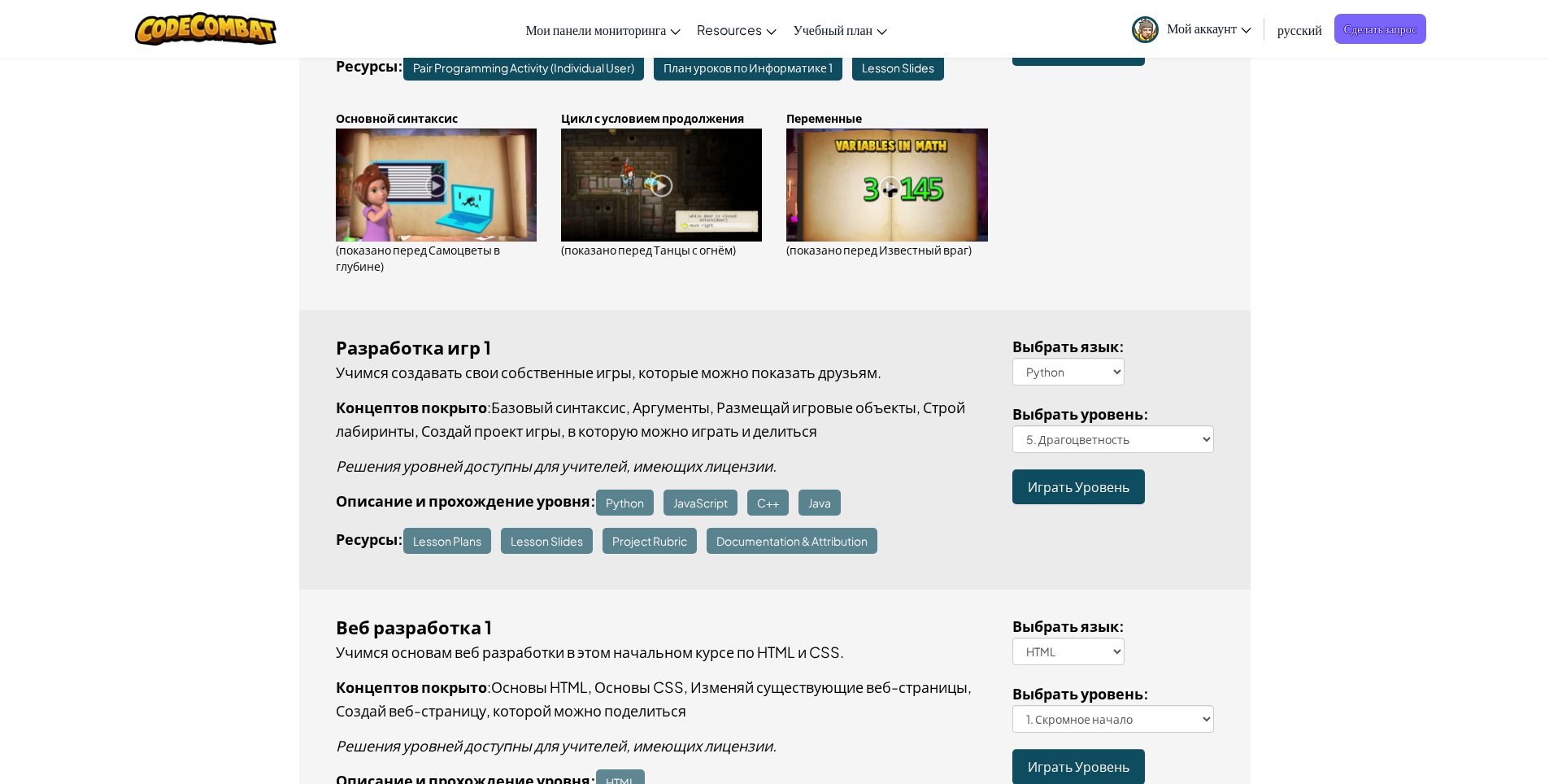
click at [1073, 490] on span "Играть Уровень" at bounding box center [1079, 486] width 102 height 17
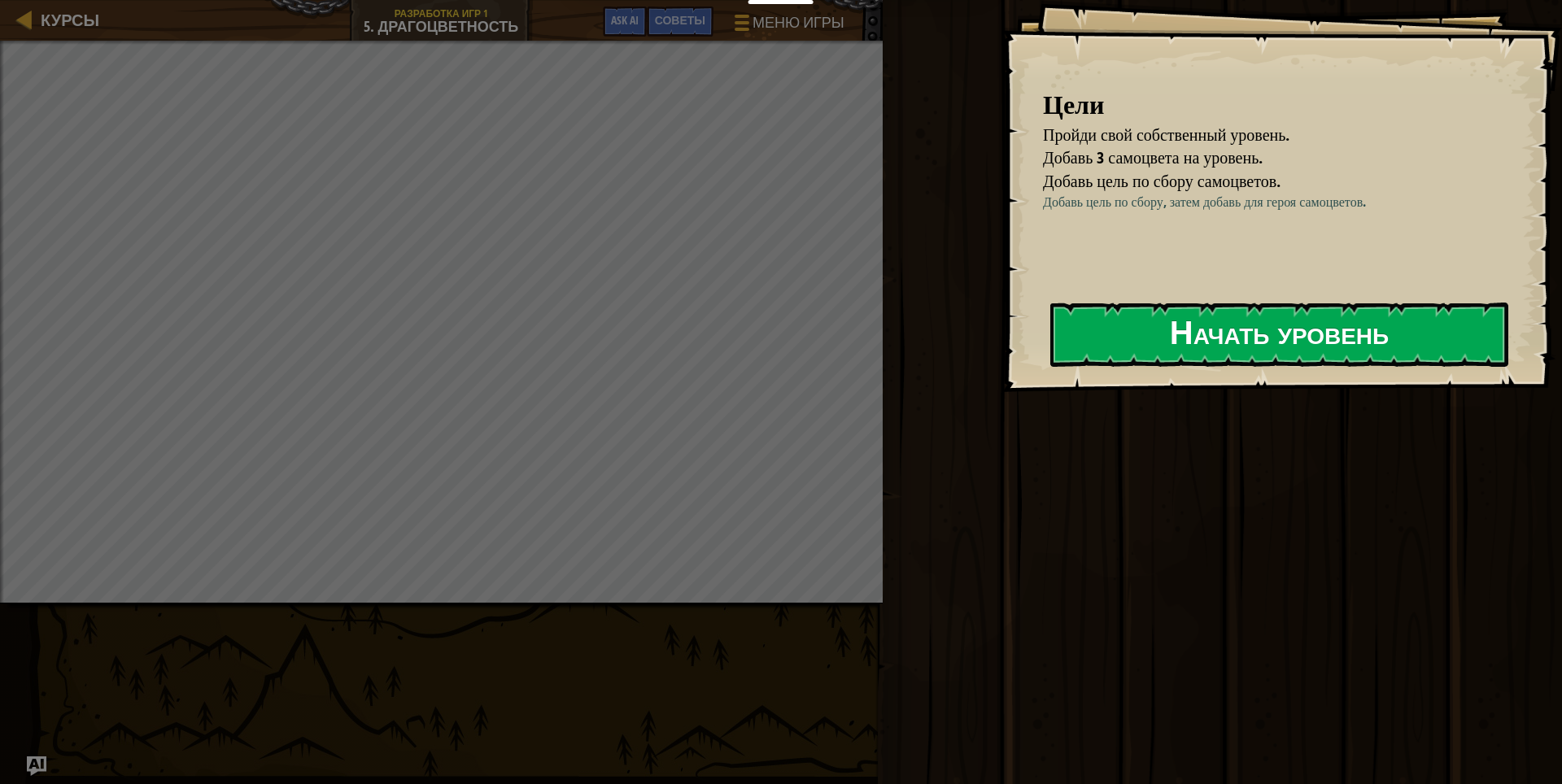
click at [1118, 322] on button "Начать уровень" at bounding box center [1279, 334] width 458 height 65
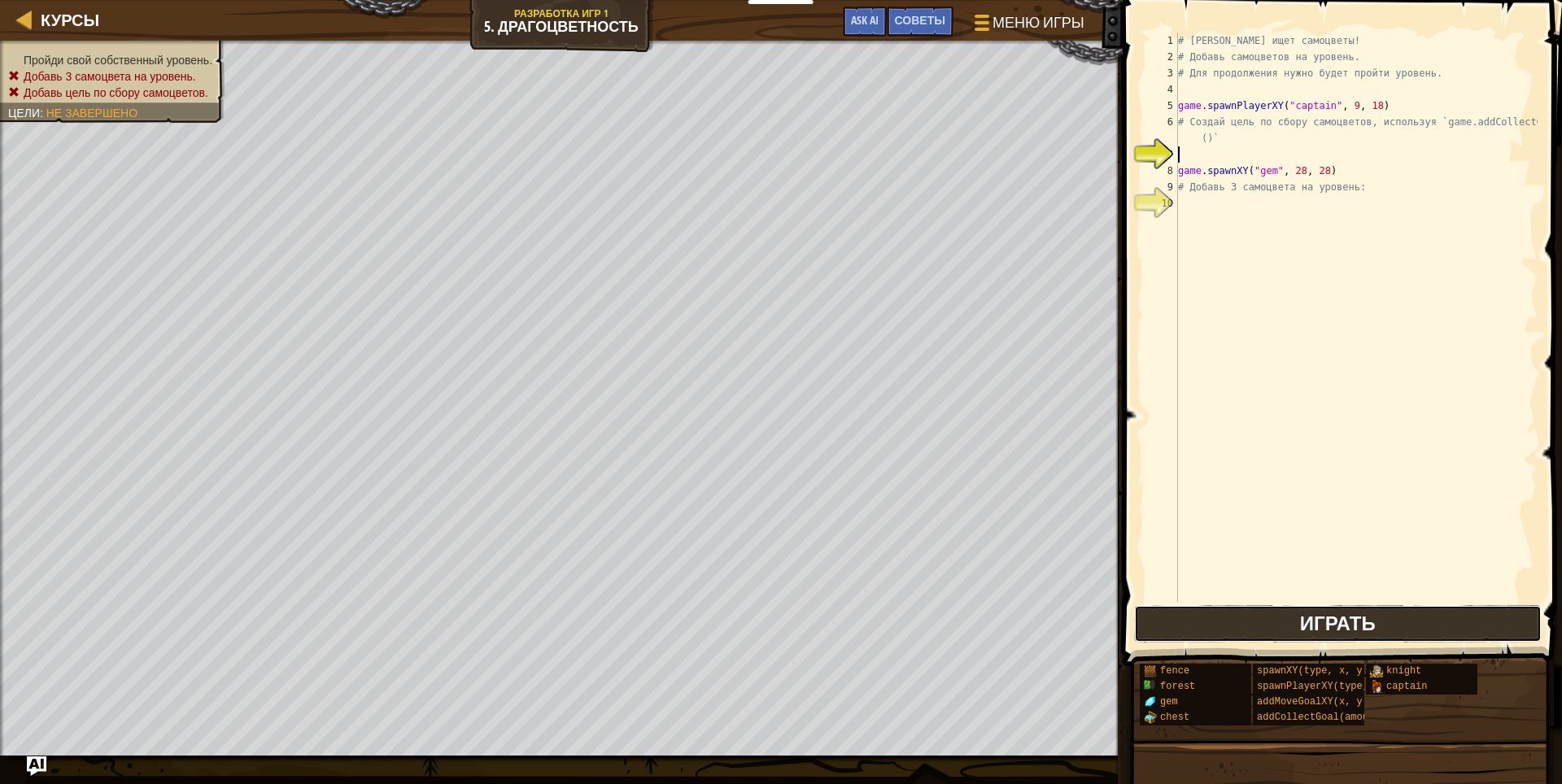
click at [1268, 615] on button "Играть" at bounding box center [1337, 623] width 408 height 38
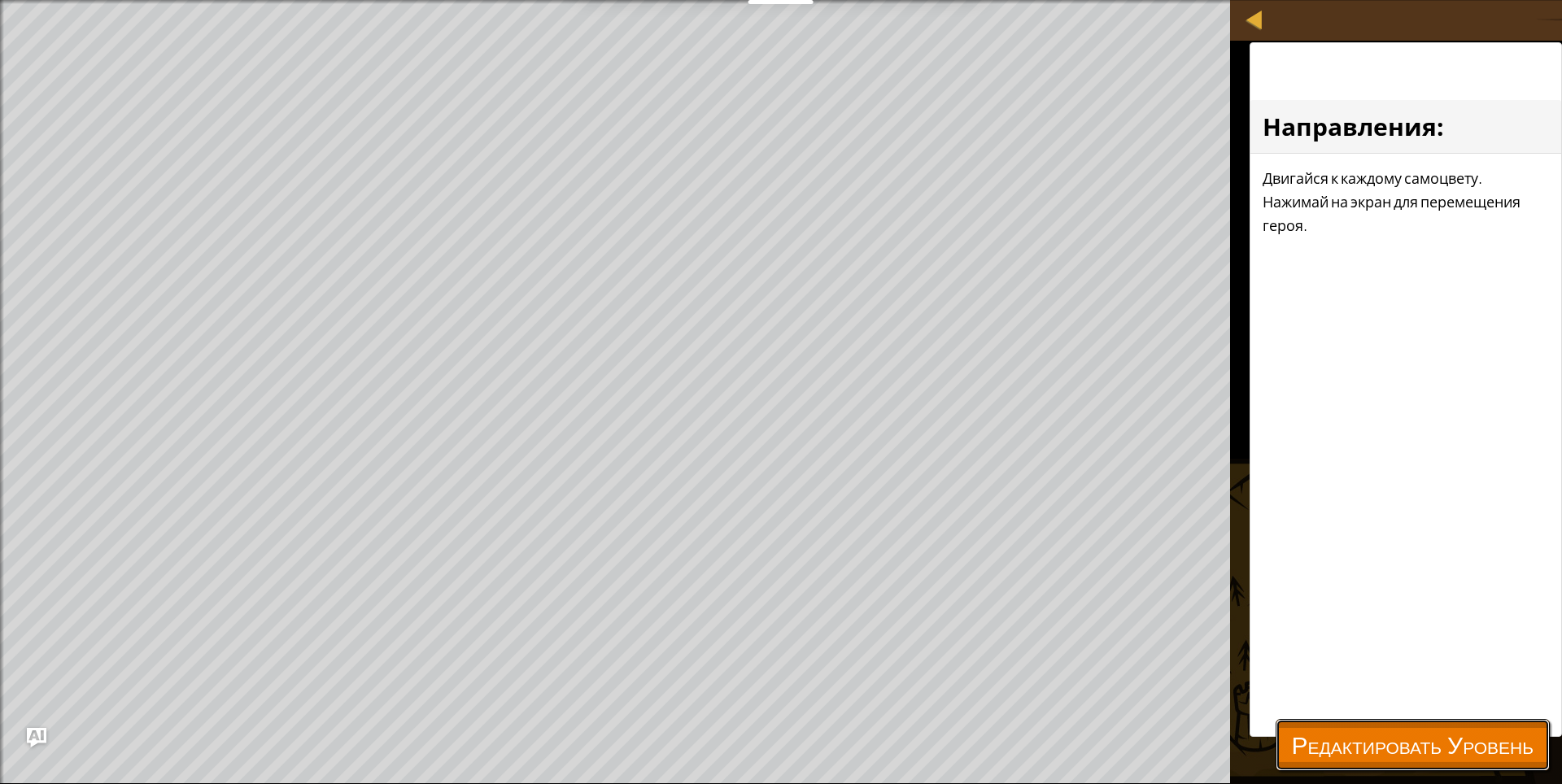
click at [1367, 739] on span "Редактировать Уровень" at bounding box center [1413, 745] width 242 height 34
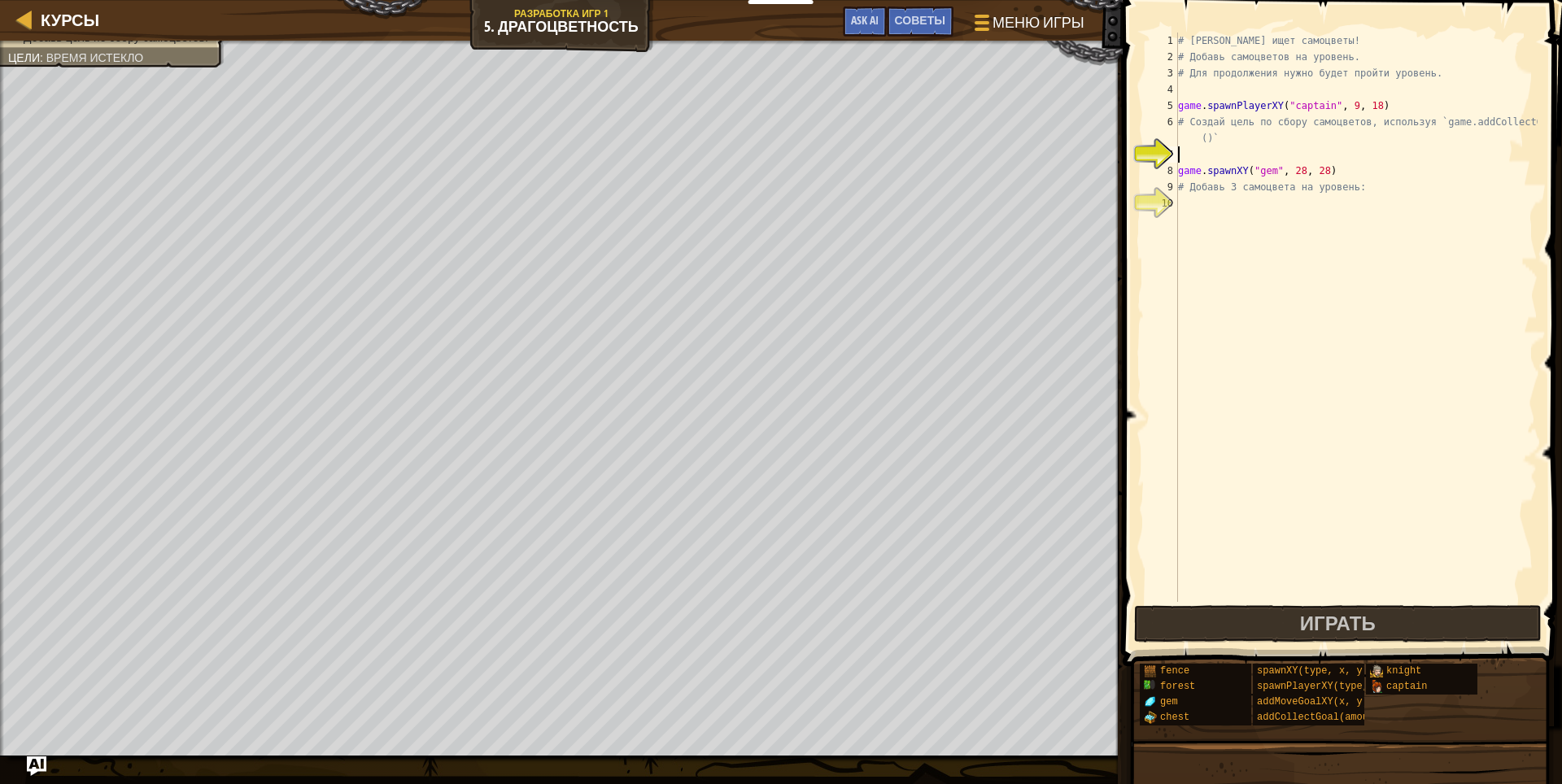
click at [1186, 158] on div "# [PERSON_NAME] ищет самоцветы! # Добавь самоцветов на уровень. # Для продолжен…" at bounding box center [1356, 333] width 363 height 602
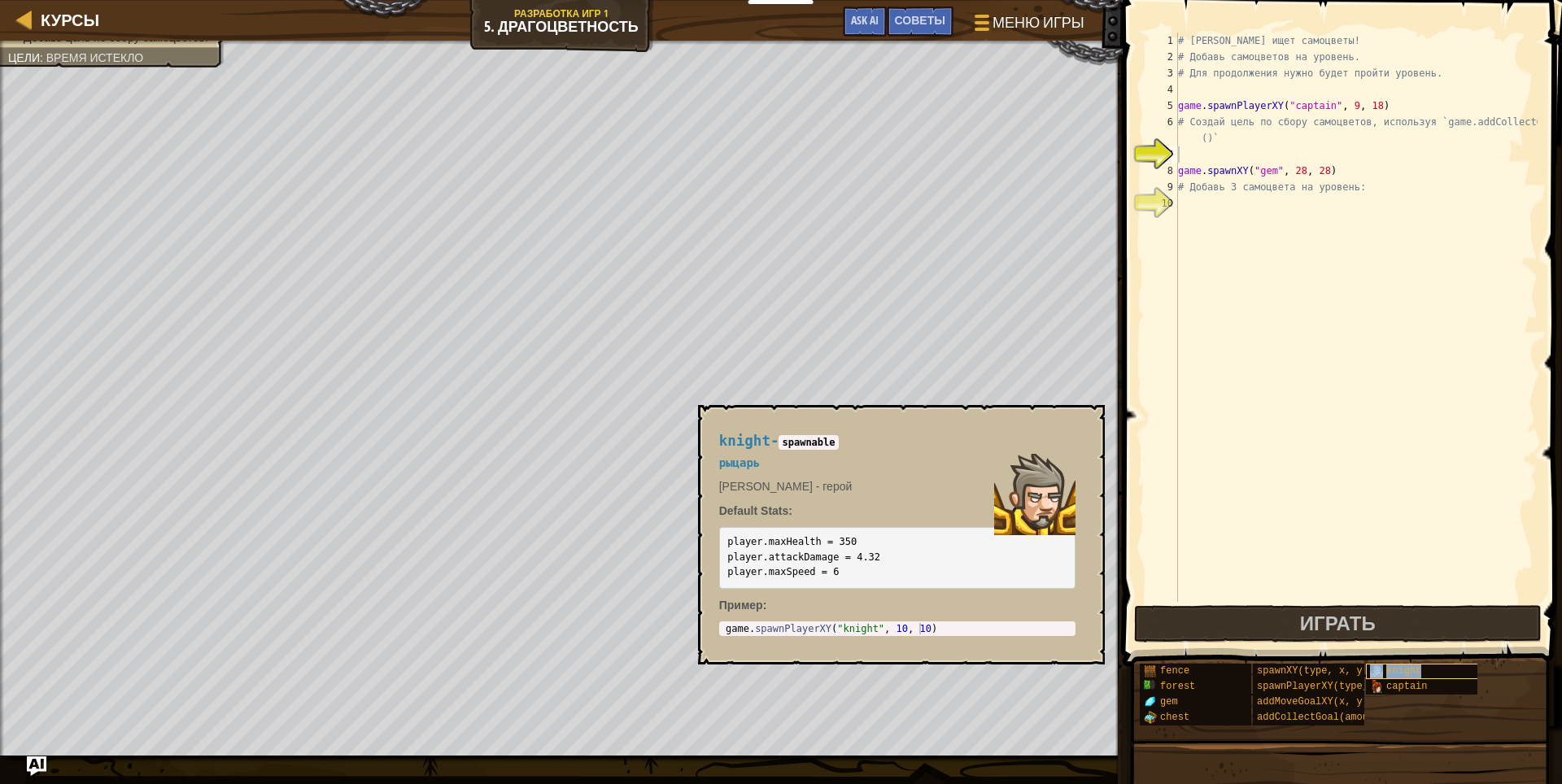
click at [1420, 664] on div "knight" at bounding box center [1443, 671] width 156 height 15
click at [1176, 154] on div "7" at bounding box center [1162, 154] width 33 height 16
type textarea "game.spawnXY("gem", 28, 28)"
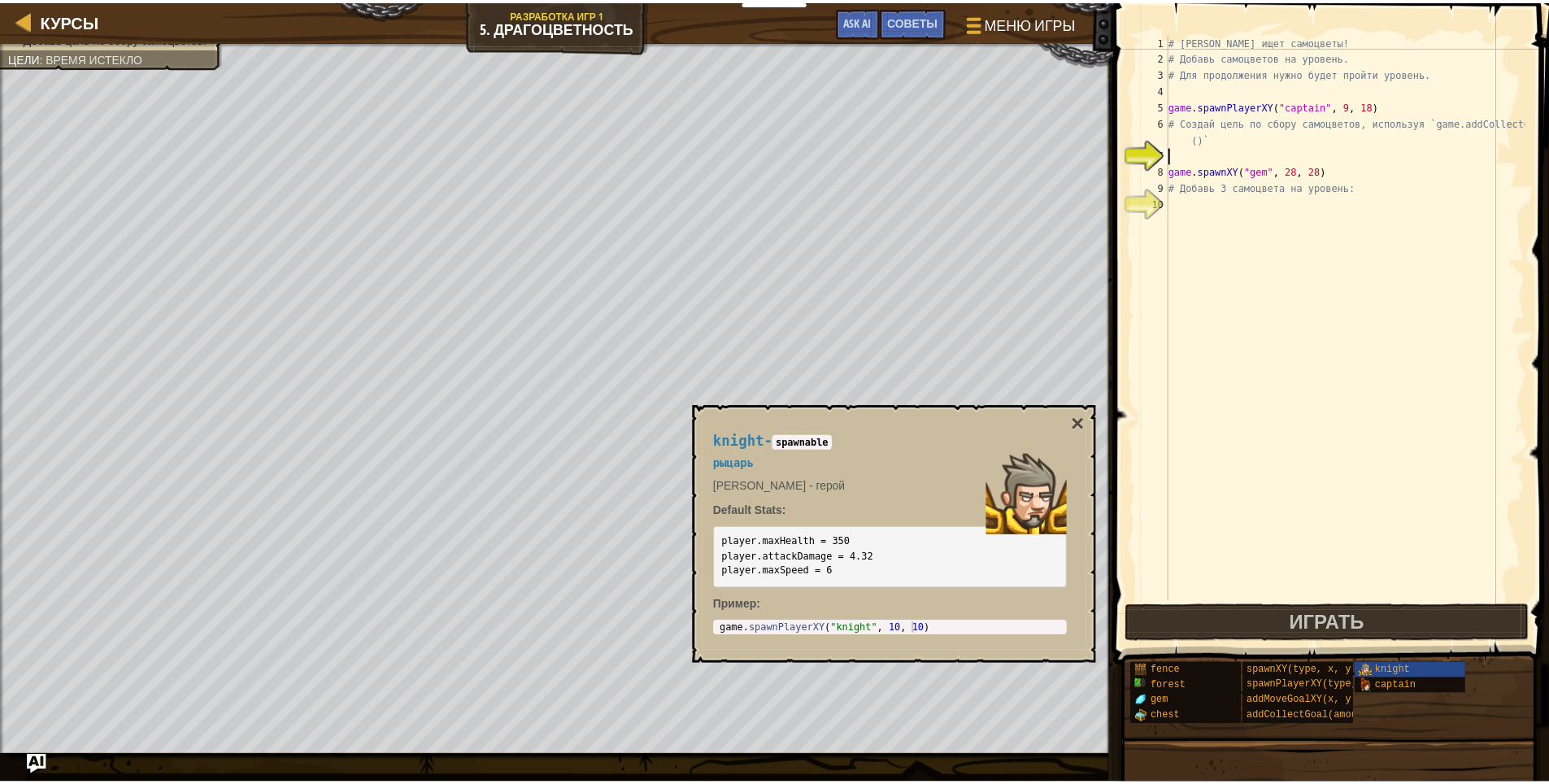
scroll to position [8, 0]
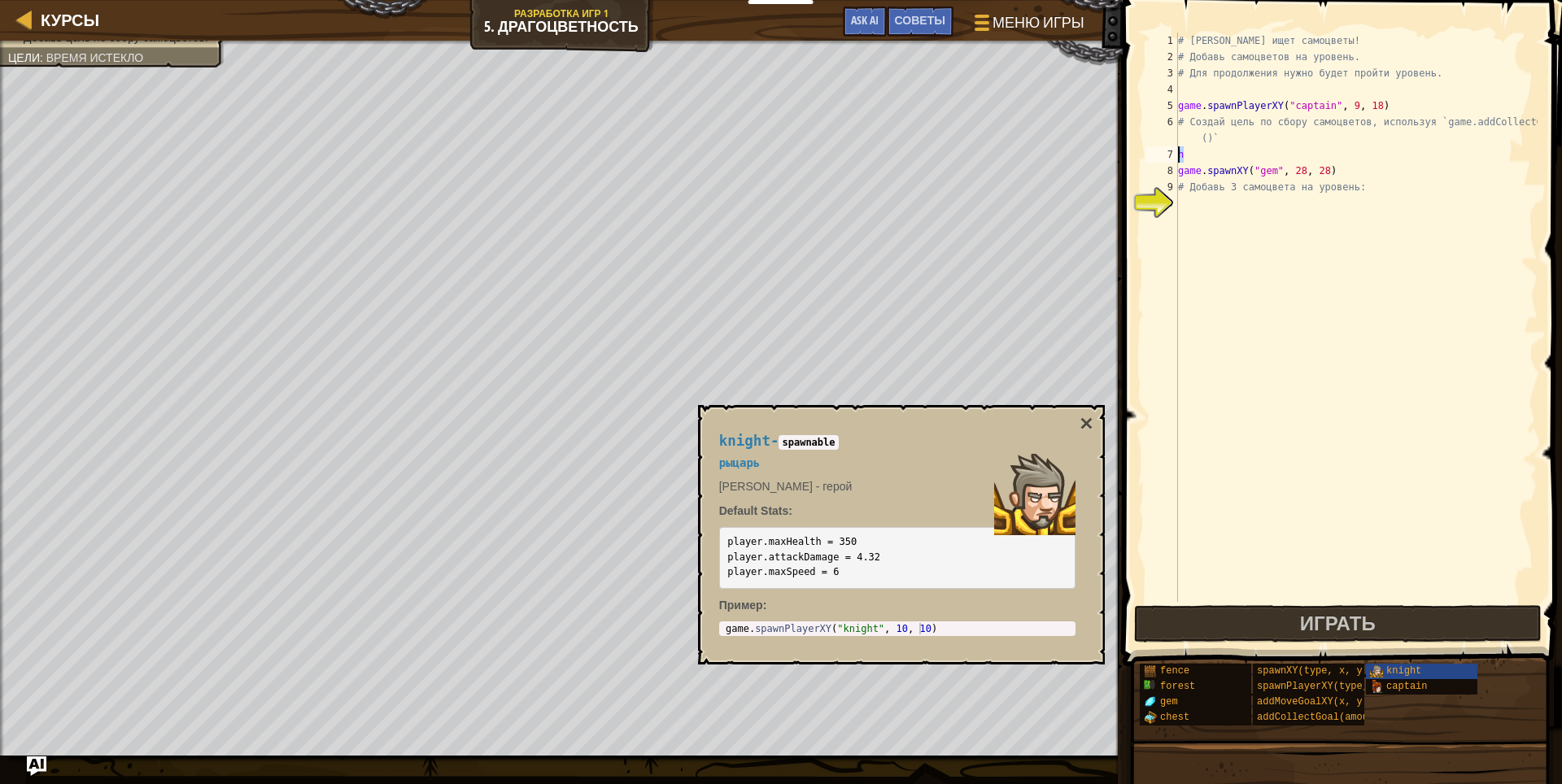
drag, startPoint x: 1205, startPoint y: 152, endPoint x: 1154, endPoint y: 153, distance: 51.0
click at [1154, 153] on div "h 1 2 3 4 5 6 7 8 9 10 # [PERSON_NAME] ищет самоцветы! # Добавь самоцветов на у…" at bounding box center [1339, 317] width 395 height 569
type textarea "h"
click at [987, 14] on div at bounding box center [979, 22] width 22 height 23
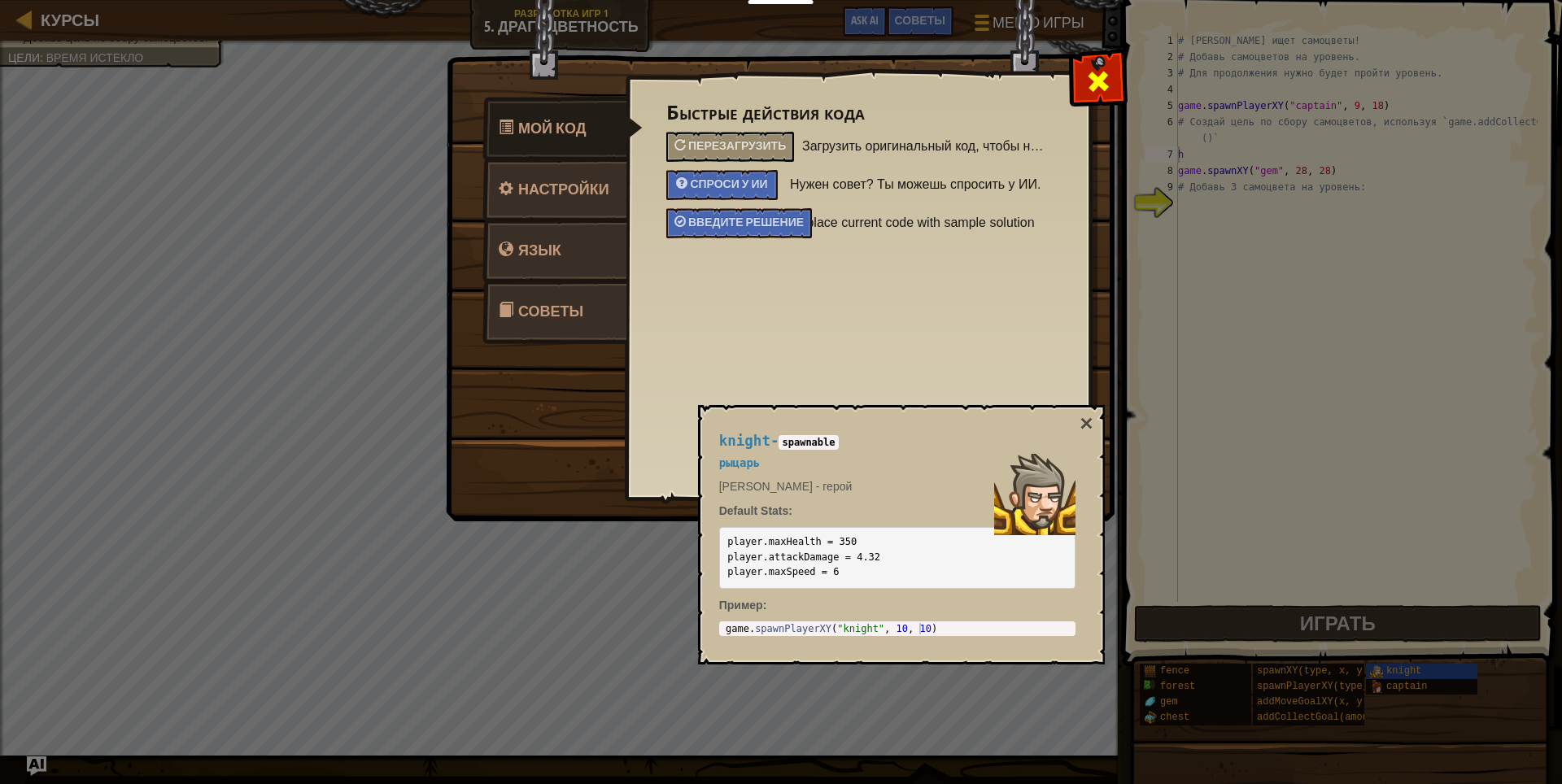
click at [1089, 65] on div at bounding box center [1098, 77] width 51 height 51
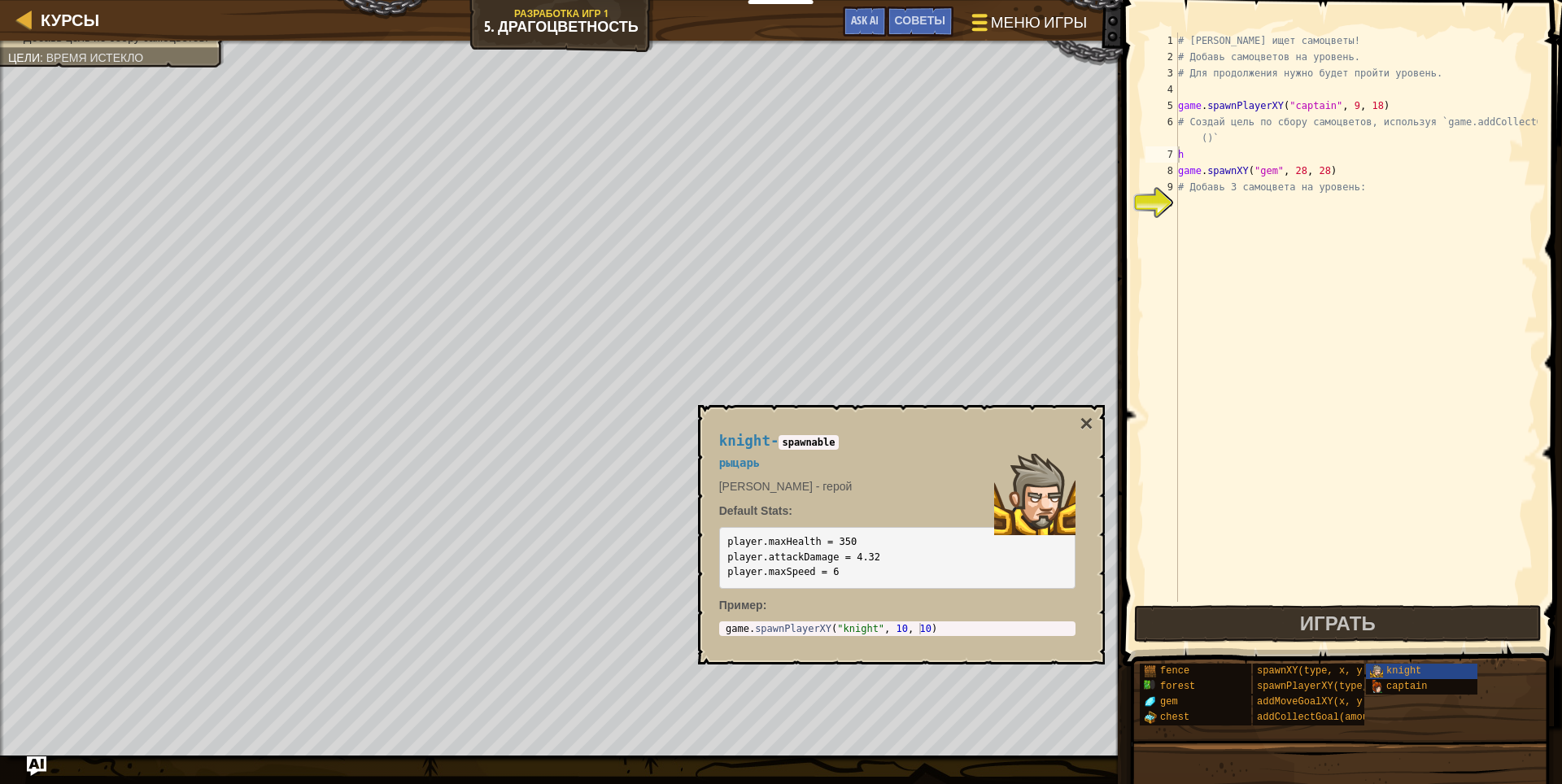
click at [985, 13] on span at bounding box center [980, 14] width 15 height 3
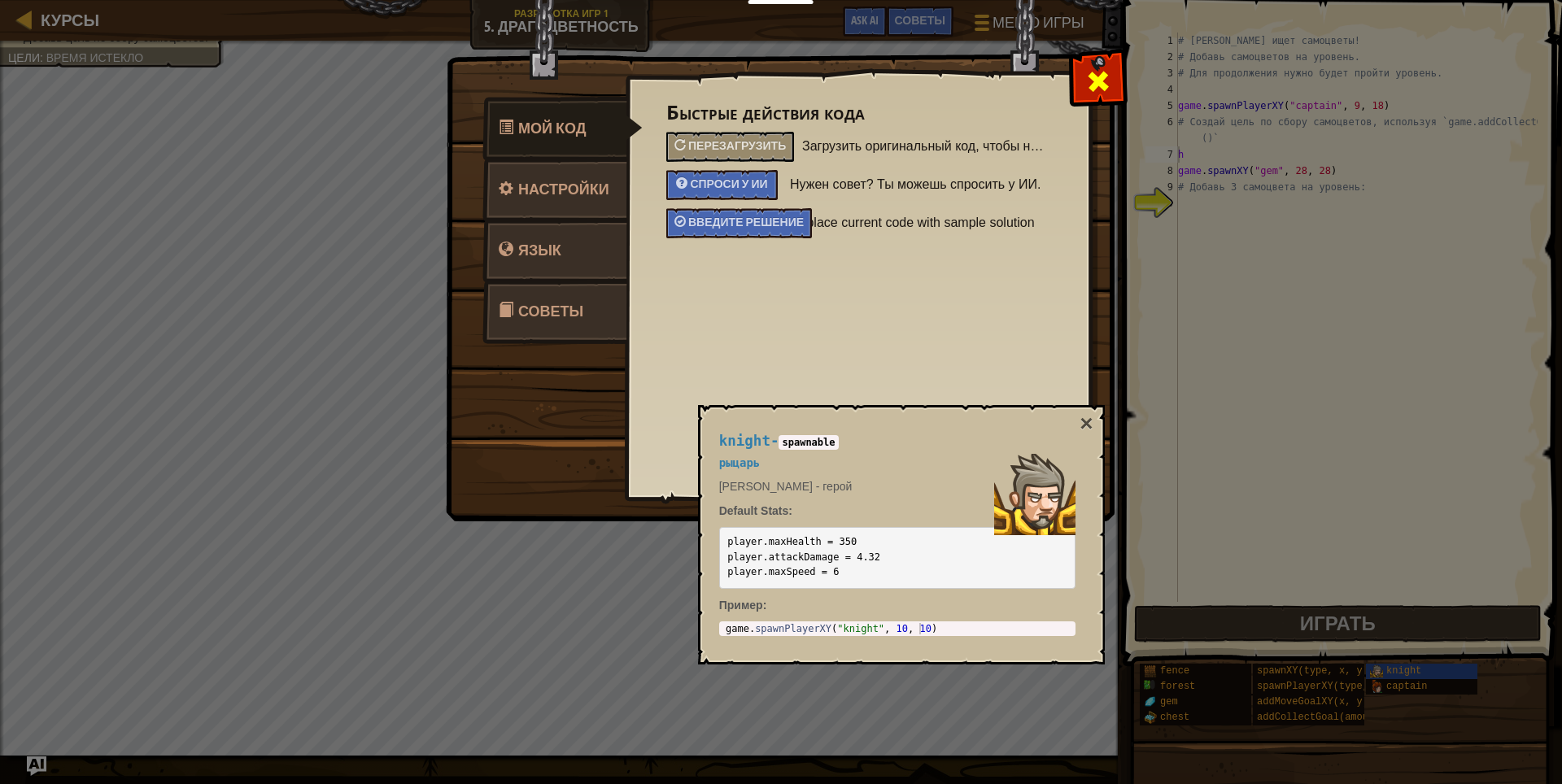
click at [1092, 75] on span at bounding box center [1098, 81] width 26 height 26
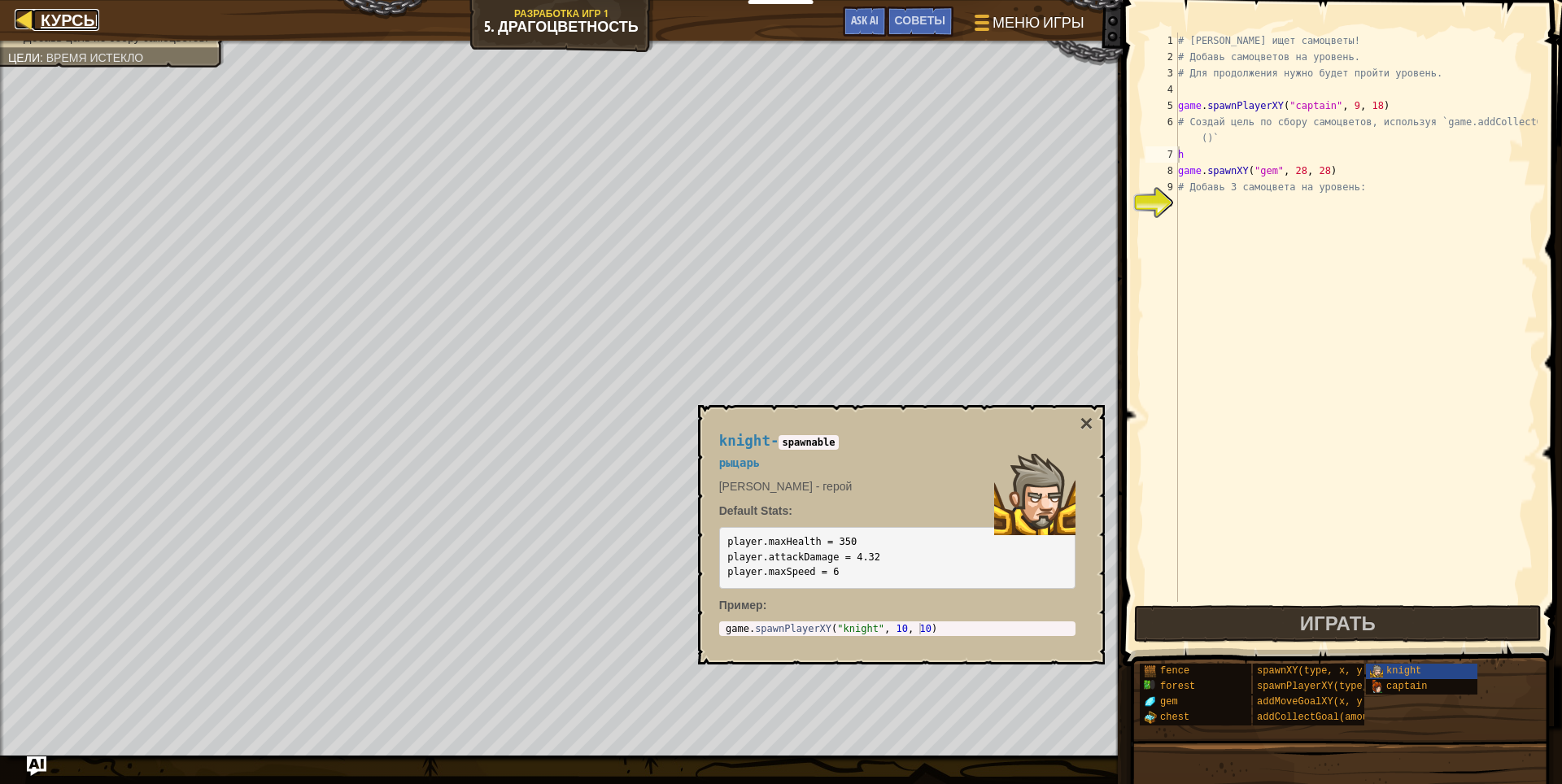
click at [22, 13] on div at bounding box center [24, 18] width 20 height 20
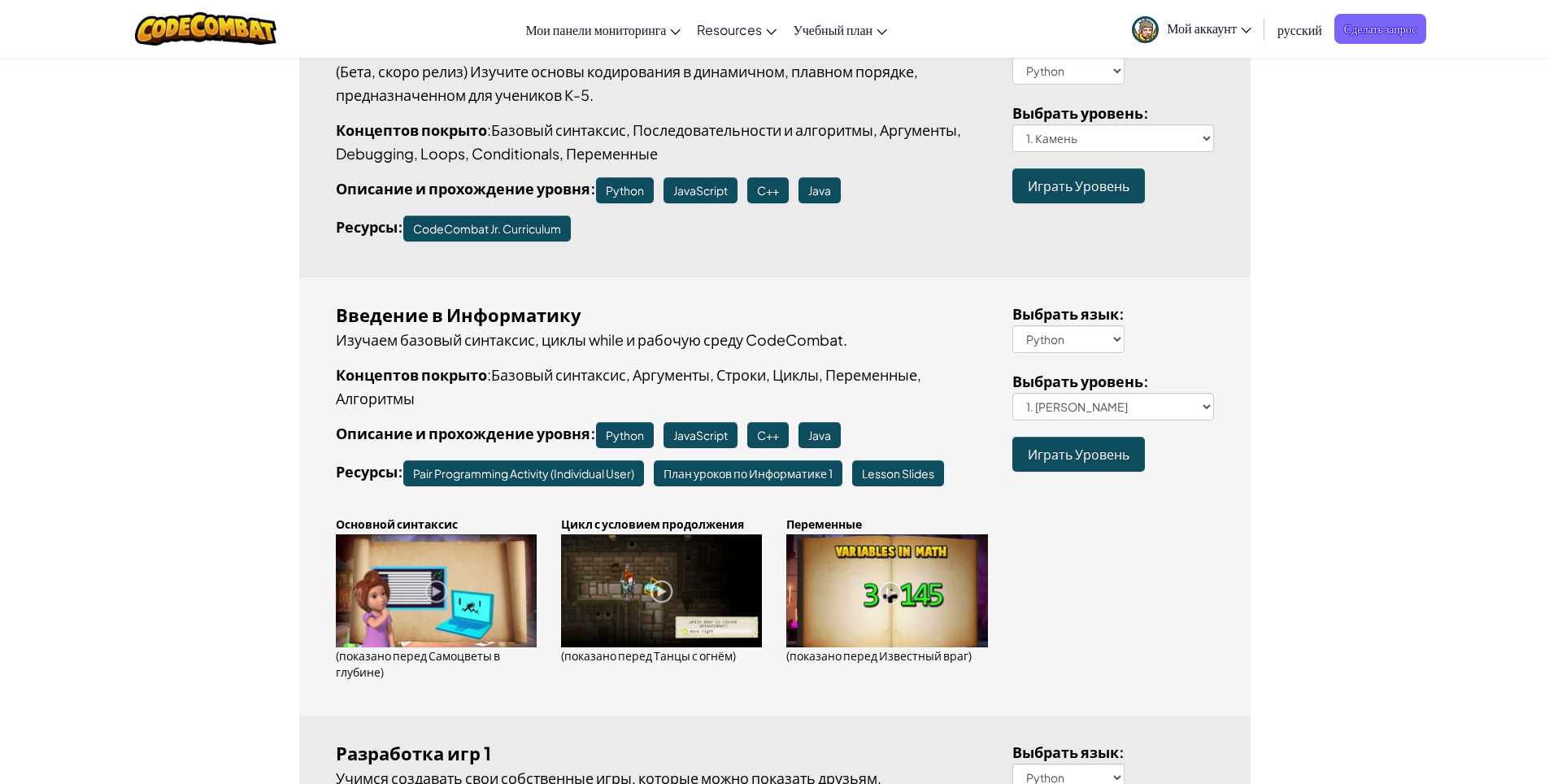
scroll to position [244, 0]
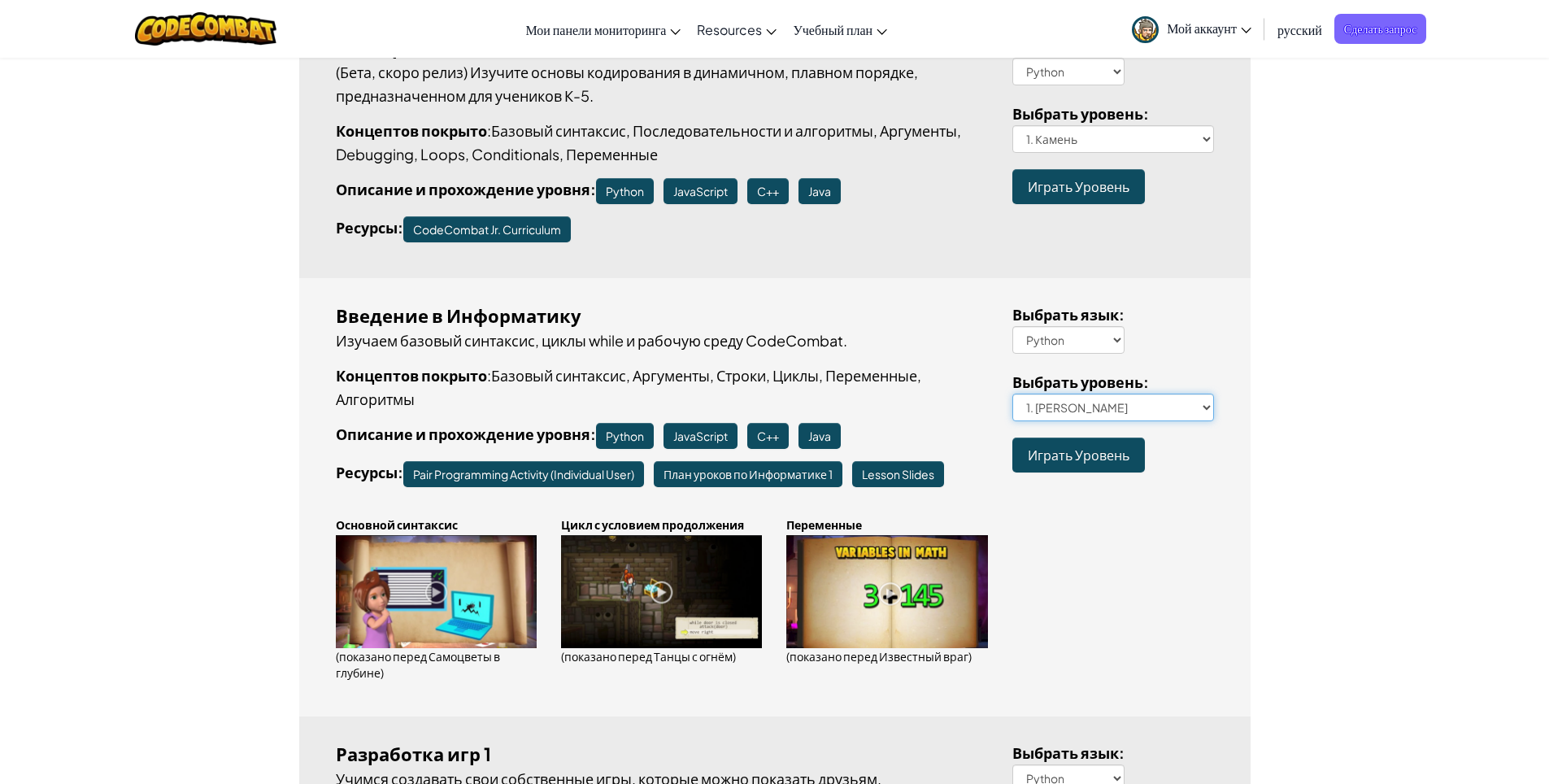
click at [1205, 404] on select "1. Подземелья Китгарда 2. Самоцветы в глубине 3. Охранник в тени 3a. В обратном…" at bounding box center [1113, 407] width 201 height 28
select select "illusory-interruption"
click at [1012, 394] on select "1. Подземелья Китгарда 2. Самоцветы в глубине 3. Охранник в тени 3a. В обратном…" at bounding box center [1113, 407] width 201 height 28
click at [1089, 446] on span "Играть Уровень" at bounding box center [1079, 455] width 102 height 17
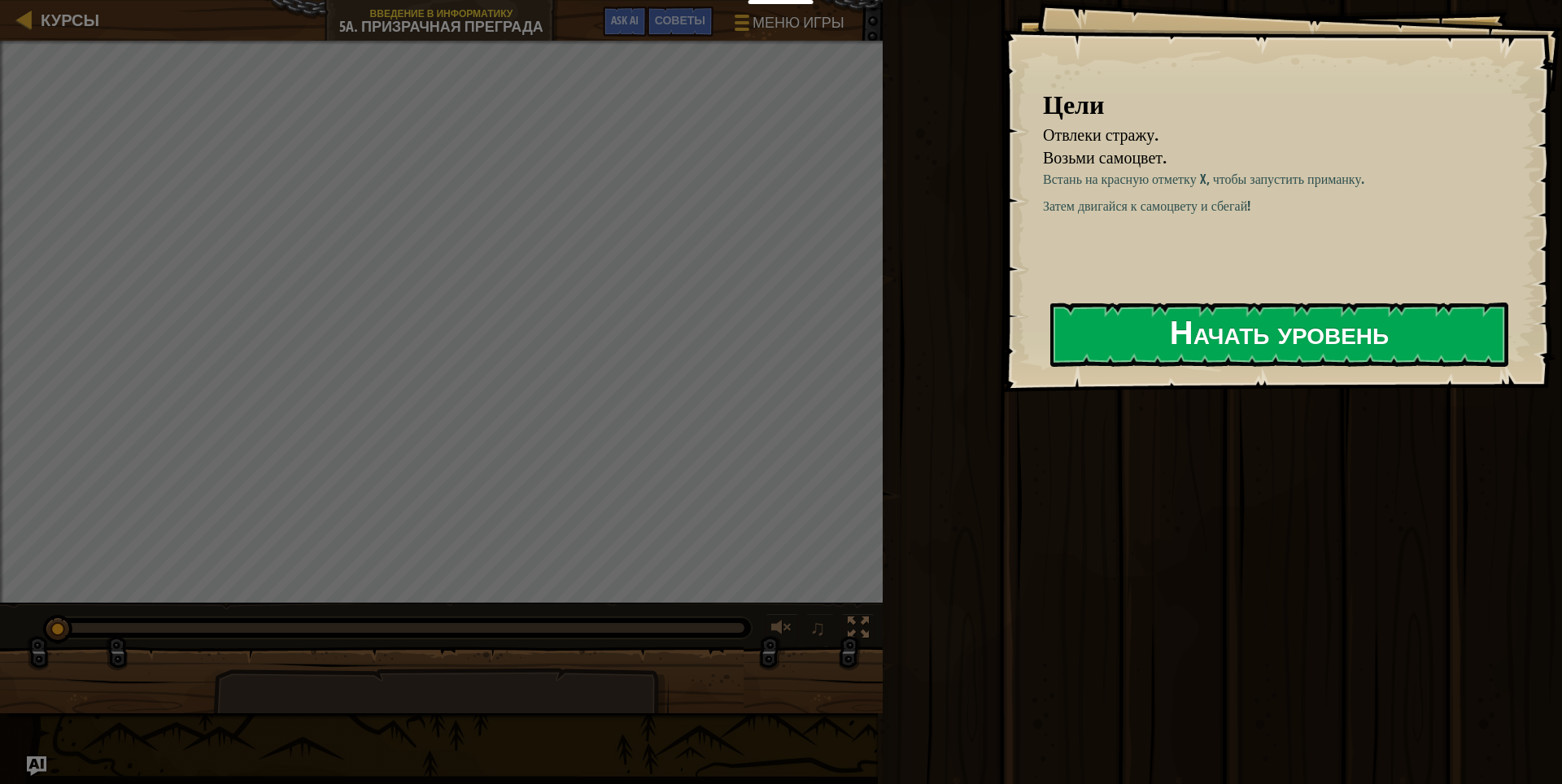
click at [1125, 326] on button "Начать уровень" at bounding box center [1279, 334] width 458 height 65
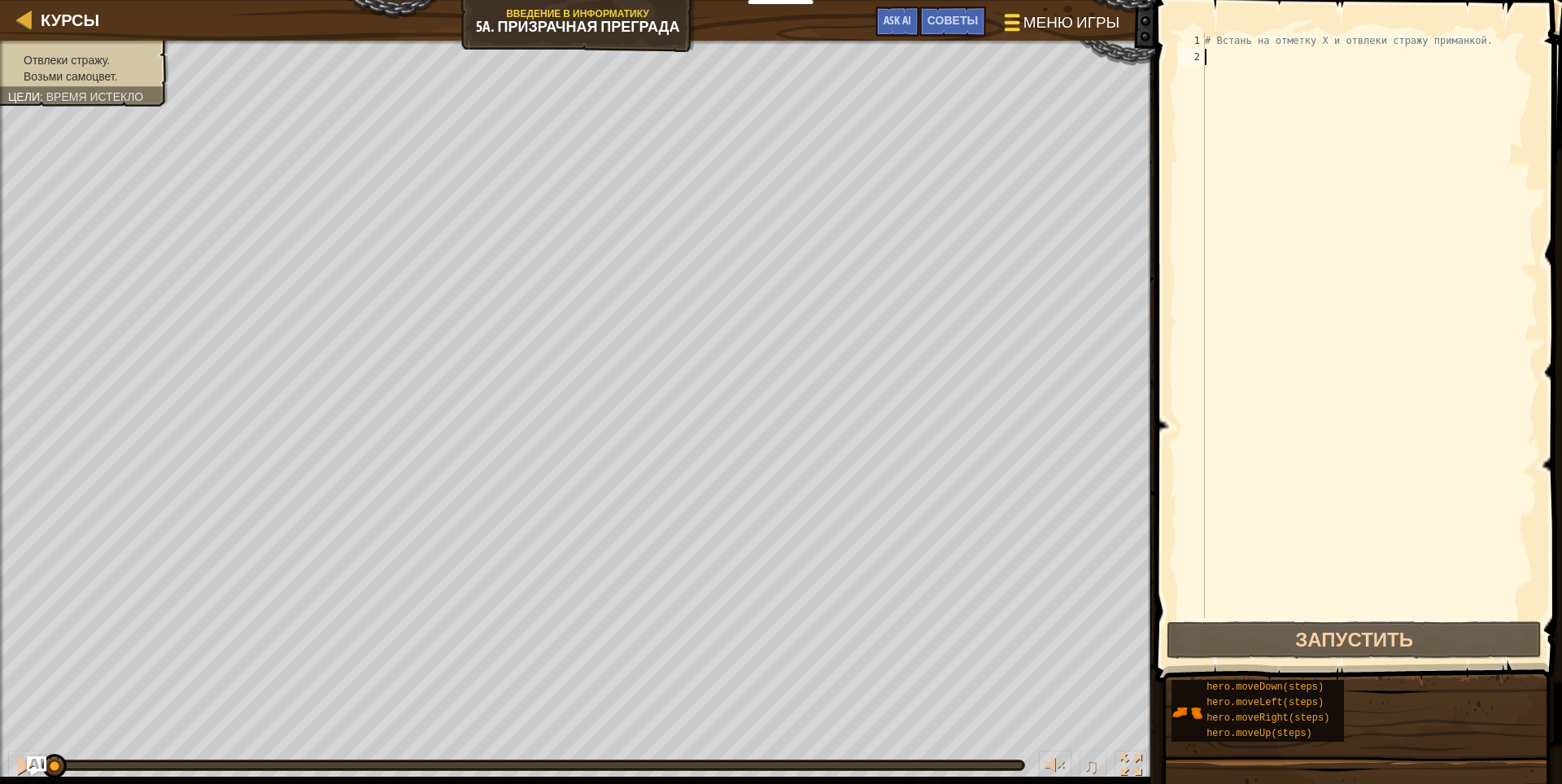
click at [1011, 19] on div at bounding box center [1012, 22] width 22 height 23
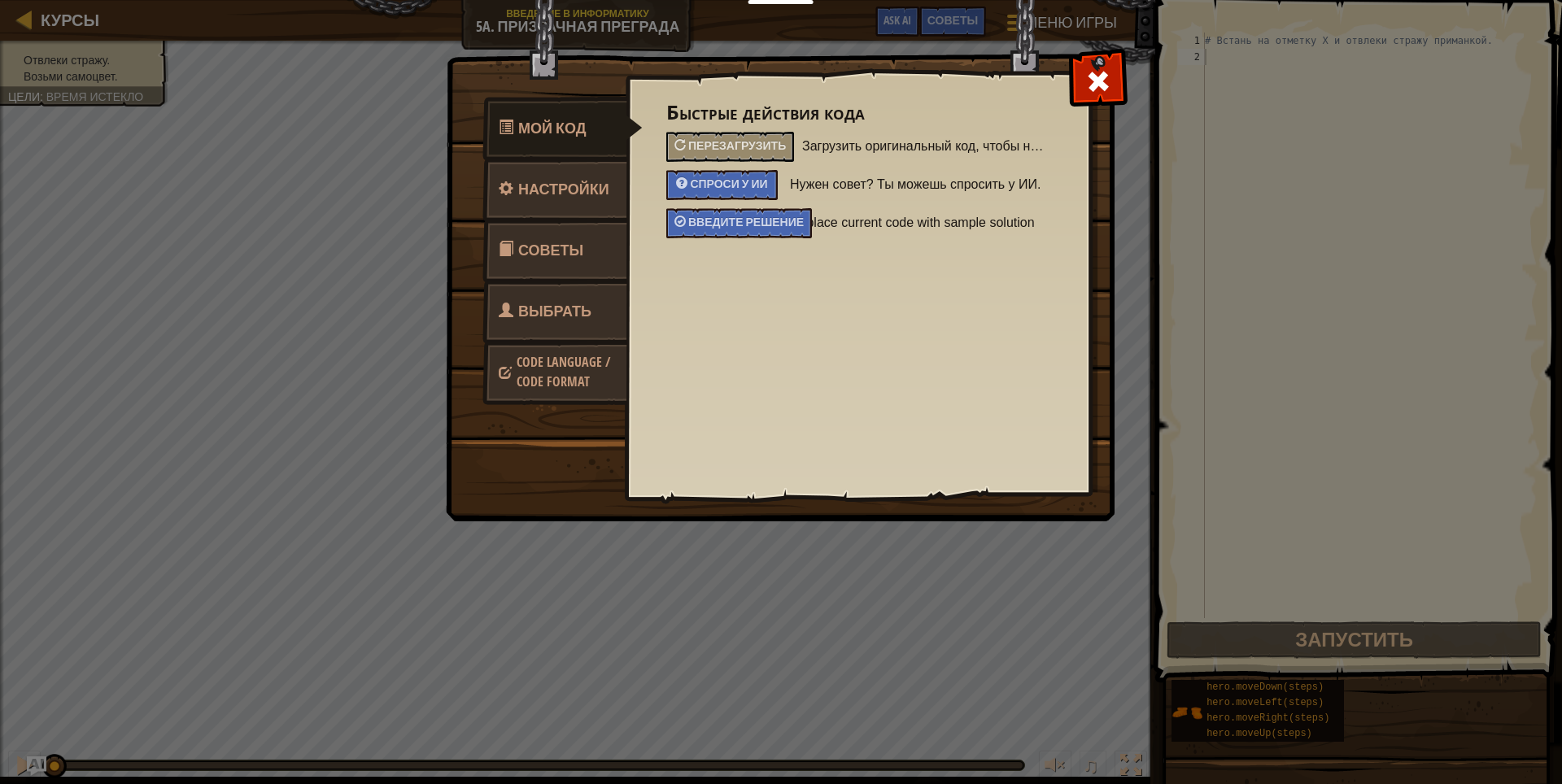
click at [541, 301] on span "Выбрать героя" at bounding box center [544, 330] width 93 height 61
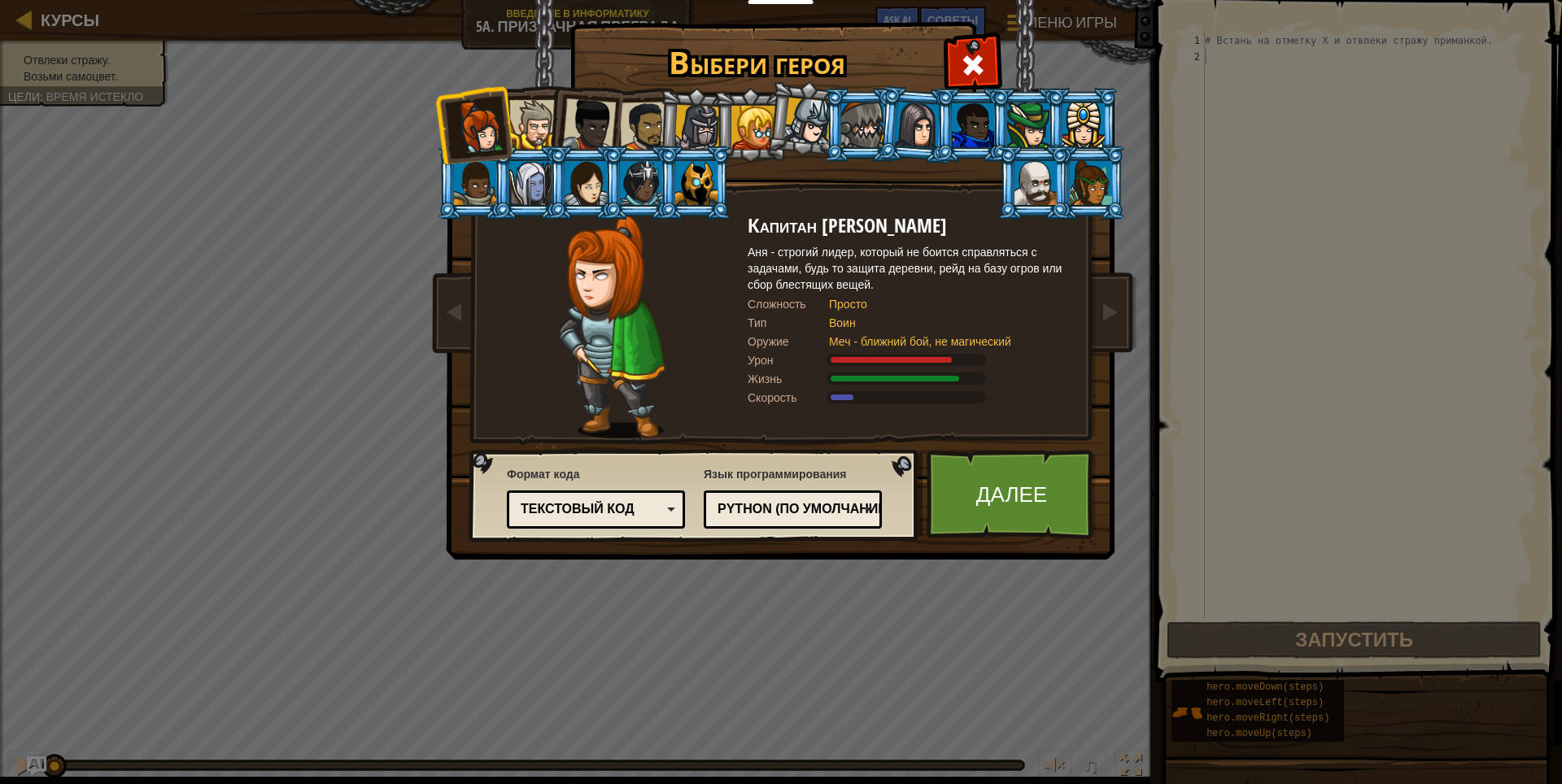
click at [530, 126] on div at bounding box center [533, 124] width 49 height 49
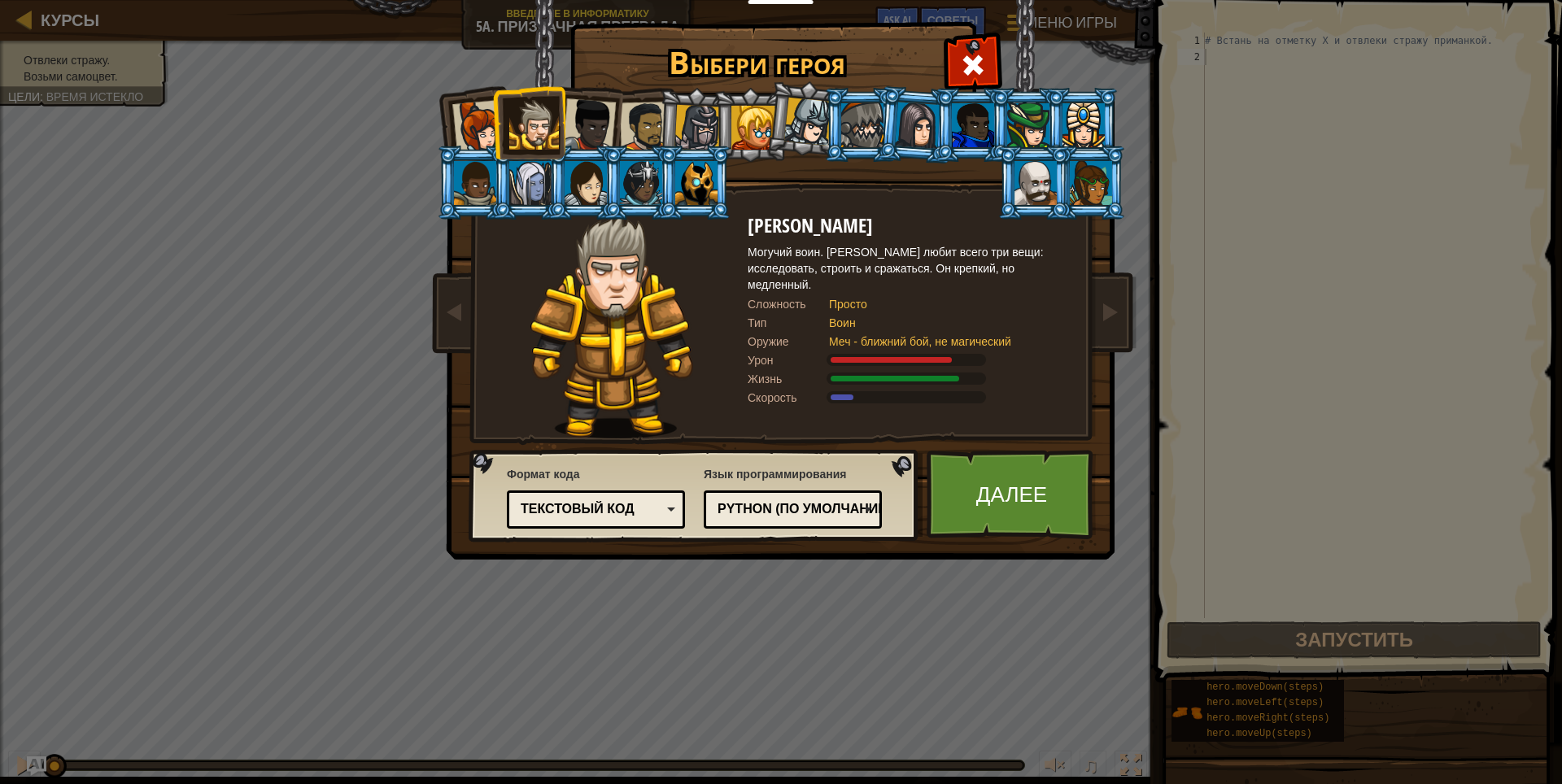
click at [676, 126] on div at bounding box center [698, 128] width 46 height 46
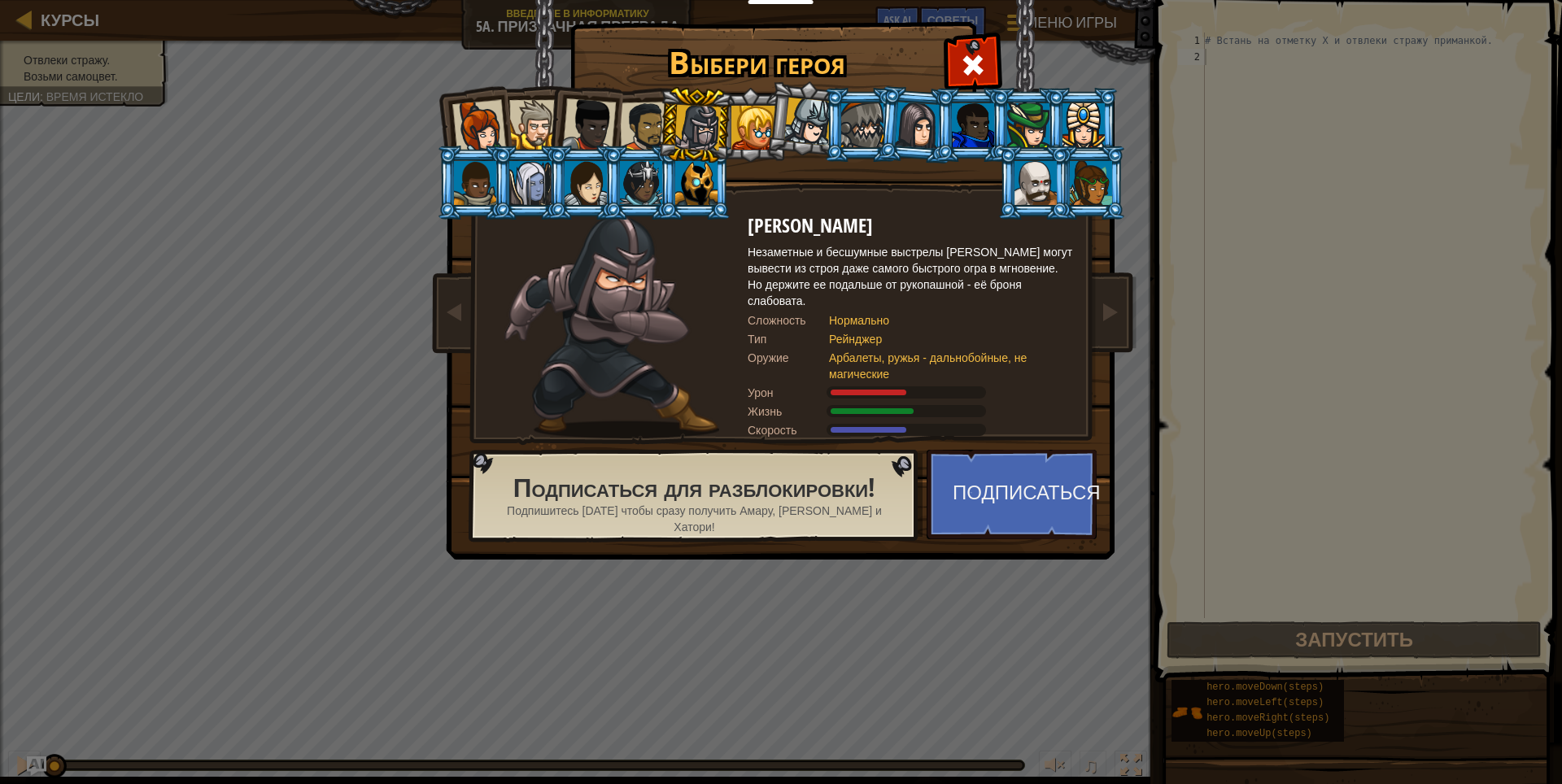
click at [841, 118] on div at bounding box center [862, 125] width 42 height 44
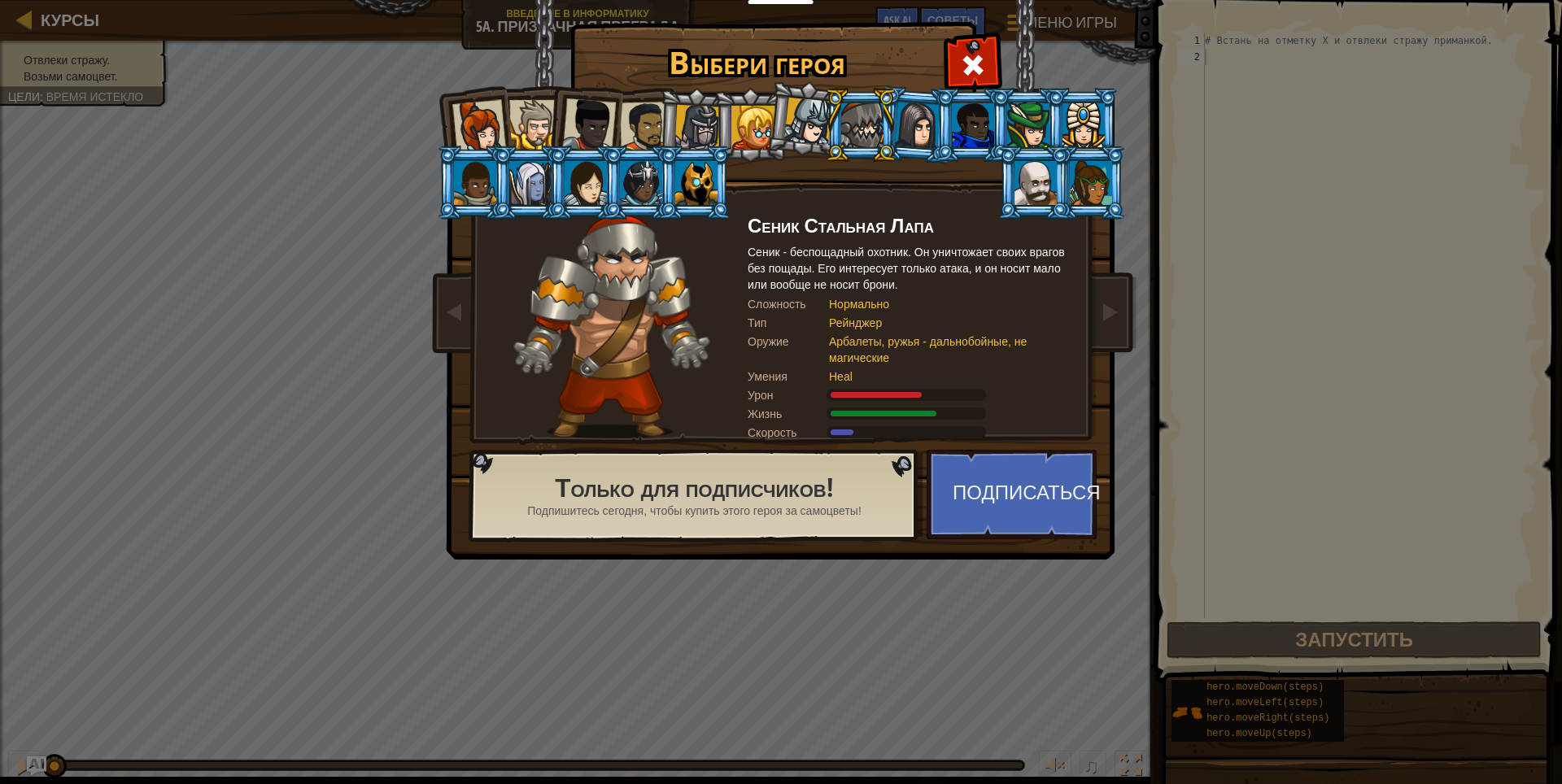
click at [882, 110] on div at bounding box center [862, 125] width 42 height 44
click at [948, 144] on li at bounding box center [971, 124] width 73 height 74
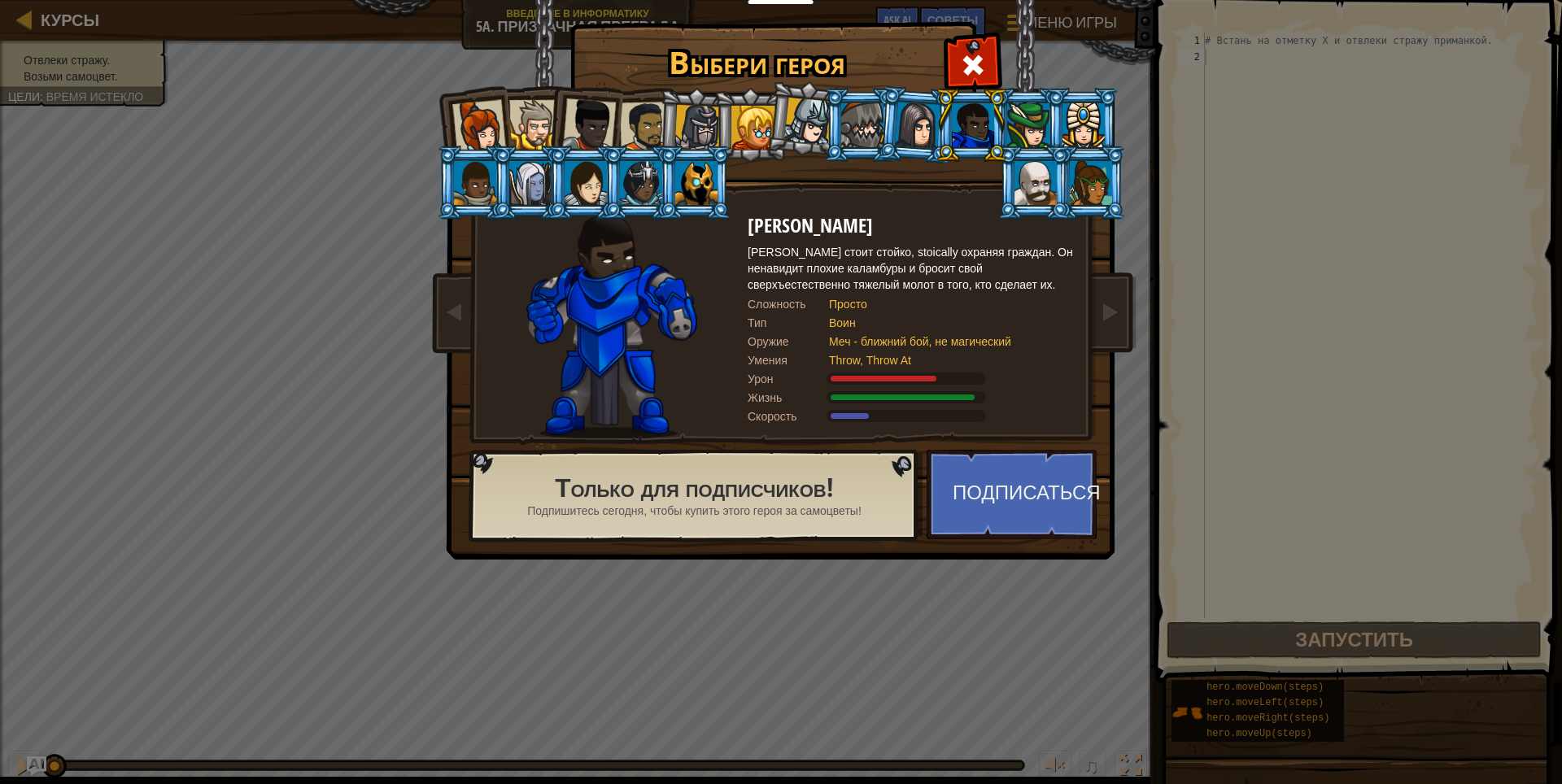
click at [1017, 184] on div at bounding box center [1036, 183] width 42 height 44
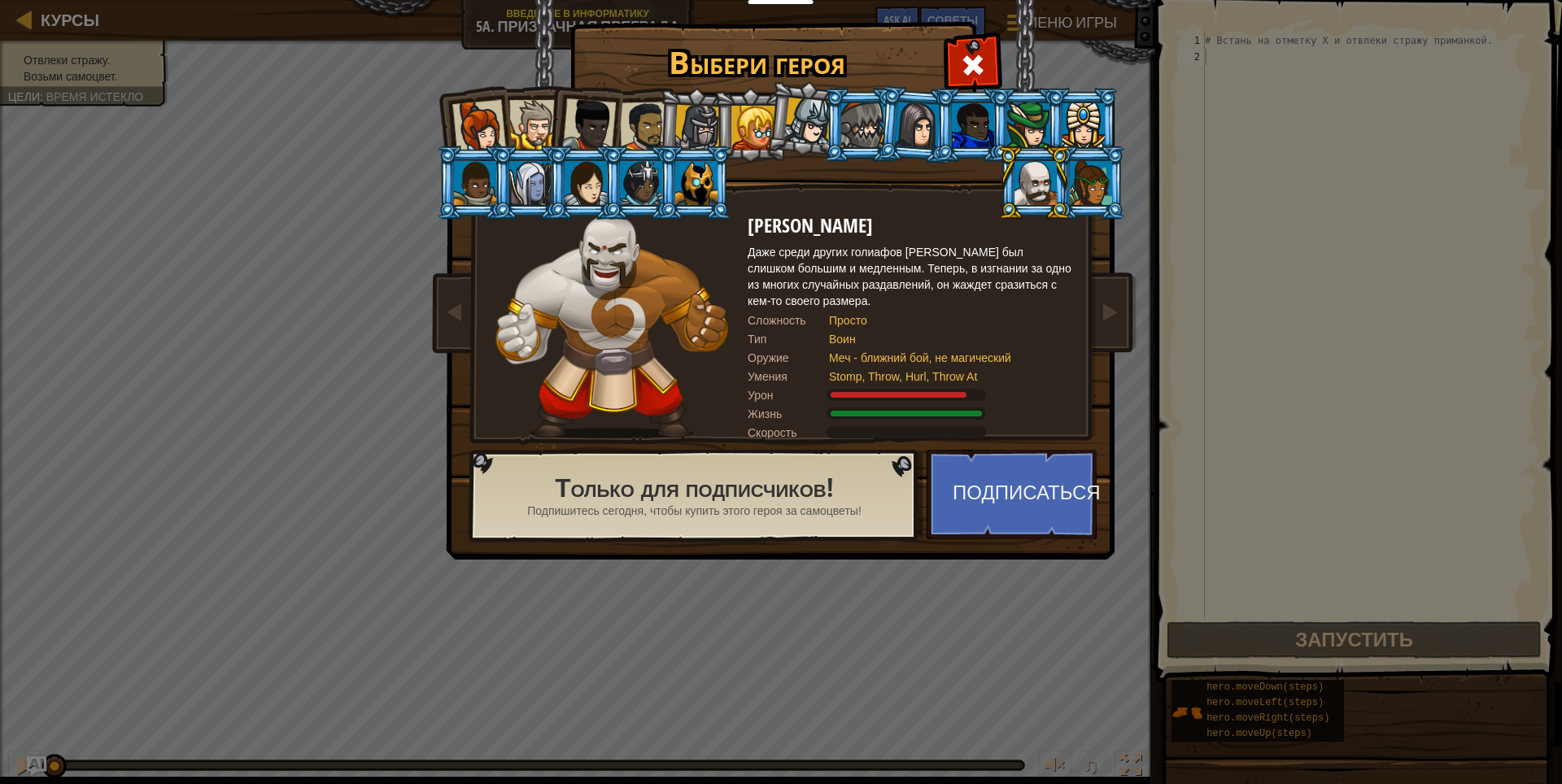
click at [596, 97] on li at bounding box center [584, 121] width 80 height 80
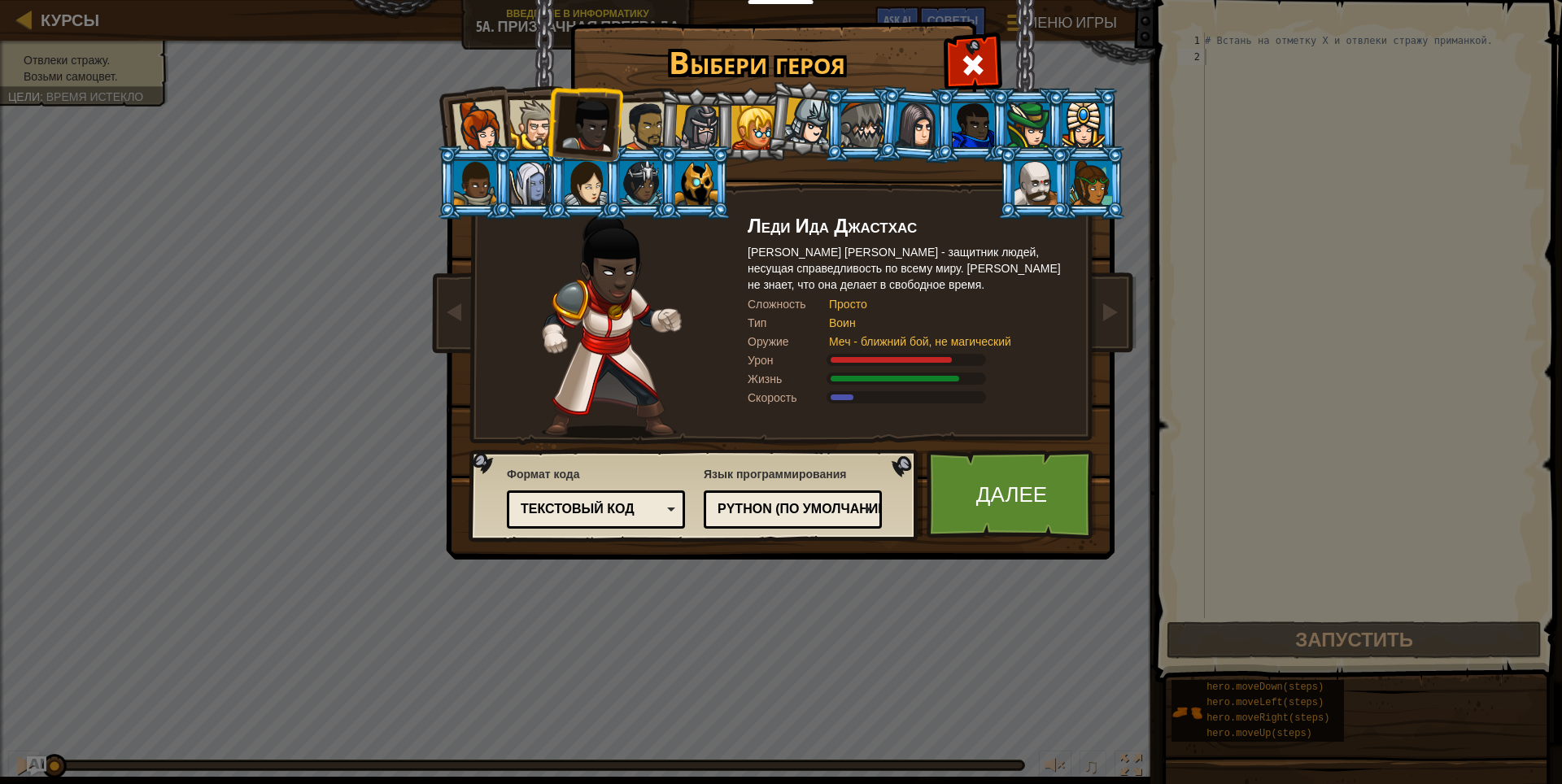
click at [619, 113] on li at bounding box center [584, 121] width 80 height 80
click at [529, 134] on div at bounding box center [533, 124] width 49 height 49
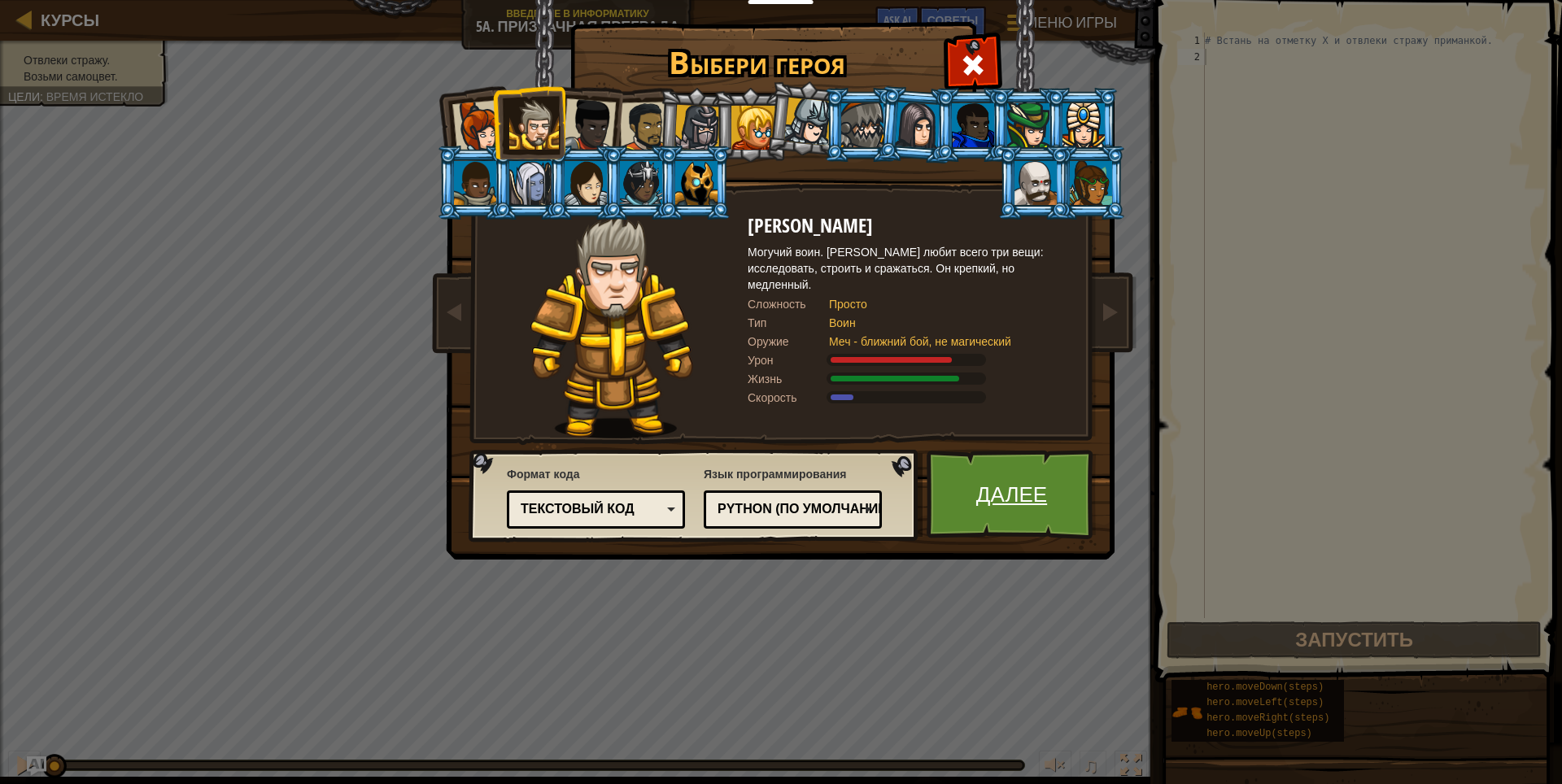
click at [977, 523] on link "Далее" at bounding box center [1012, 494] width 170 height 90
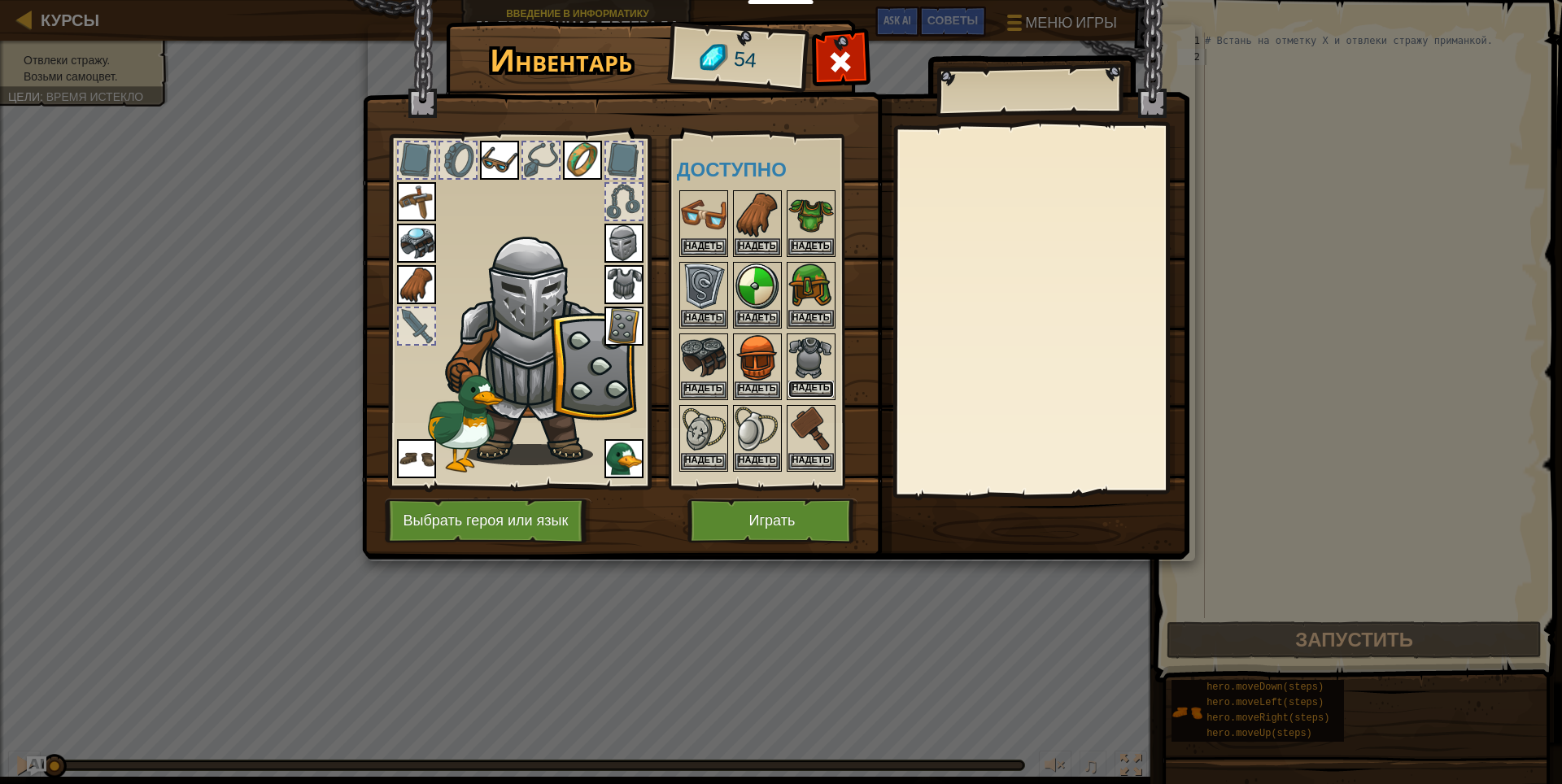
click at [811, 389] on button "Надеть" at bounding box center [810, 389] width 45 height 17
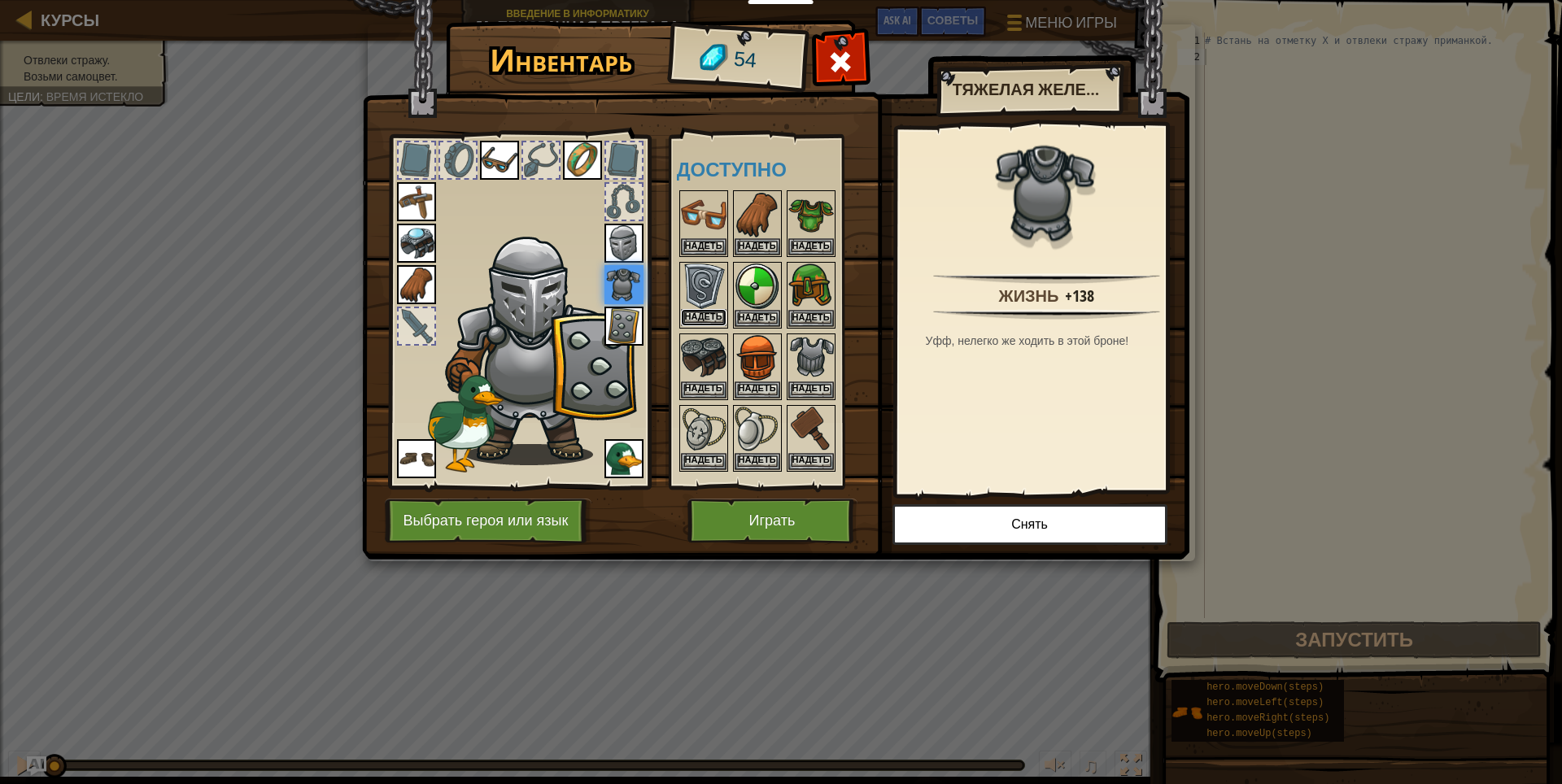
click at [716, 314] on button "Надеть" at bounding box center [703, 318] width 45 height 17
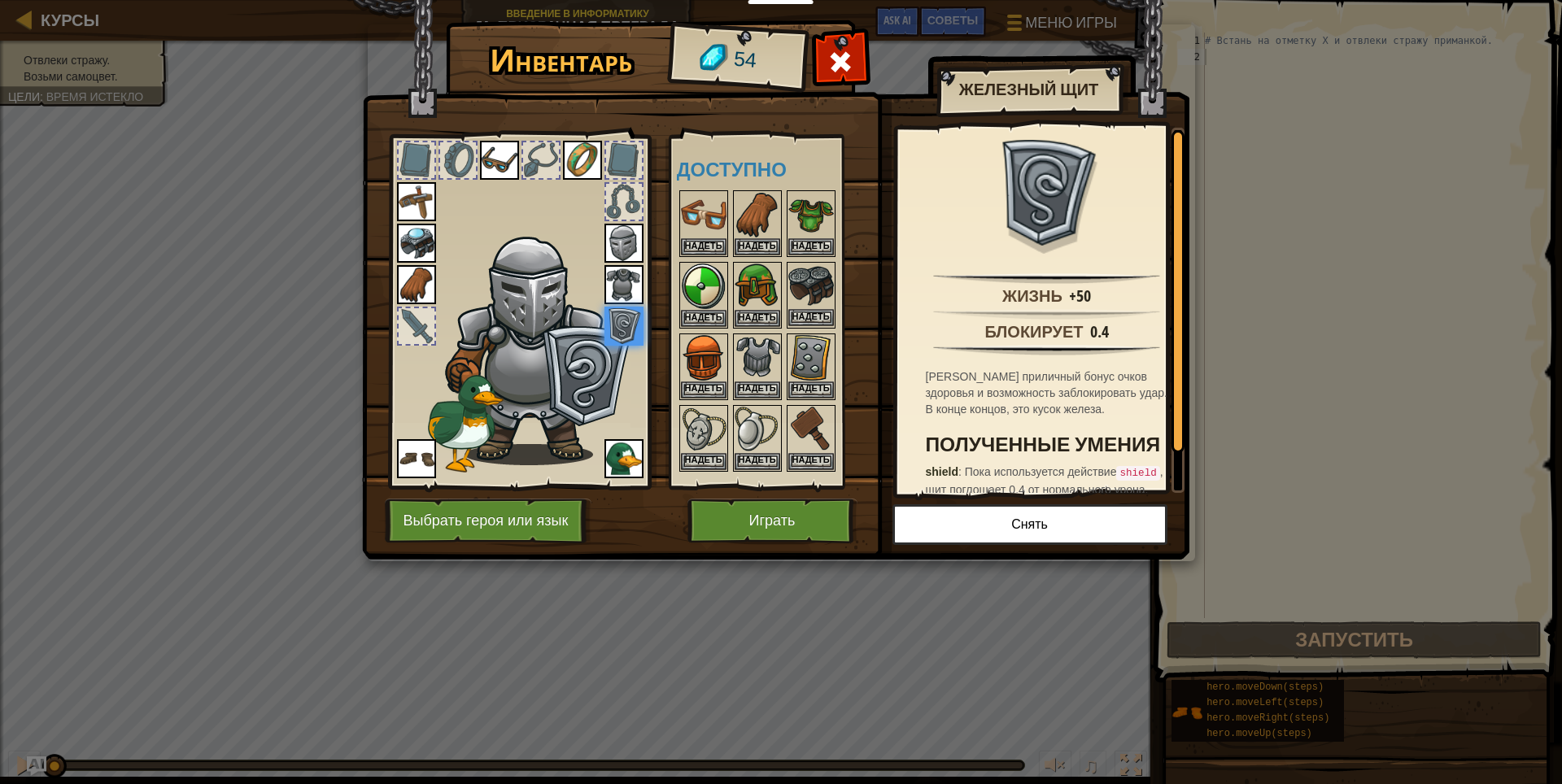
click at [788, 306] on img at bounding box center [810, 286] width 45 height 45
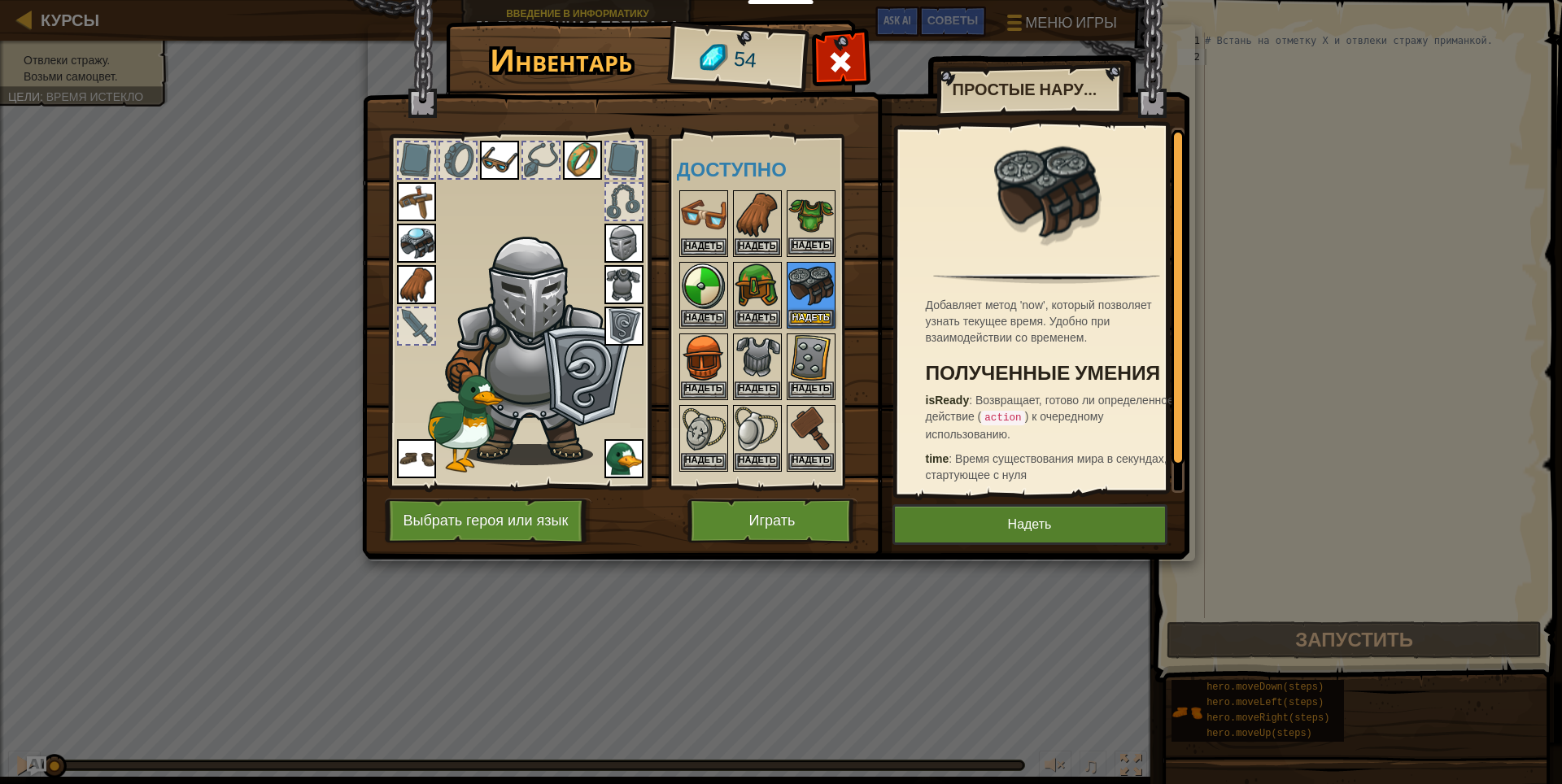
click at [800, 237] on img at bounding box center [810, 214] width 45 height 45
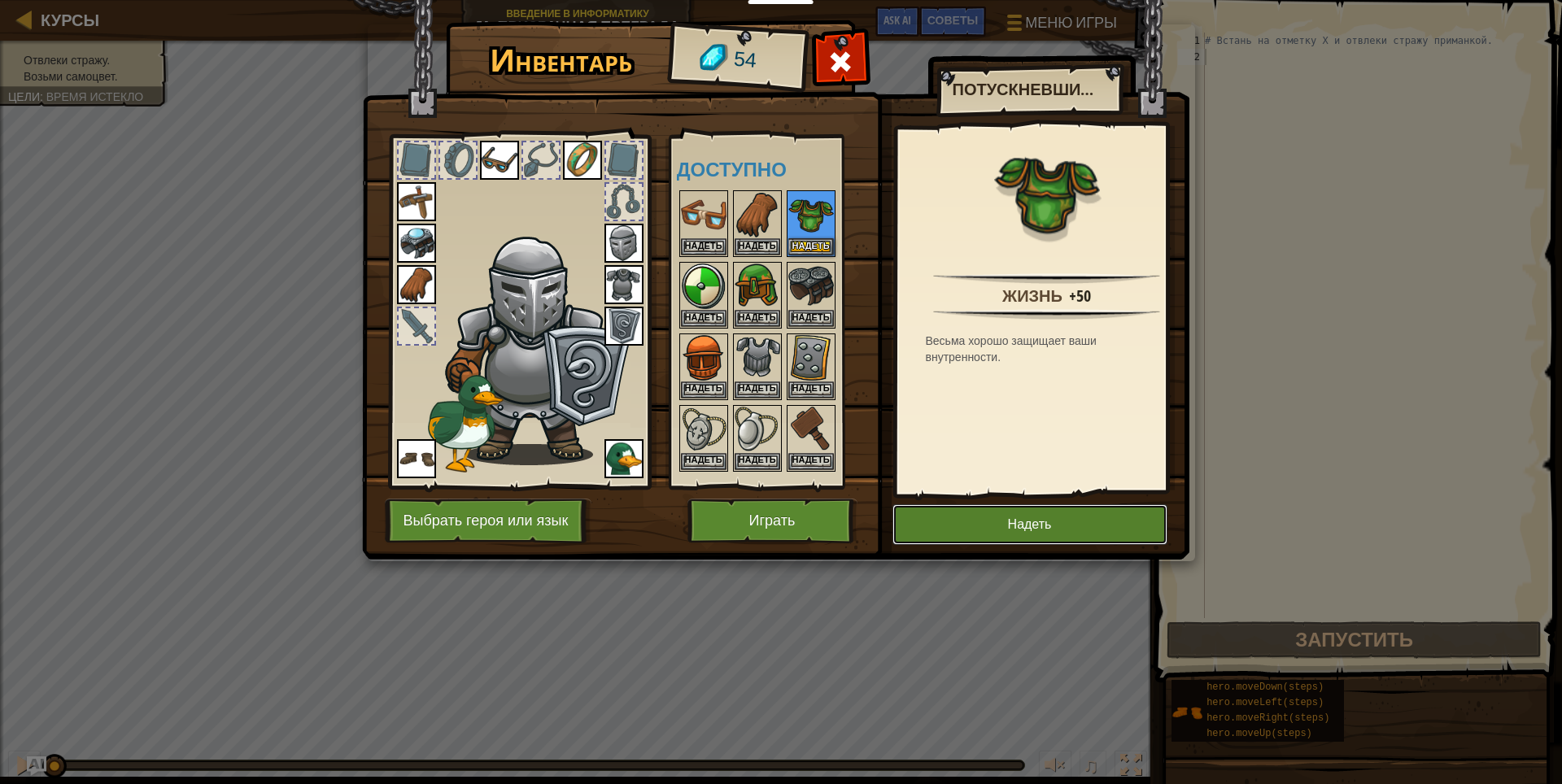
click at [988, 527] on button "Надеть" at bounding box center [1029, 524] width 275 height 40
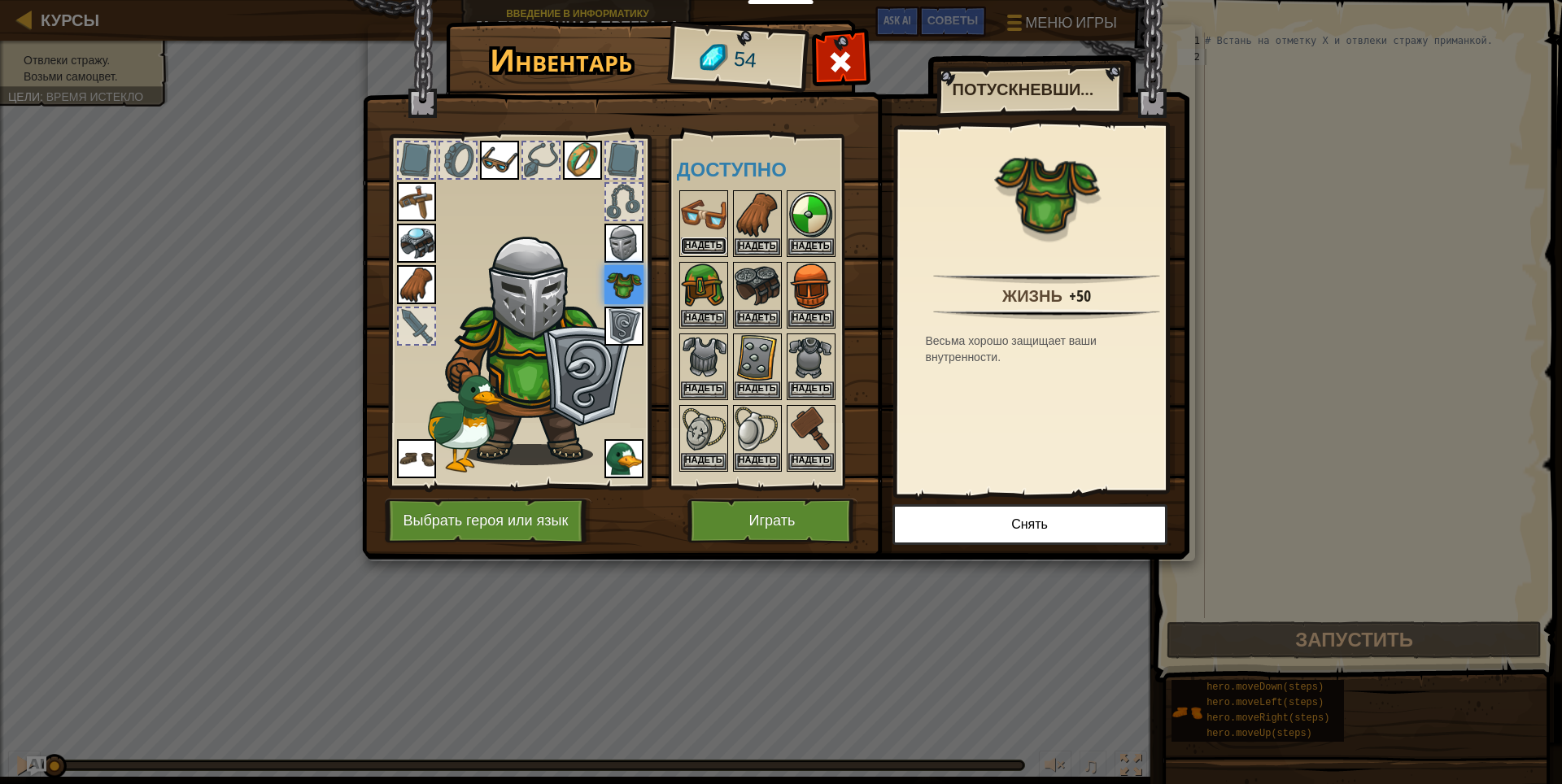
click at [706, 239] on button "Надеть" at bounding box center [703, 247] width 45 height 17
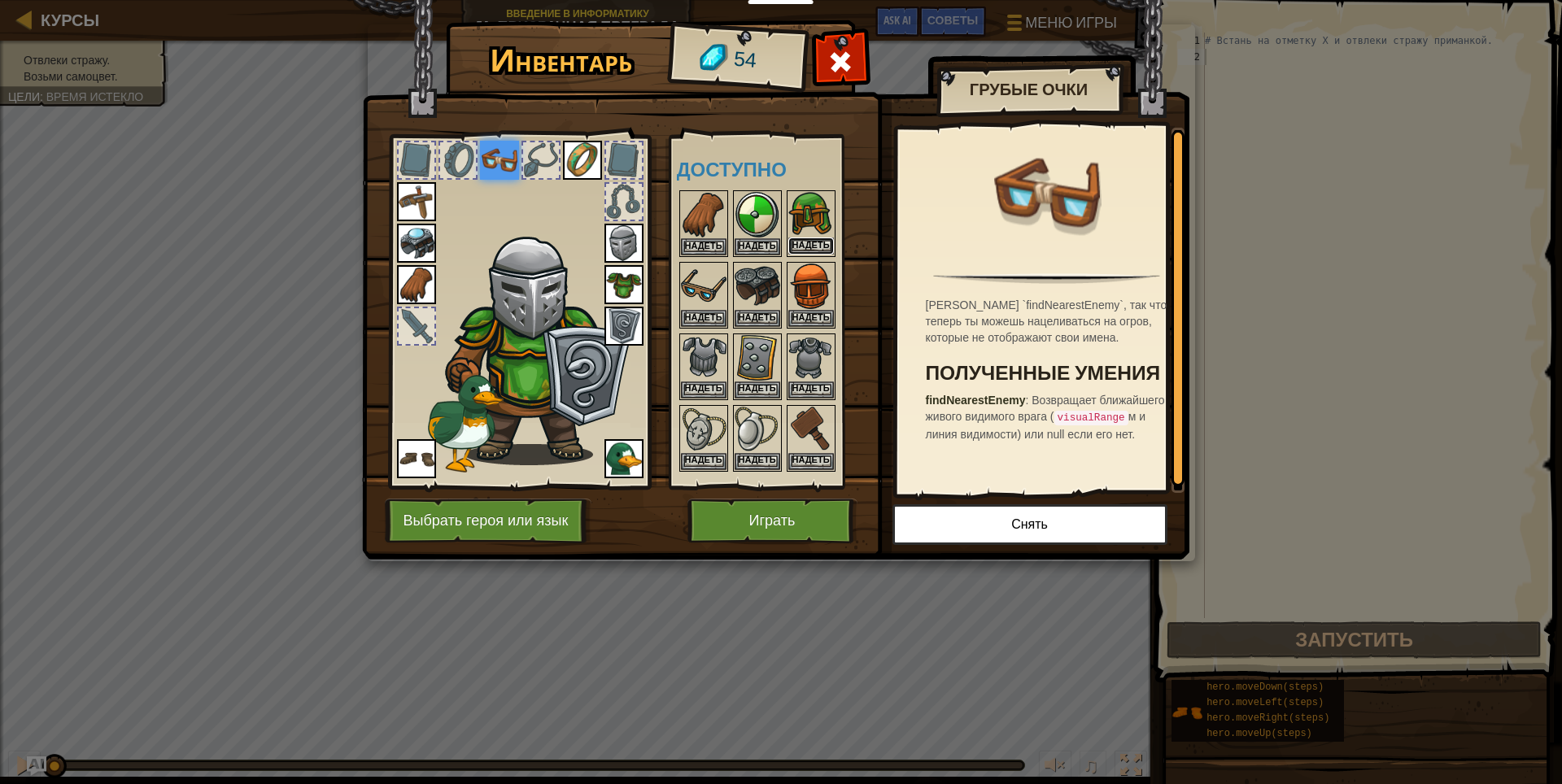
click at [804, 243] on button "Надеть" at bounding box center [810, 247] width 45 height 17
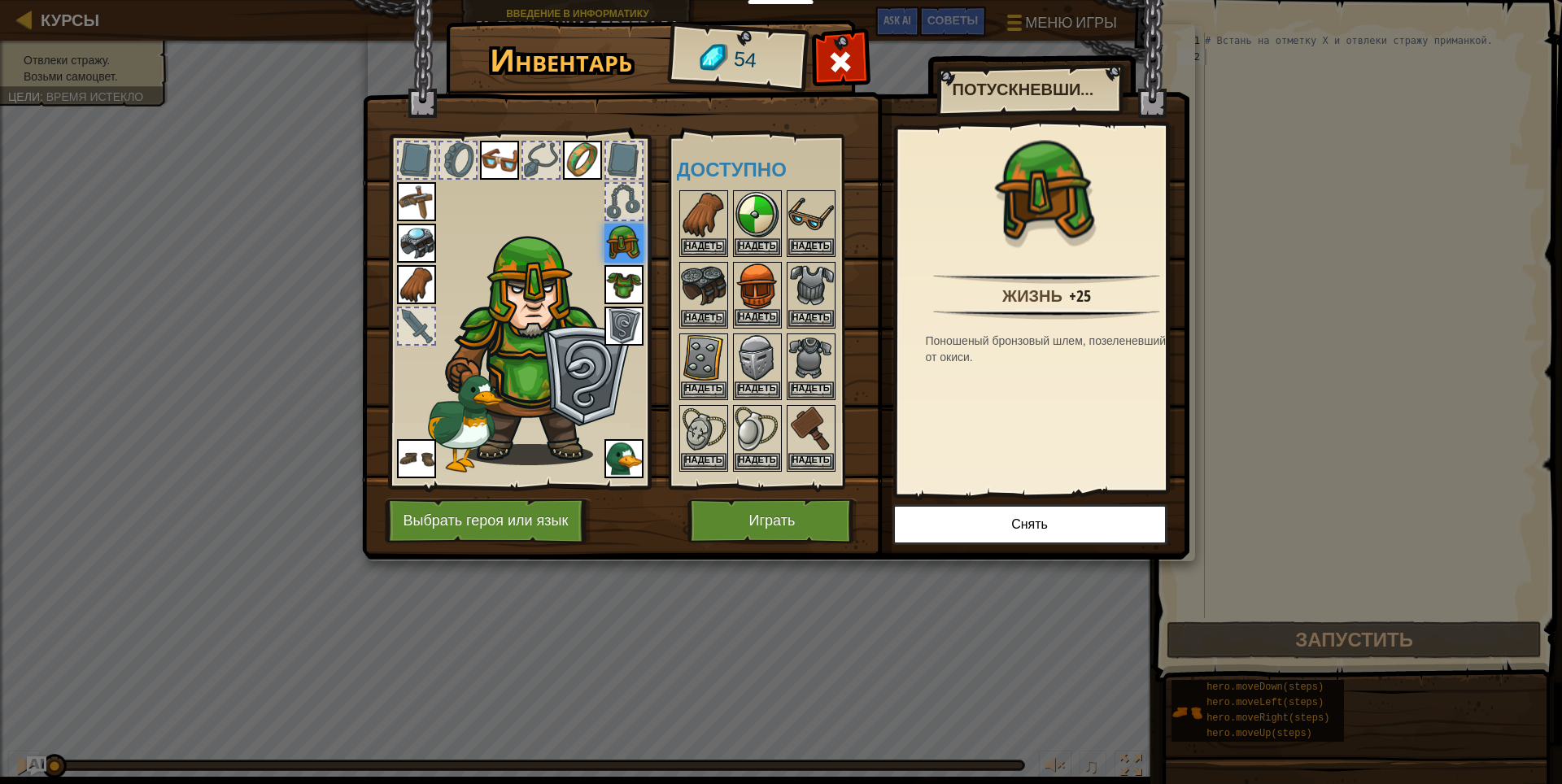
click at [762, 306] on img at bounding box center [756, 286] width 45 height 45
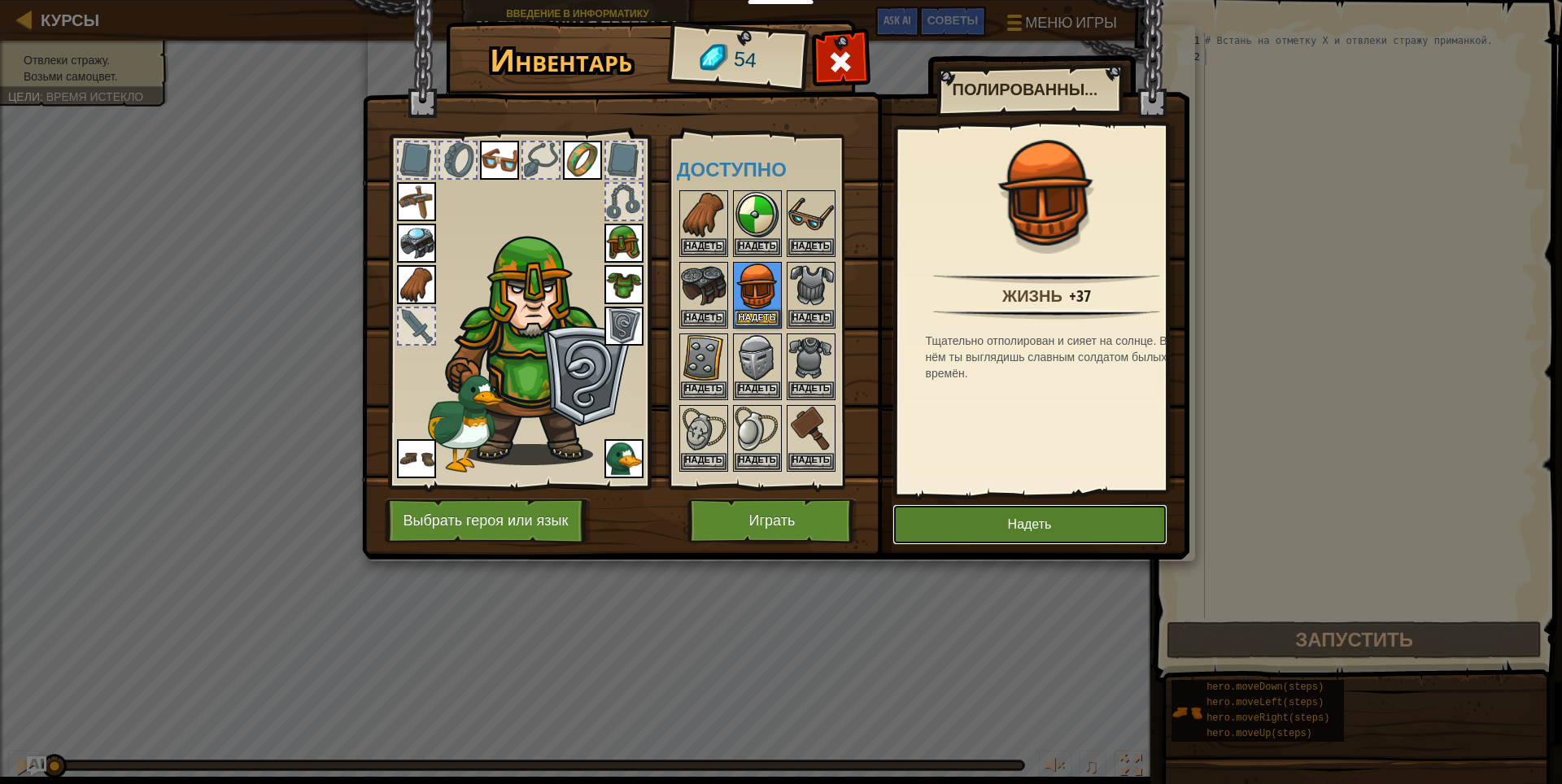
click at [906, 517] on button "Надеть" at bounding box center [1029, 524] width 275 height 40
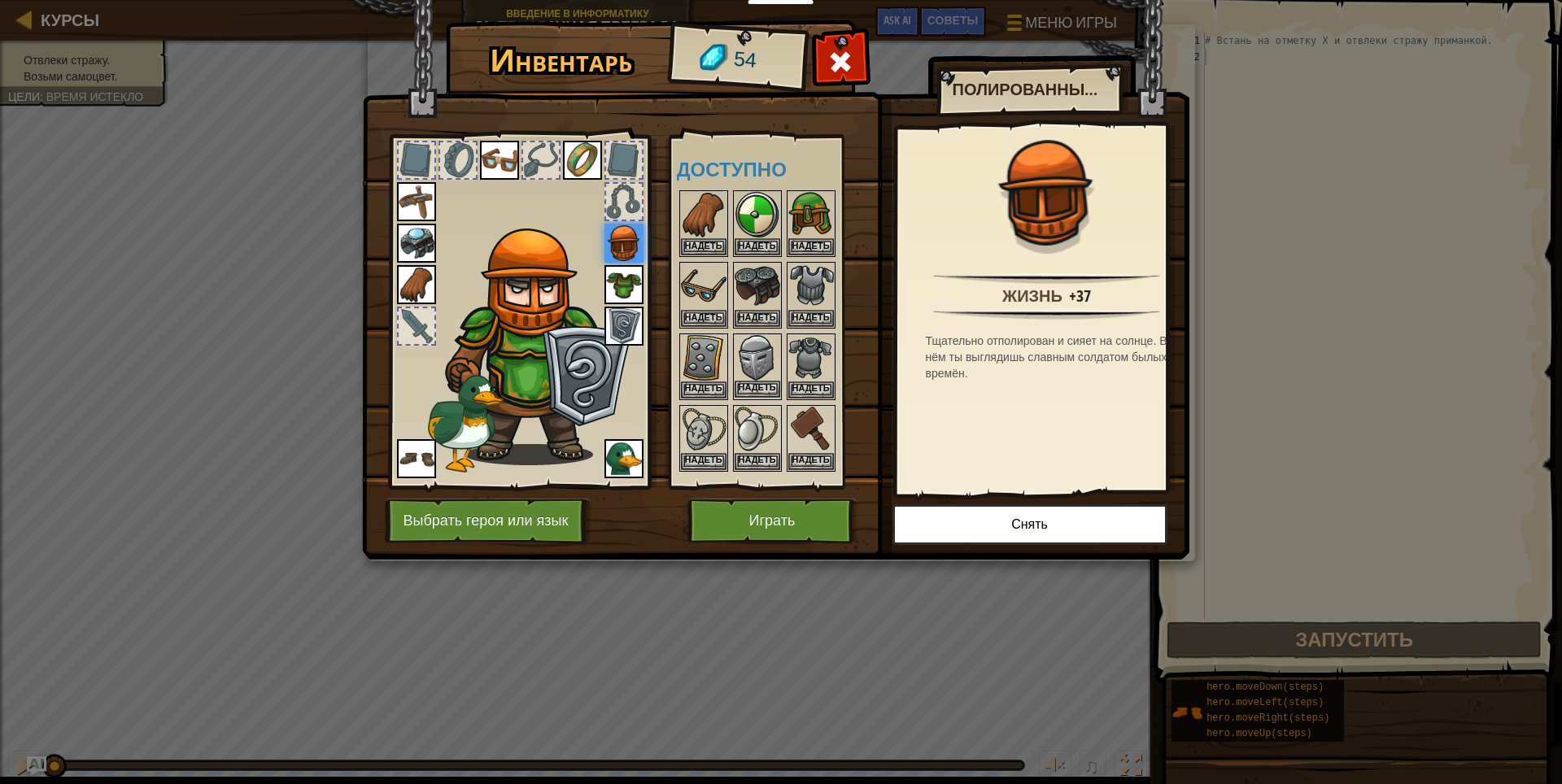
click at [739, 347] on img at bounding box center [756, 357] width 45 height 45
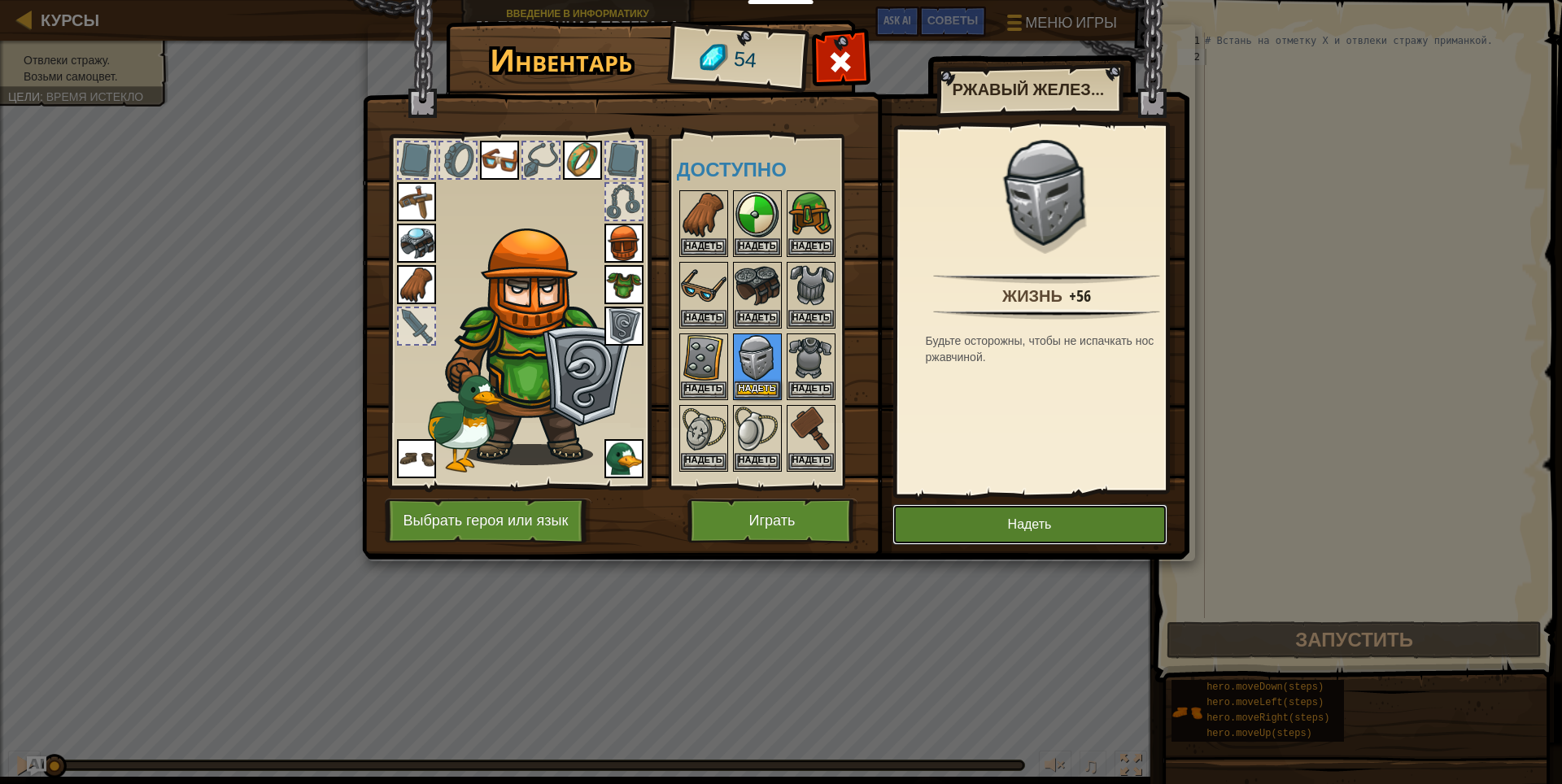
click at [956, 526] on button "Надеть" at bounding box center [1029, 524] width 275 height 40
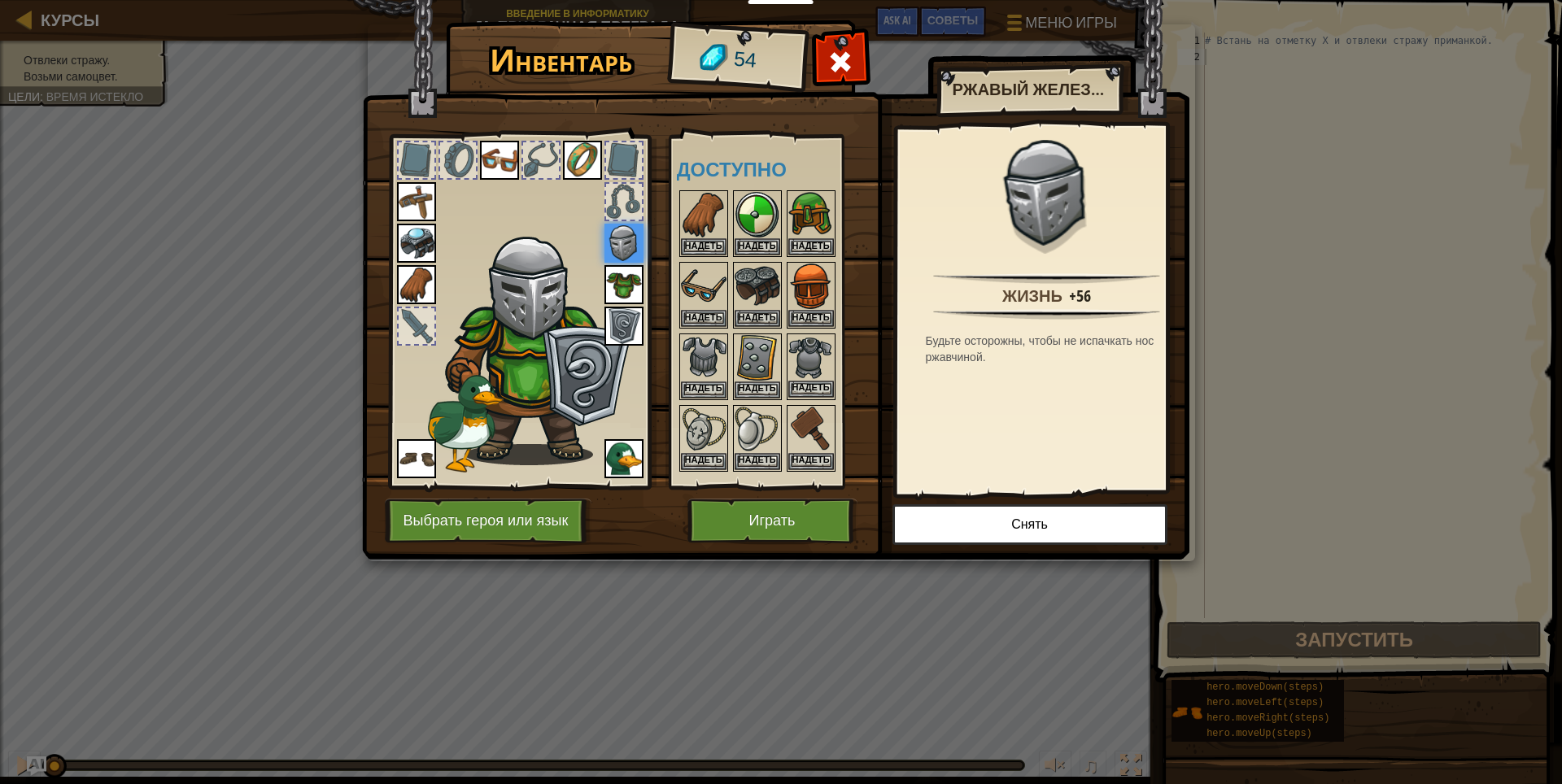
click at [796, 345] on img at bounding box center [810, 357] width 45 height 45
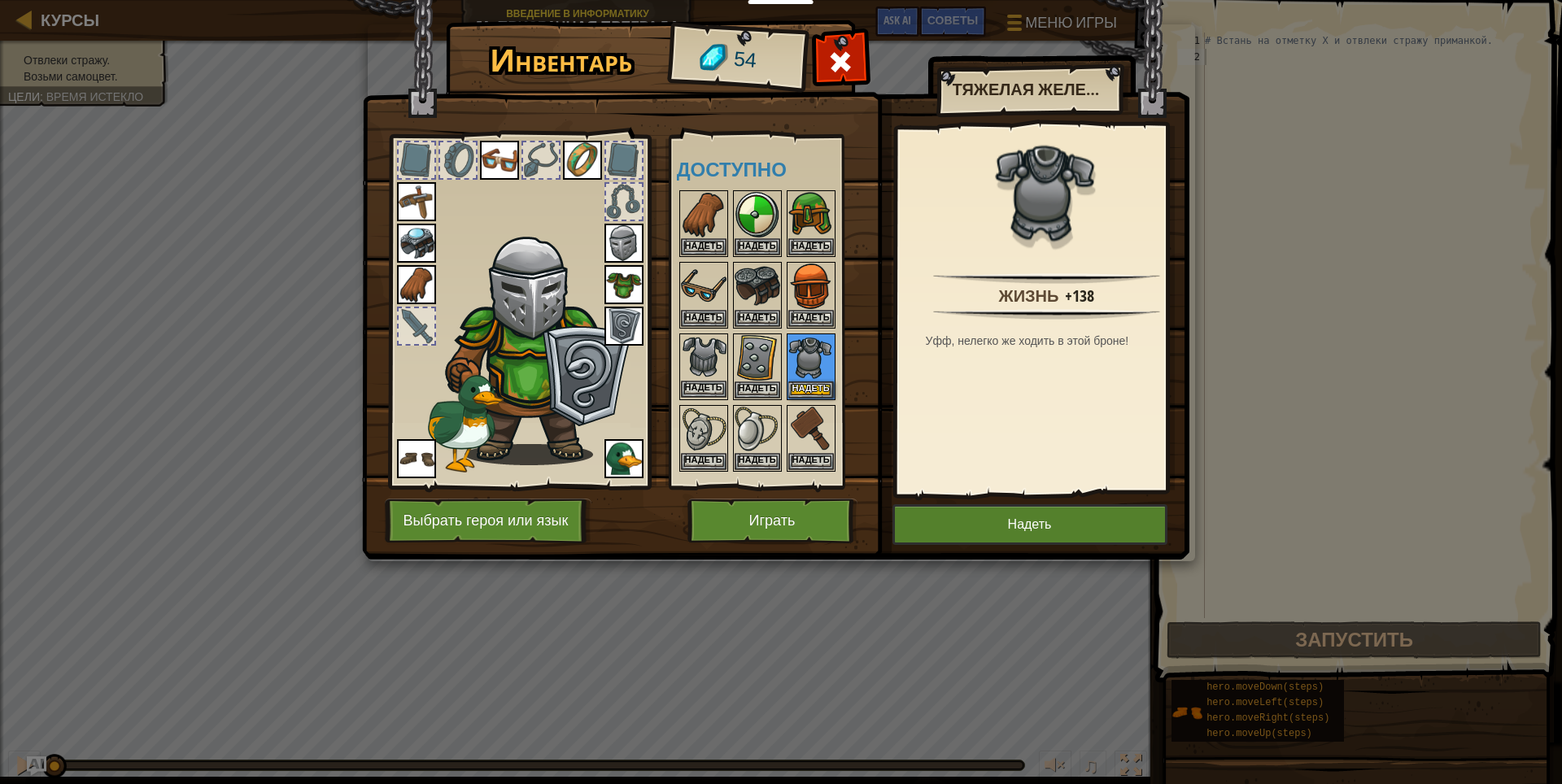
click at [702, 363] on img at bounding box center [703, 357] width 45 height 45
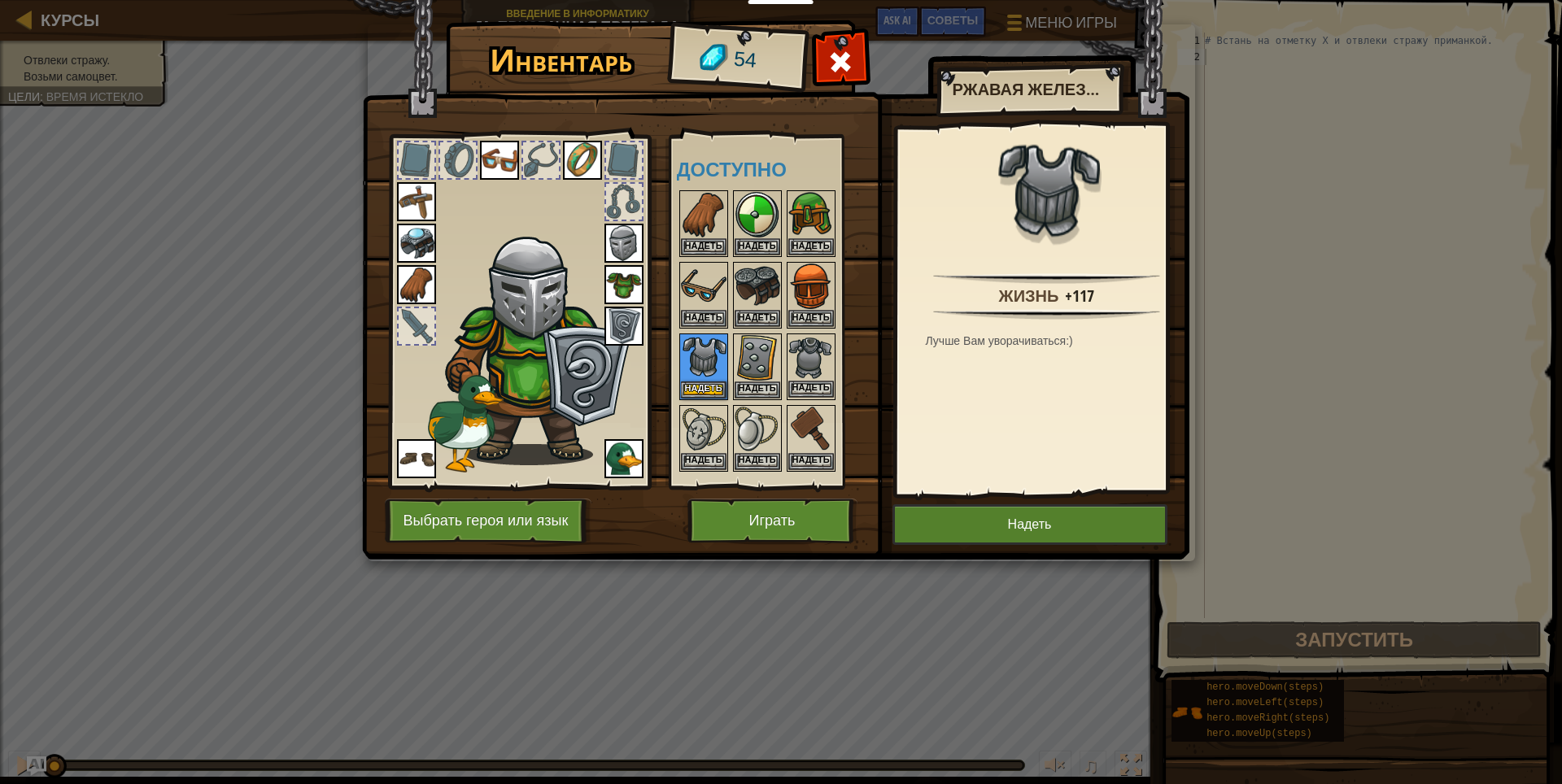
click at [795, 358] on img at bounding box center [810, 357] width 45 height 45
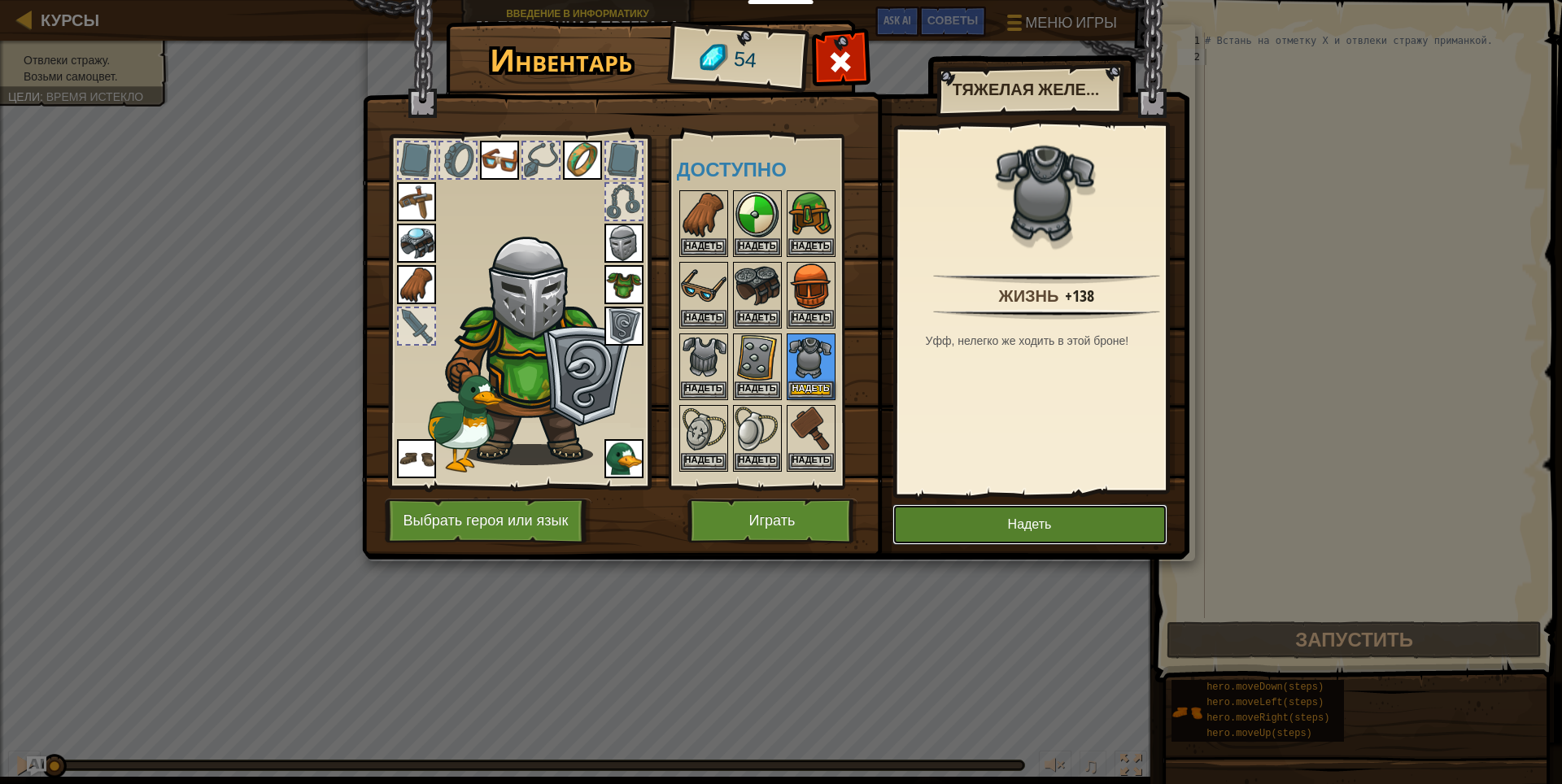
click at [934, 514] on button "Надеть" at bounding box center [1029, 524] width 275 height 40
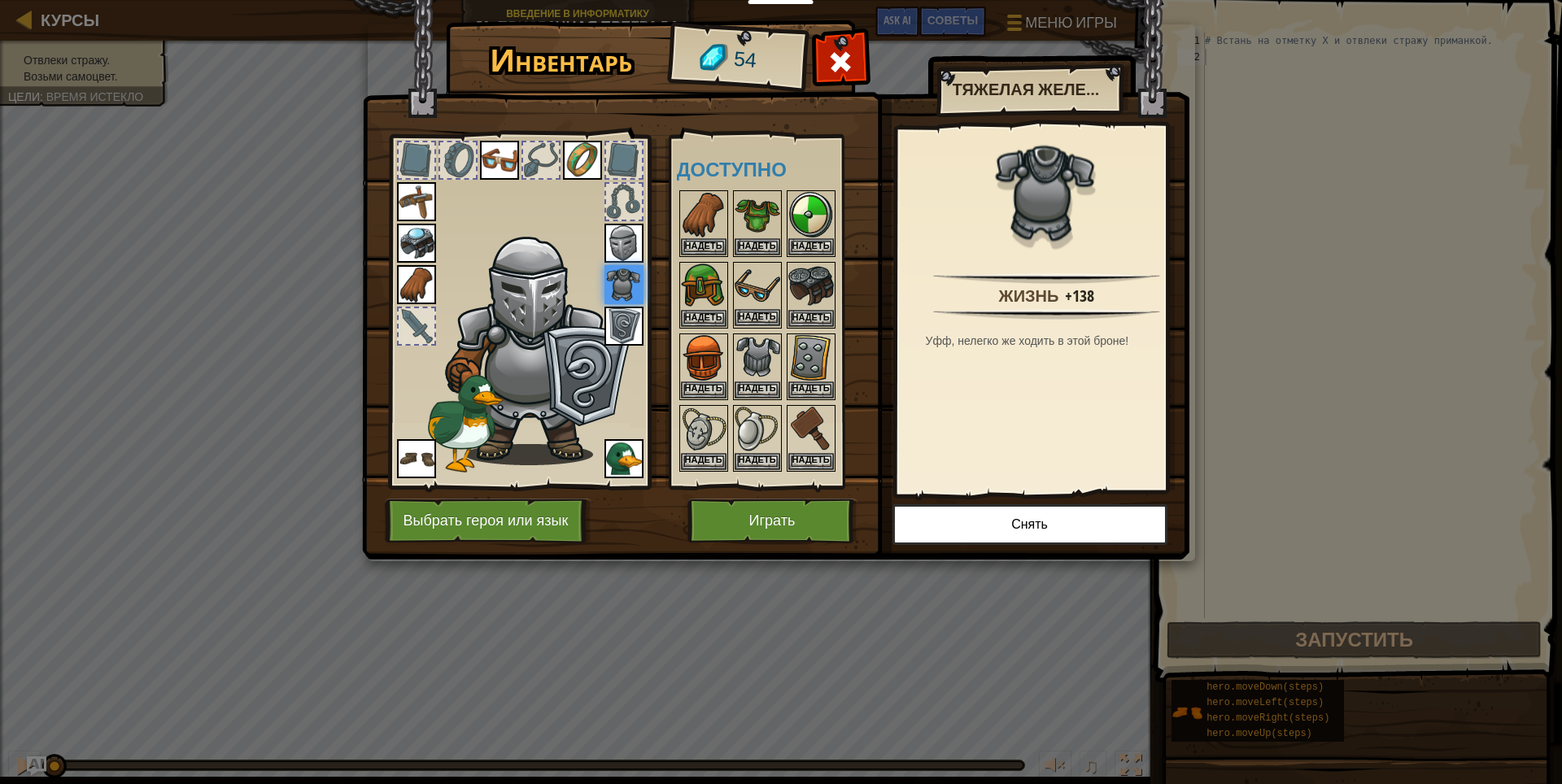
click at [766, 304] on img at bounding box center [756, 286] width 45 height 45
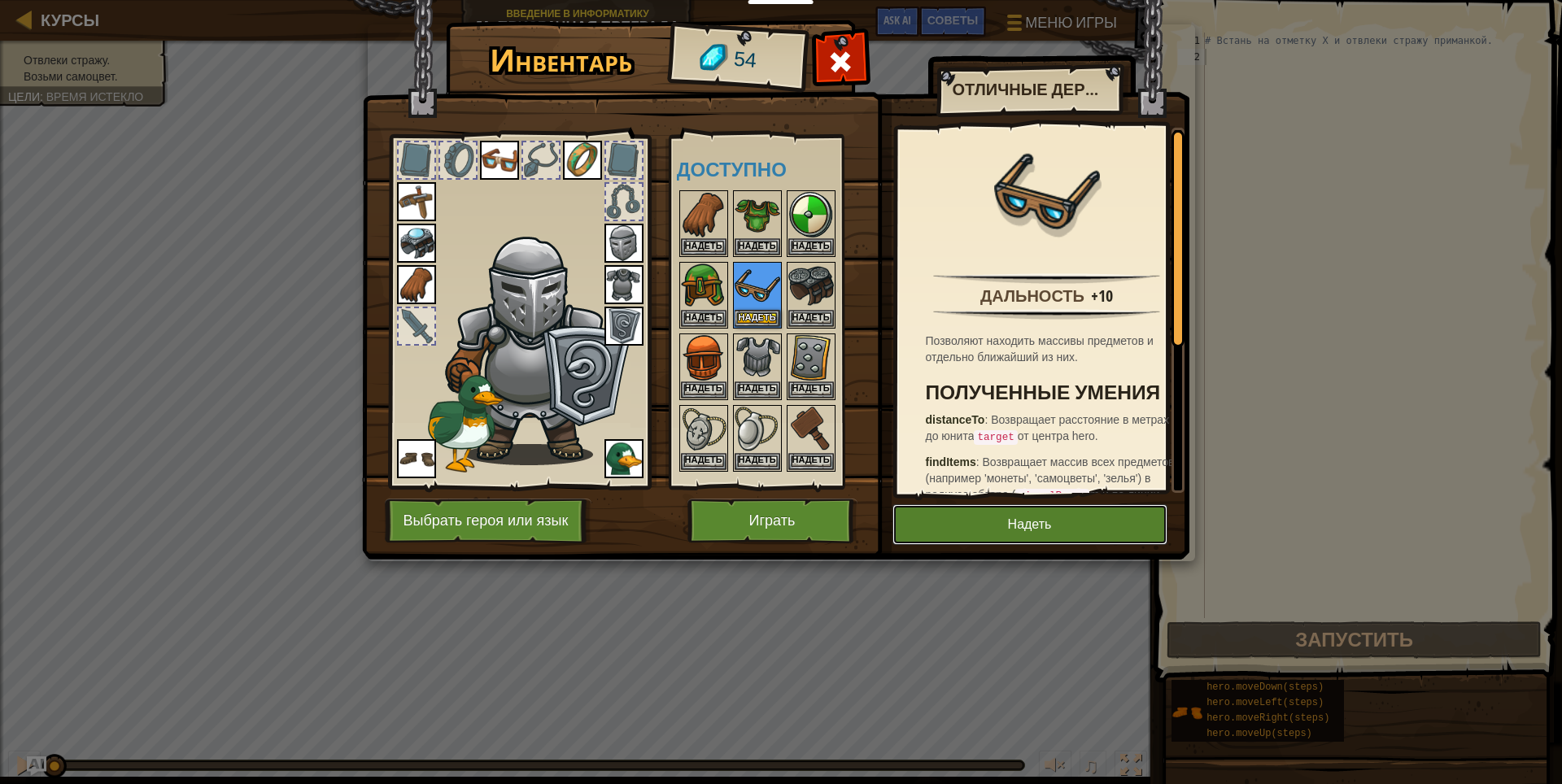
click at [995, 536] on button "Надеть" at bounding box center [1029, 524] width 275 height 40
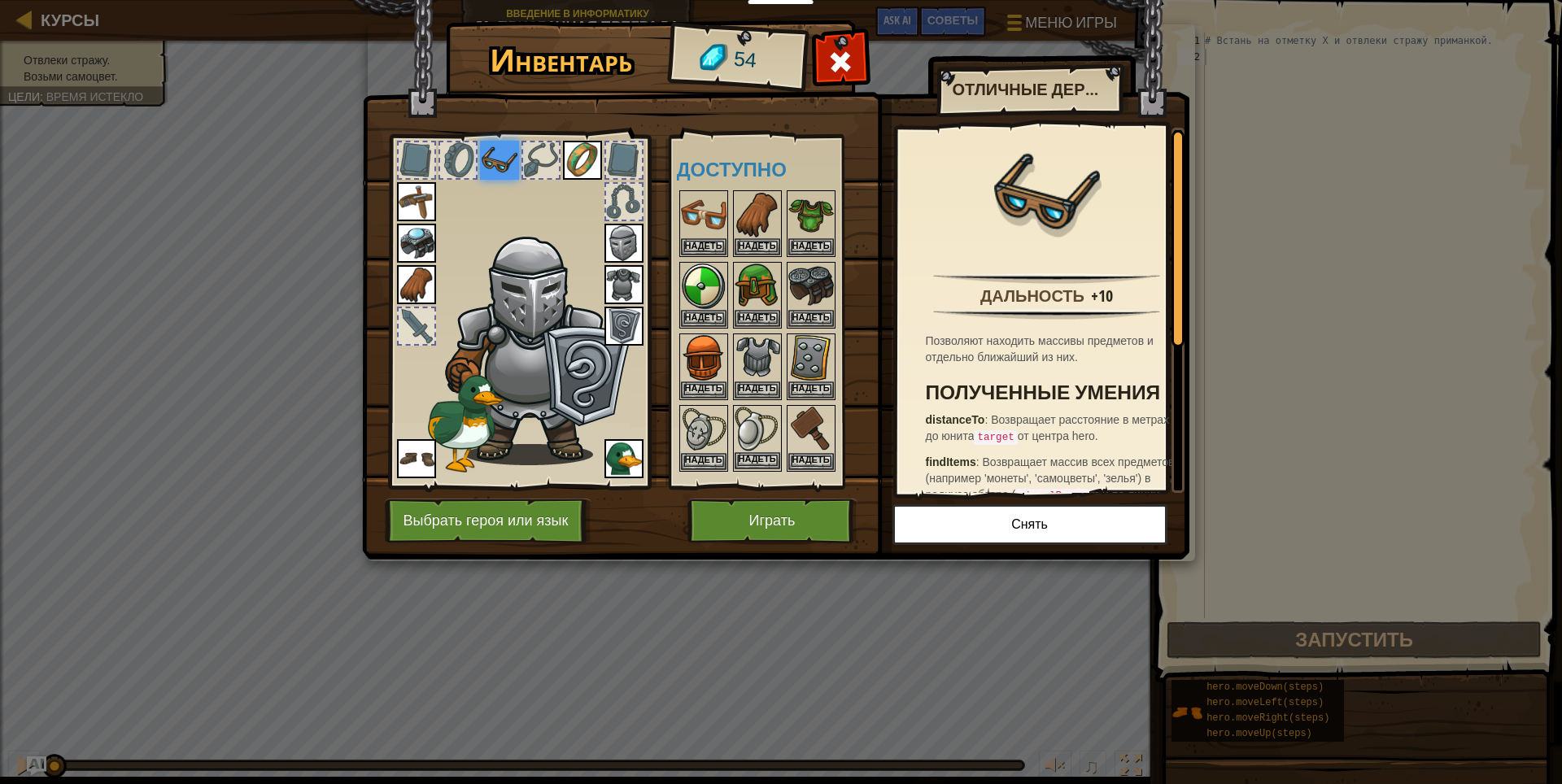
click at [756, 421] on img at bounding box center [756, 429] width 45 height 45
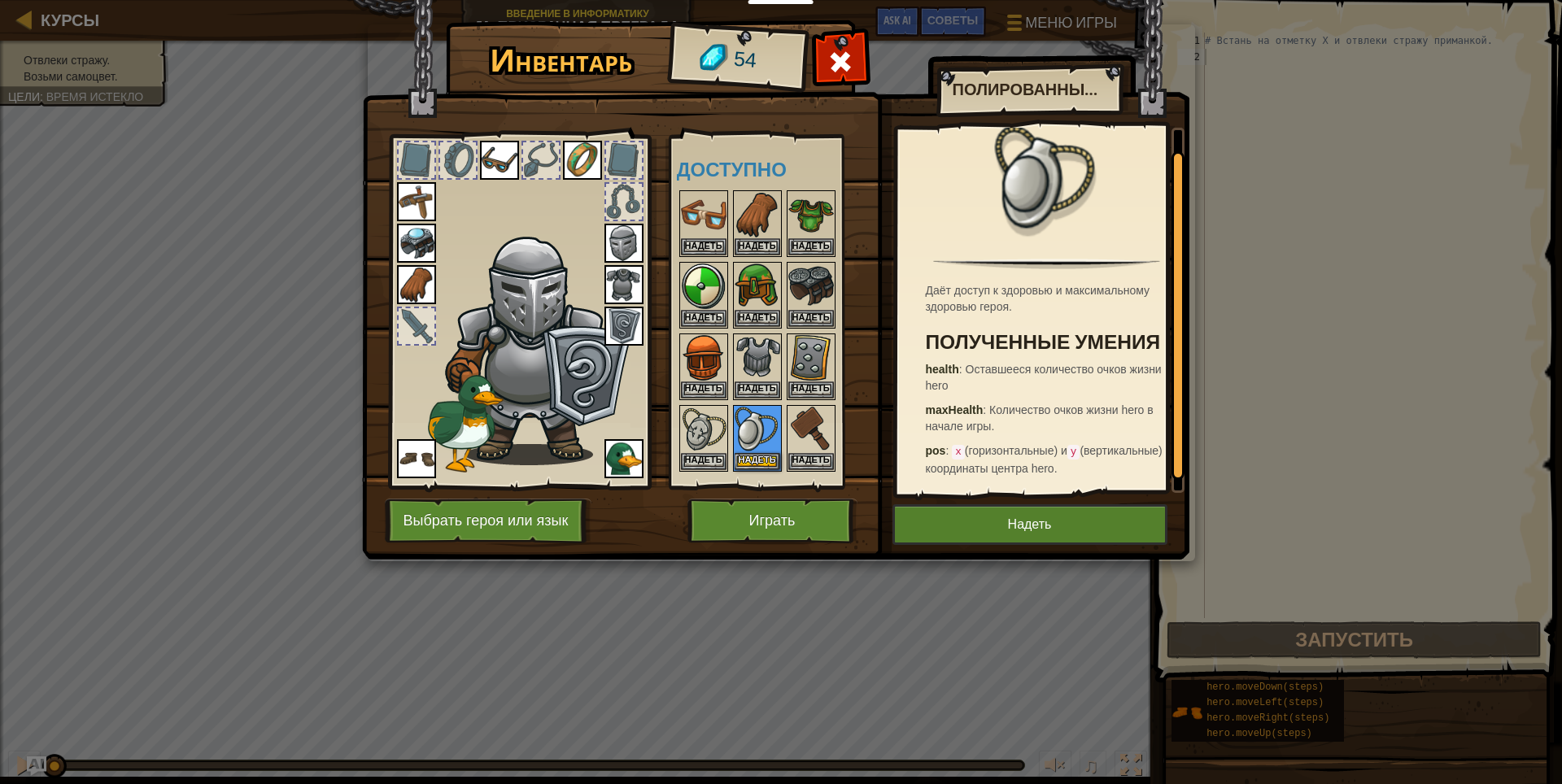
scroll to position [35, 0]
click at [718, 438] on img at bounding box center [703, 429] width 45 height 45
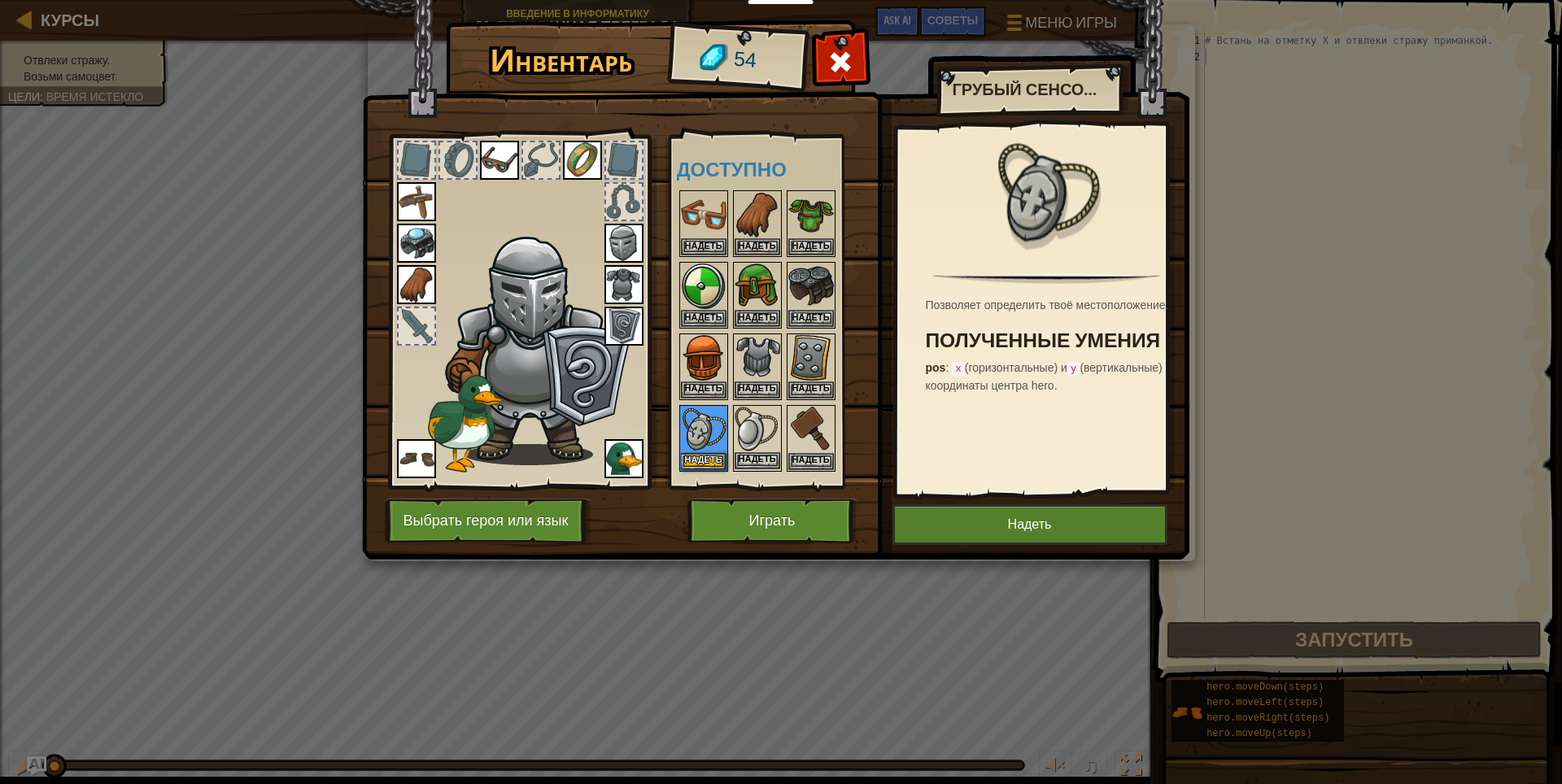
click at [742, 444] on img at bounding box center [756, 429] width 45 height 45
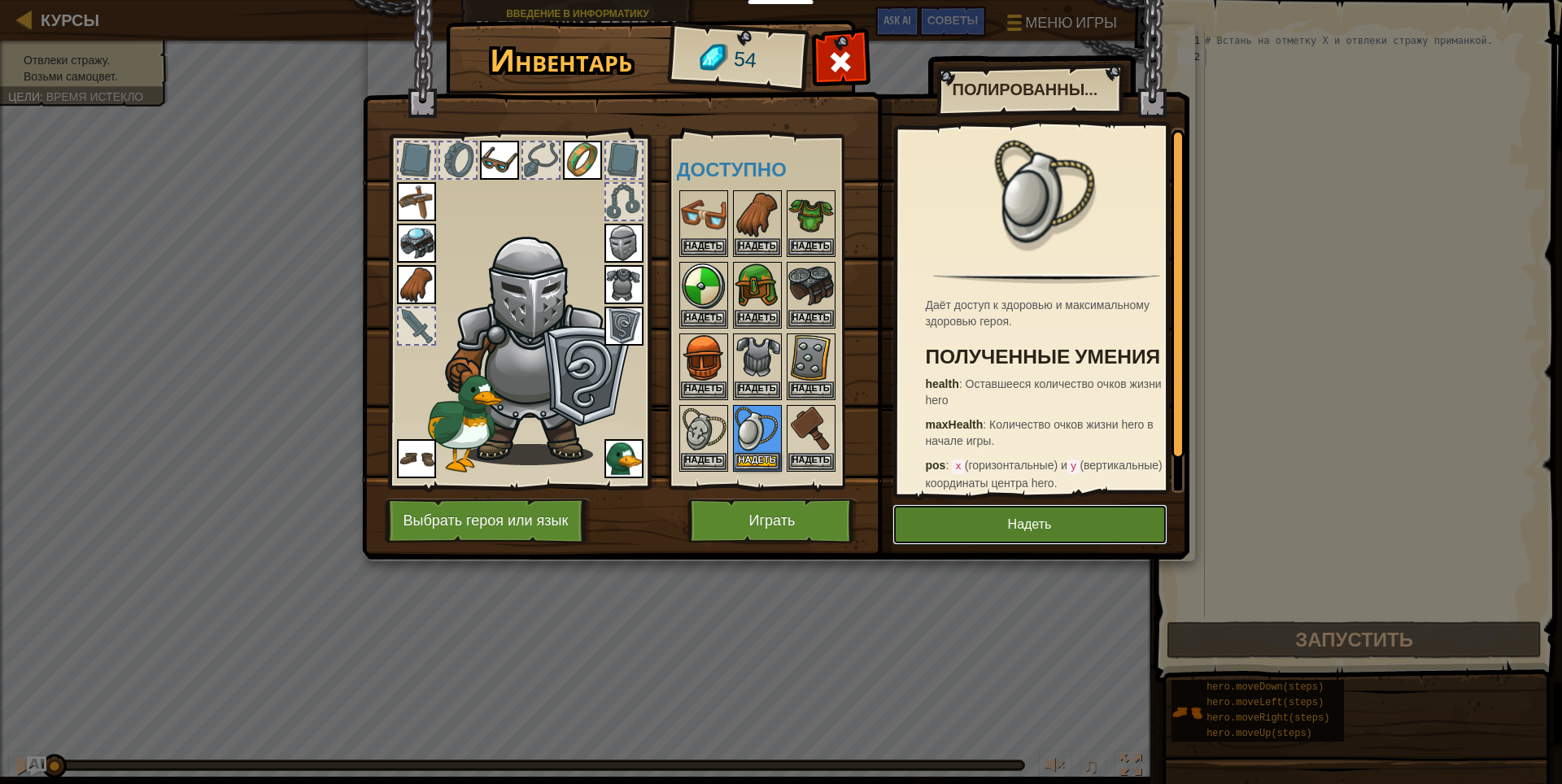
click at [999, 519] on button "Надеть" at bounding box center [1029, 524] width 275 height 40
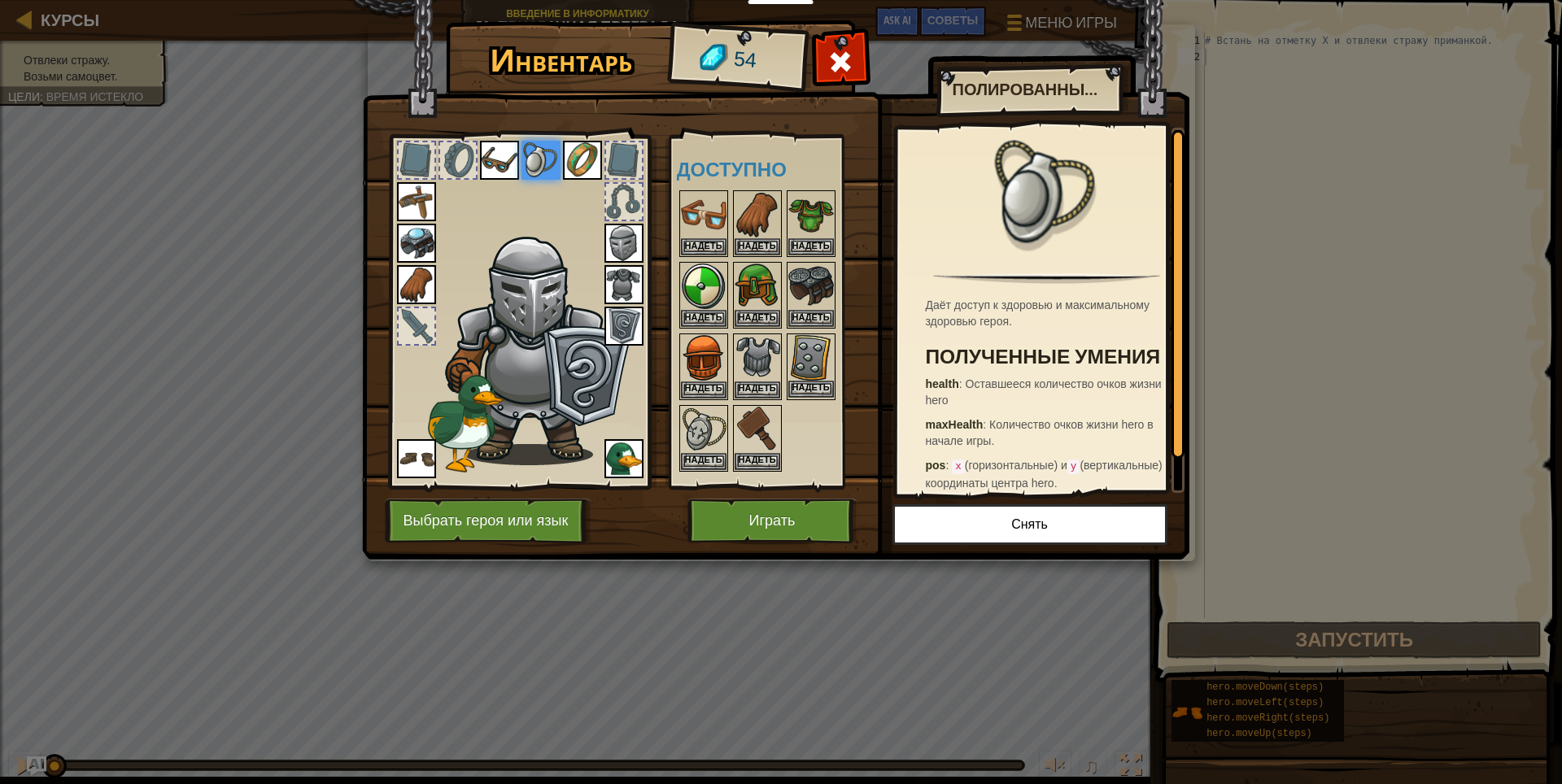
click at [818, 371] on img at bounding box center [810, 357] width 45 height 45
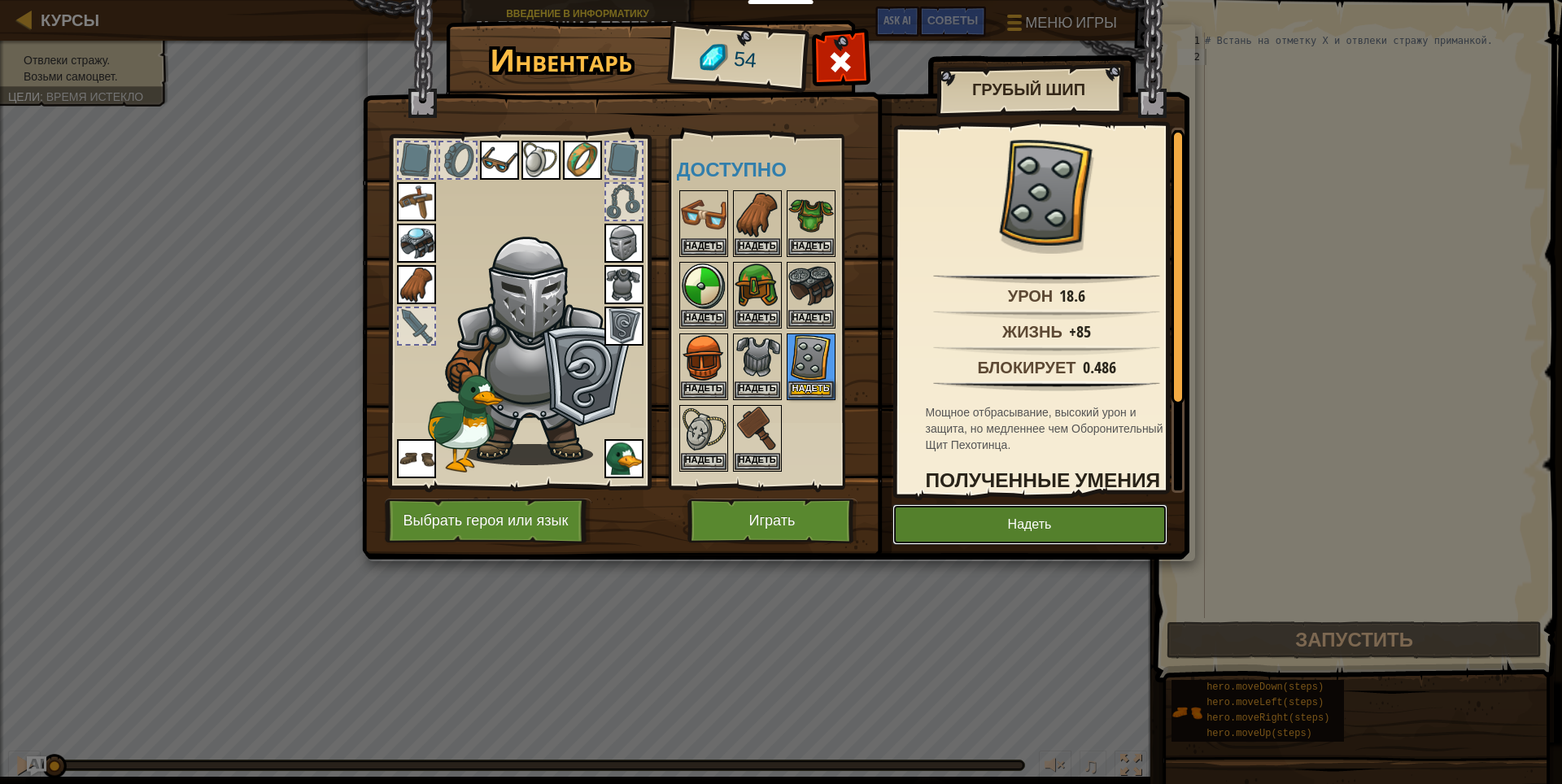
click at [929, 518] on button "Надеть" at bounding box center [1029, 524] width 275 height 40
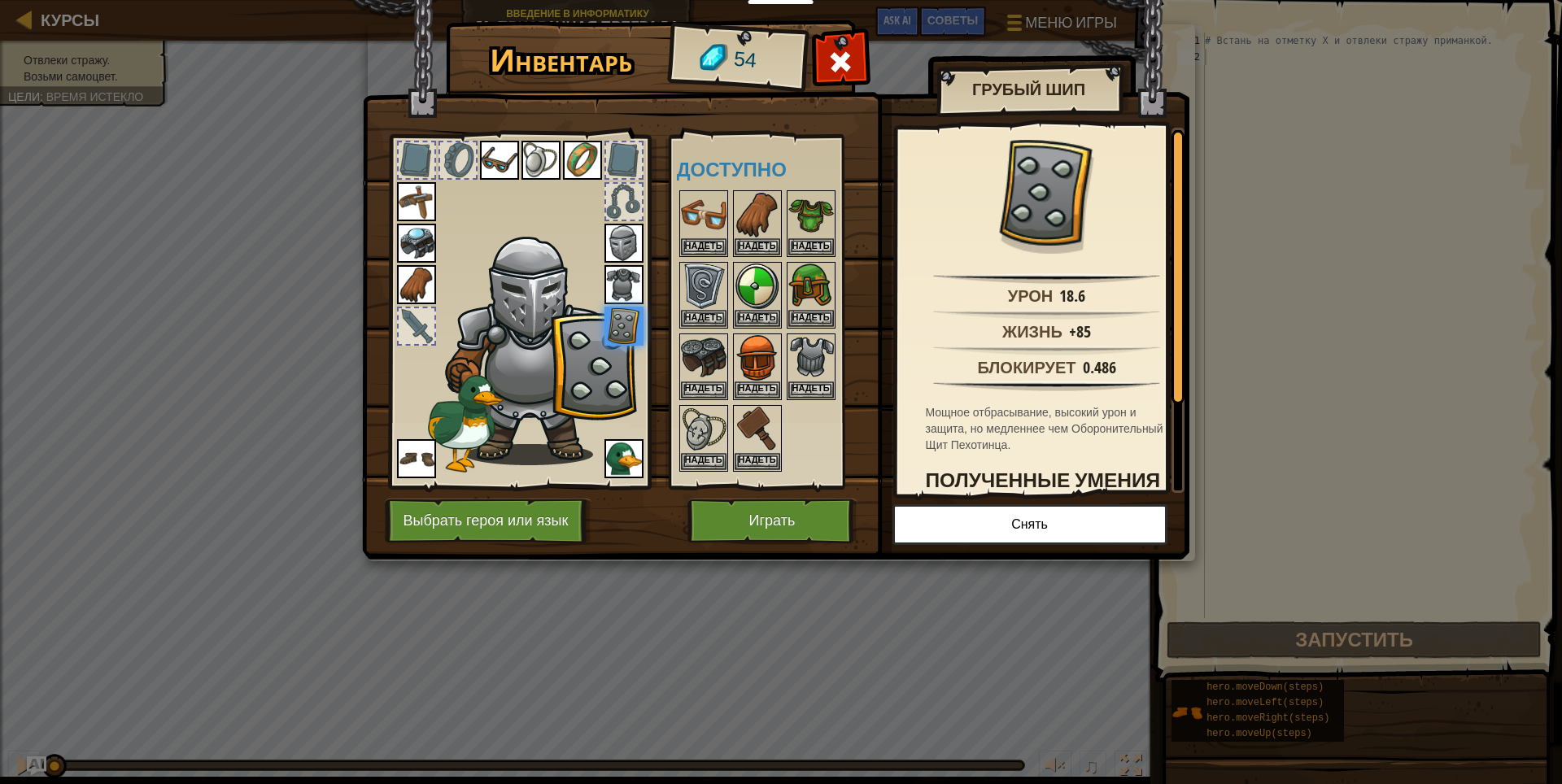
click at [429, 327] on div at bounding box center [416, 326] width 36 height 36
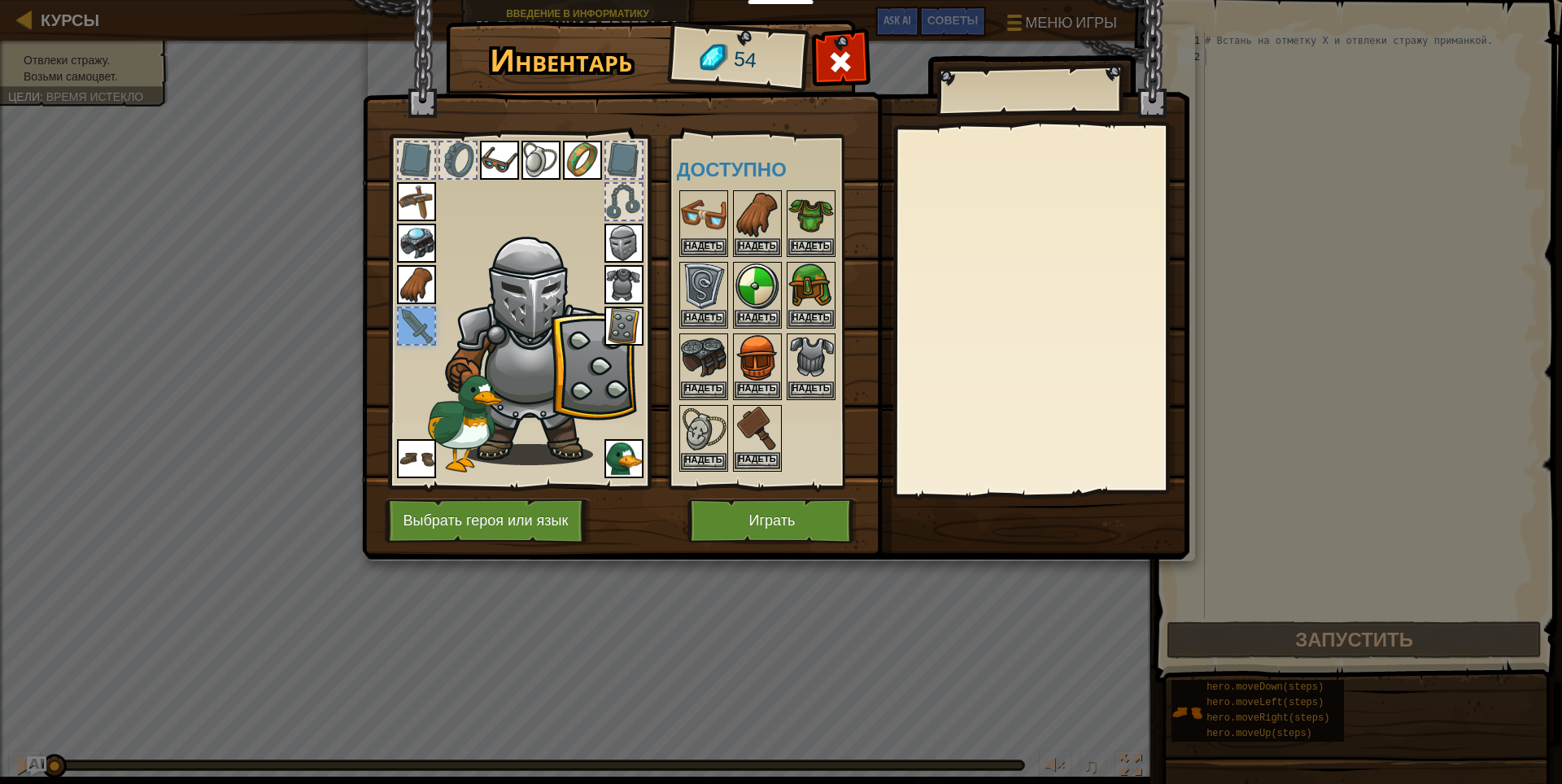
click at [747, 443] on img at bounding box center [756, 429] width 45 height 45
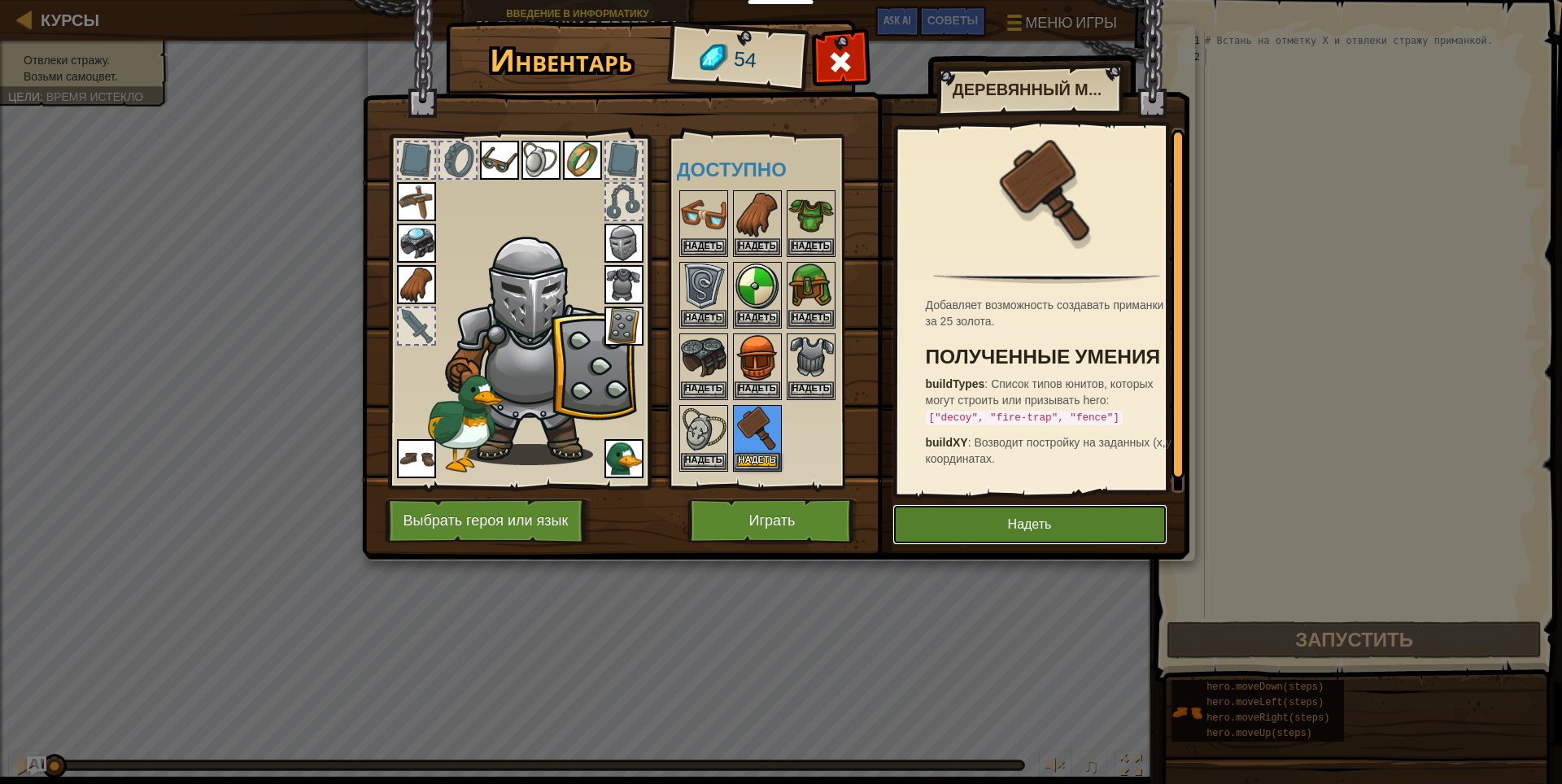
click at [1015, 525] on button "Надеть" at bounding box center [1029, 524] width 275 height 40
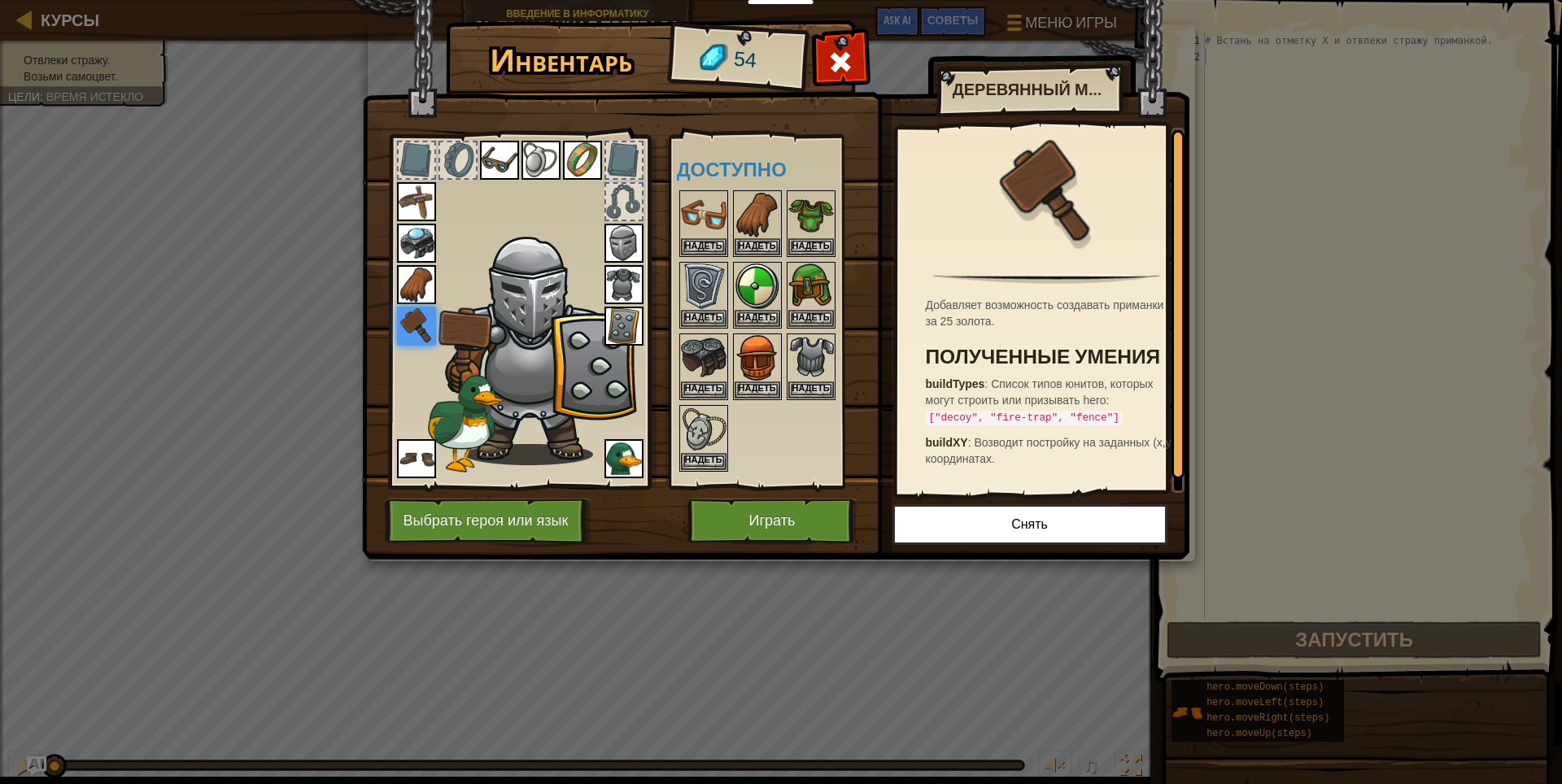
click at [404, 448] on img at bounding box center [416, 458] width 40 height 39
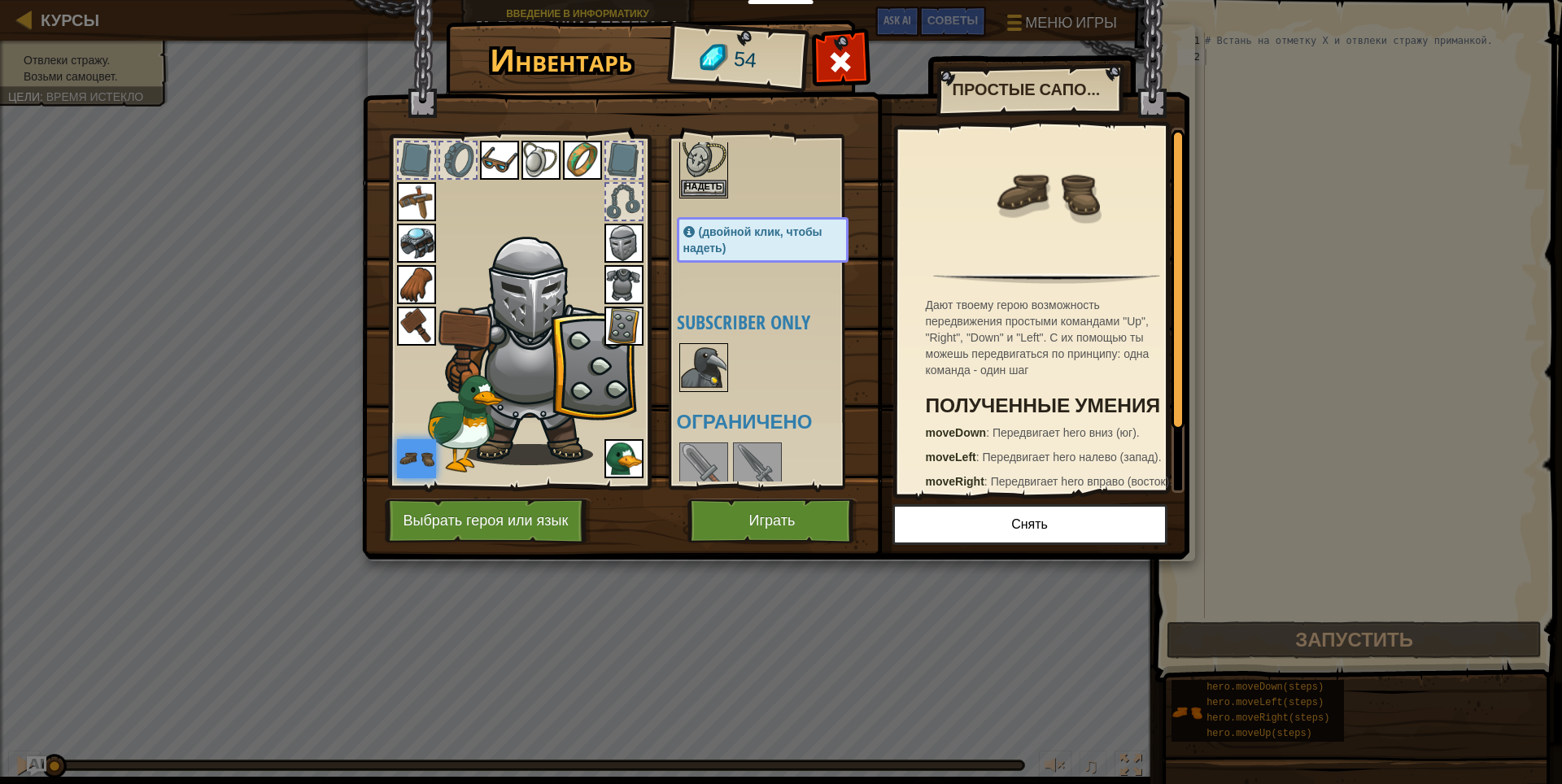
scroll to position [326, 0]
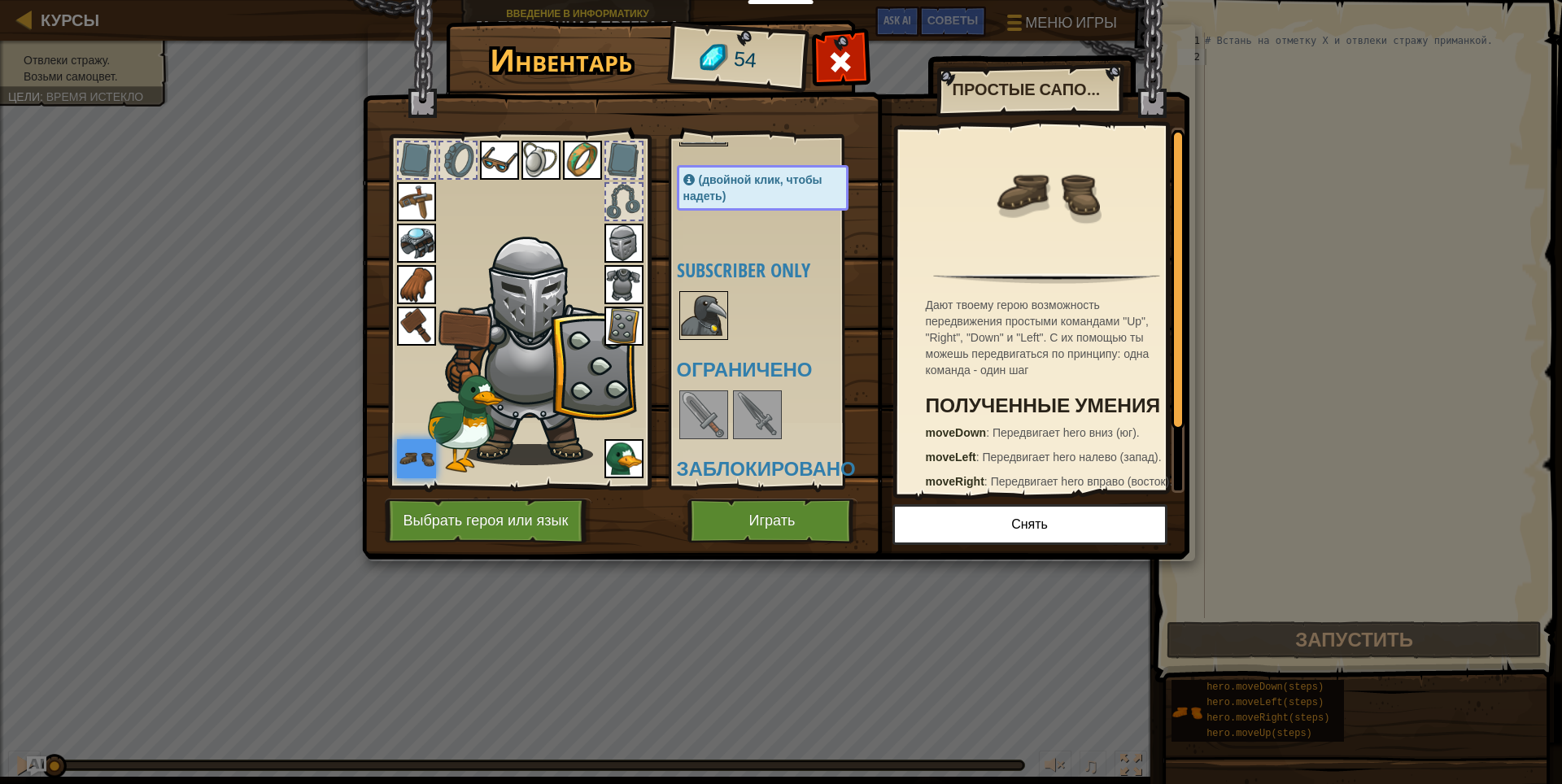
click at [679, 313] on div at bounding box center [703, 315] width 49 height 49
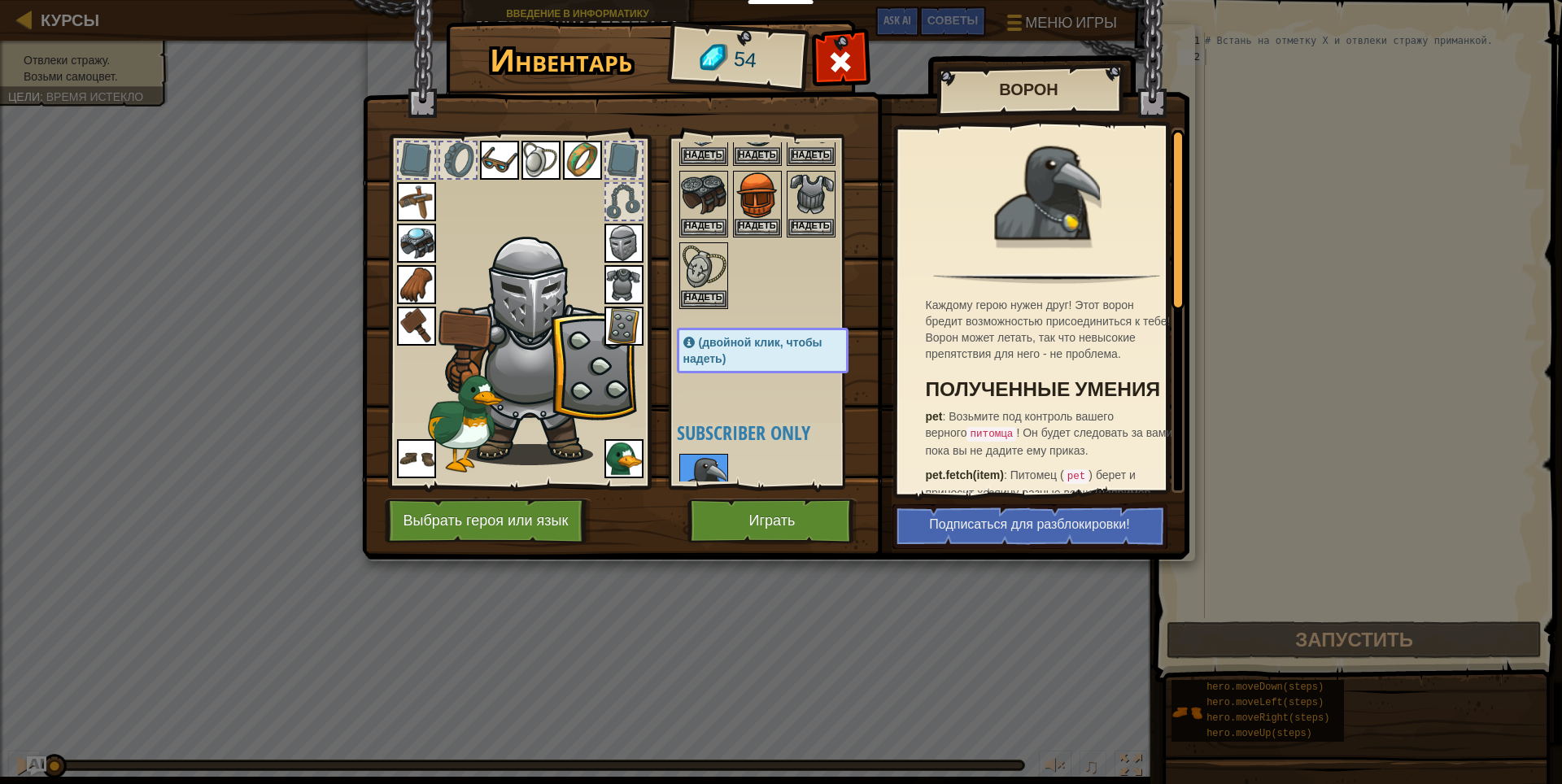
scroll to position [0, 0]
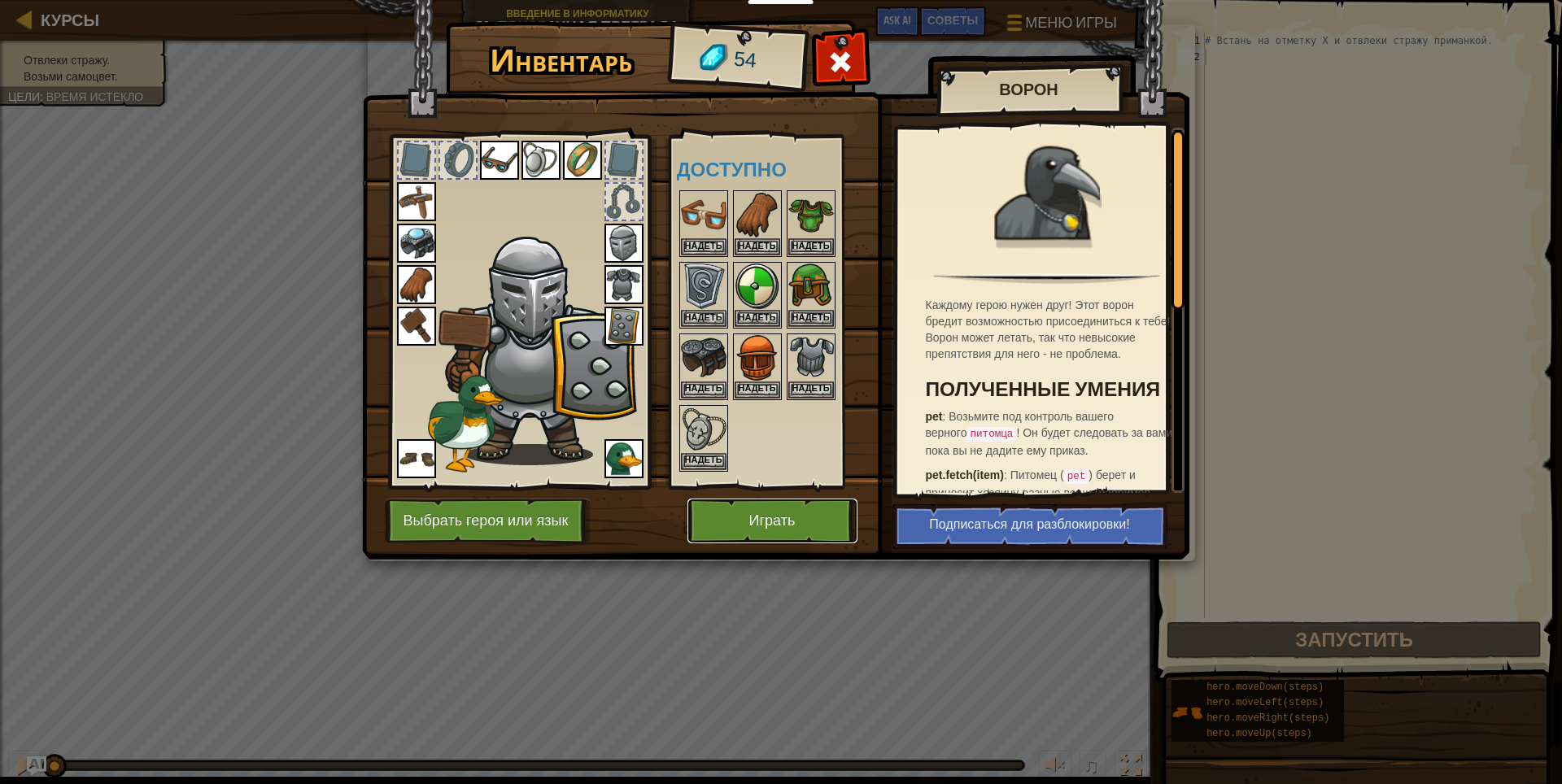
click at [770, 508] on button "Играть" at bounding box center [772, 520] width 170 height 44
click at [765, 508] on button "Играть" at bounding box center [772, 520] width 170 height 44
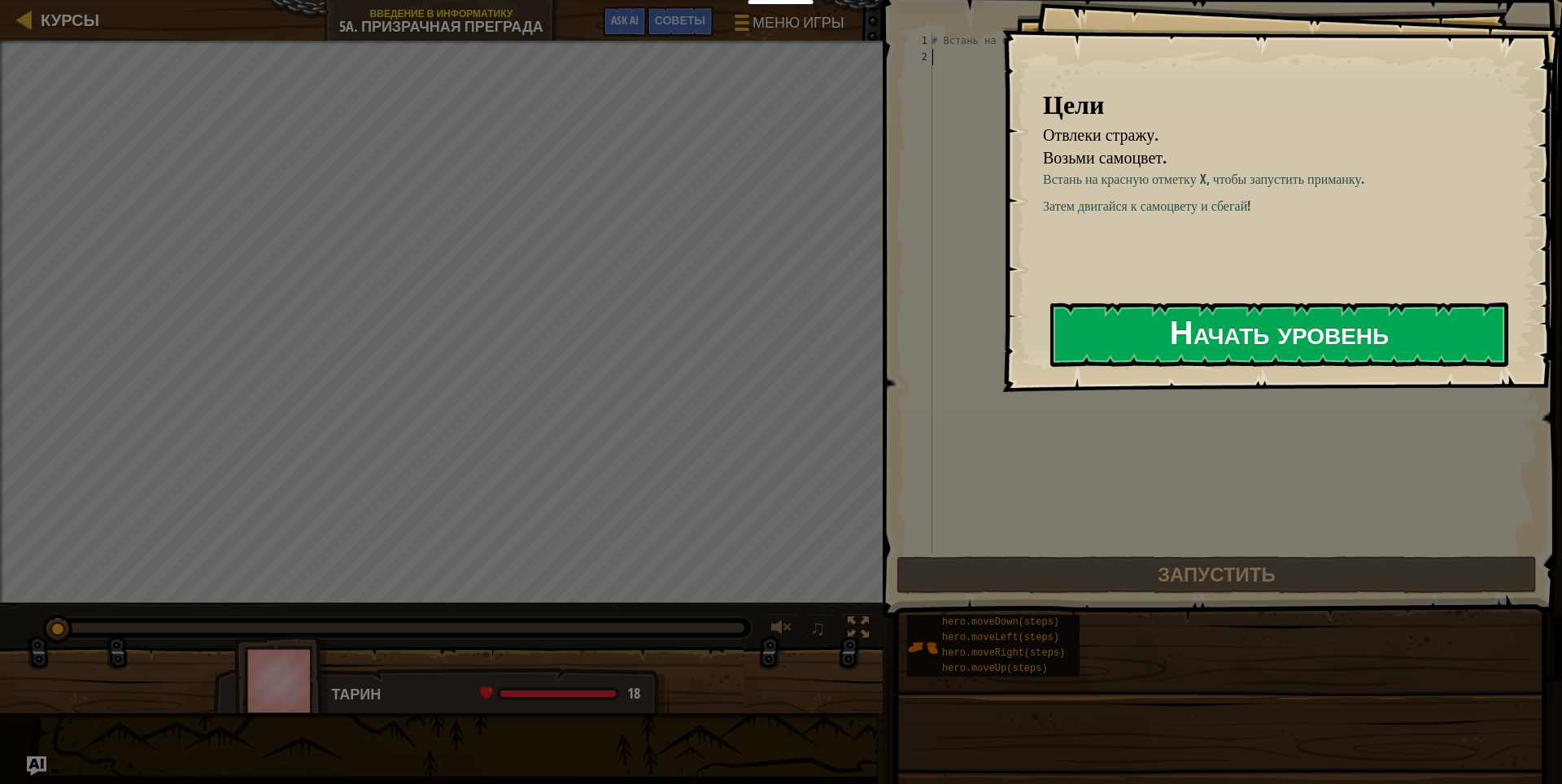
click at [1156, 316] on button "Начать уровень" at bounding box center [1279, 334] width 458 height 65
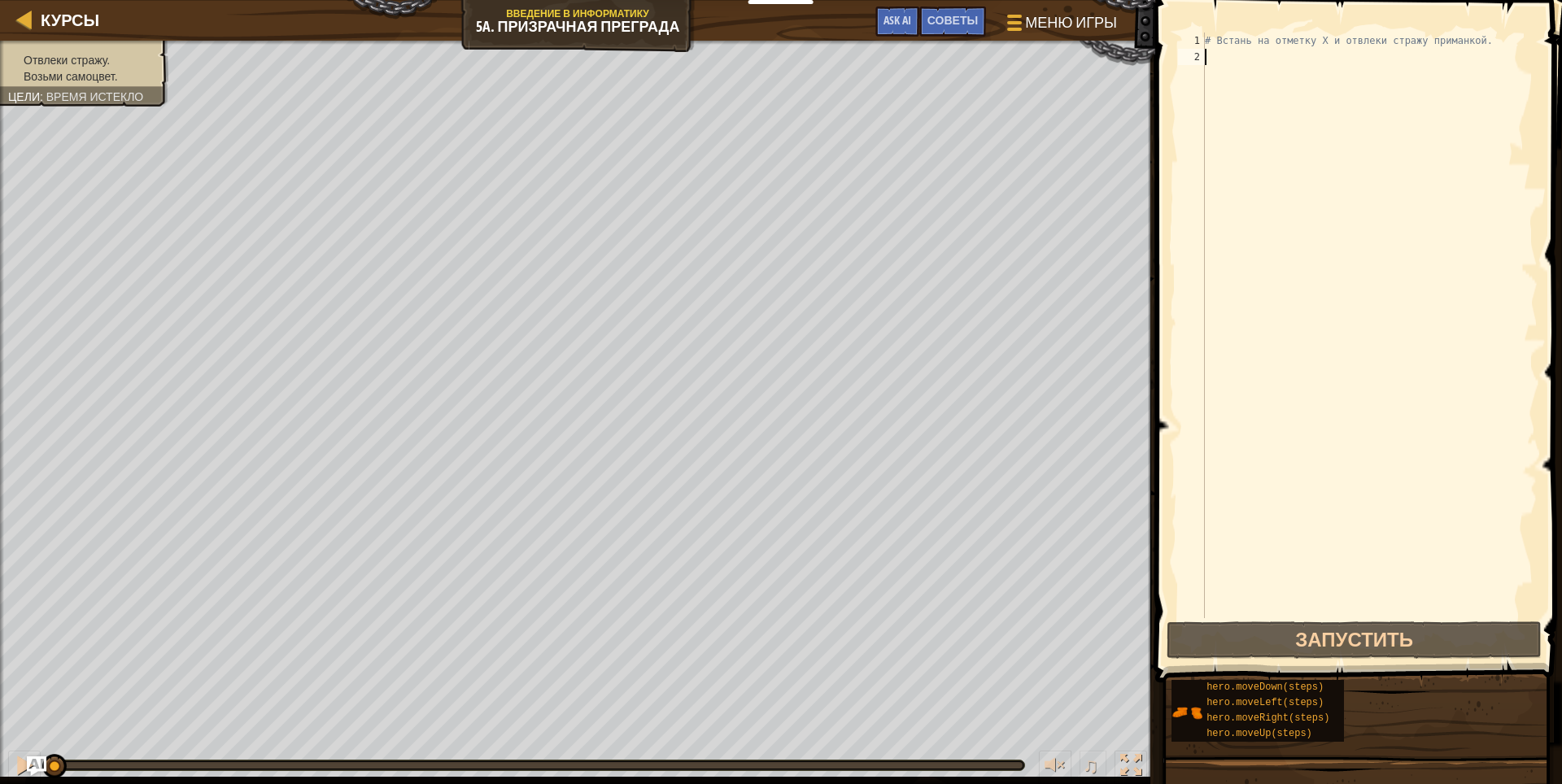
type textarea "h"
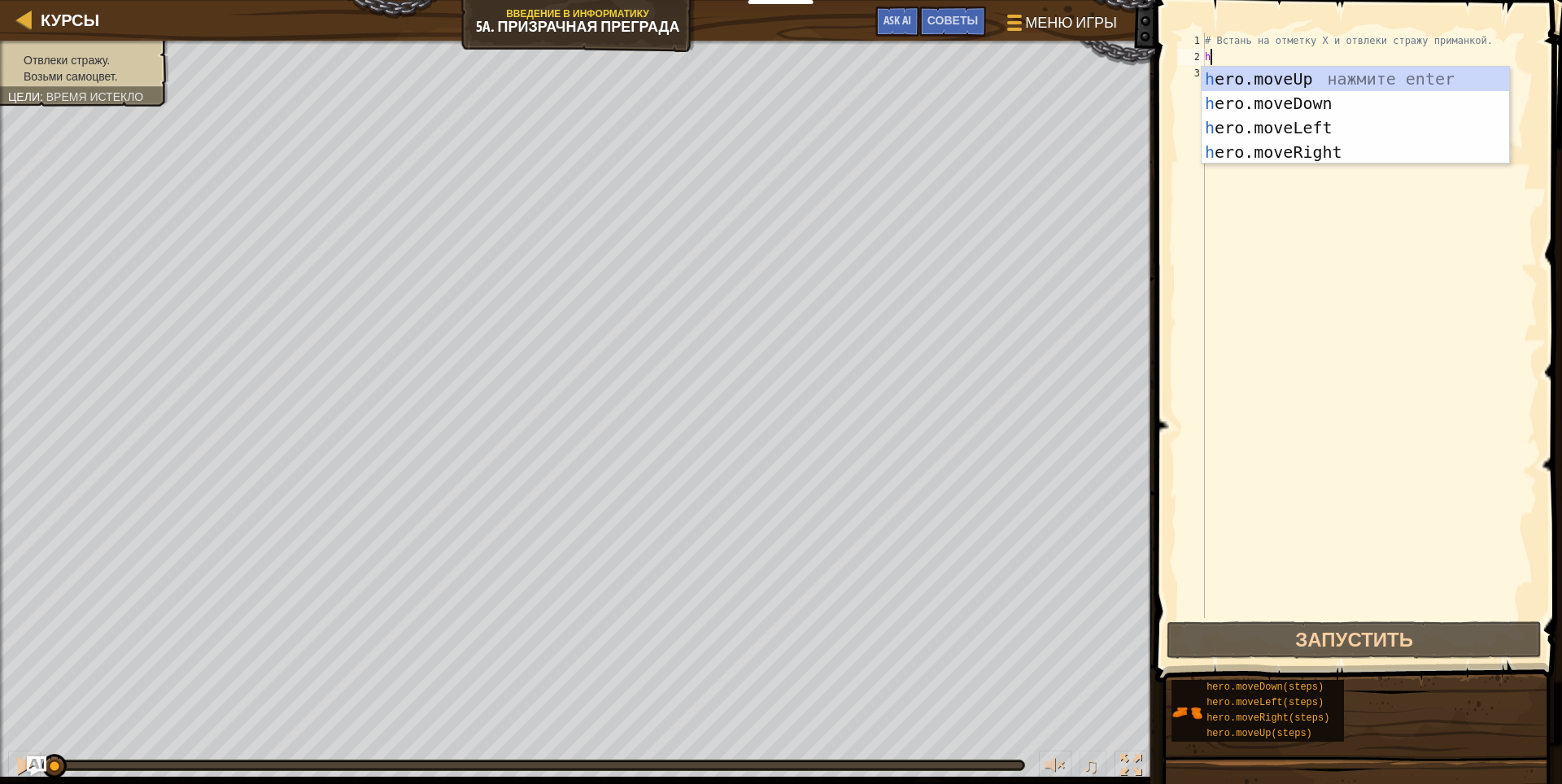
scroll to position [8, 0]
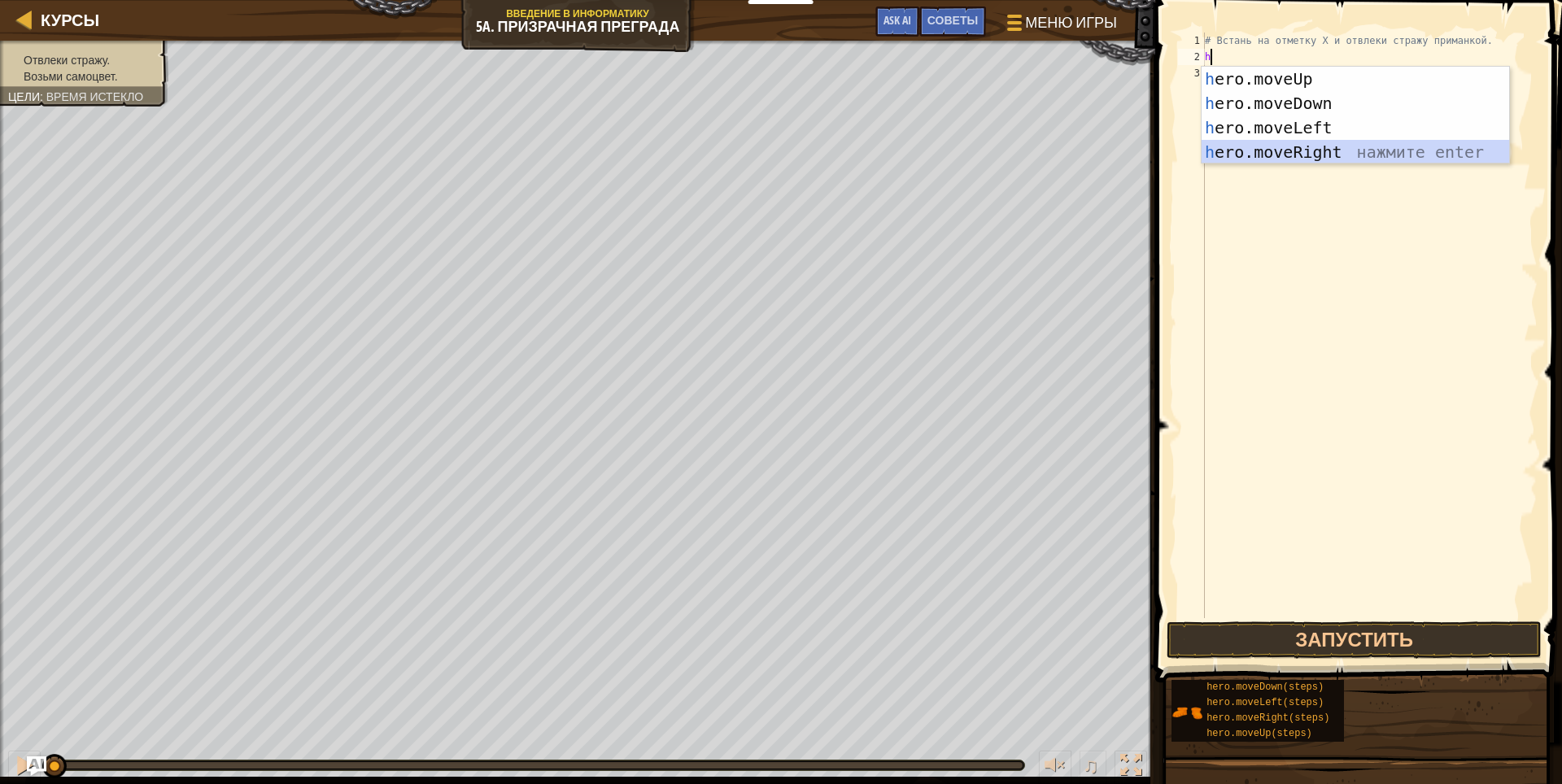
click at [1298, 147] on div "h ero.moveUp нажмите enter h ero.moveDown нажмите enter h ero.moveLeft нажмите …" at bounding box center [1355, 140] width 307 height 146
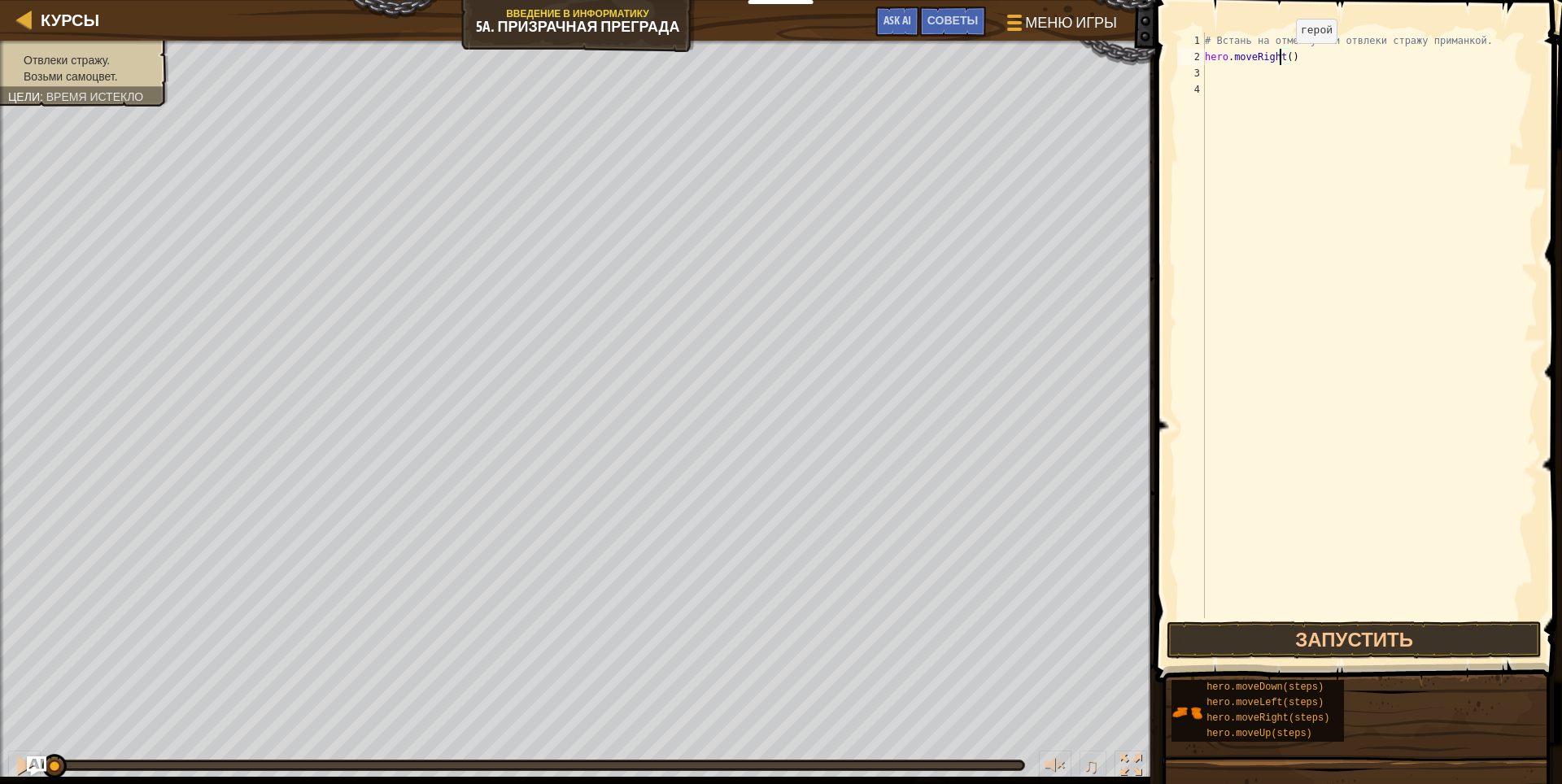
click at [1282, 60] on div "# Встань на отметку X и отвлеки стражу приманкой. hero . moveRight ( )" at bounding box center [1369, 342] width 336 height 618
click at [1284, 58] on div "# Встань на отметку X и отвлеки стражу приманкой. hero . moveRight ( )" at bounding box center [1369, 342] width 336 height 618
click at [1284, 640] on button "Запустить" at bounding box center [1355, 640] width 376 height 38
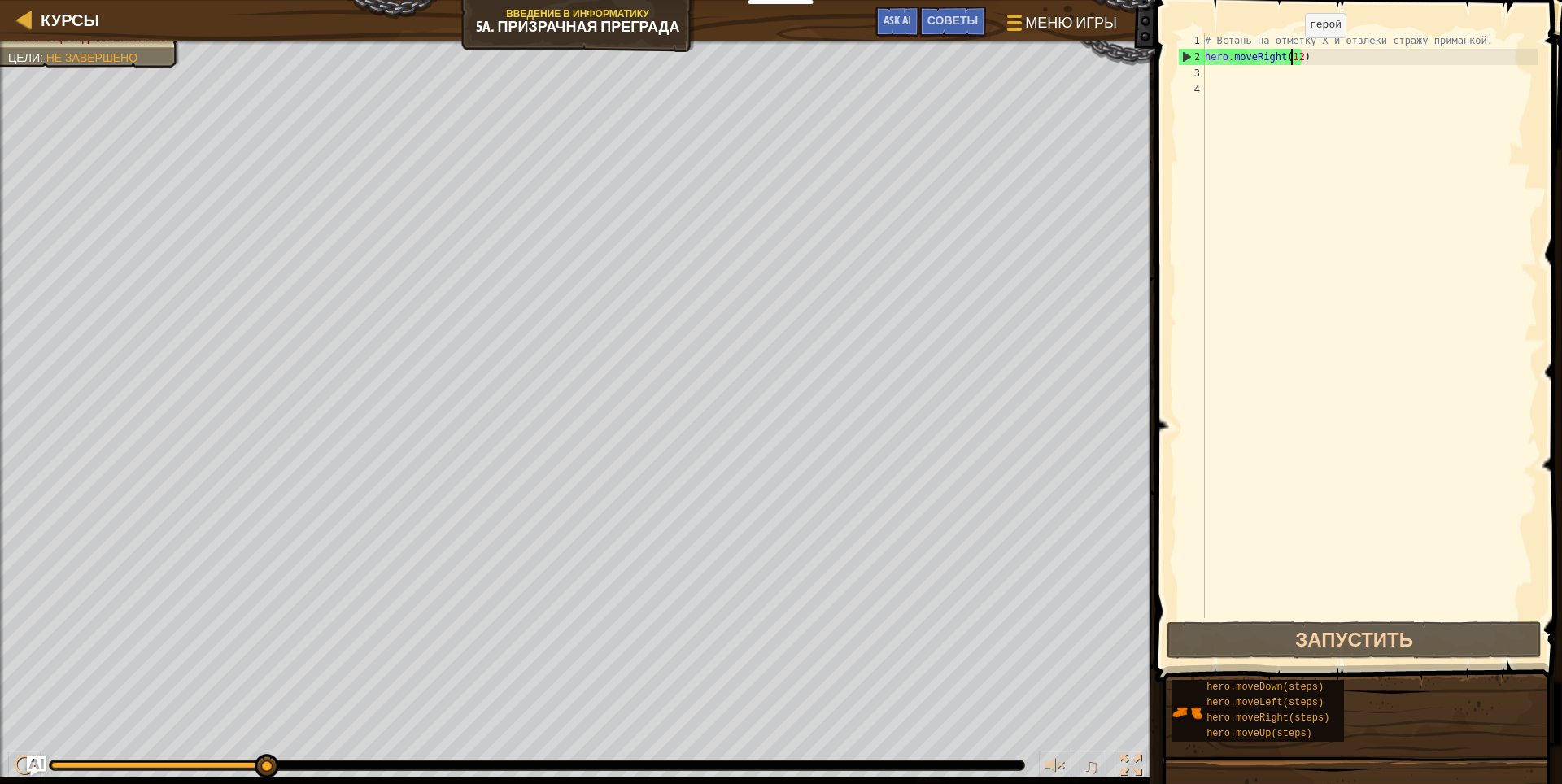
click at [1291, 54] on div "# Встань на отметку X и отвлеки стражу приманкой. hero . moveRight ( 12 )" at bounding box center [1369, 342] width 336 height 618
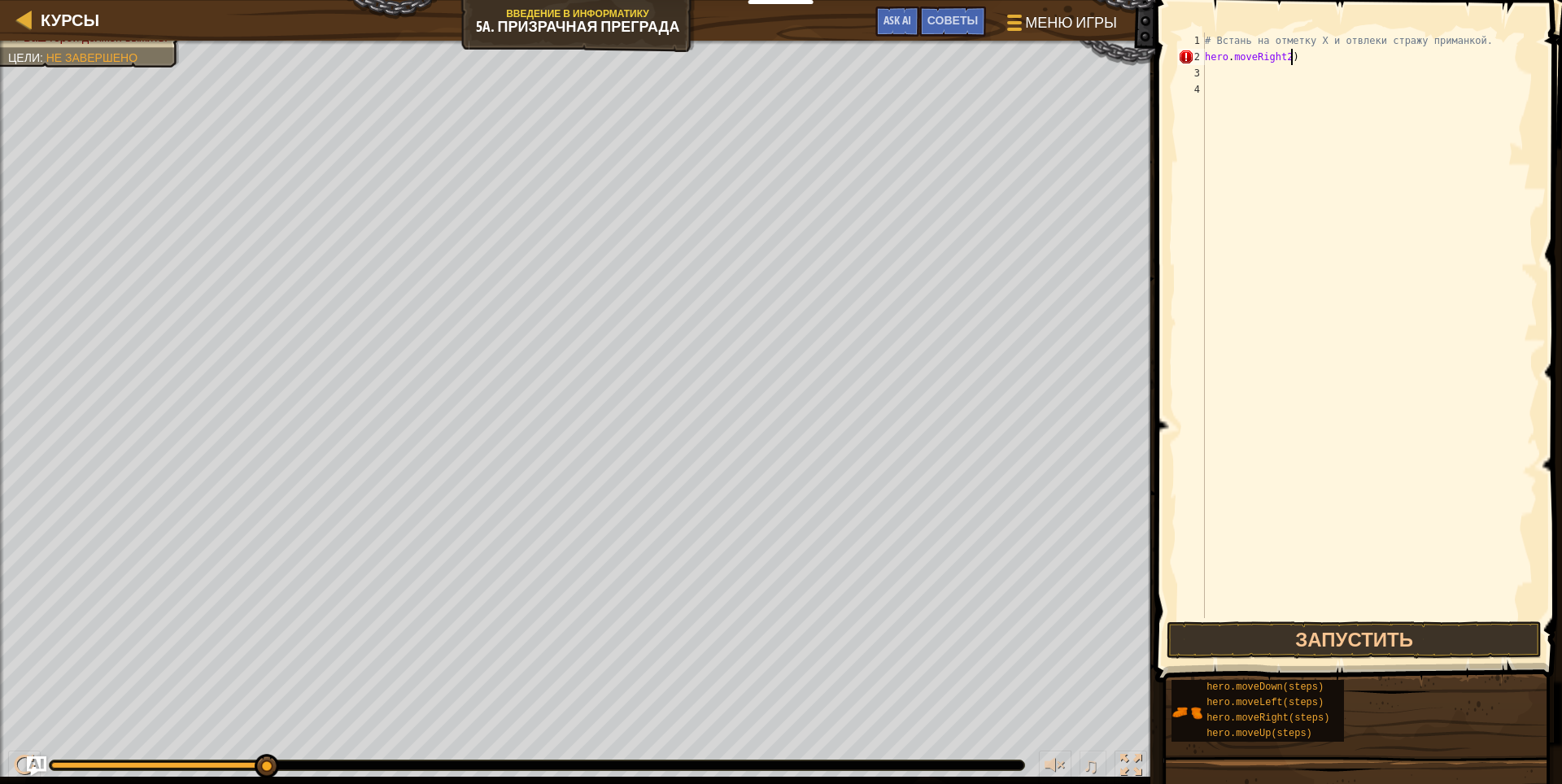
click at [1293, 59] on div "# Встань на отметку X и отвлеки стражу приманкой. hero . moveRight2 )" at bounding box center [1369, 342] width 336 height 618
type textarea "h"
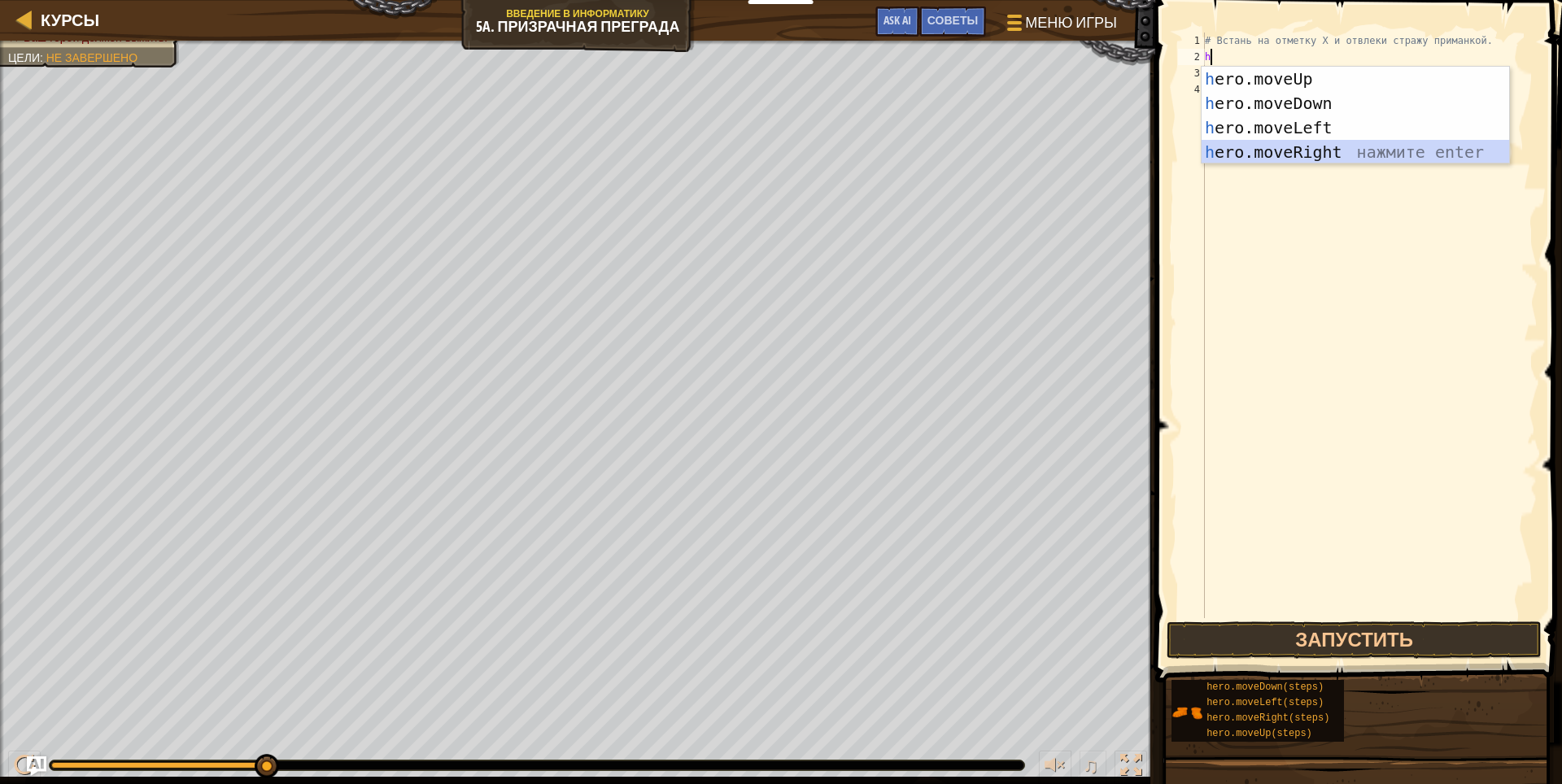
click at [1320, 151] on div "h ero.moveUp нажмите enter h ero.moveDown нажмите enter h ero.moveLeft нажмите …" at bounding box center [1355, 140] width 307 height 146
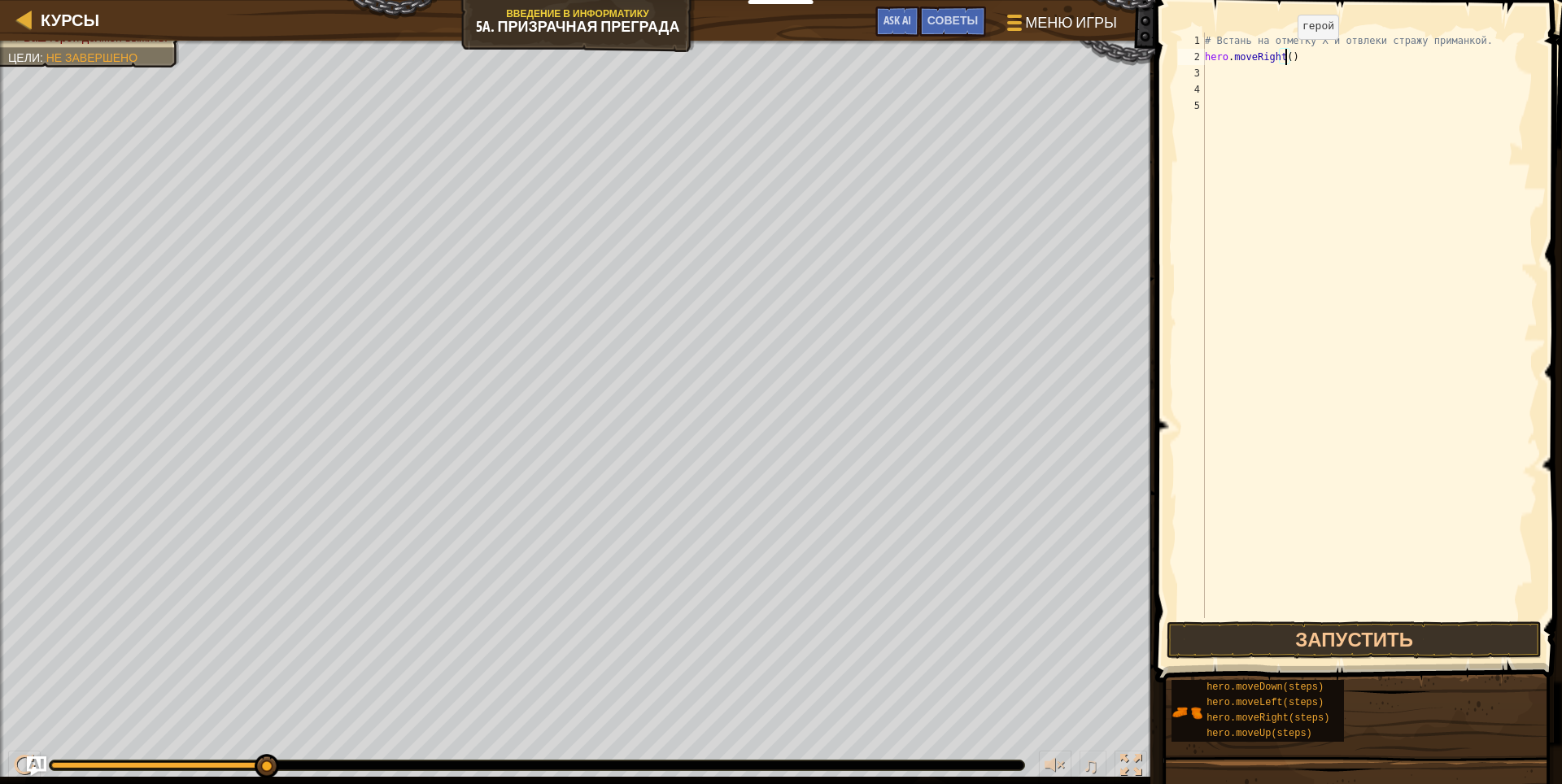
click at [1284, 55] on div "# Встань на отметку X и отвлеки стражу приманкой. hero . moveRight ( )" at bounding box center [1369, 342] width 336 height 618
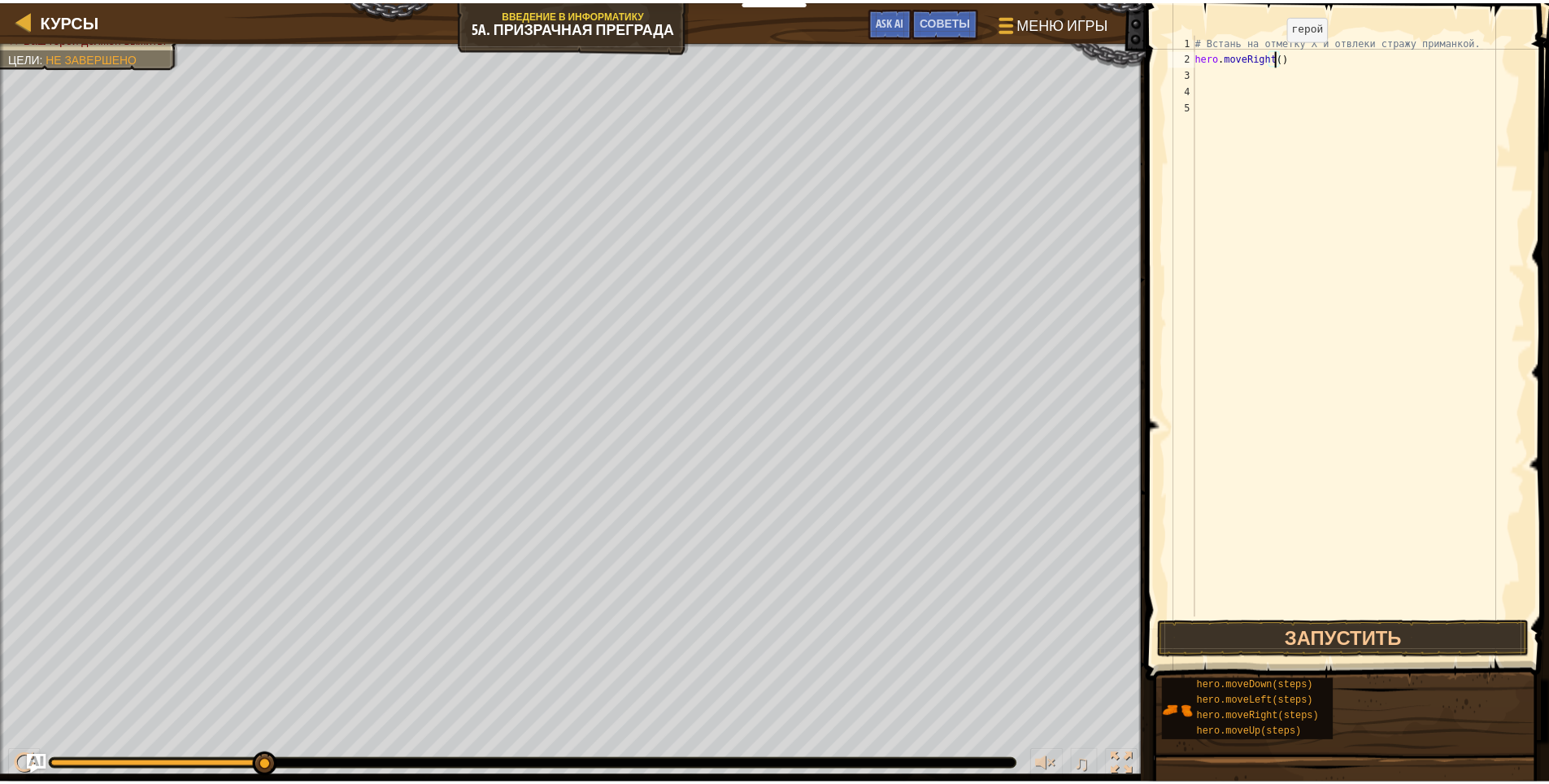
scroll to position [8, 7]
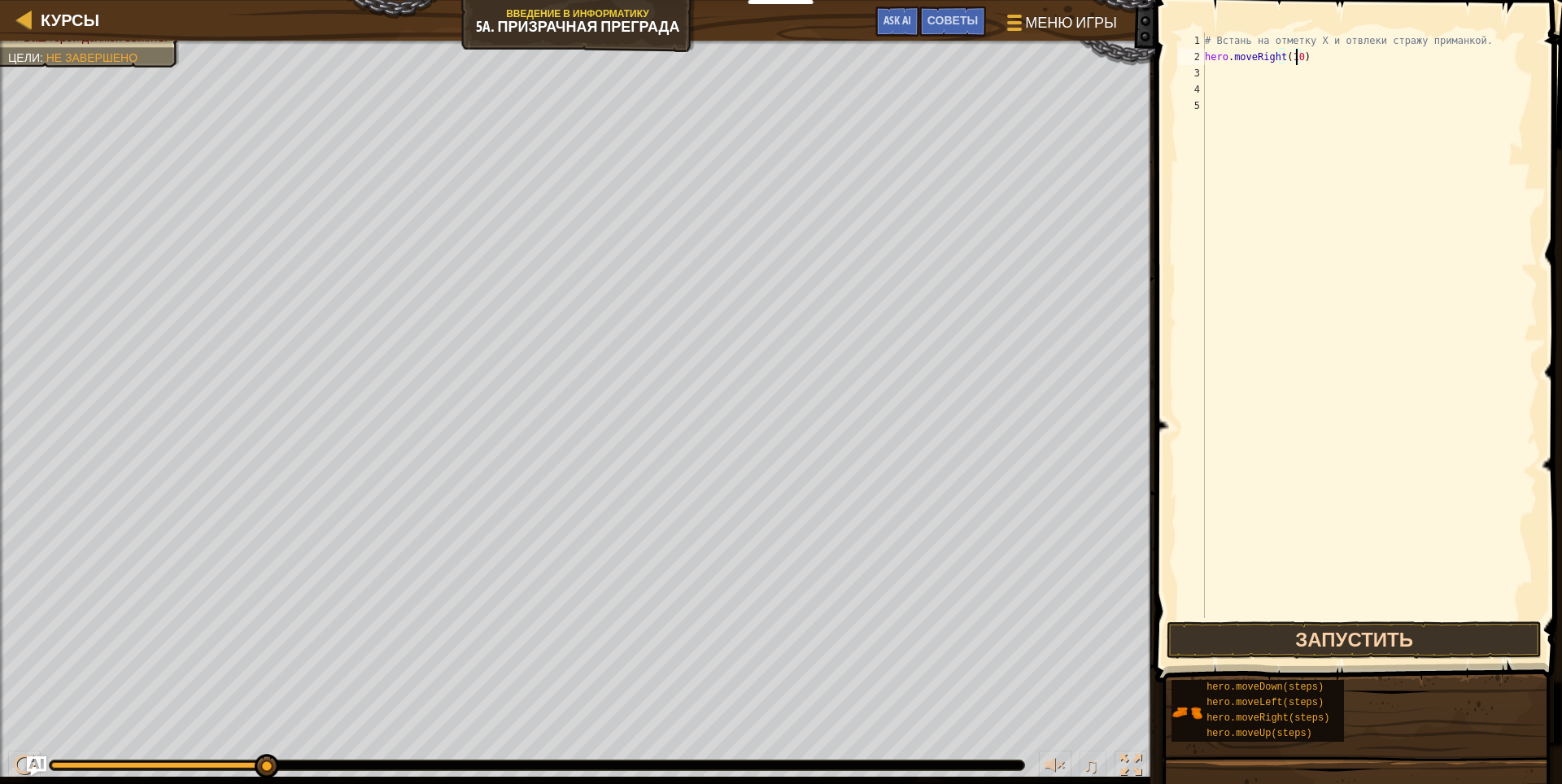
type textarea "hero.moveRight(10)"
click at [1317, 629] on button "Запустить" at bounding box center [1355, 640] width 376 height 38
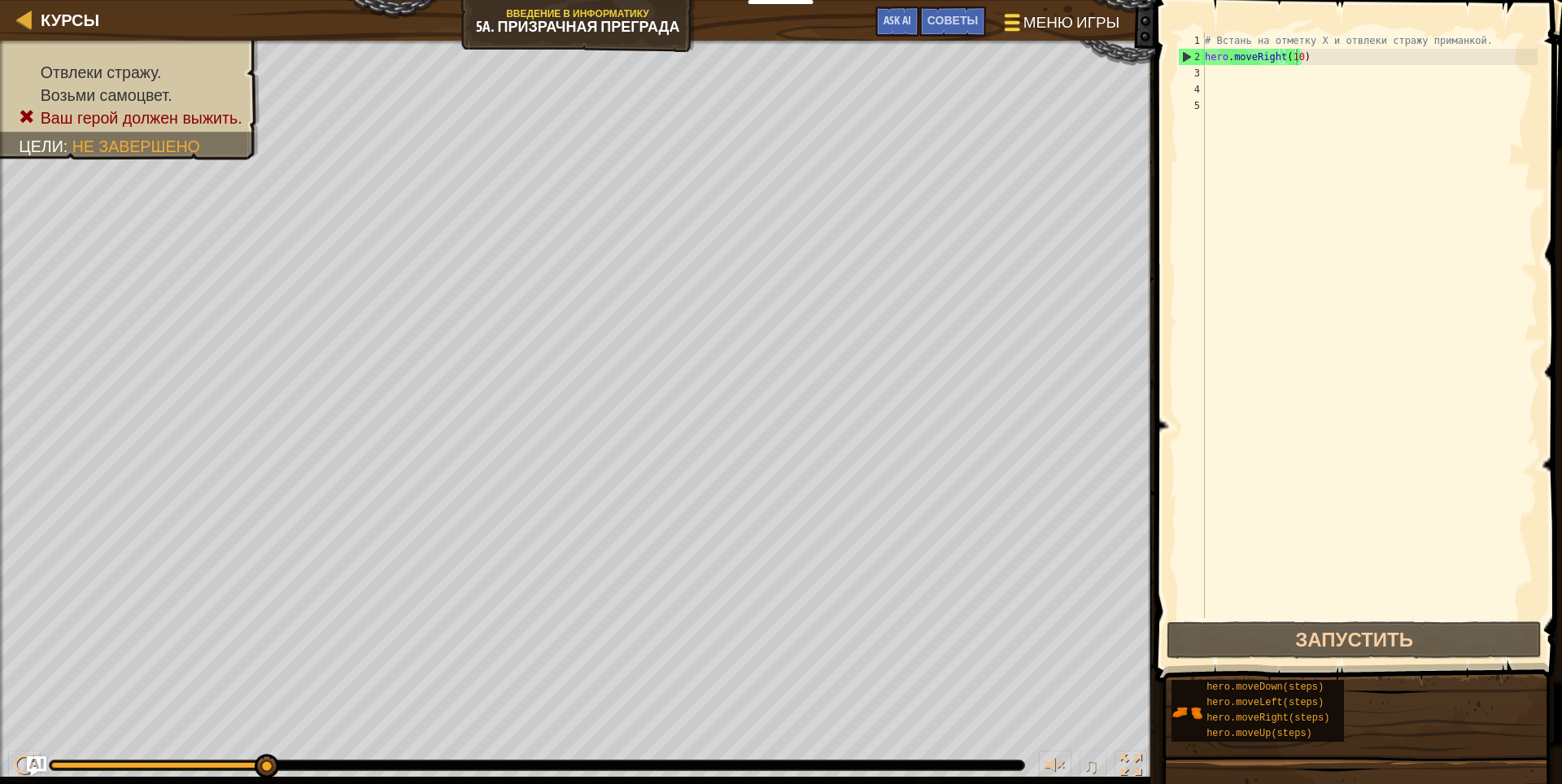
click at [1005, 16] on span at bounding box center [1013, 14] width 15 height 3
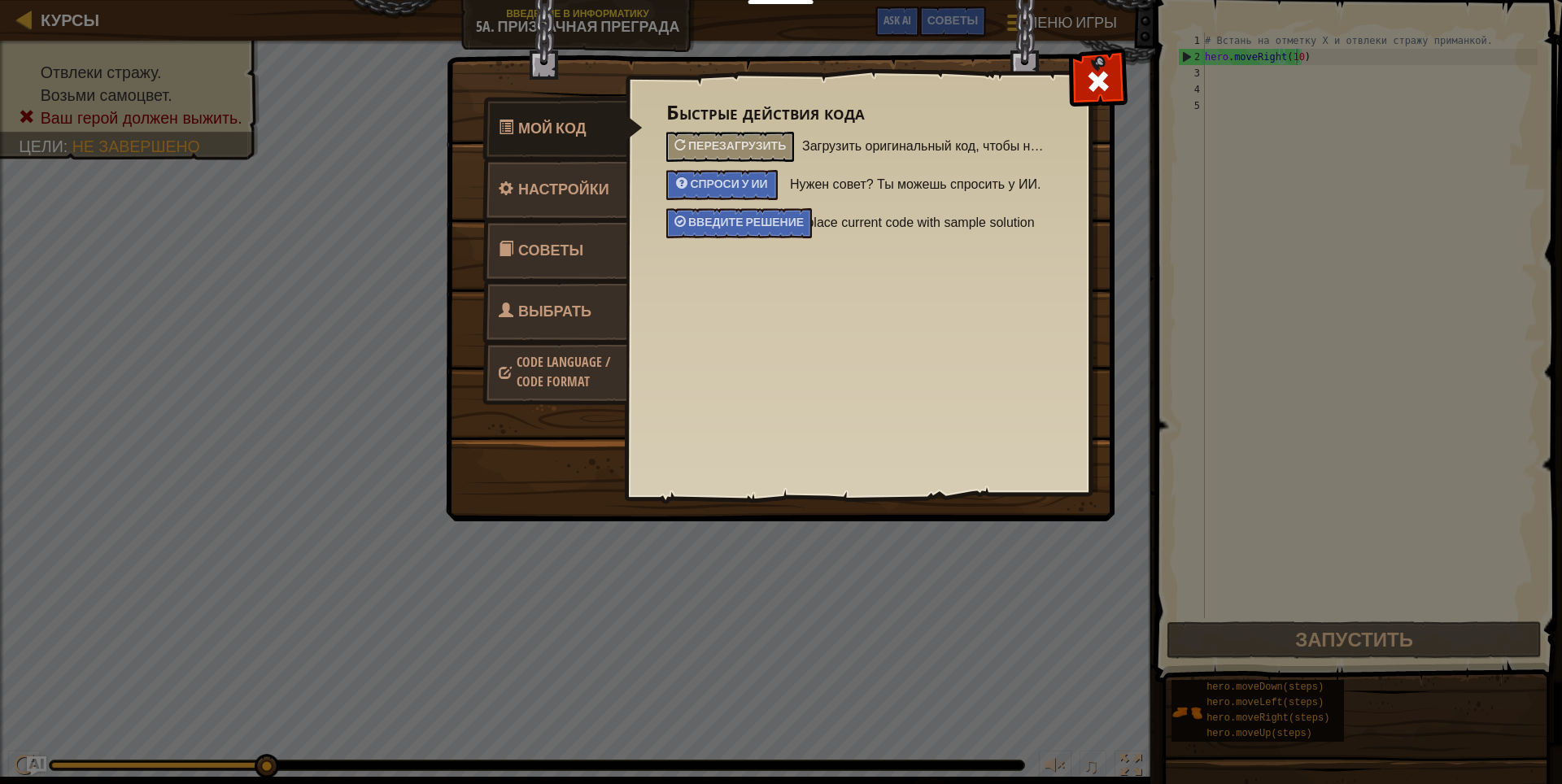
click at [1126, 86] on img at bounding box center [786, 230] width 681 height 582
click at [1113, 84] on div at bounding box center [1098, 77] width 51 height 51
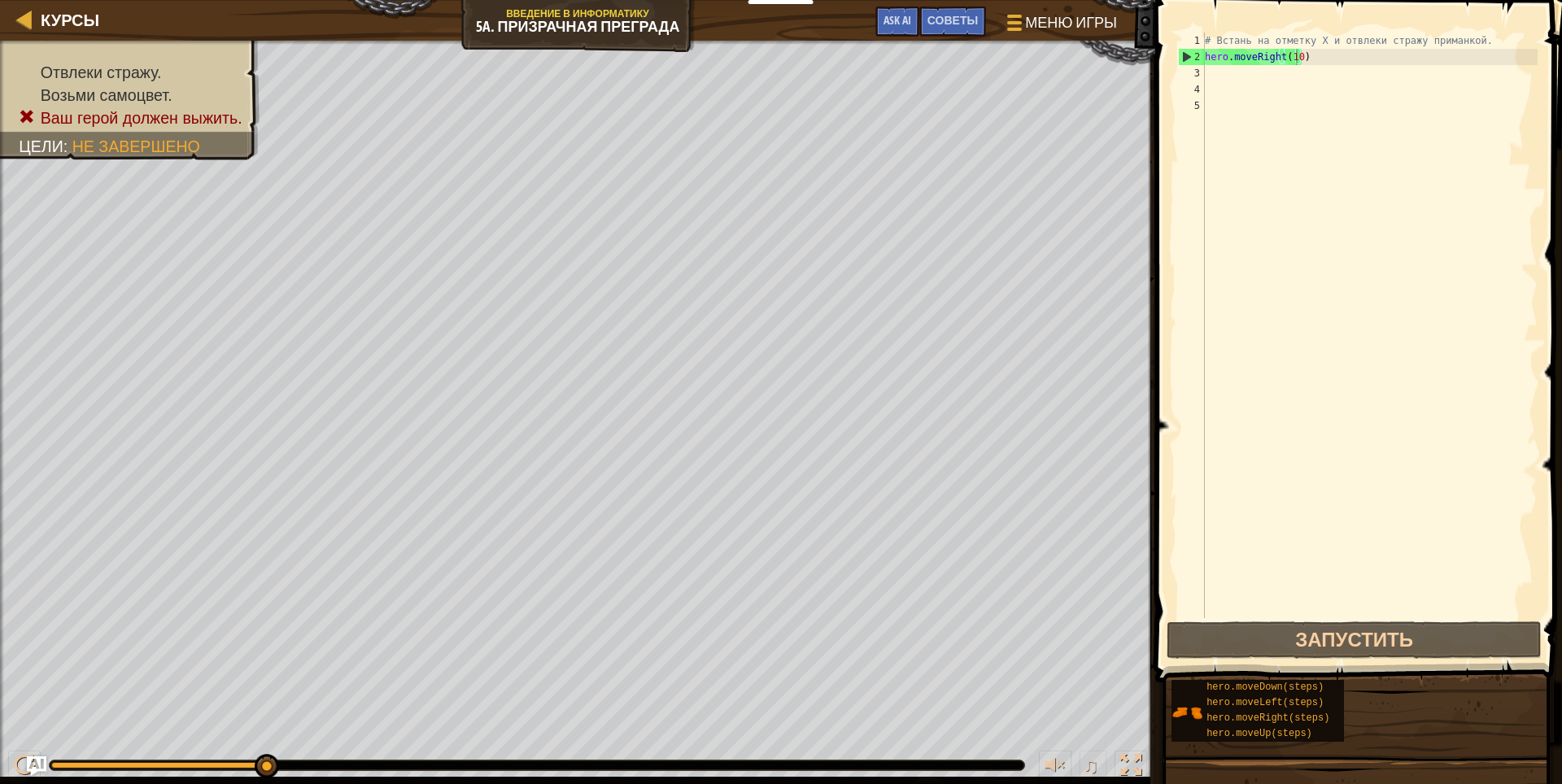
click at [102, 22] on div "Курсы Введение в Информатику 5a. Призрачная преграда Меню игры Готово Советы As…" at bounding box center [577, 20] width 1155 height 40
click at [11, 13] on div "Курсы Введение в Информатику 5a. Призрачная преграда Меню игры Готово Советы As…" at bounding box center [577, 20] width 1155 height 40
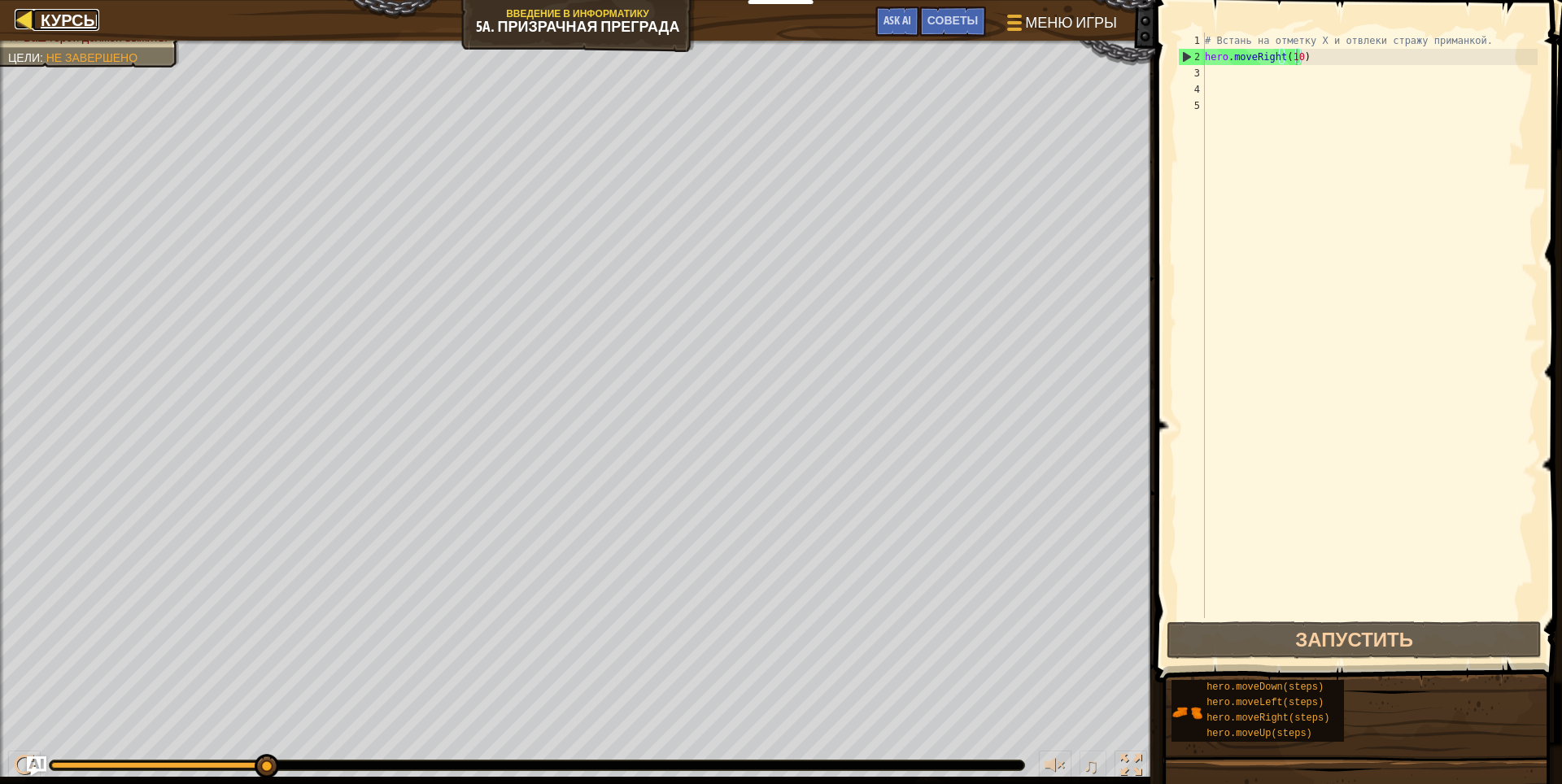
click at [40, 13] on link "Курсы" at bounding box center [66, 19] width 66 height 22
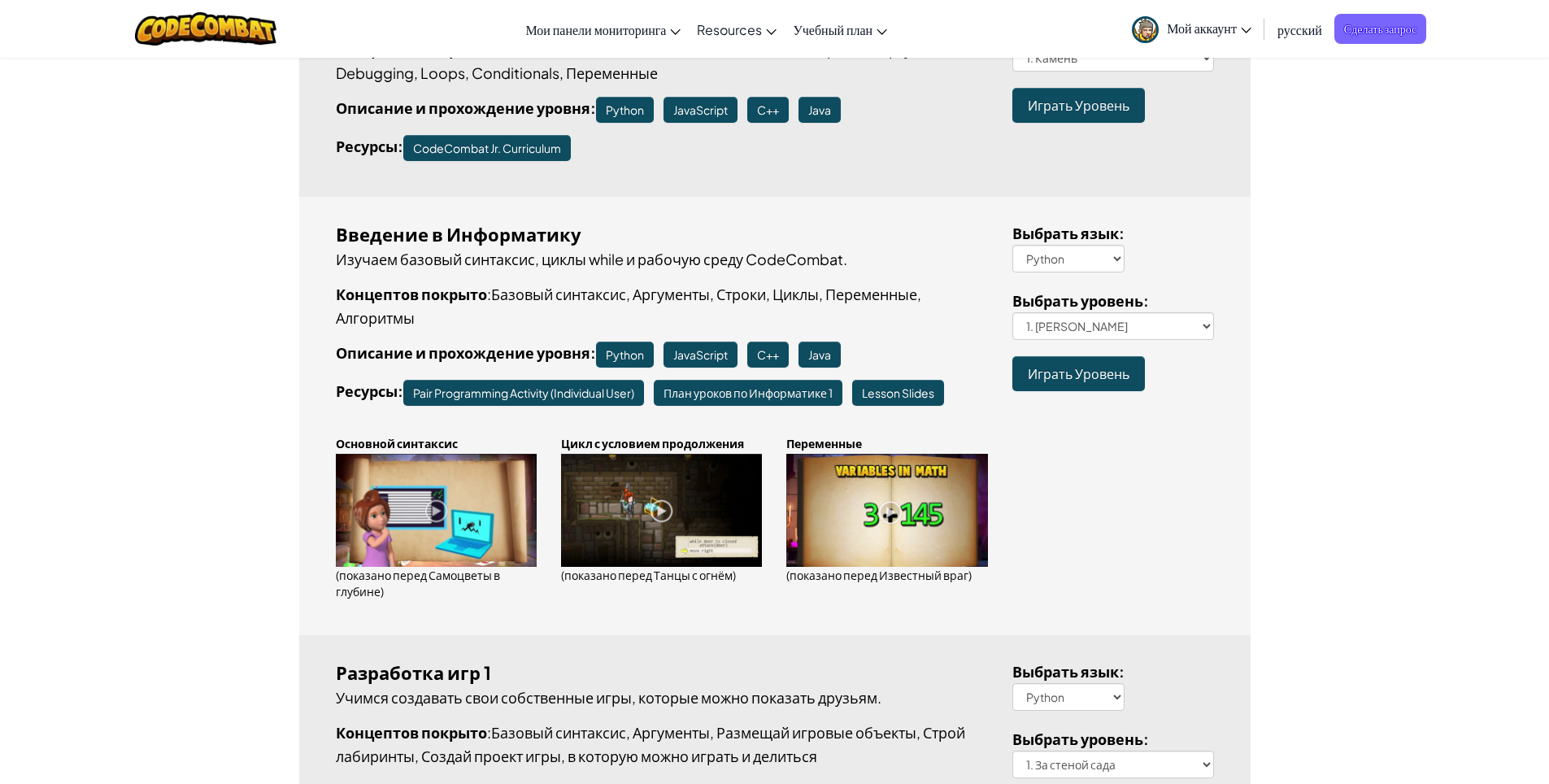
scroll to position [310, 0]
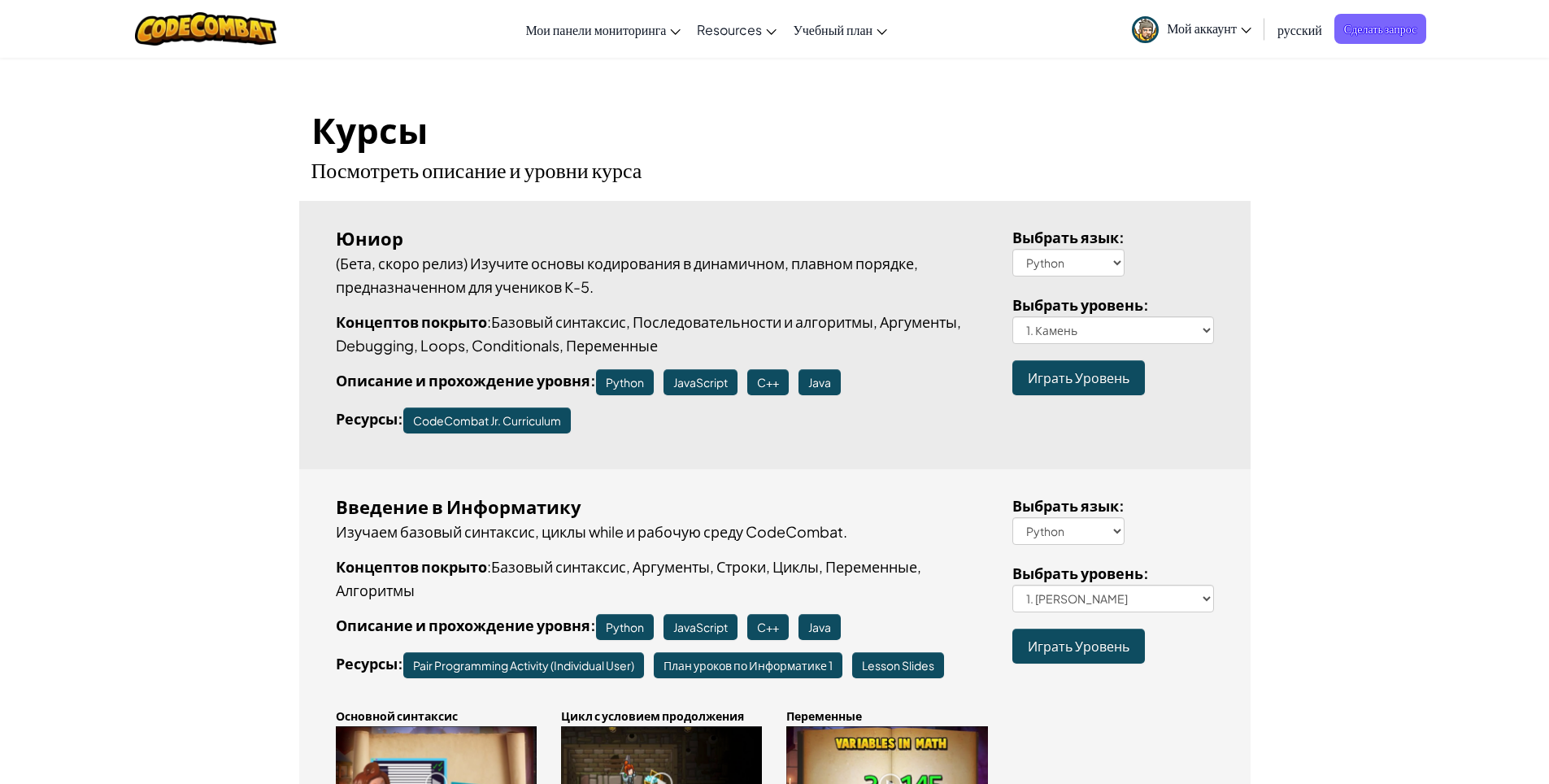
scroll to position [81, 0]
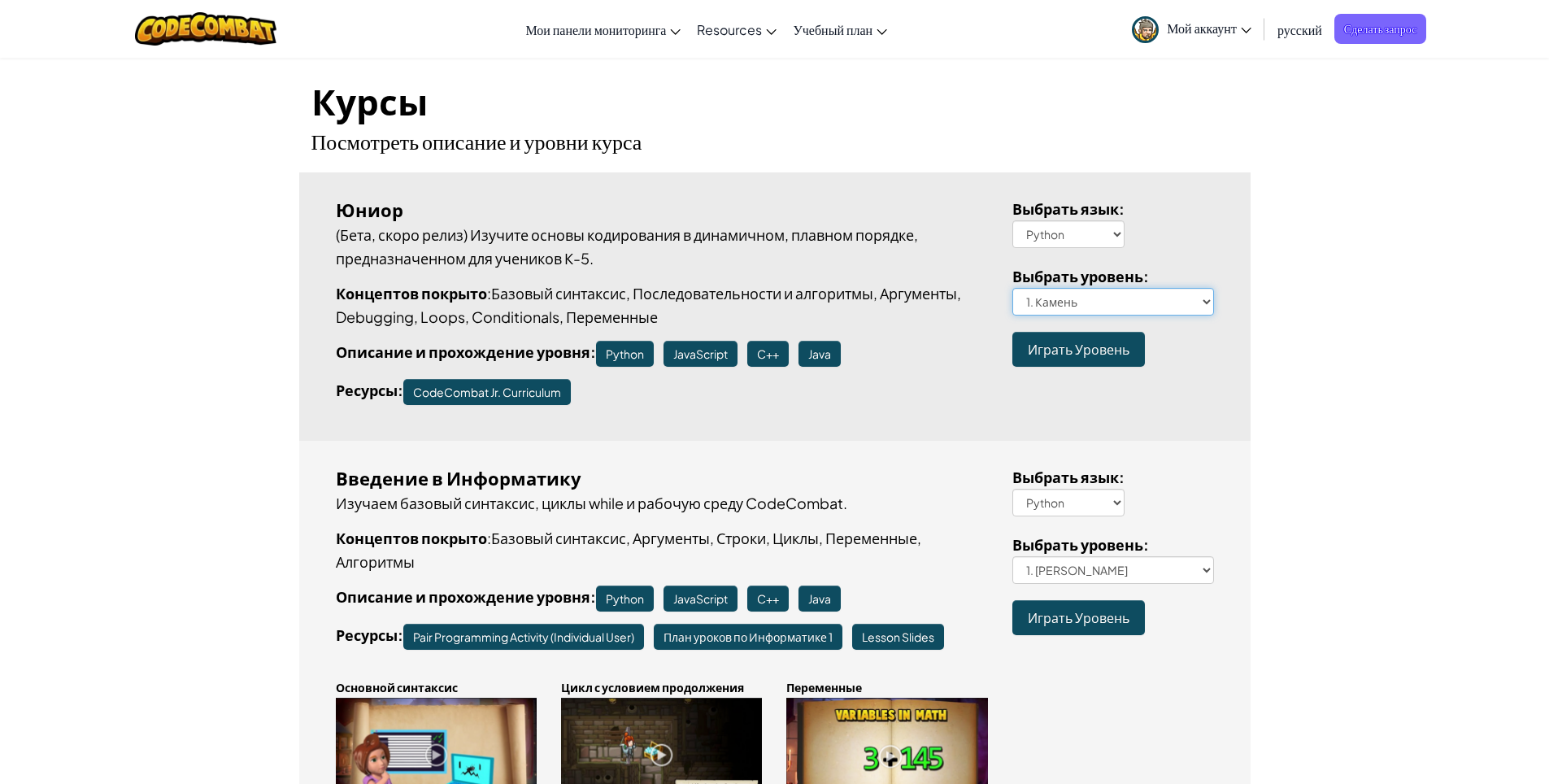
click at [1205, 301] on select "1. Камень 1a. The Gem A 1b. The Gem B 1c. The Gem C 1d. The Gem D 1e. The Gem E…" at bounding box center [1113, 301] width 201 height 28
select select "go-go-go-a"
click at [1012, 288] on select "1. Камень 1a. The Gem A 1b. The Gem B 1c. The Gem C 1d. The Gem D 1e. The Gem E…" at bounding box center [1113, 301] width 201 height 28
click at [1060, 353] on span "Играть Уровень" at bounding box center [1079, 350] width 102 height 17
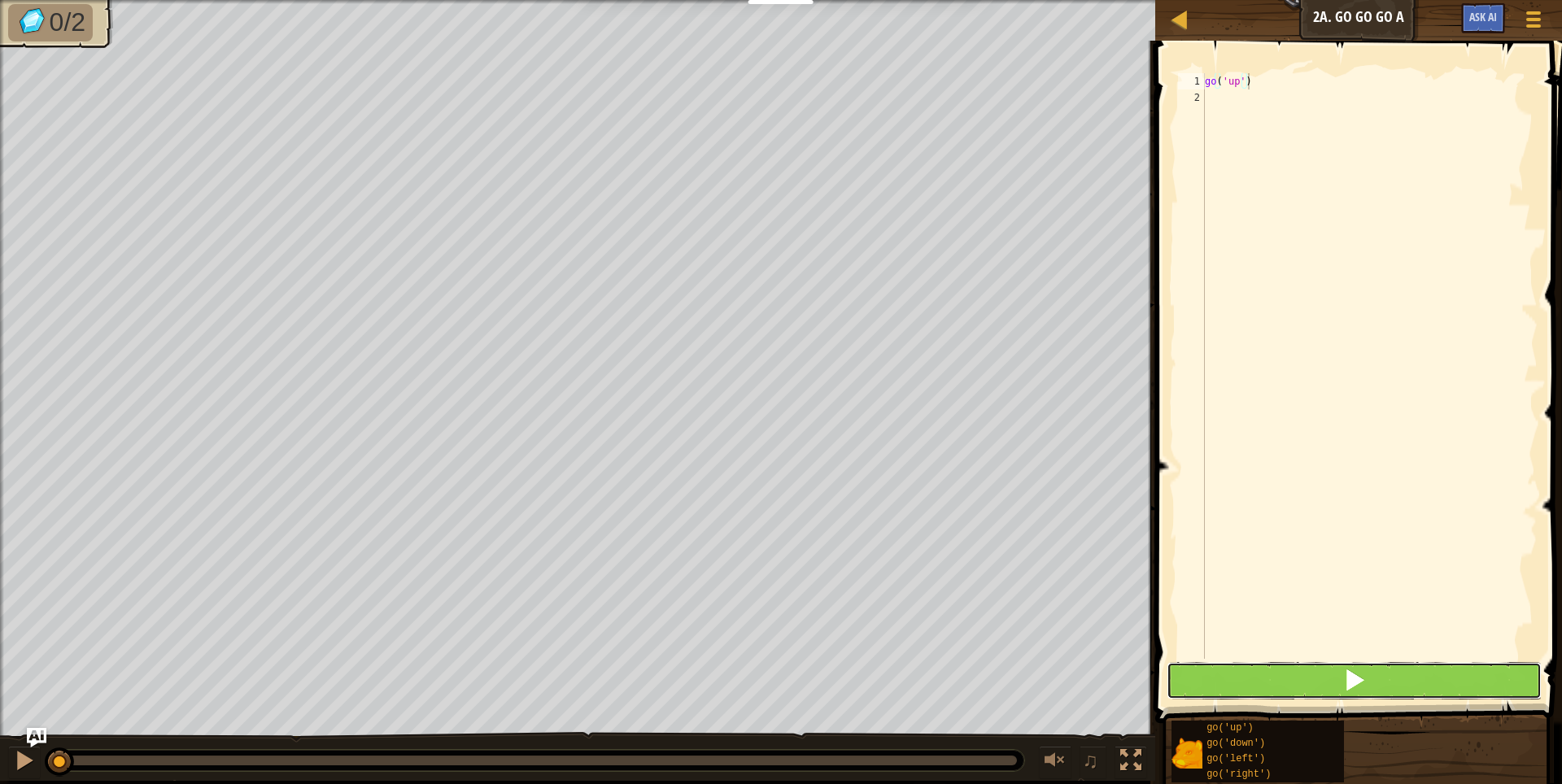
click at [1310, 667] on button at bounding box center [1355, 680] width 376 height 38
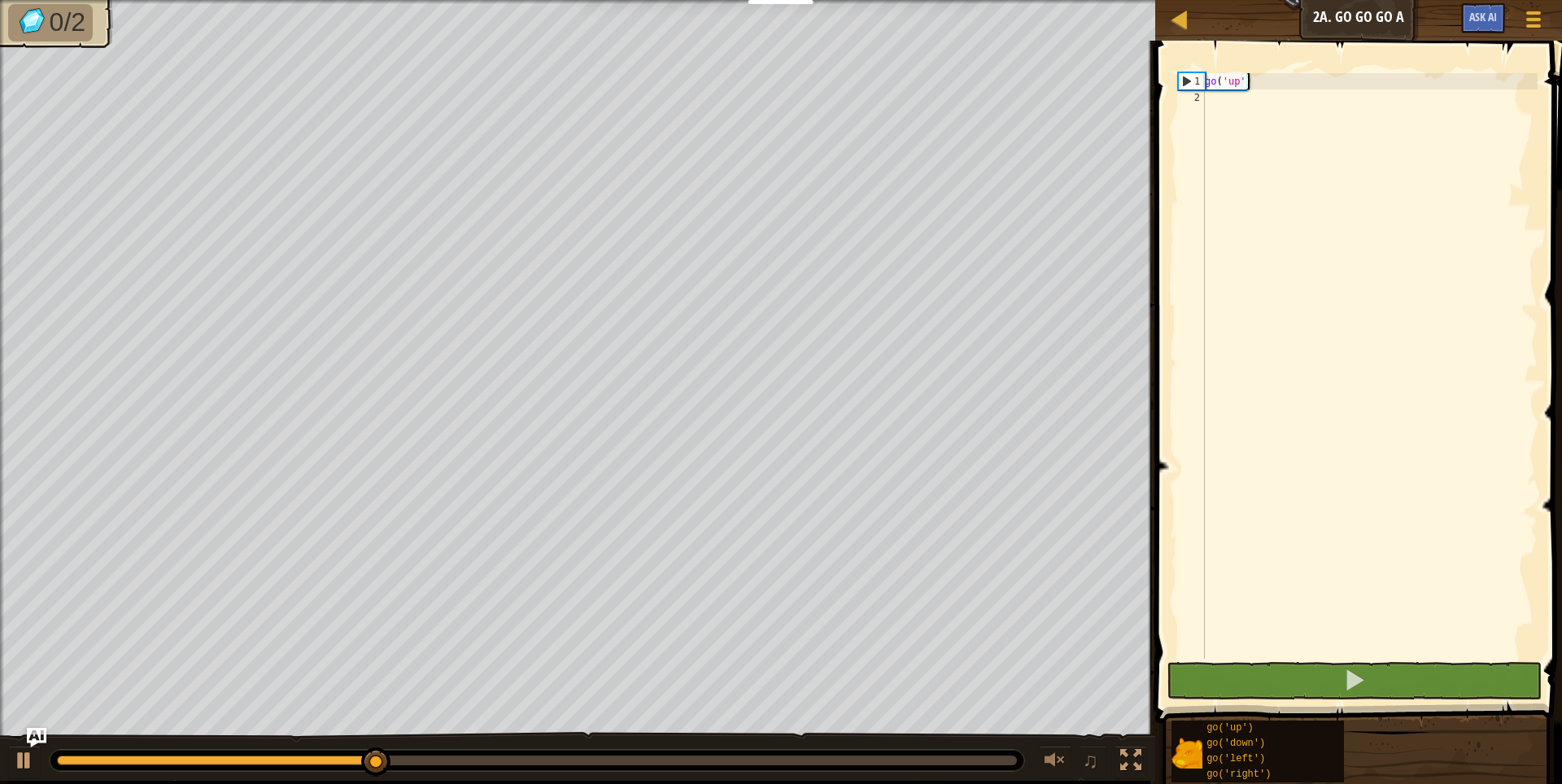
click at [1251, 125] on div "go ( 'up' )" at bounding box center [1369, 382] width 336 height 618
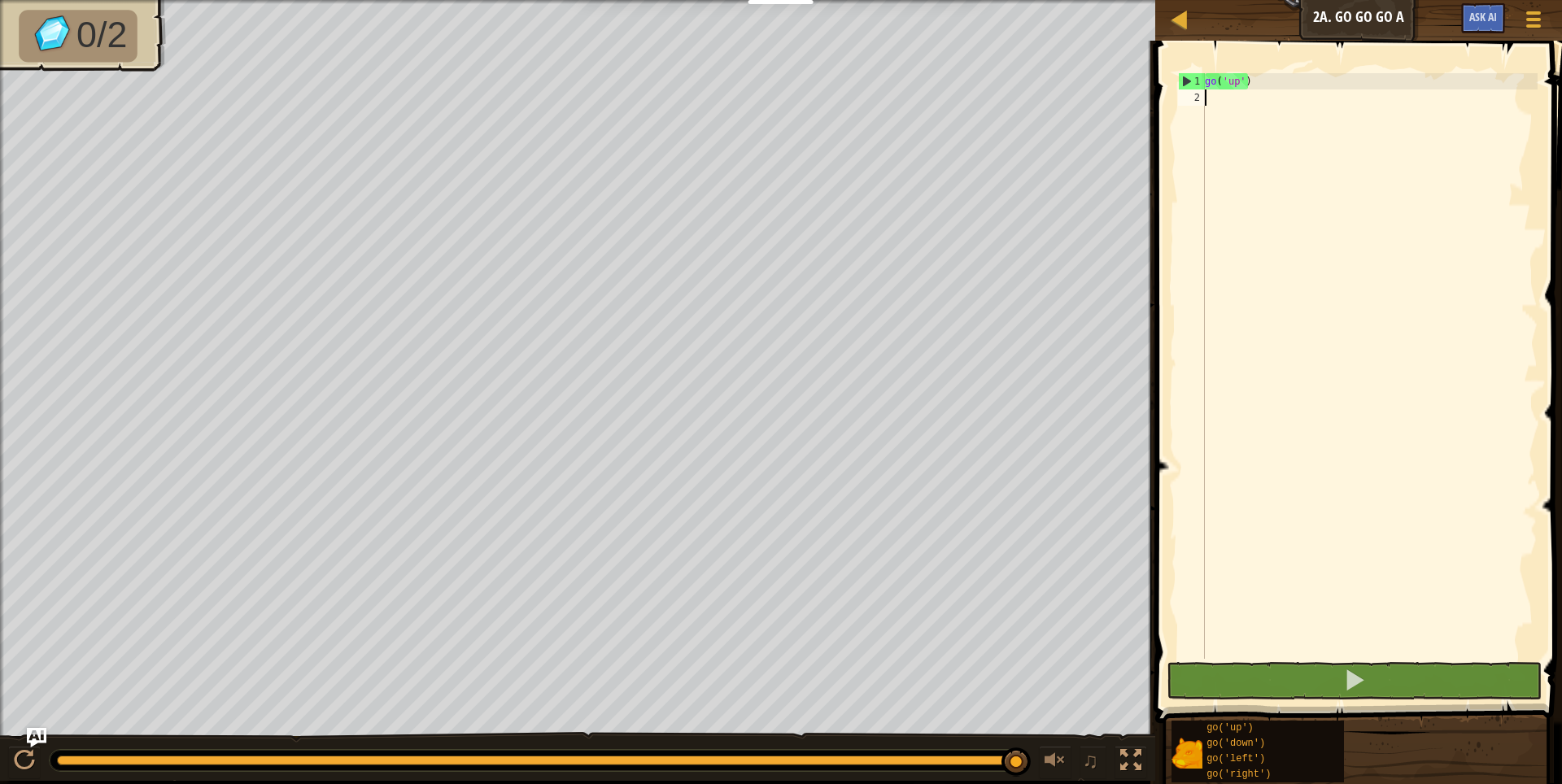
type textarea "h"
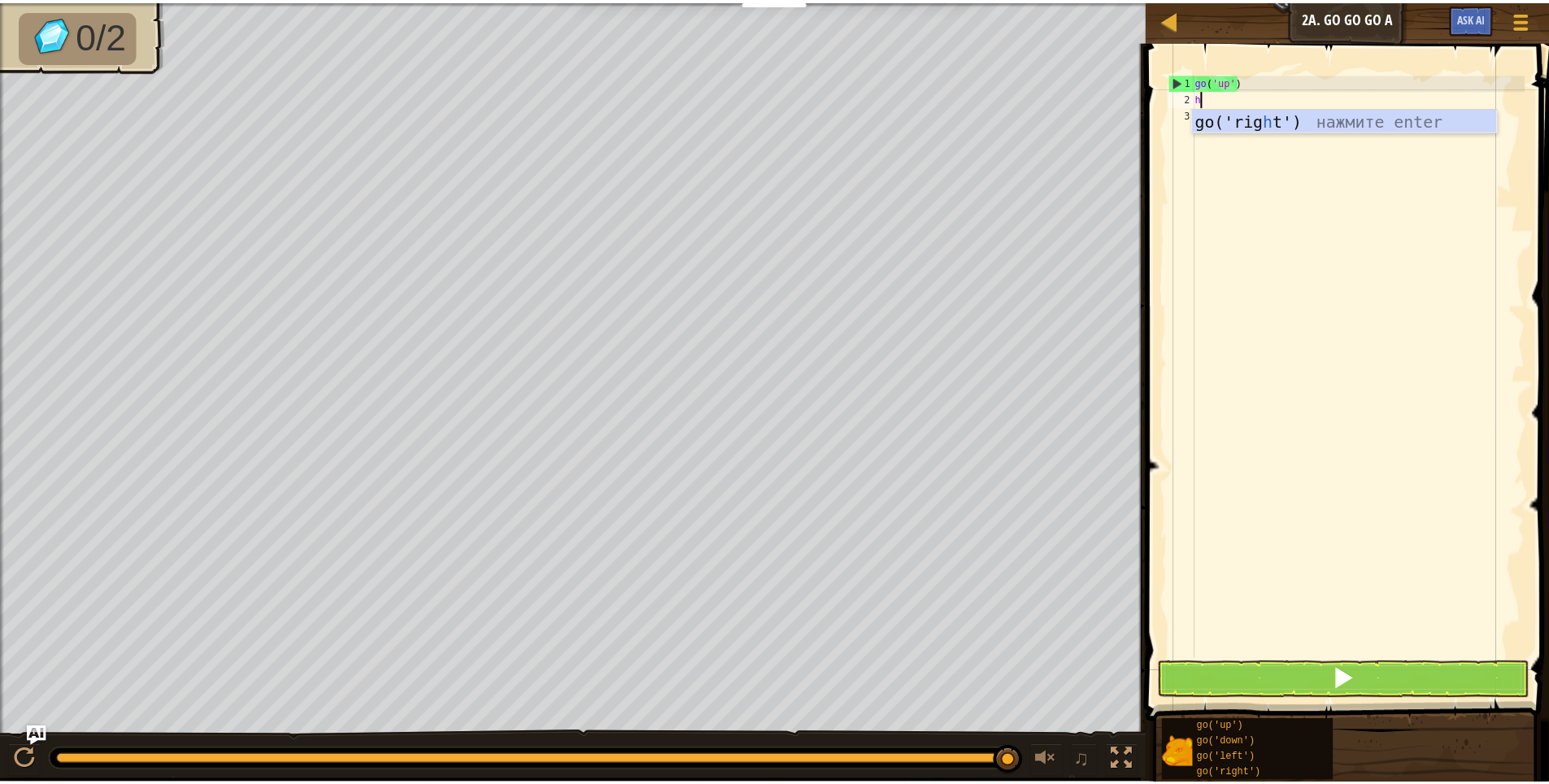
scroll to position [8, 0]
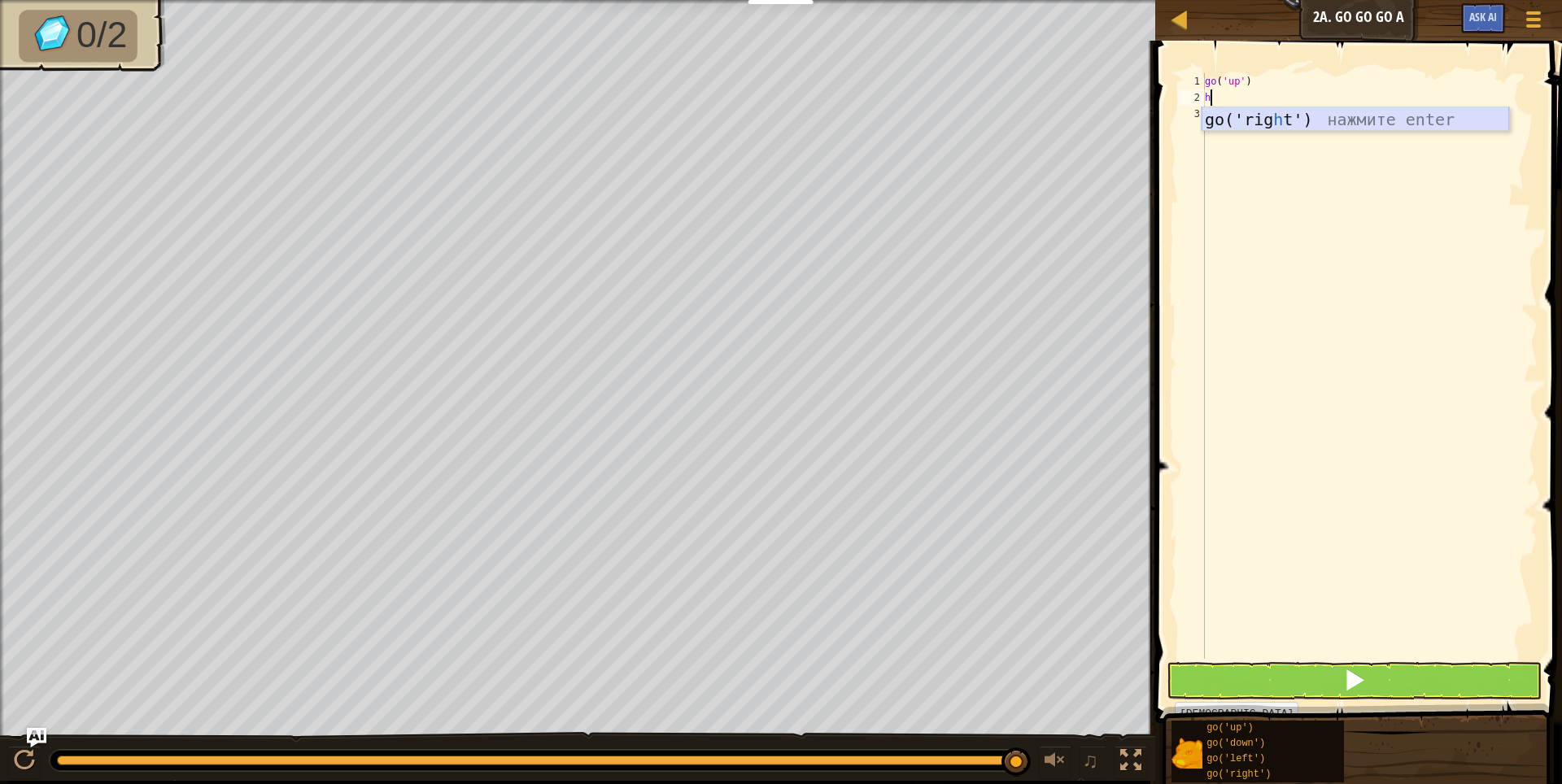
click at [1347, 110] on div "go('rig h t') нажмите enter" at bounding box center [1355, 144] width 307 height 73
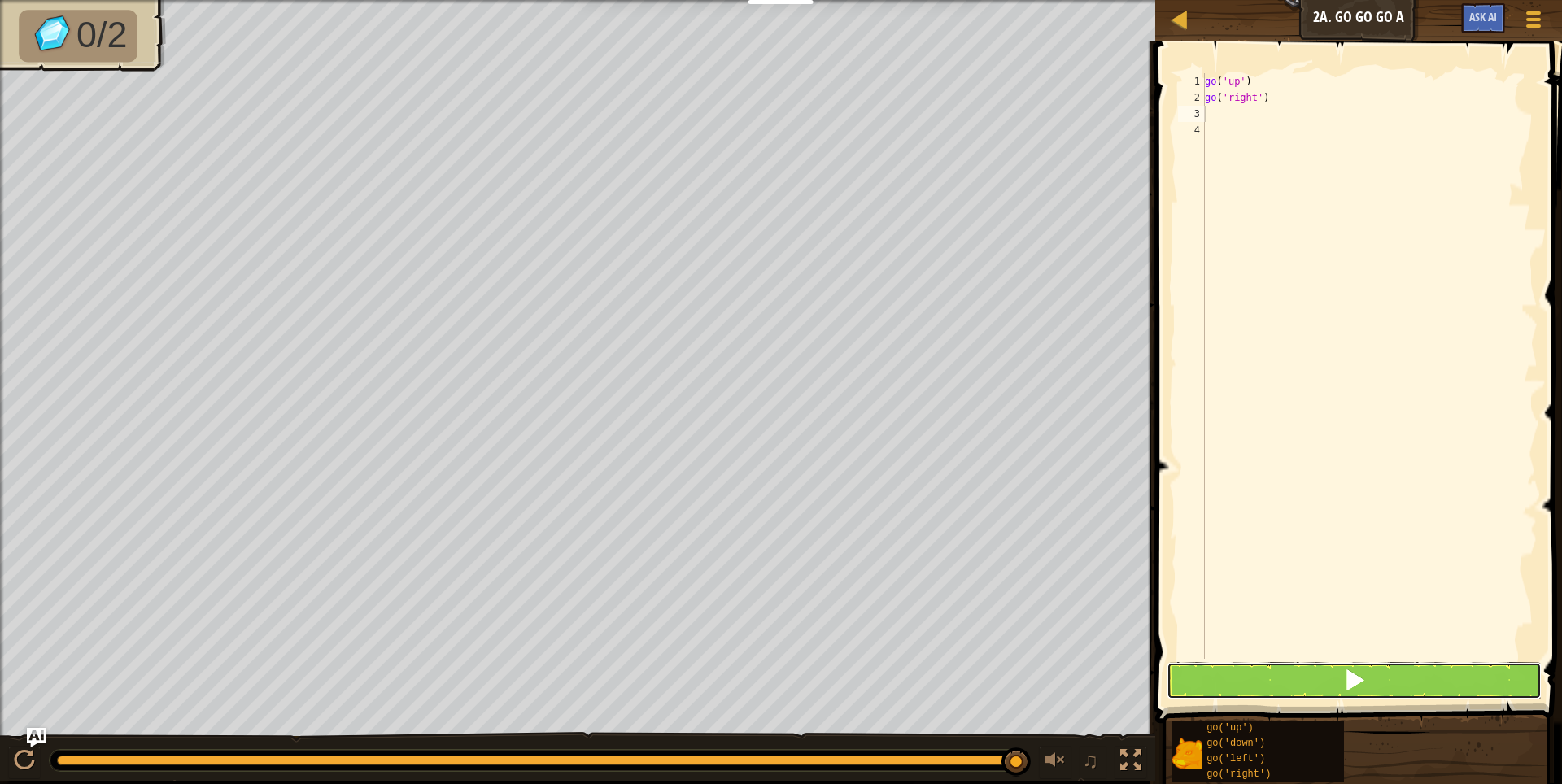
click at [1363, 680] on span at bounding box center [1355, 680] width 23 height 23
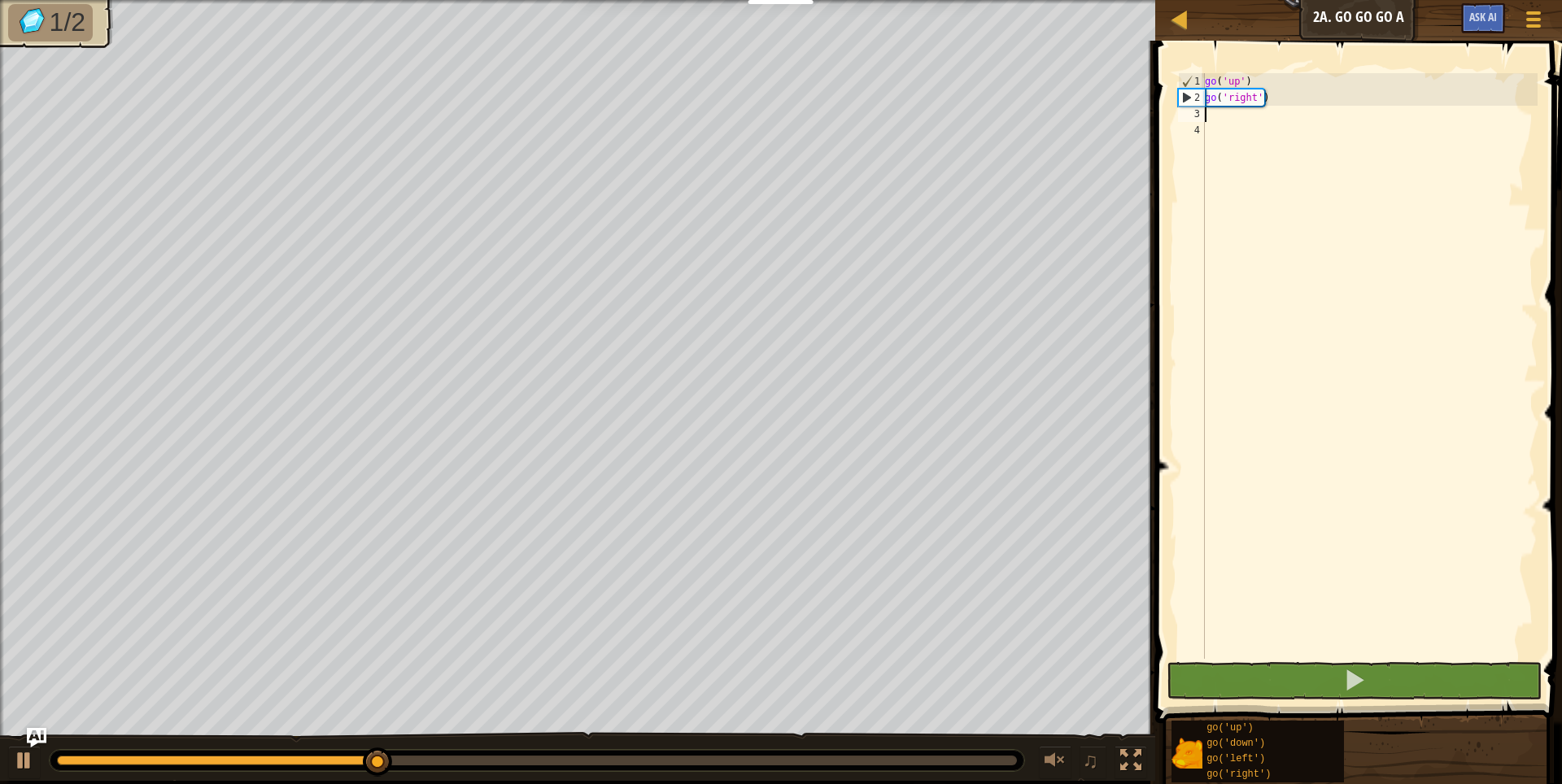
type textarea "h"
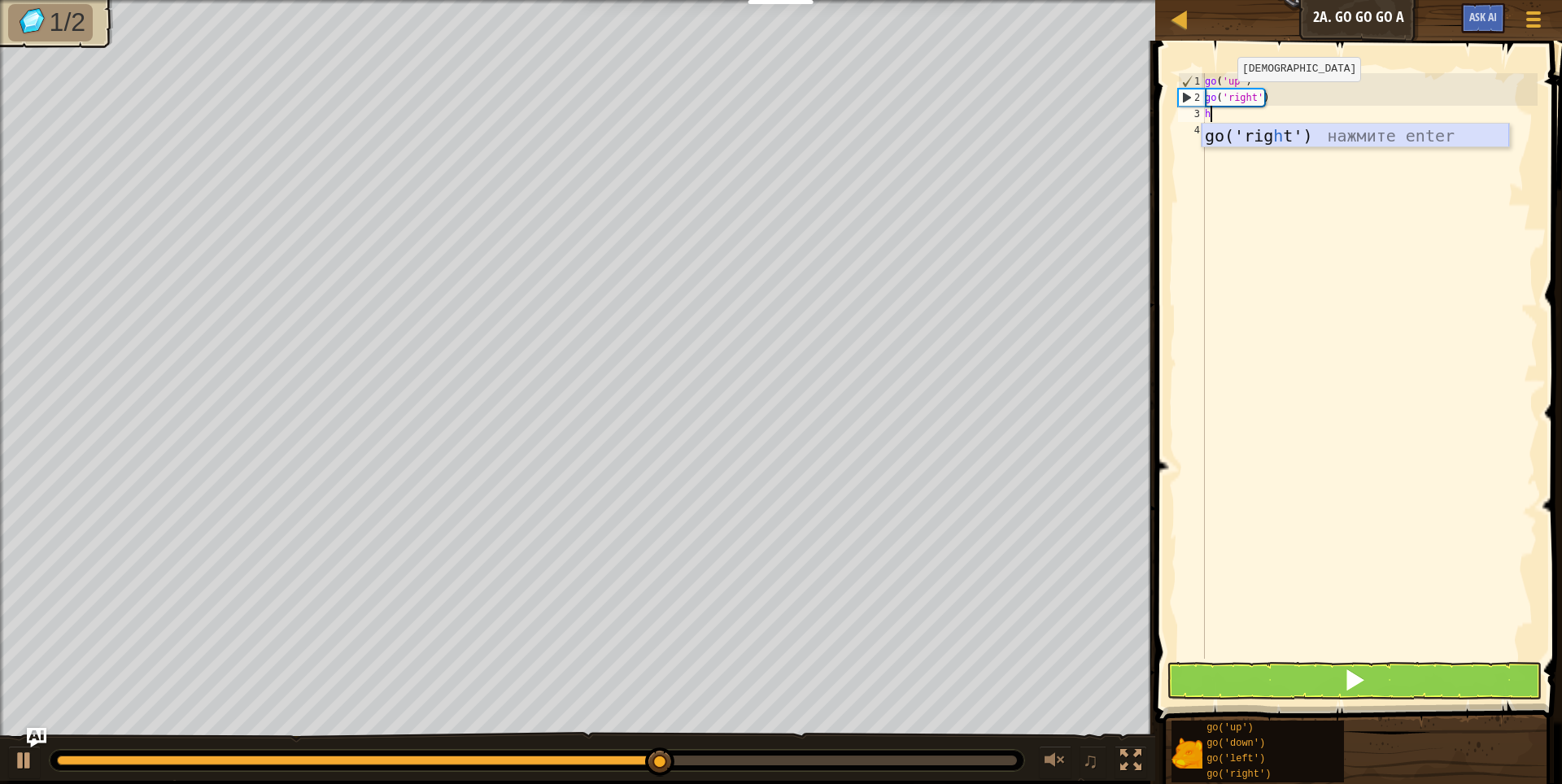
click at [1248, 135] on div "go('rig h t') нажмите enter" at bounding box center [1355, 160] width 307 height 73
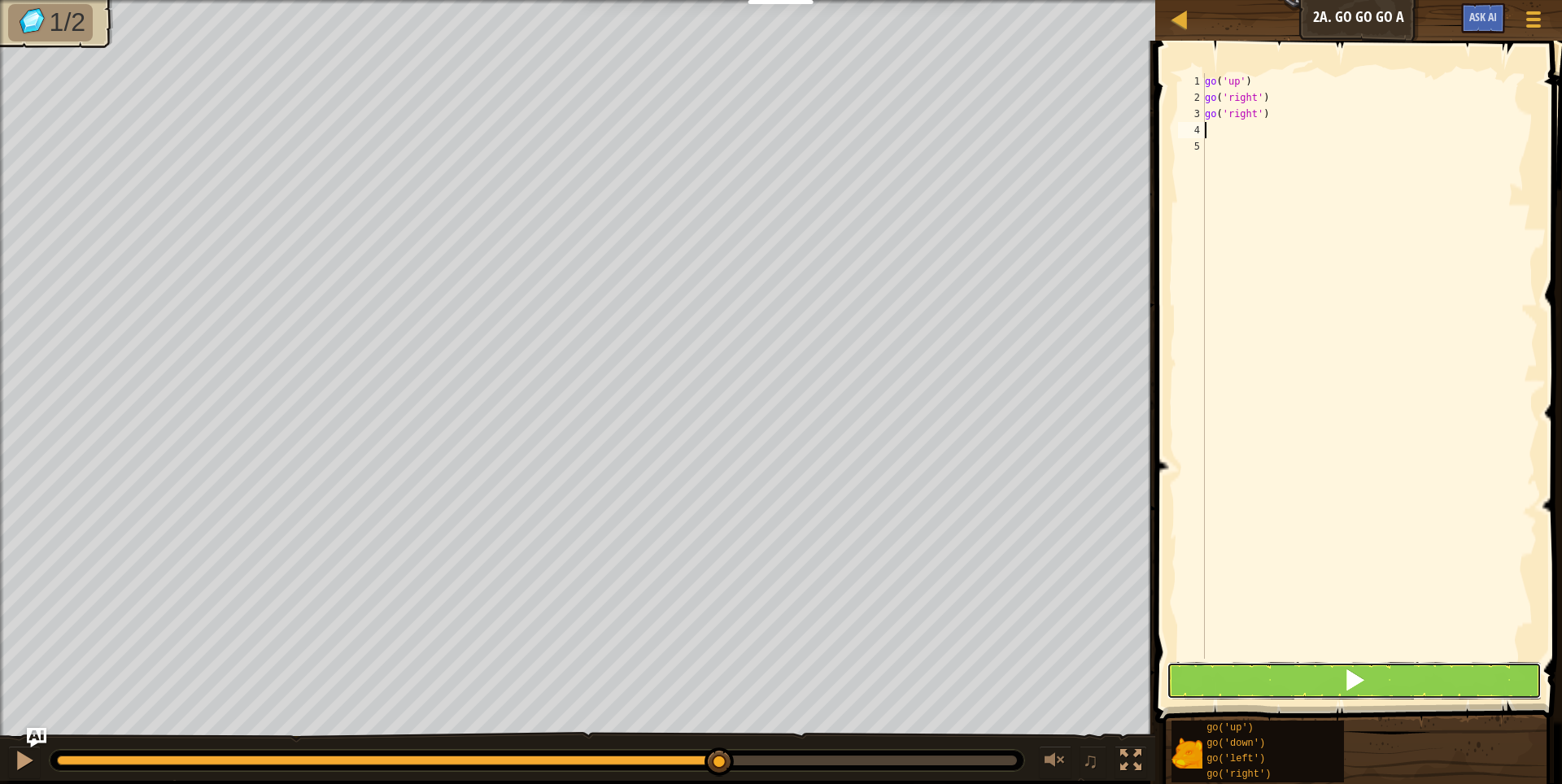
click at [1243, 662] on button at bounding box center [1355, 680] width 376 height 38
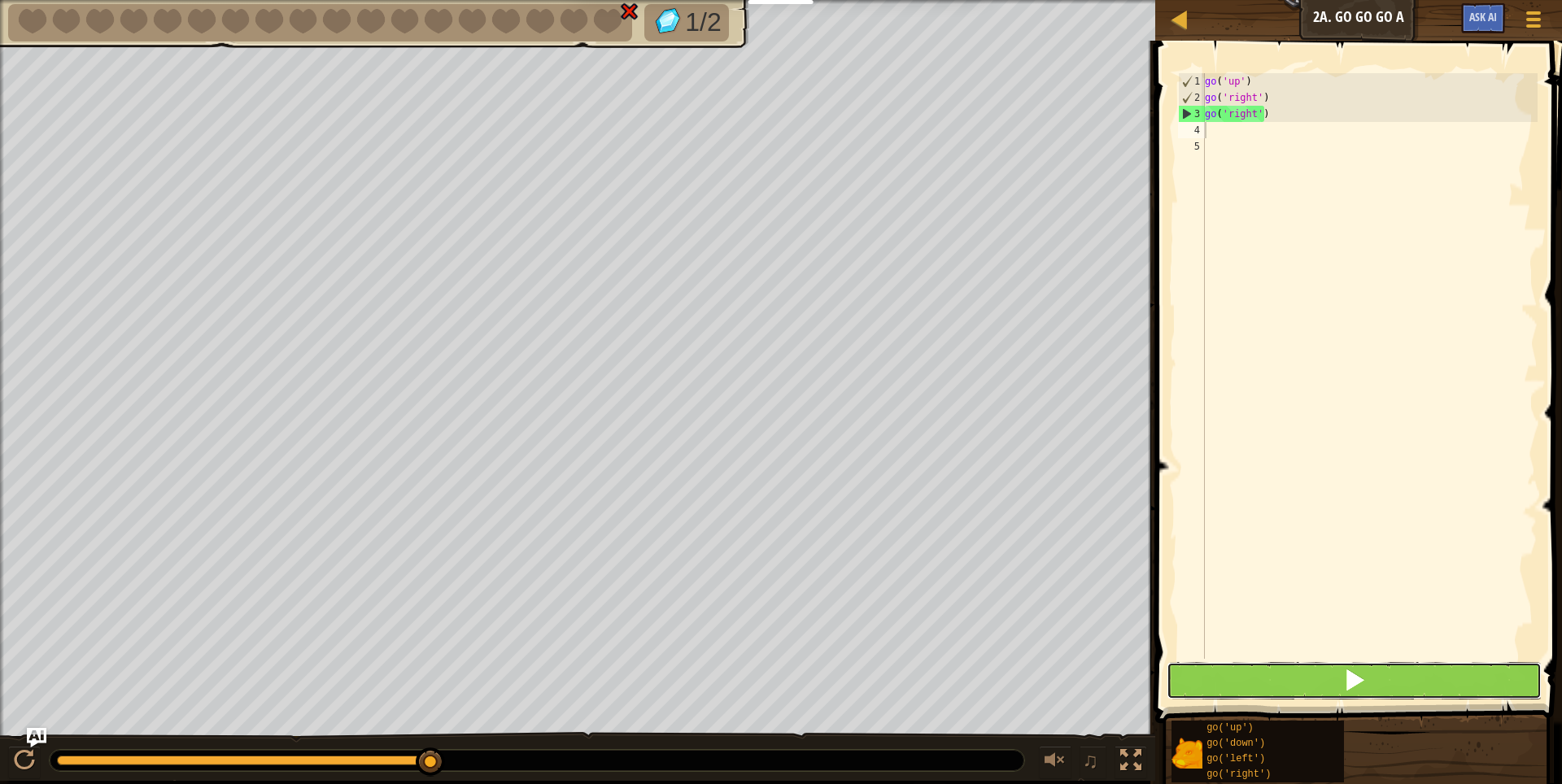
click at [1326, 674] on button at bounding box center [1355, 680] width 376 height 38
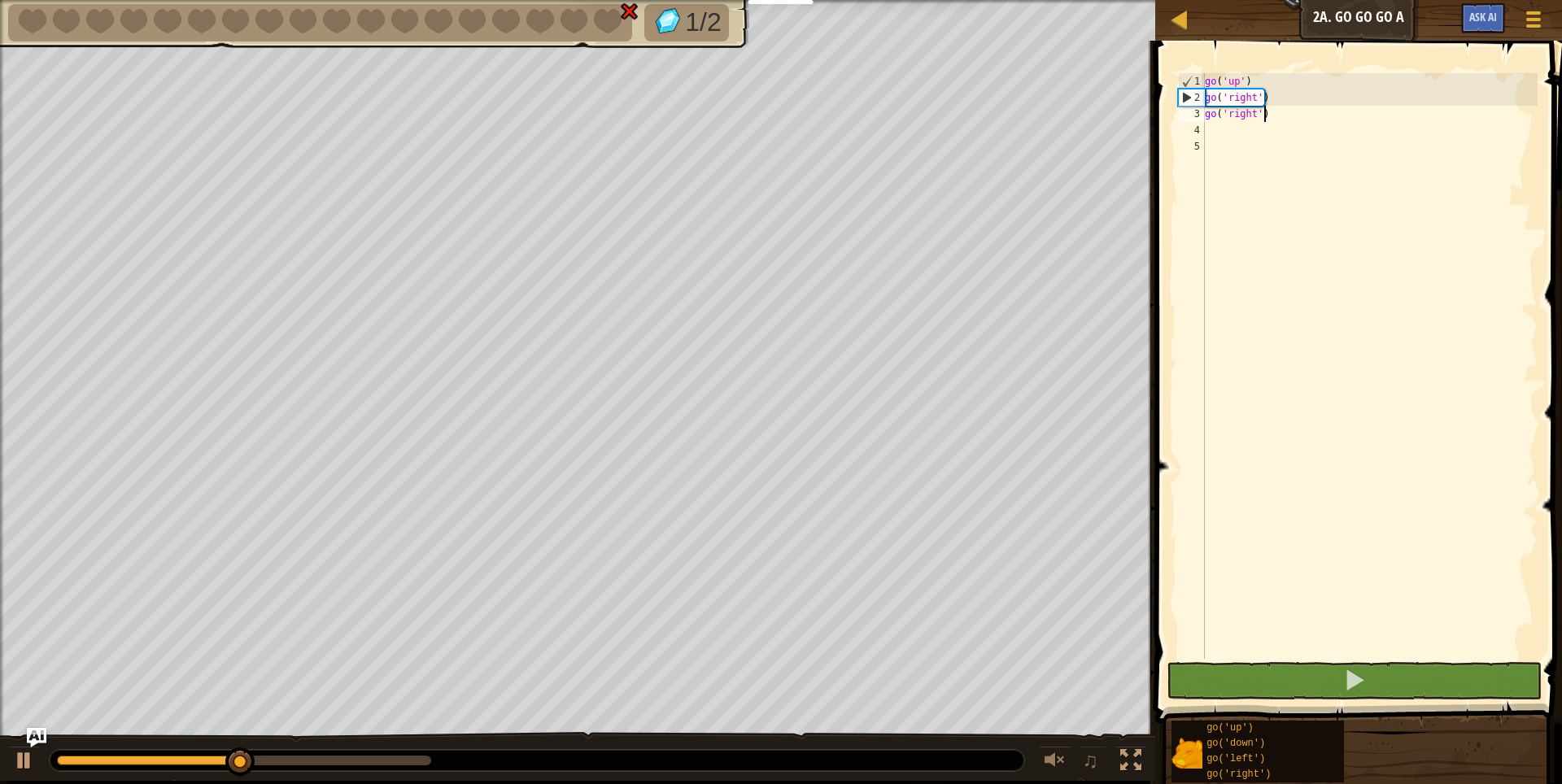
click at [1290, 113] on div "go ( 'up' ) go ( 'right' ) go ( 'right' )" at bounding box center [1369, 382] width 336 height 618
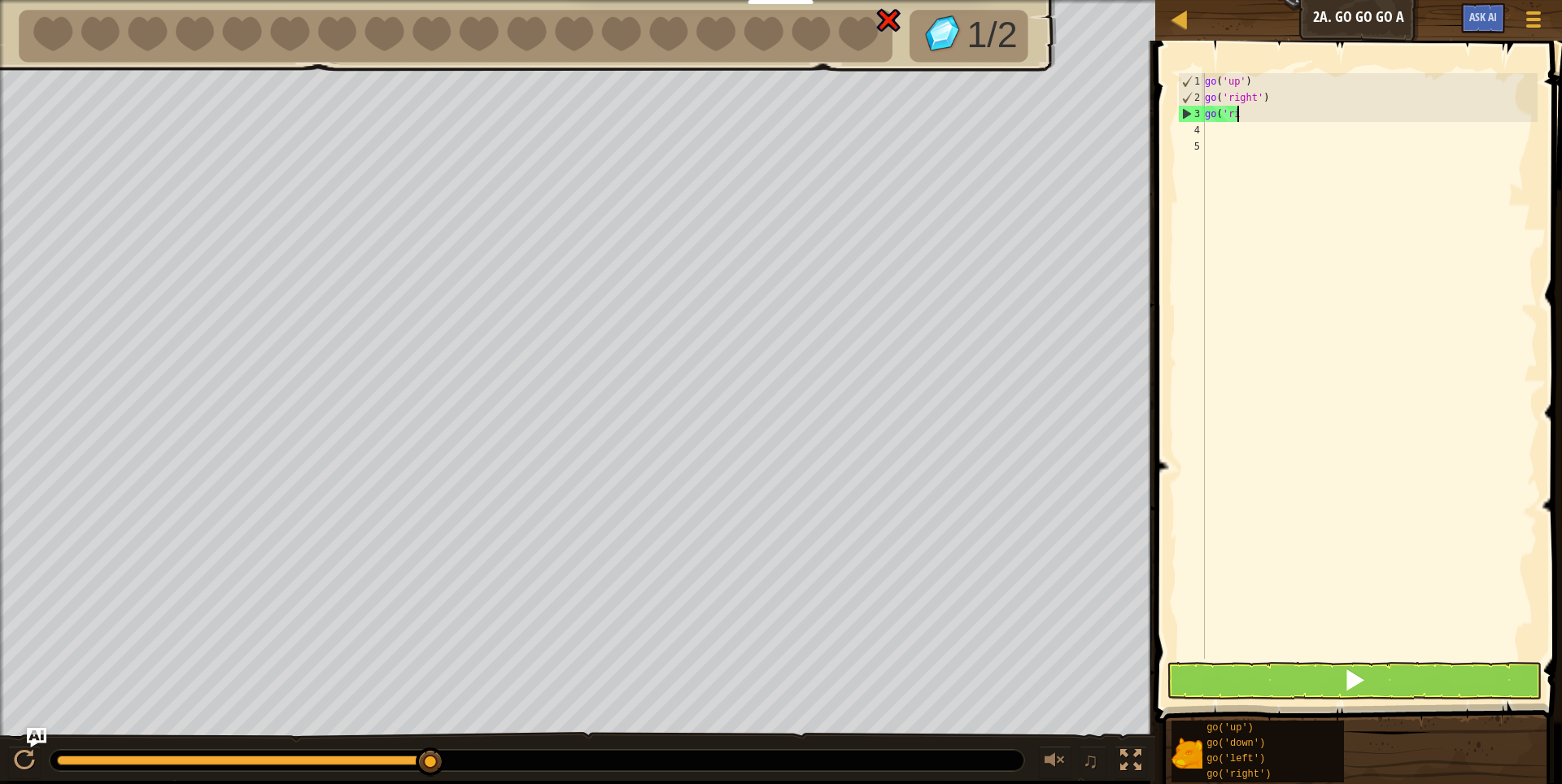
type textarea "g"
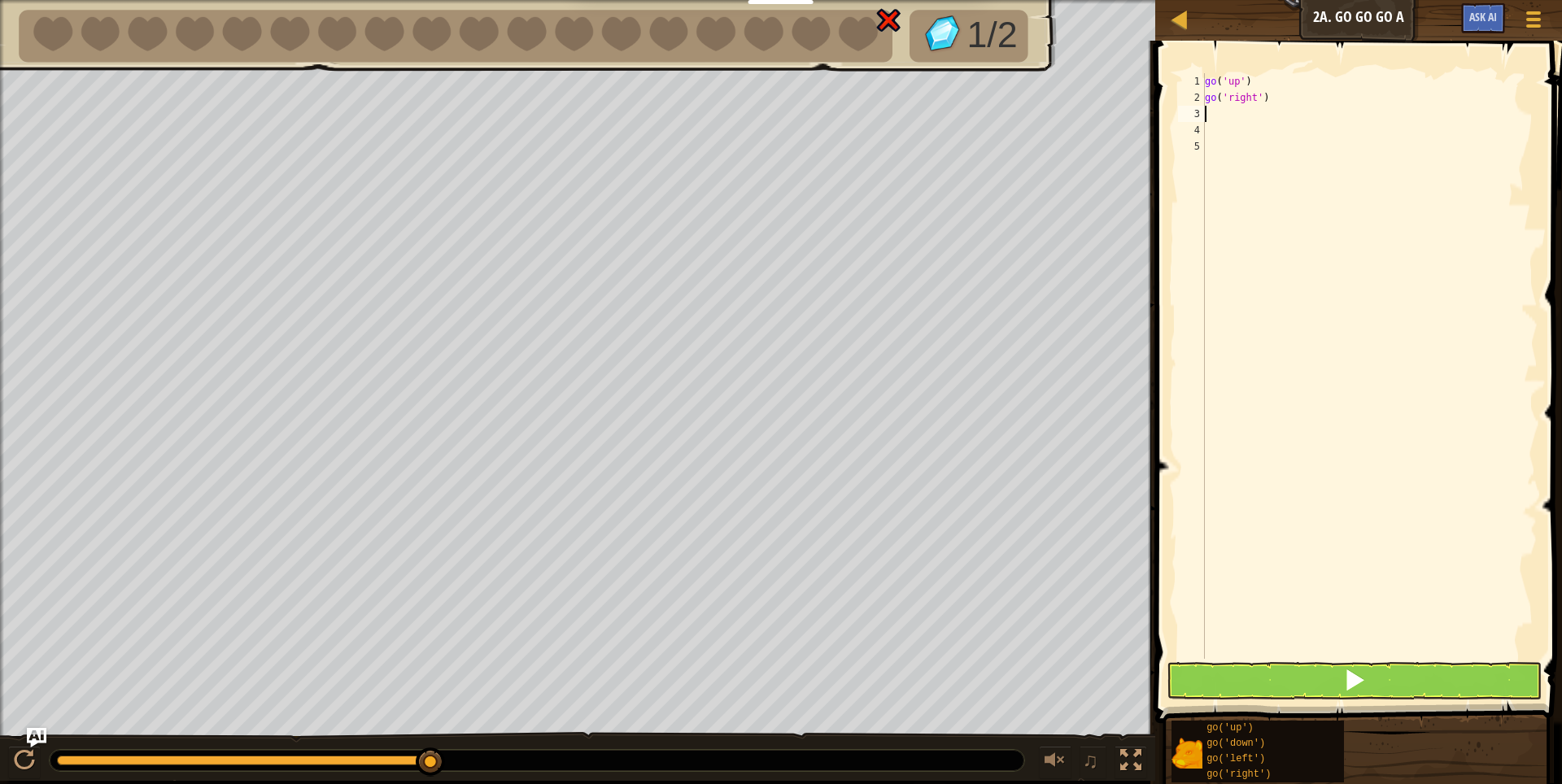
type textarea "h"
drag, startPoint x: 1357, startPoint y: 256, endPoint x: 1343, endPoint y: 248, distance: 16.1
click at [1355, 256] on div "go ( 'up' ) go ( 'right' ) h" at bounding box center [1369, 382] width 336 height 618
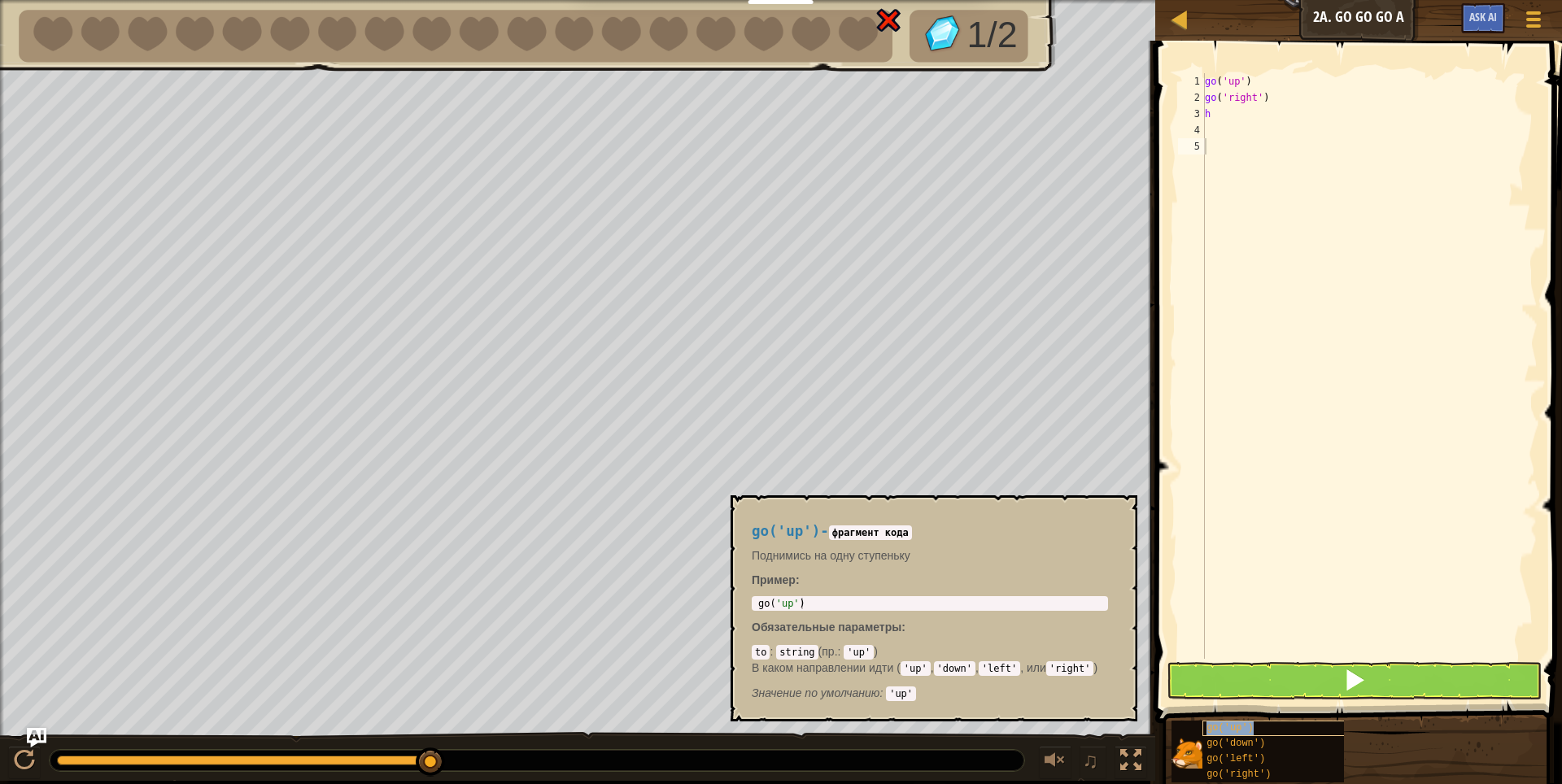
click at [1251, 722] on div "go('up')" at bounding box center [1281, 728] width 156 height 15
click at [1277, 672] on button at bounding box center [1355, 680] width 376 height 38
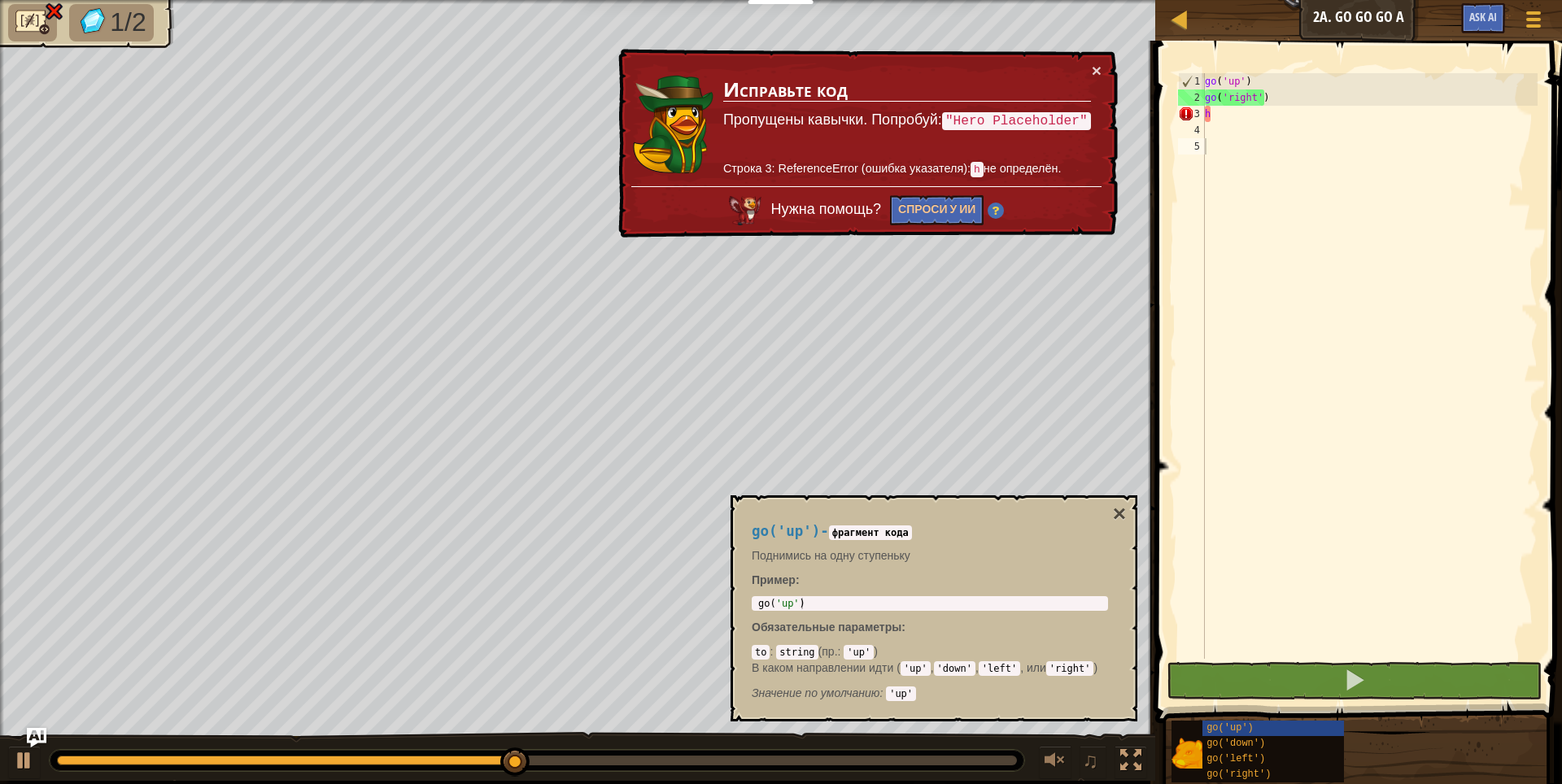
click at [55, 4] on img at bounding box center [55, 12] width 21 height 19
click at [1092, 65] on button "×" at bounding box center [1097, 70] width 10 height 17
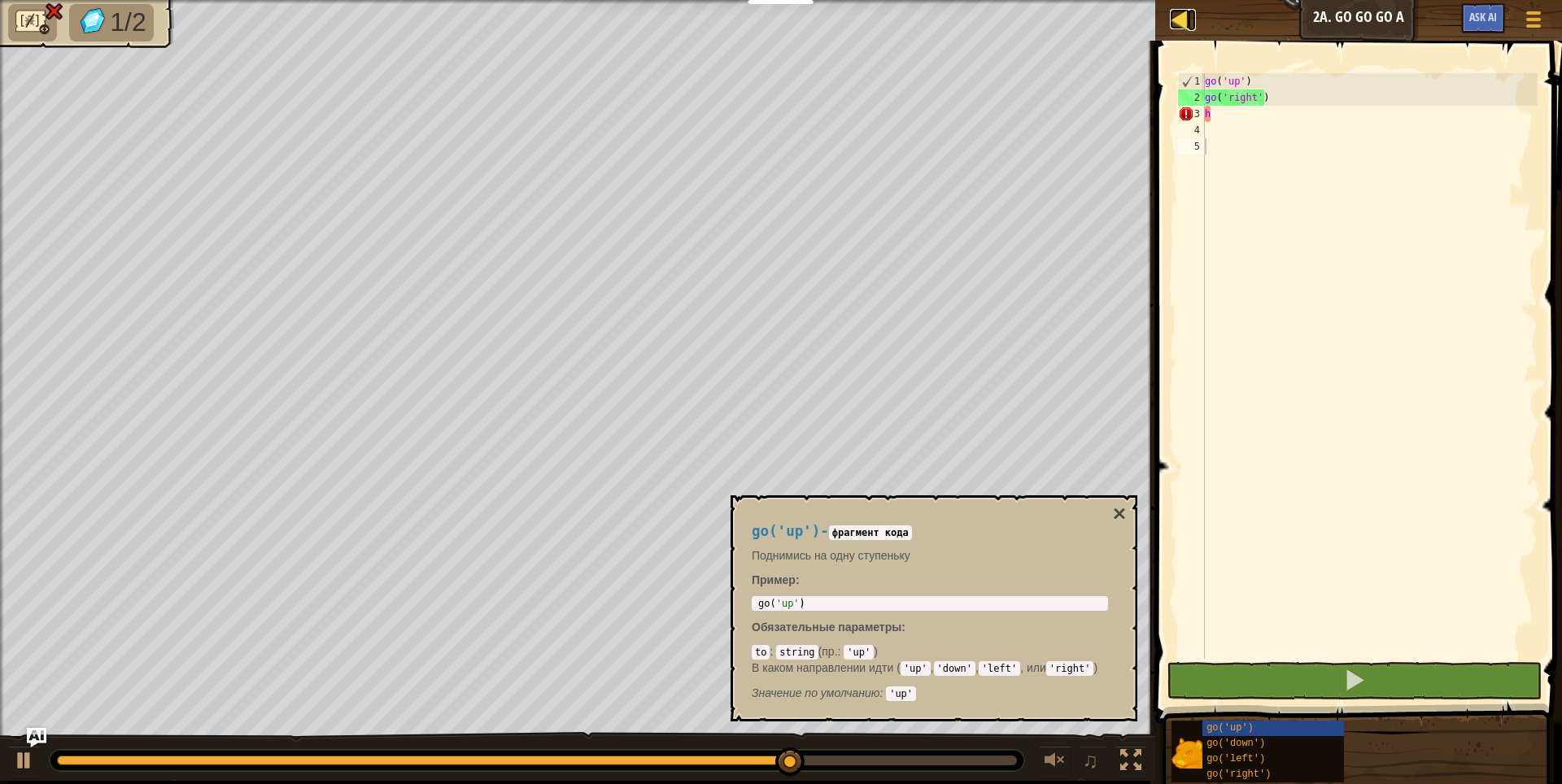
click at [1179, 14] on div at bounding box center [1179, 18] width 20 height 20
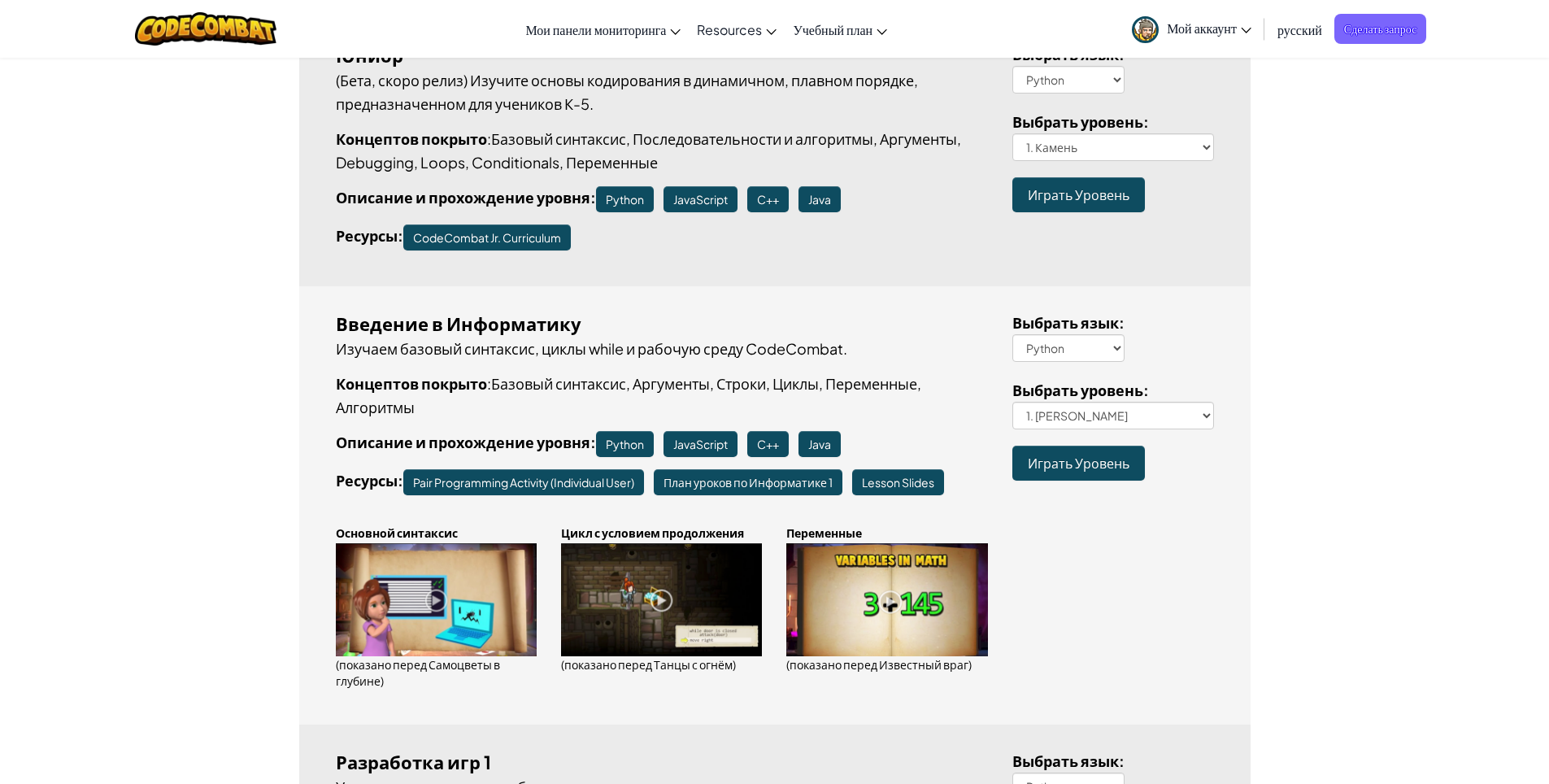
scroll to position [244, 0]
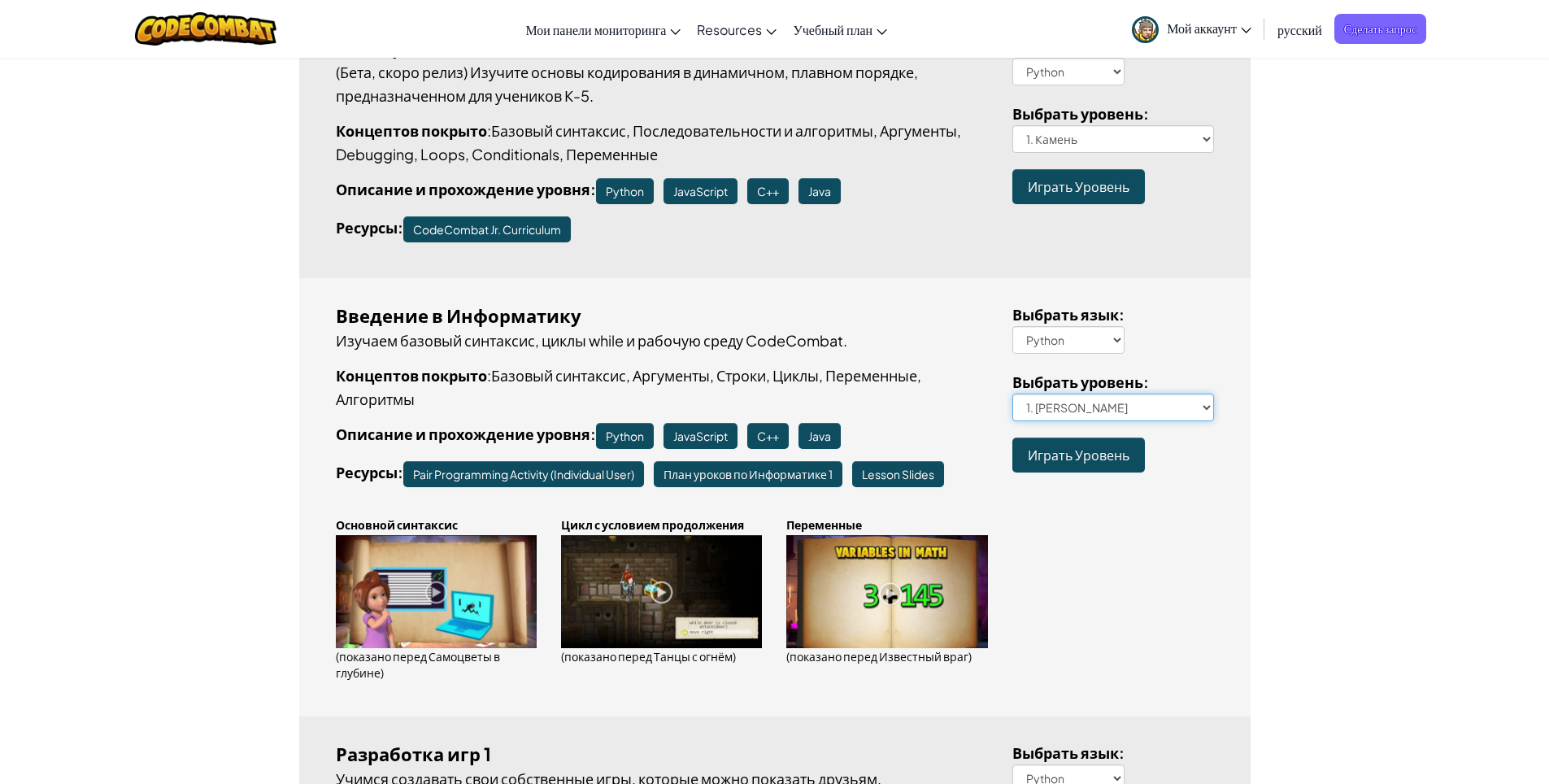
click at [1199, 401] on select "1. Подземелья Китгарда 2. Самоцветы в глубине 3. Охранник в тени 3a. В обратном…" at bounding box center [1113, 407] width 201 height 28
select select "fire-dancing"
click at [1012, 394] on select "1. Подземелья Китгарда 2. Самоцветы в глубине 3. Охранник в тени 3a. В обратном…" at bounding box center [1113, 407] width 201 height 28
click at [1058, 453] on span "Играть Уровень" at bounding box center [1079, 455] width 102 height 17
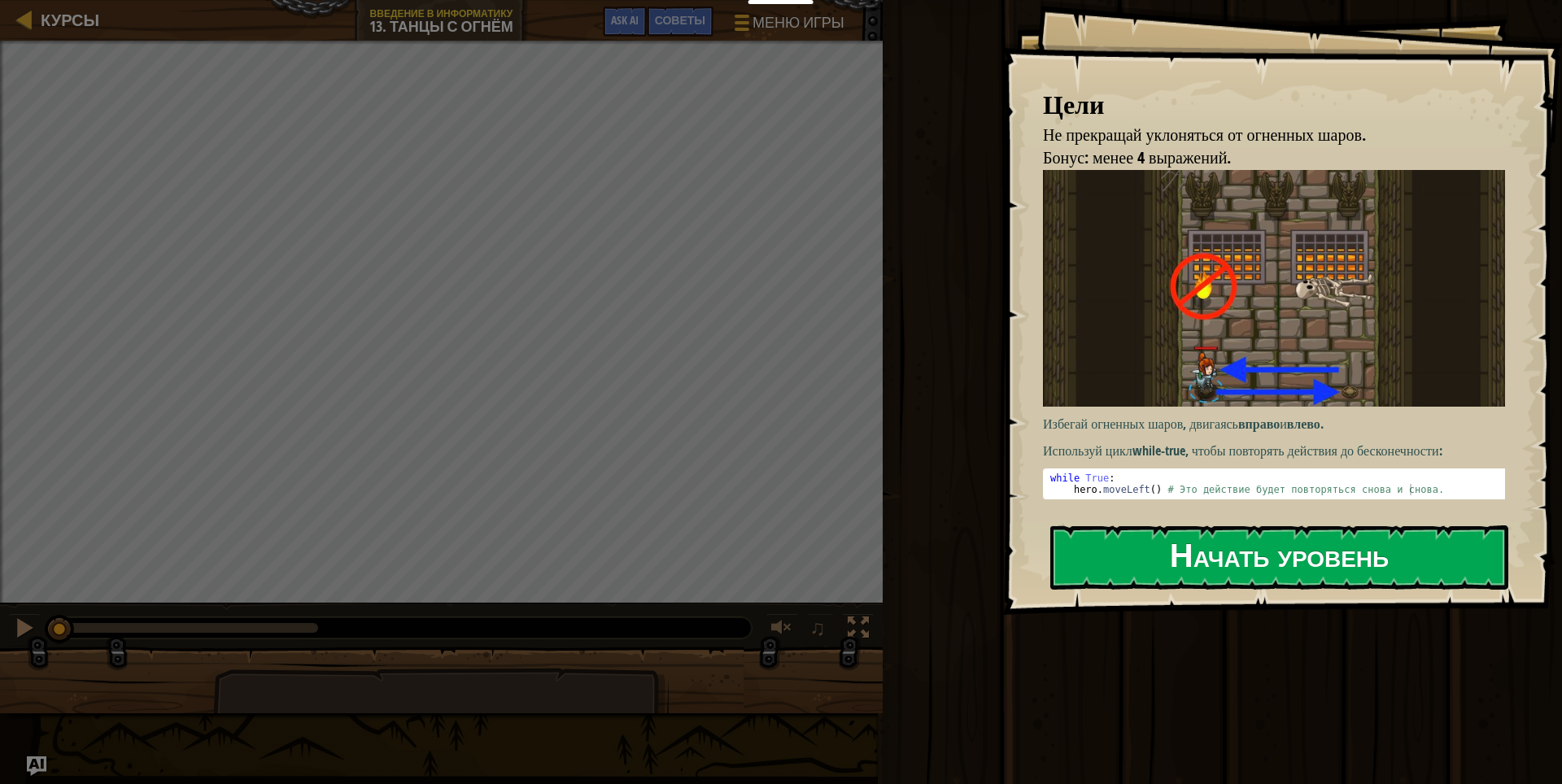
click at [1212, 555] on button "Начать уровень" at bounding box center [1279, 557] width 458 height 65
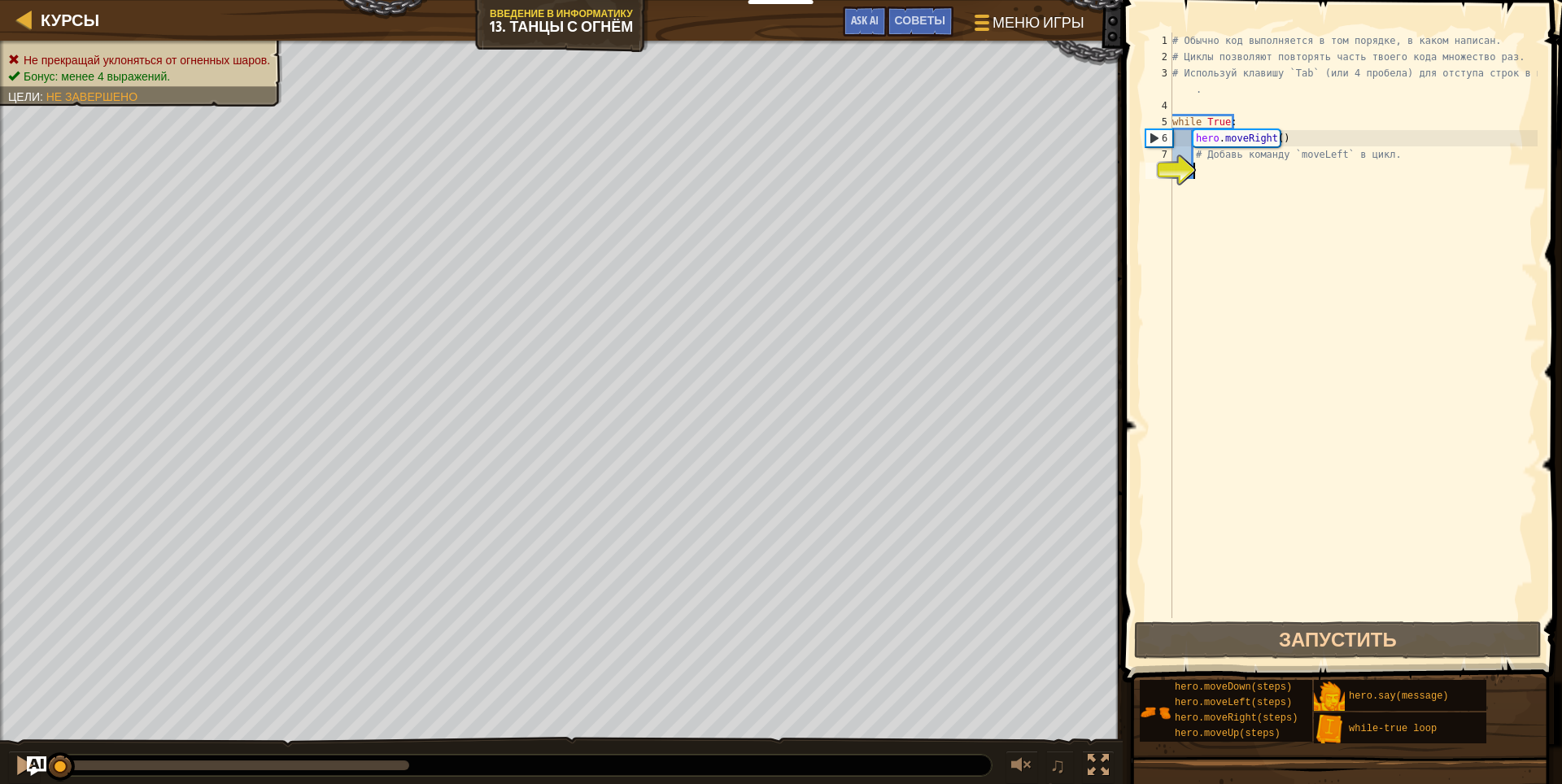
click at [1214, 178] on div "# Обычно код выполняется в том порядке, в каком написан. # Циклы позволяют повт…" at bounding box center [1353, 342] width 368 height 618
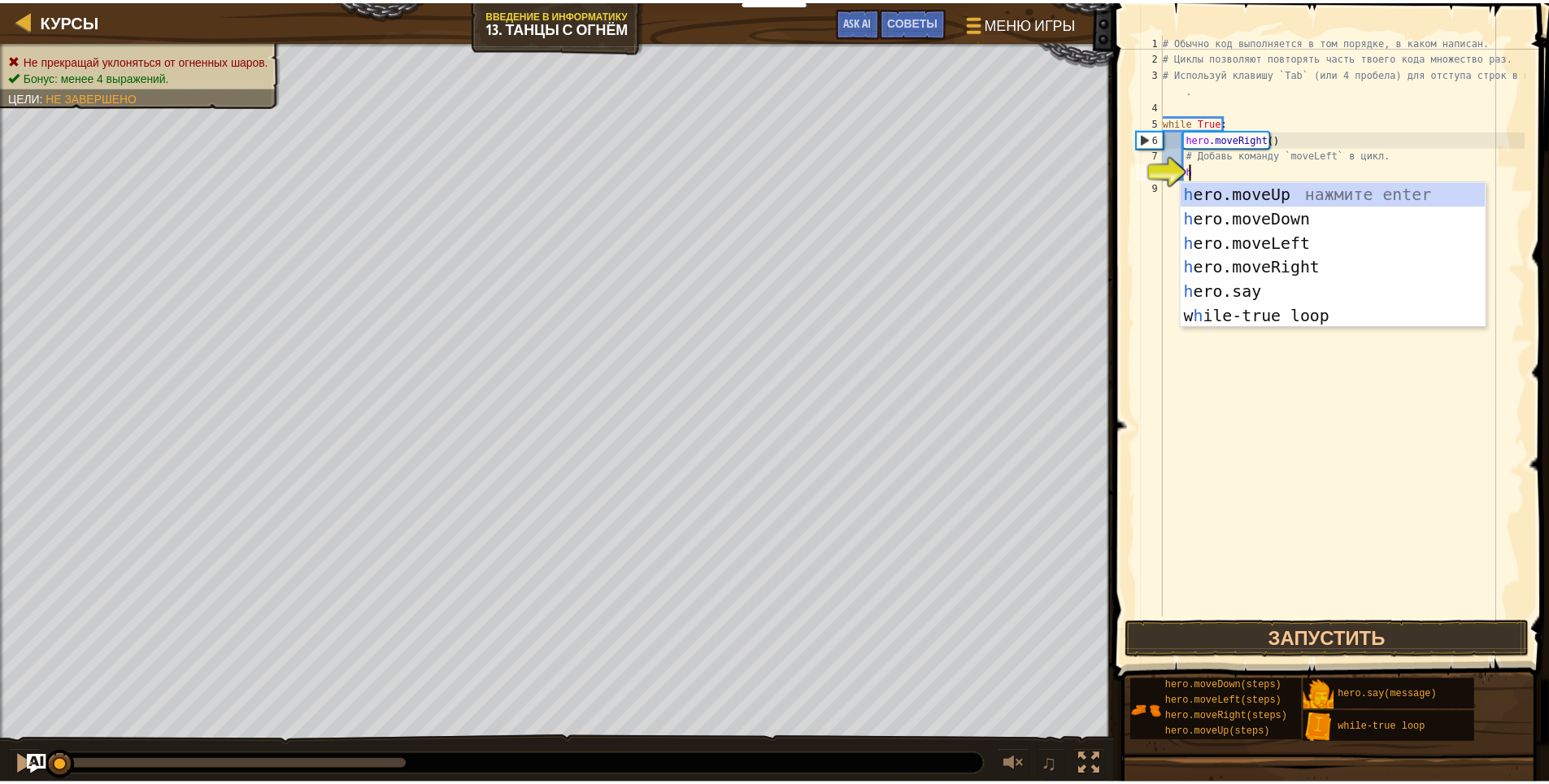
scroll to position [8, 1]
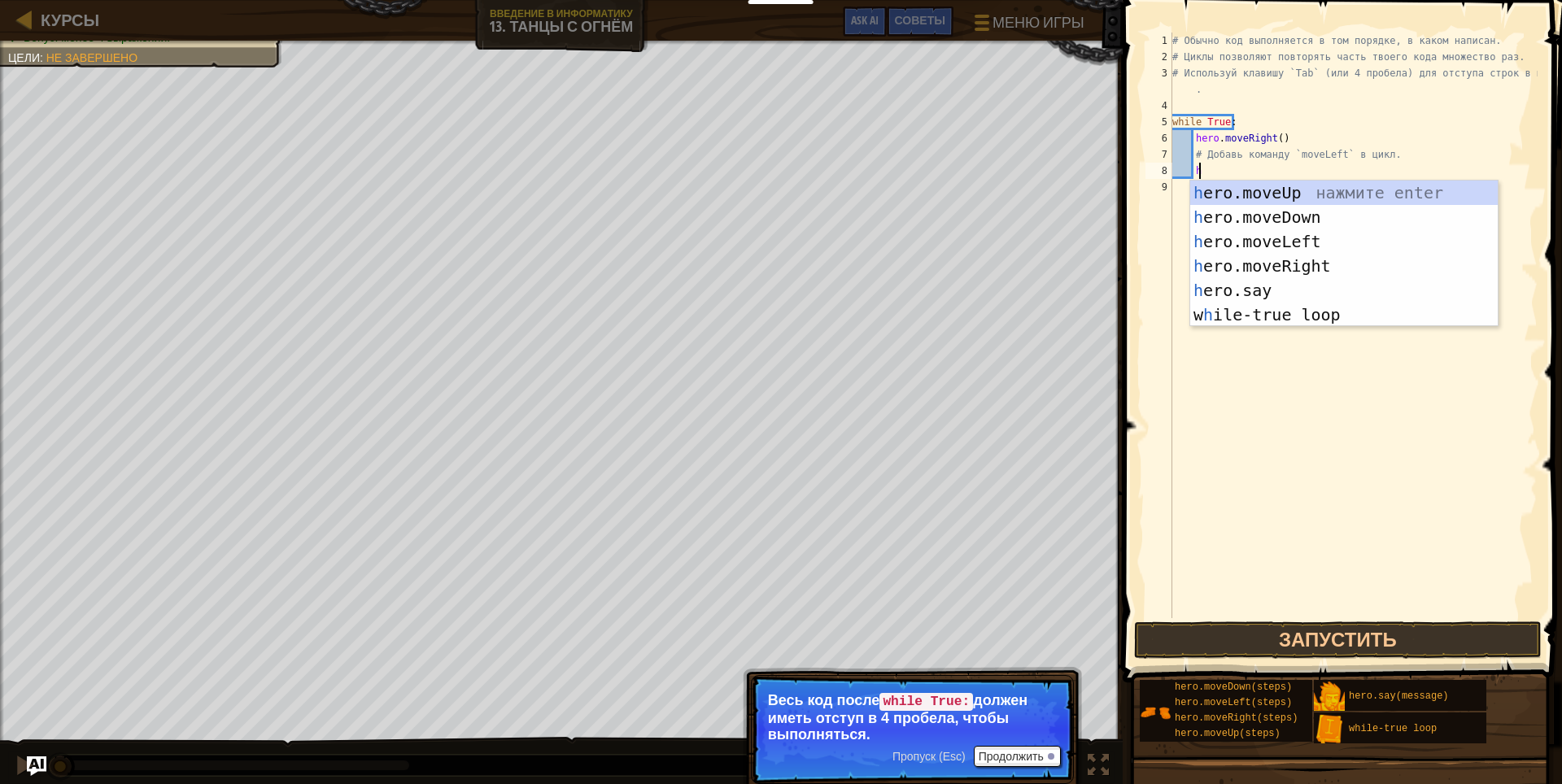
type textarea "h"
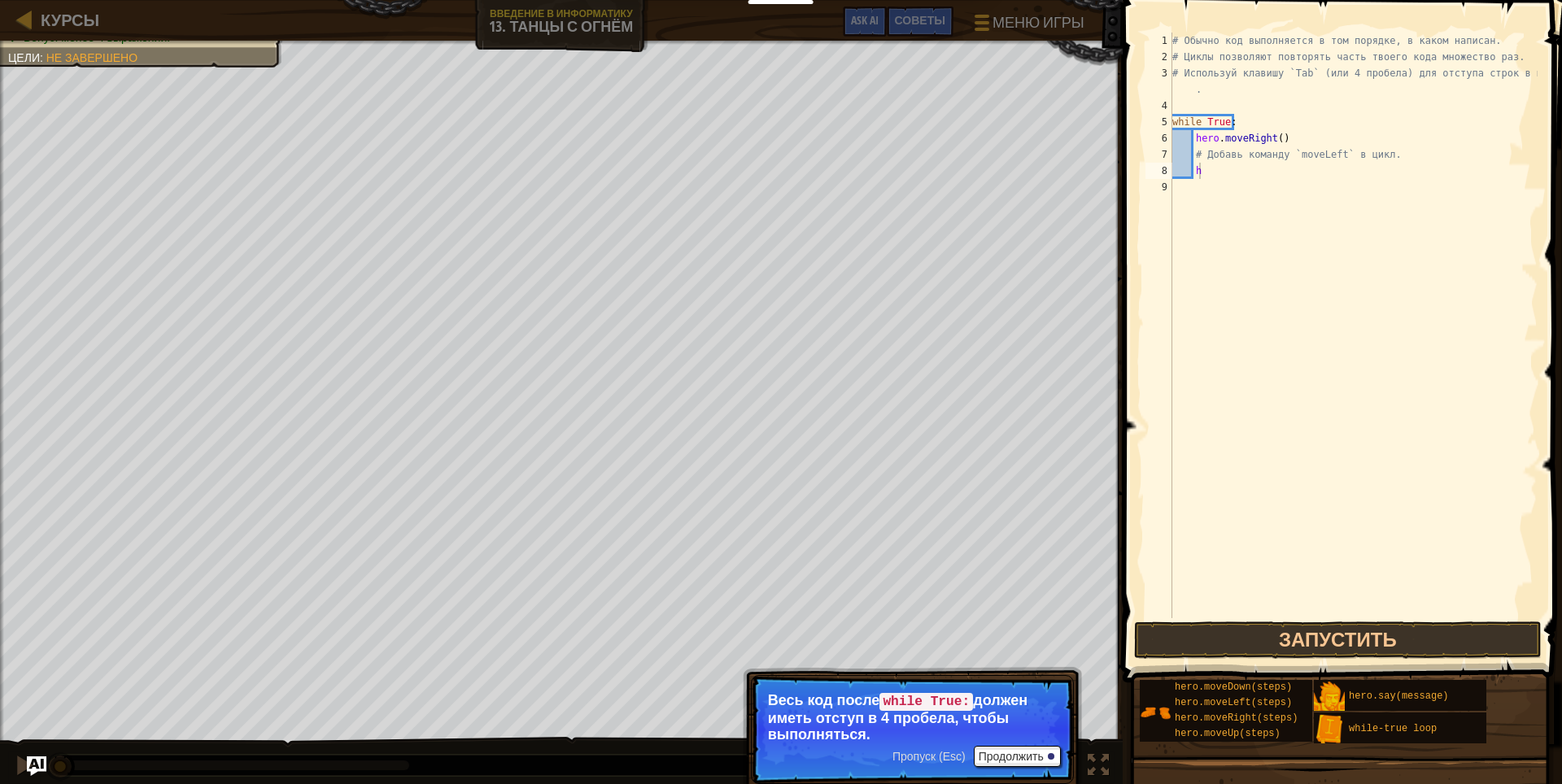
click at [9, 17] on div "Курсы Введение в Информатику 13. Танцы с огнём Меню игры Готово Советы Ask AI" at bounding box center [561, 20] width 1123 height 40
click at [35, 20] on link "Курсы" at bounding box center [66, 19] width 66 height 22
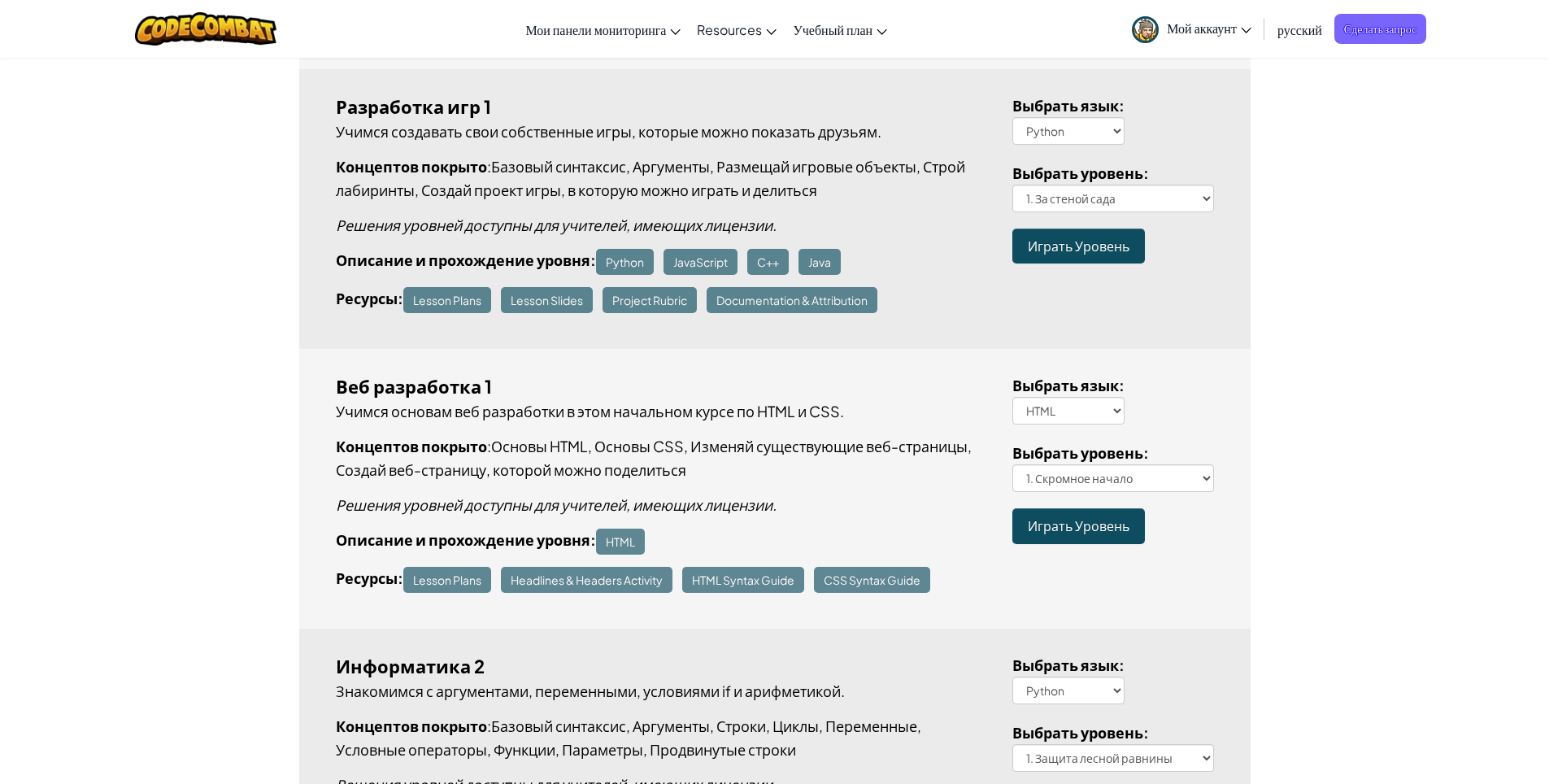
scroll to position [895, 0]
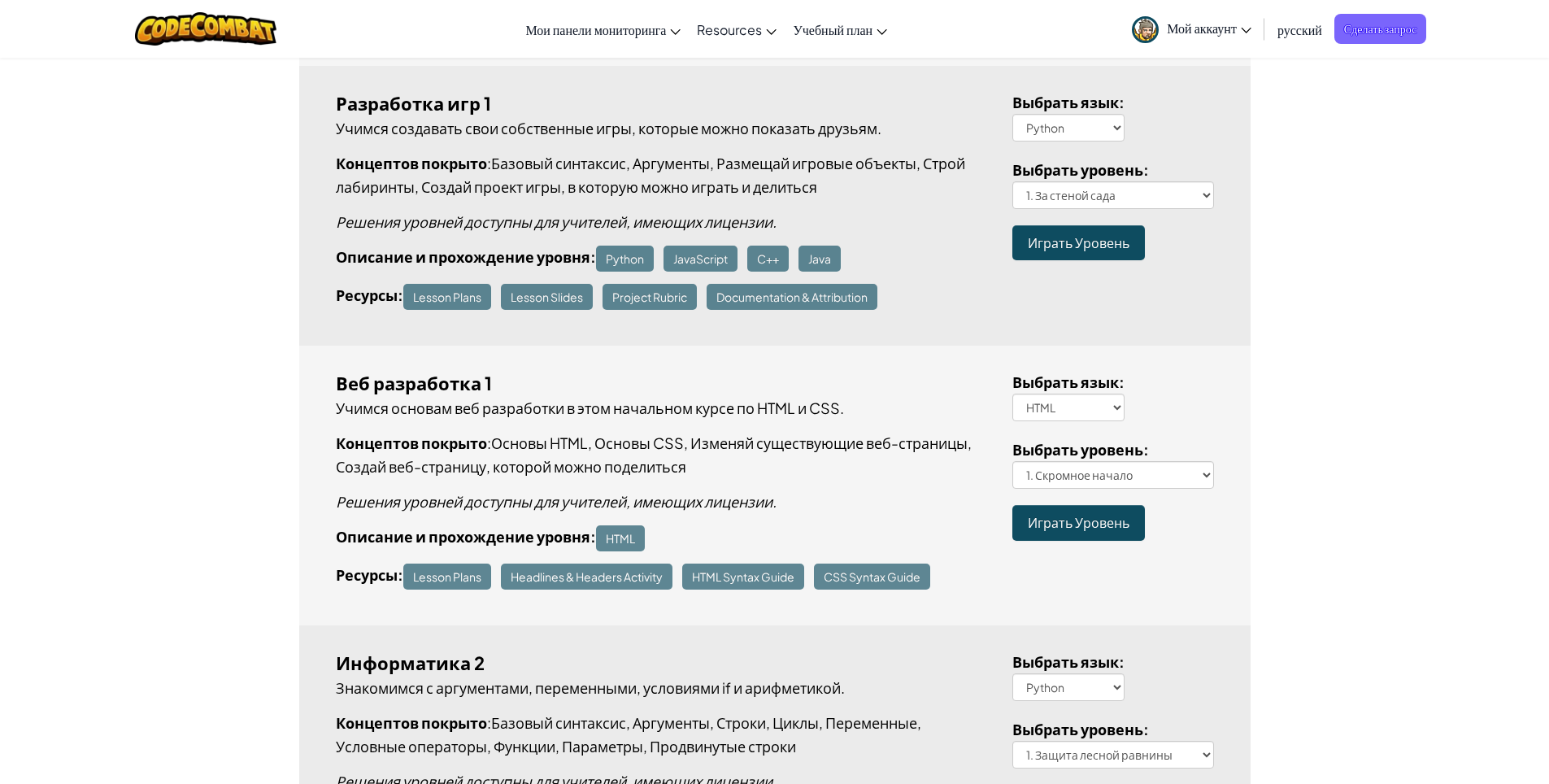
click at [1109, 519] on link "Играть Уровень" at bounding box center [1079, 522] width 133 height 35
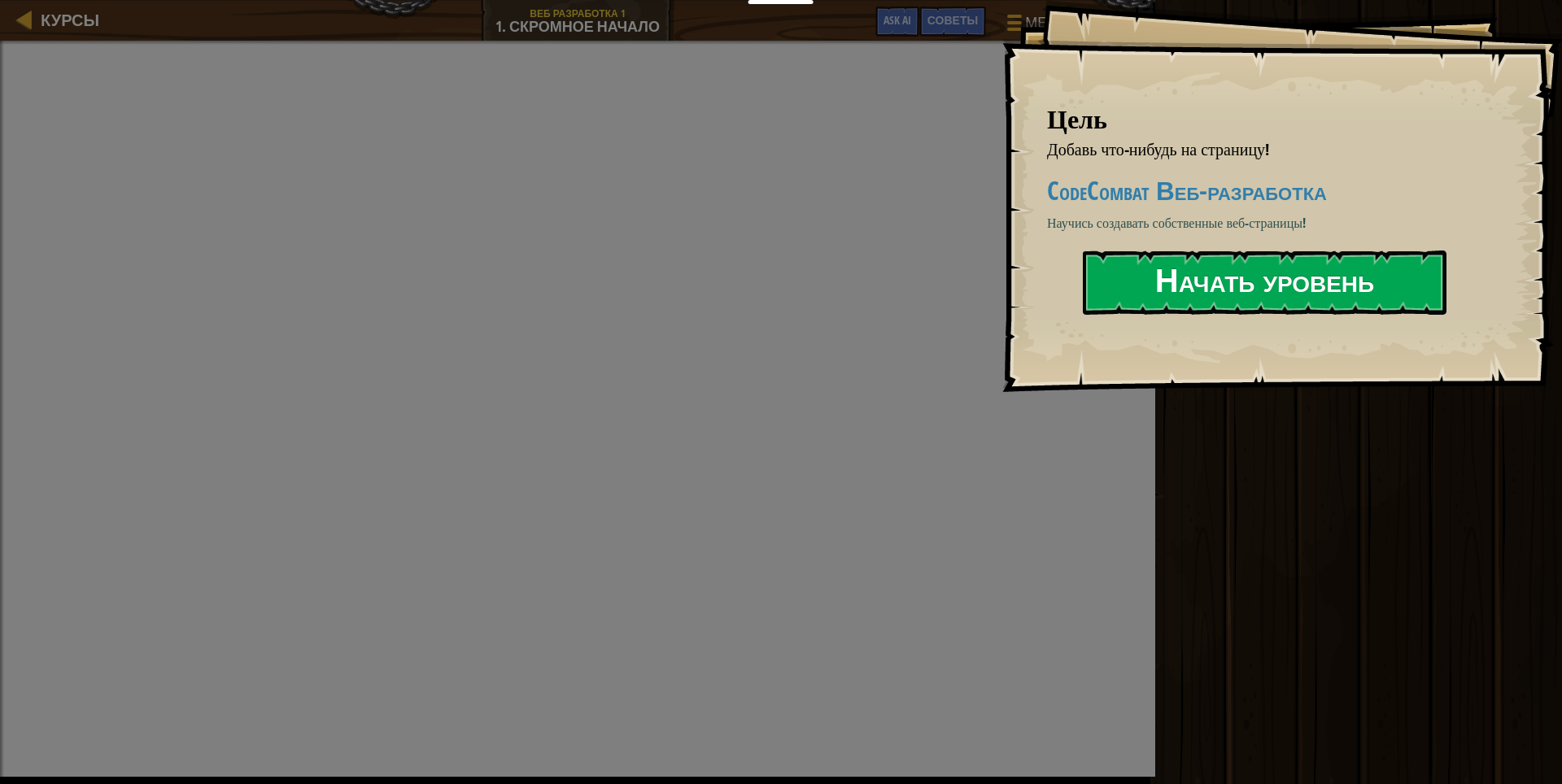
click at [1211, 274] on button "Начать уровень" at bounding box center [1264, 282] width 363 height 65
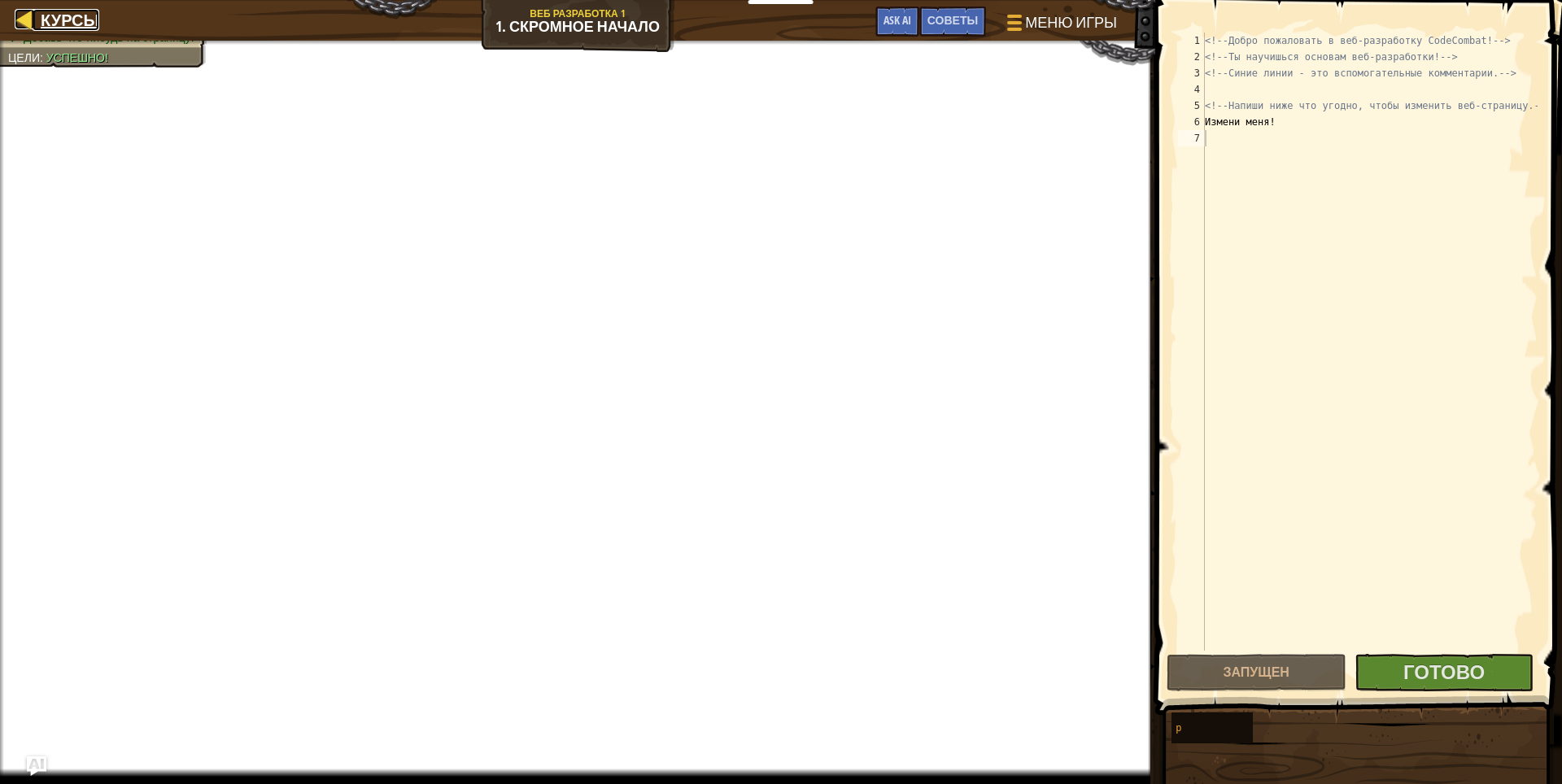
click at [19, 15] on div at bounding box center [24, 18] width 20 height 20
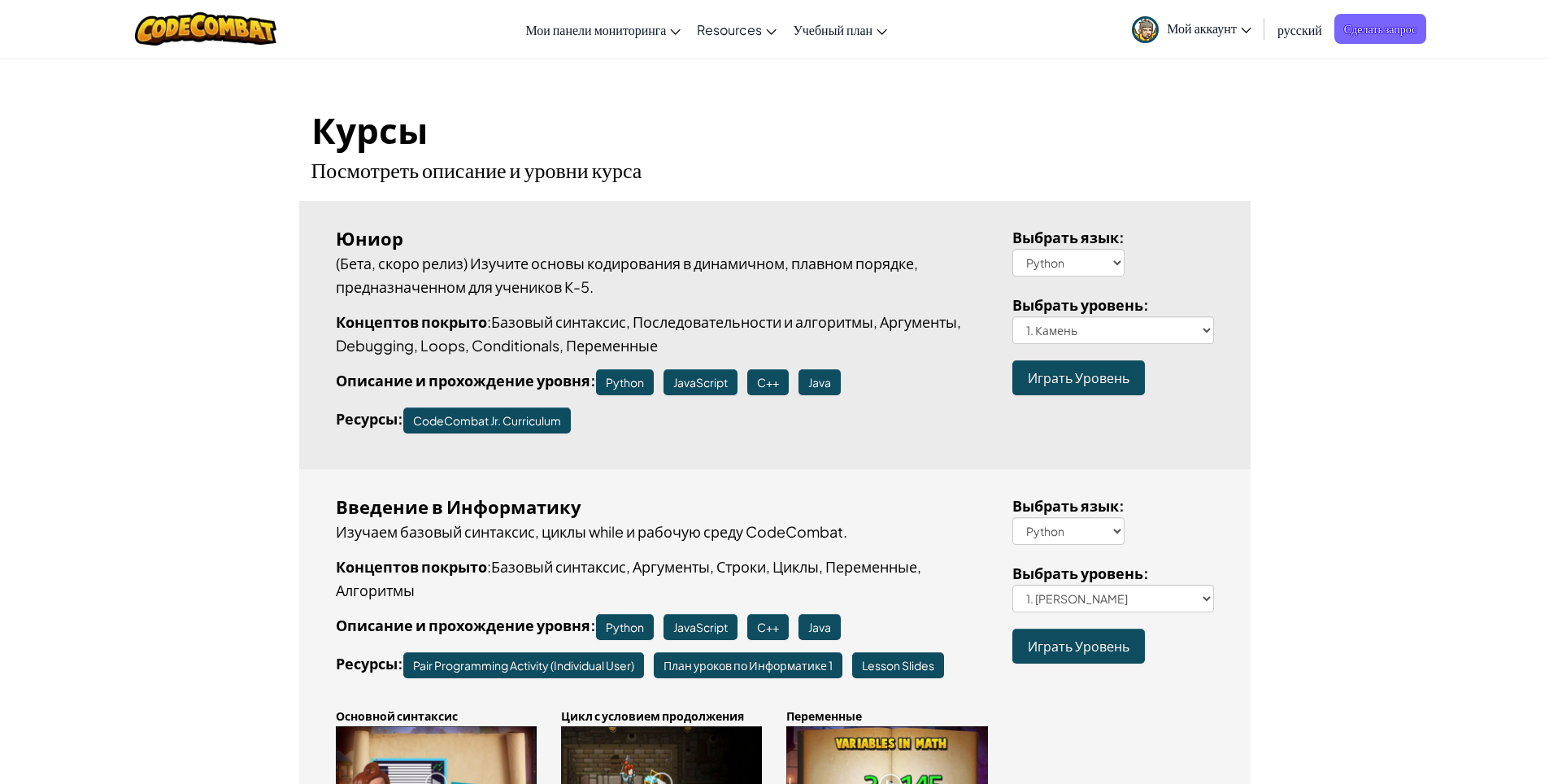
scroll to position [81, 0]
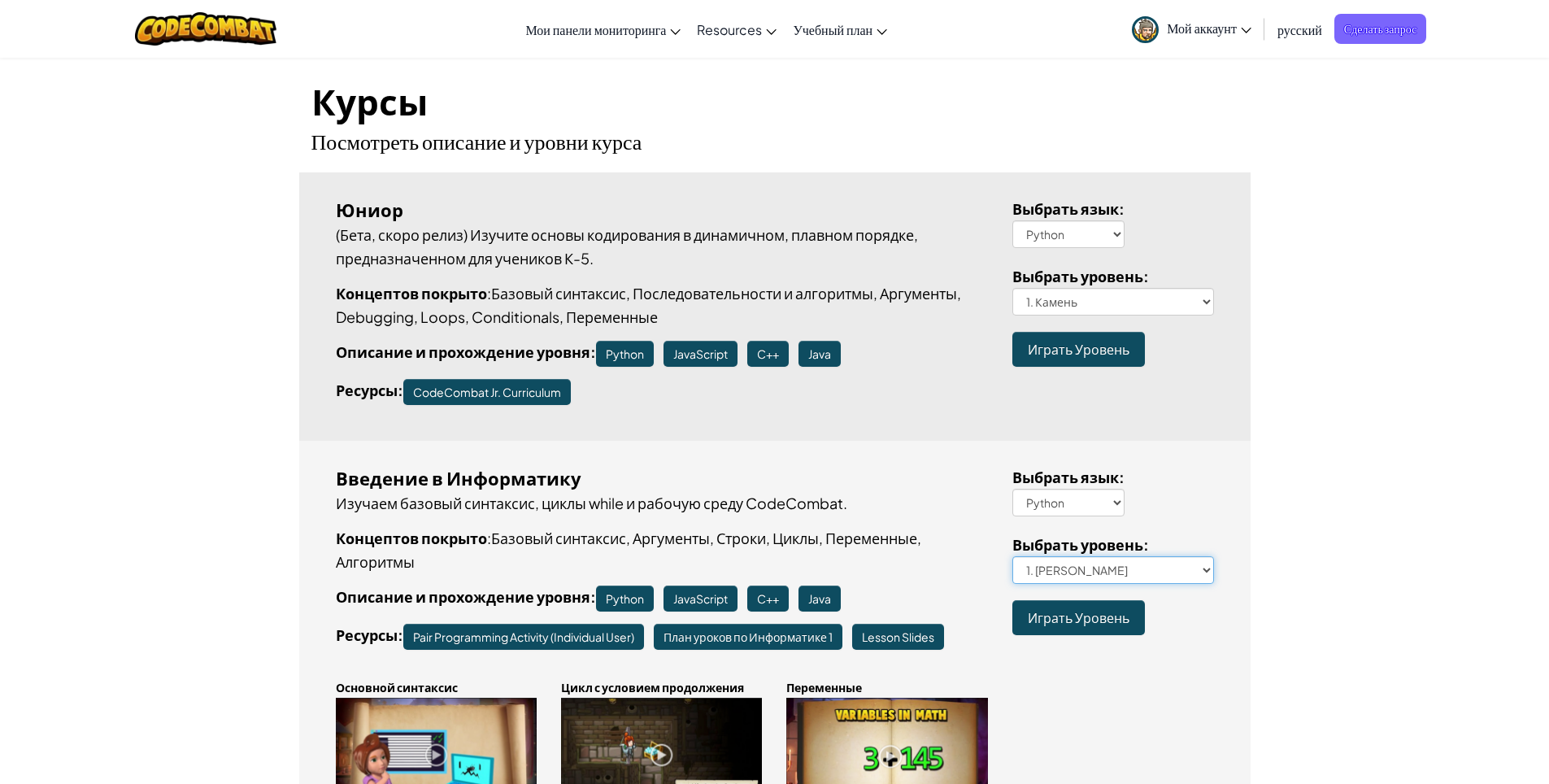
click at [1203, 568] on select "1. Подземелья Китгарда 2. Самоцветы в глубине 3. Охранник в тени 3a. В обратном…" at bounding box center [1113, 569] width 201 height 28
select select "kounter-kithwise"
click at [1012, 556] on select "1. Подземелья Китгарда 2. Самоцветы в глубине 3. Охранник в тени 3a. В обратном…" at bounding box center [1113, 569] width 201 height 28
click at [1066, 620] on span "Играть Уровень" at bounding box center [1079, 617] width 102 height 17
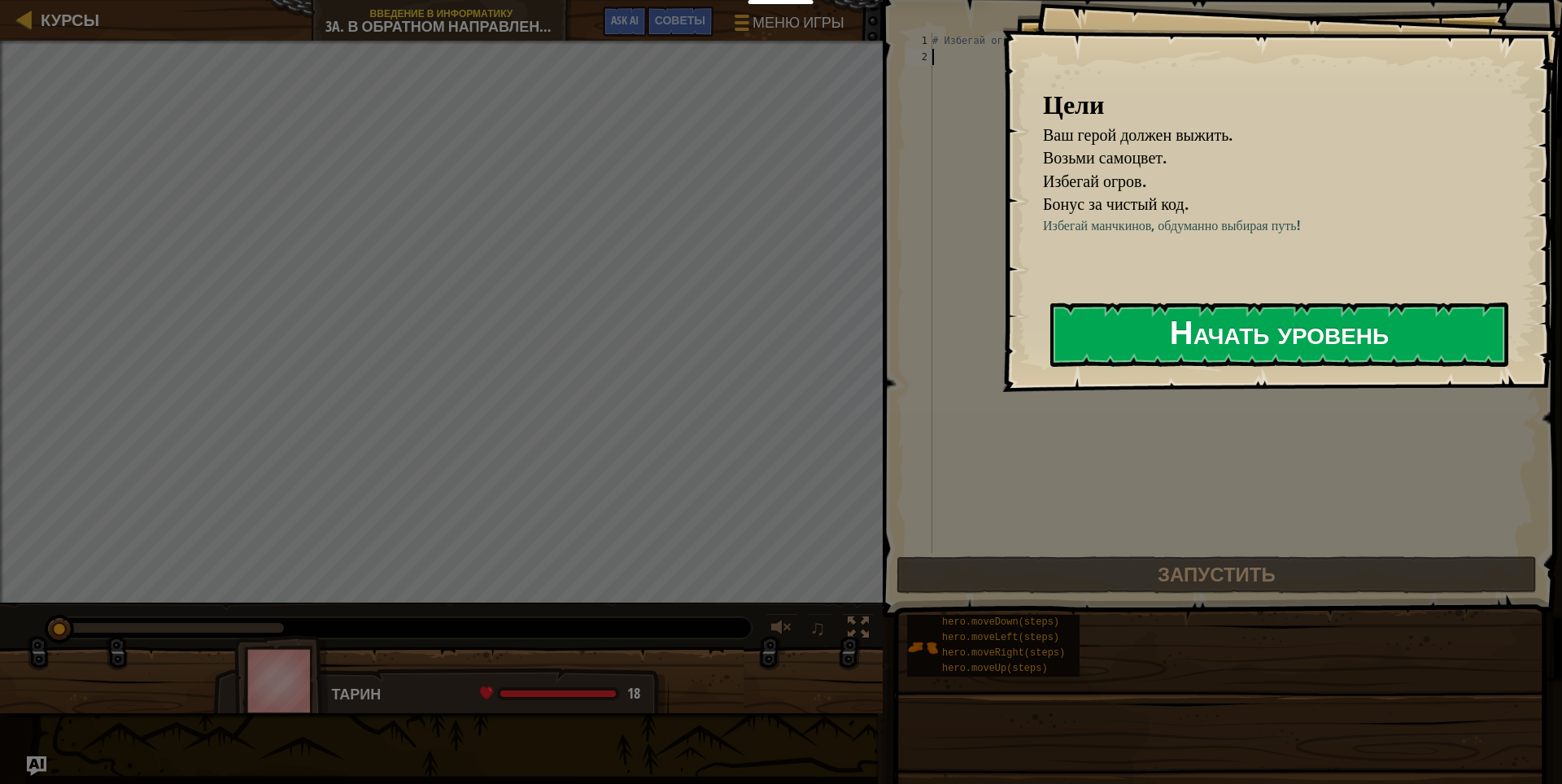
click at [1152, 334] on button "Начать уровень" at bounding box center [1279, 334] width 458 height 65
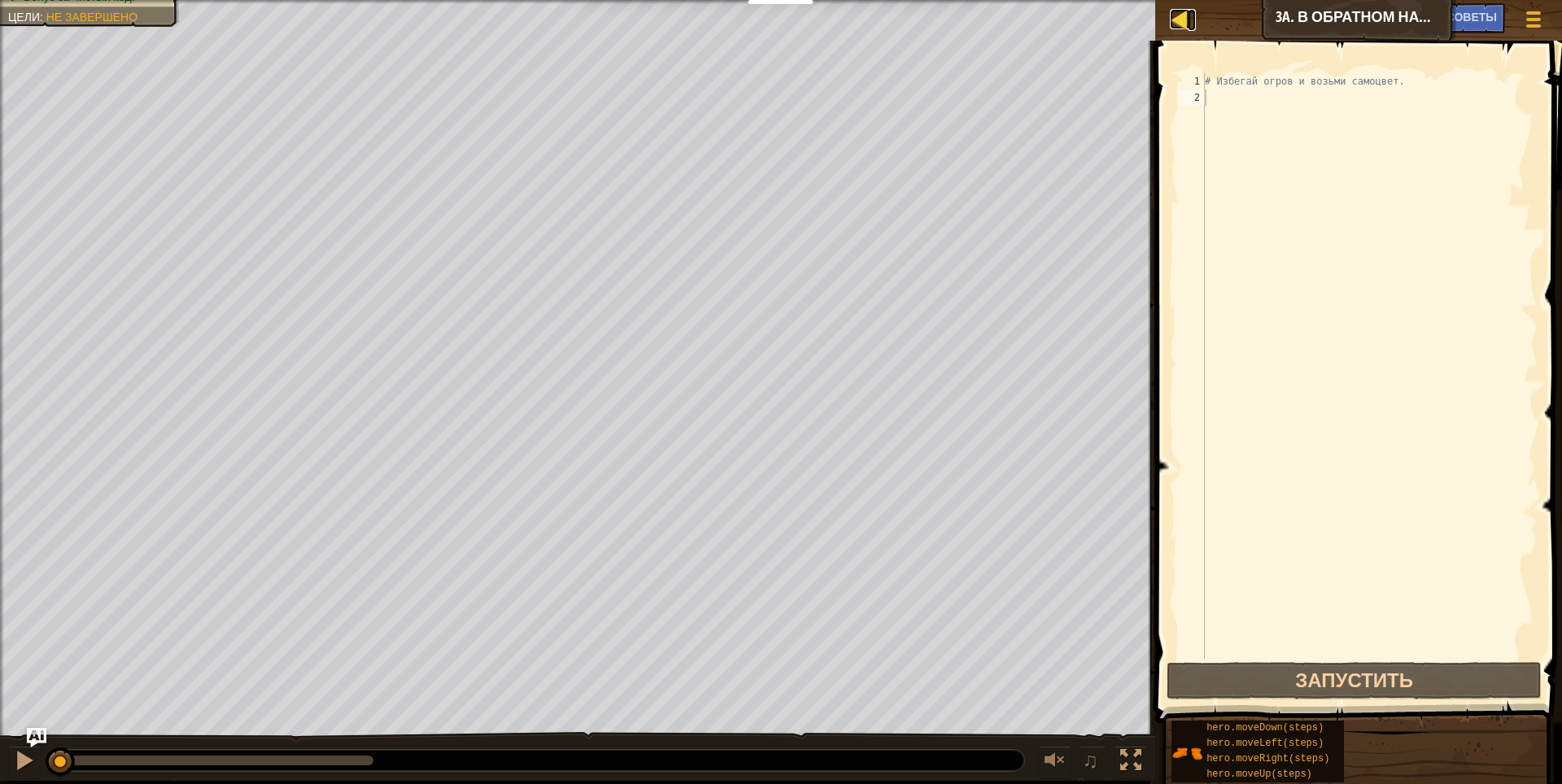
click at [1185, 23] on div at bounding box center [1179, 18] width 20 height 20
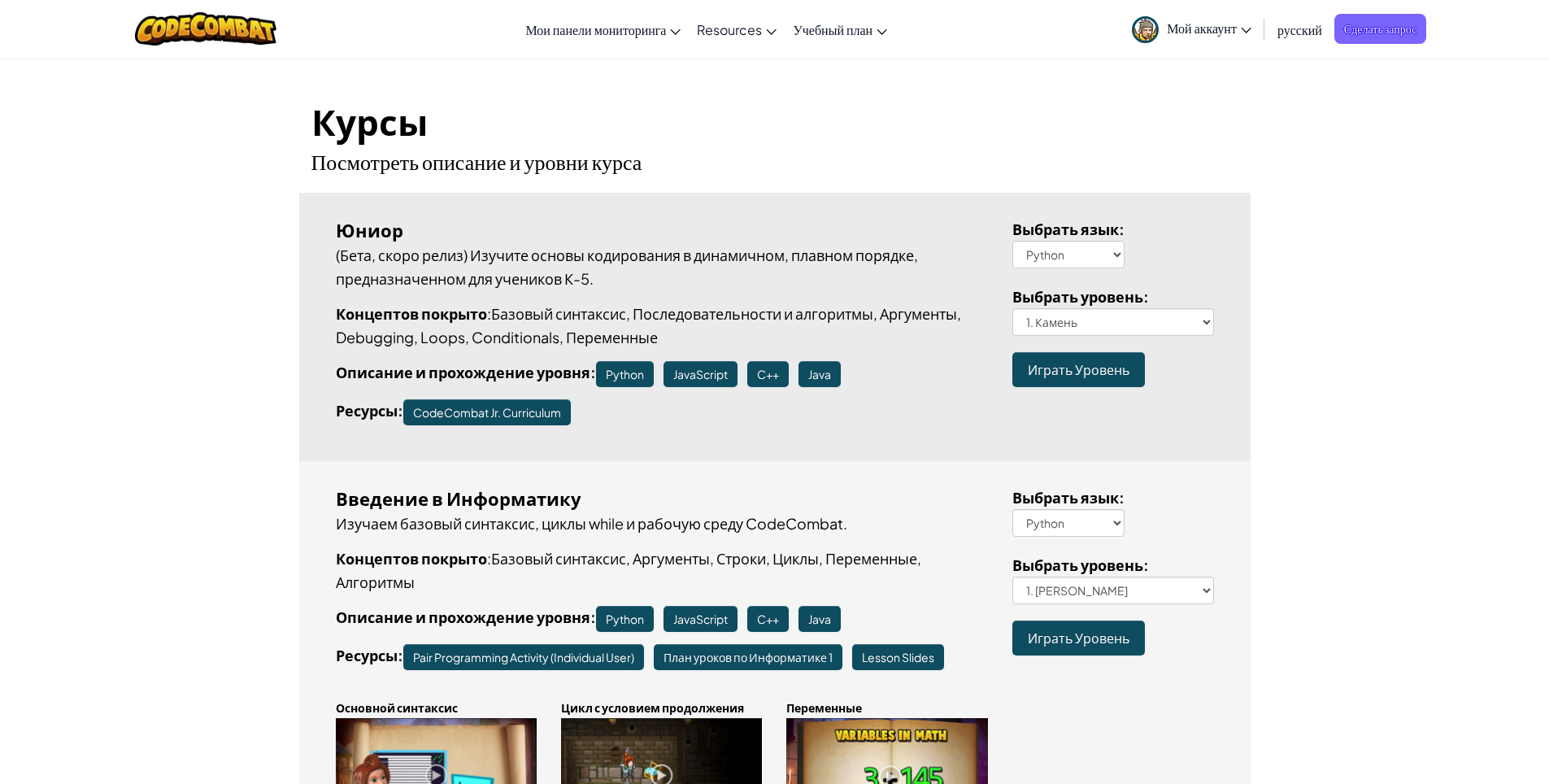
scroll to position [163, 0]
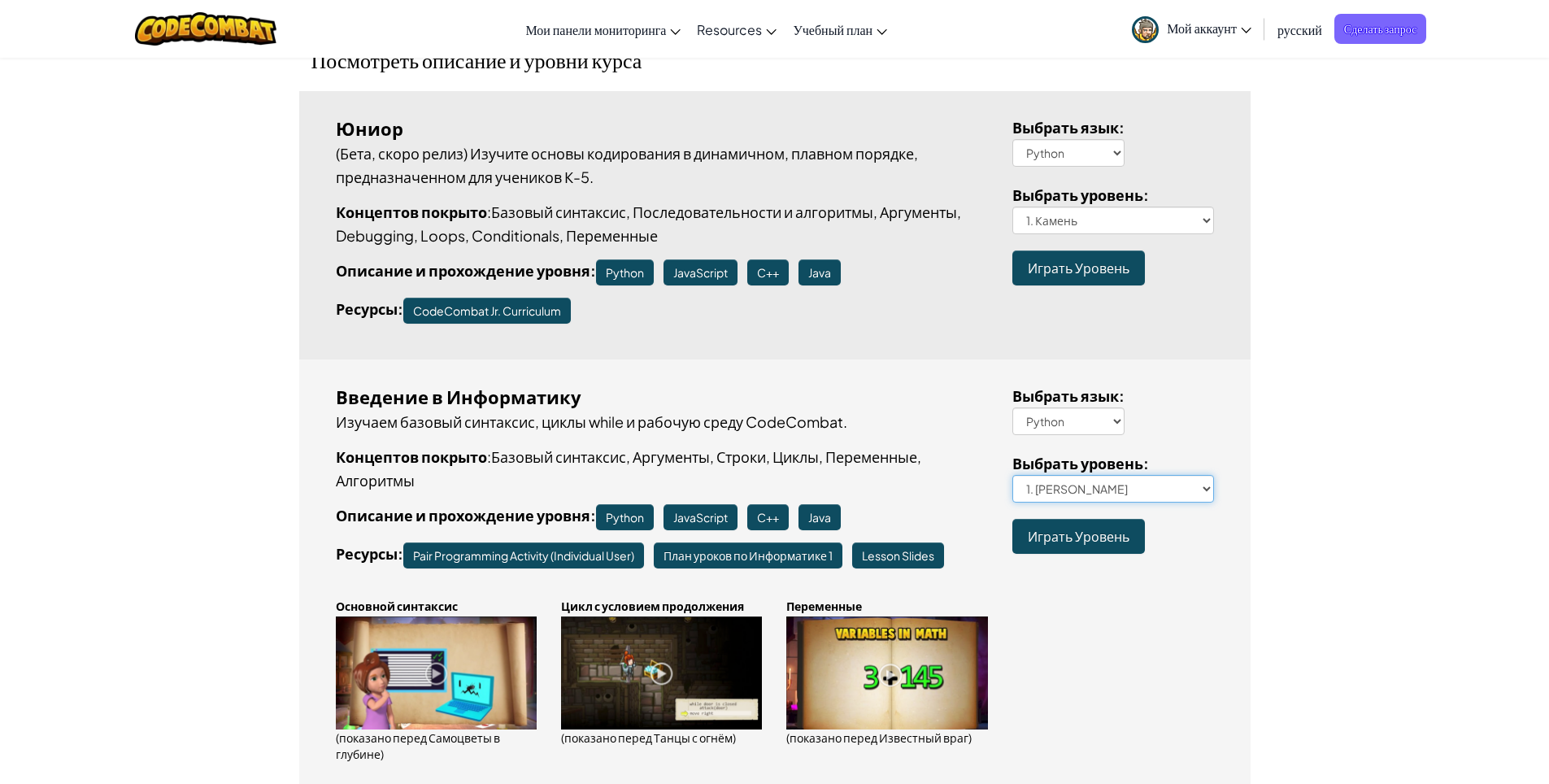
click at [1203, 488] on select "1. Подземелья Китгарда 2. Самоцветы в глубине 3. Охранник в тени 3a. В обратном…" at bounding box center [1113, 488] width 201 height 28
select select "enemy-mine"
click at [1012, 475] on select "1. Подземелья Китгарда 2. Самоцветы в глубине 3. Охранник в тени 3a. В обратном…" at bounding box center [1113, 488] width 201 height 28
click at [1046, 519] on link "Играть Уровень" at bounding box center [1079, 536] width 133 height 35
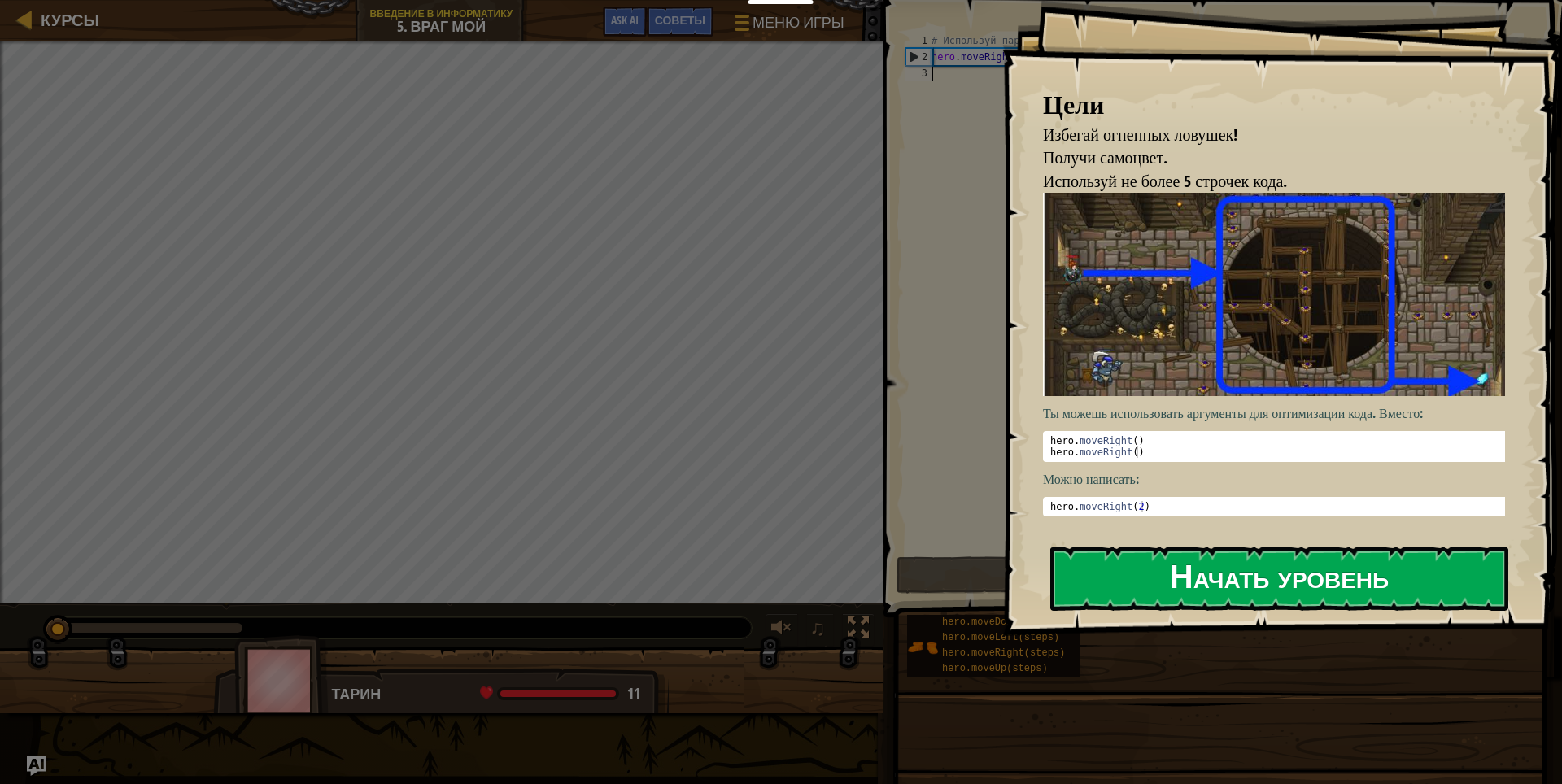
click at [1125, 582] on button "Начать уровень" at bounding box center [1279, 578] width 458 height 65
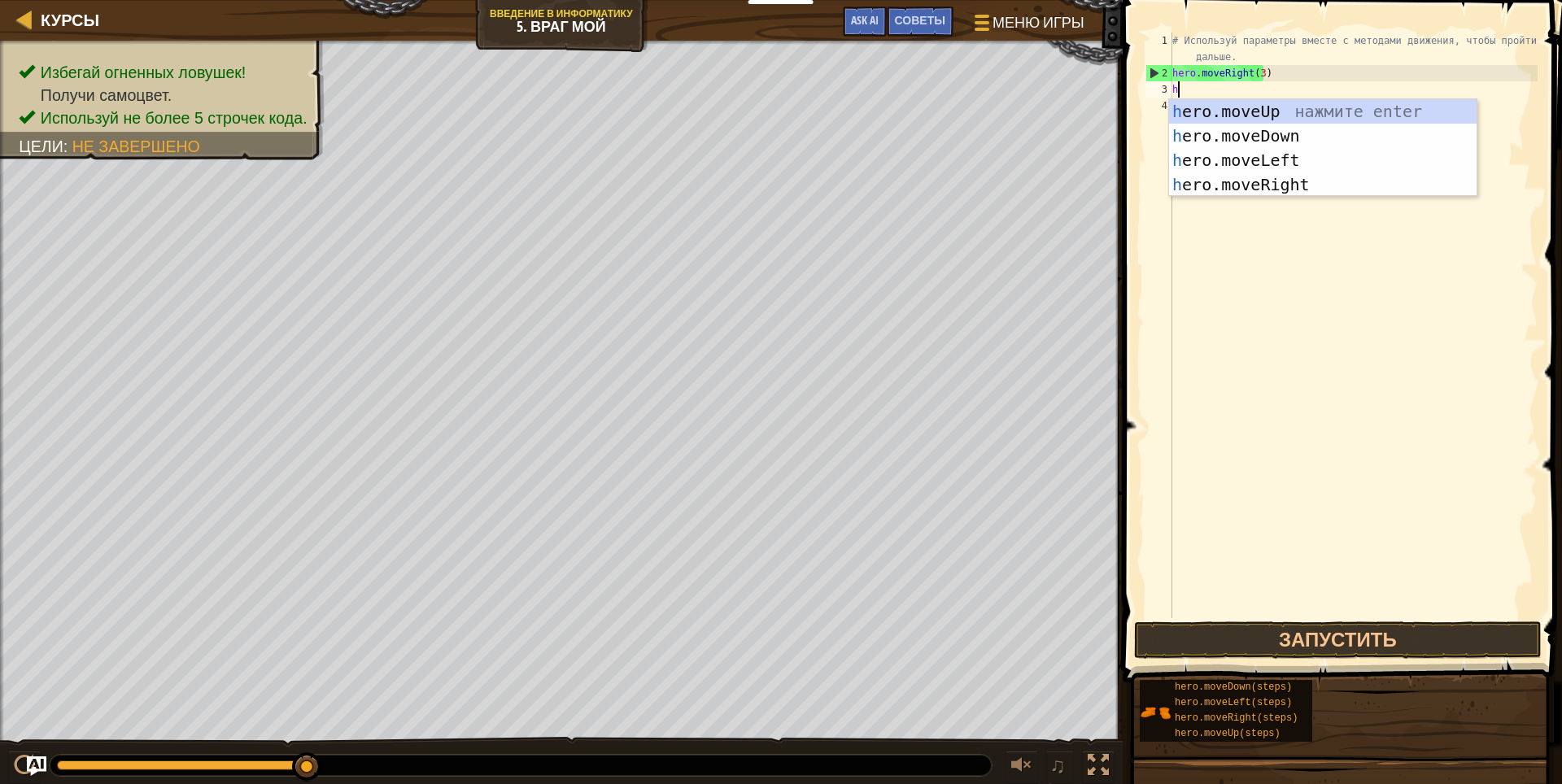
scroll to position [8, 0]
type textarea "h"
click at [1235, 0] on body "Мои панели мониторинга CodeCombat Учительская Панель Панель учителя Ozaria Reso…" at bounding box center [781, 0] width 1562 height 0
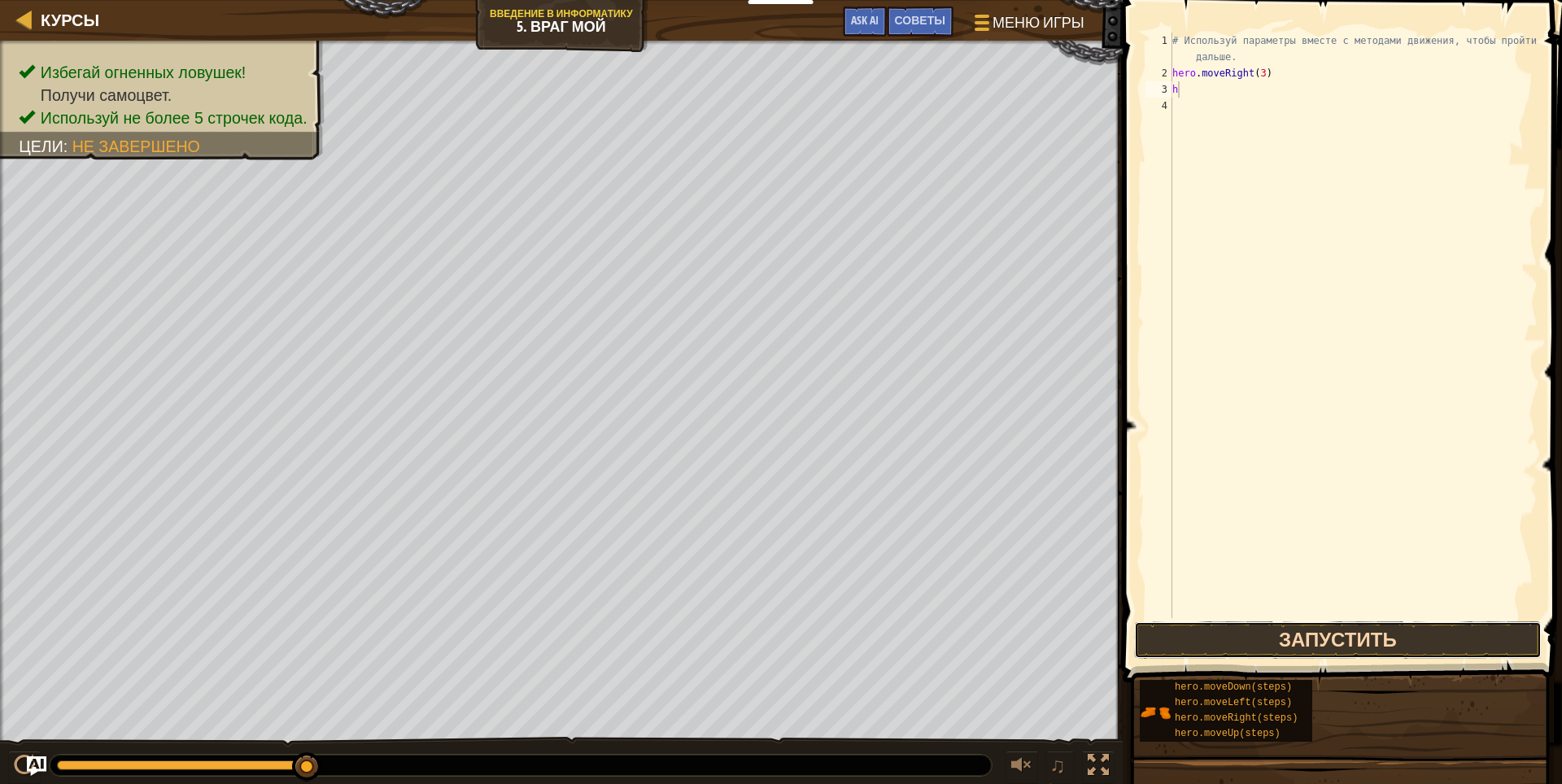
click at [1182, 627] on button "Запустить" at bounding box center [1337, 640] width 408 height 38
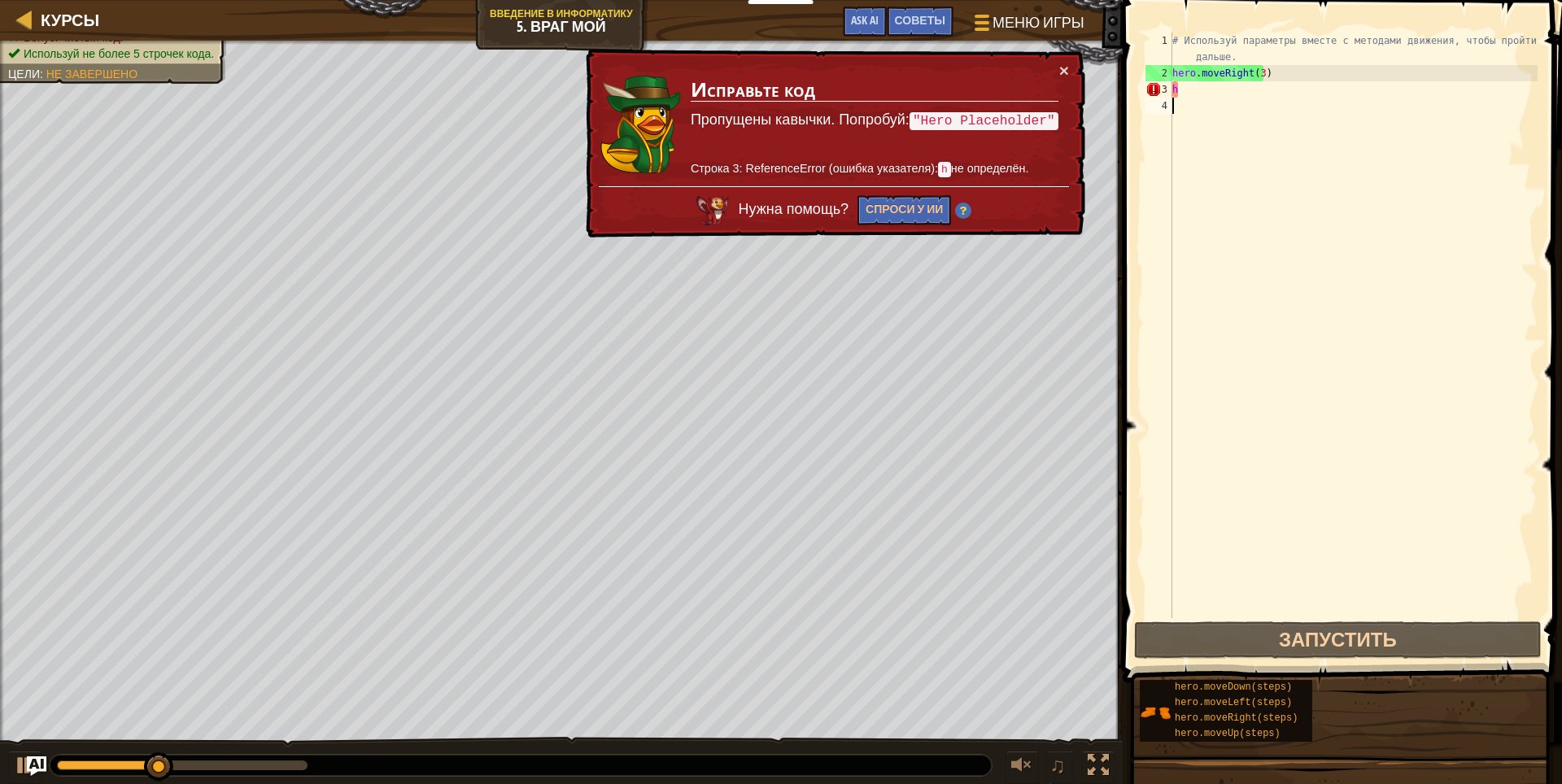
click at [1187, 107] on div "# Используй параметры вместе с методами движения, чтобы пройти дальше. hero . m…" at bounding box center [1353, 350] width 368 height 634
click at [1189, 96] on div "# Используй параметры вместе с методами движения, чтобы пройти дальше. hero . m…" at bounding box center [1353, 350] width 368 height 634
type textarea "h"
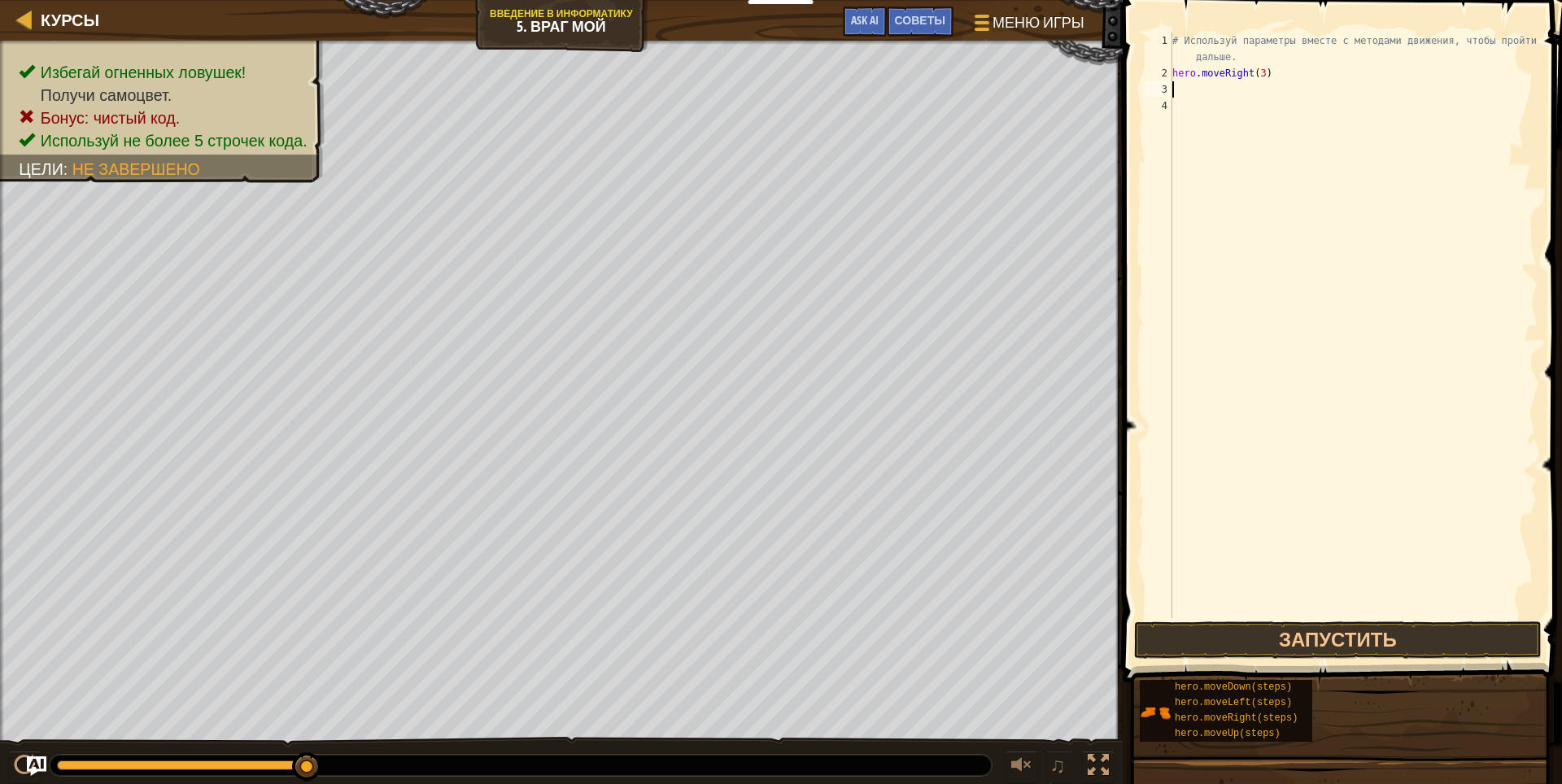
type textarea "h"
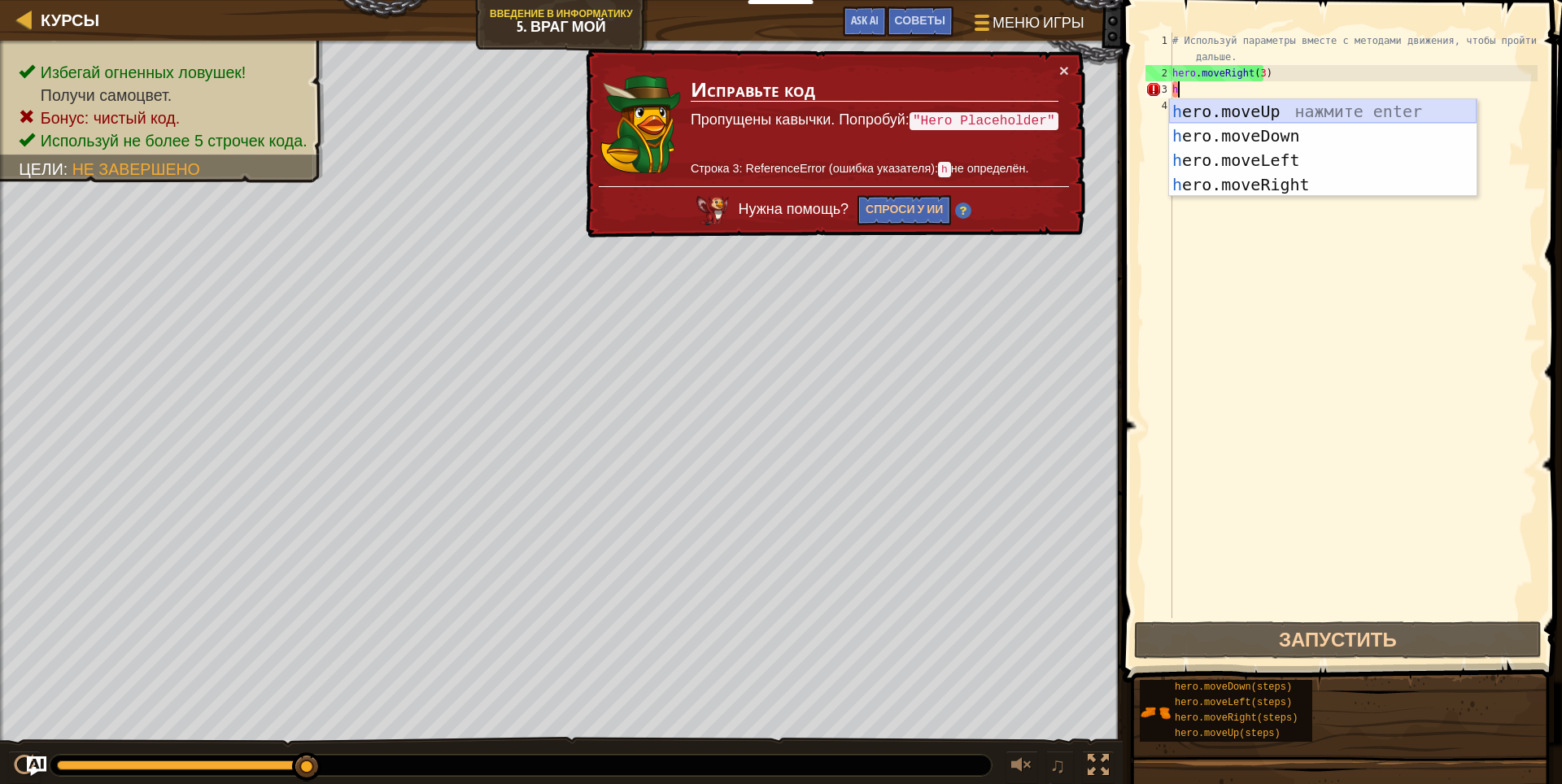
click at [1236, 103] on div "h ero.moveUp нажмите enter h ero.moveDown нажмите enter h ero.moveLeft нажмите …" at bounding box center [1322, 172] width 307 height 146
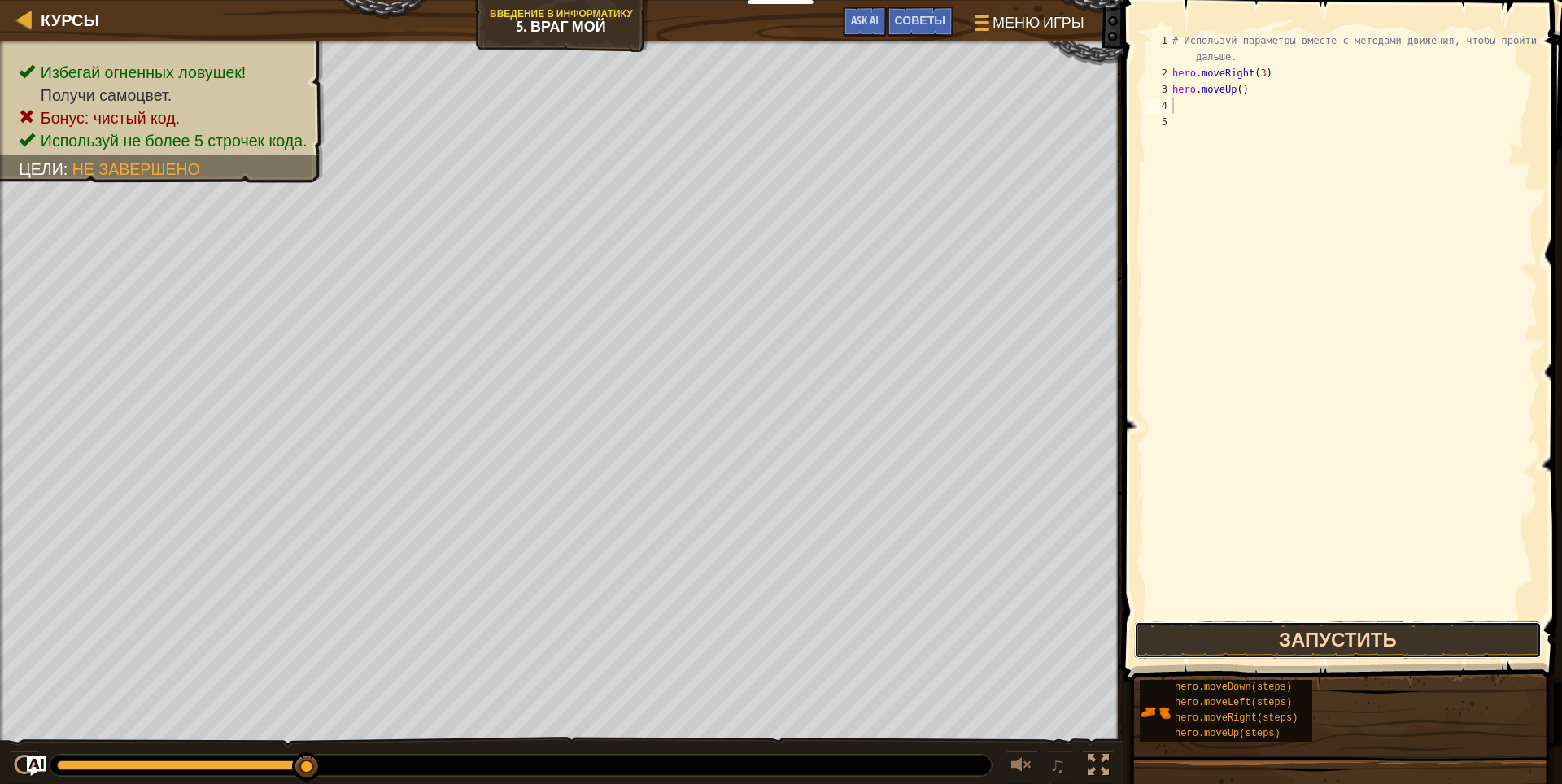
click at [1217, 640] on button "Запустить" at bounding box center [1337, 640] width 408 height 38
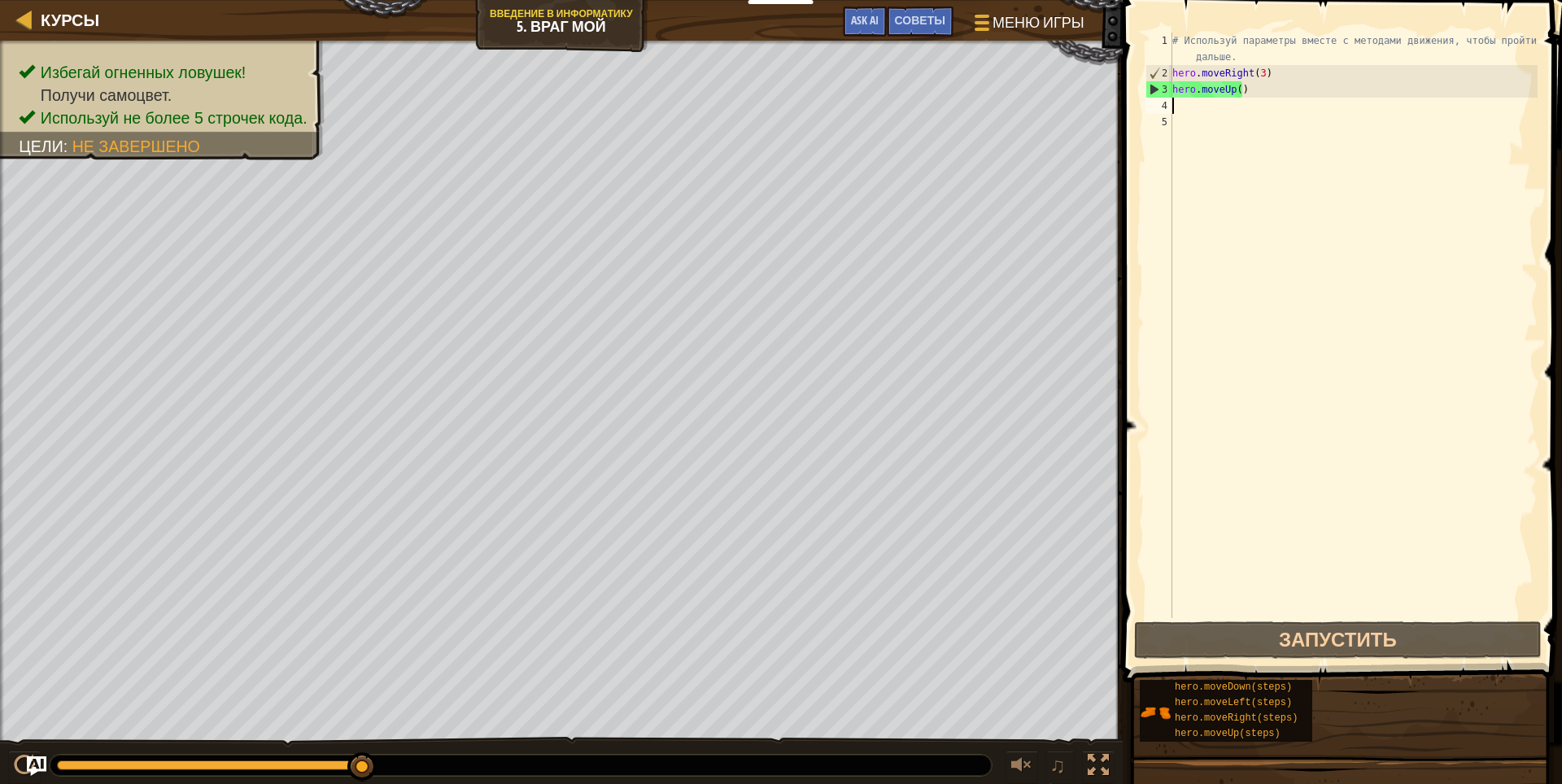
type textarea "h"
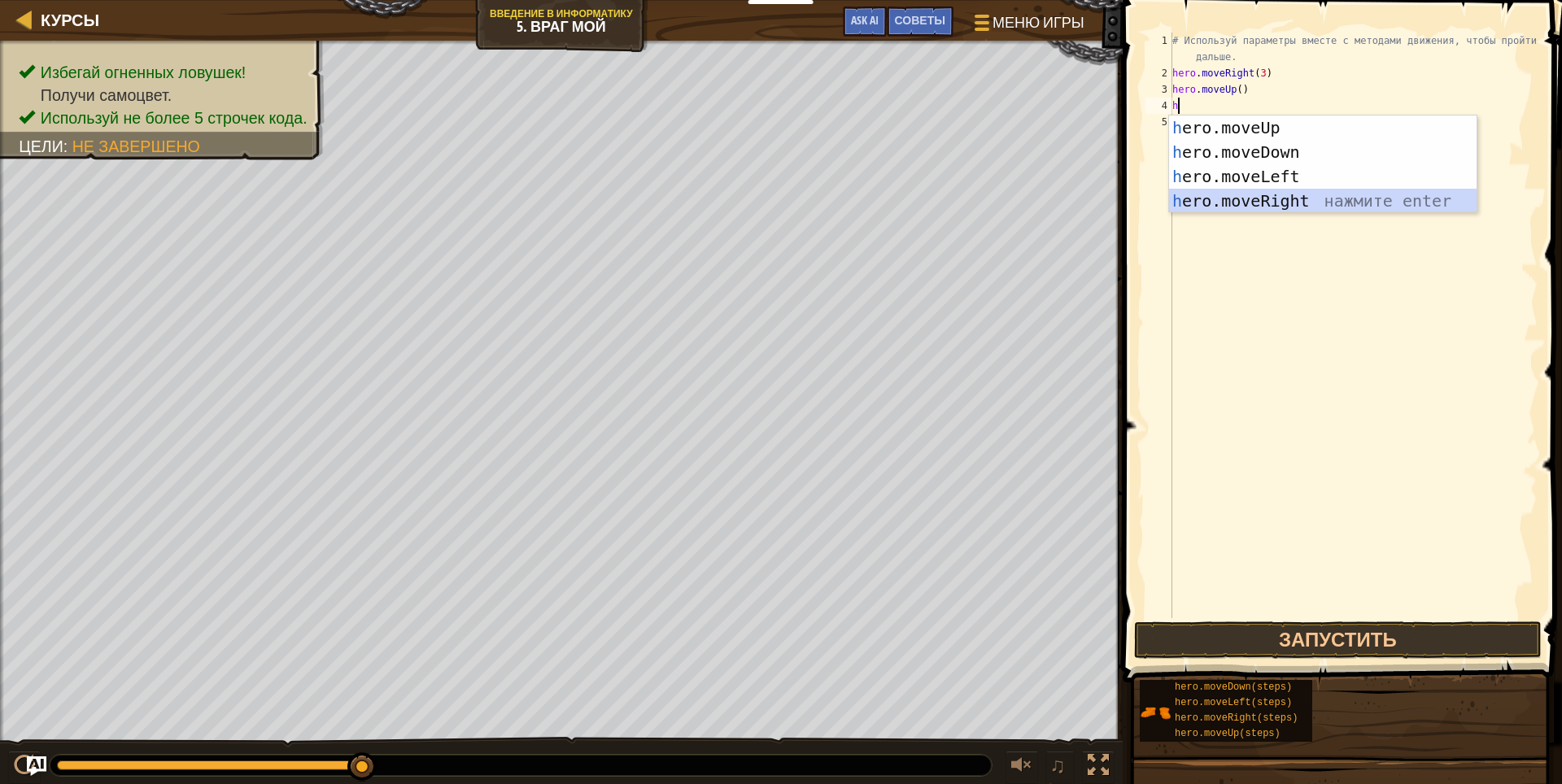
click at [1236, 198] on div "h ero.moveUp нажмите enter h ero.moveDown нажмите enter h ero.moveLeft нажмите …" at bounding box center [1322, 189] width 307 height 146
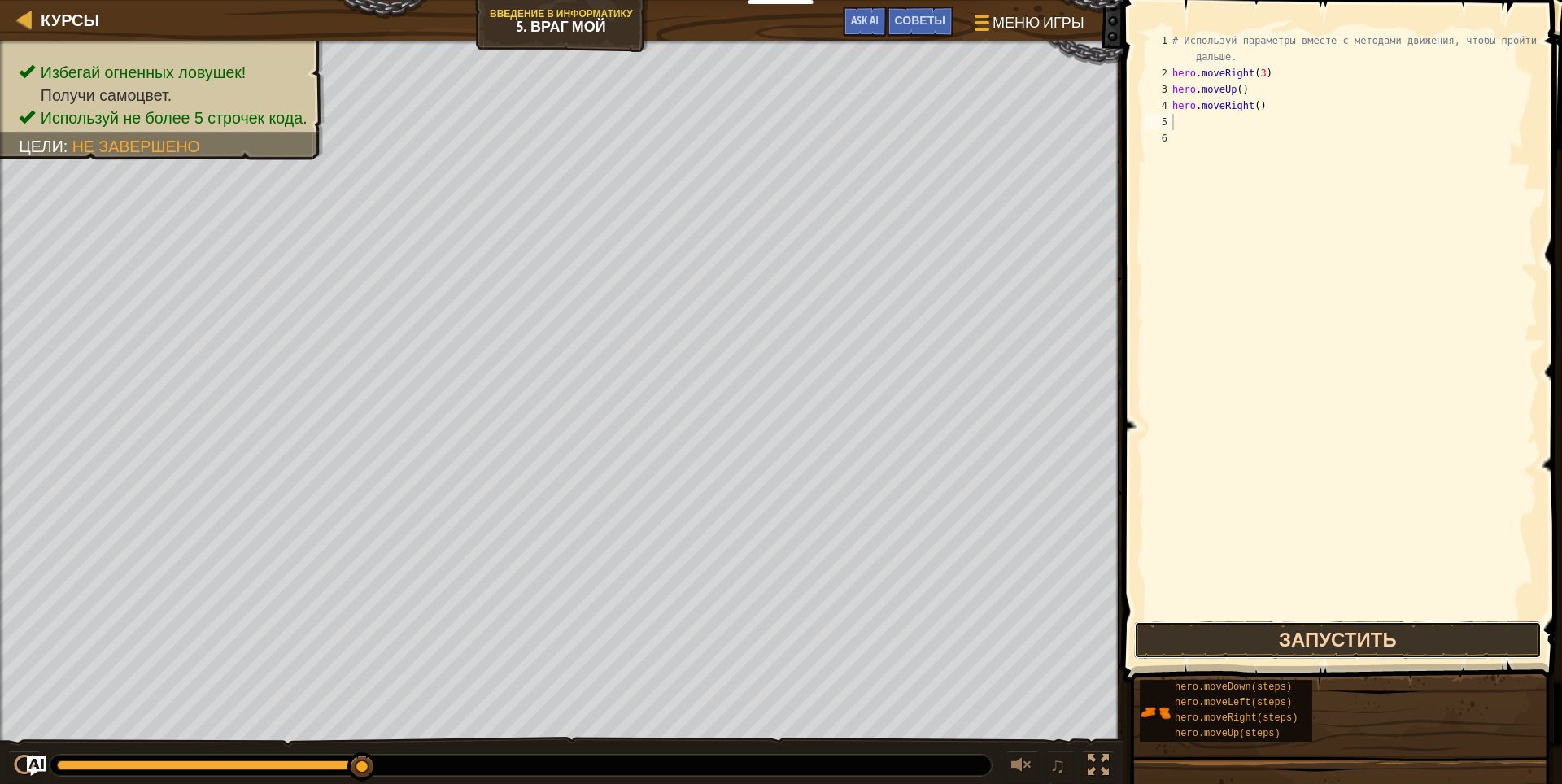
drag, startPoint x: 1192, startPoint y: 625, endPoint x: 1182, endPoint y: 621, distance: 10.8
click at [1186, 624] on button "Запустить" at bounding box center [1337, 640] width 408 height 38
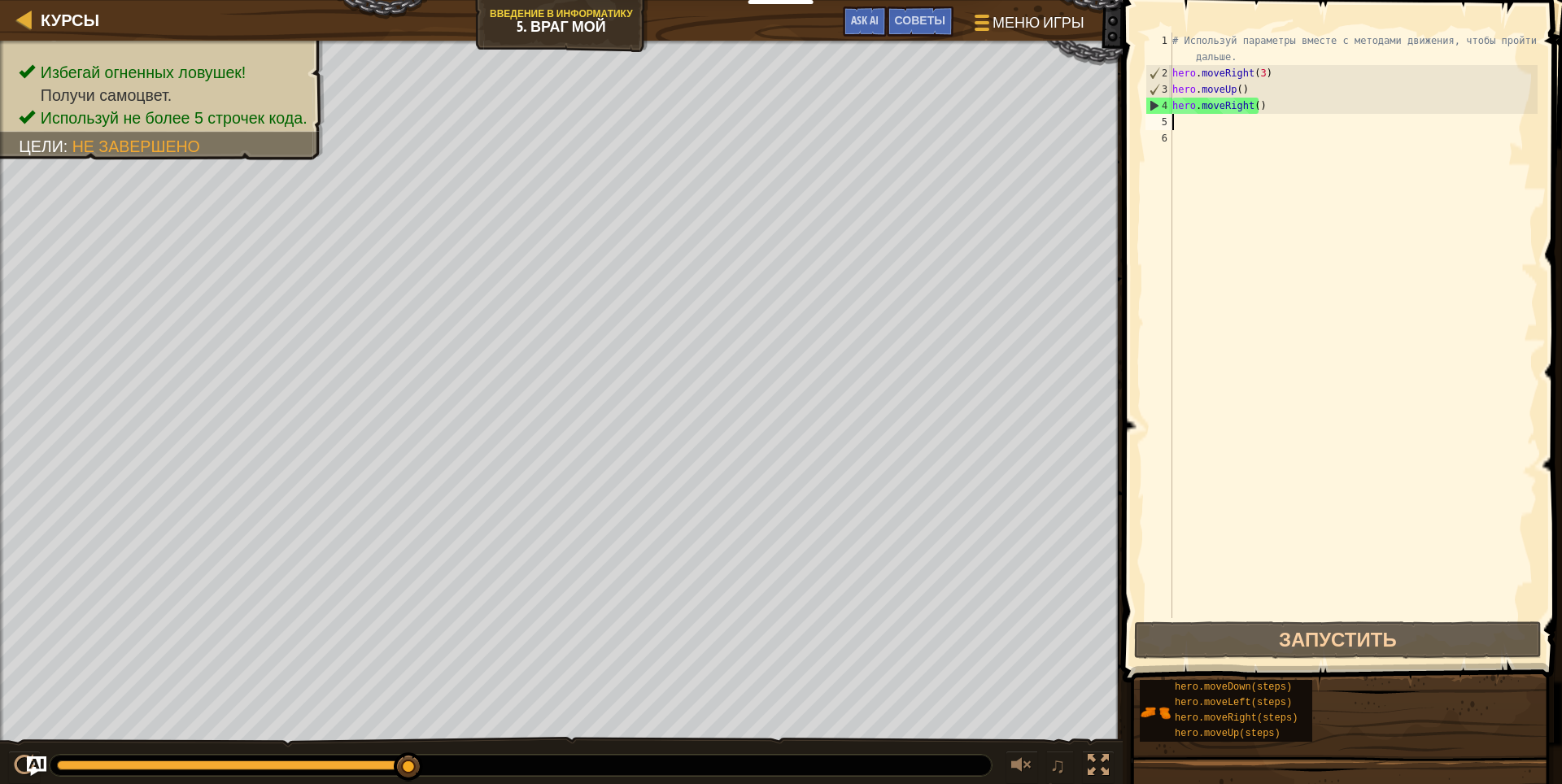
click at [1178, 139] on div "# Используй параметры вместе с методами движения, чтобы пройти дальше. hero . m…" at bounding box center [1353, 350] width 368 height 634
click at [1179, 128] on div "# Используй параметры вместе с методами движения, чтобы пройти дальше. hero . m…" at bounding box center [1353, 350] width 368 height 634
type textarea "h"
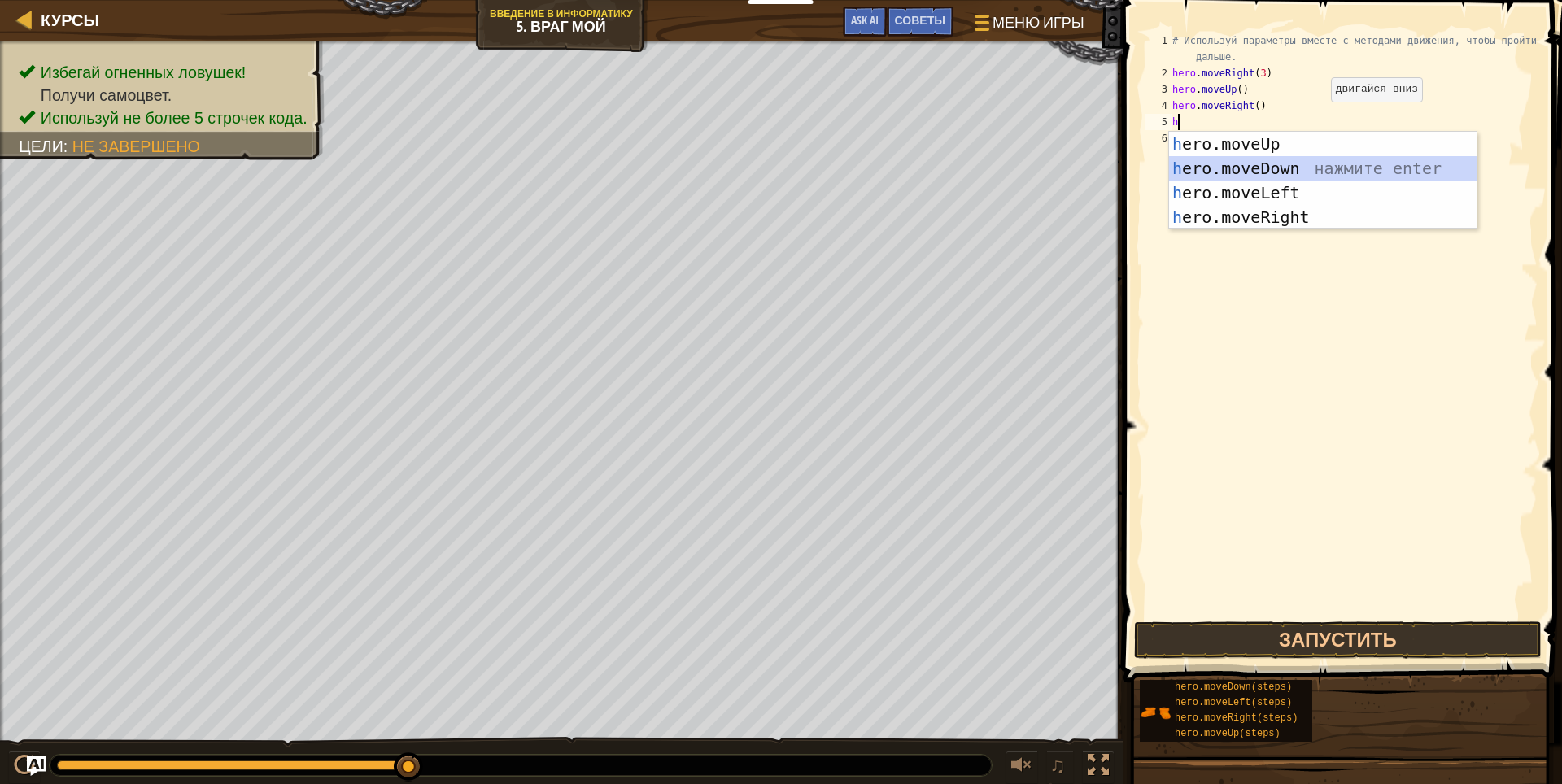
click at [1292, 158] on div "h ero.moveUp нажмите enter h ero.moveDown нажмите enter h ero.moveLeft нажмите …" at bounding box center [1322, 205] width 307 height 146
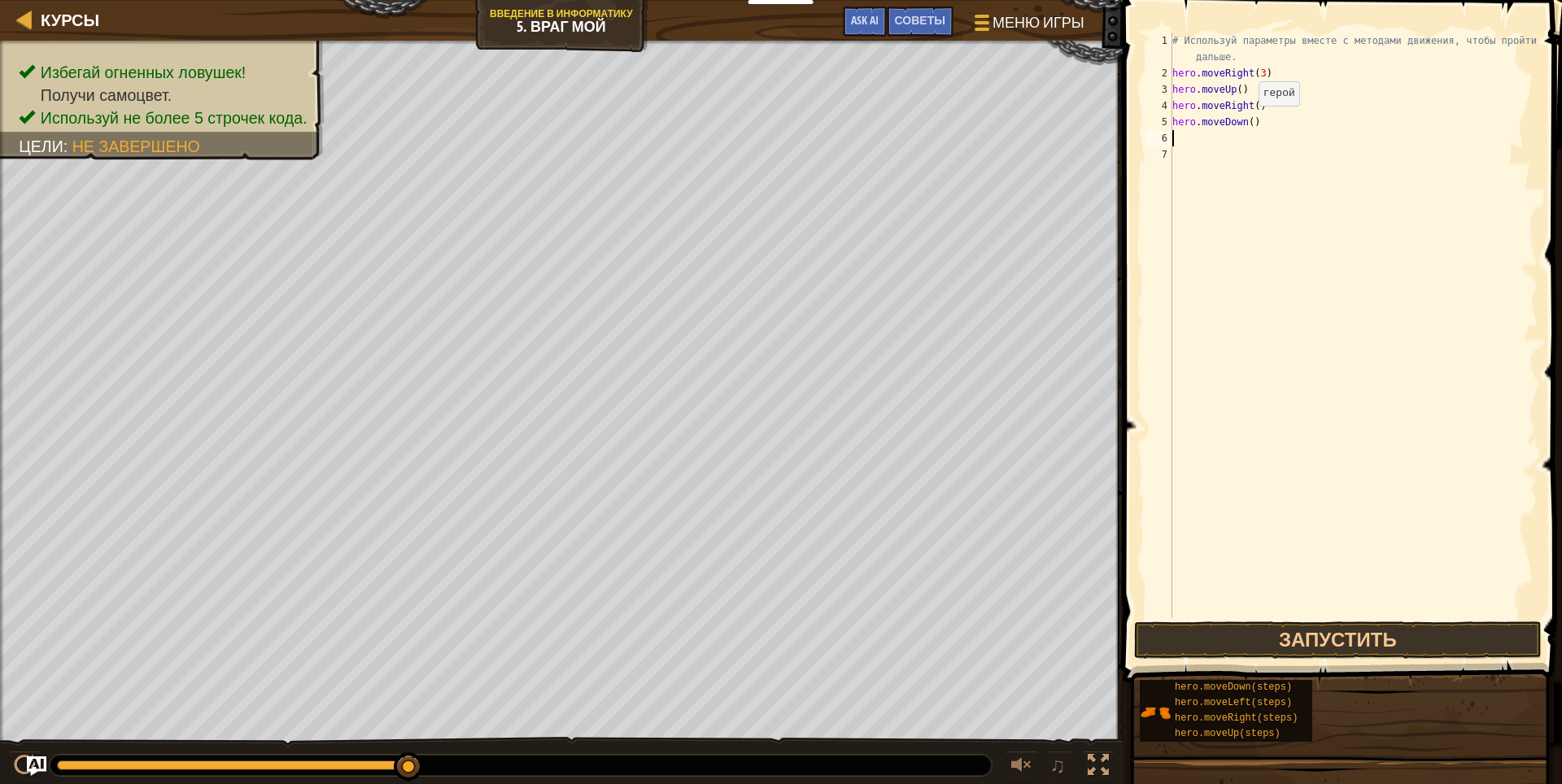
click at [1245, 122] on div "# Используй параметры вместе с методами движения, чтобы пройти дальше. hero . m…" at bounding box center [1353, 350] width 368 height 634
type textarea "hero.moveDown(5)"
click at [1322, 629] on button "Запустить" at bounding box center [1337, 640] width 408 height 38
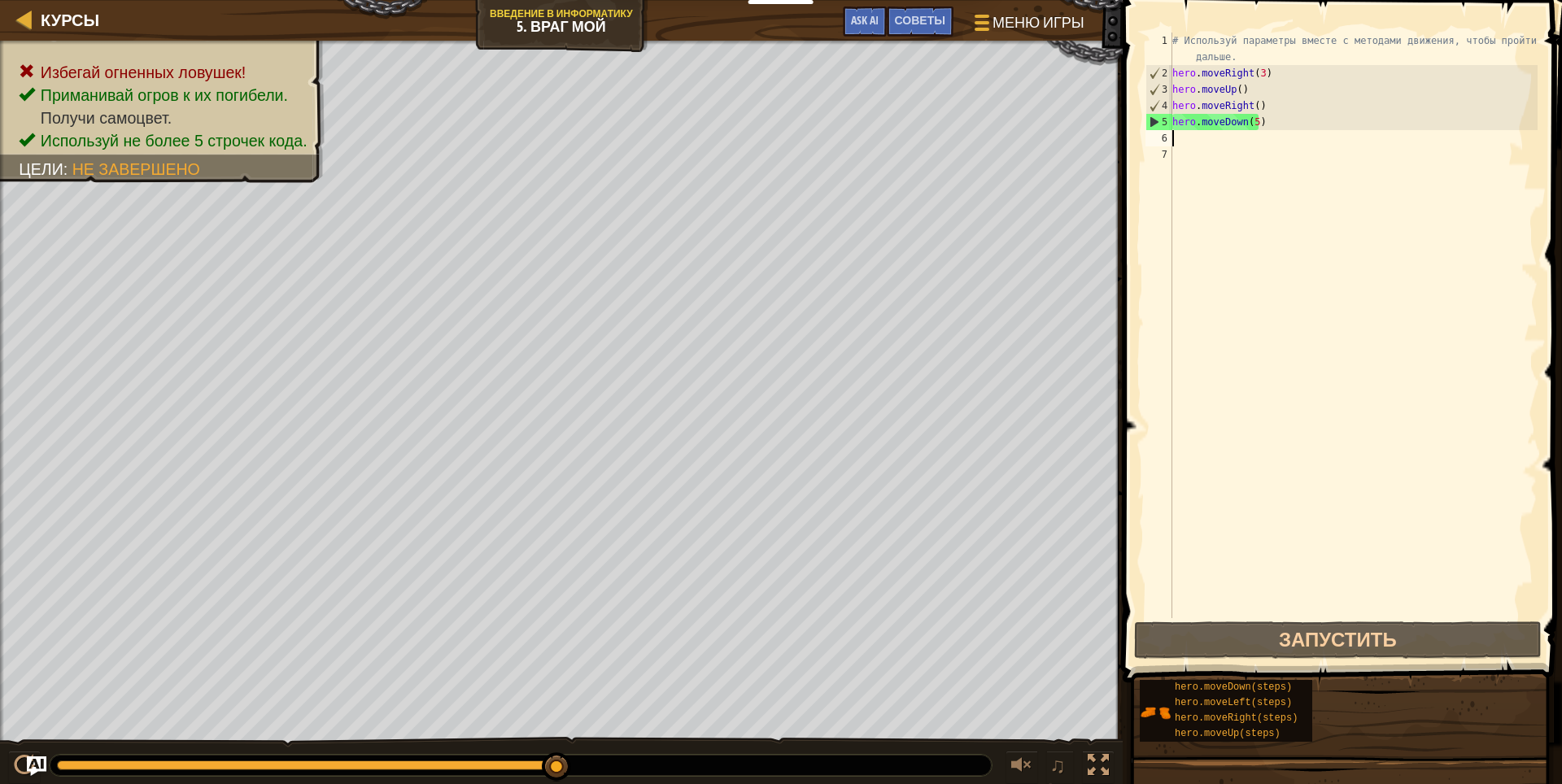
click at [1289, 135] on div "# Используй параметры вместе с методами движения, чтобы пройти дальше. hero . m…" at bounding box center [1353, 350] width 368 height 634
click at [1285, 114] on div "# Используй параметры вместе с методами движения, чтобы пройти дальше. hero . m…" at bounding box center [1353, 350] width 368 height 634
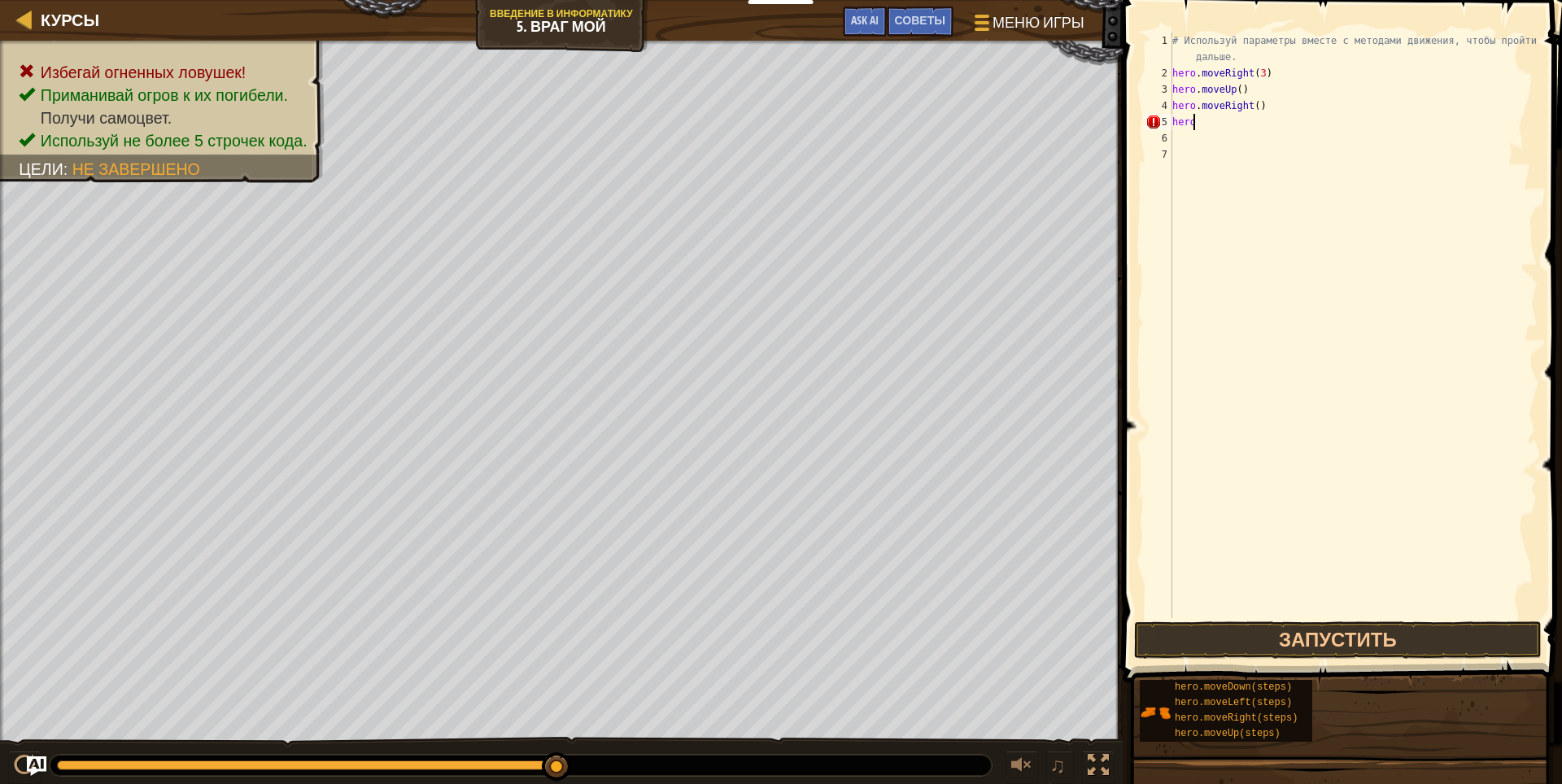
type textarea "h"
click at [1325, 625] on button "Запустить" at bounding box center [1337, 640] width 408 height 38
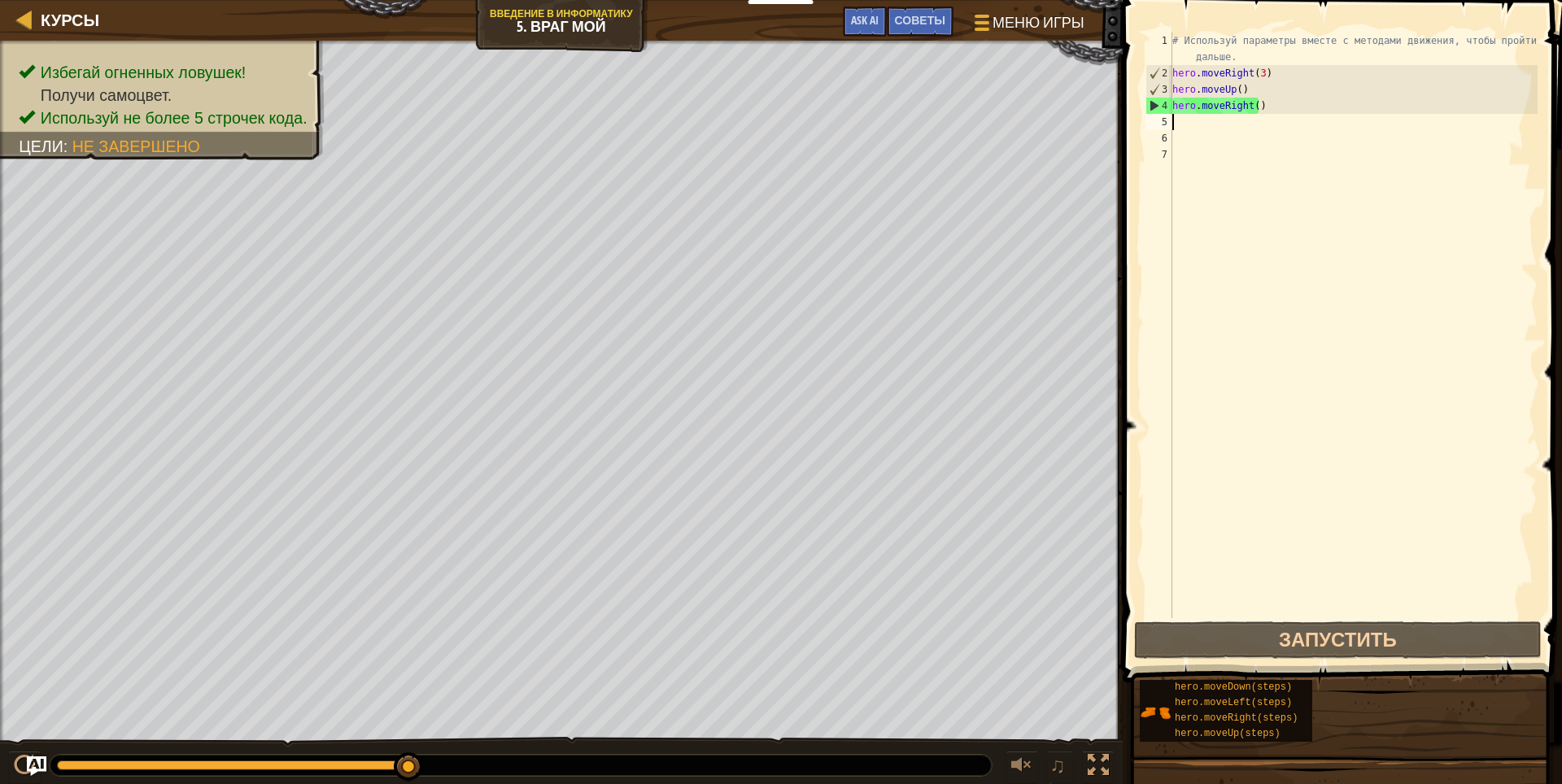
type textarea "h"
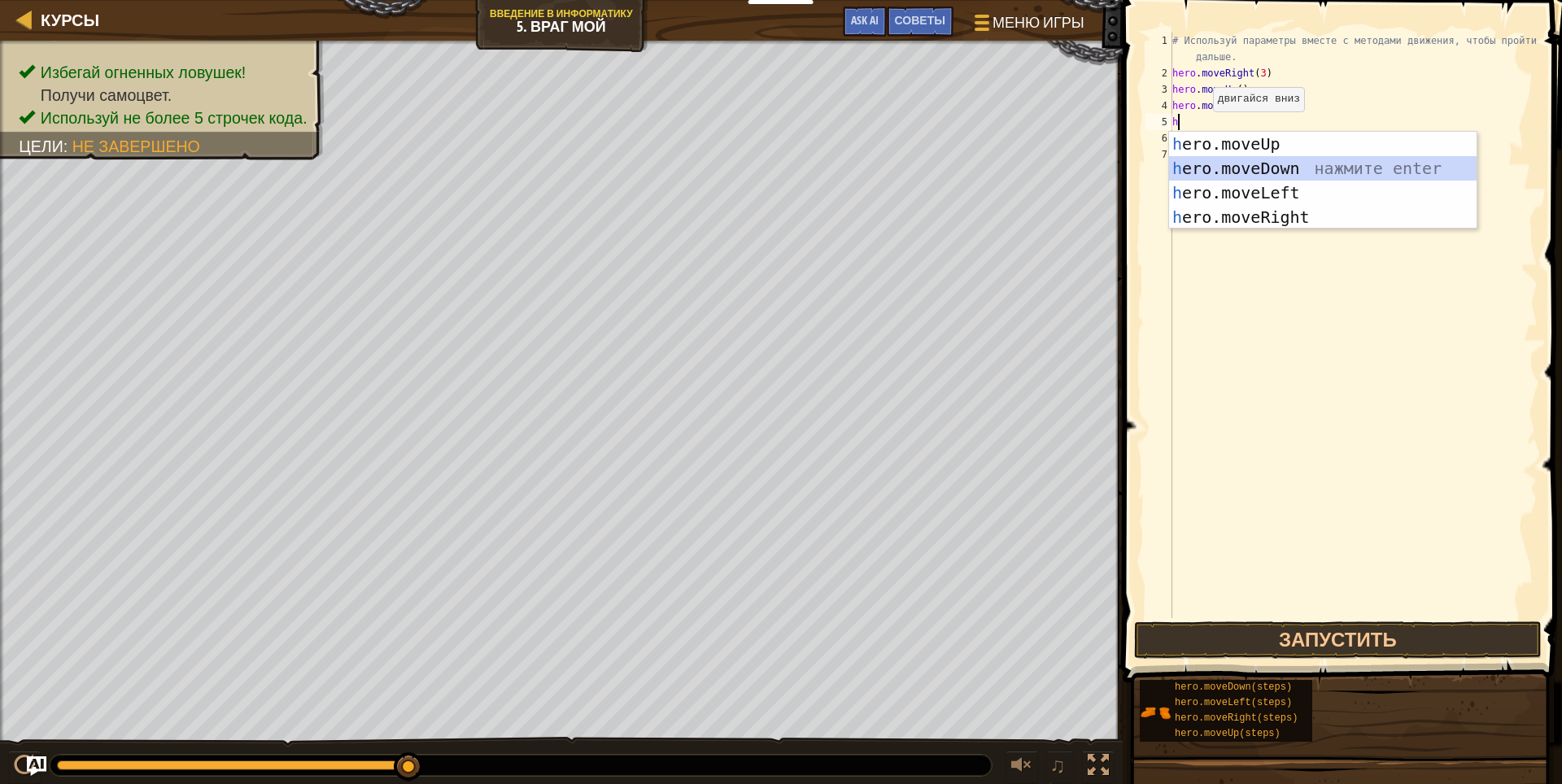
click at [1297, 167] on div "h ero.moveUp нажмите enter h ero.moveDown нажмите enter h ero.moveLeft нажмите …" at bounding box center [1322, 205] width 307 height 146
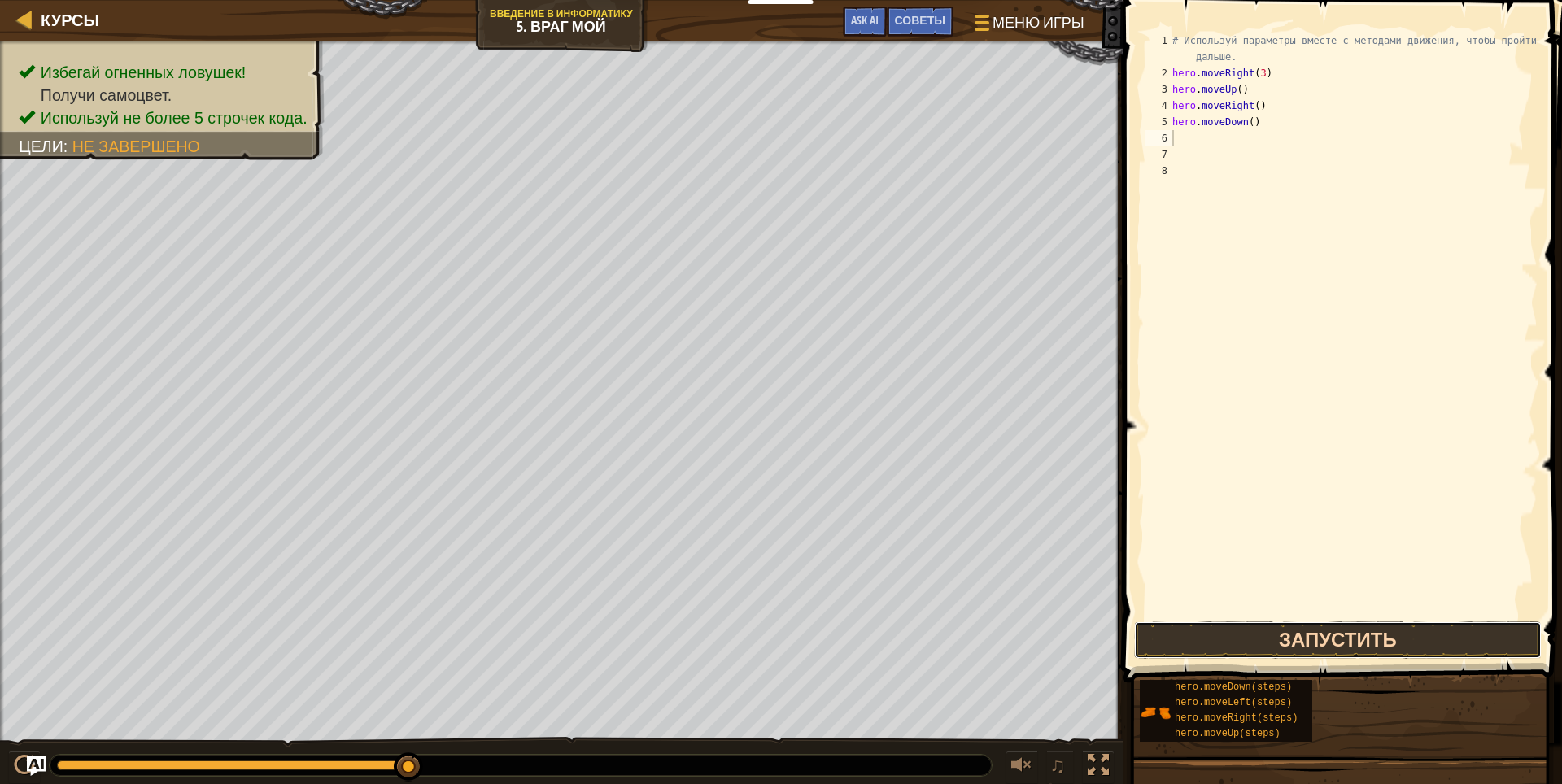
click at [1322, 627] on button "Запустить" at bounding box center [1337, 640] width 408 height 38
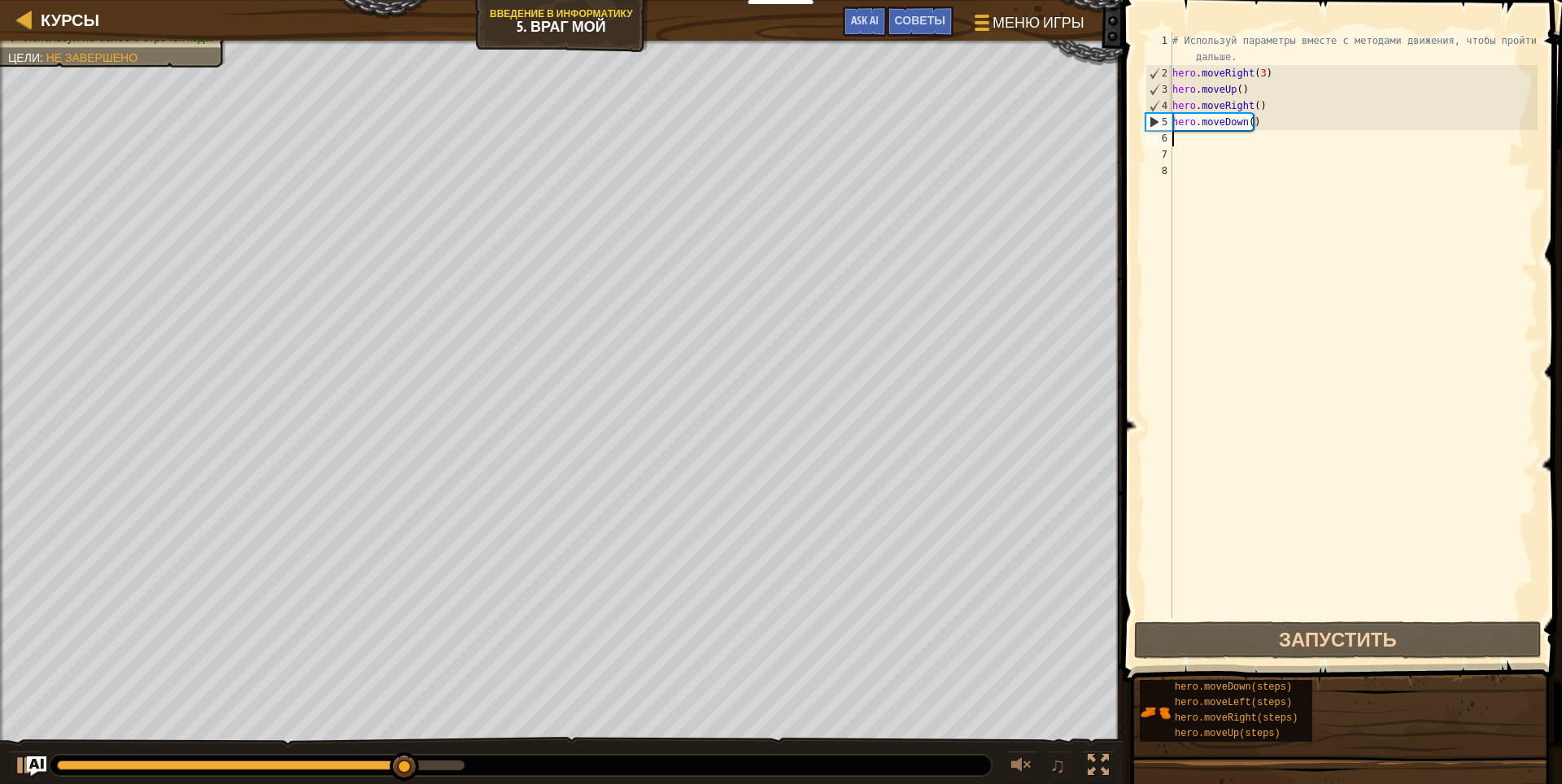
type textarea "h"
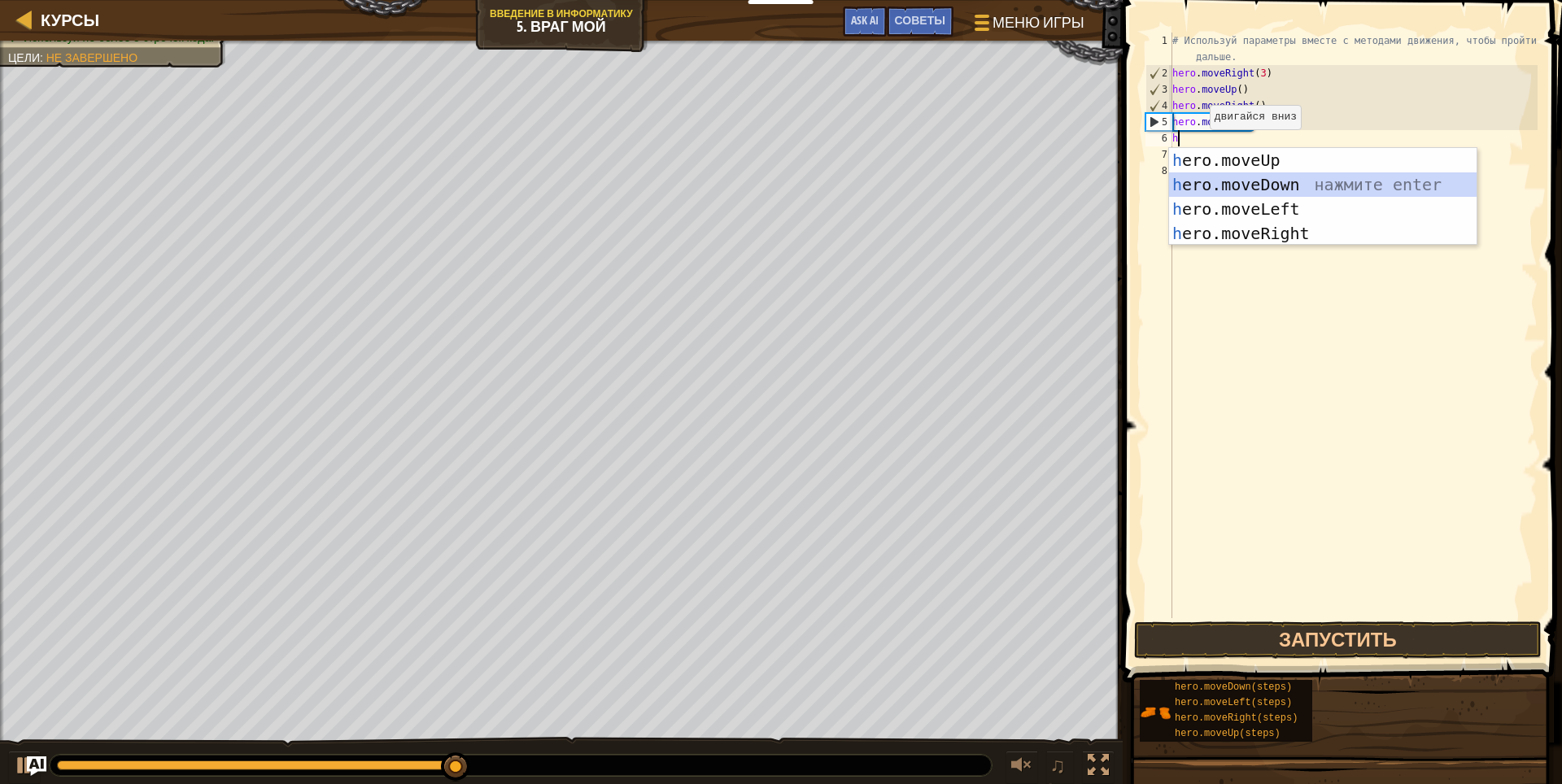
click at [1396, 194] on div "h ero.moveUp нажмите enter h ero.moveDown нажмите enter h ero.moveLeft нажмите …" at bounding box center [1322, 222] width 307 height 146
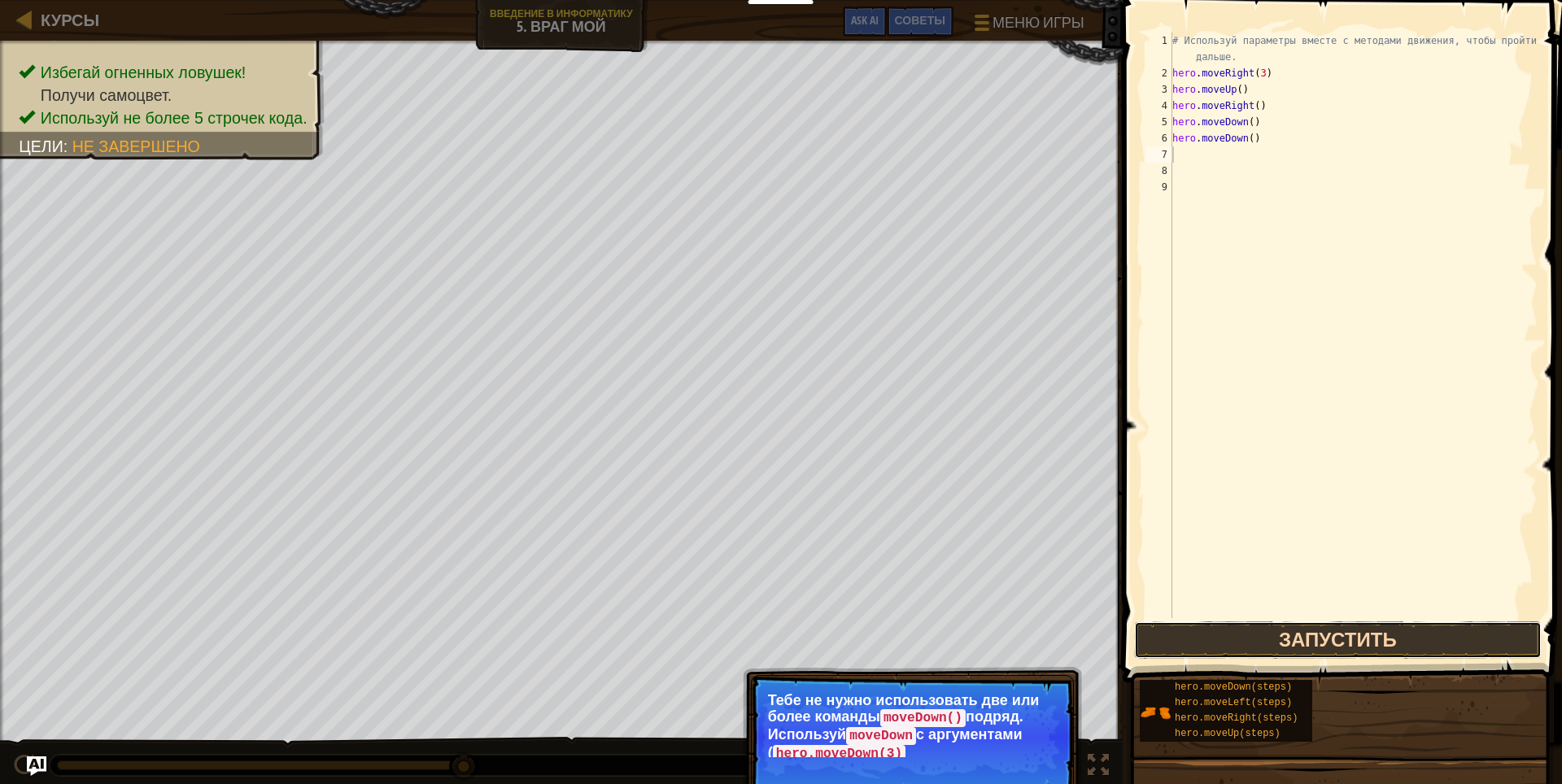
click at [1245, 640] on button "Запустить" at bounding box center [1337, 640] width 408 height 38
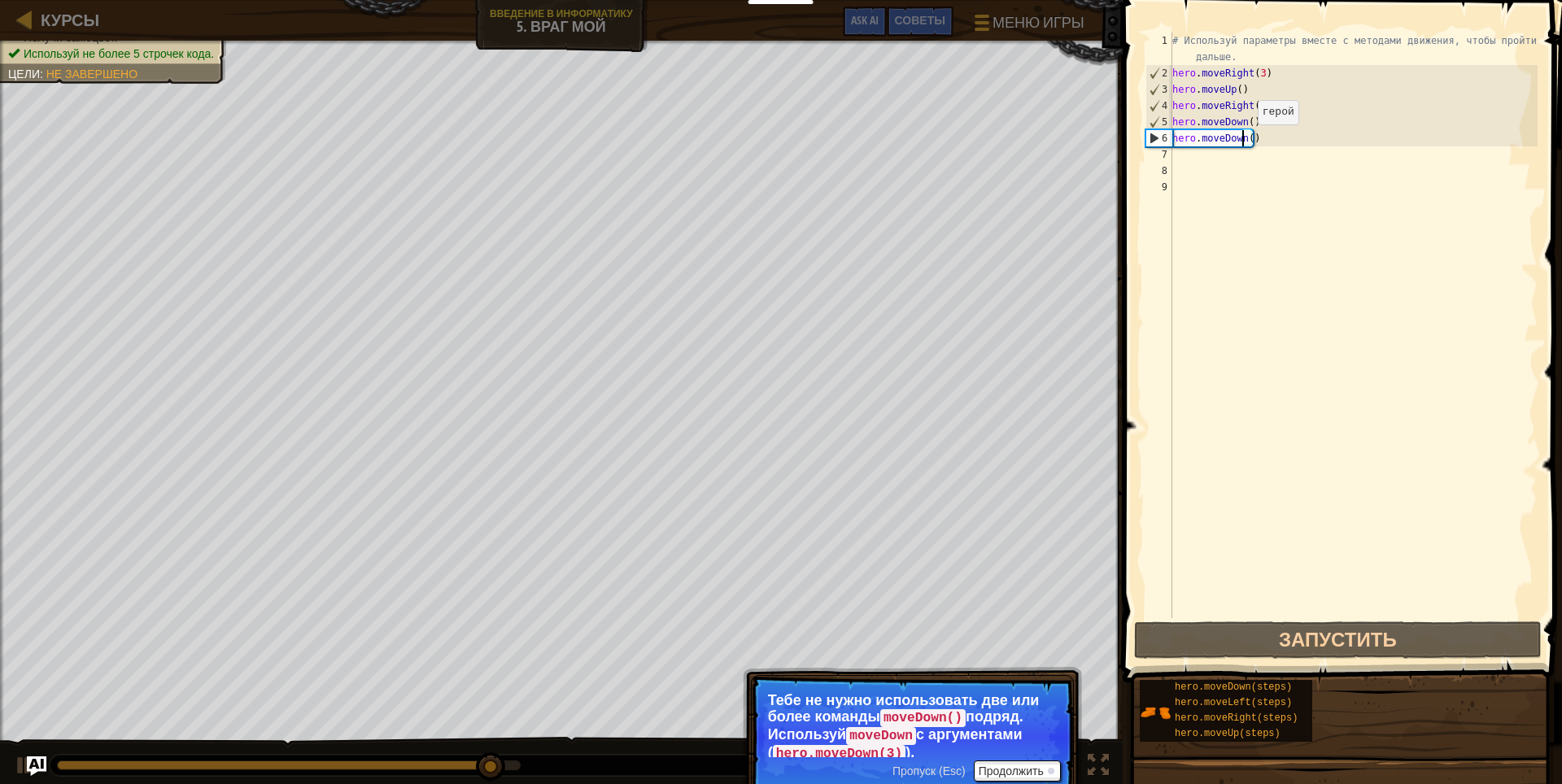
click at [1244, 141] on div "# Используй параметры вместе с методами движения, чтобы пройти дальше. hero . m…" at bounding box center [1353, 350] width 368 height 634
click at [1249, 141] on div "# Используй параметры вместе с методами движения, чтобы пройти дальше. hero . m…" at bounding box center [1353, 350] width 368 height 634
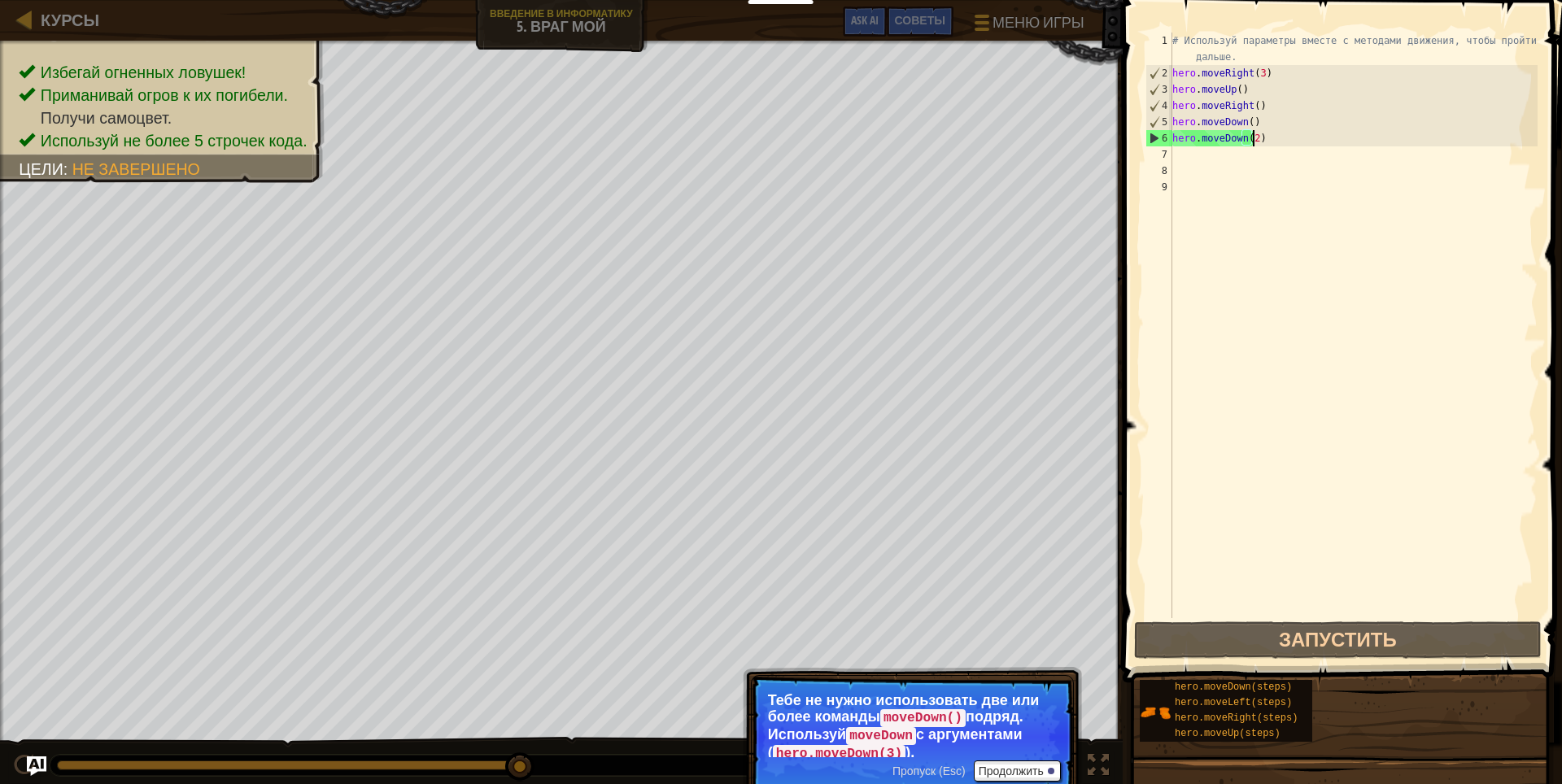
scroll to position [8, 6]
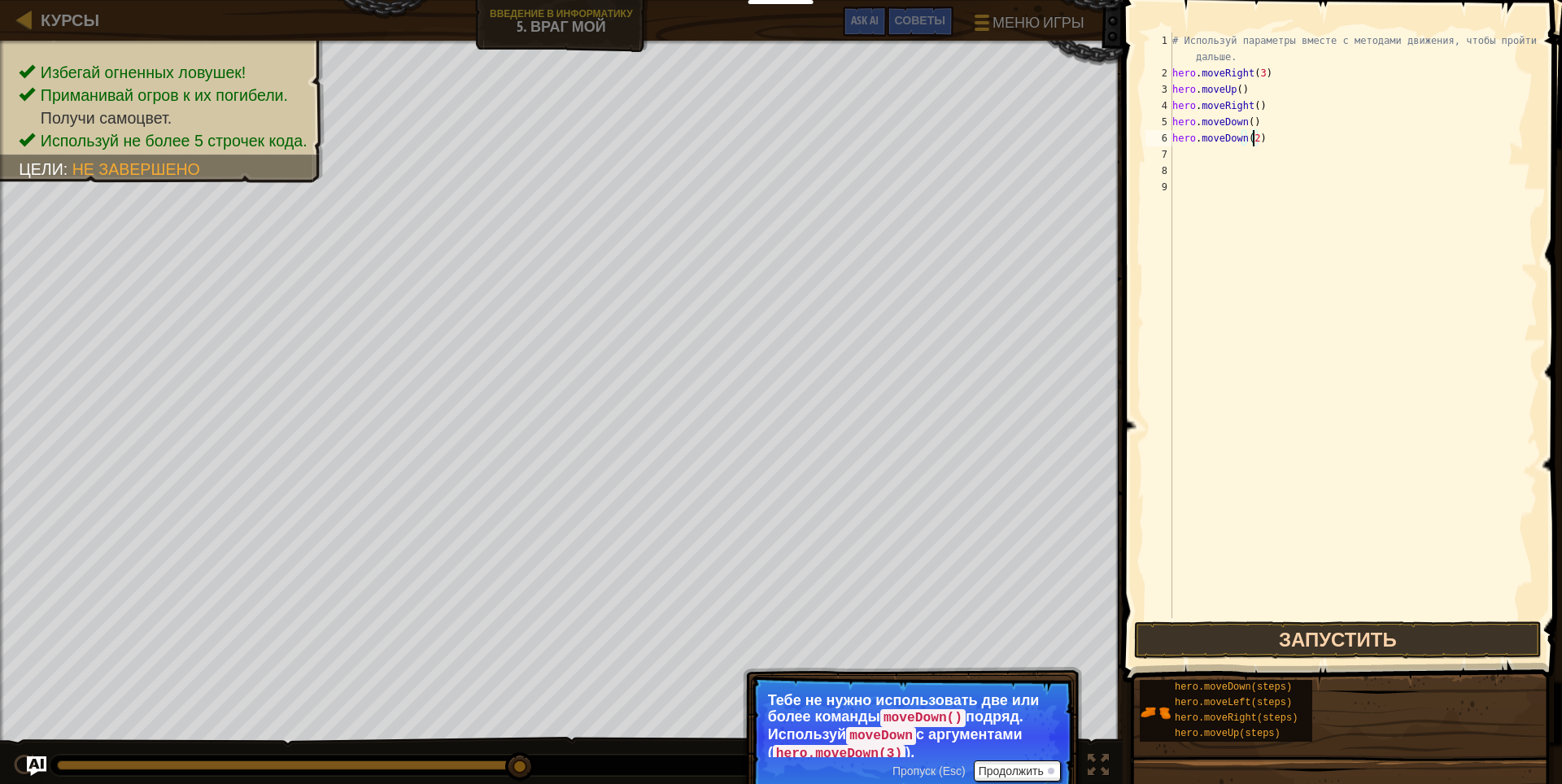
type textarea "hero.moveDown(2)"
click at [1277, 651] on button "Запустить" at bounding box center [1337, 640] width 408 height 38
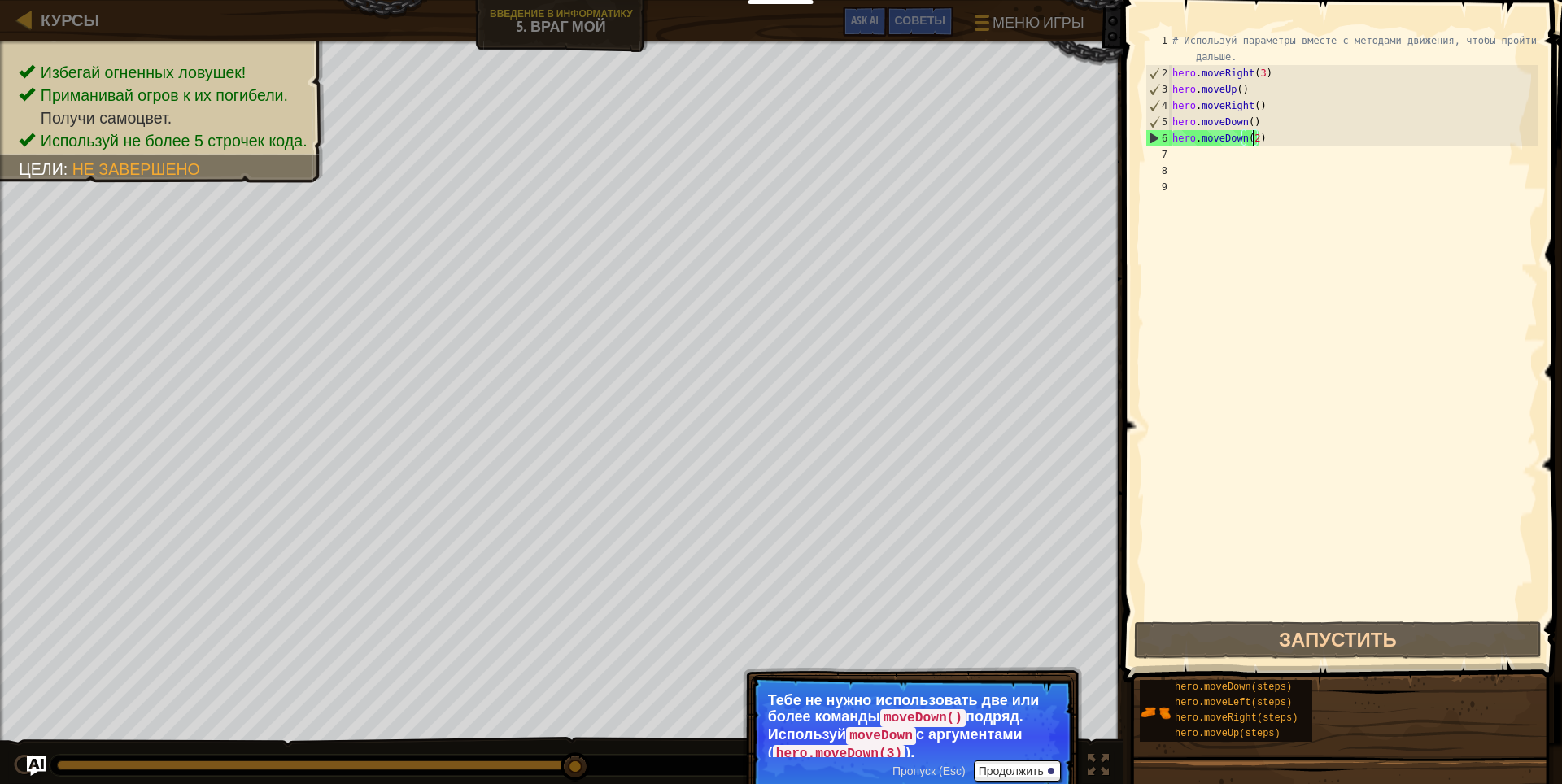
click at [1184, 154] on div "# Используй параметры вместе с методами движения, чтобы пройти дальше. hero . m…" at bounding box center [1353, 350] width 368 height 634
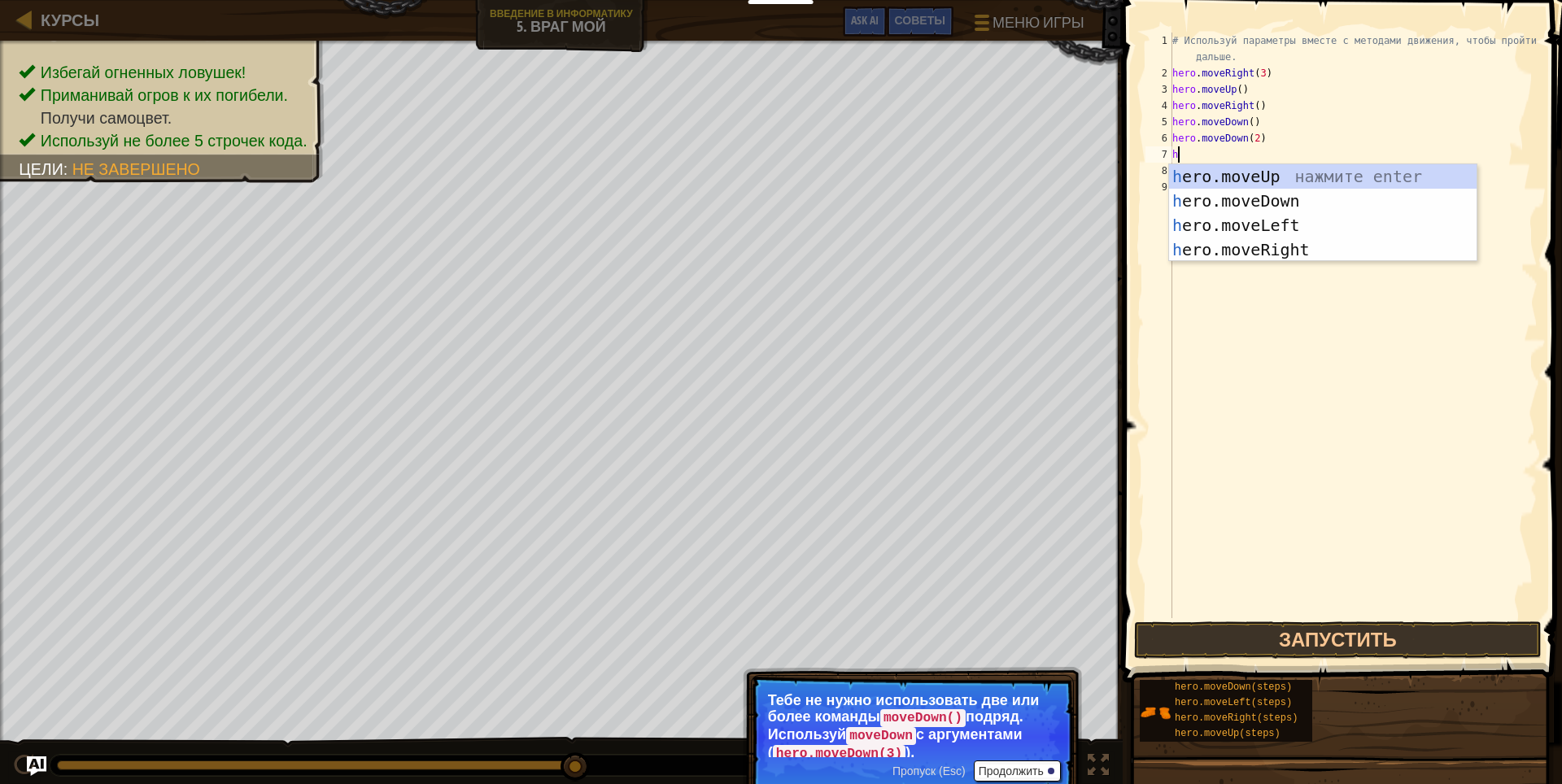
type textarea "h"
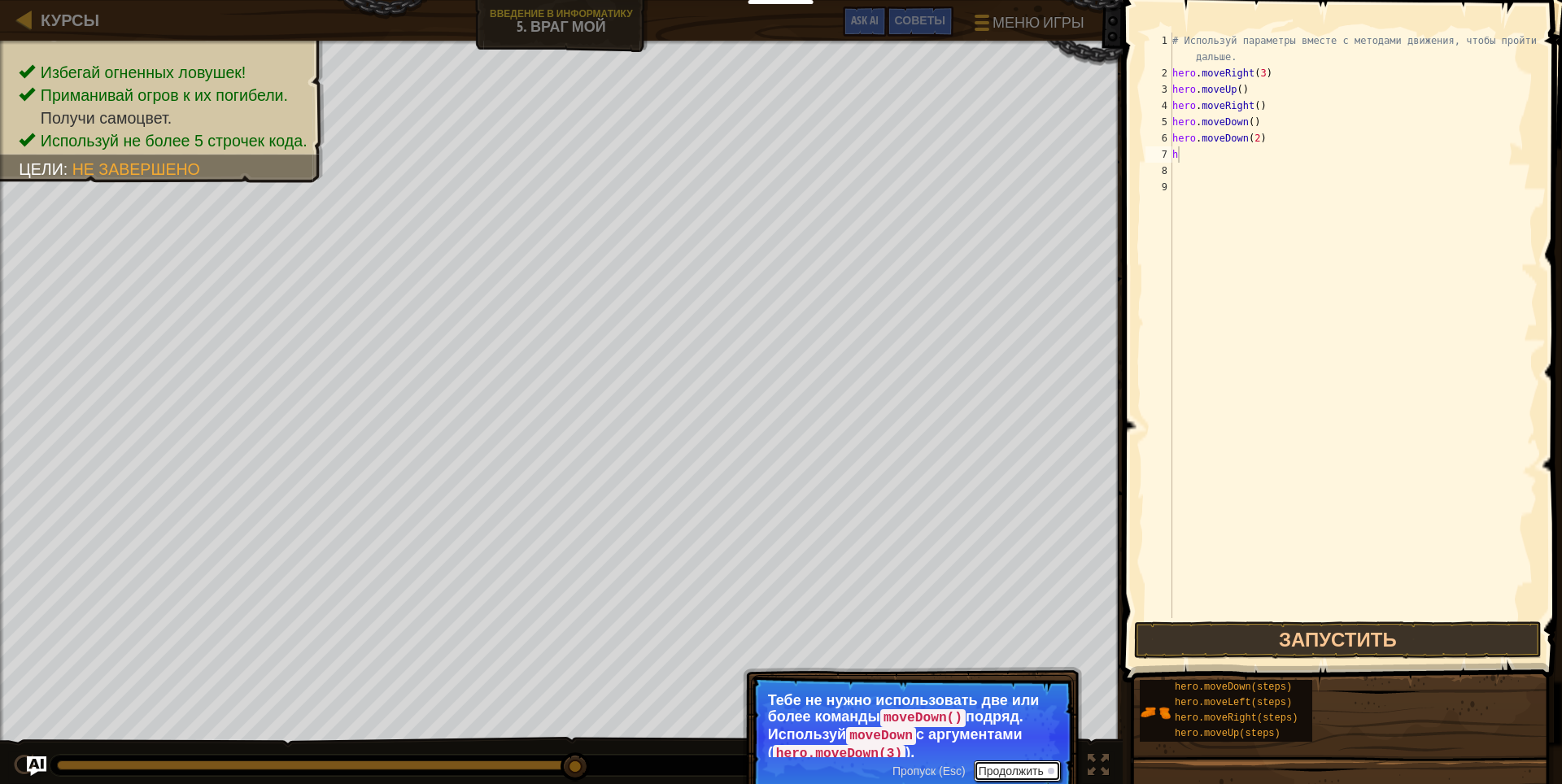
click at [1049, 767] on button "Продолжить" at bounding box center [1018, 771] width 87 height 21
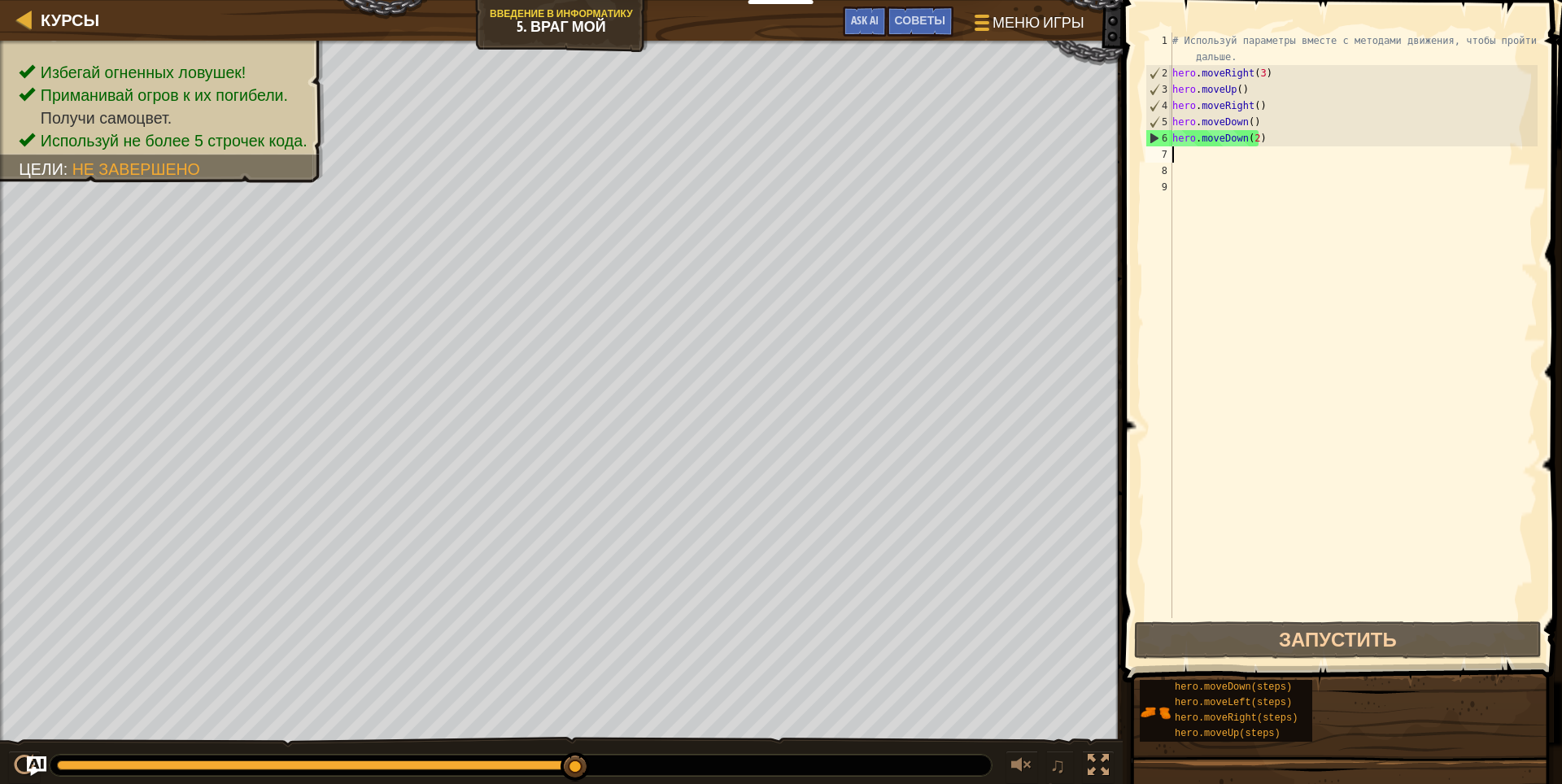
type textarea "h"
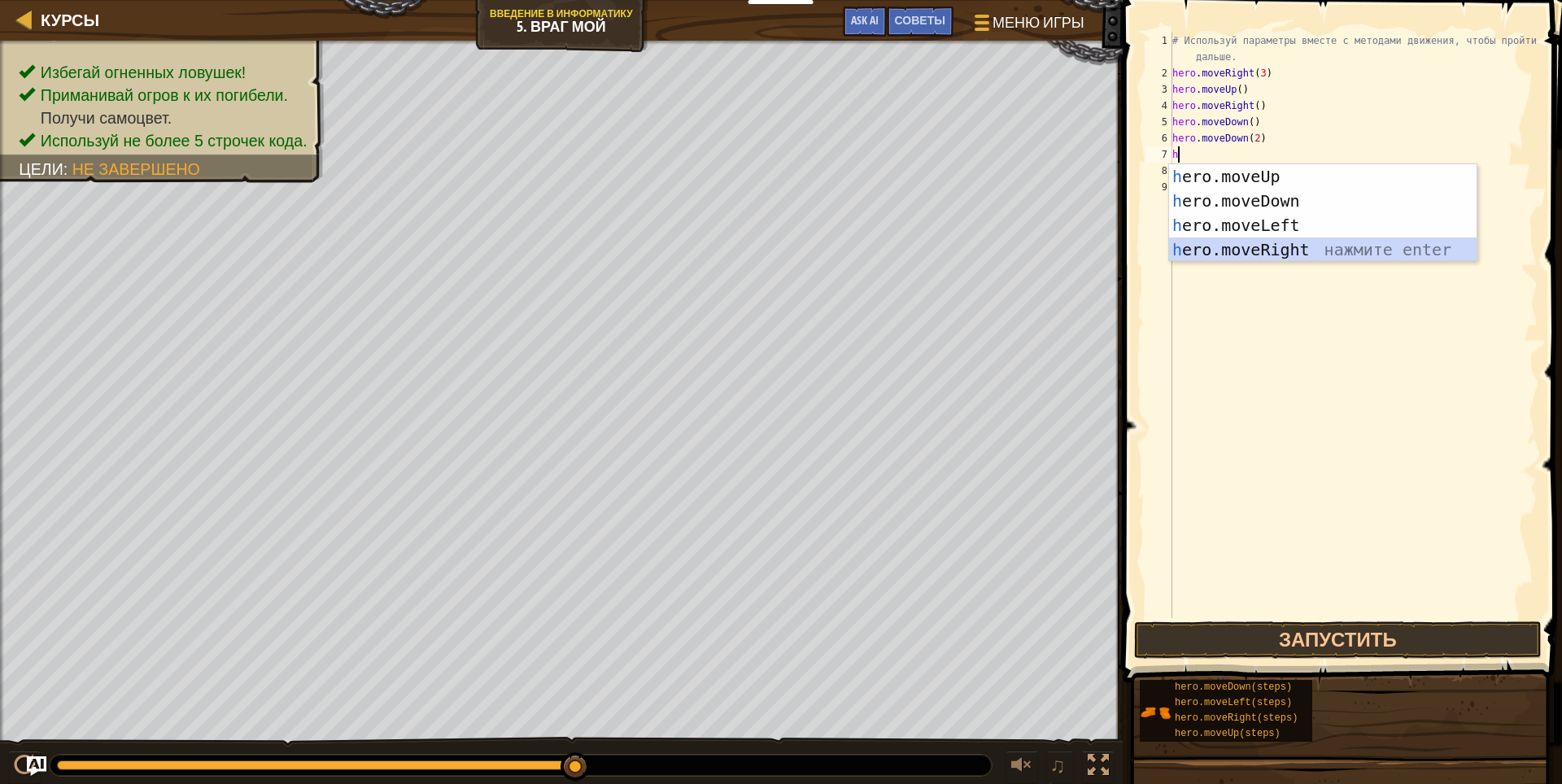
click at [1261, 243] on div "h ero.moveUp нажмите enter h ero.moveDown нажмите enter h ero.moveLeft нажмите …" at bounding box center [1322, 238] width 307 height 146
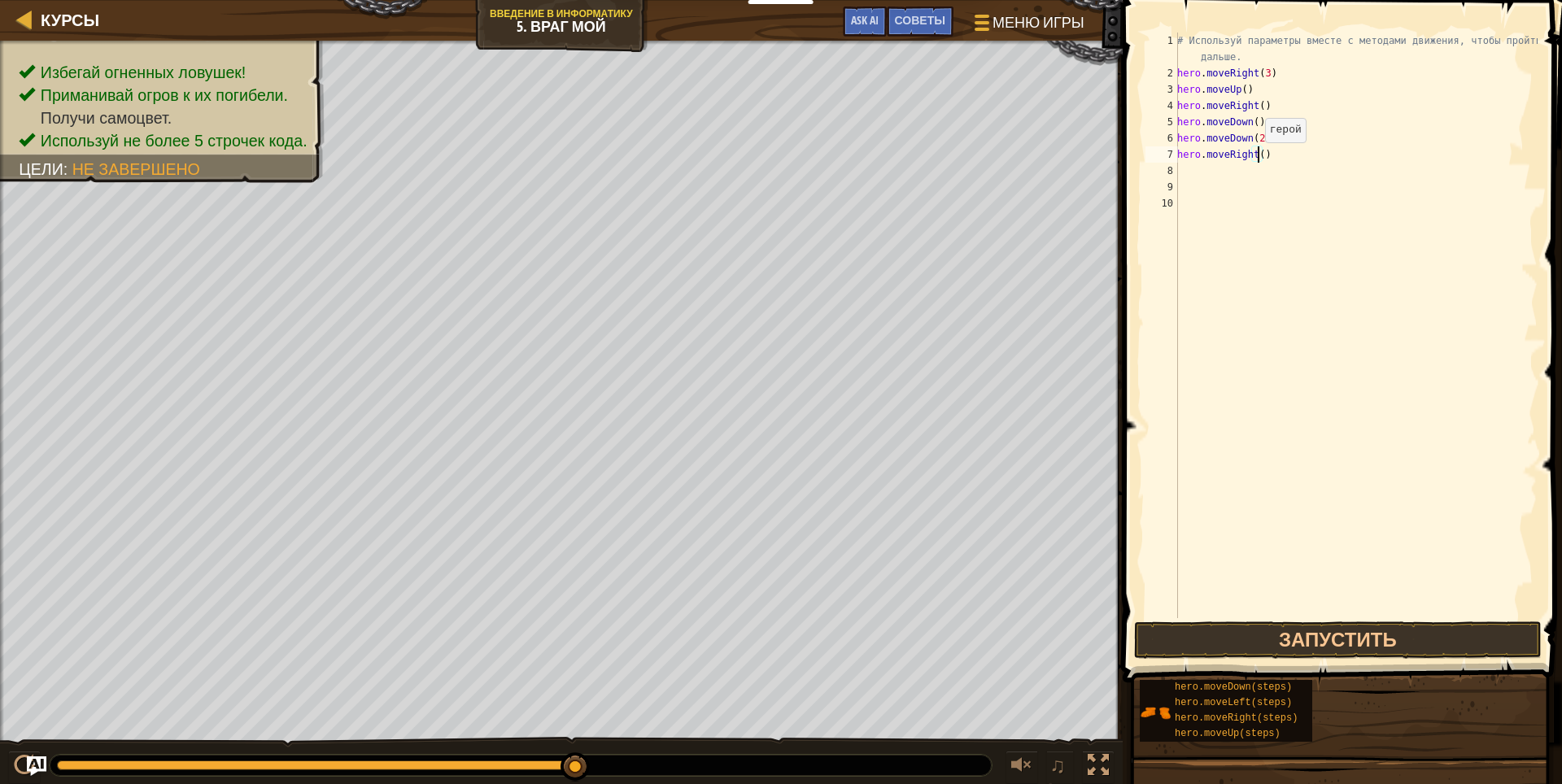
click at [1256, 159] on div "# Используй параметры вместе с методами движения, чтобы пройти дальше. hero . m…" at bounding box center [1355, 350] width 363 height 634
type textarea "hero.moveRight(2)"
click at [1244, 637] on button "Запустить" at bounding box center [1337, 640] width 408 height 38
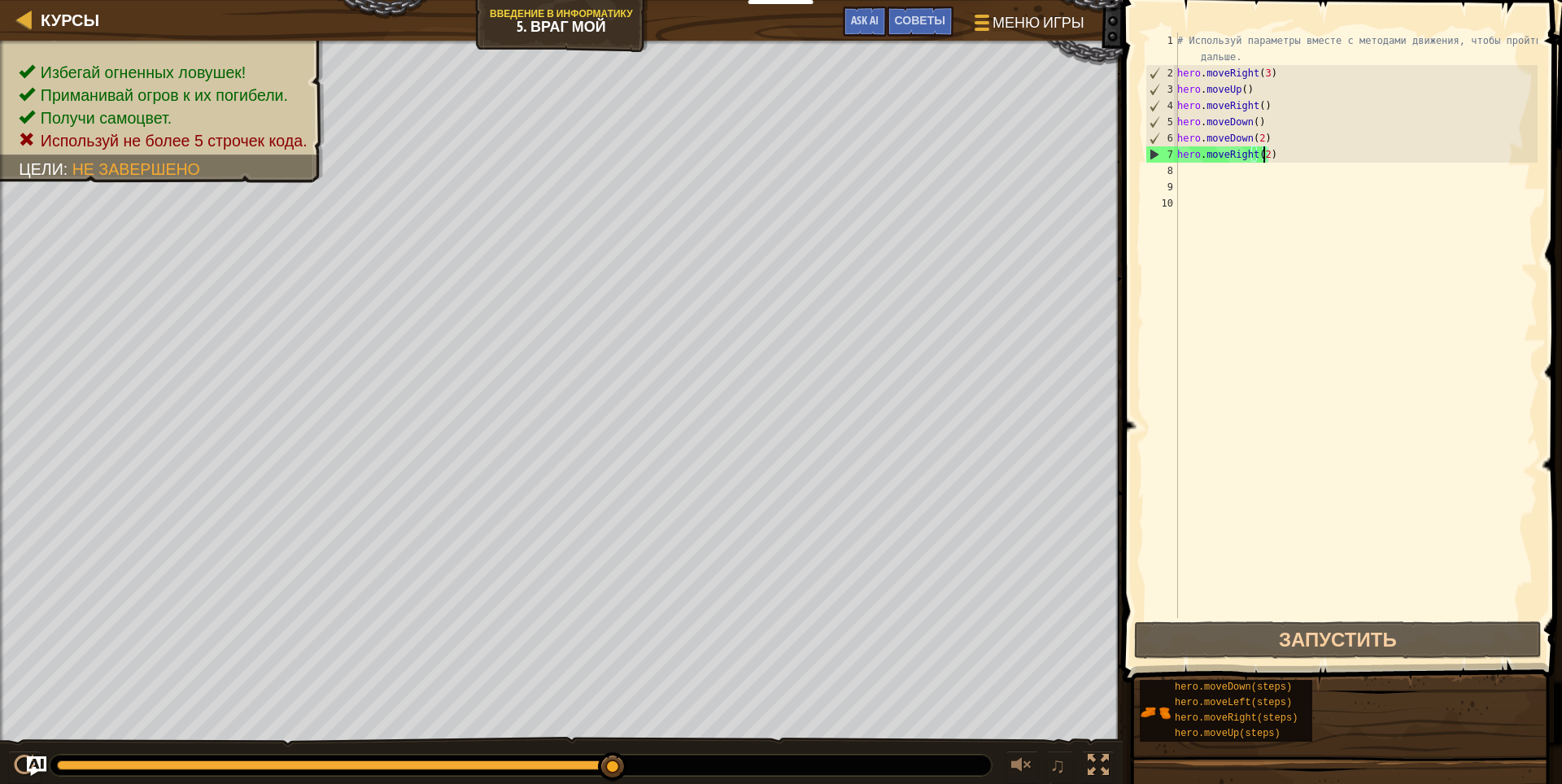
click at [1305, 170] on div "# Используй параметры вместе с методами движения, чтобы пройти дальше. hero . m…" at bounding box center [1355, 350] width 363 height 634
click at [1302, 151] on div "# Используй параметры вместе с методами движения, чтобы пройти дальше. hero . m…" at bounding box center [1355, 350] width 363 height 634
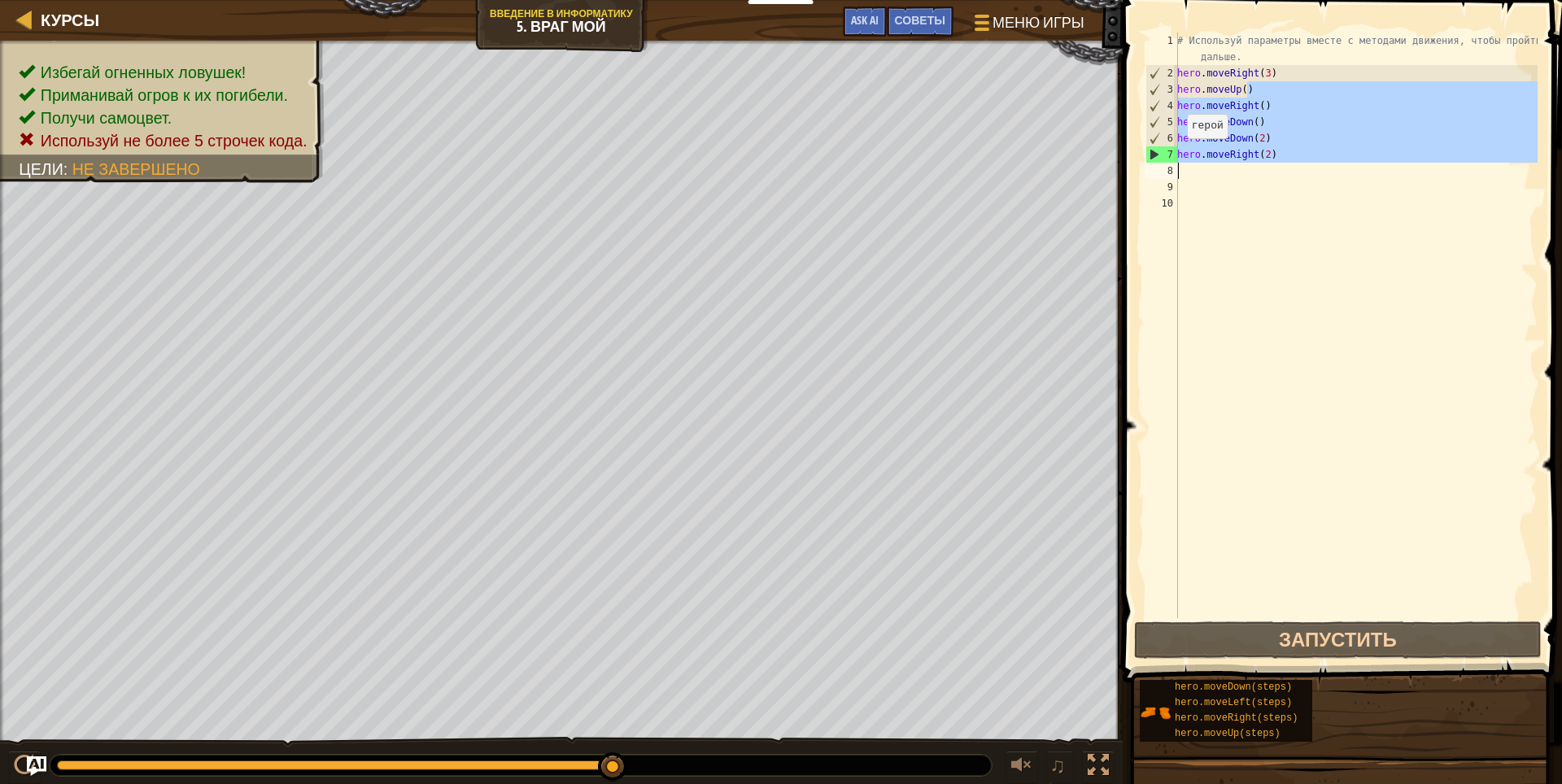
drag, startPoint x: 1278, startPoint y: 91, endPoint x: 1173, endPoint y: 170, distance: 131.4
click at [1173, 170] on div "hero.moveRight(2) 1 2 3 4 5 6 7 8 9 10 # Используй параметры вместе с методами …" at bounding box center [1339, 326] width 395 height 586
type textarea "hero.moveUp()"
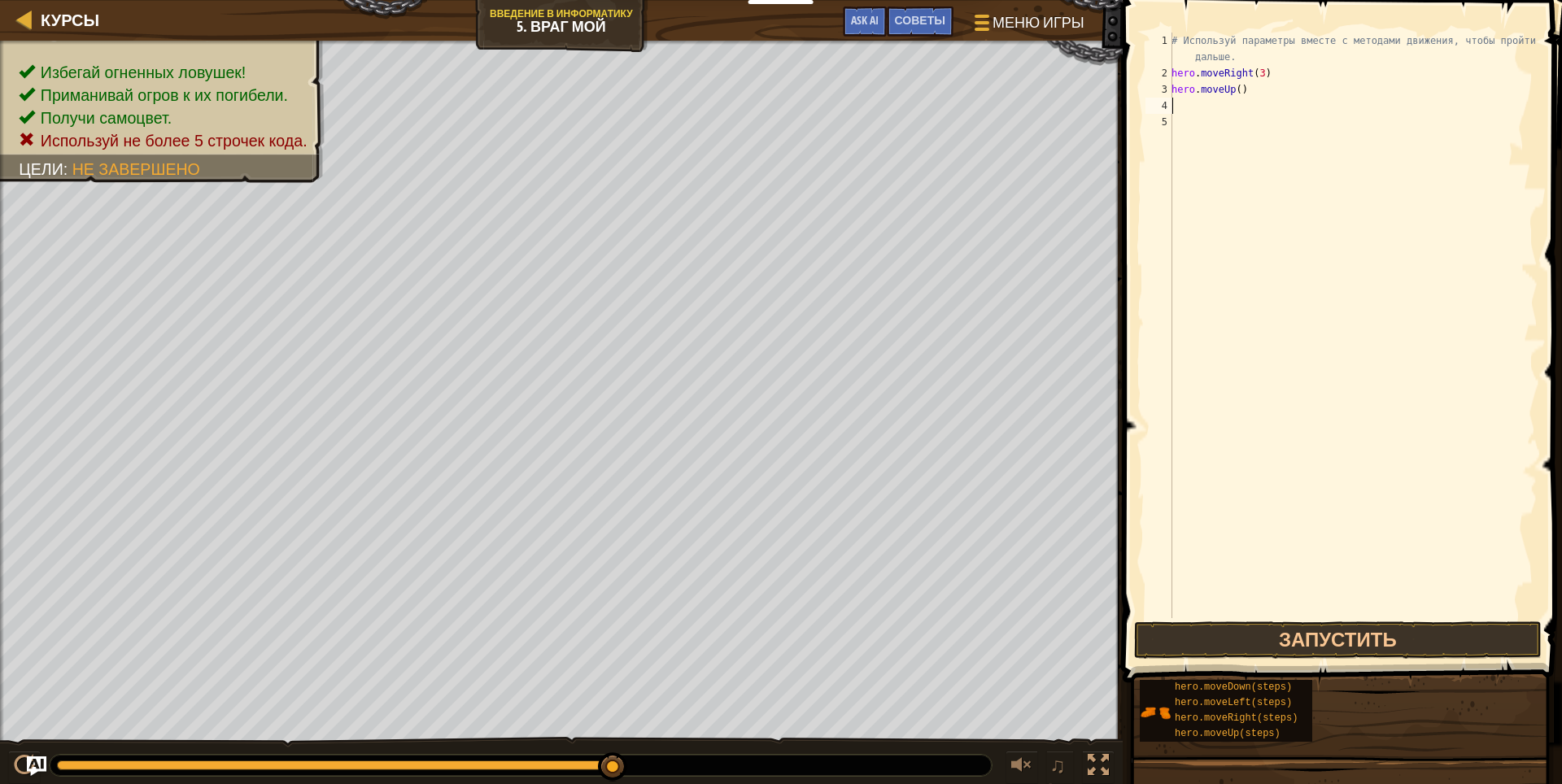
click at [1183, 110] on div "# Используй параметры вместе с методами движения, чтобы пройти дальше. hero . m…" at bounding box center [1352, 350] width 369 height 634
type textarea "h"
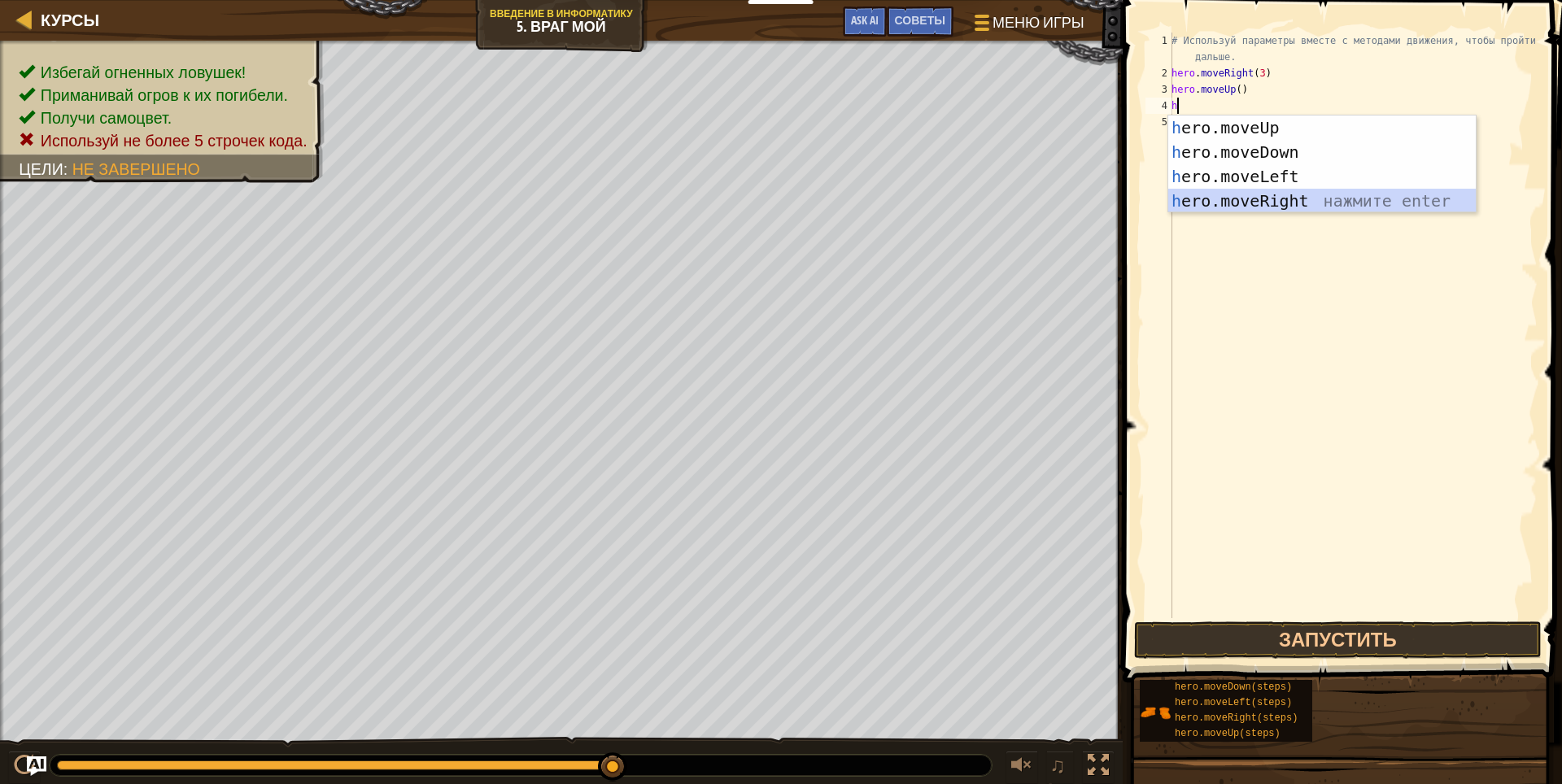
click at [1339, 196] on div "h ero.moveUp нажмите enter h ero.moveDown нажмите enter h ero.moveLeft нажмите …" at bounding box center [1321, 189] width 307 height 146
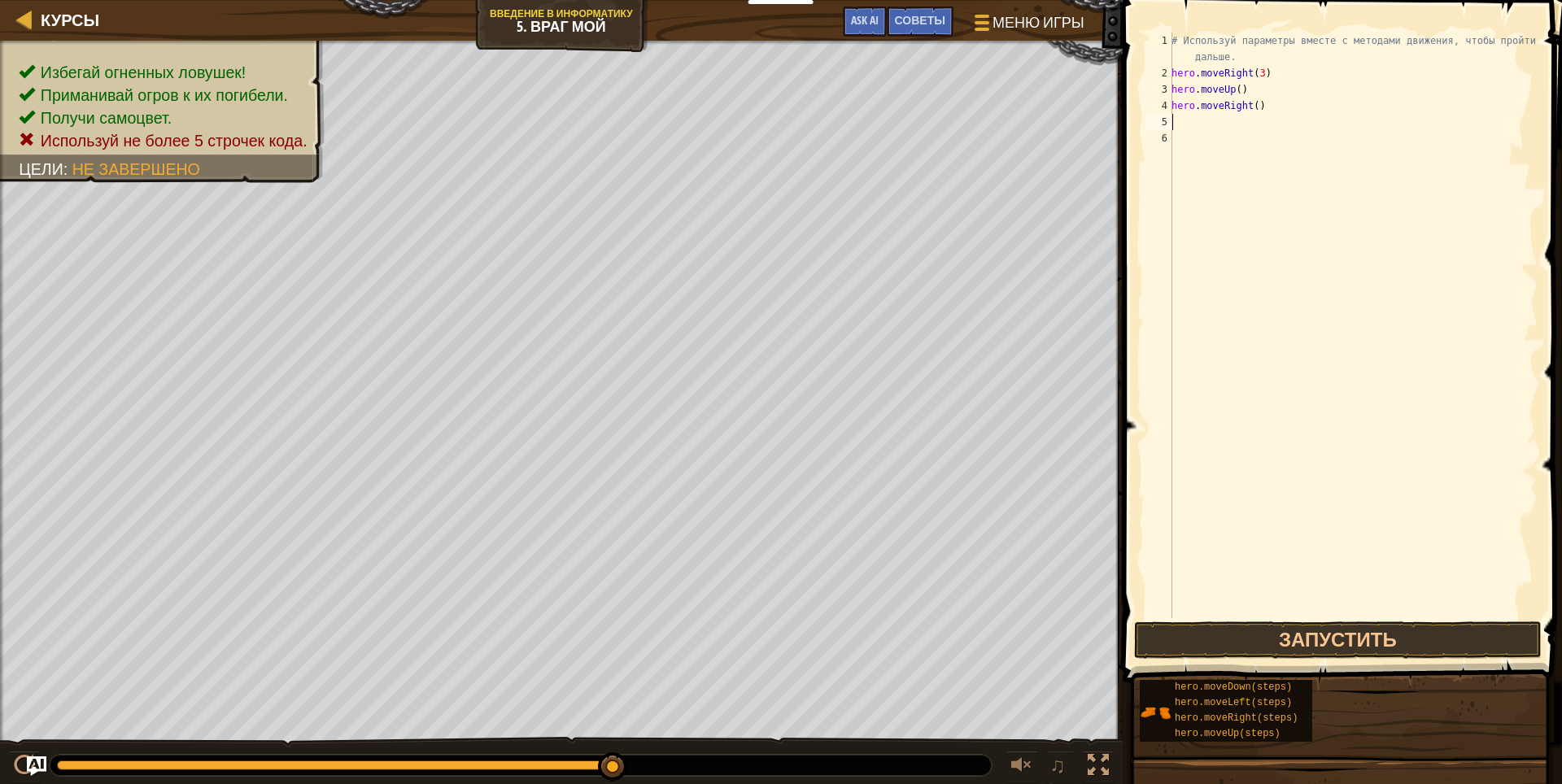
type textarea "h"
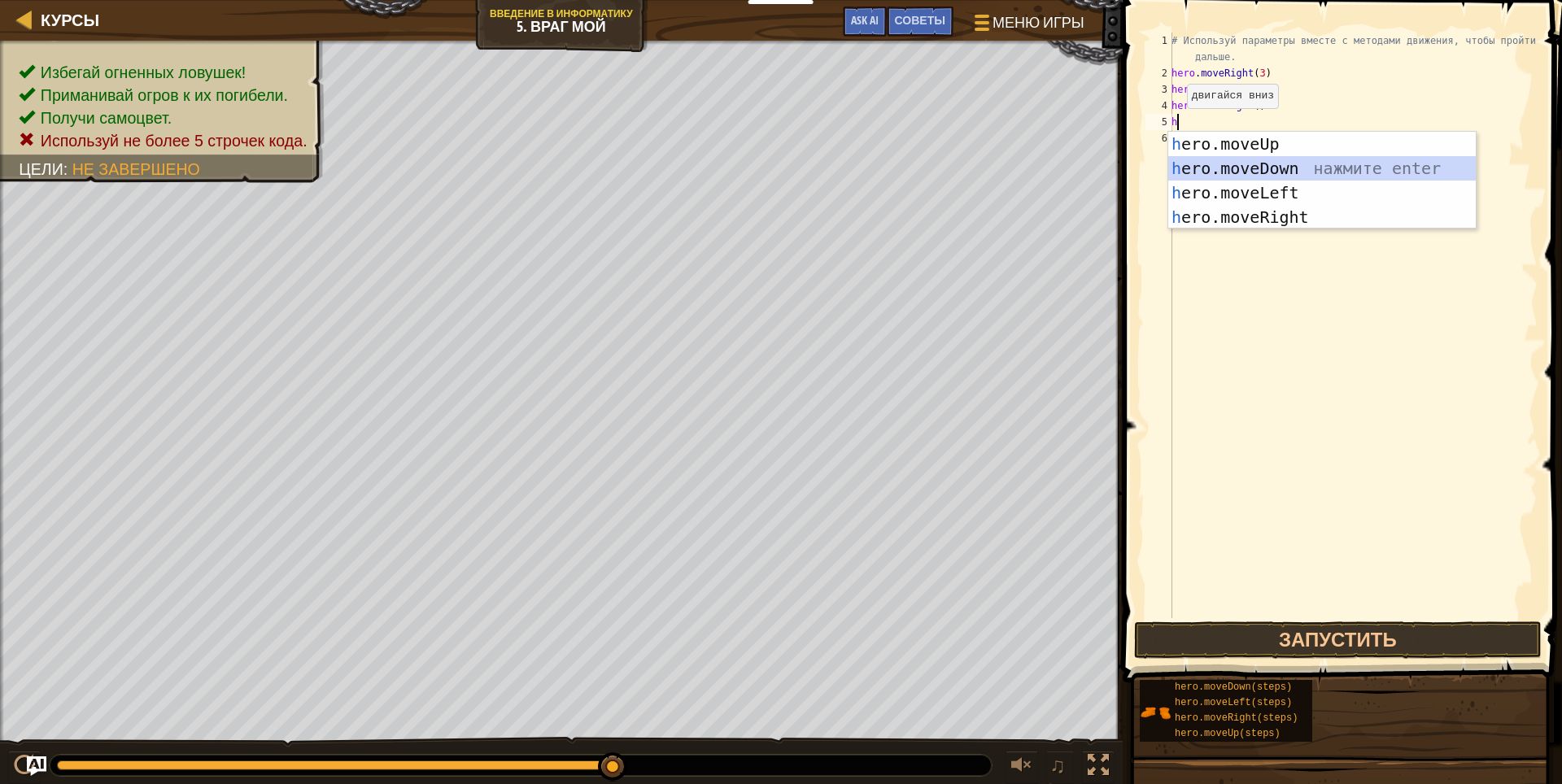
click at [1217, 166] on div "h ero.moveUp нажмите enter h ero.moveDown нажмите enter h ero.moveLeft нажмите …" at bounding box center [1321, 205] width 307 height 146
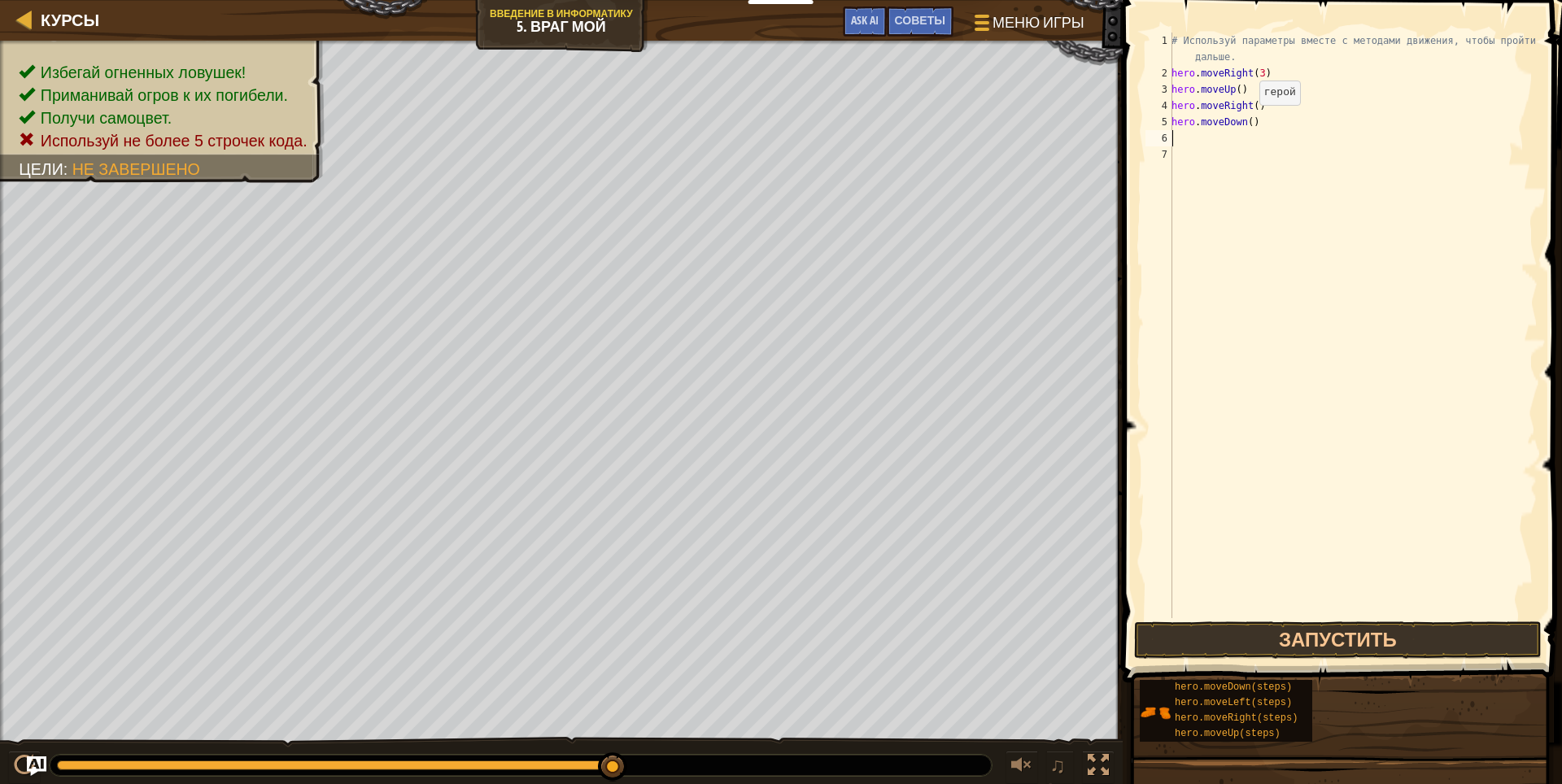
click at [1245, 121] on div "# Используй параметры вместе с методами движения, чтобы пройти дальше. hero . m…" at bounding box center [1352, 350] width 369 height 634
type textarea "hero.moveDown(4)"
click at [1171, 133] on div "6" at bounding box center [1159, 138] width 27 height 16
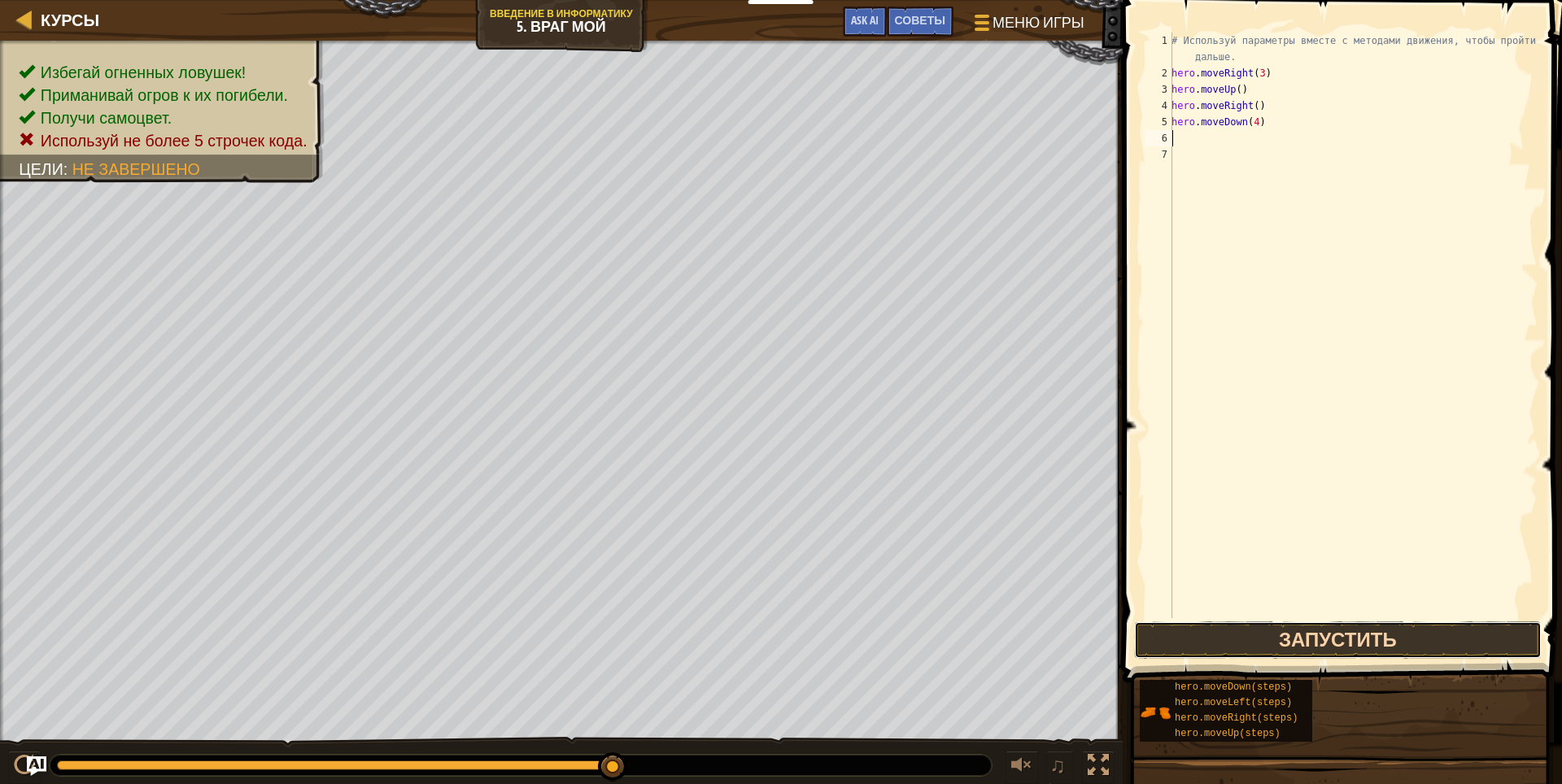
click at [1313, 637] on button "Запустить" at bounding box center [1337, 640] width 408 height 38
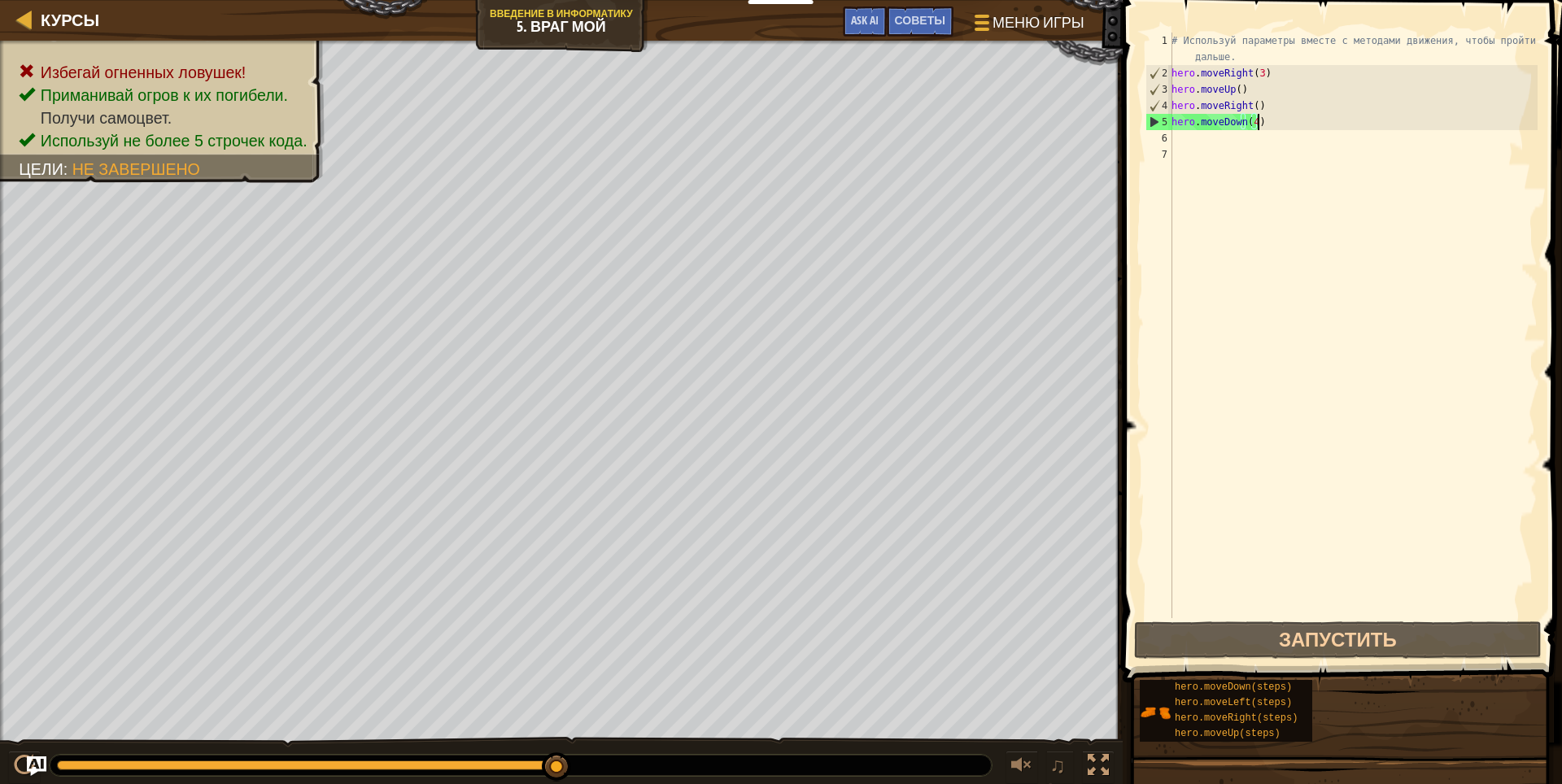
click at [1319, 123] on div "# Используй параметры вместе с методами движения, чтобы пройти дальше. hero . m…" at bounding box center [1352, 350] width 369 height 634
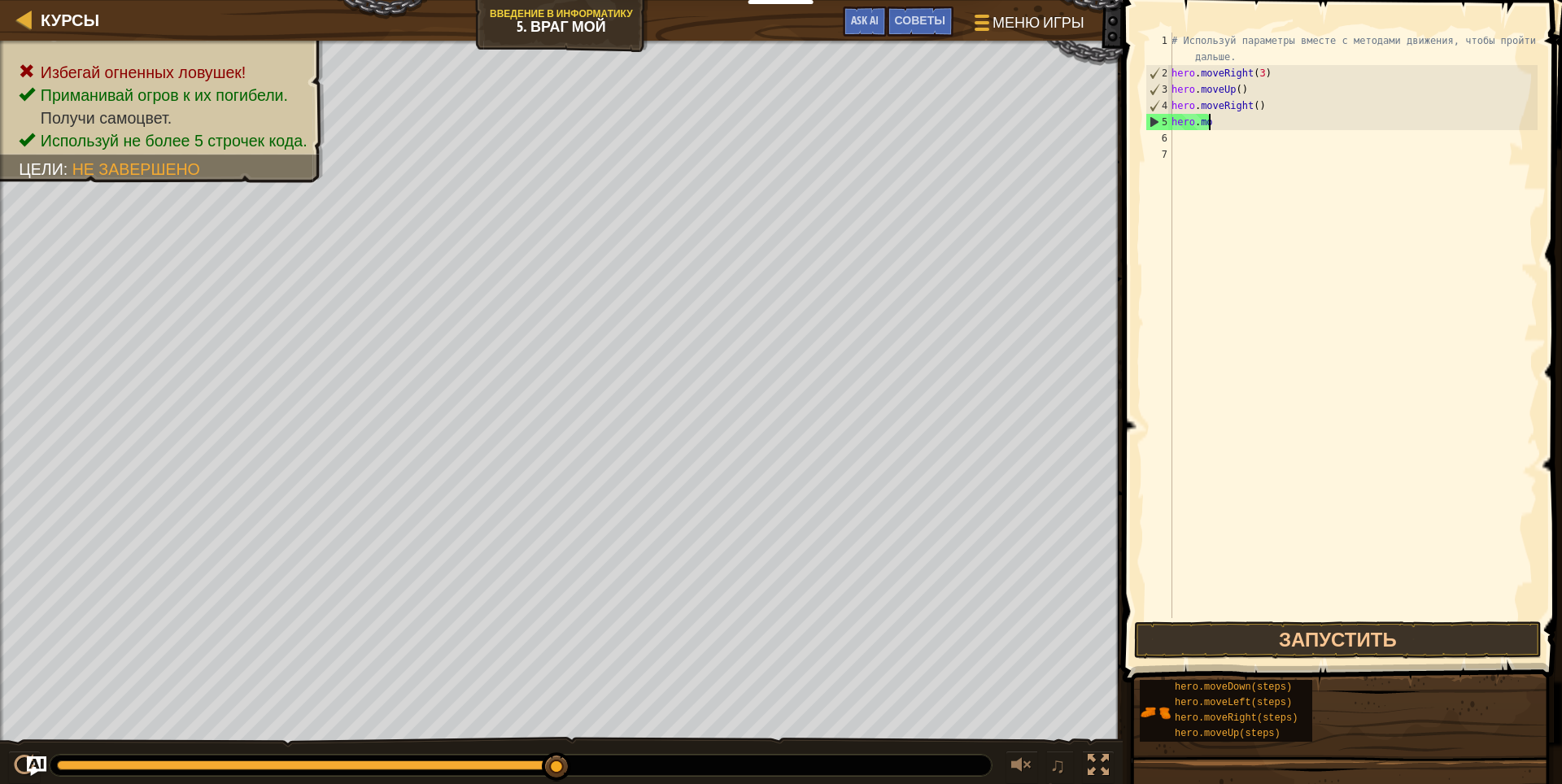
type textarea "h"
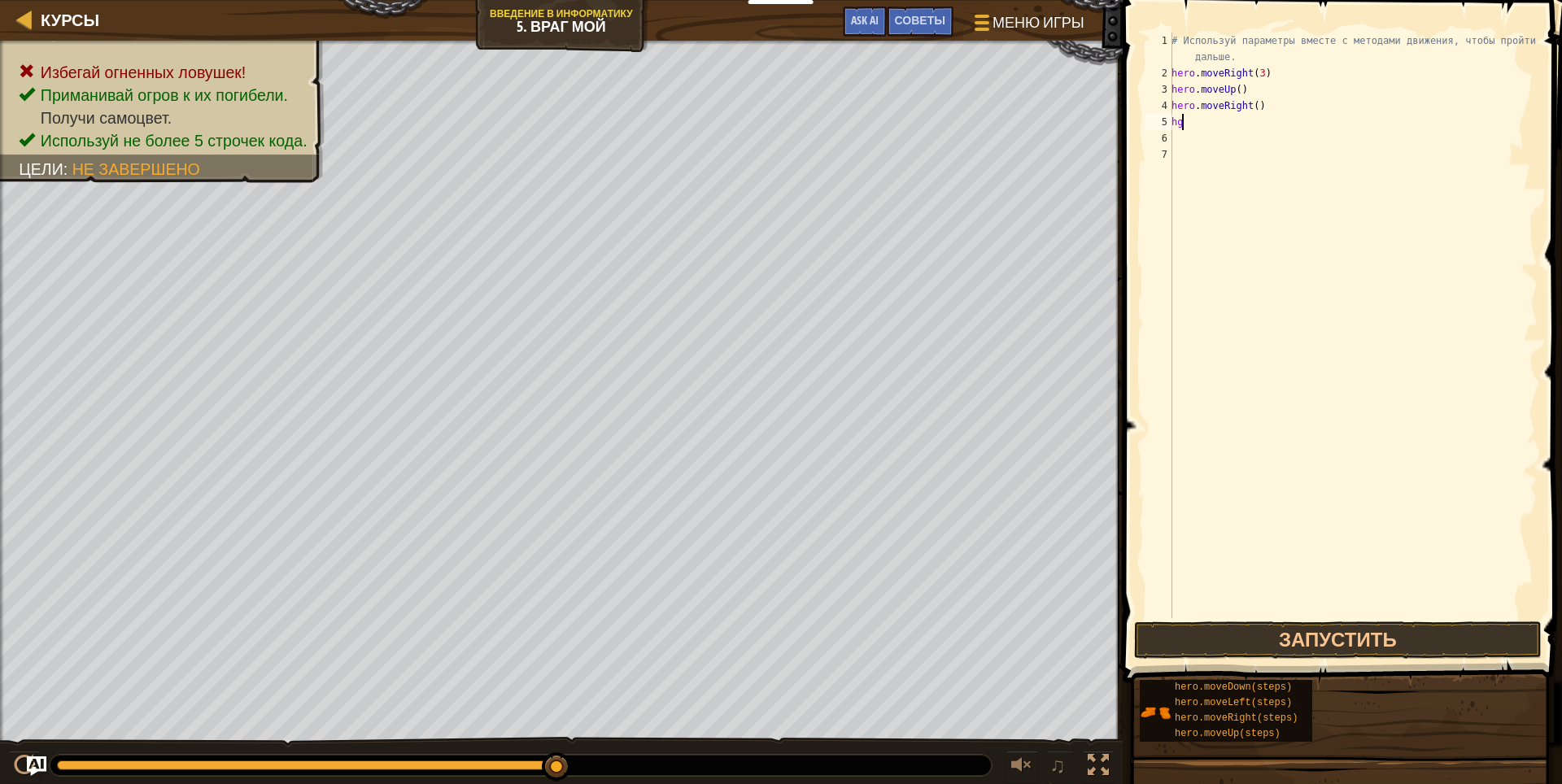
click at [1227, 117] on div "# Используй параметры вместе с методами движения, чтобы пройти дальше. hero . m…" at bounding box center [1352, 350] width 369 height 634
type textarea "h"
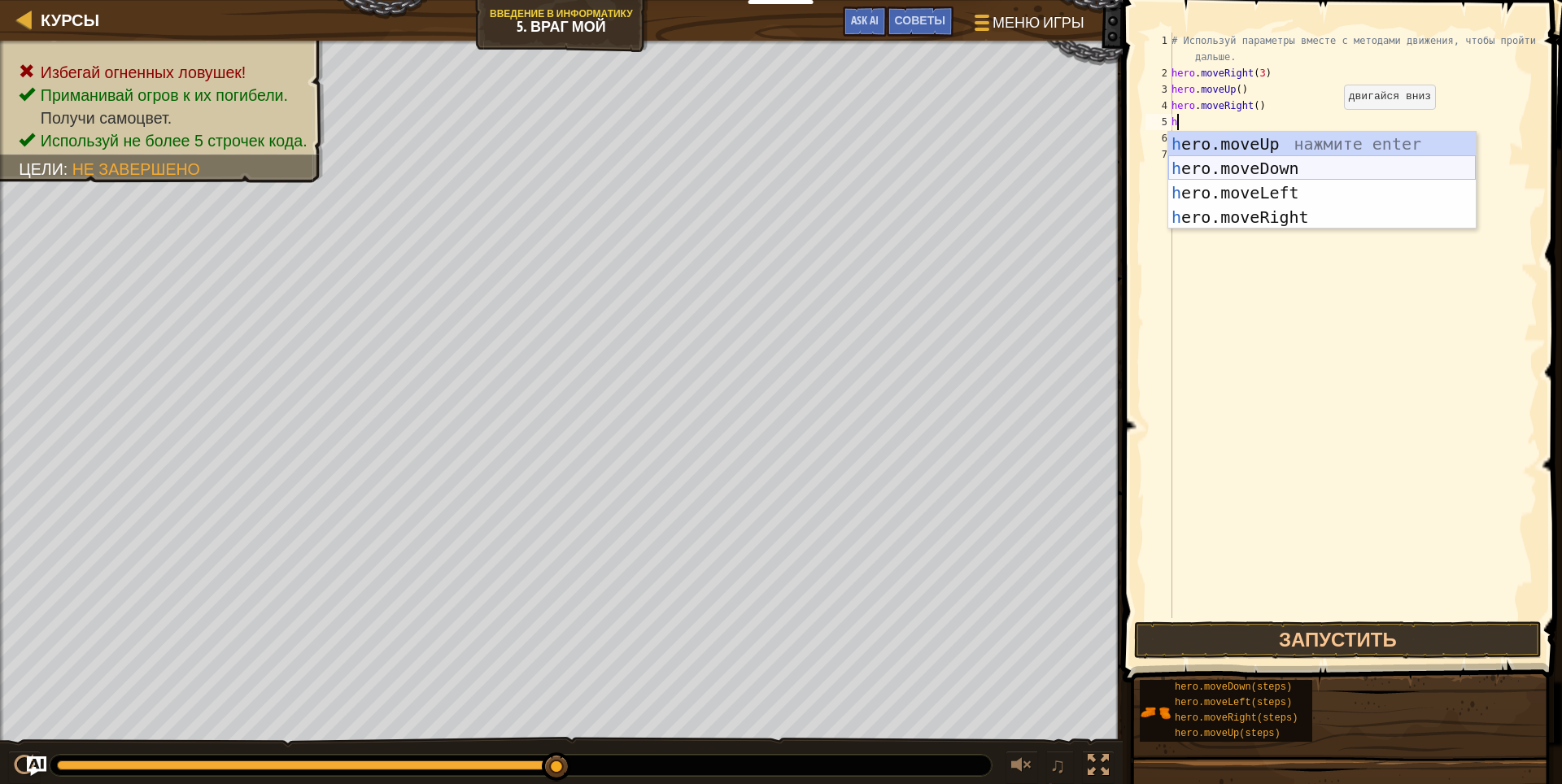
click at [1325, 169] on div "h ero.moveUp нажмите enter h ero.moveDown нажмите enter h ero.moveLeft нажмите …" at bounding box center [1321, 205] width 307 height 146
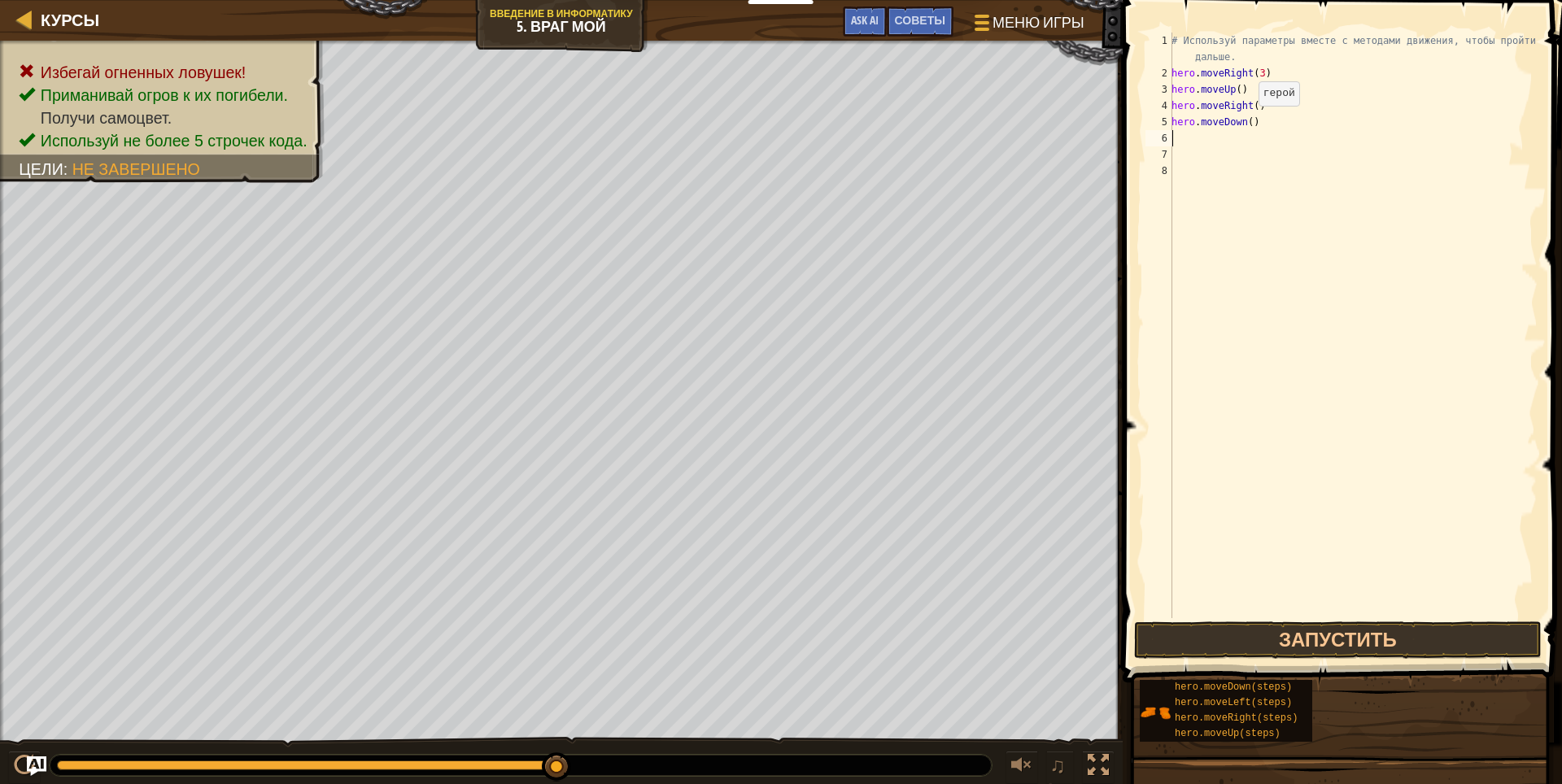
click at [1244, 122] on div "# Используй параметры вместе с методами движения, чтобы пройти дальше. hero . m…" at bounding box center [1352, 350] width 369 height 634
click at [1248, 122] on div "# Используй параметры вместе с методами движения, чтобы пройти дальше. hero . m…" at bounding box center [1352, 350] width 369 height 634
type textarea "hero.moveDown(3)"
click at [1330, 638] on button "Запустить" at bounding box center [1337, 640] width 408 height 38
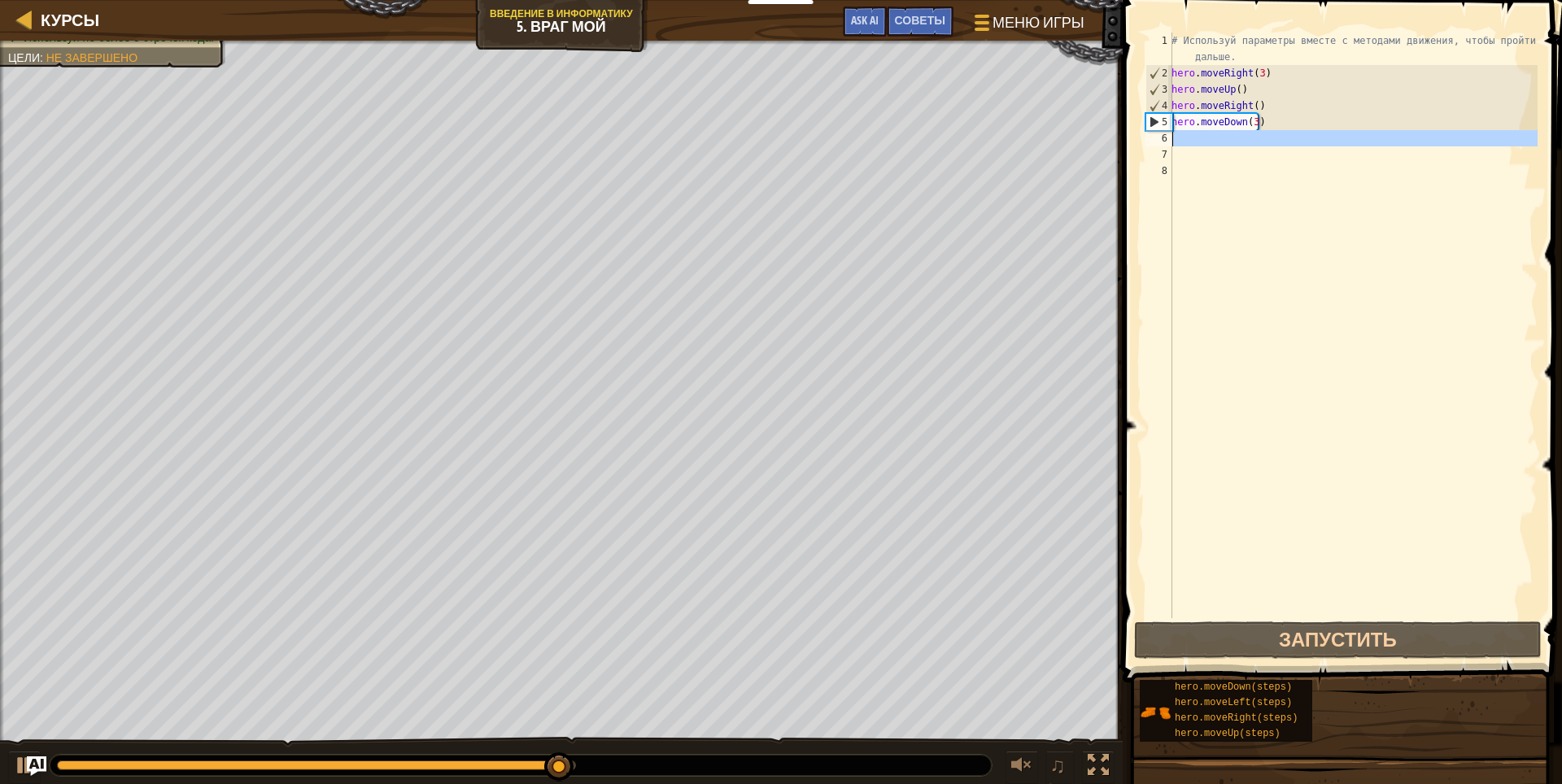
click at [1167, 130] on div "6" at bounding box center [1159, 138] width 27 height 16
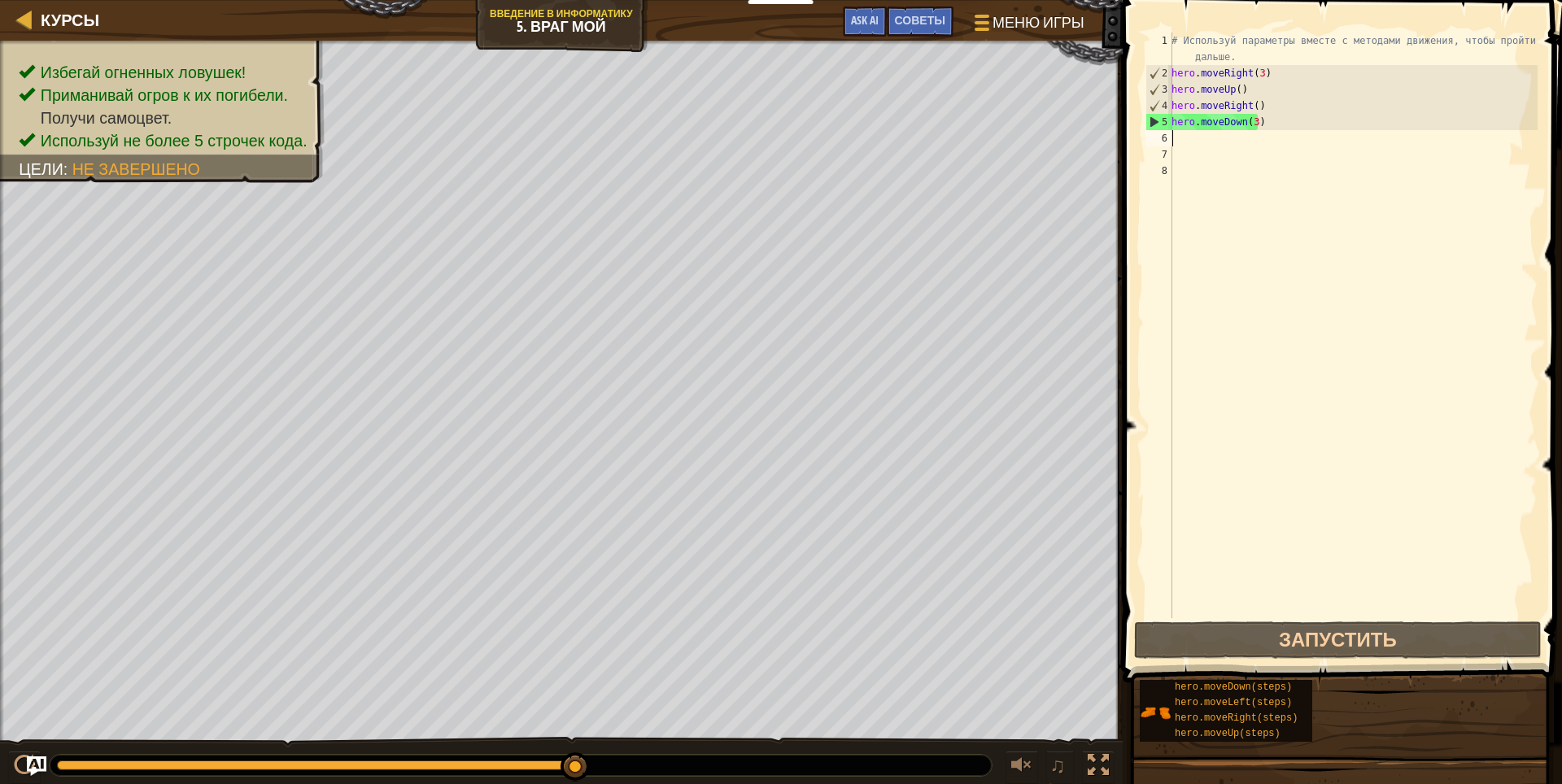
click at [1179, 140] on div "# Используй параметры вместе с методами движения, чтобы пройти дальше. hero . m…" at bounding box center [1352, 350] width 369 height 634
type textarea "h"
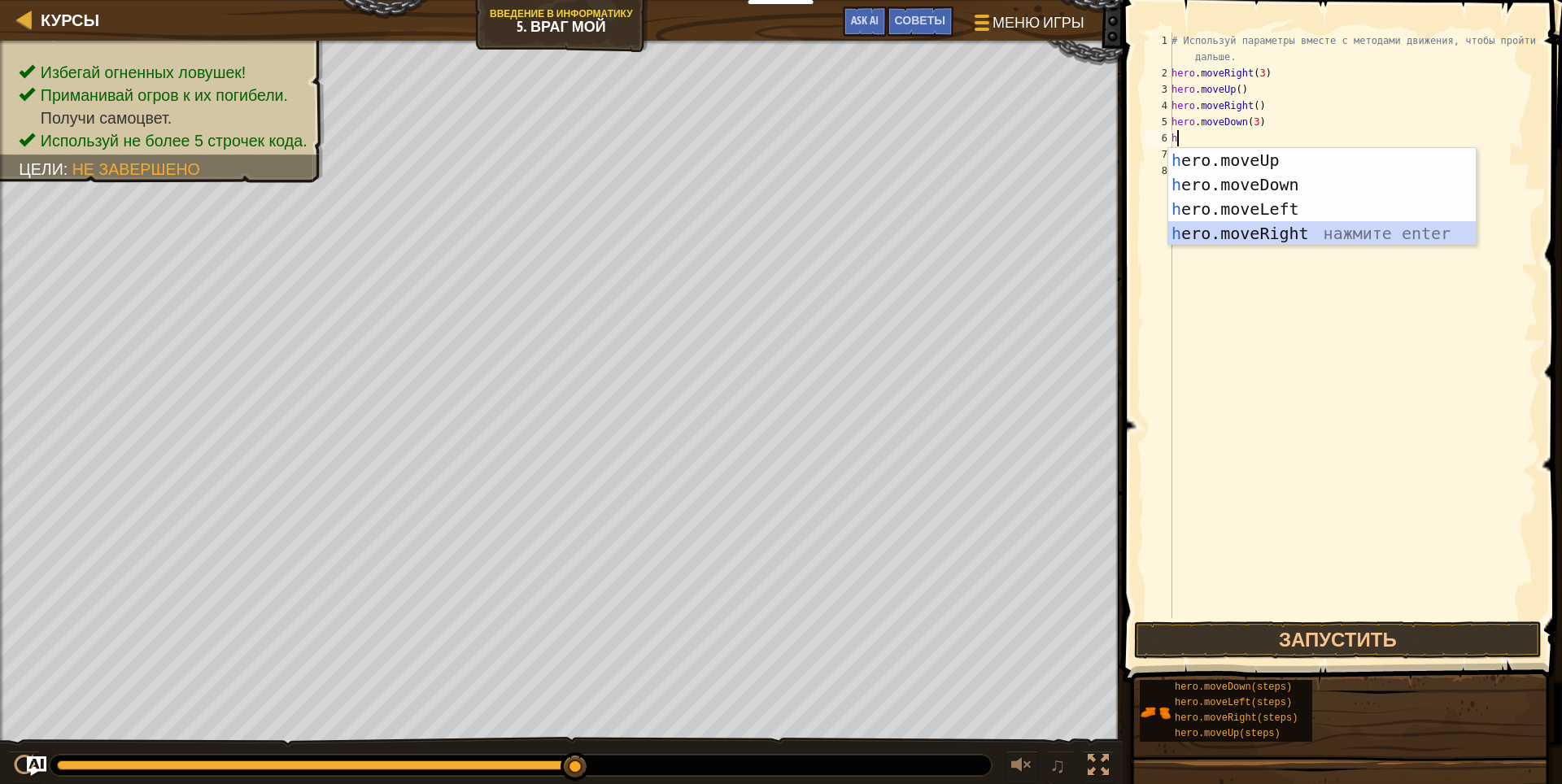
click at [1273, 224] on div "h ero.moveUp нажмите enter h ero.moveDown нажмите enter h ero.moveLeft нажмите …" at bounding box center [1321, 222] width 307 height 146
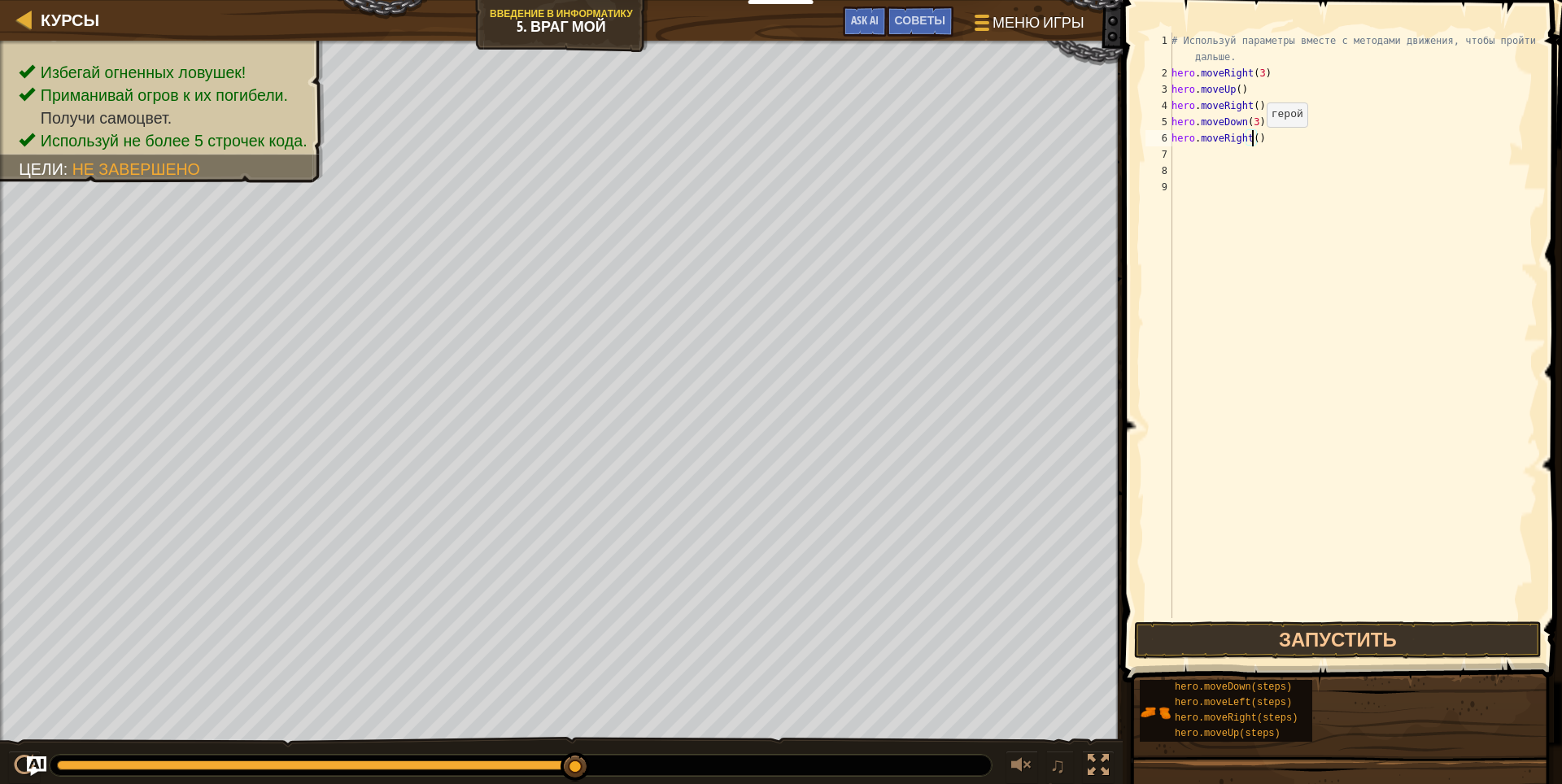
click at [1252, 144] on div "# Используй параметры вместе с методами движения, чтобы пройти дальше. hero . m…" at bounding box center [1352, 350] width 369 height 634
type textarea "hero.moveRight(2)"
click at [1254, 631] on button "Запустить" at bounding box center [1337, 640] width 408 height 38
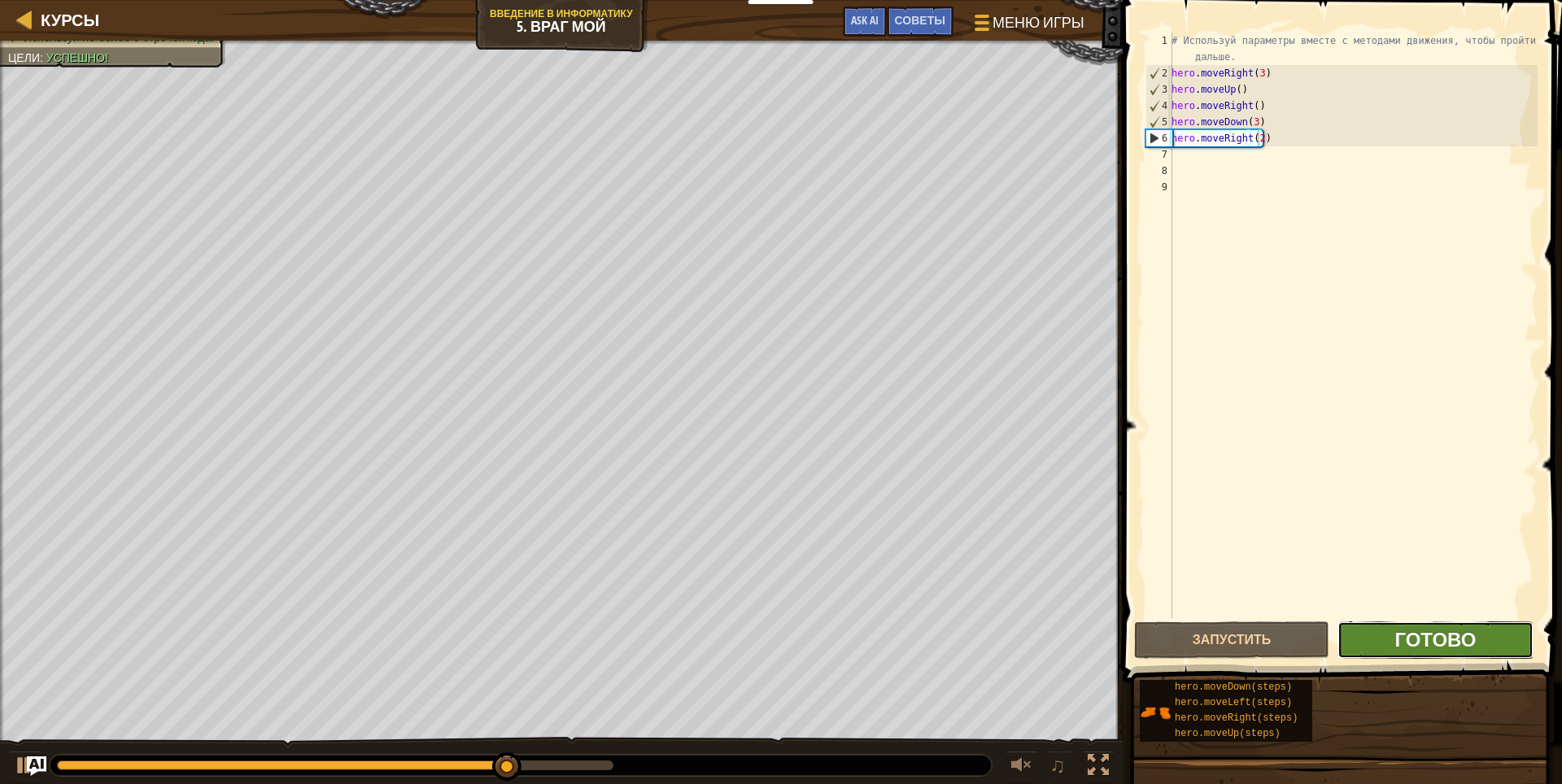
click at [1422, 634] on span "Готово" at bounding box center [1435, 639] width 81 height 26
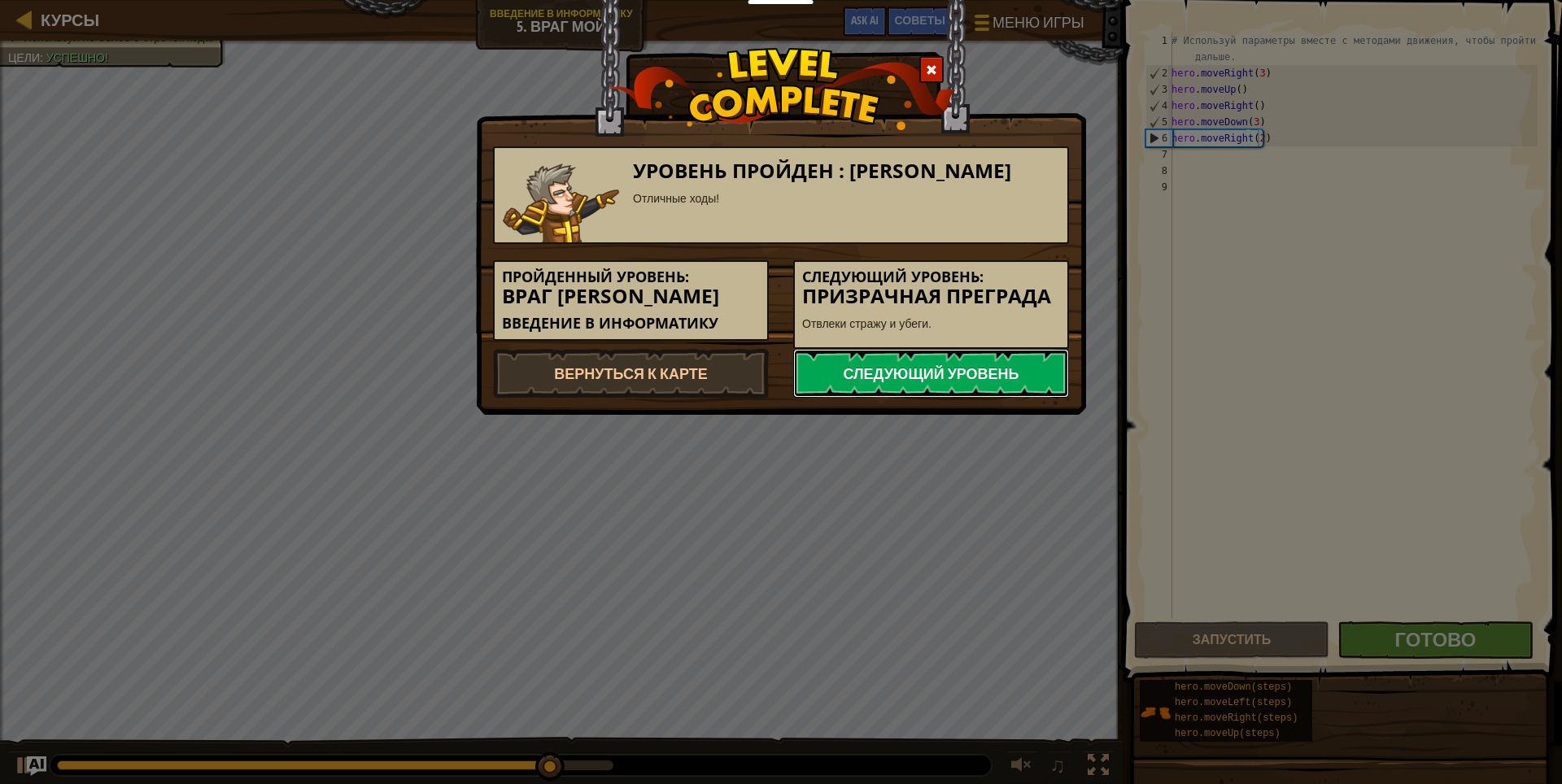
click at [927, 361] on link "Следующий уровень" at bounding box center [931, 373] width 276 height 49
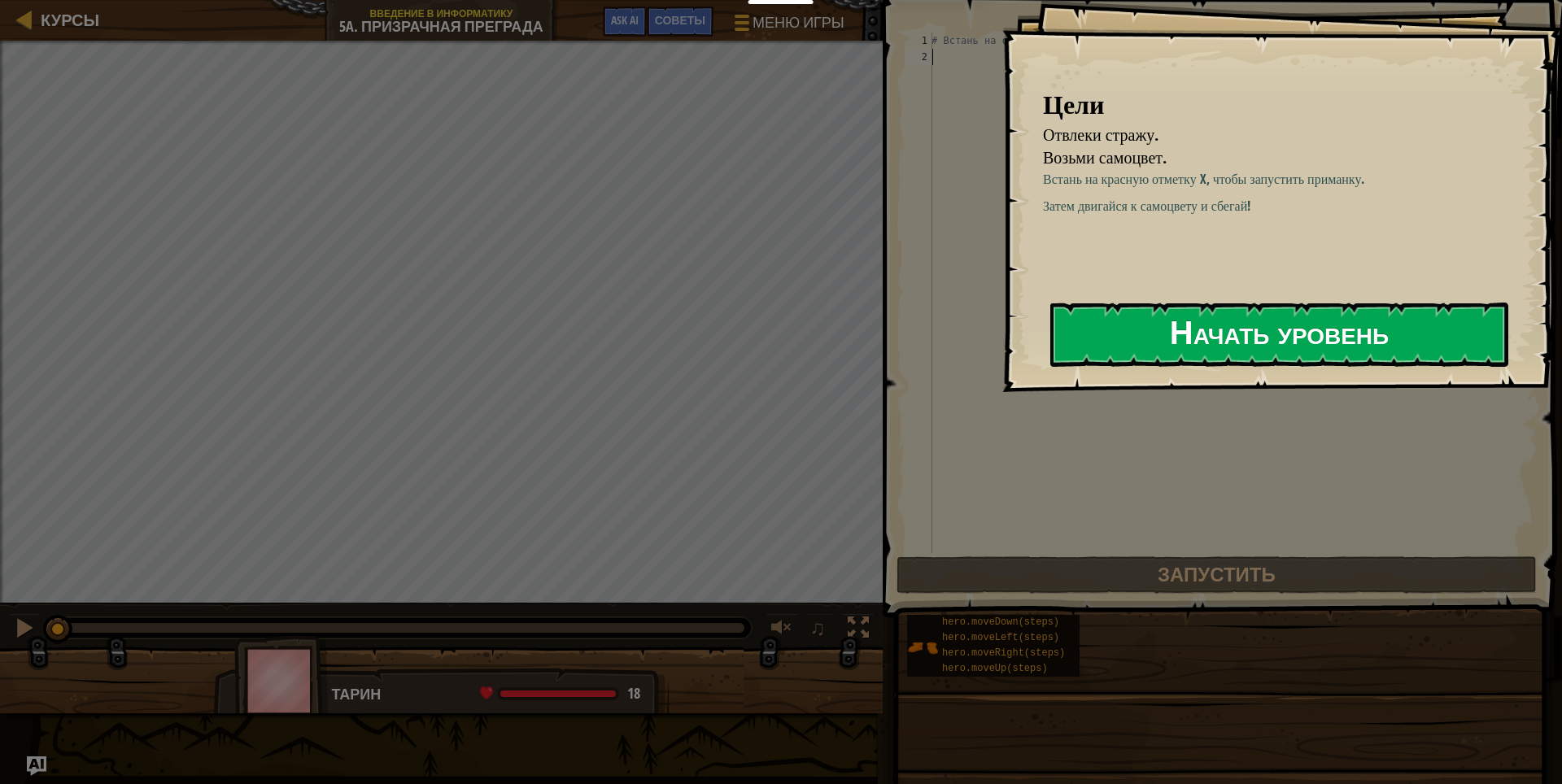
click at [1233, 330] on button "Начать уровень" at bounding box center [1279, 334] width 458 height 65
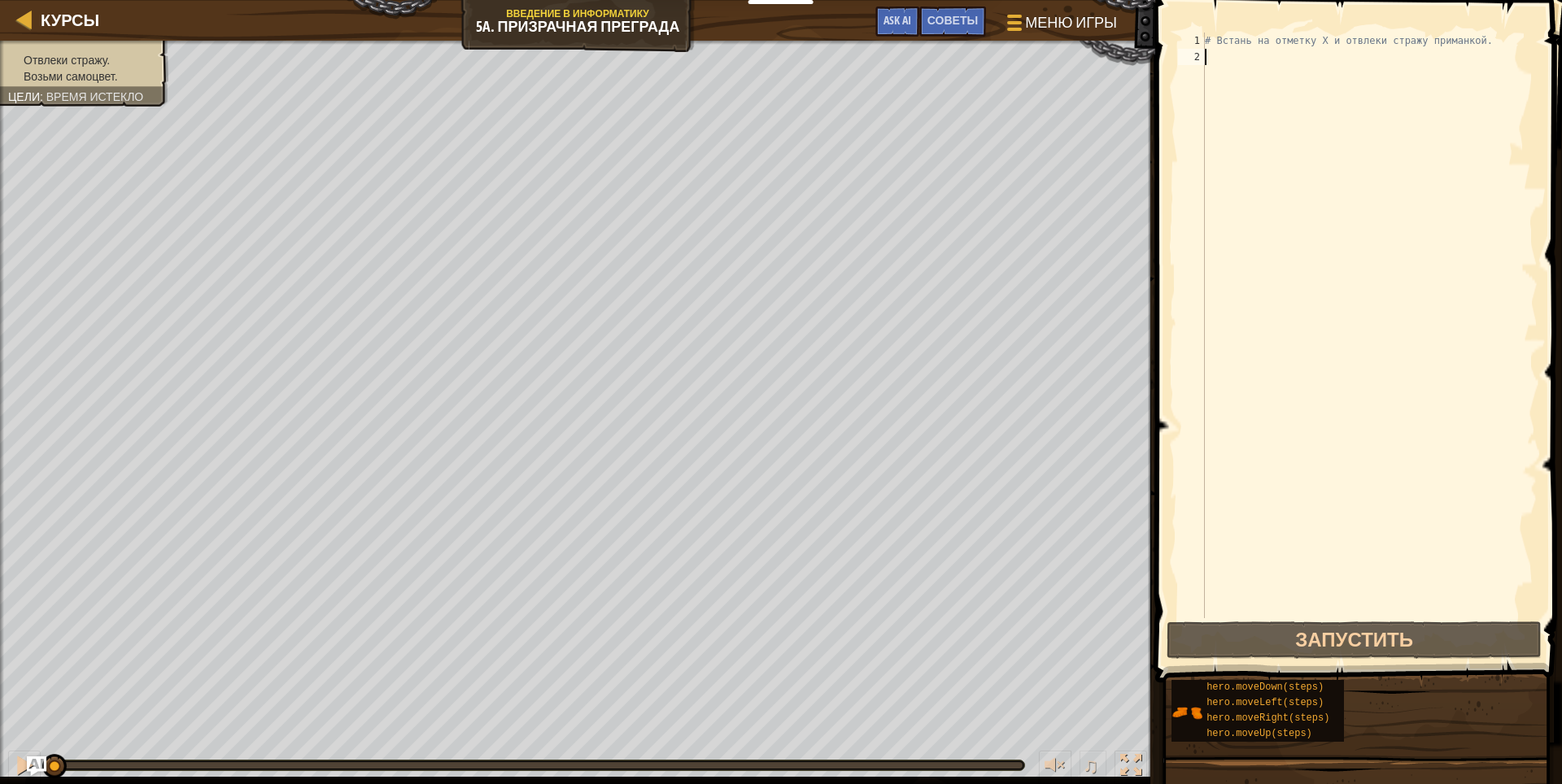
click at [1262, 75] on div "# Встань на отметку X и отвлеки стражу приманкой." at bounding box center [1369, 342] width 336 height 618
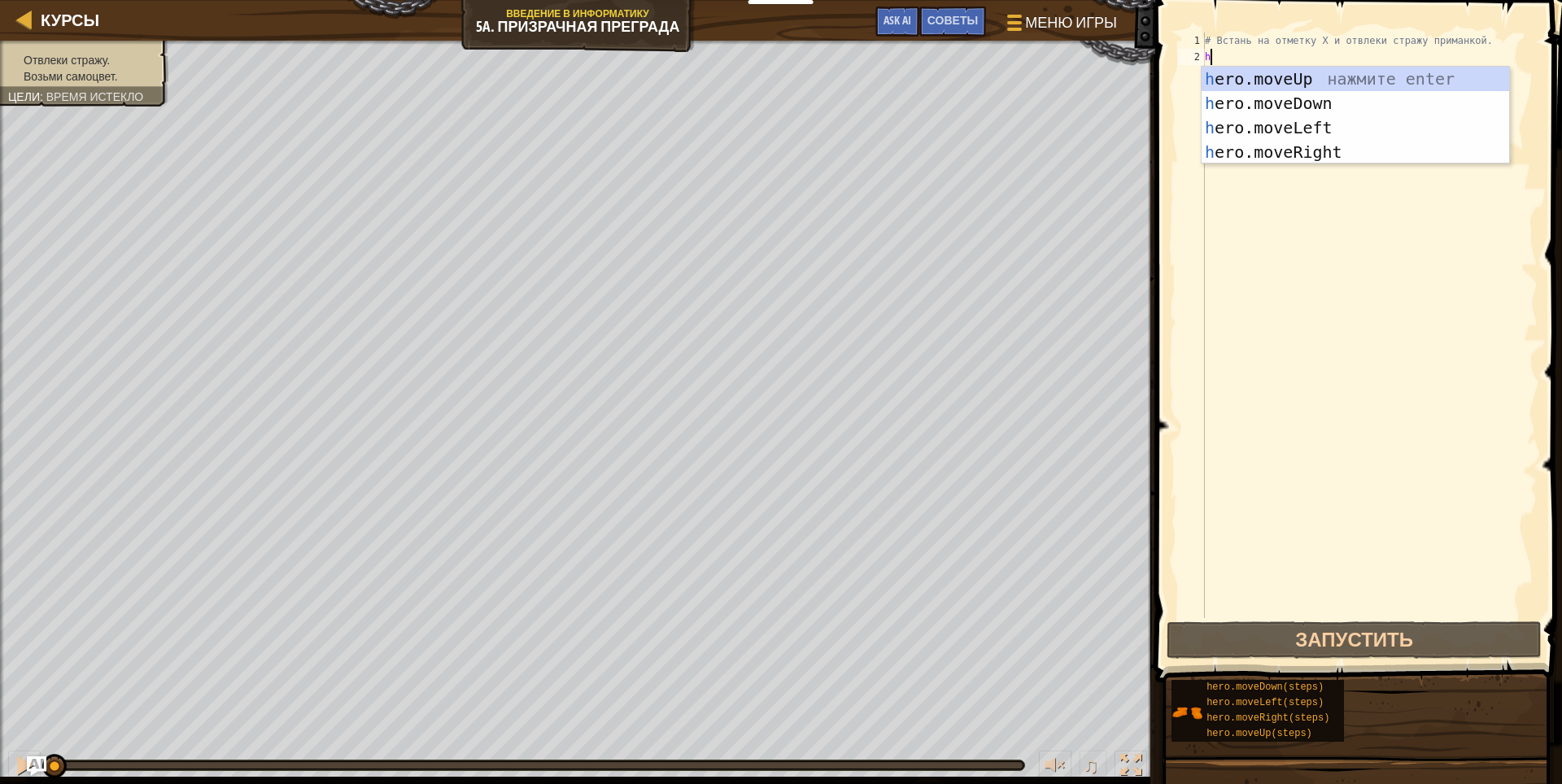
type textarea "h"
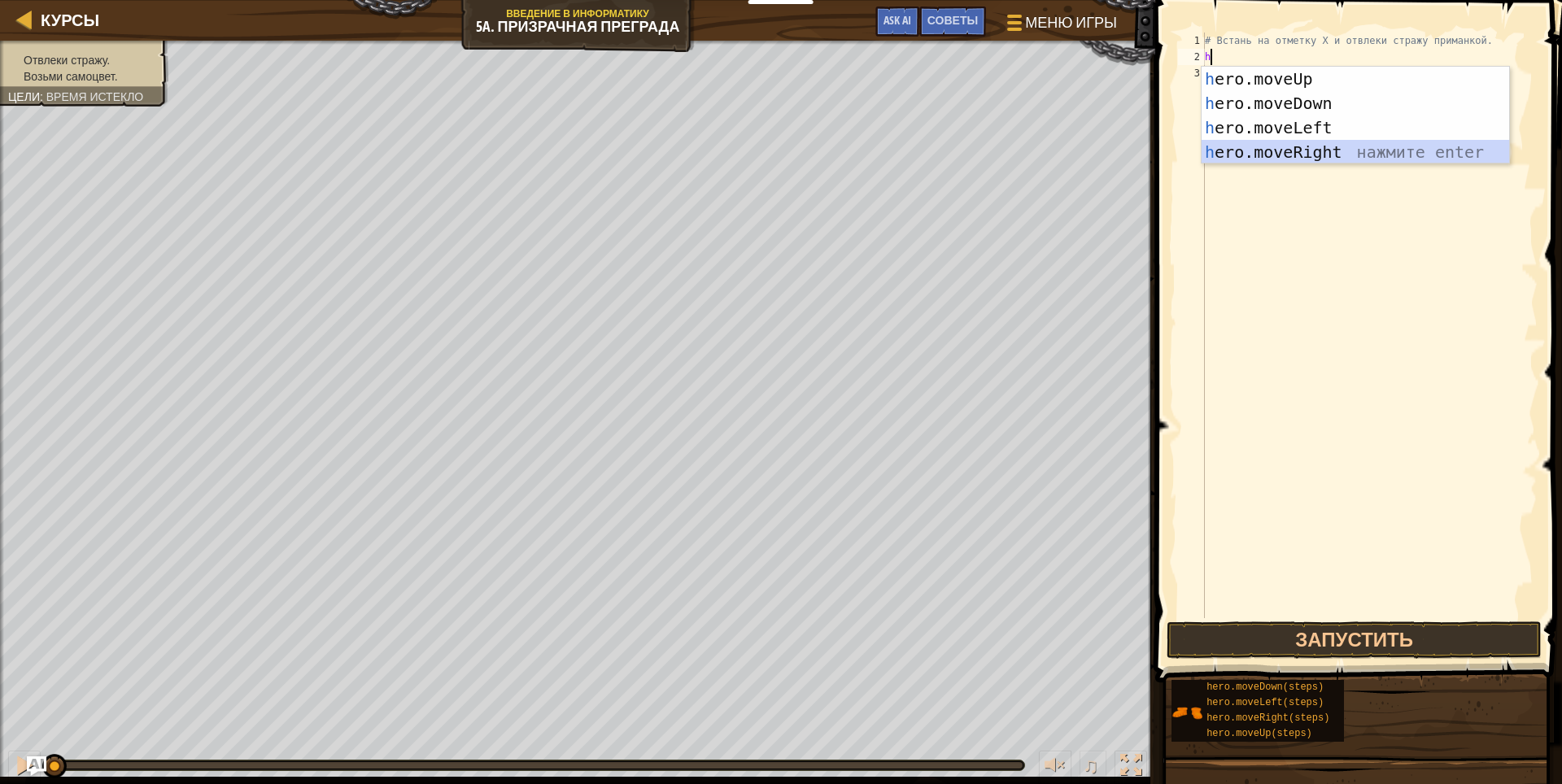
click at [1318, 145] on div "h ero.moveUp нажмите enter h ero.moveDown нажмите enter h ero.moveLeft нажмите …" at bounding box center [1355, 140] width 307 height 146
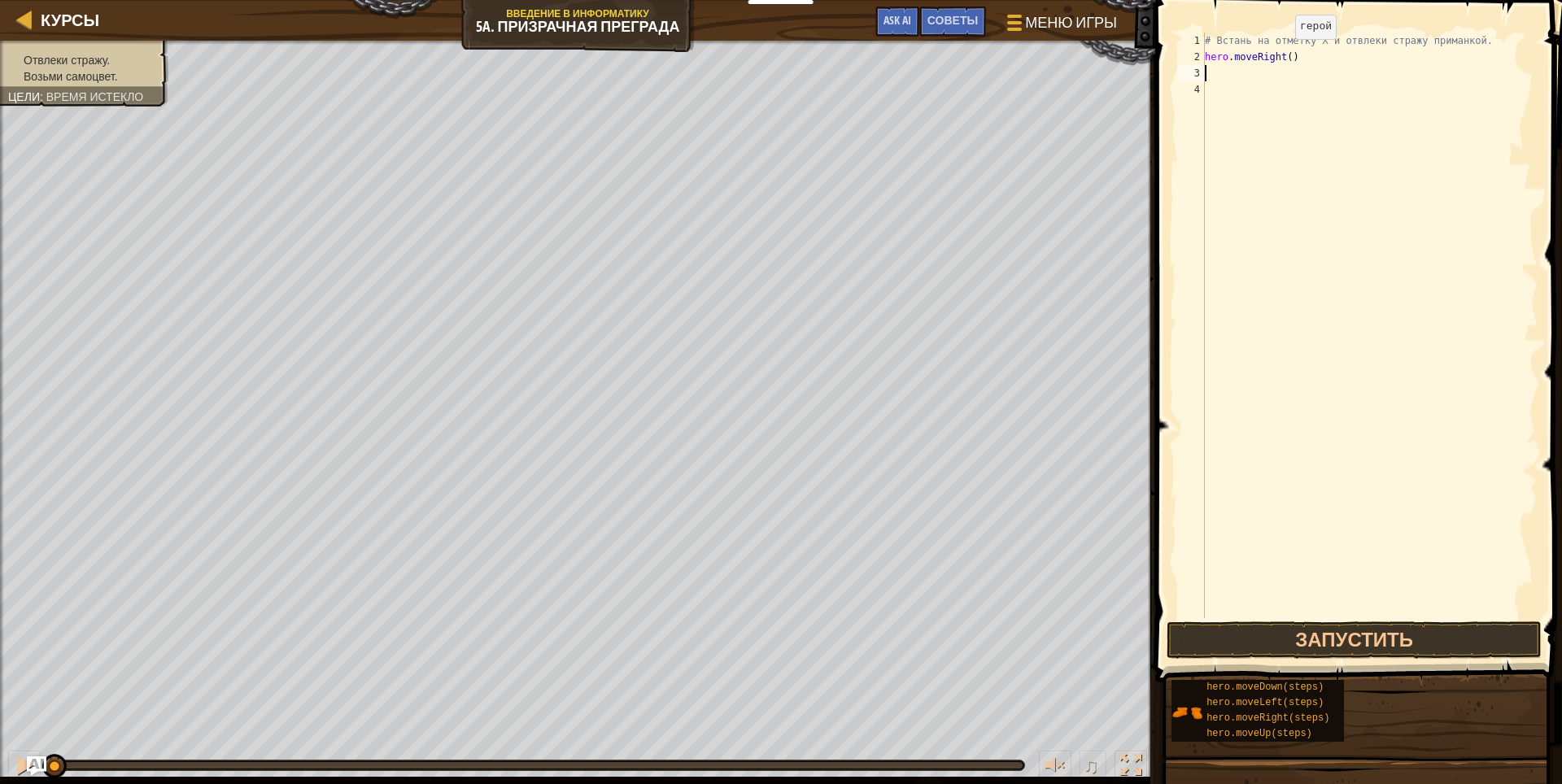
click at [1282, 55] on div "# Встань на отметку X и отвлеки стражу приманкой. hero . moveRight ( )" at bounding box center [1369, 342] width 336 height 618
click at [1284, 59] on div "# Встань на отметку X и отвлеки стражу приманкой. hero . moveRight ( )" at bounding box center [1369, 342] width 336 height 618
type textarea "hero.moveRight(3)"
drag, startPoint x: 1226, startPoint y: 79, endPoint x: 1230, endPoint y: 57, distance: 22.4
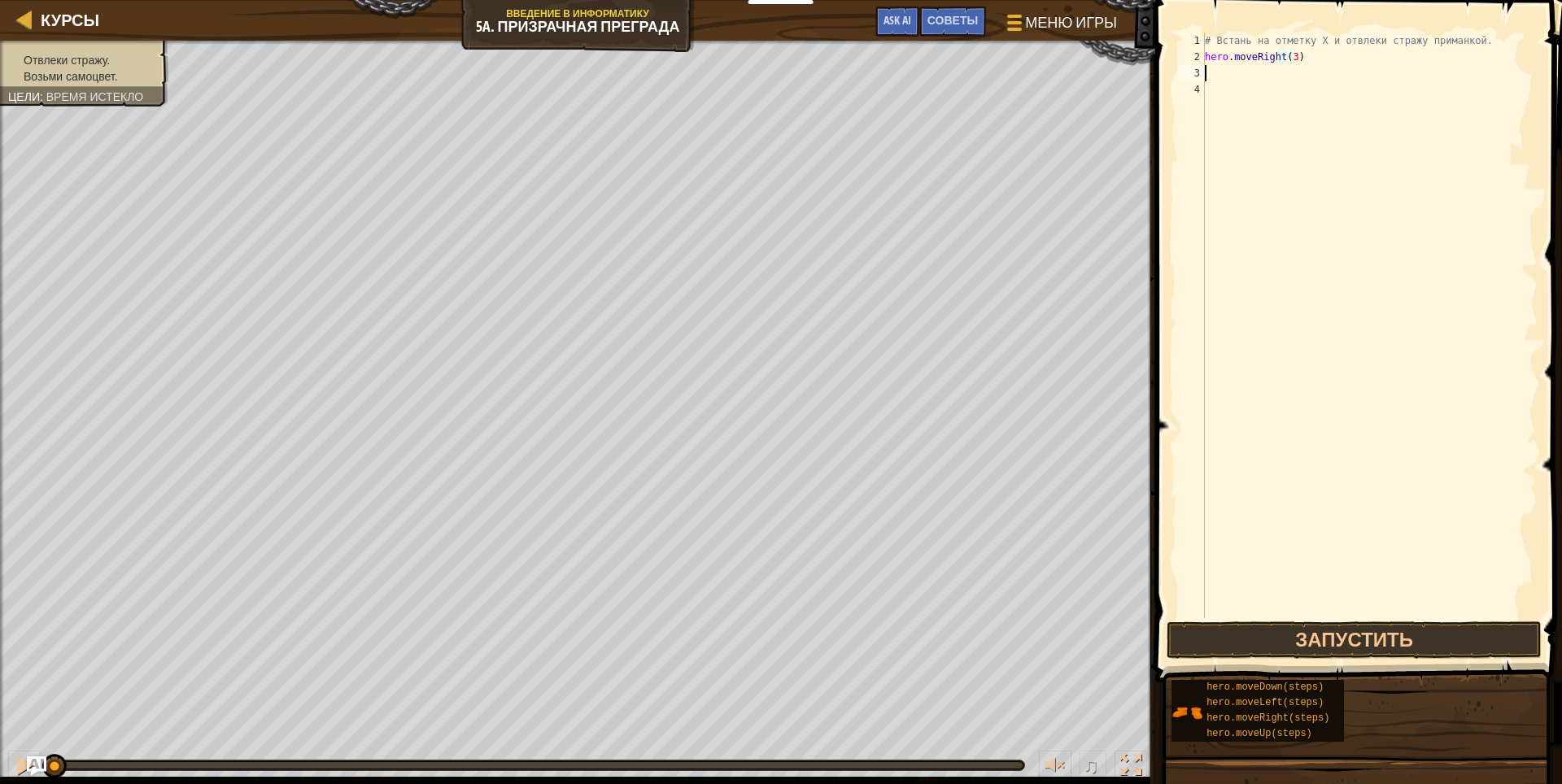
click at [1226, 71] on div "# Встань на отметку X и отвлеки стражу приманкой. hero . moveRight ( 3 )" at bounding box center [1369, 342] width 336 height 618
type textarea "h"
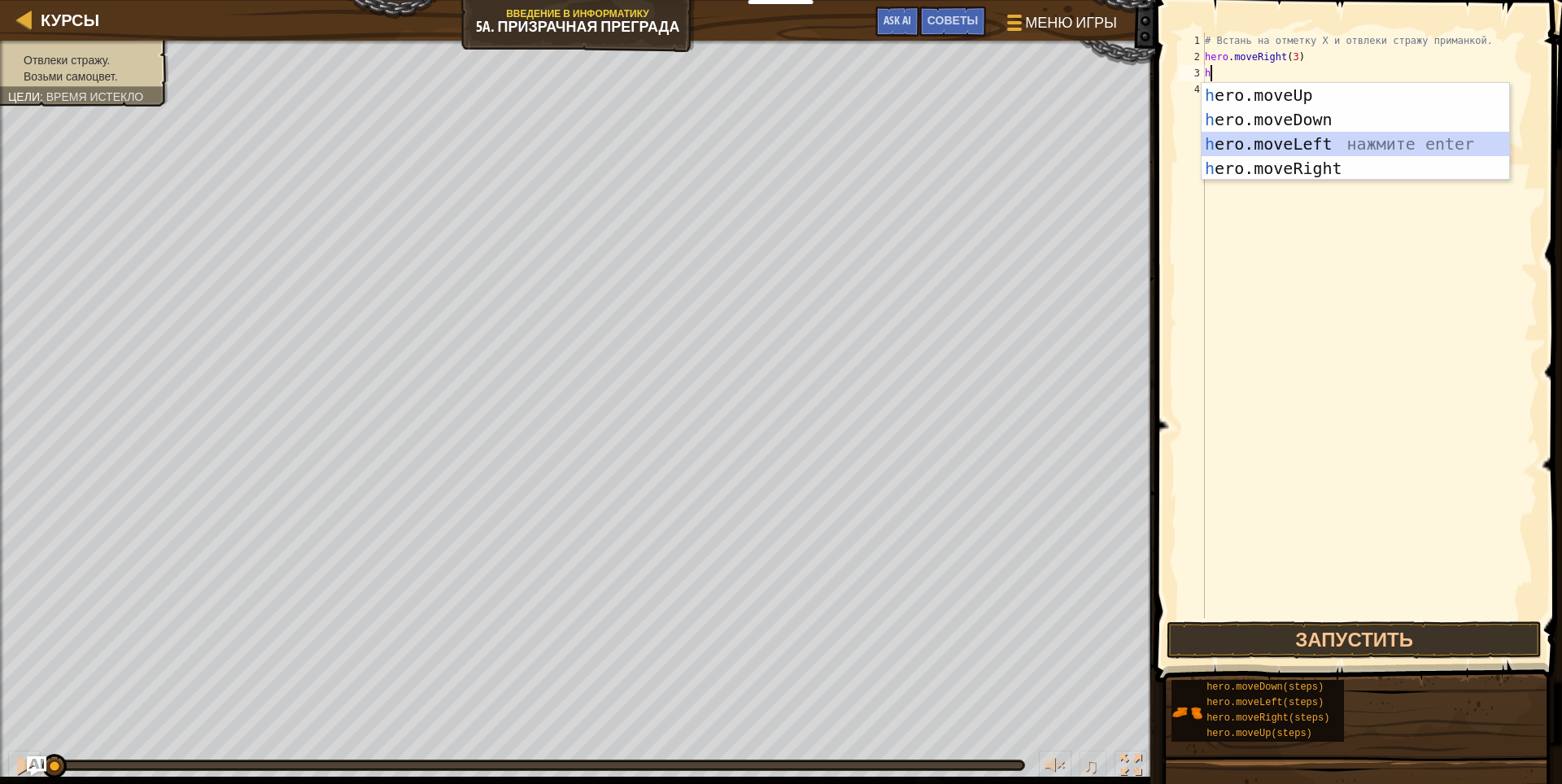
click at [1277, 136] on div "h ero.moveUp нажмите enter h ero.moveDown нажмите enter h ero.moveLeft нажмите …" at bounding box center [1355, 156] width 307 height 146
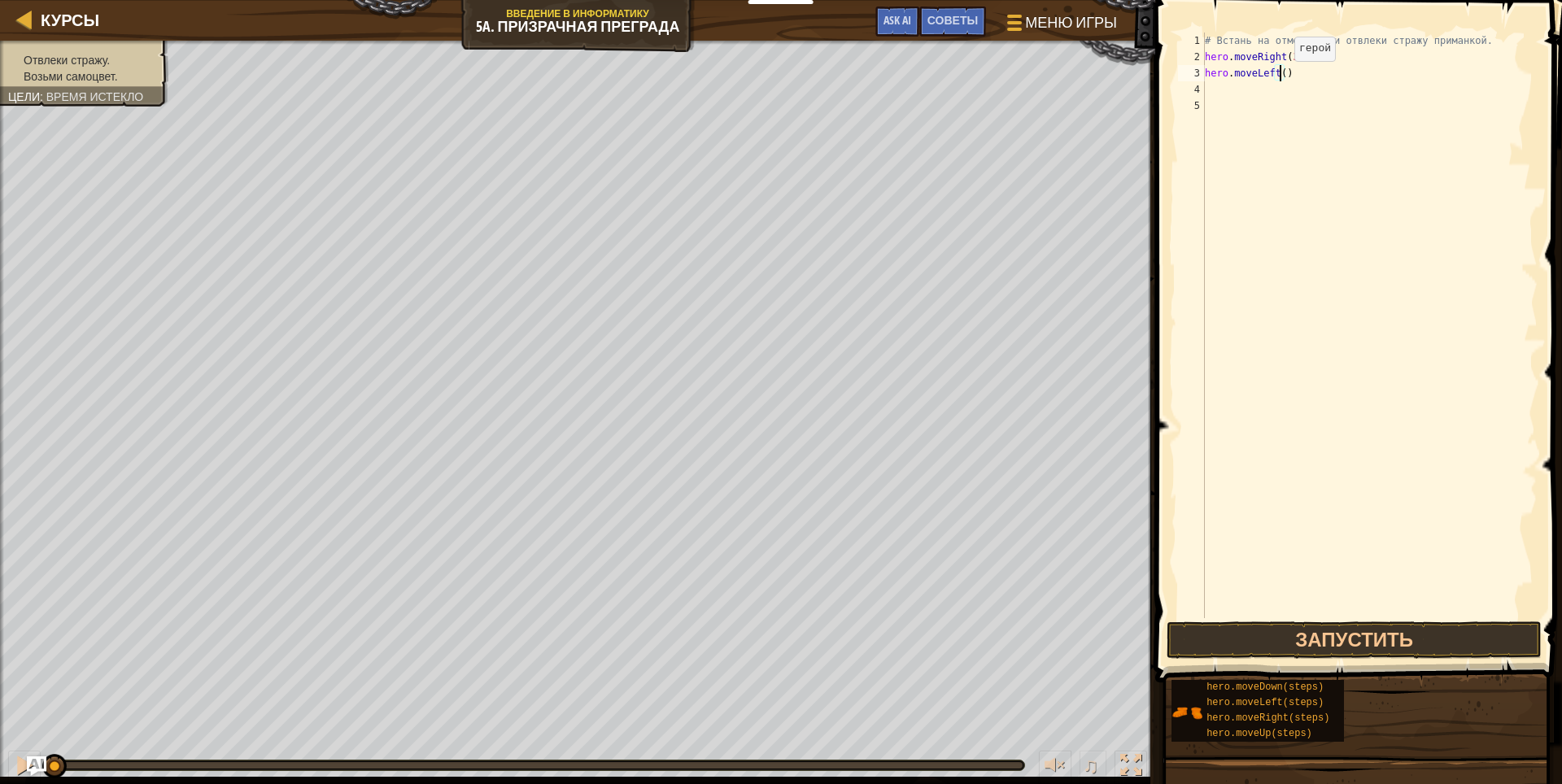
click at [1281, 77] on div "# Встань на отметку X и отвлеки стражу приманкой. hero . moveRight ( 3 ) hero .…" at bounding box center [1369, 342] width 336 height 618
click at [1325, 632] on button "Запустить" at bounding box center [1355, 640] width 376 height 38
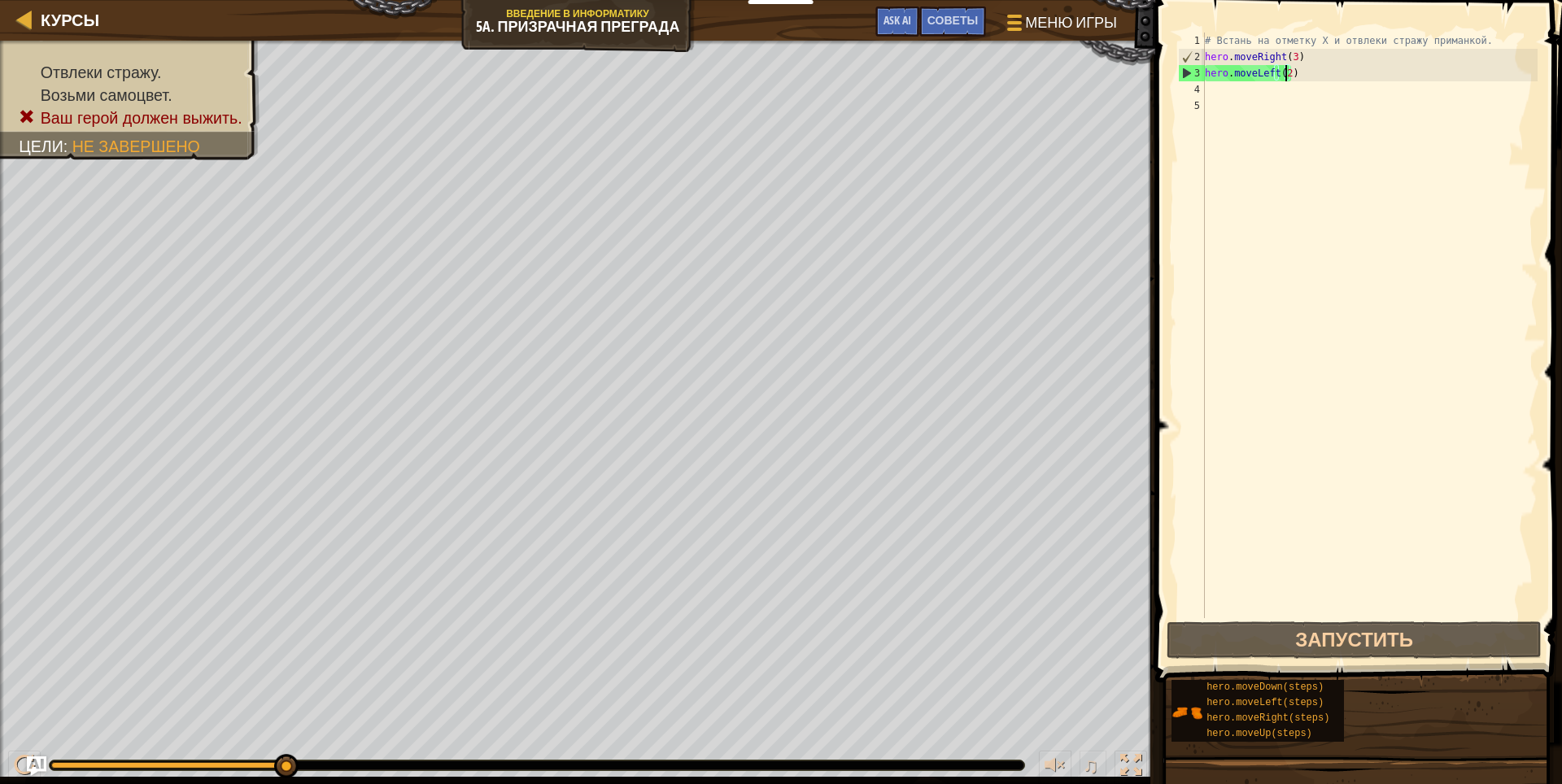
click at [1353, 75] on div "# Встань на отметку X и отвлеки стражу приманкой. hero . moveRight ( 3 ) hero .…" at bounding box center [1369, 342] width 336 height 618
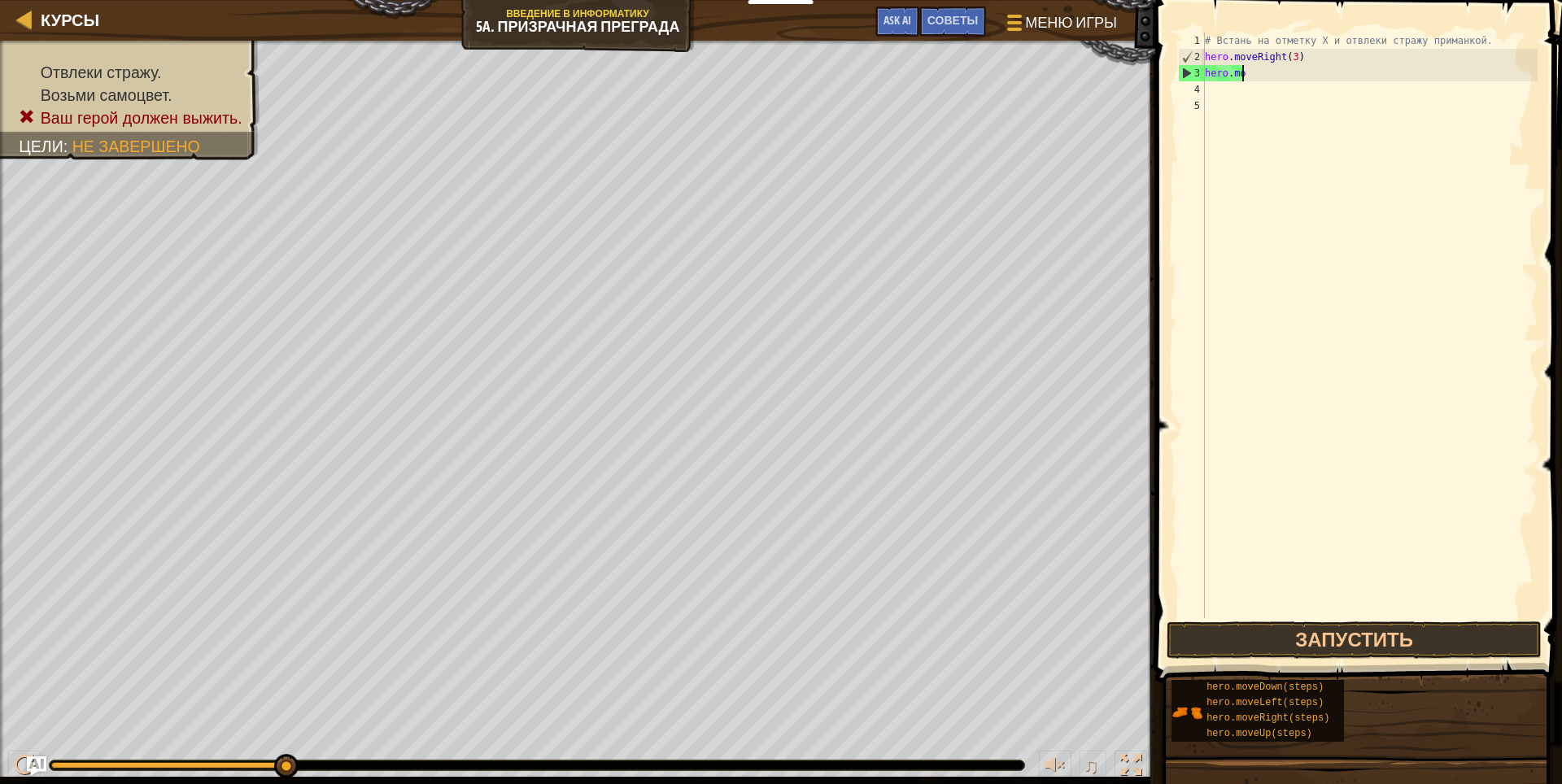
scroll to position [8, 0]
type textarea "h"
type textarea "r"
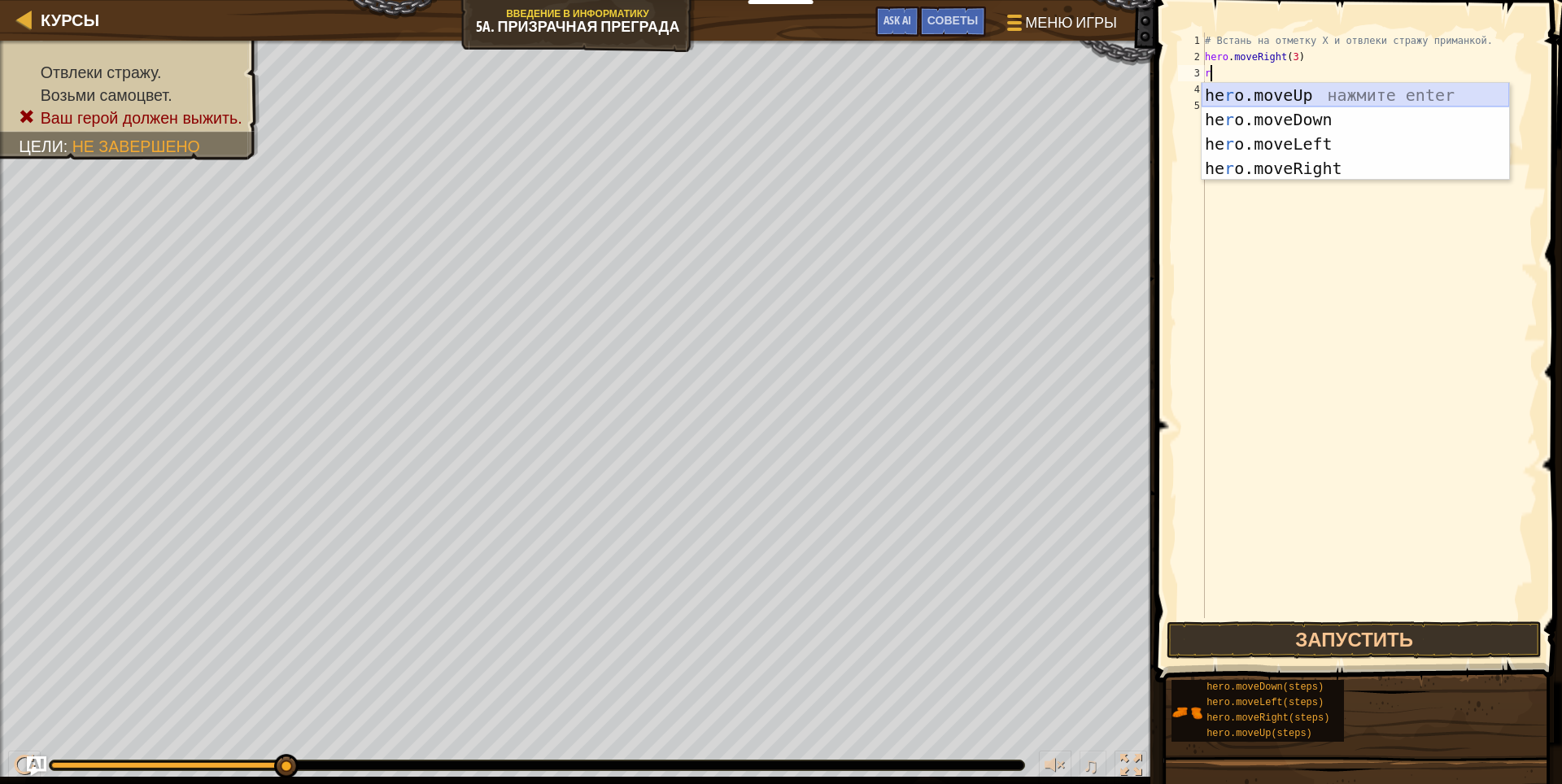
click at [1377, 93] on div "he r o.moveUp нажмите enter he r o.moveDown нажмите enter he r o.moveLeft нажми…" at bounding box center [1355, 156] width 307 height 146
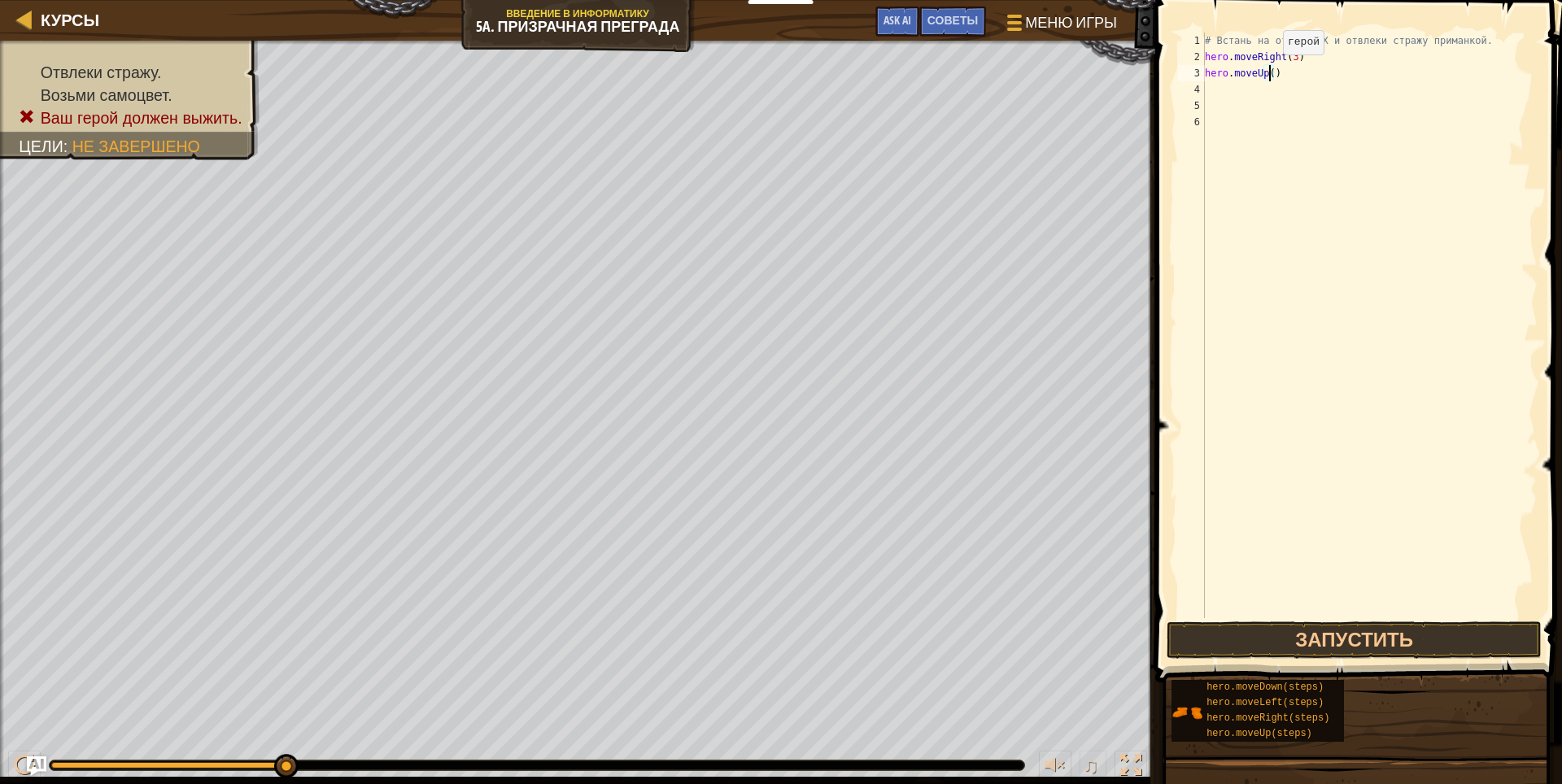
click at [1269, 70] on div "# Встань на отметку X и отвлеки стражу приманкой. hero . moveRight ( 3 ) hero .…" at bounding box center [1369, 342] width 336 height 618
click at [1456, 644] on button "Запустить" at bounding box center [1355, 640] width 376 height 38
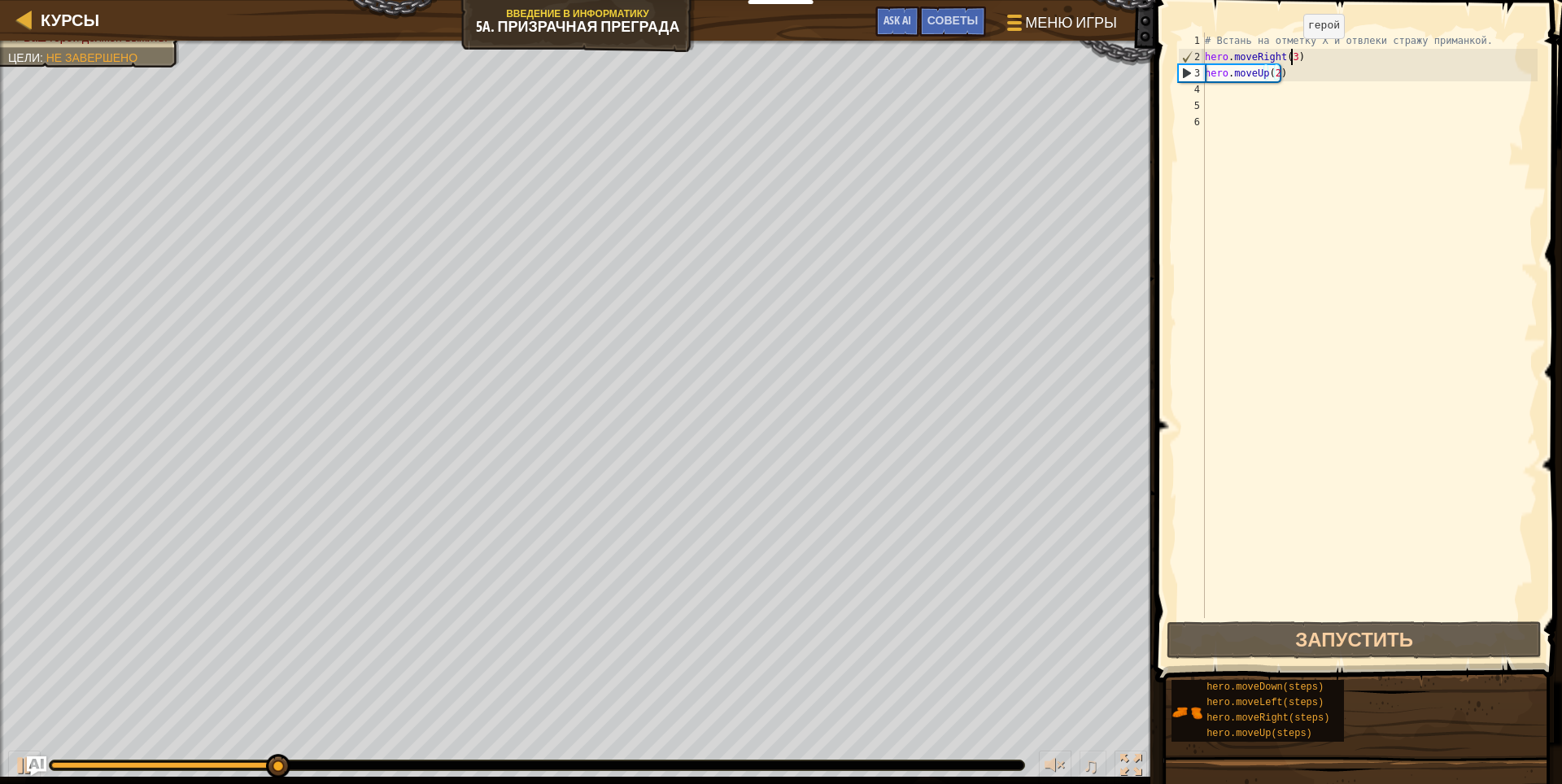
drag, startPoint x: 1289, startPoint y: 55, endPoint x: 1299, endPoint y: 221, distance: 166.3
click at [1290, 55] on div "# Встань на отметку X и отвлеки стражу приманкой. hero . moveRight ( 3 ) hero .…" at bounding box center [1369, 342] width 336 height 618
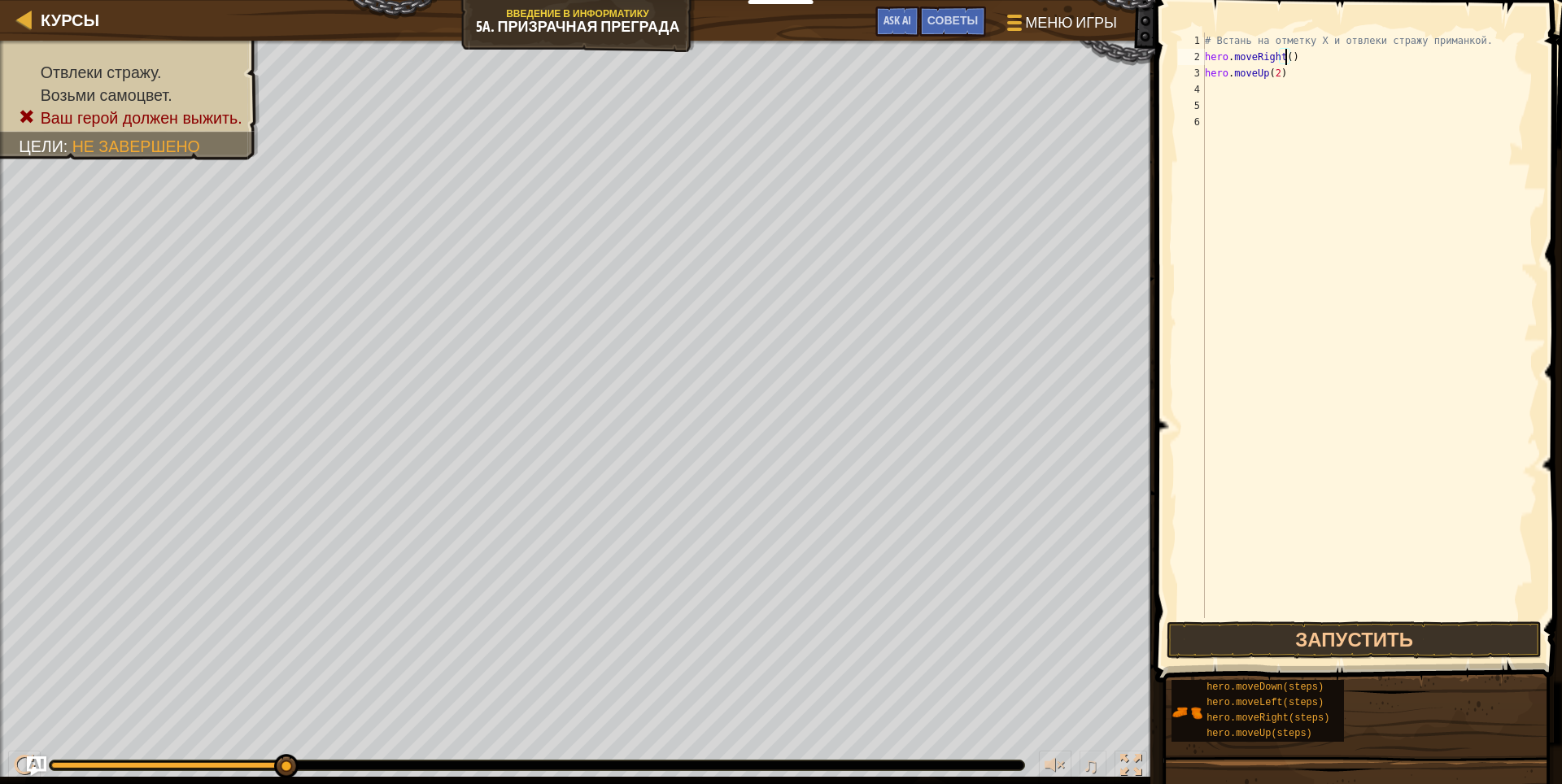
click at [1284, 78] on div "# Встань на отметку X и отвлеки стражу приманкой. hero . moveRight ( ) hero . m…" at bounding box center [1369, 342] width 336 height 618
type textarea "h"
type textarea "r"
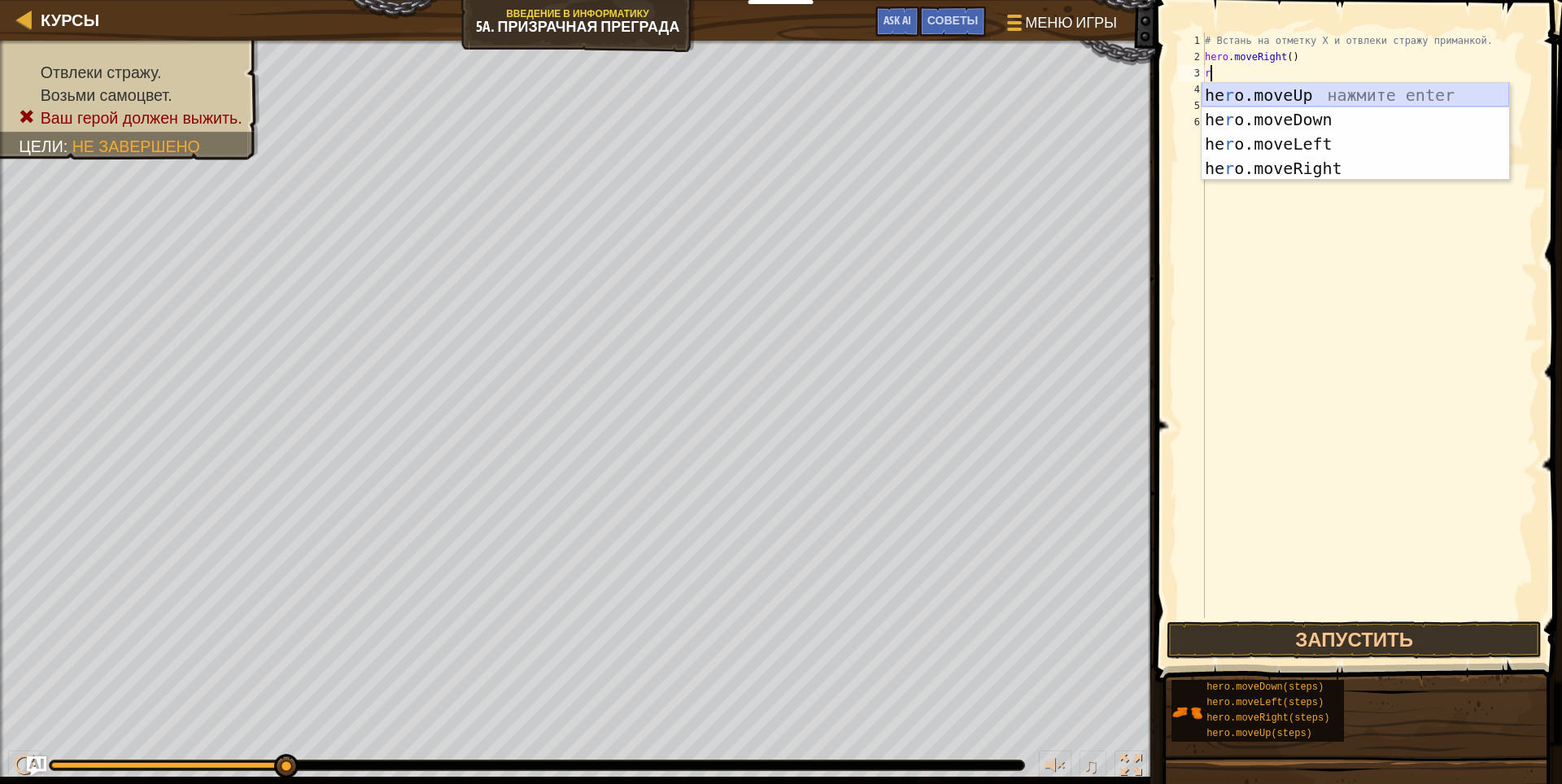
drag, startPoint x: 1314, startPoint y: 91, endPoint x: 1311, endPoint y: 100, distance: 9.5
click at [1313, 96] on div "he r o.moveUp нажмите enter he r o.moveDown нажмите enter he r o.moveLeft нажми…" at bounding box center [1355, 156] width 307 height 146
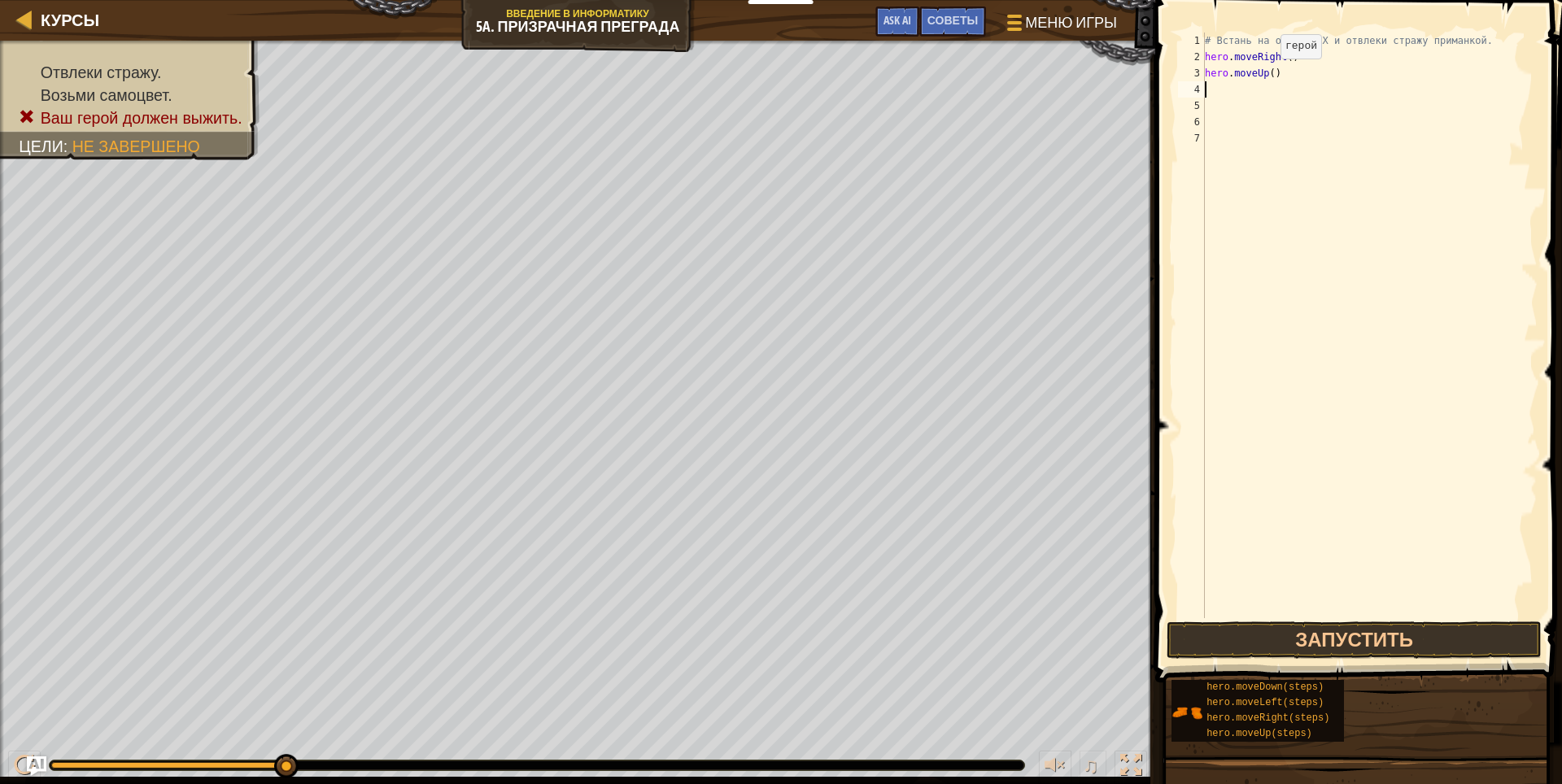
drag, startPoint x: 1266, startPoint y: 75, endPoint x: 1271, endPoint y: 89, distance: 14.9
click at [1271, 85] on div "# Встань на отметку X и отвлеки стражу приманкой. hero . moveRight ( ) hero . m…" at bounding box center [1369, 342] width 336 height 618
click at [1268, 68] on div "# Встань на отметку X и отвлеки стражу приманкой. hero . moveRight ( ) hero . m…" at bounding box center [1369, 326] width 336 height 586
click at [1318, 642] on button "Запустить" at bounding box center [1355, 640] width 376 height 38
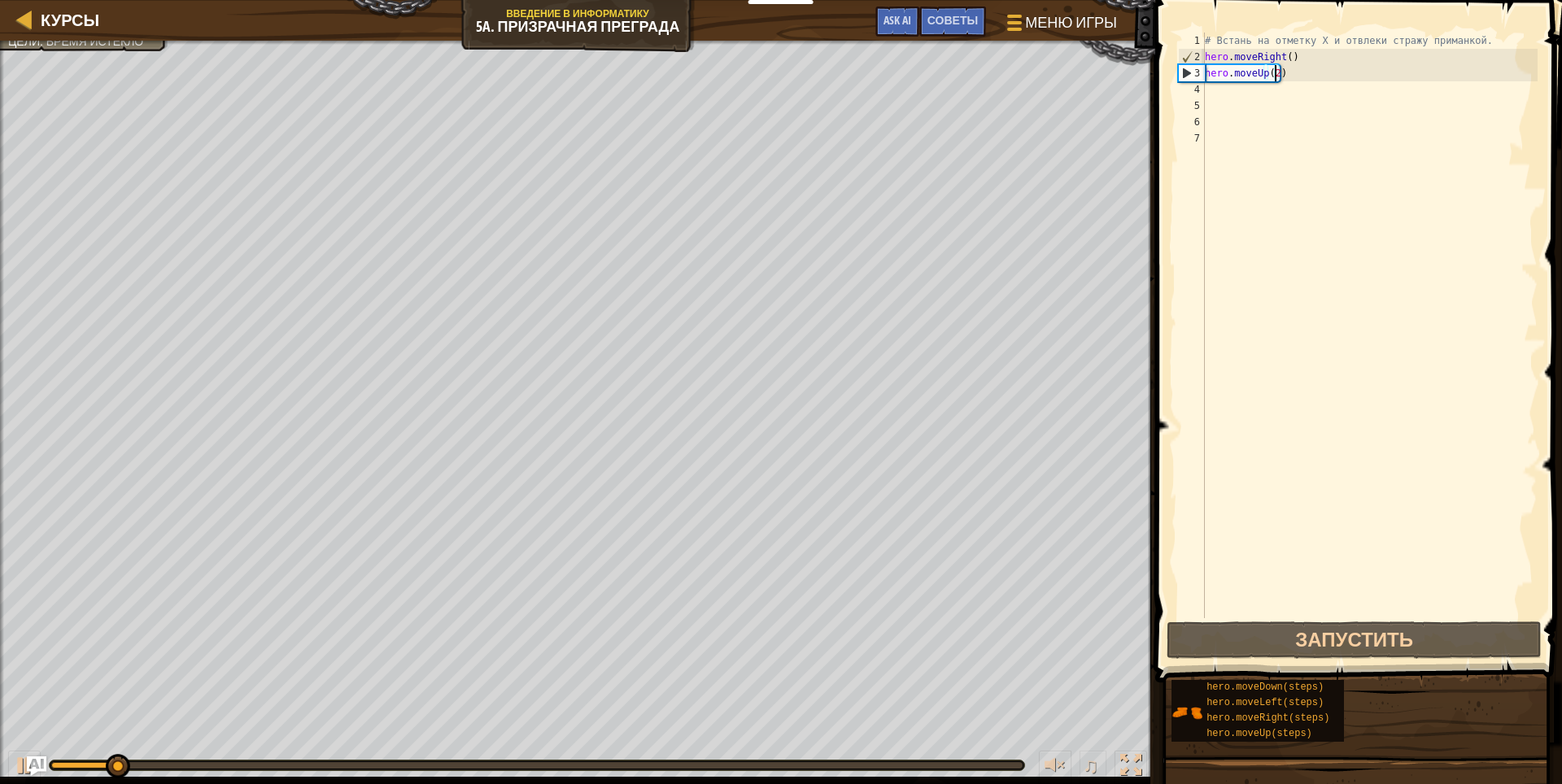
click at [1298, 76] on div "# Встань на отметку X и отвлеки стражу приманкой. hero . moveRight ( ) hero . m…" at bounding box center [1369, 342] width 336 height 618
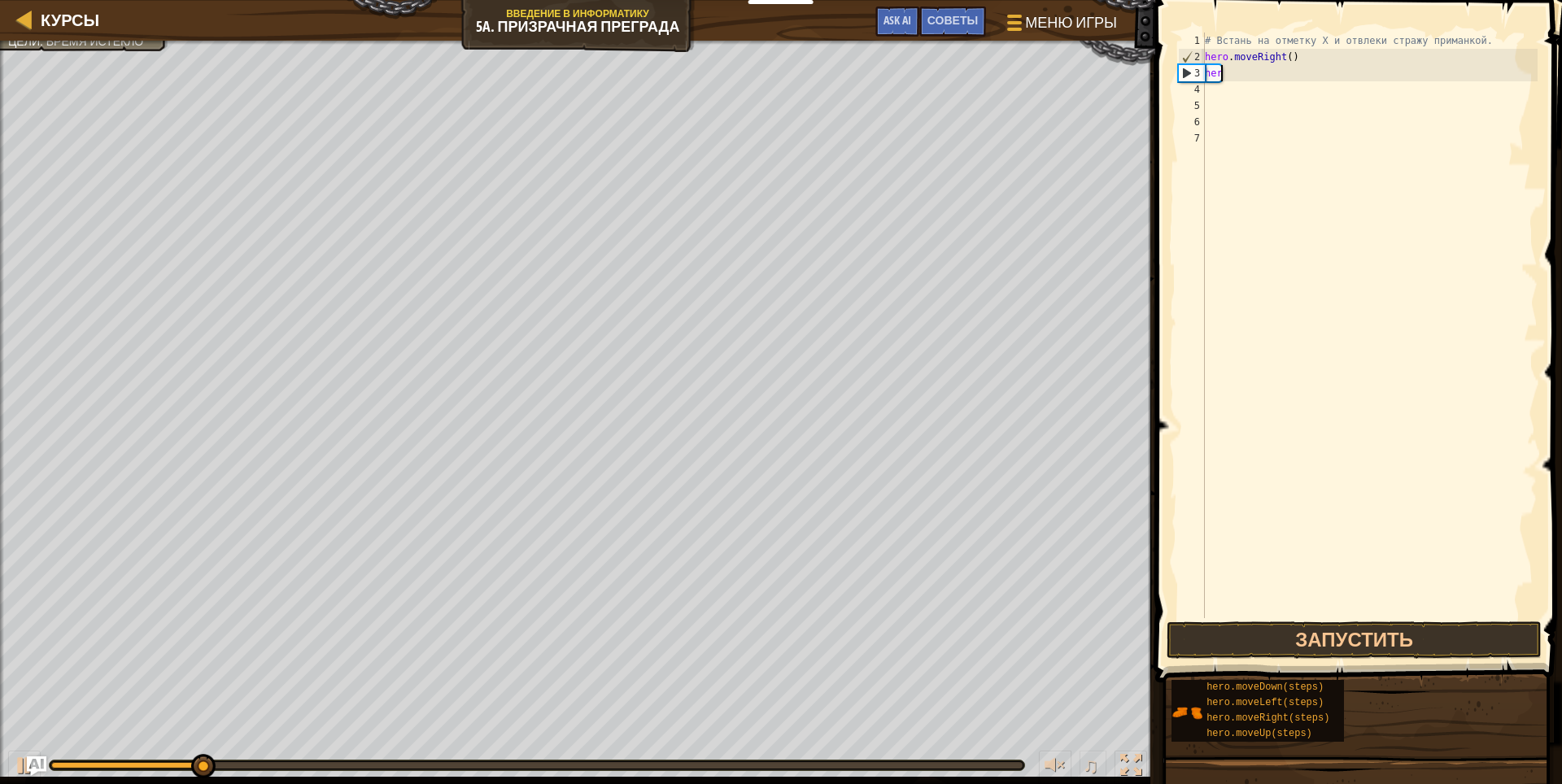
scroll to position [8, 0]
type textarea "h"
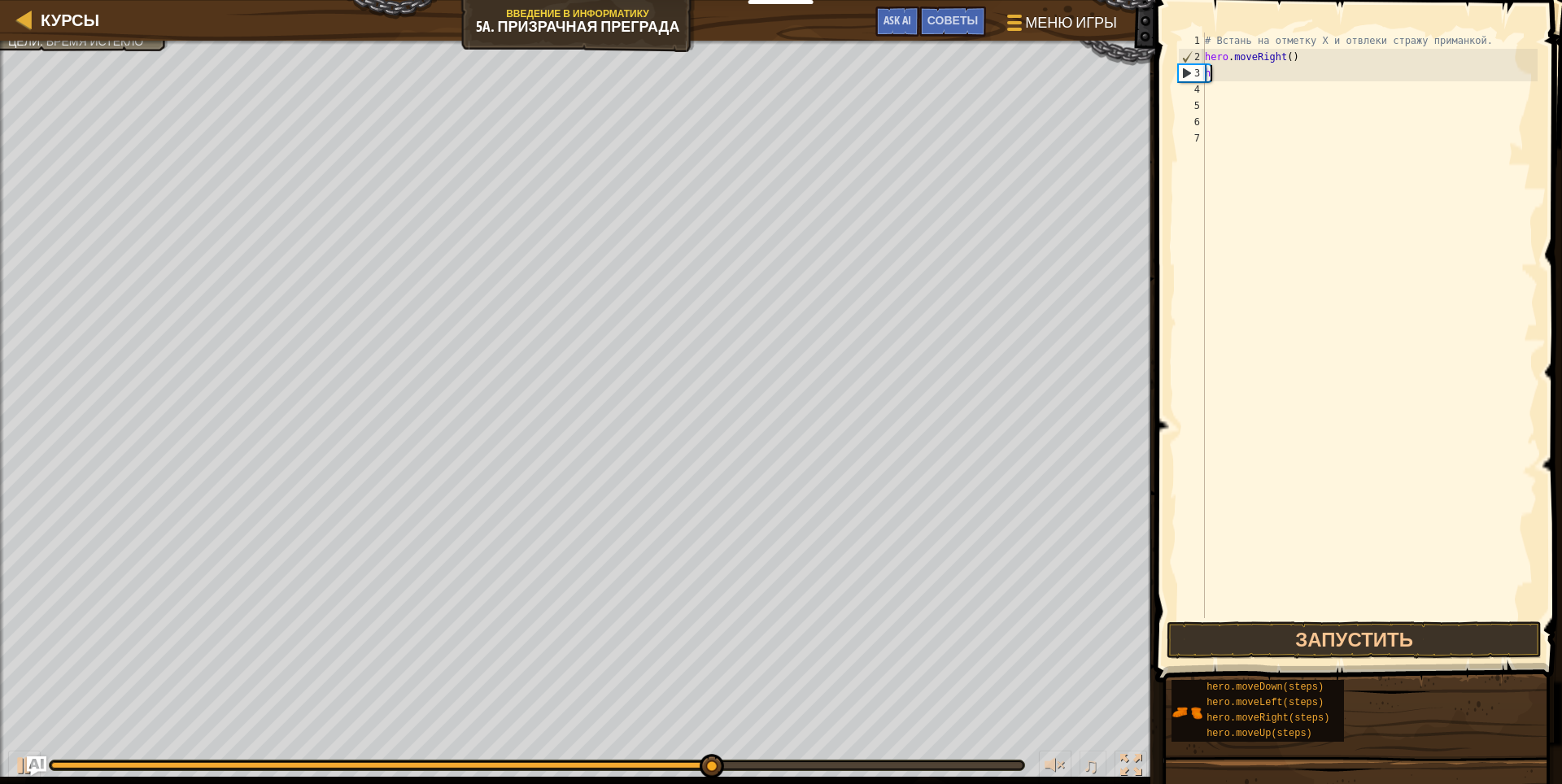
click at [1235, 84] on div "# Встань на отметку X и отвлеки стражу приманкой. hero . moveRight ( ) h" at bounding box center [1369, 342] width 336 height 618
click at [1240, 75] on div "# Встань на отметку X и отвлеки стражу приманкой. hero . moveRight ( ) h" at bounding box center [1369, 342] width 336 height 618
type textarea "h"
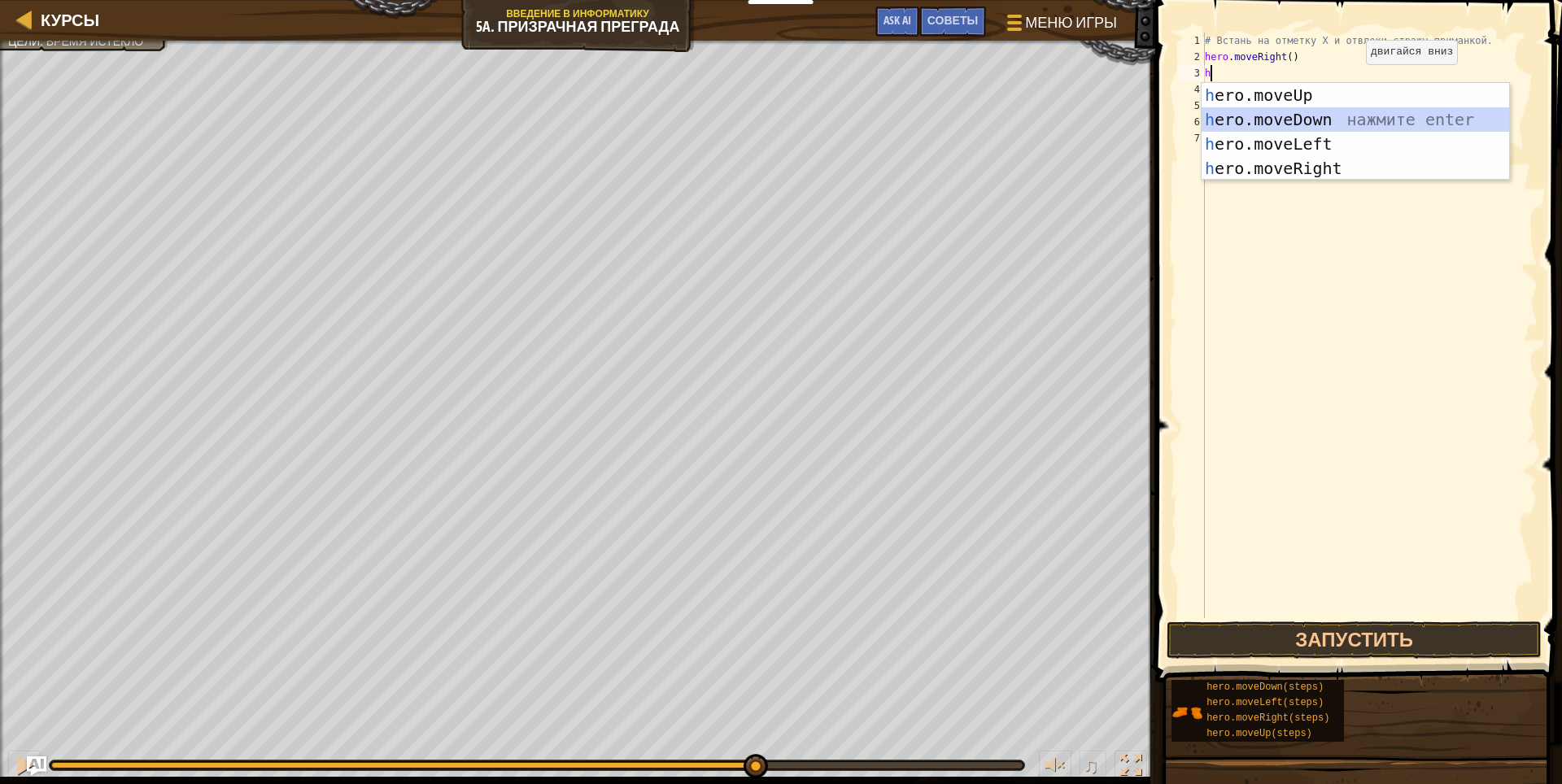
click at [1335, 122] on div "h ero.moveUp нажмите enter h ero.moveDown нажмите enter h ero.moveLeft нажмите …" at bounding box center [1355, 156] width 307 height 146
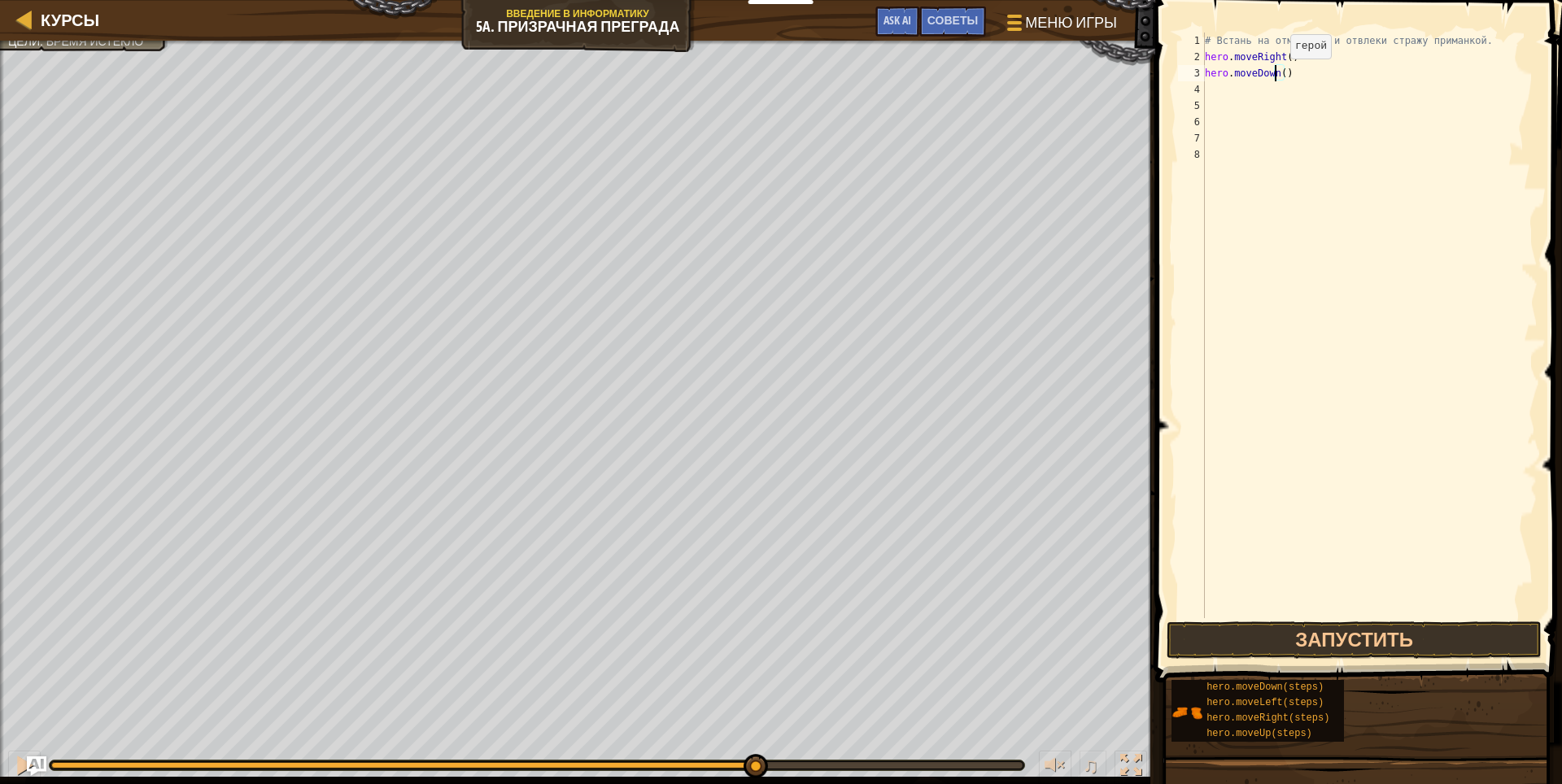
click at [1277, 75] on div "# Встань на отметку X и отвлеки стражу приманкой. hero . moveRight ( ) hero . m…" at bounding box center [1369, 342] width 336 height 618
click at [1283, 72] on div "# Встань на отметку X и отвлеки стражу приманкой. hero . moveRight ( ) hero . m…" at bounding box center [1369, 342] width 336 height 618
click at [1277, 76] on div "# Встань на отметку X и отвлеки стражу приманкой. hero . moveRight ( ) hero . m…" at bounding box center [1369, 342] width 336 height 618
click at [1279, 71] on div "# Встань на отметку X и отвлеки стражу приманкой. hero . moveRight ( ) hero . m…" at bounding box center [1369, 342] width 336 height 618
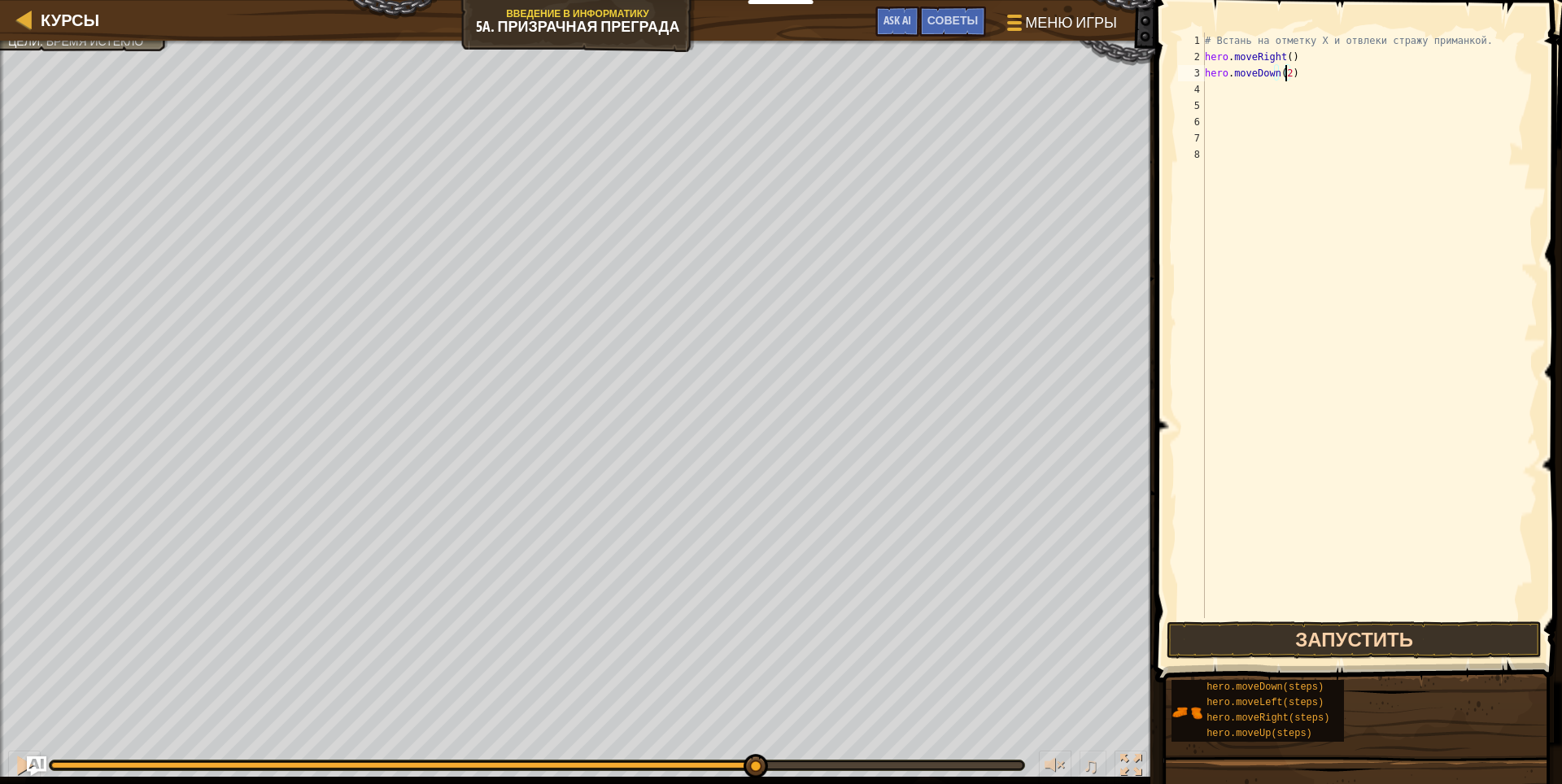
type textarea "hero.moveDown(2)"
click at [1409, 632] on button "Запустить" at bounding box center [1355, 640] width 376 height 38
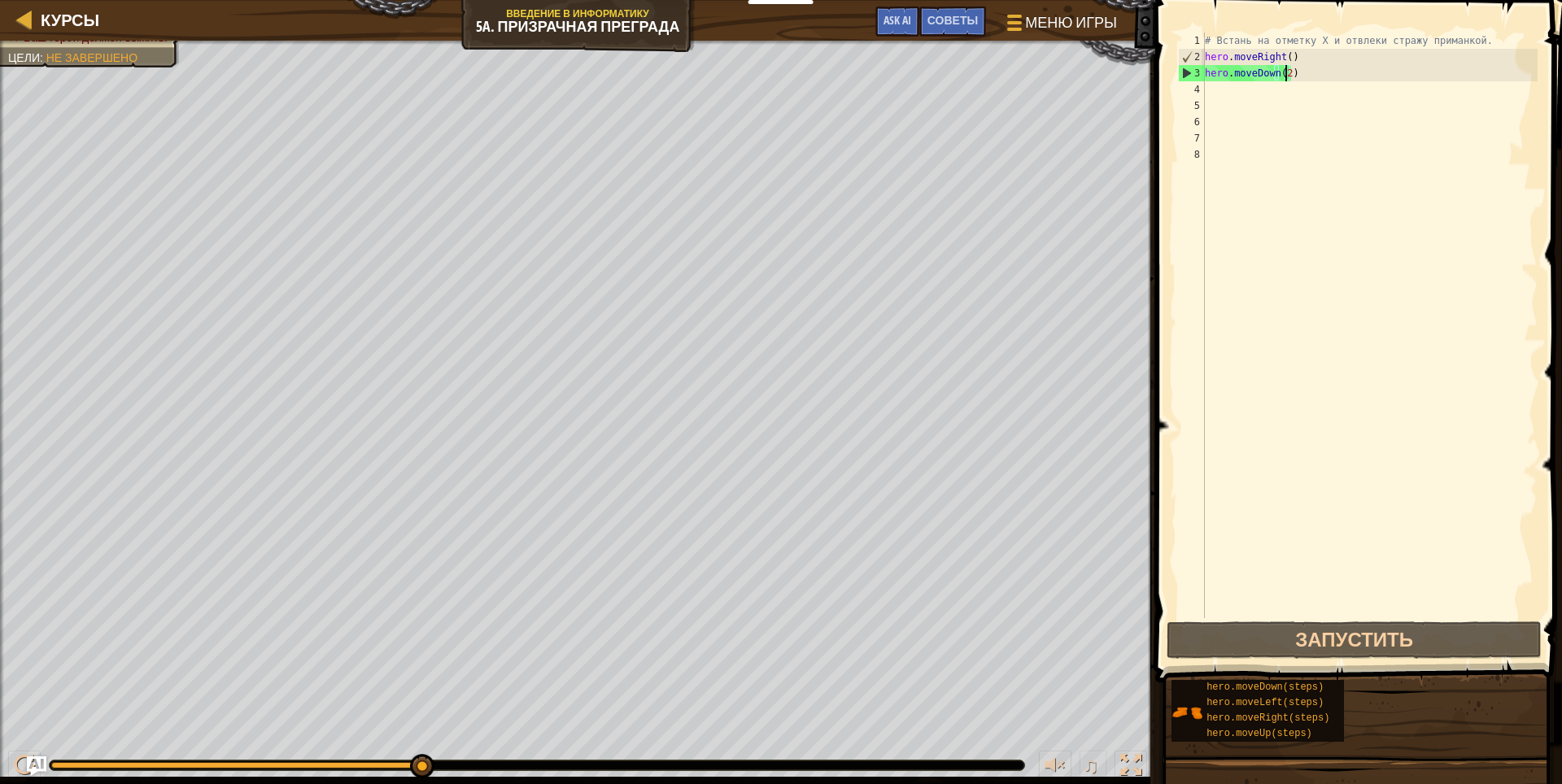
click at [1205, 107] on div "# Встань на отметку X и отвлеки стражу приманкой. hero . moveRight ( ) hero . m…" at bounding box center [1369, 342] width 336 height 618
click at [1207, 90] on div "# Встань на отметку X и отвлеки стражу приманкой. hero . moveRight ( ) hero . m…" at bounding box center [1369, 342] width 336 height 618
type textarea "h"
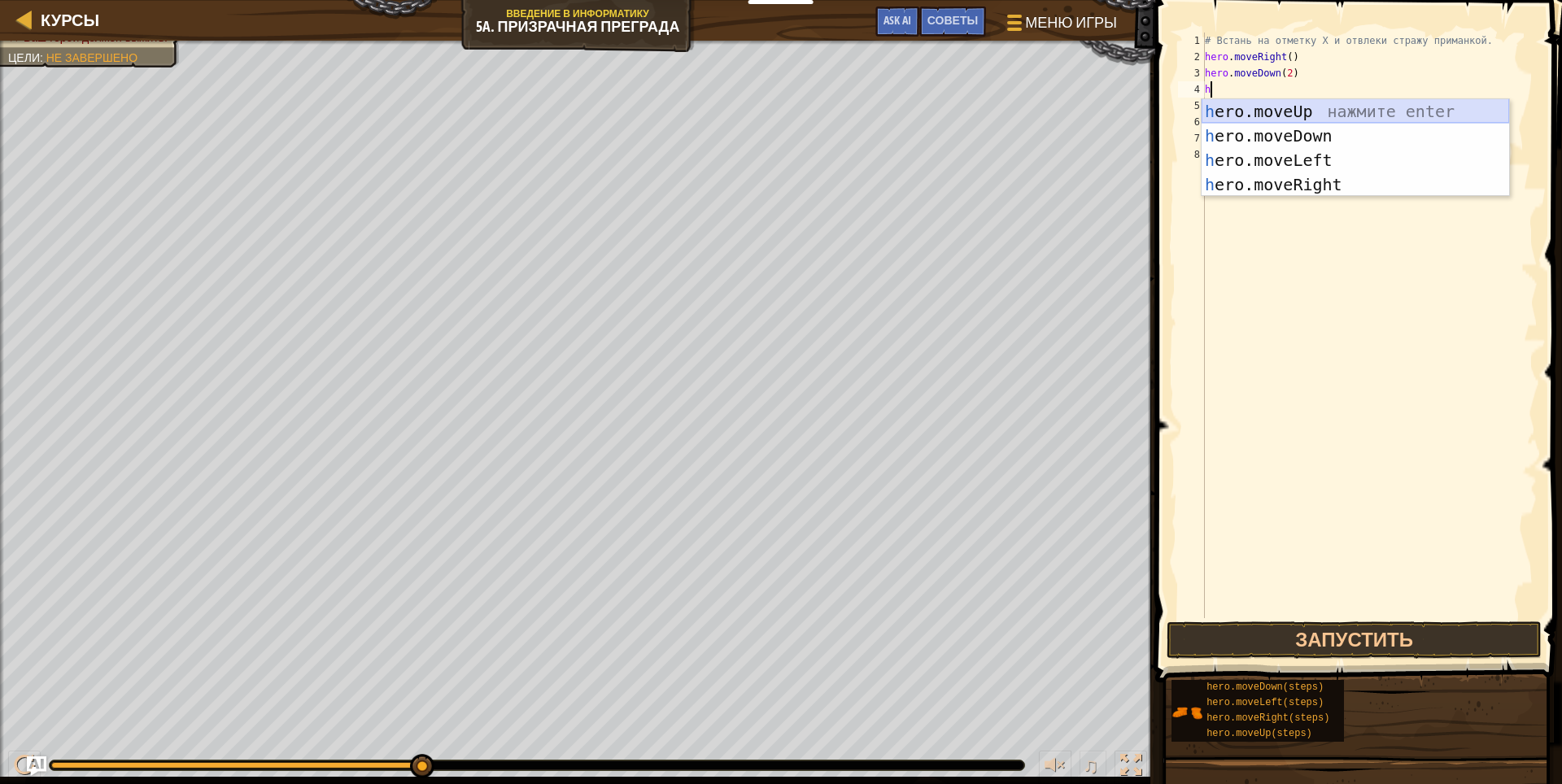
click at [1297, 101] on div "h ero.moveUp нажмите enter h ero.moveDown нажмите enter h ero.moveLeft нажмите …" at bounding box center [1355, 172] width 307 height 146
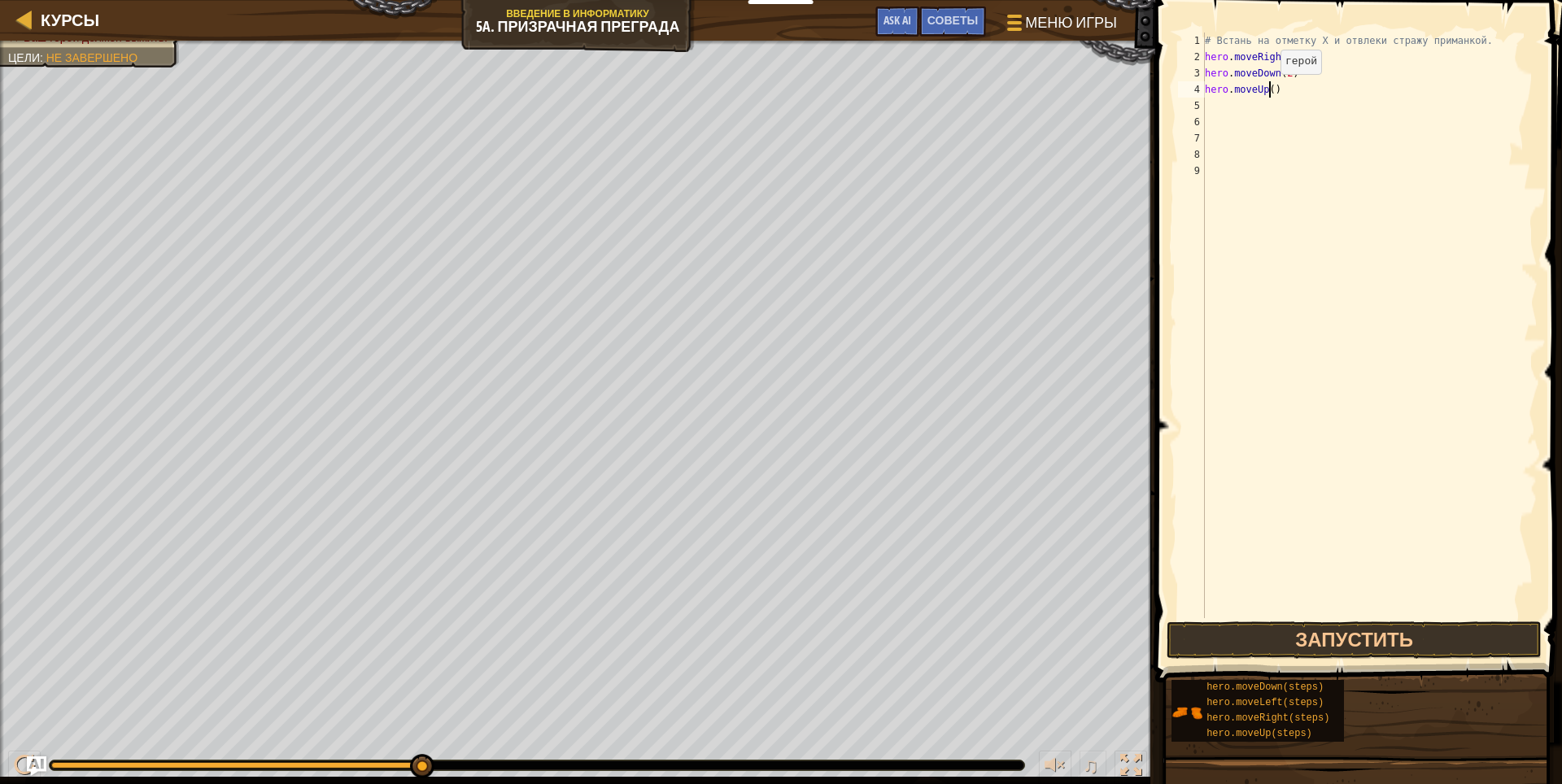
click at [1266, 91] on div "# Встань на отметку X и отвлеки стражу приманкой. hero . moveRight ( ) hero . m…" at bounding box center [1369, 342] width 336 height 618
type textarea "hero.moveUp(2)"
click at [1326, 629] on button "Запустить" at bounding box center [1355, 640] width 376 height 38
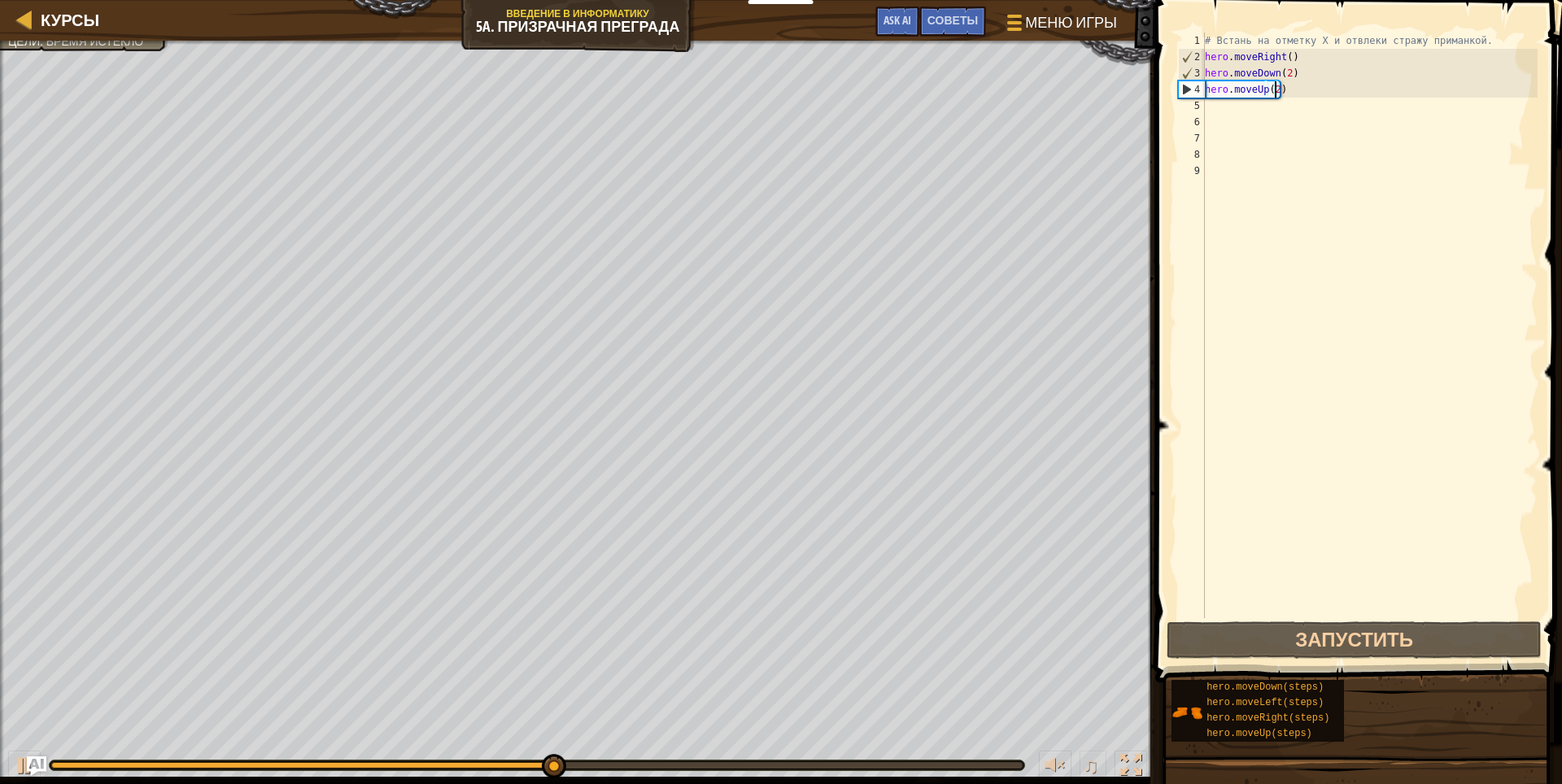
click at [1208, 124] on div "# Встань на отметку X и отвлеки стражу приманкой. hero . moveRight ( ) hero . m…" at bounding box center [1369, 342] width 336 height 618
click at [1216, 104] on div "# Встань на отметку X и отвлеки стражу приманкой. hero . moveRight ( ) hero . m…" at bounding box center [1369, 342] width 336 height 618
type textarea "h"
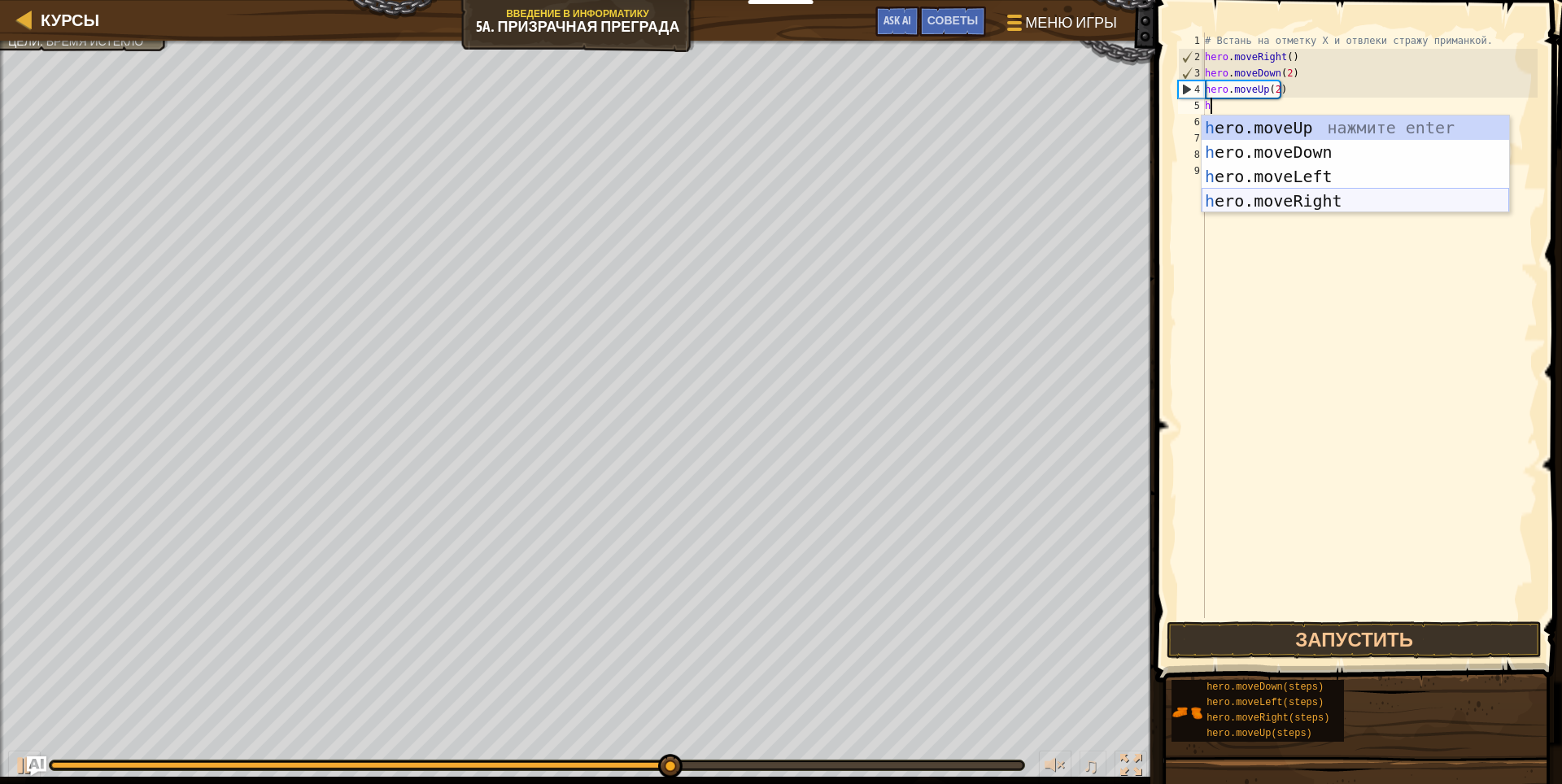
click at [1287, 199] on div "h ero.moveUp нажмите enter h ero.moveDown нажмите enter h ero.moveLeft нажмите …" at bounding box center [1355, 189] width 307 height 146
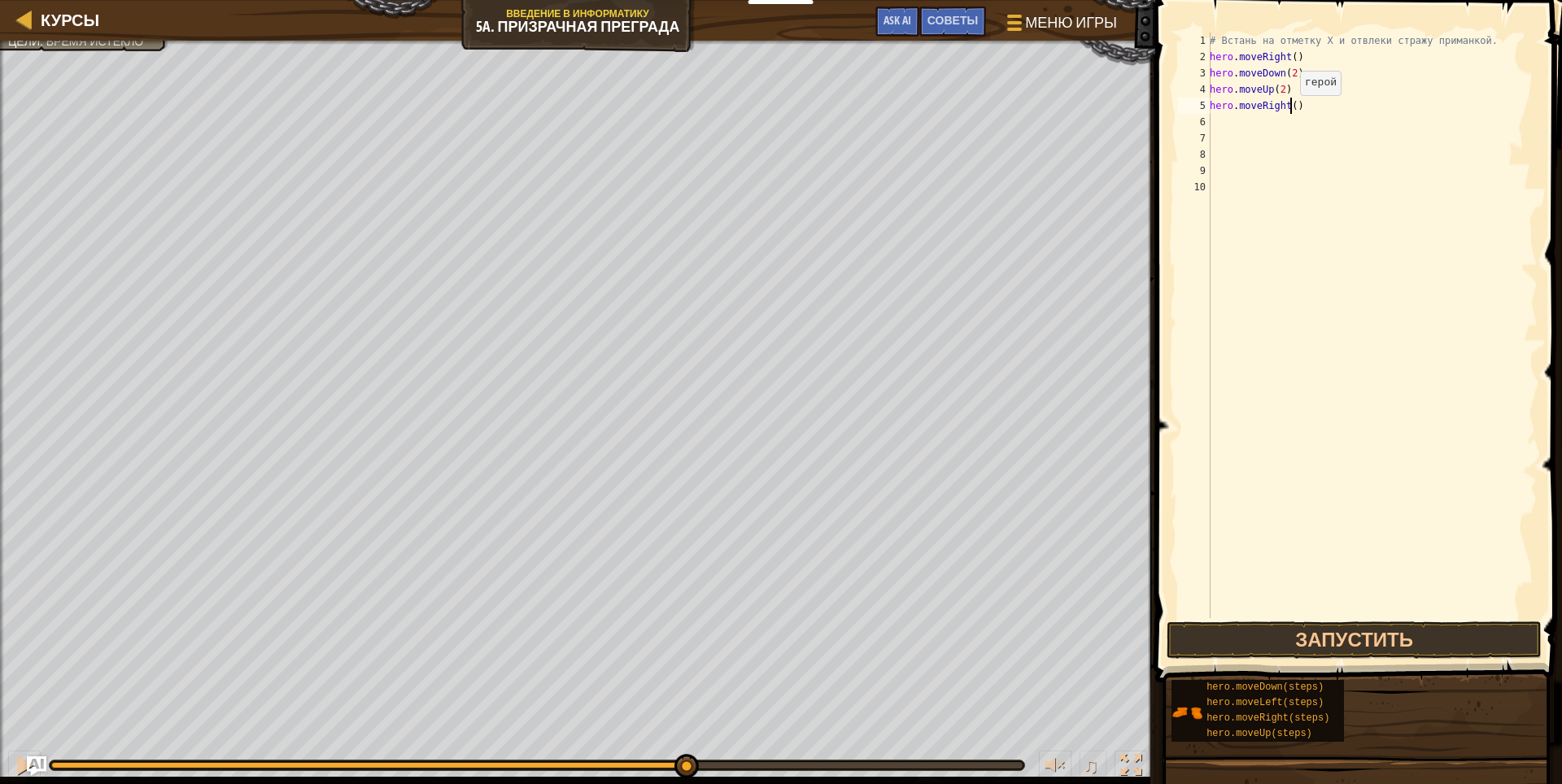
click at [1291, 112] on div "# Встань на отметку X и отвлеки стражу приманкой. hero . moveRight ( ) hero . m…" at bounding box center [1372, 342] width 331 height 618
click at [1298, 113] on div "# Встань на отметку X и отвлеки стражу приманкой. hero . moveRight ( ) hero . m…" at bounding box center [1372, 342] width 331 height 618
click at [1300, 102] on div "# Встань на отметку X и отвлеки стражу приманкой. hero . moveRight ( ) hero . m…" at bounding box center [1372, 342] width 331 height 618
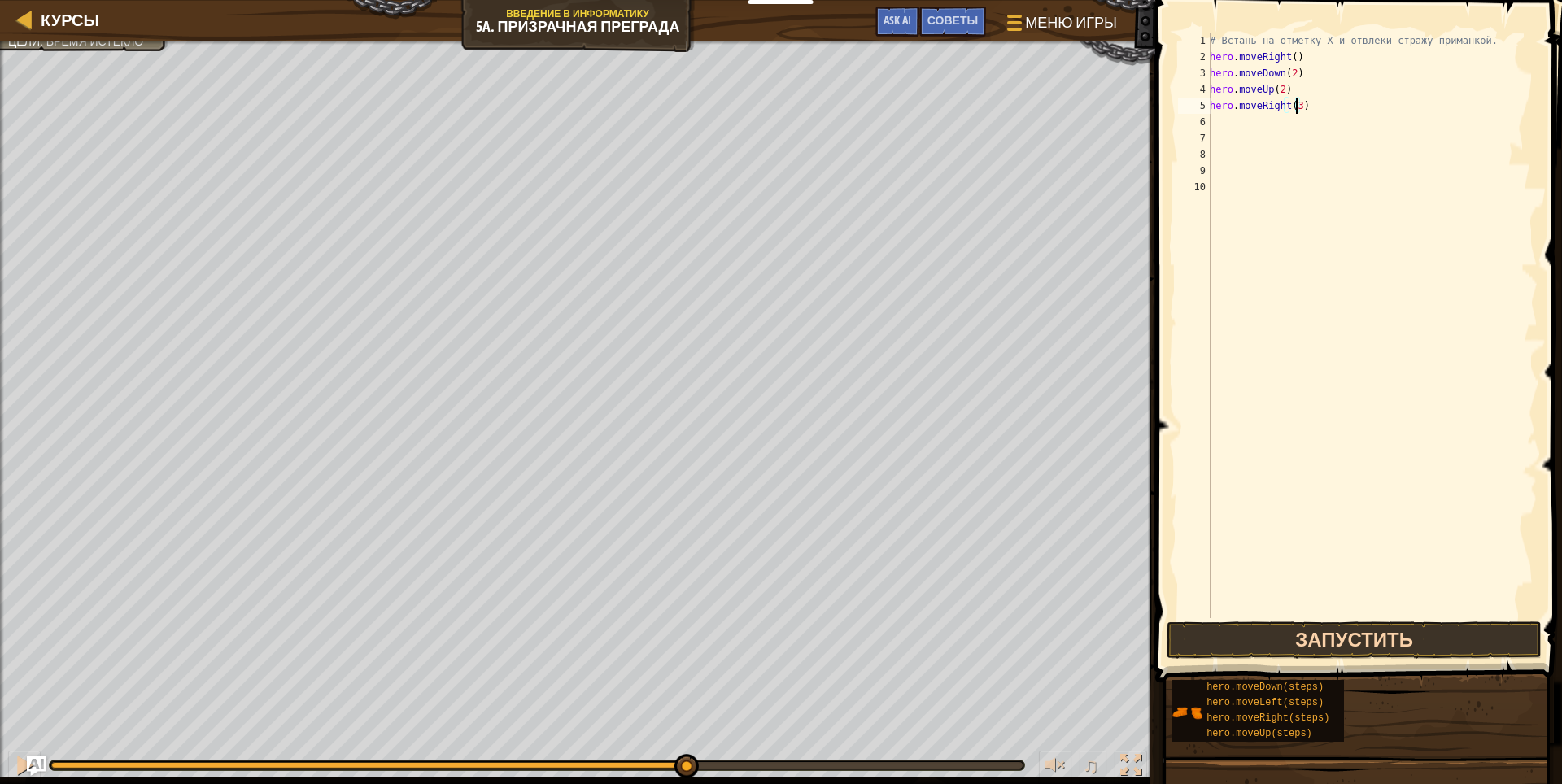
type textarea "hero.moveRight(3)"
click at [1248, 629] on button "Запустить" at bounding box center [1355, 640] width 376 height 38
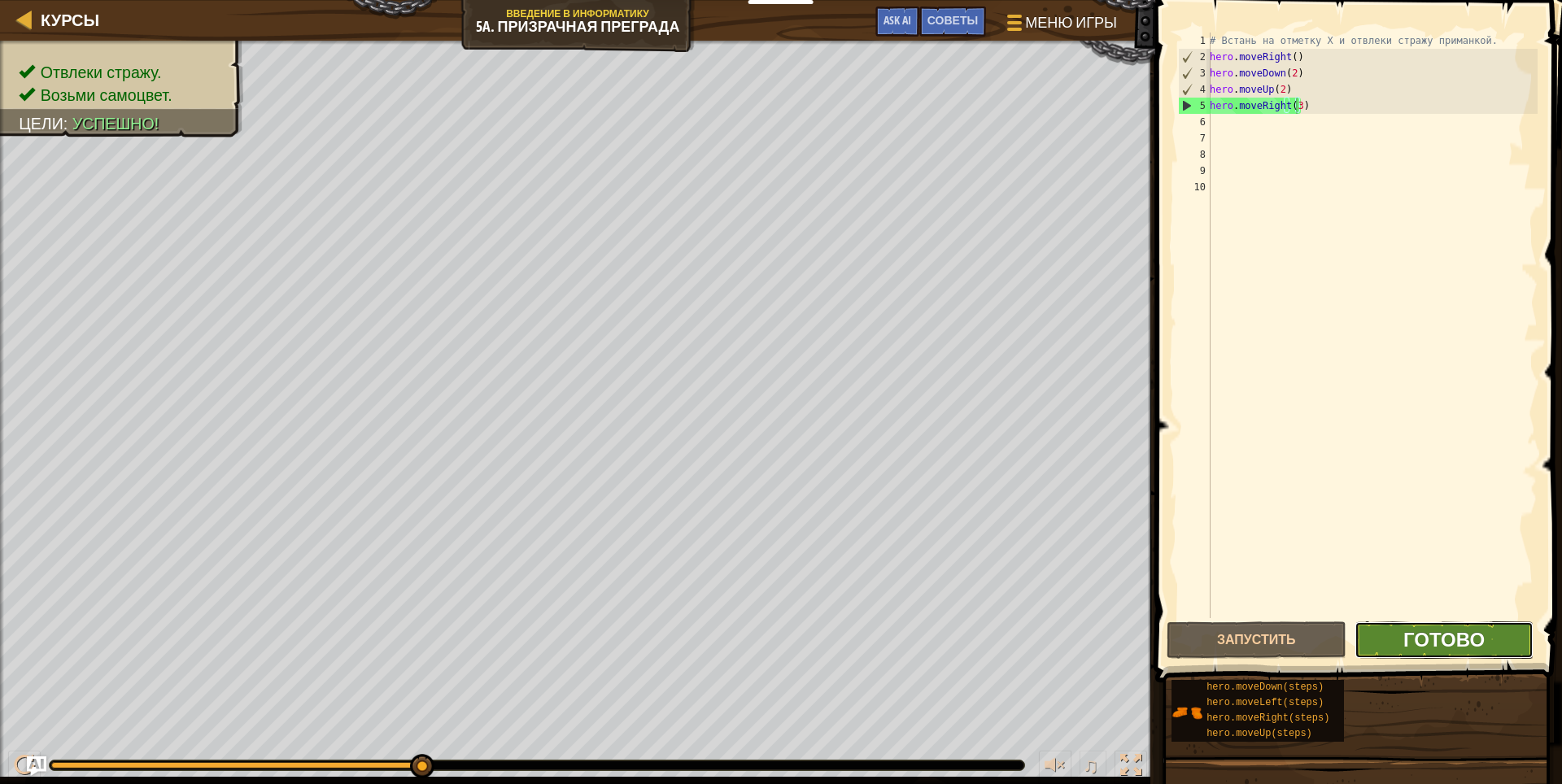
click at [1426, 639] on span "Готово" at bounding box center [1443, 639] width 81 height 26
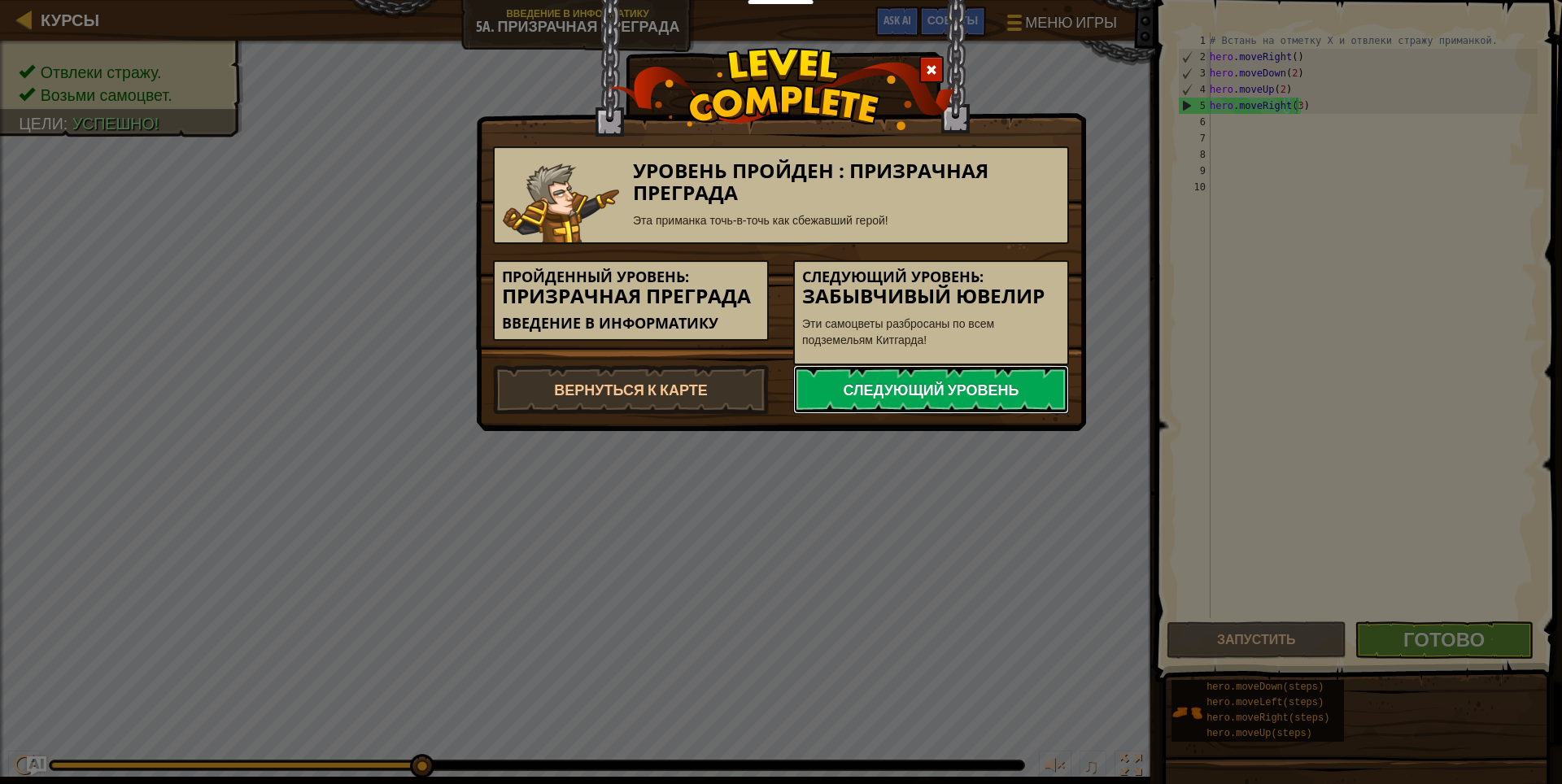
click at [912, 371] on link "Следующий уровень" at bounding box center [931, 389] width 276 height 49
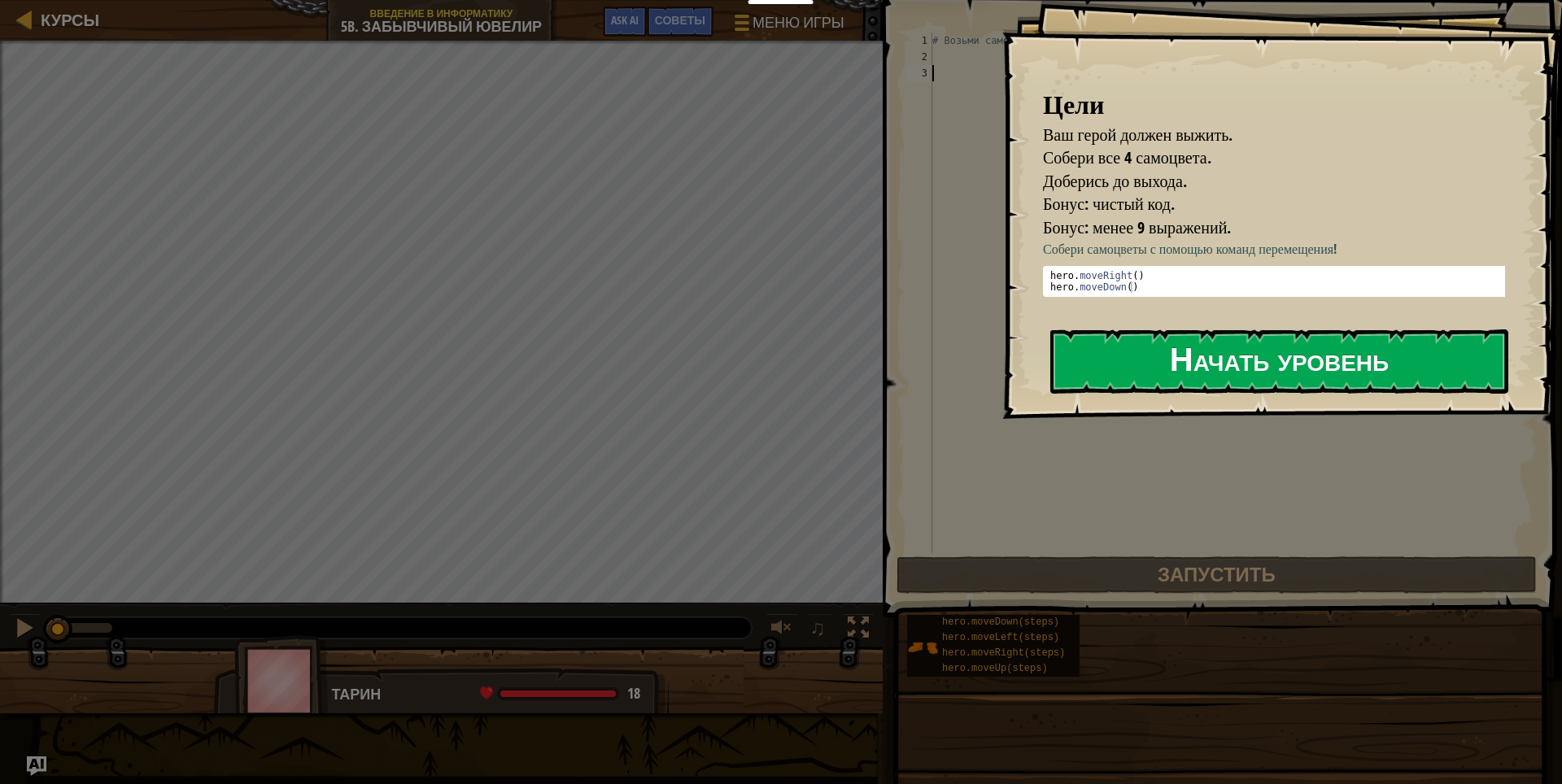
click at [1204, 364] on button "Начать уровень" at bounding box center [1279, 361] width 458 height 65
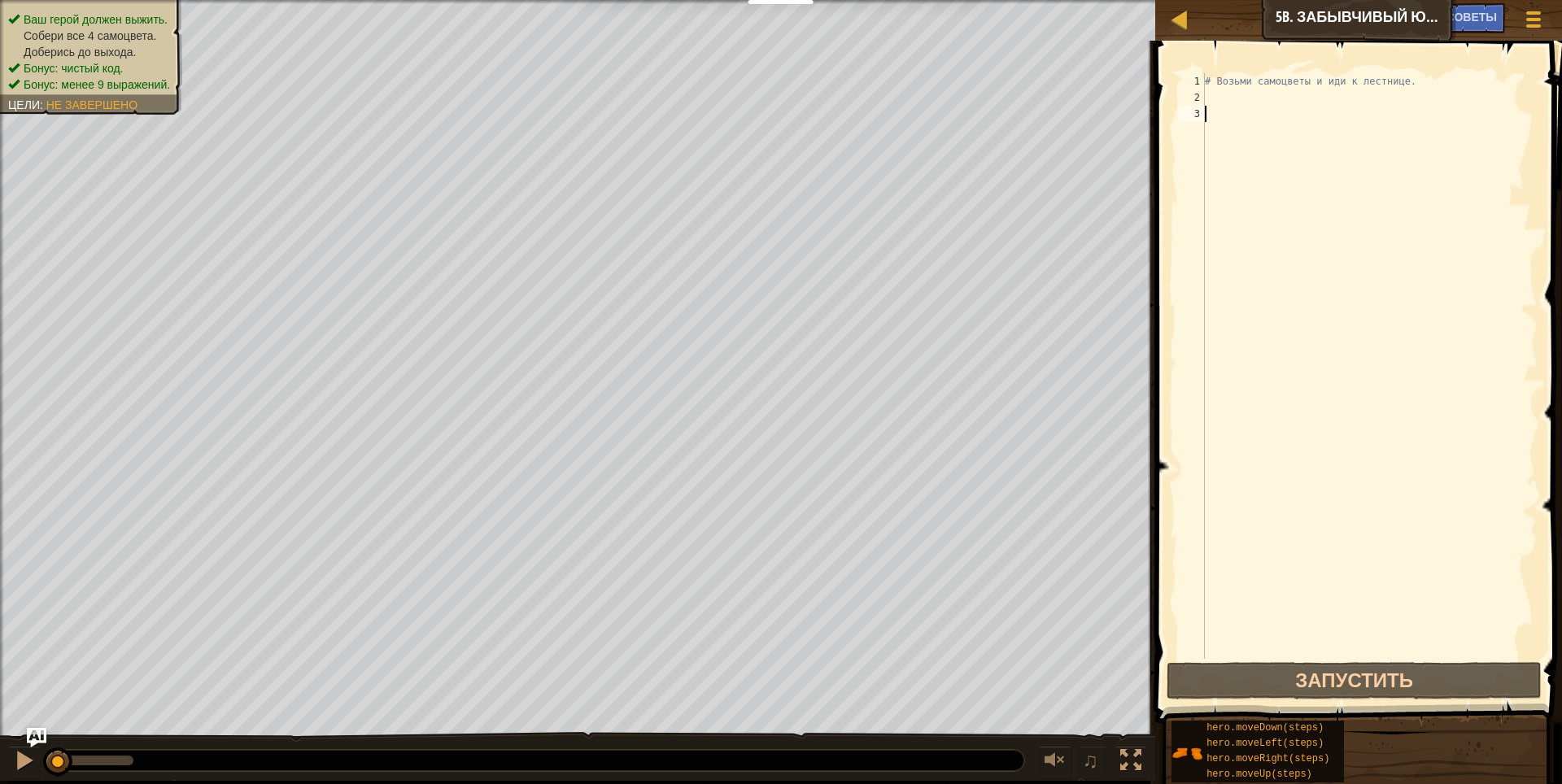
click at [1230, 89] on div "# Возьми самоцветы и иди к лестнице." at bounding box center [1369, 382] width 336 height 618
type textarea "# Возьми самоцветы и иди к лестнице."
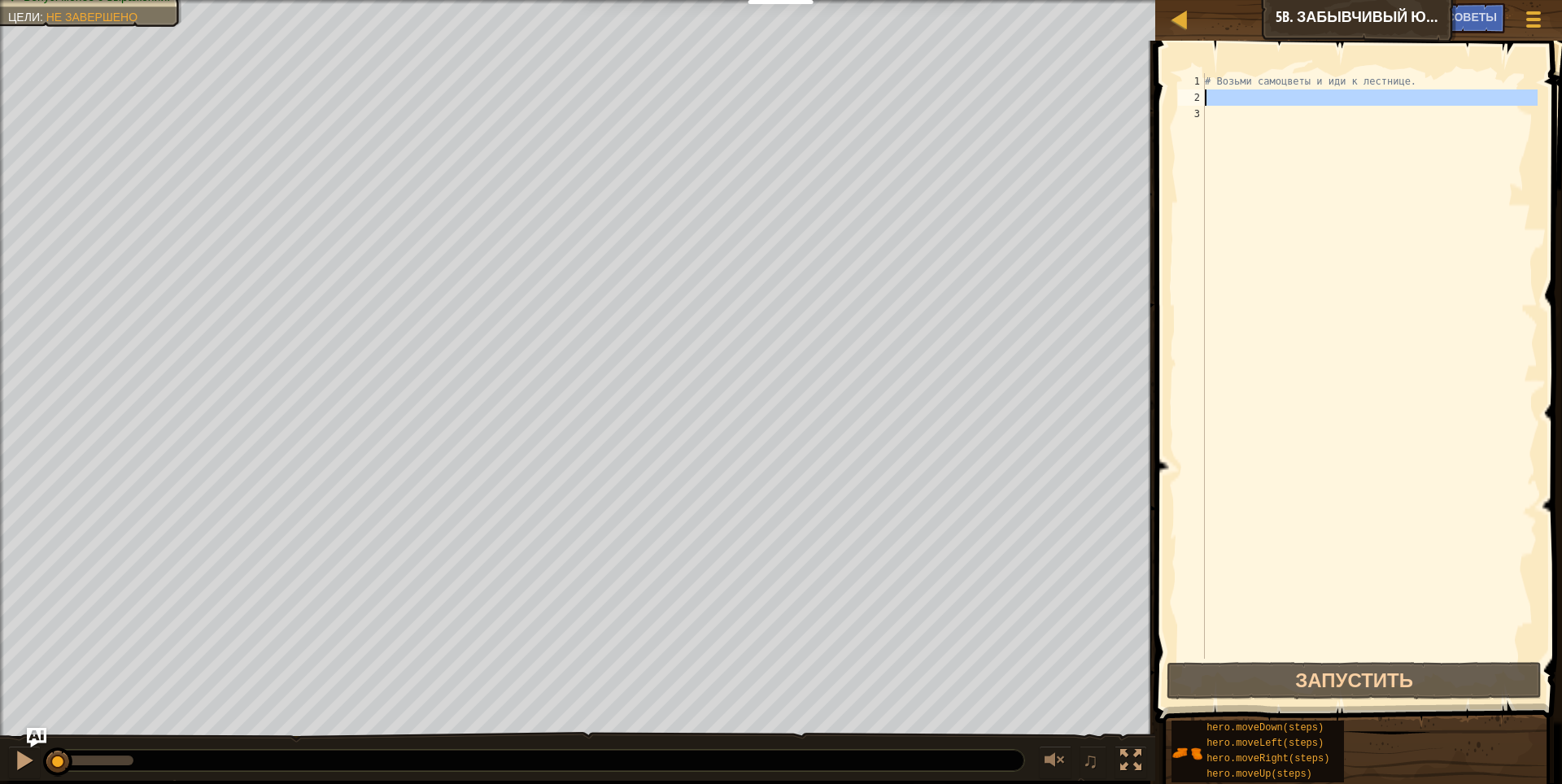
click at [1202, 96] on div "2" at bounding box center [1191, 97] width 27 height 16
type textarea "h"
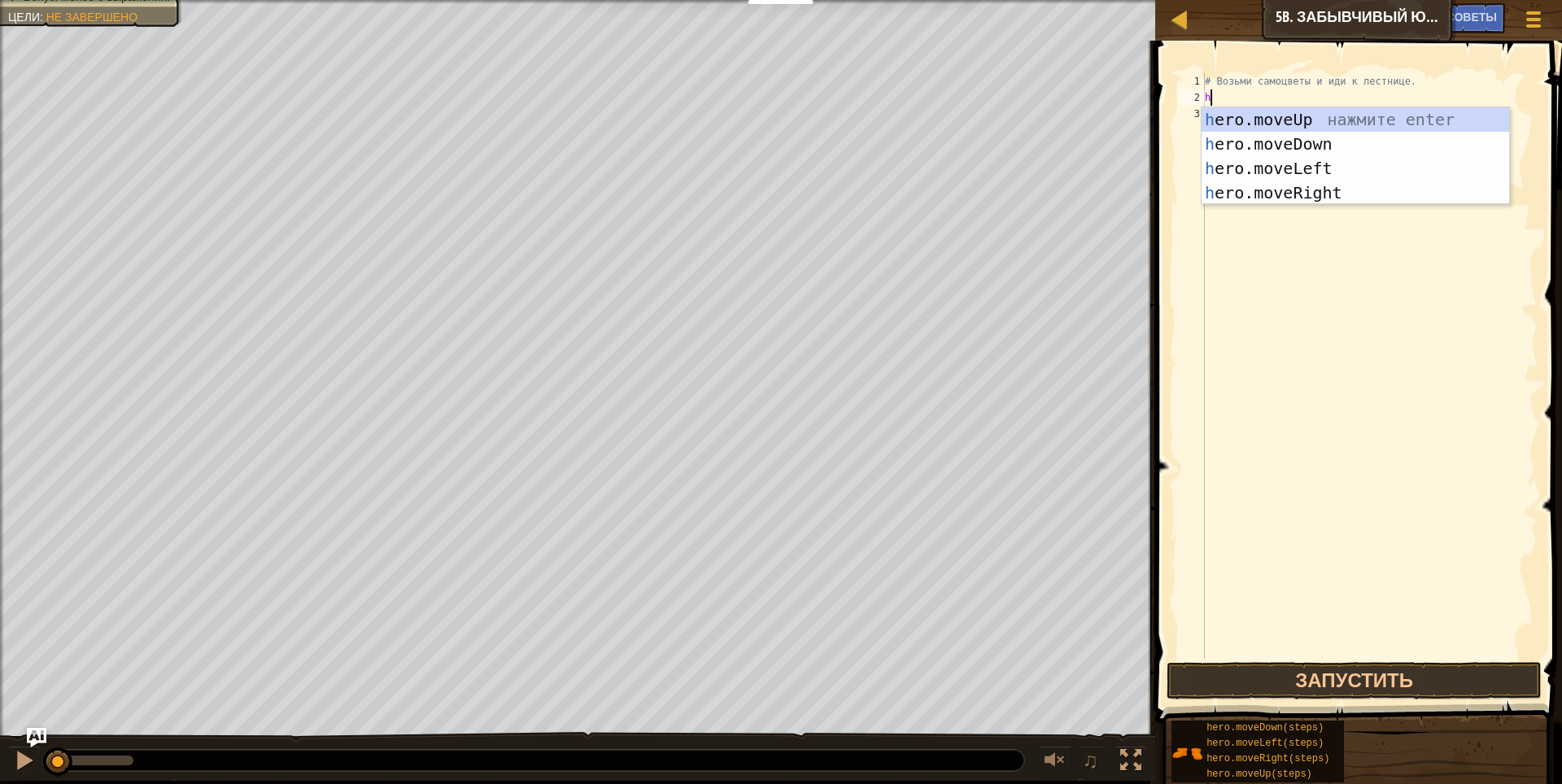
scroll to position [8, 0]
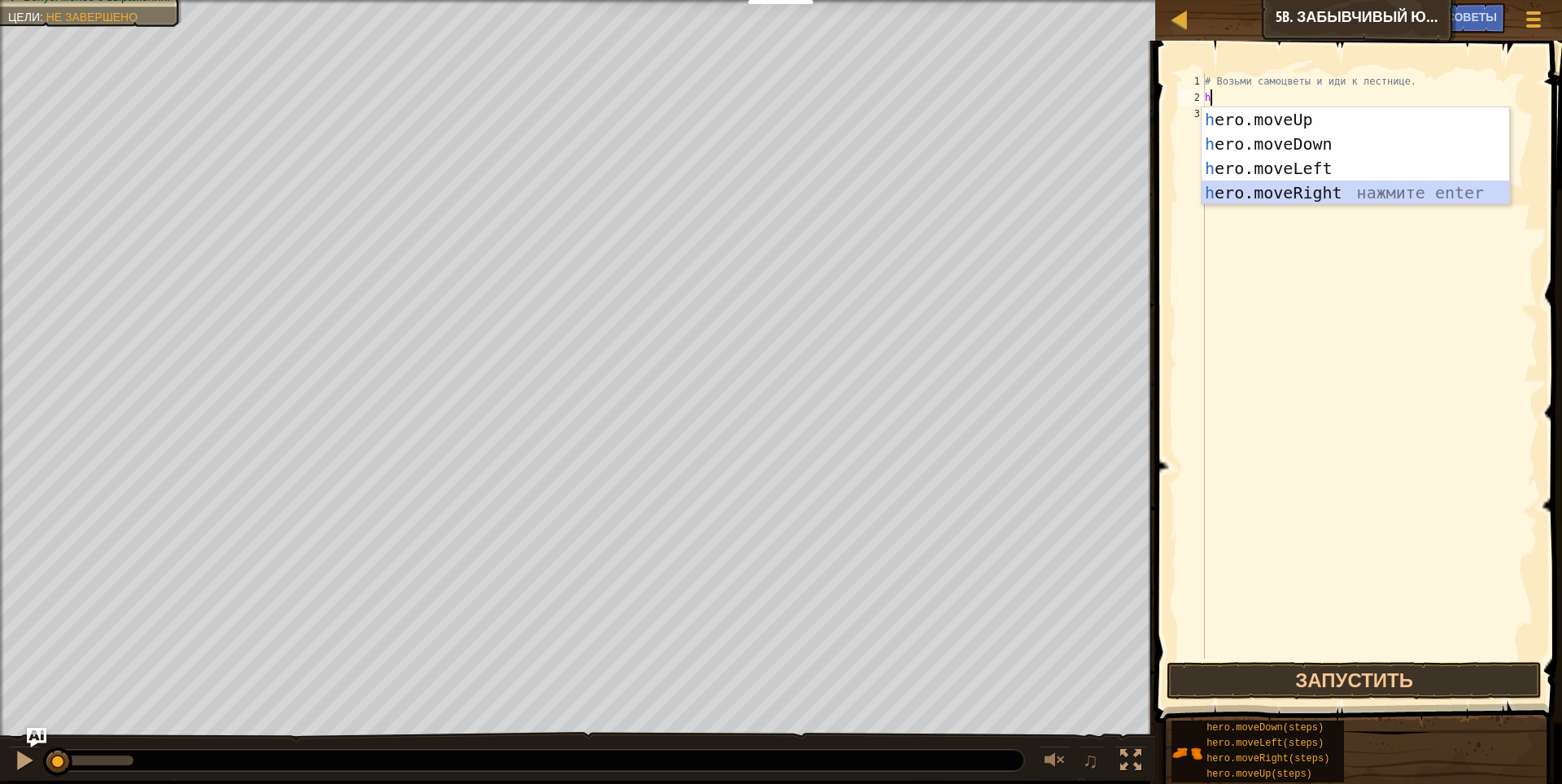
click at [1313, 185] on div "h ero.moveUp нажмите enter h ero.moveDown нажмите enter h ero.moveLeft нажмите …" at bounding box center [1355, 180] width 307 height 146
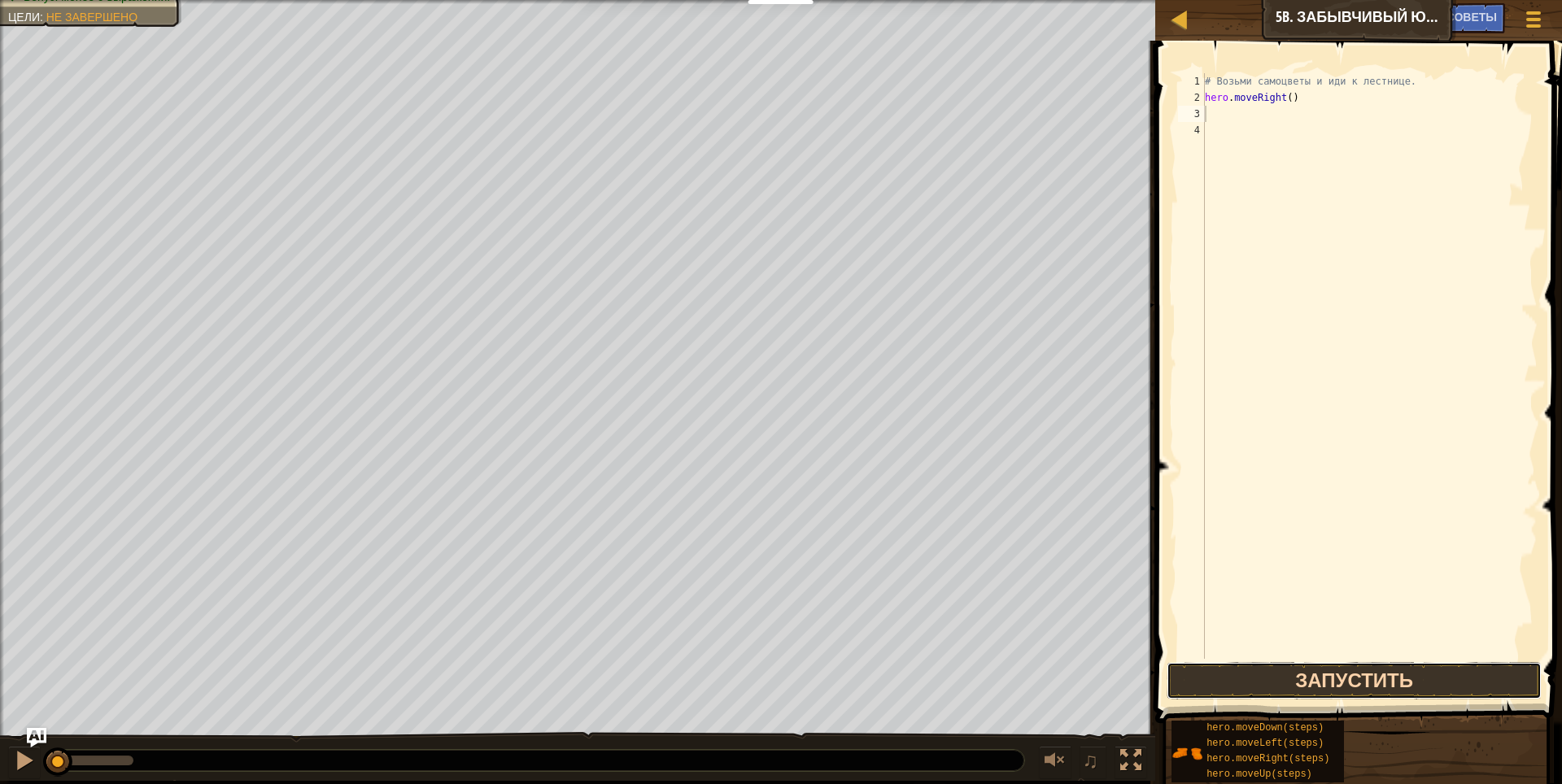
click at [1261, 678] on button "Запустить" at bounding box center [1355, 680] width 376 height 38
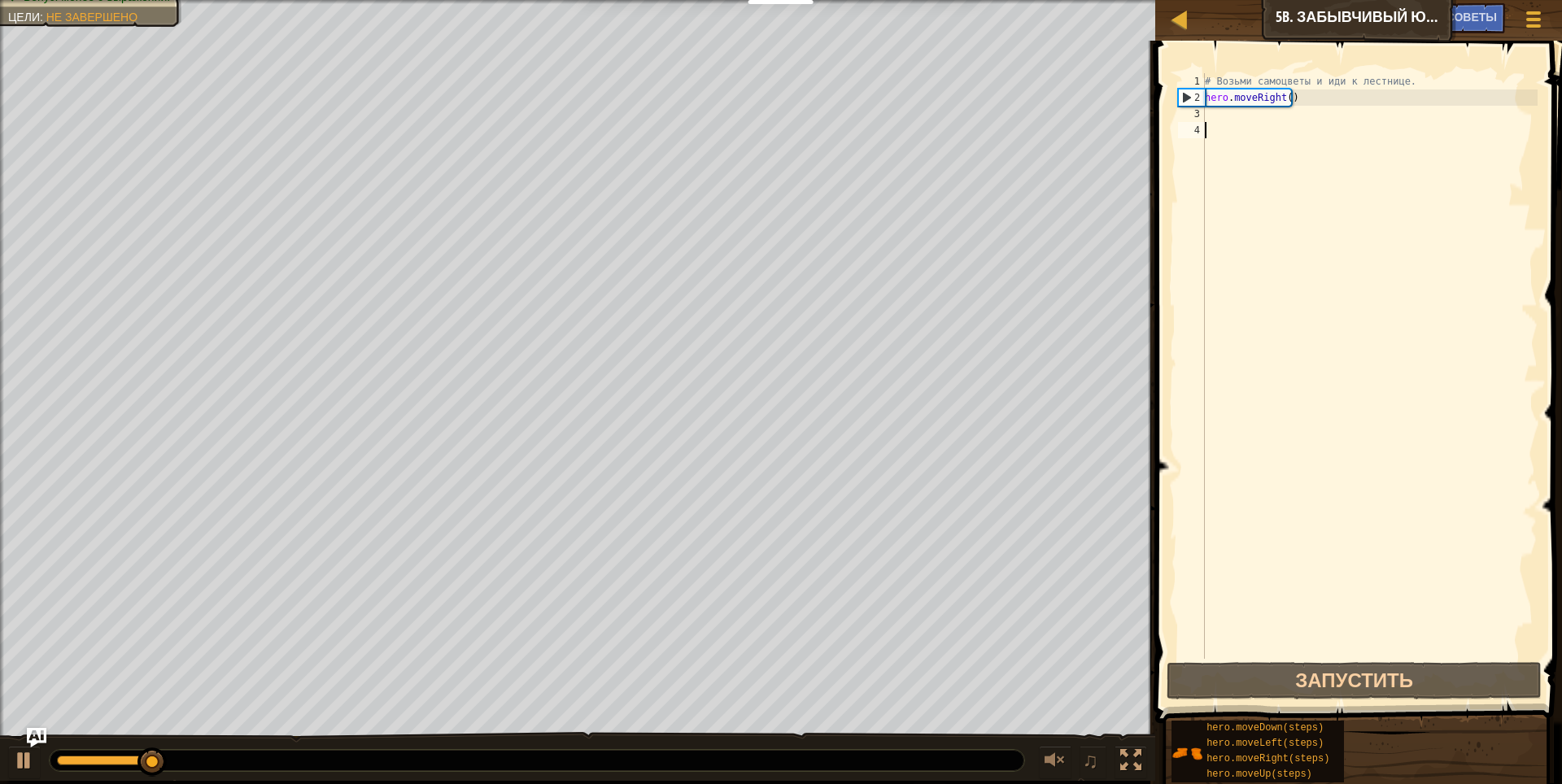
click at [1221, 134] on div "# Возьми самоцветы и иди к лестнице. hero . moveRight ( )" at bounding box center [1369, 382] width 336 height 618
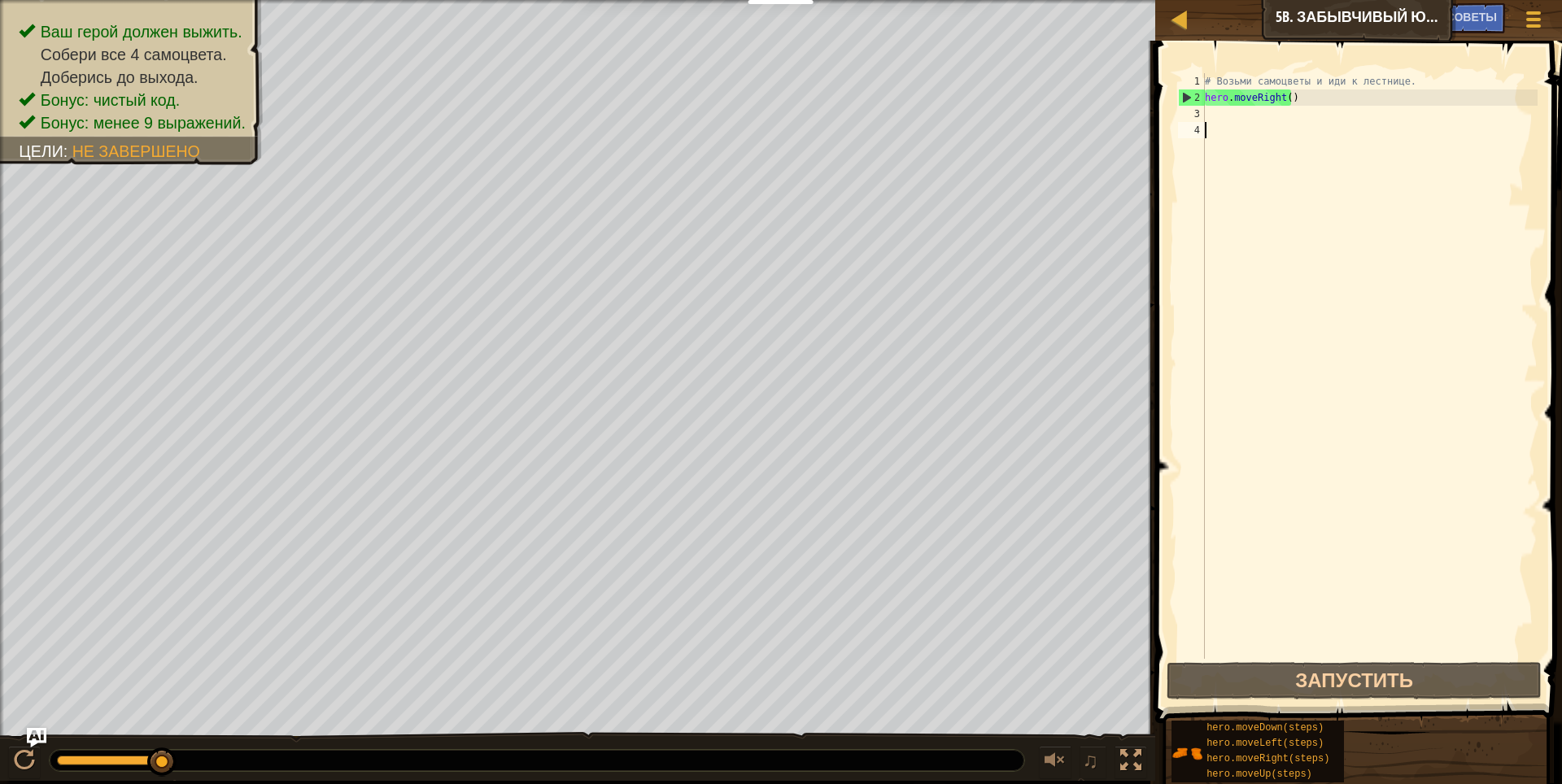
click at [1230, 122] on div "# Возьми самоцветы и иди к лестнице. hero . moveRight ( )" at bounding box center [1369, 382] width 336 height 618
click at [1230, 119] on div "# Возьми самоцветы и иди к лестнице. hero . moveRight ( )" at bounding box center [1369, 382] width 336 height 618
type textarea "h"
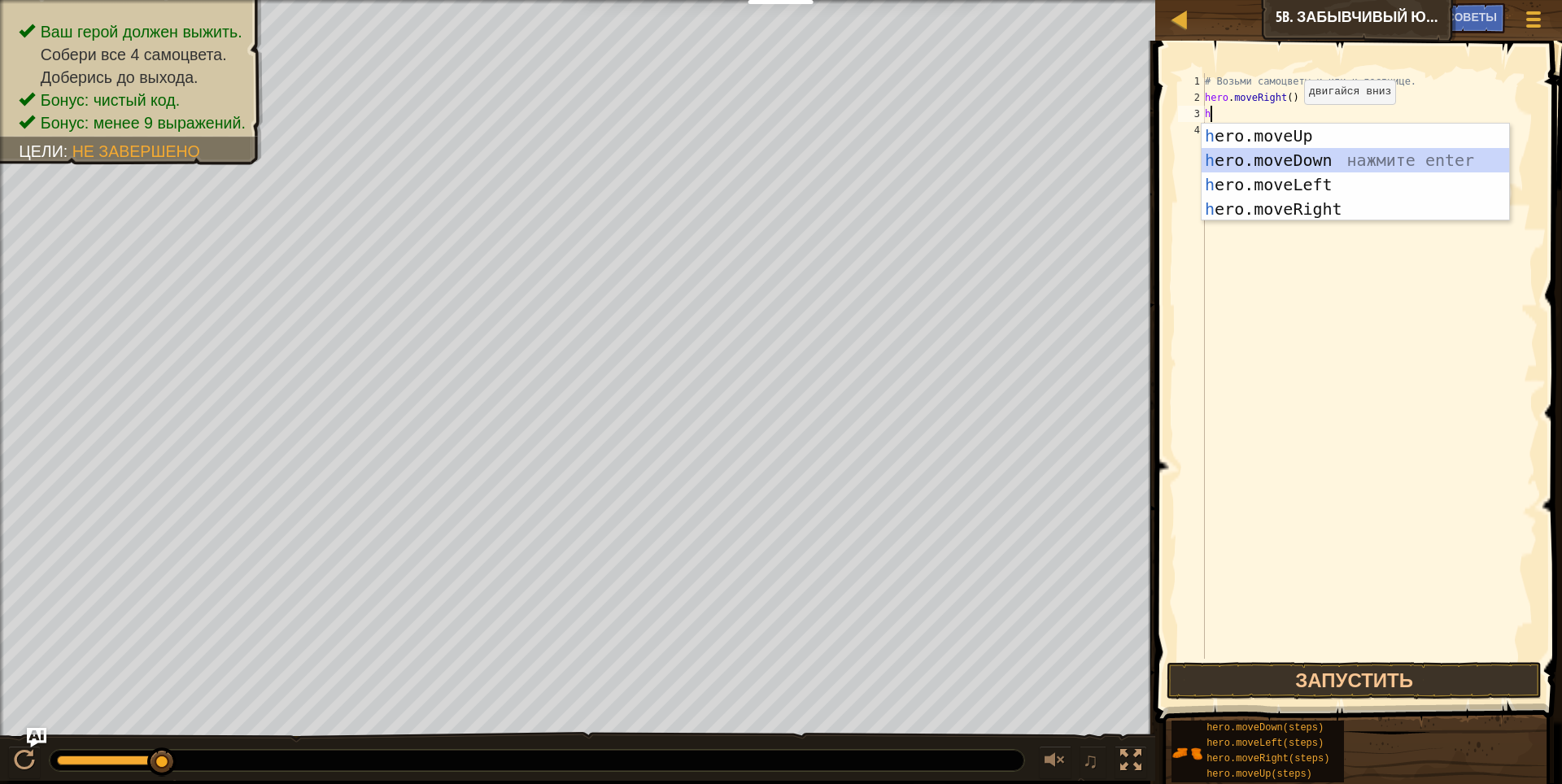
click at [1320, 155] on div "h ero.moveUp нажмите enter h ero.moveDown нажмите enter h ero.moveLeft нажмите …" at bounding box center [1355, 196] width 307 height 146
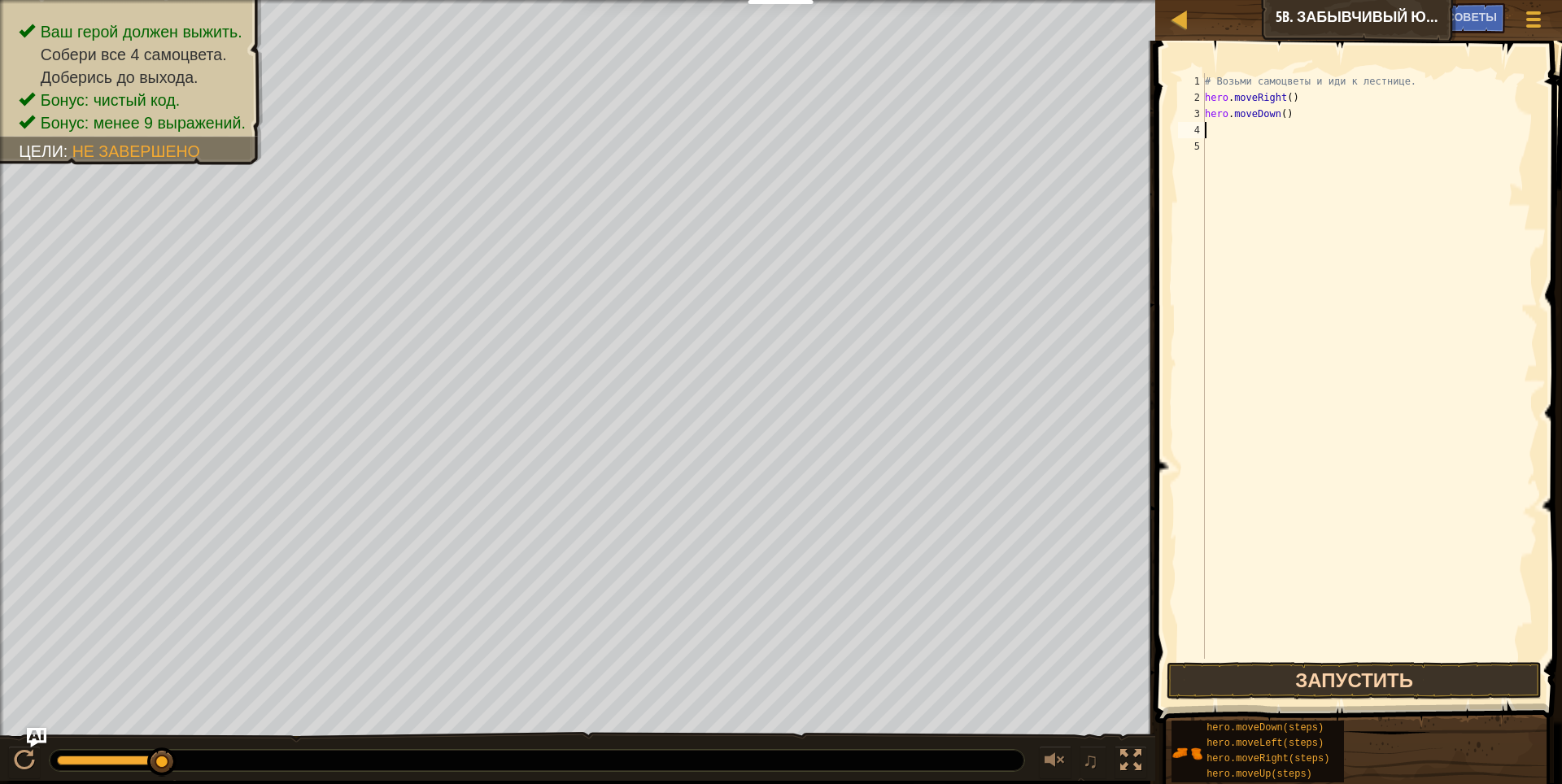
drag, startPoint x: 1329, startPoint y: 646, endPoint x: 1315, endPoint y: 676, distance: 33.1
click at [1315, 676] on div "1 2 3 4 5 # Возьми самоцветы и иди к лестнице. hero . moveRight ( ) hero . move…" at bounding box center [1356, 414] width 411 height 730
click at [1315, 676] on button "Запустить" at bounding box center [1355, 680] width 376 height 38
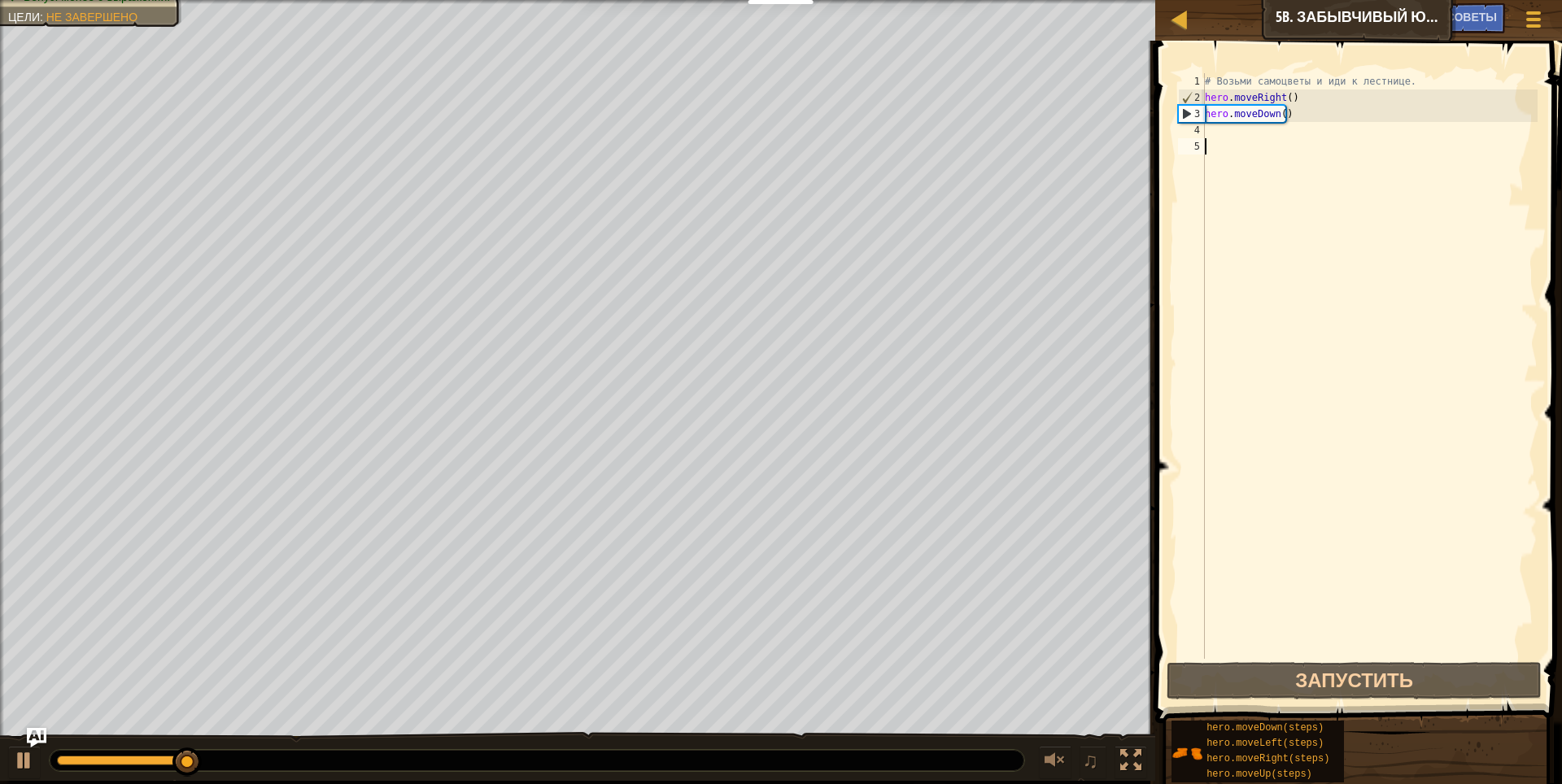
click at [1219, 139] on div "# Возьми самоцветы и иди к лестнице. hero . moveRight ( ) hero . moveDown ( )" at bounding box center [1369, 382] width 336 height 618
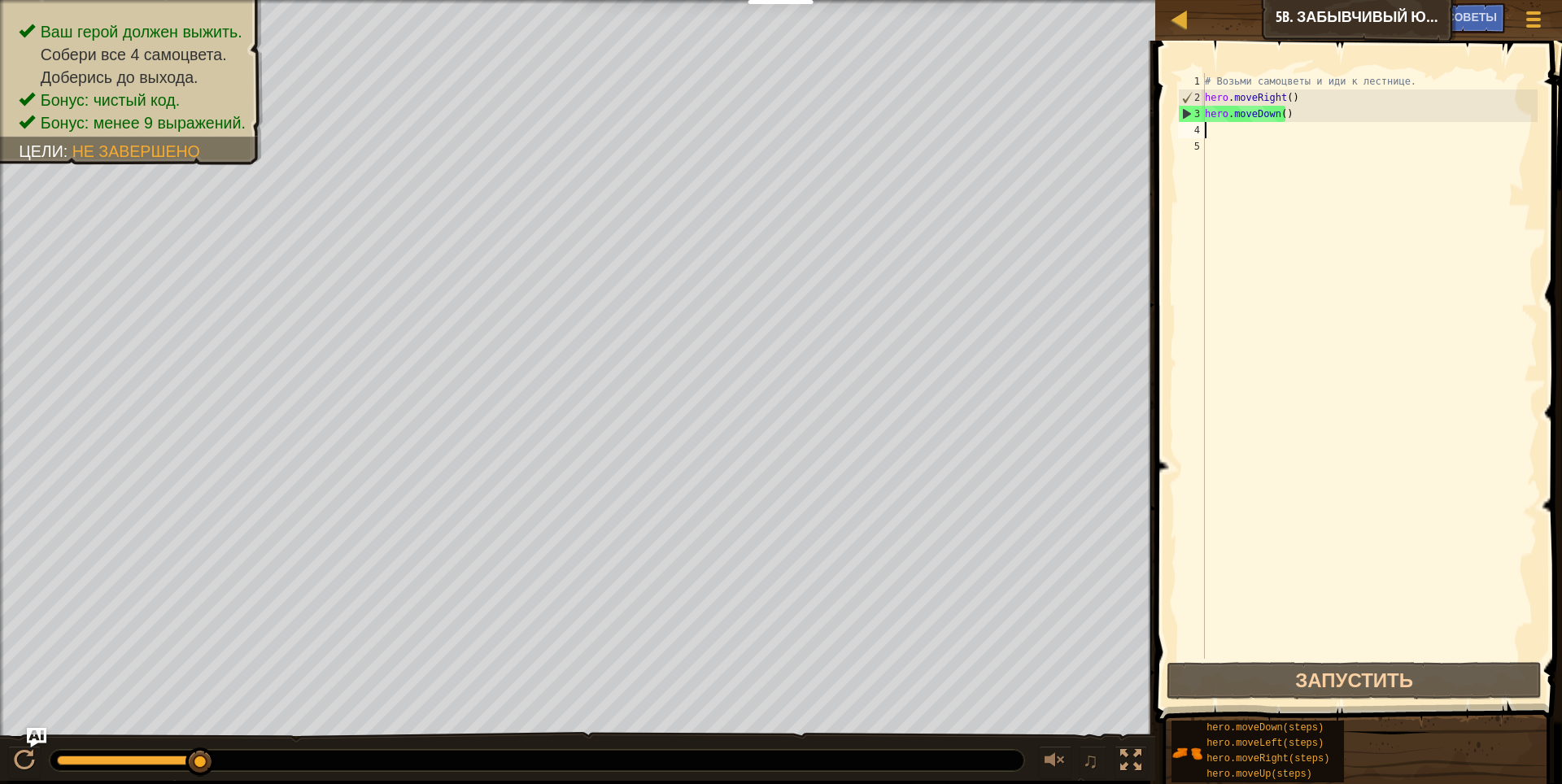
click at [1221, 131] on div "# Возьми самоцветы и иди к лестнице. hero . moveRight ( ) hero . moveDown ( )" at bounding box center [1369, 382] width 336 height 618
type textarea "h"
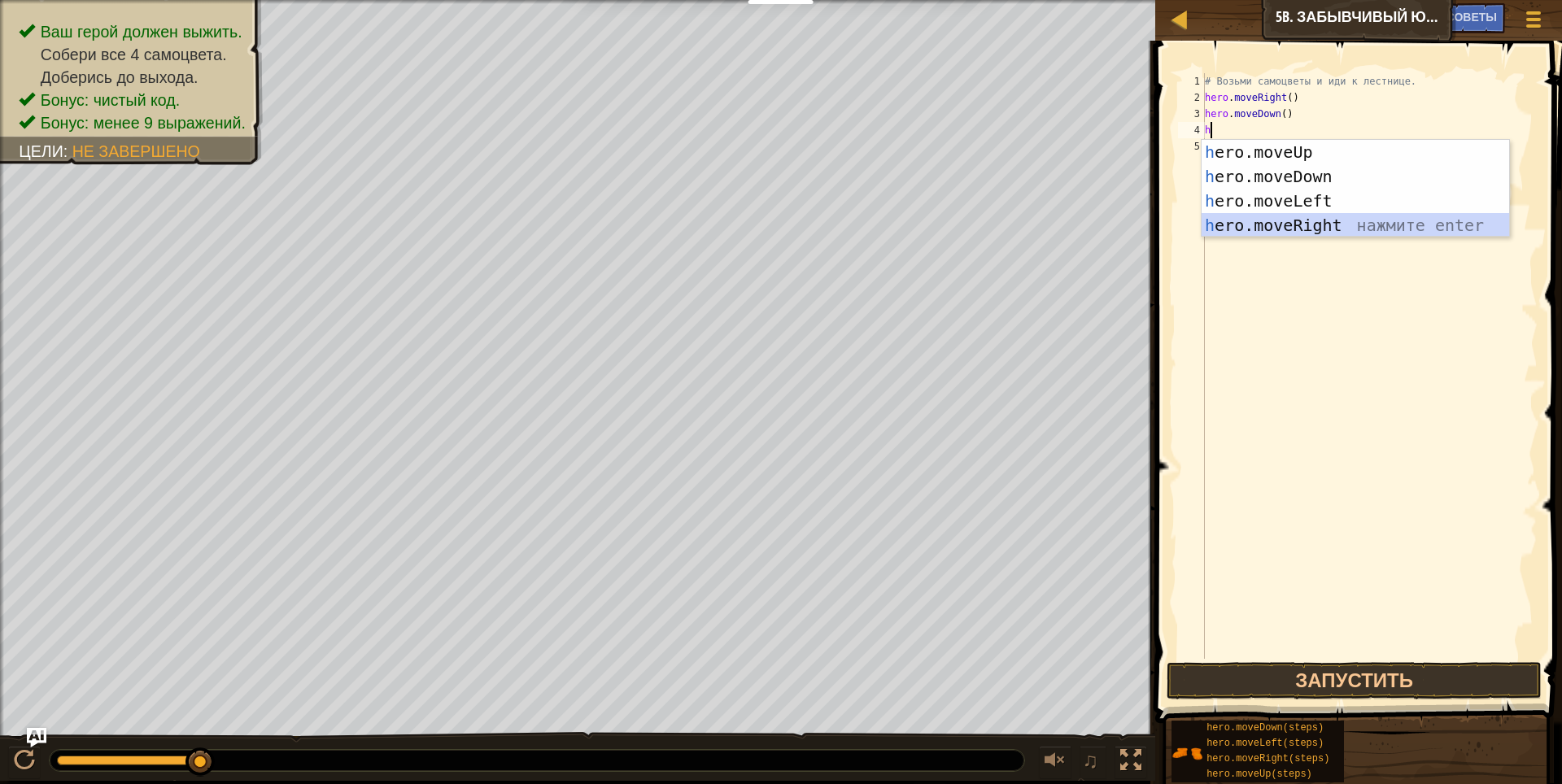
click at [1370, 229] on div "h ero.moveUp нажмите enter h ero.moveDown нажмите enter h ero.moveLeft нажмите …" at bounding box center [1355, 213] width 307 height 146
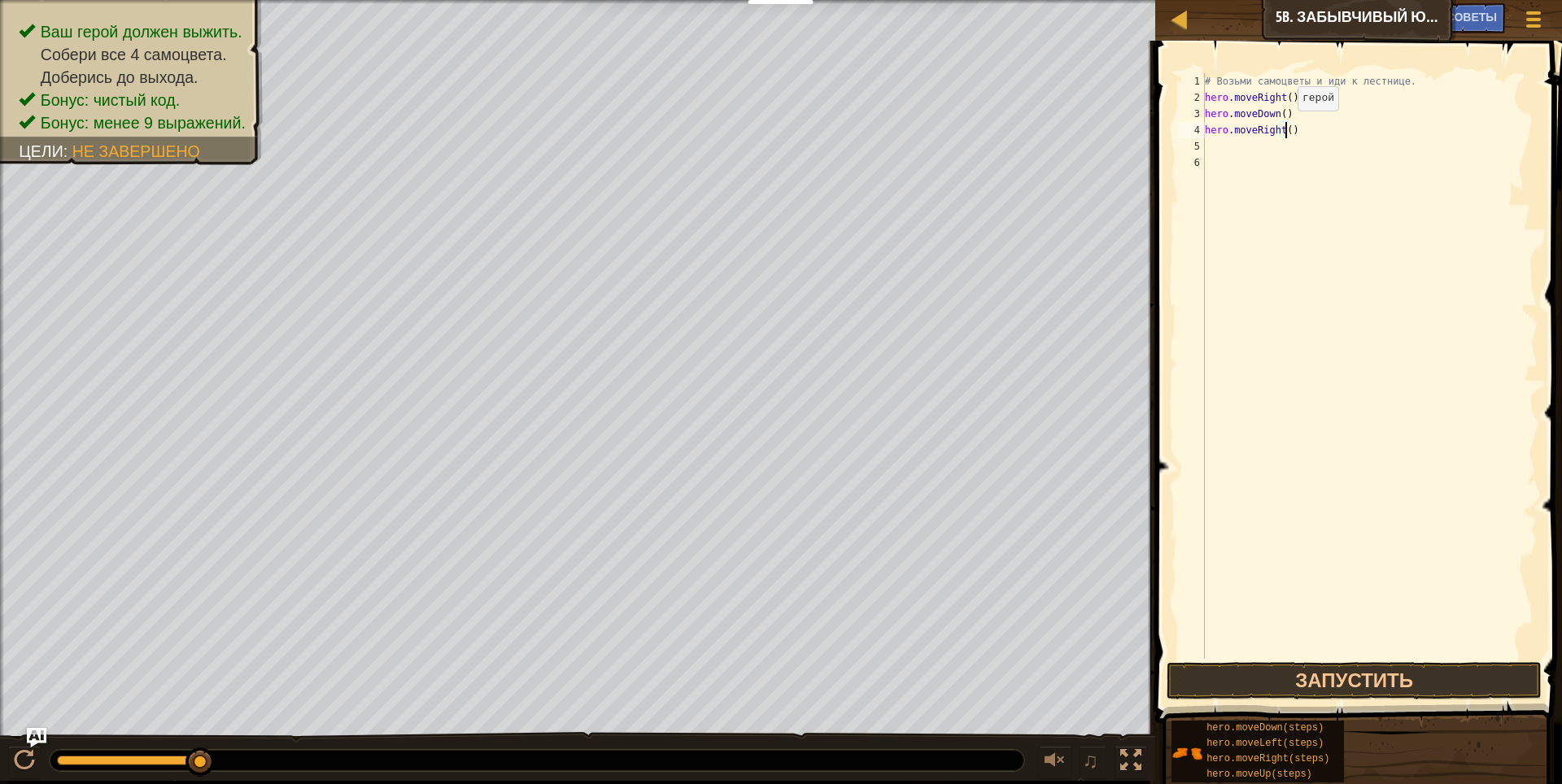
click at [1284, 127] on div "# Возьми самоцветы и иди к лестнице. hero . moveRight ( ) hero . moveDown ( ) h…" at bounding box center [1369, 382] width 336 height 618
type textarea "hero.moveRight(2)"
click at [1364, 674] on button "Запустить" at bounding box center [1355, 680] width 376 height 38
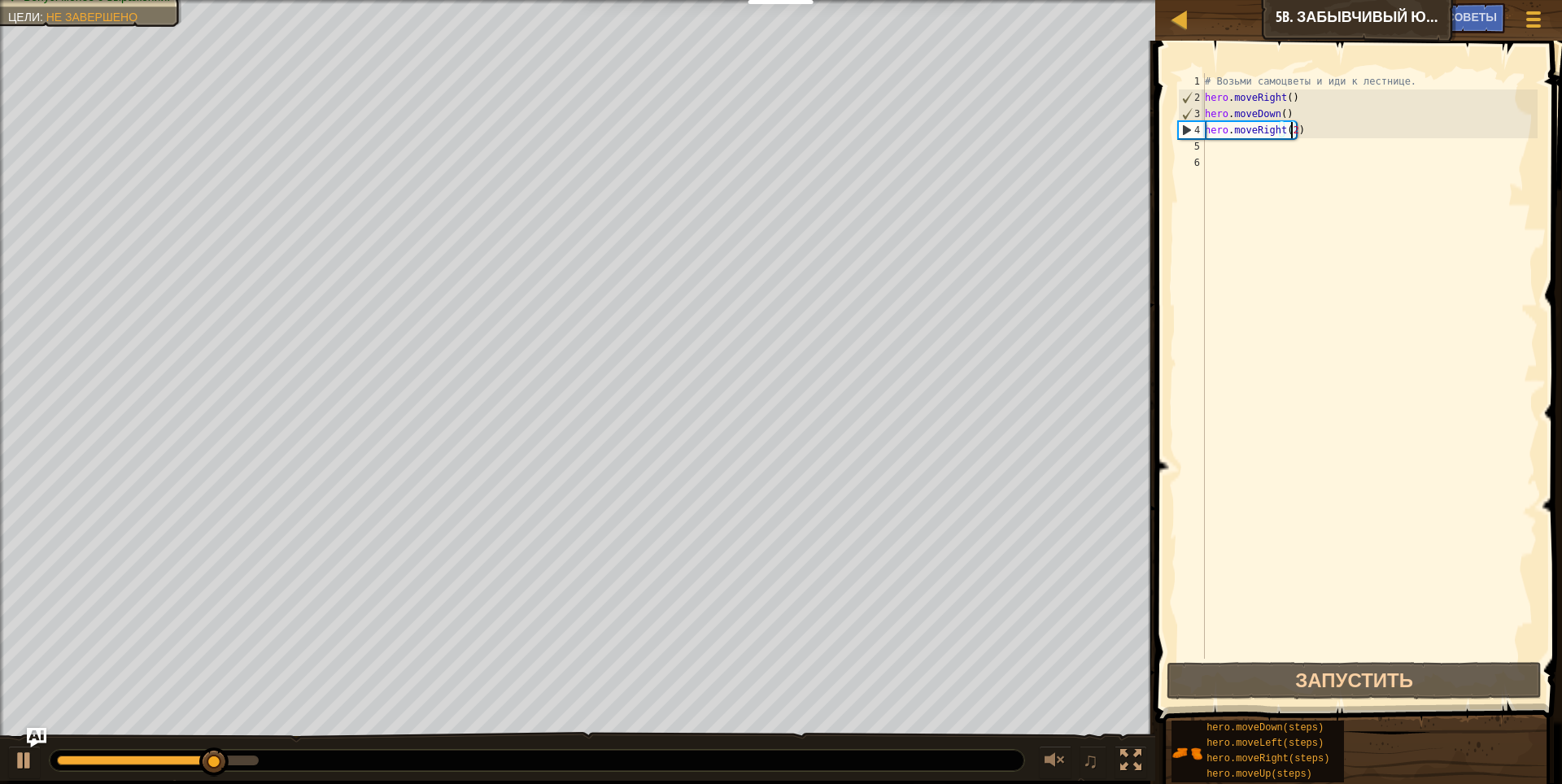
click at [1240, 144] on div "# Возьми самоцветы и иди к лестнице. hero . moveRight ( ) hero . moveDown ( ) h…" at bounding box center [1369, 382] width 336 height 618
type textarea "h"
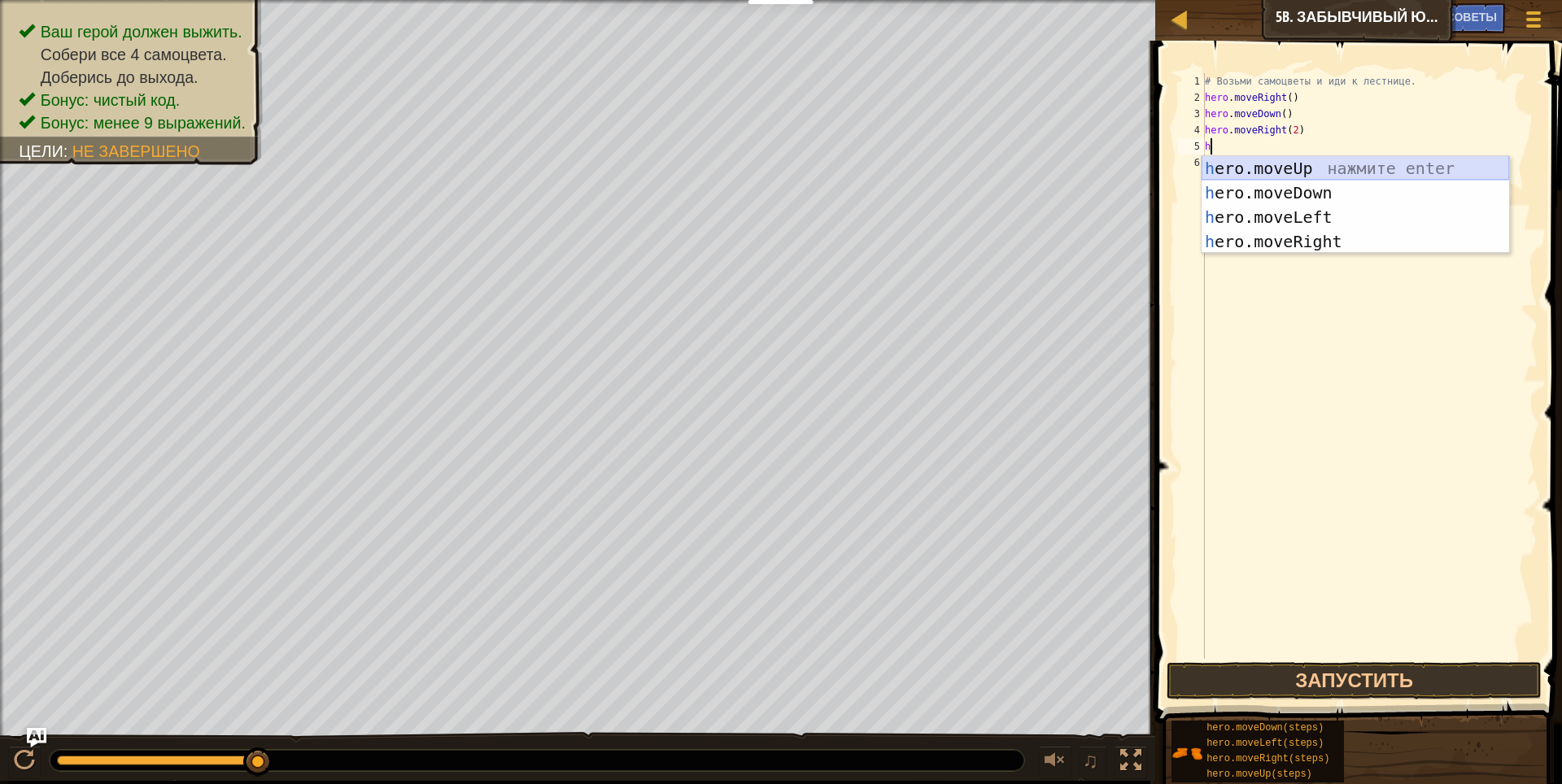
click at [1368, 166] on div "h ero.moveUp нажмите enter h ero.moveDown нажмите enter h ero.moveLeft нажмите …" at bounding box center [1355, 229] width 307 height 146
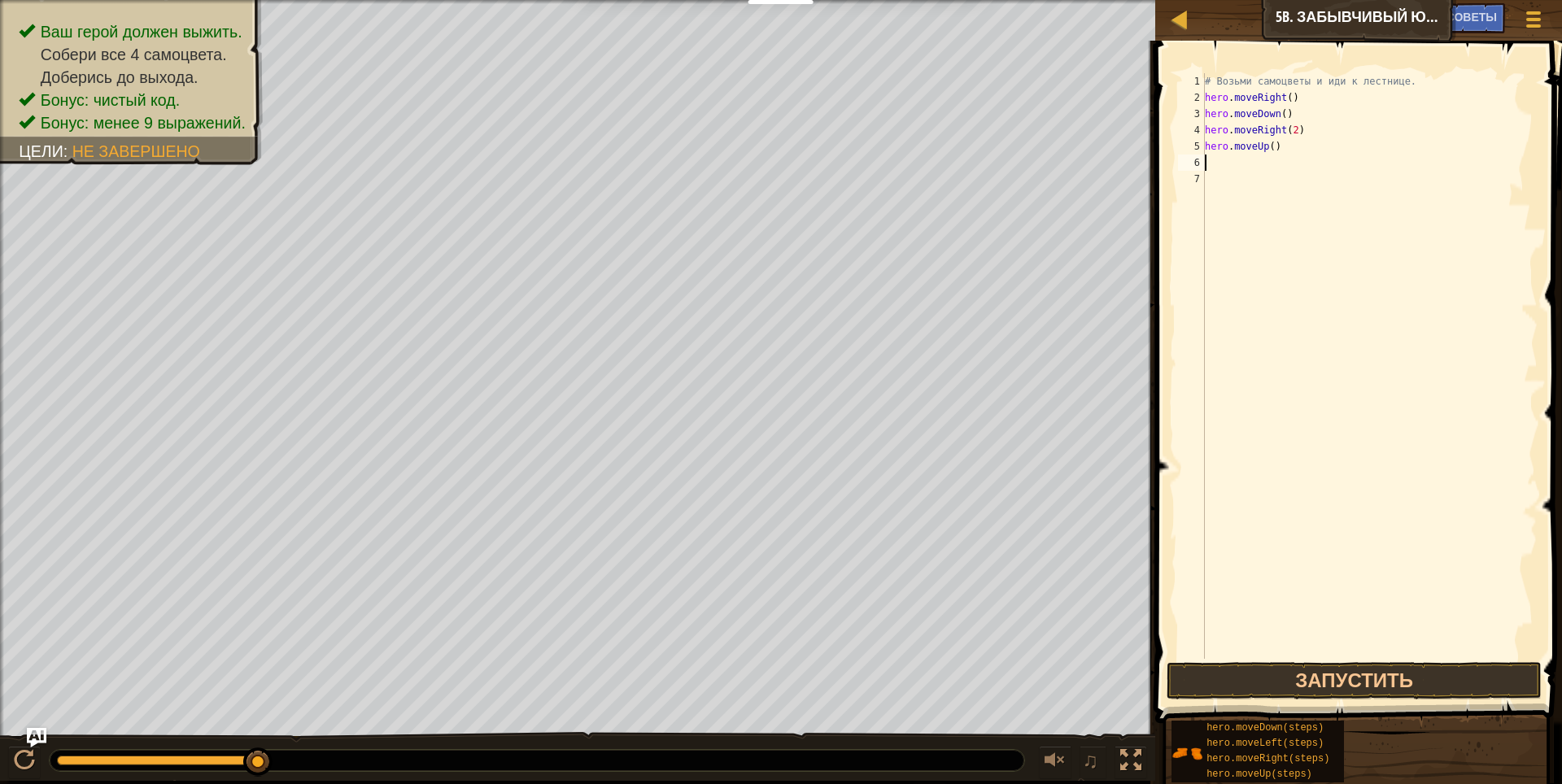
type textarea "h"
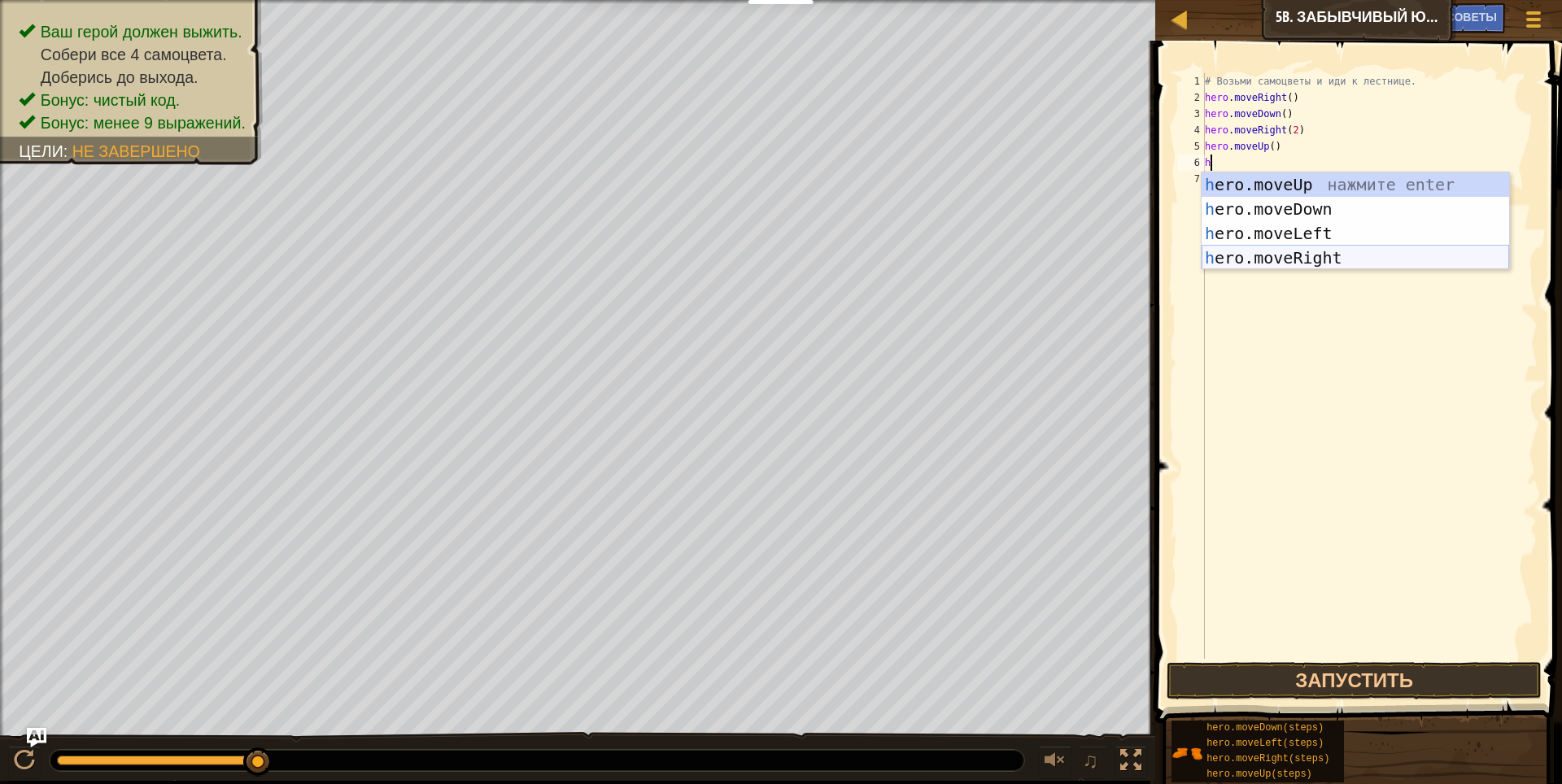
click at [1364, 257] on div "h ero.moveUp нажмите enter h ero.moveDown нажмите enter h ero.moveLeft нажмите …" at bounding box center [1355, 246] width 307 height 146
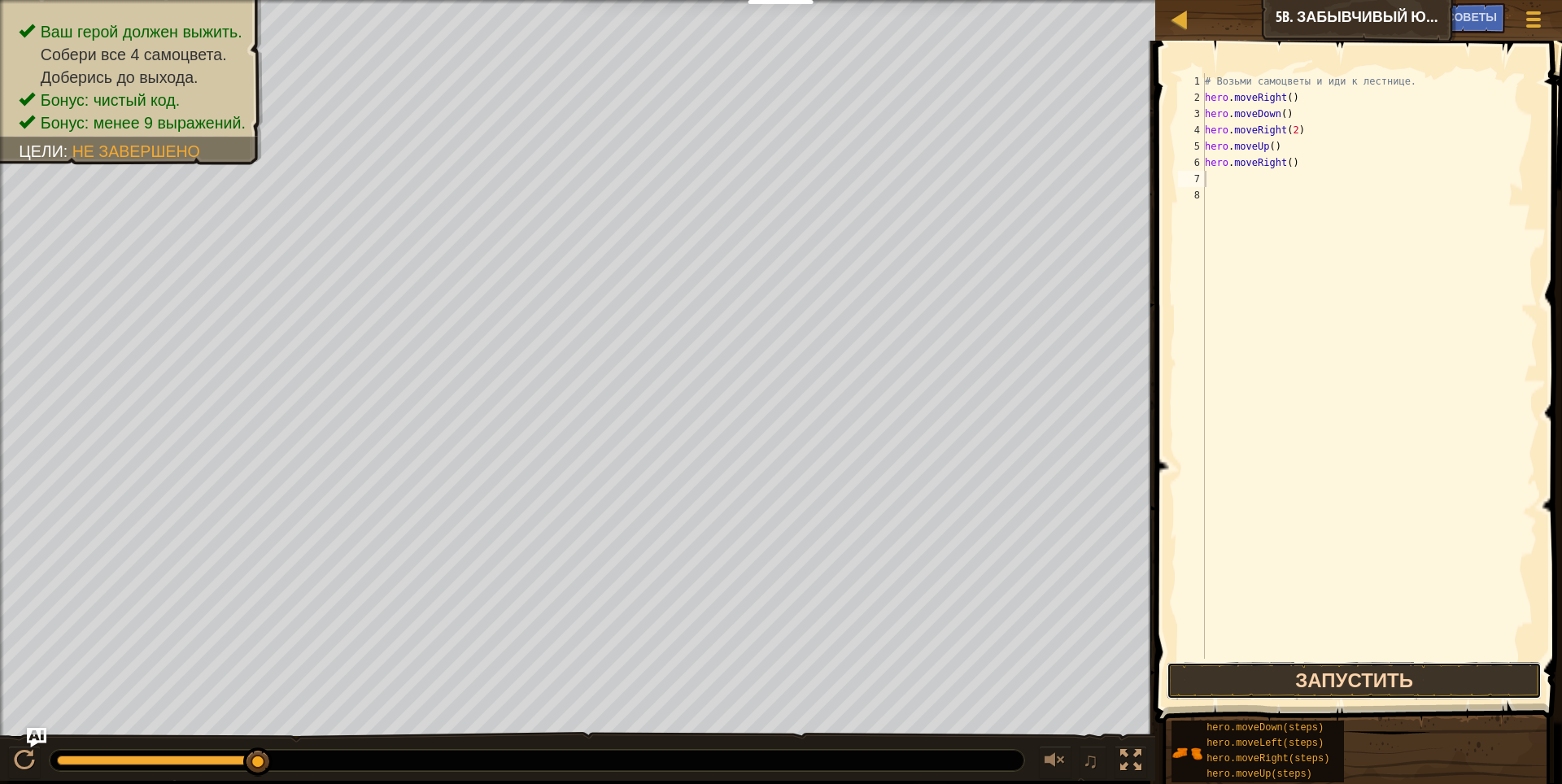
click at [1324, 681] on button "Запустить" at bounding box center [1355, 680] width 376 height 38
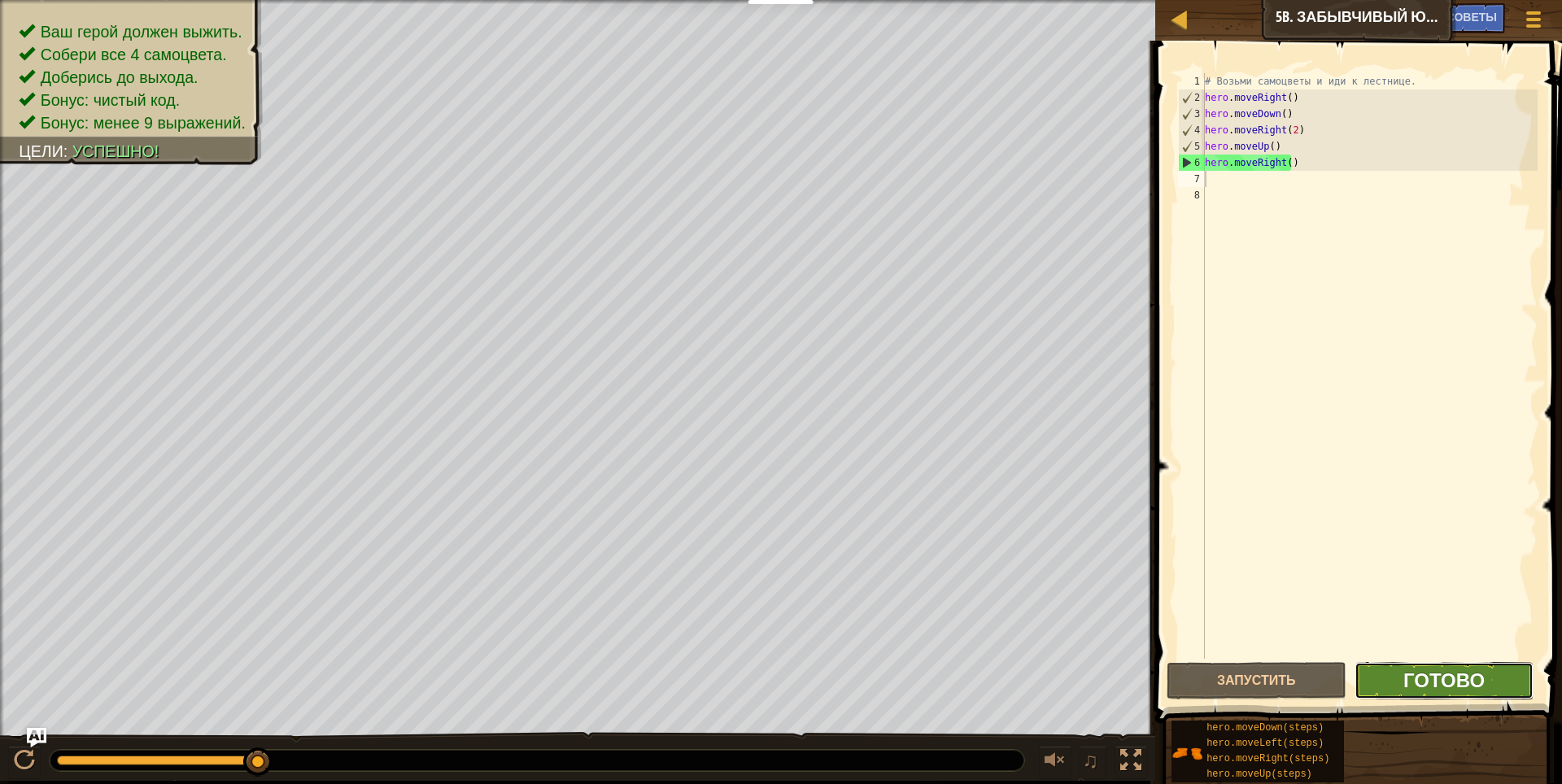
click at [1431, 668] on span "Готово" at bounding box center [1443, 679] width 81 height 26
